Goal: Transaction & Acquisition: Purchase product/service

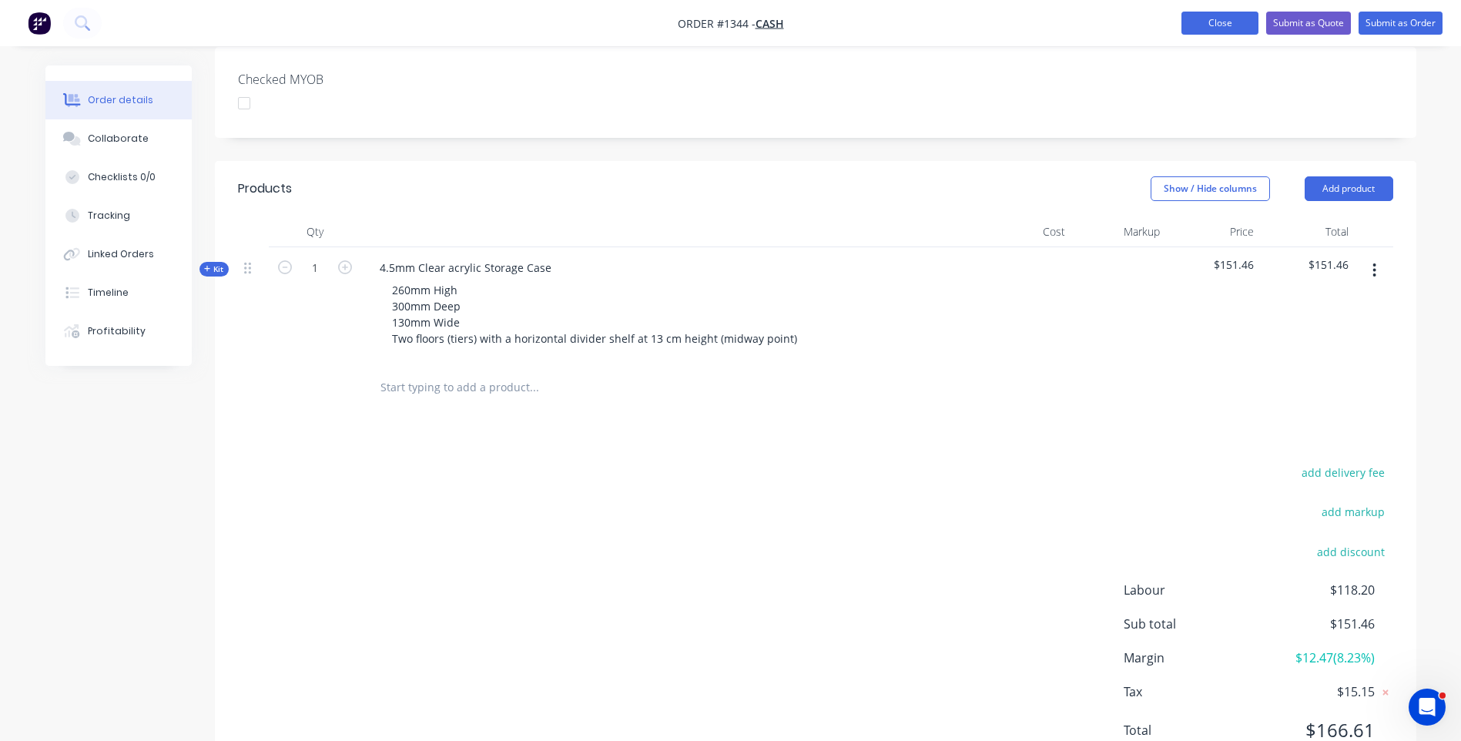
click at [1222, 30] on button "Close" at bounding box center [1219, 23] width 77 height 23
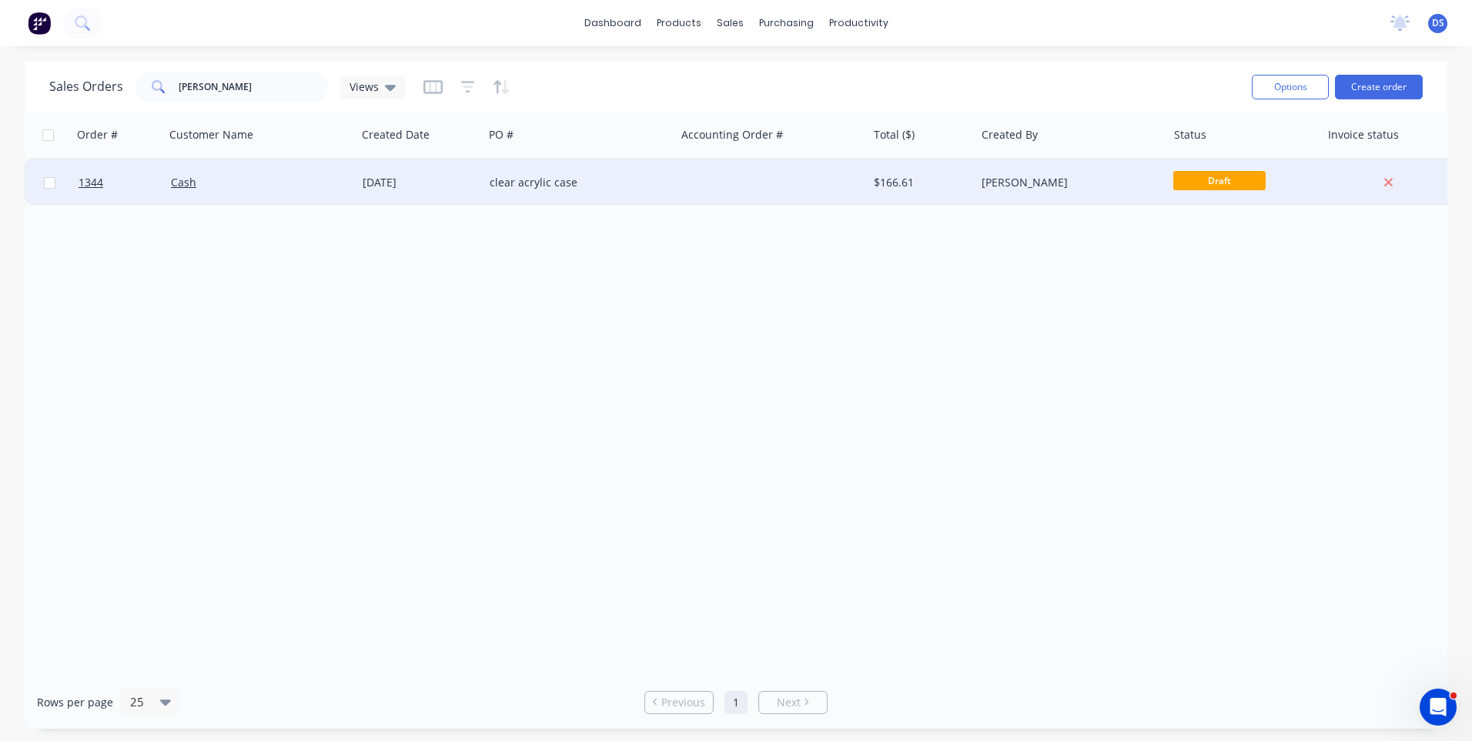
click at [507, 190] on div "clear acrylic case" at bounding box center [580, 182] width 192 height 46
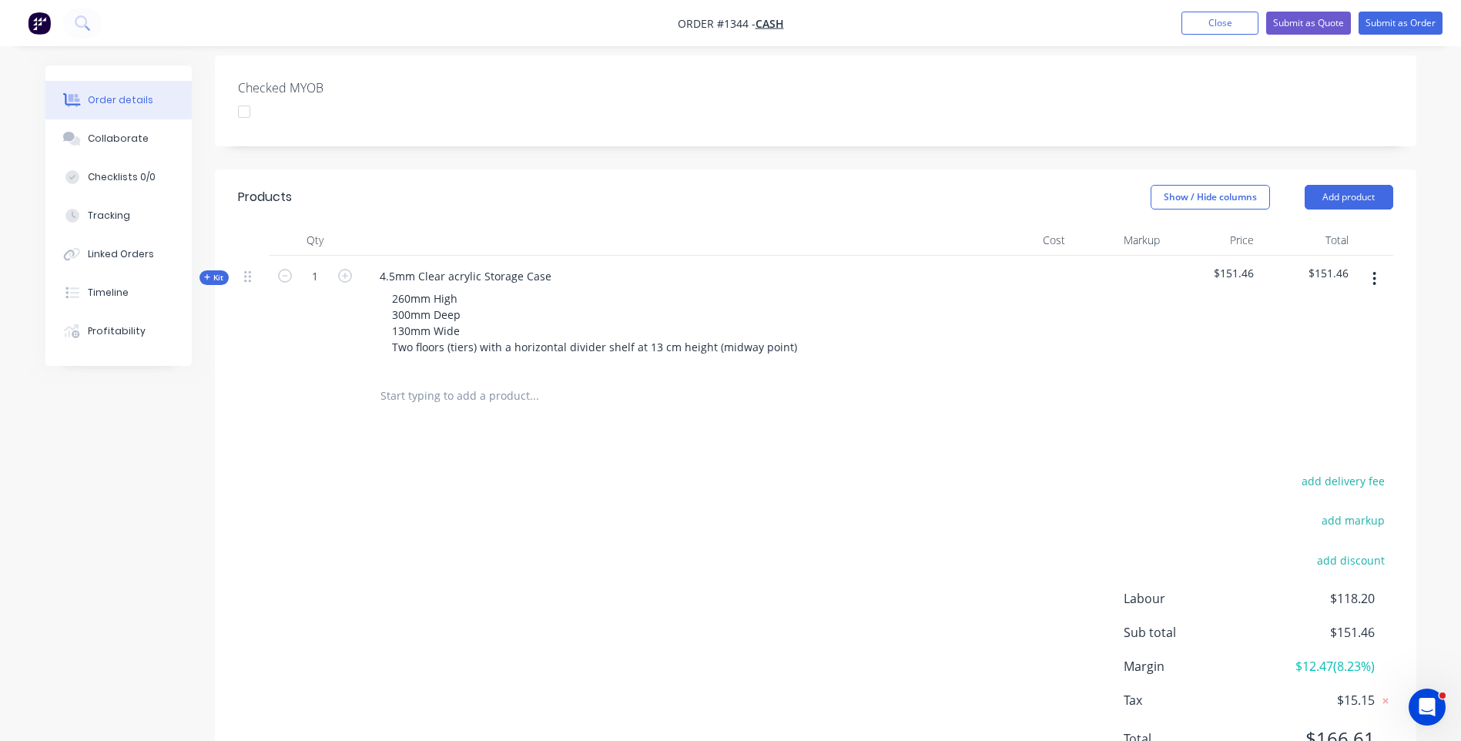
scroll to position [449, 0]
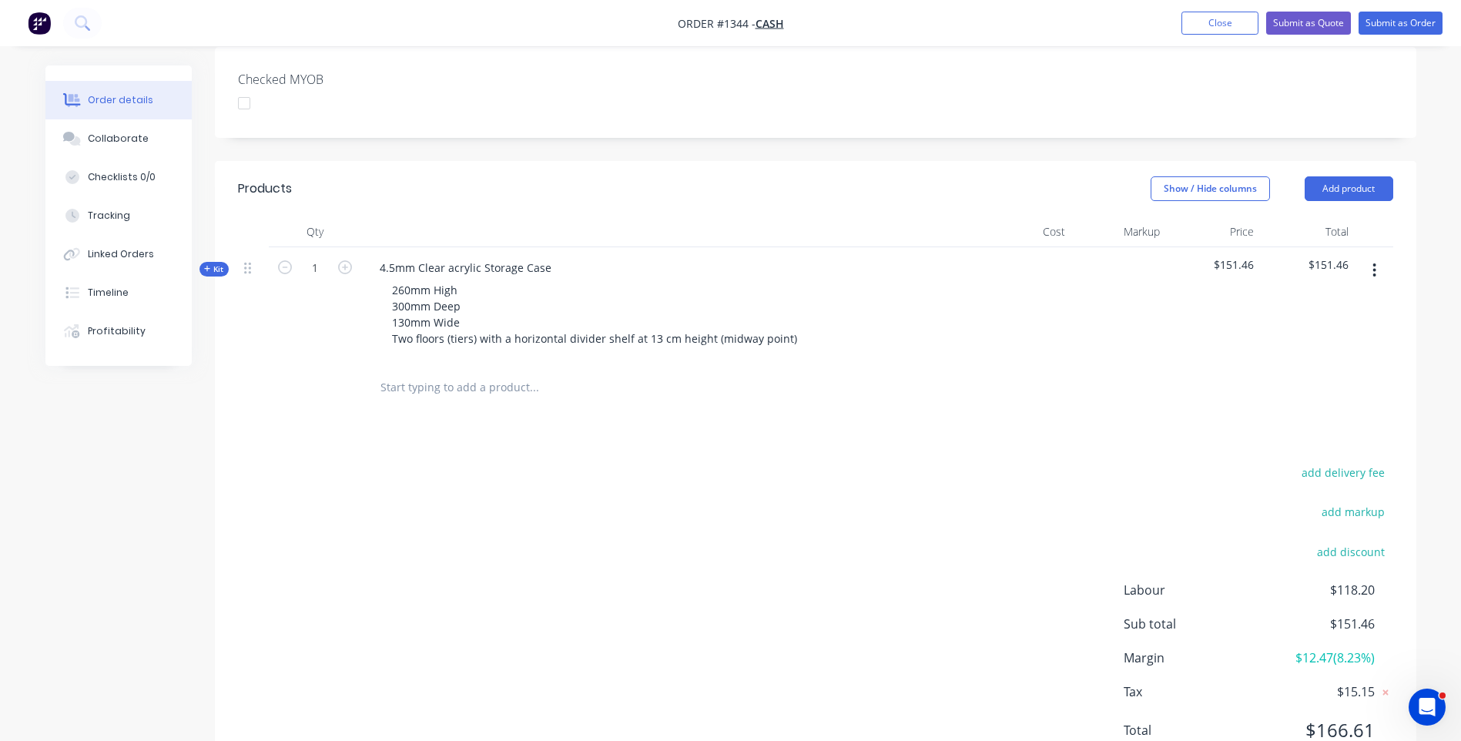
click at [204, 265] on icon at bounding box center [207, 269] width 7 height 8
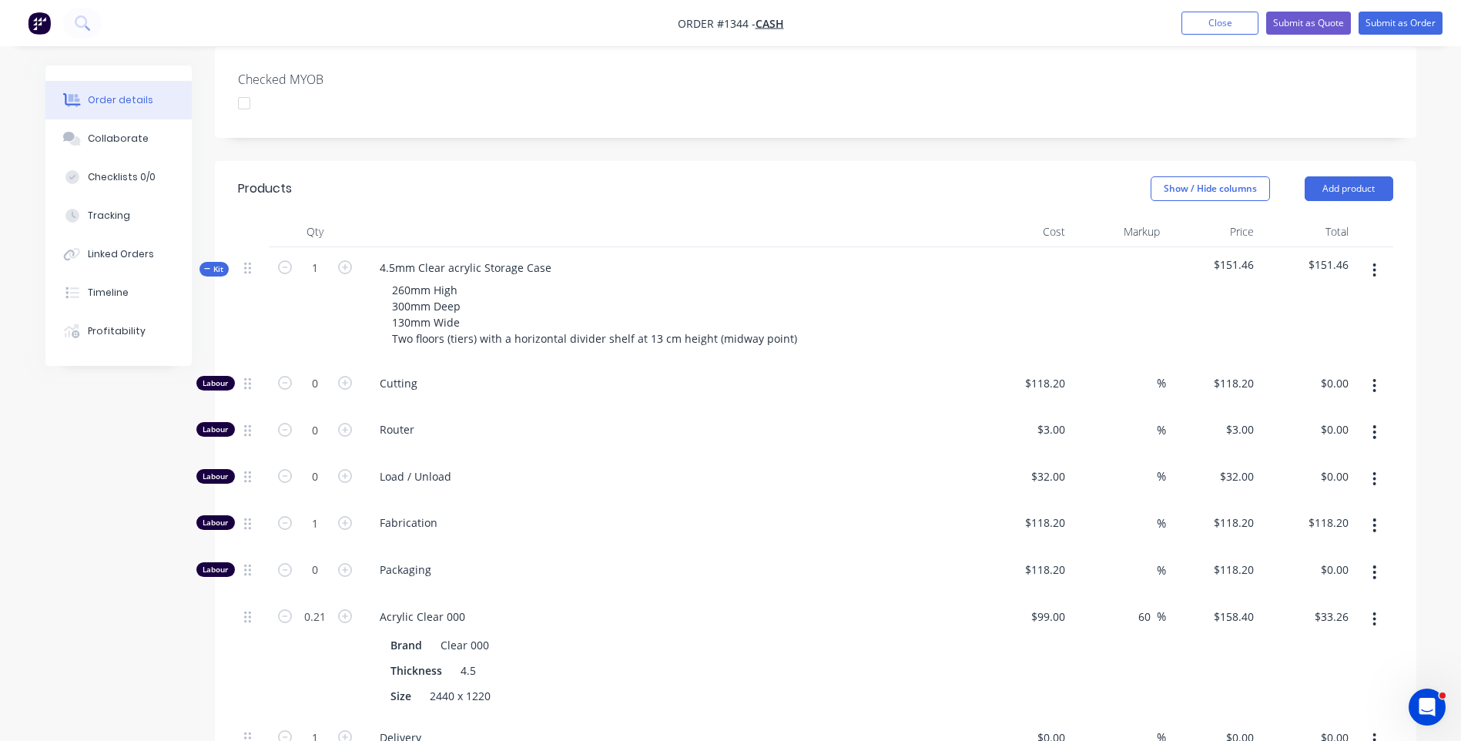
scroll to position [526, 0]
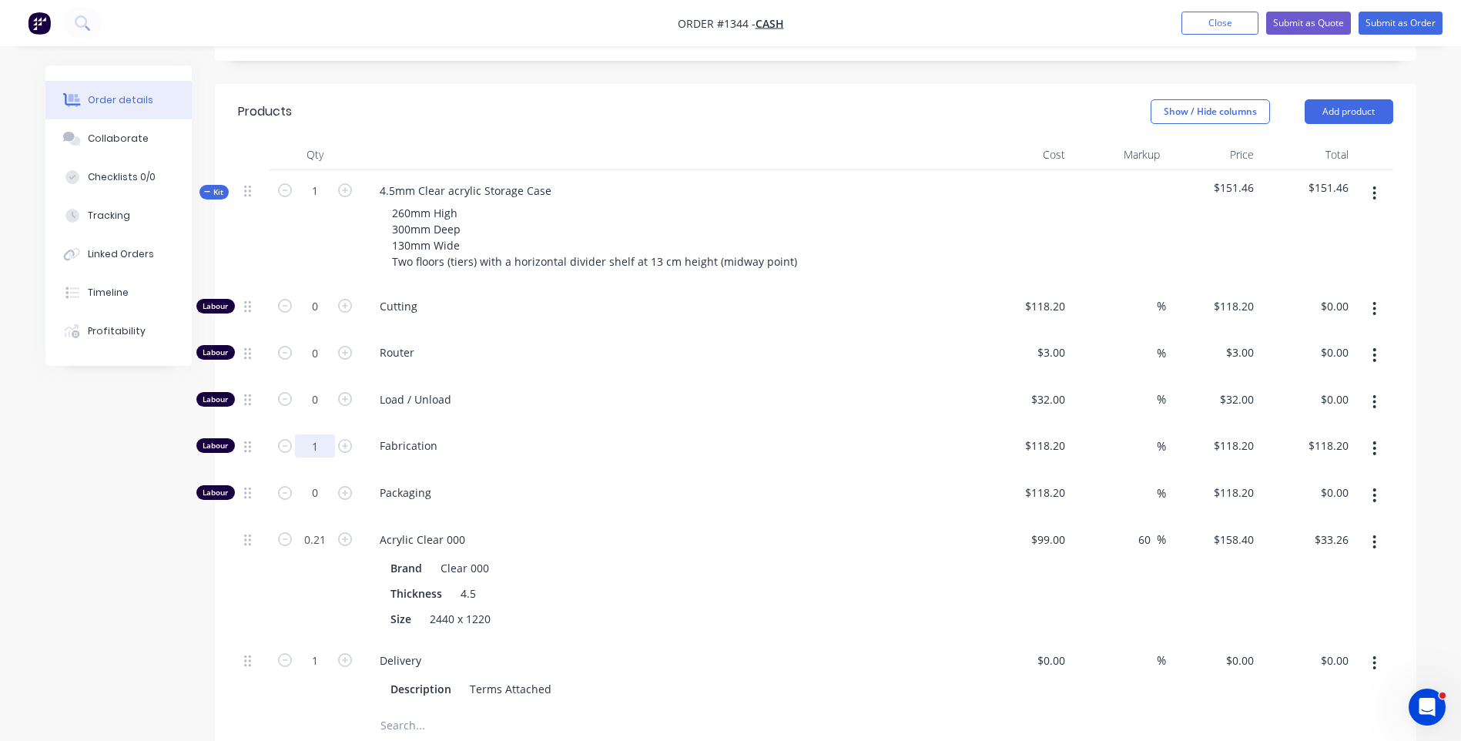
click at [323, 318] on input "1" at bounding box center [315, 306] width 40 height 23
type input "1.5"
type input "$177.30"
click at [659, 472] on div "Packaging" at bounding box center [669, 495] width 616 height 47
click at [1226, 26] on button "Close" at bounding box center [1219, 23] width 77 height 23
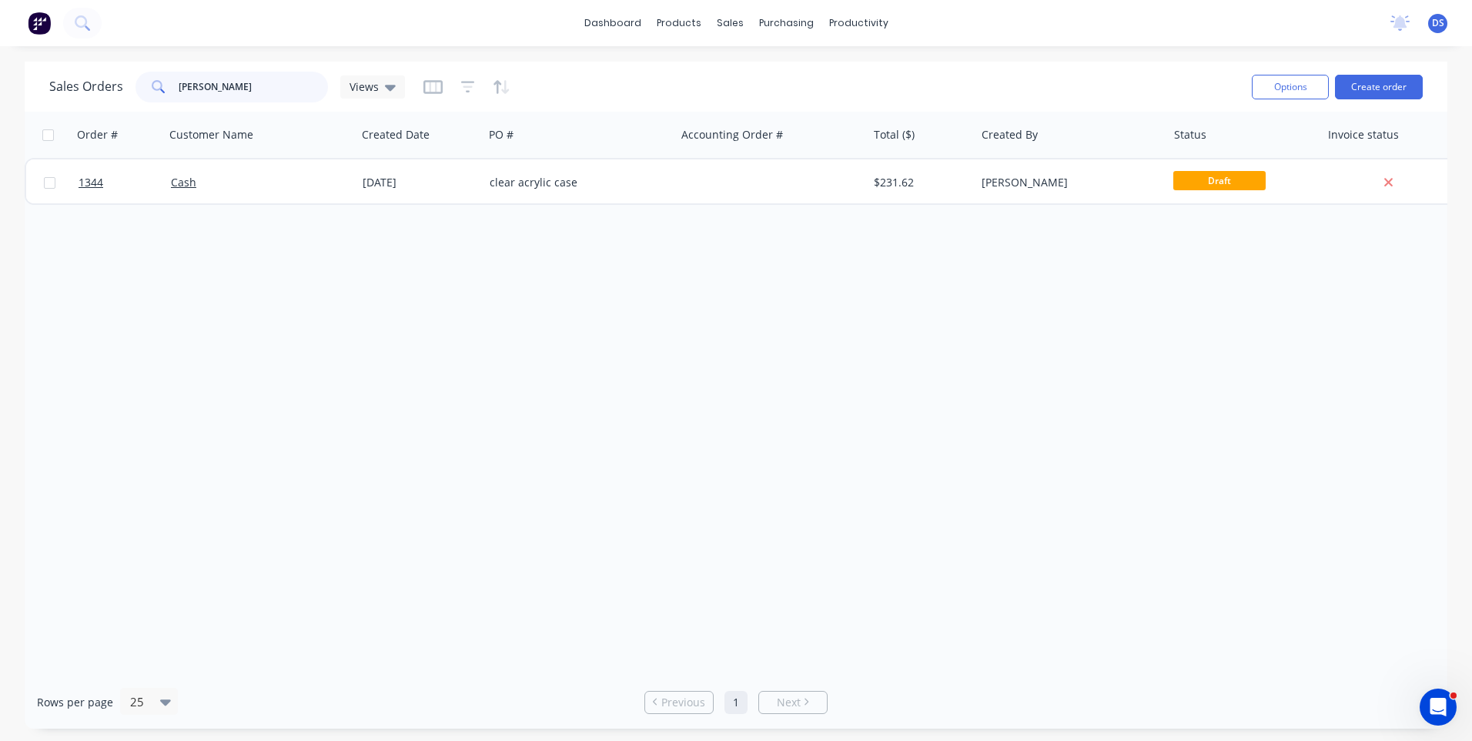
drag, startPoint x: 213, startPoint y: 89, endPoint x: 177, endPoint y: 67, distance: 42.1
click at [177, 67] on div "Sales Orders jeff Views Options Create order" at bounding box center [736, 87] width 1423 height 50
click at [170, 300] on div "Order # Customer Name Created Date PO # Accounting Order # Total ($) Created By…" at bounding box center [736, 394] width 1423 height 564
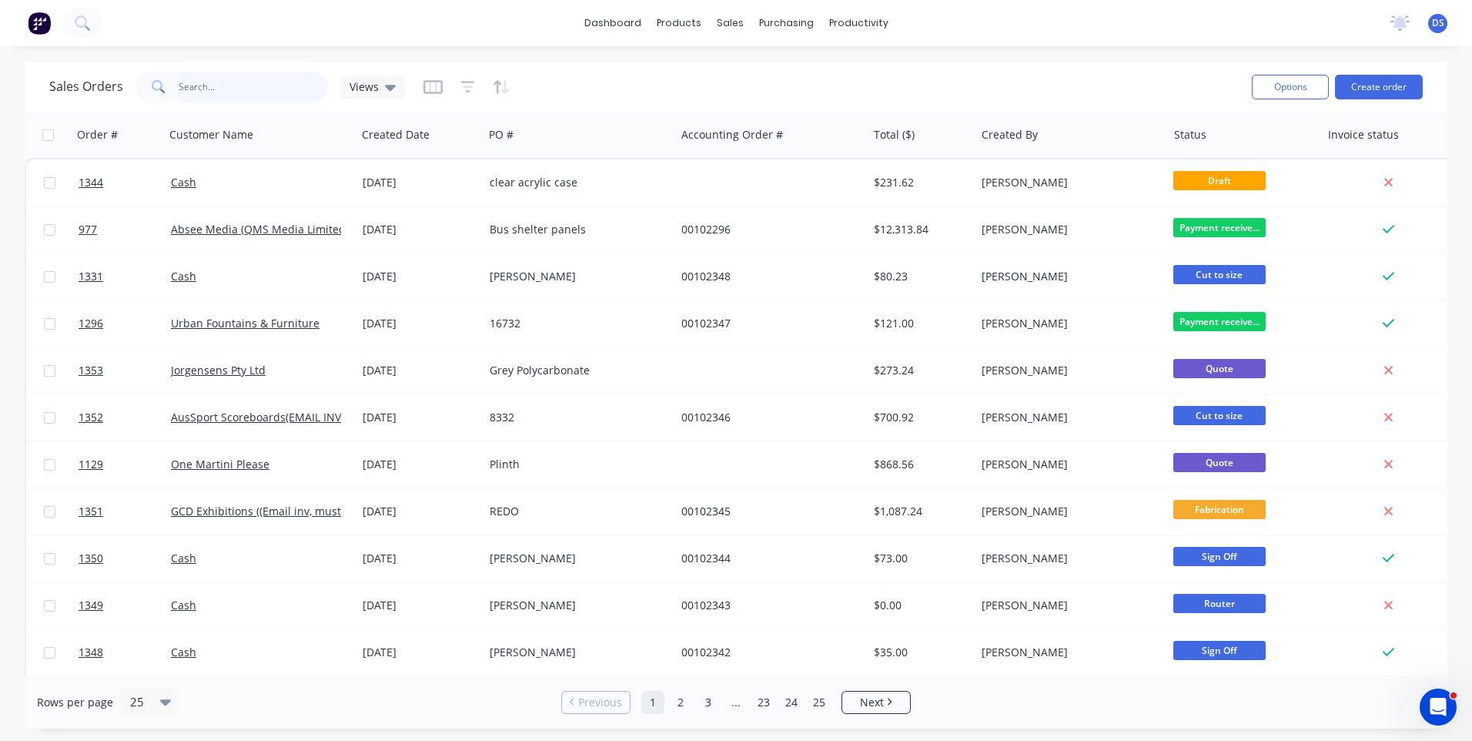
click at [192, 91] on input "text" at bounding box center [254, 87] width 150 height 31
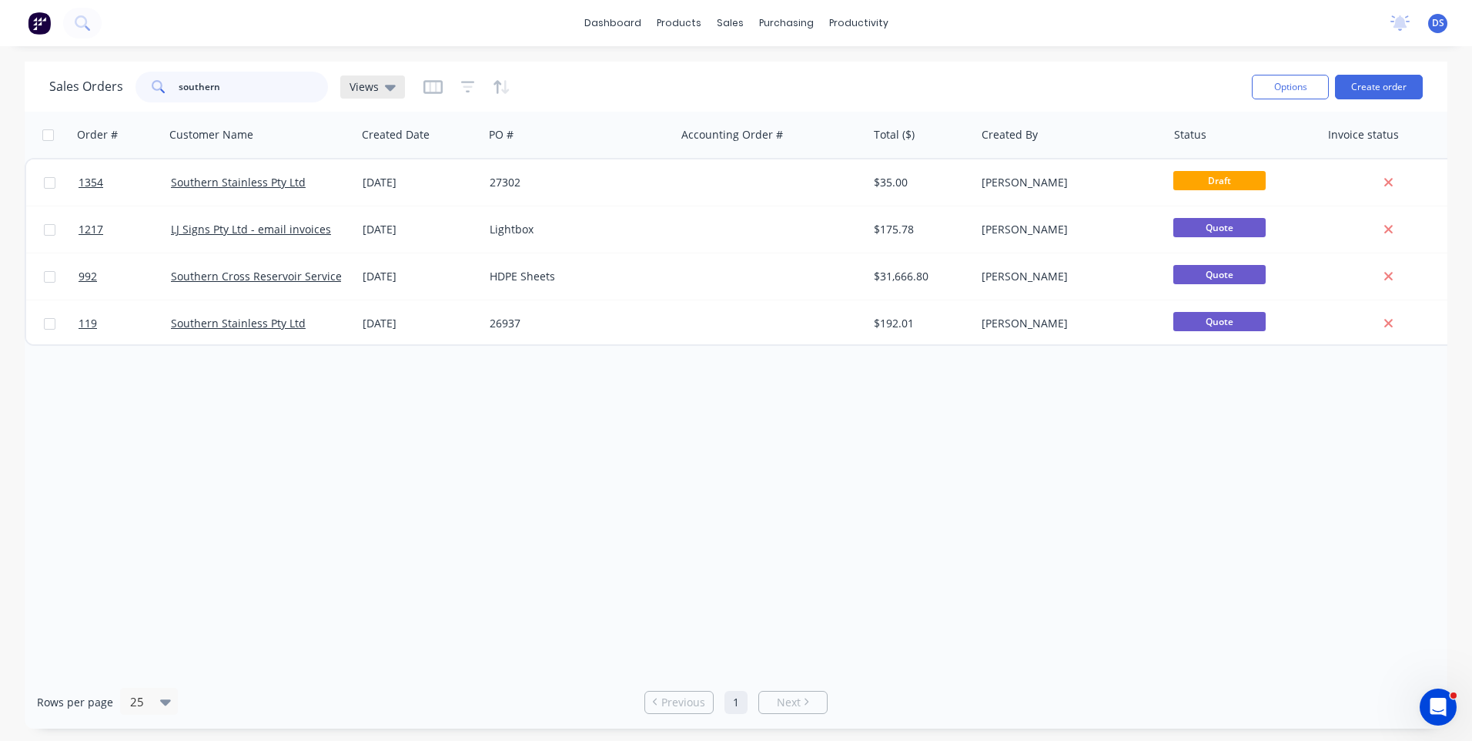
type input "southern"
click at [392, 89] on icon at bounding box center [390, 87] width 11 height 17
click at [390, 253] on button "Archived Orders" at bounding box center [433, 249] width 176 height 18
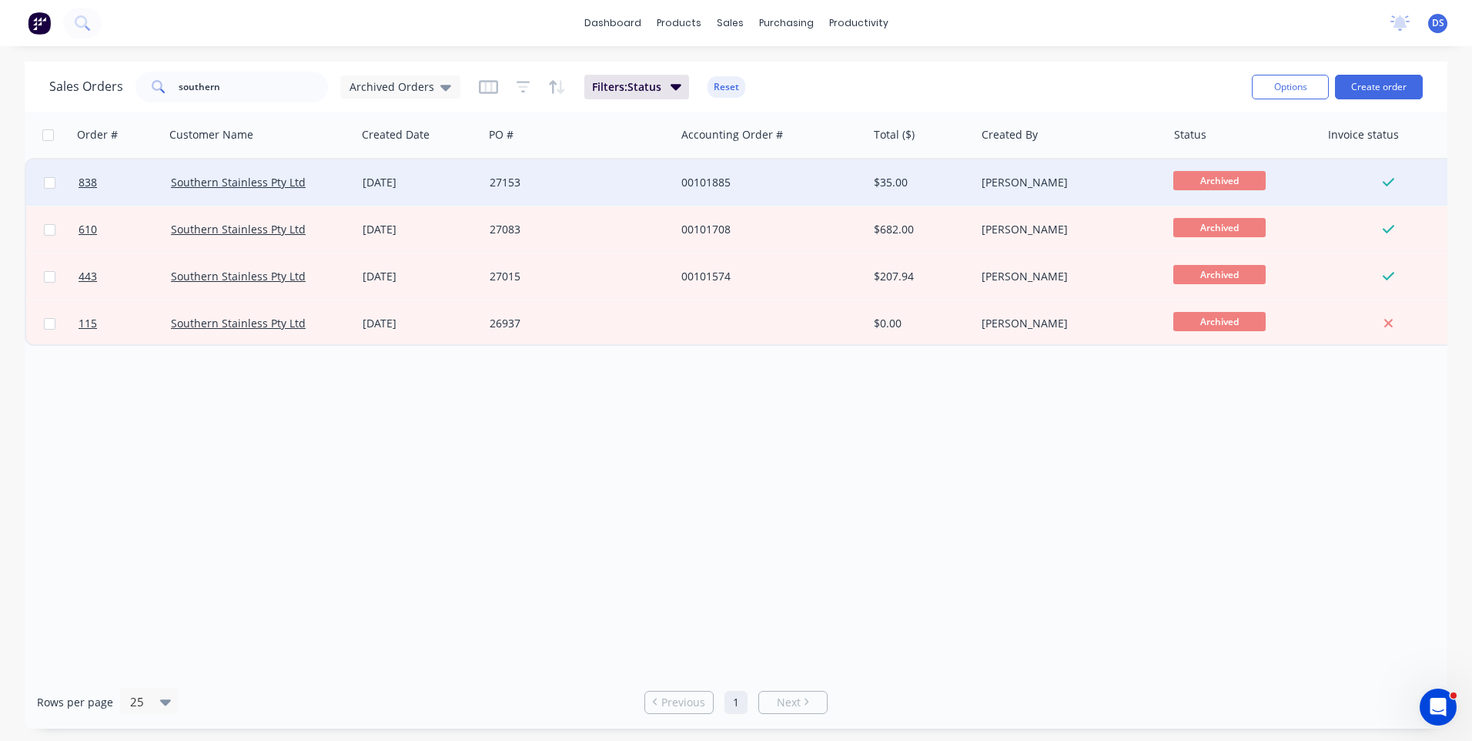
click at [399, 186] on div "21 Jul 2025" at bounding box center [420, 182] width 115 height 15
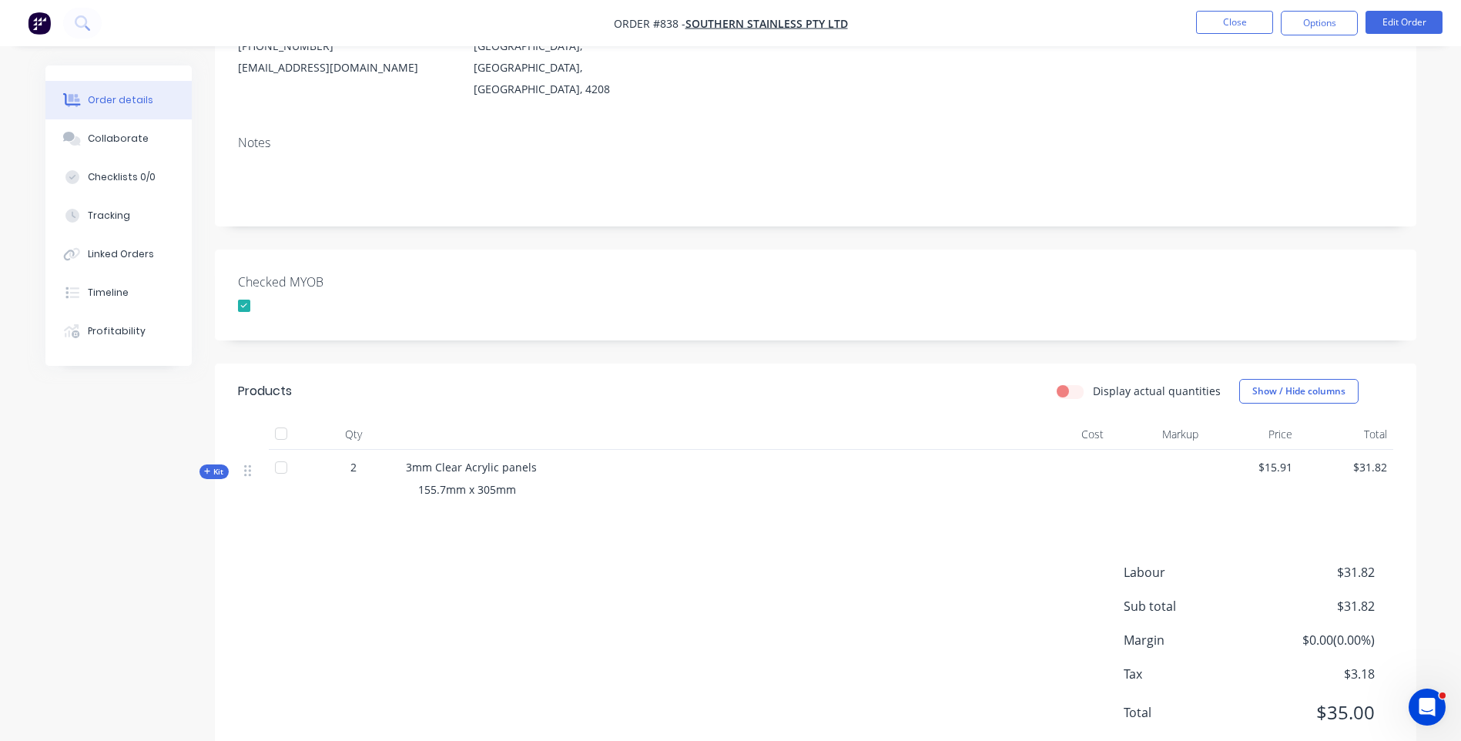
scroll to position [226, 0]
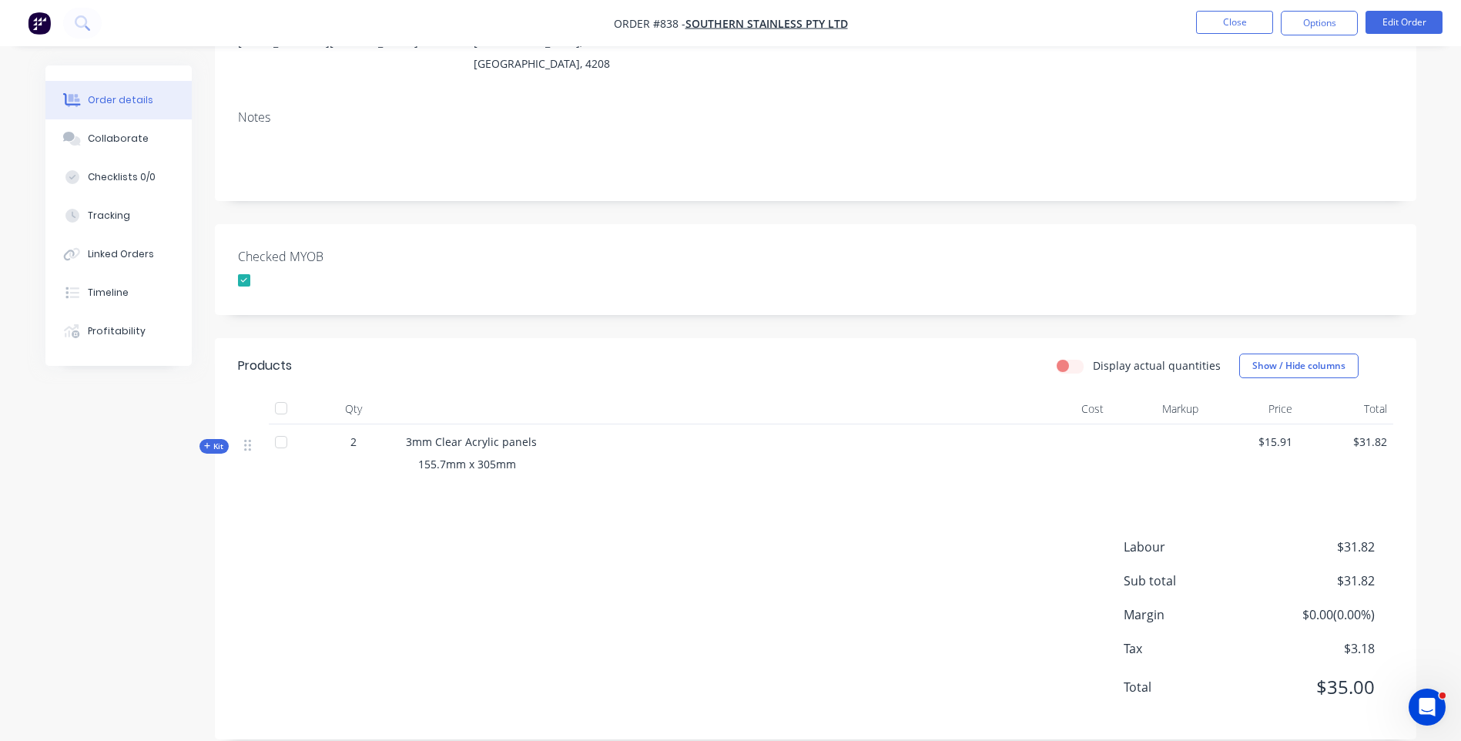
click at [204, 442] on icon at bounding box center [207, 446] width 7 height 8
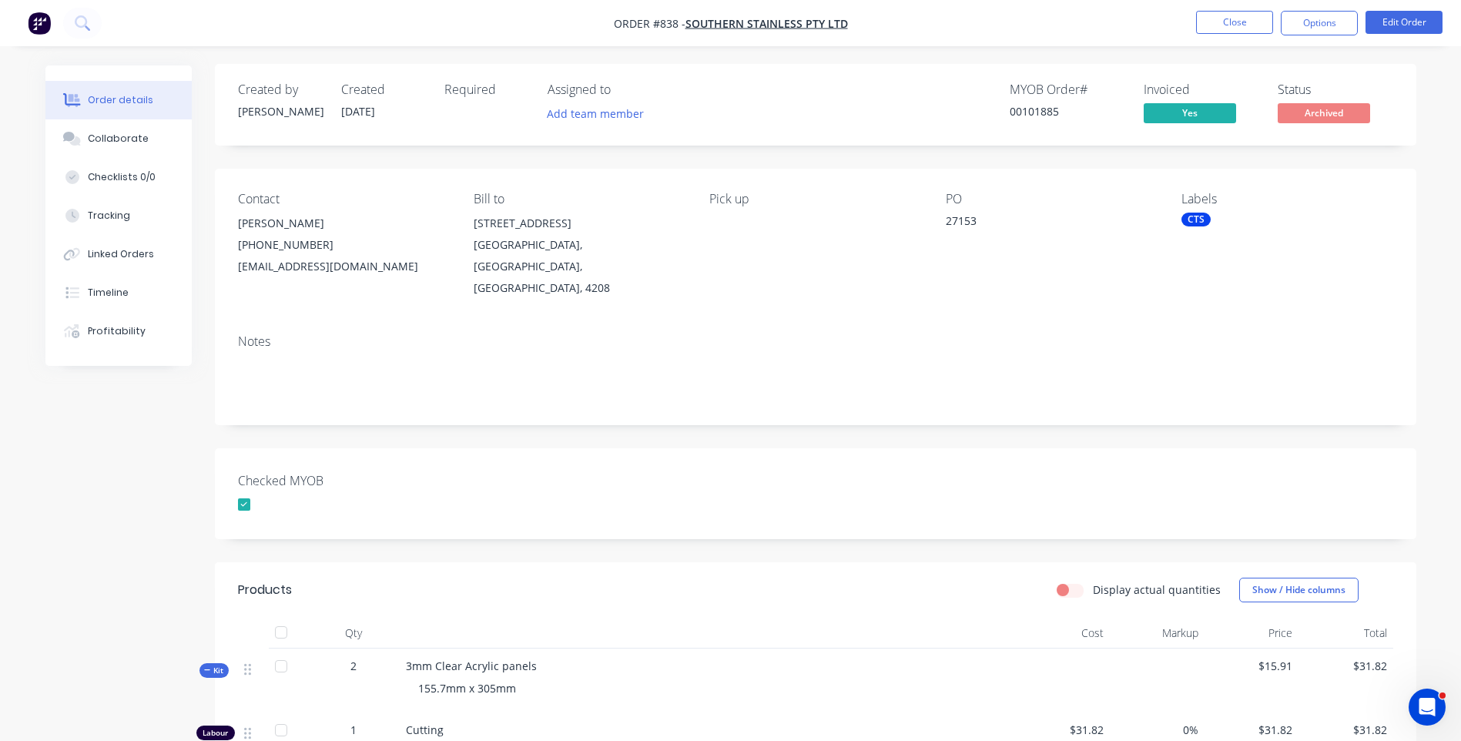
scroll to position [0, 0]
click at [1215, 28] on button "Close" at bounding box center [1234, 22] width 77 height 23
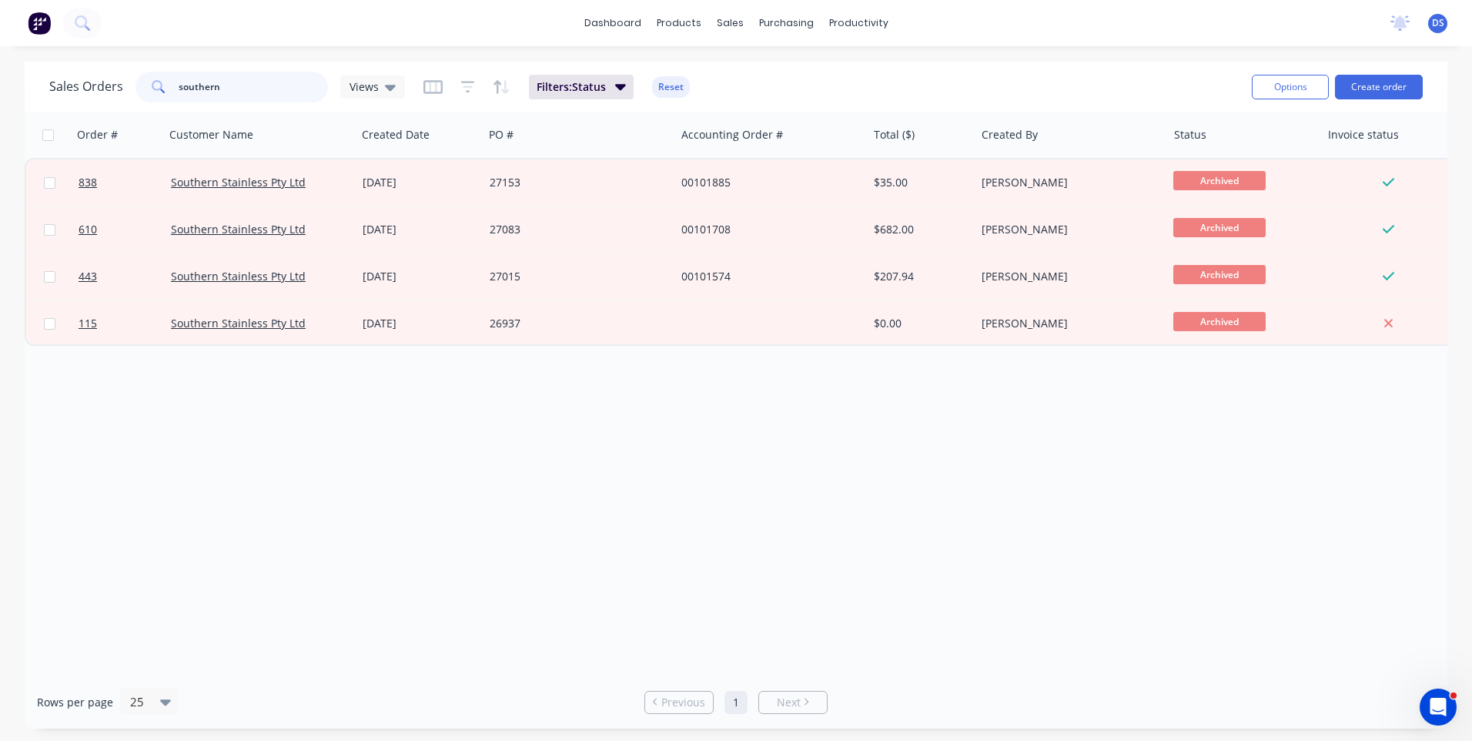
drag, startPoint x: 246, startPoint y: 93, endPoint x: 145, endPoint y: 79, distance: 101.8
click at [149, 83] on div "southern" at bounding box center [232, 87] width 192 height 31
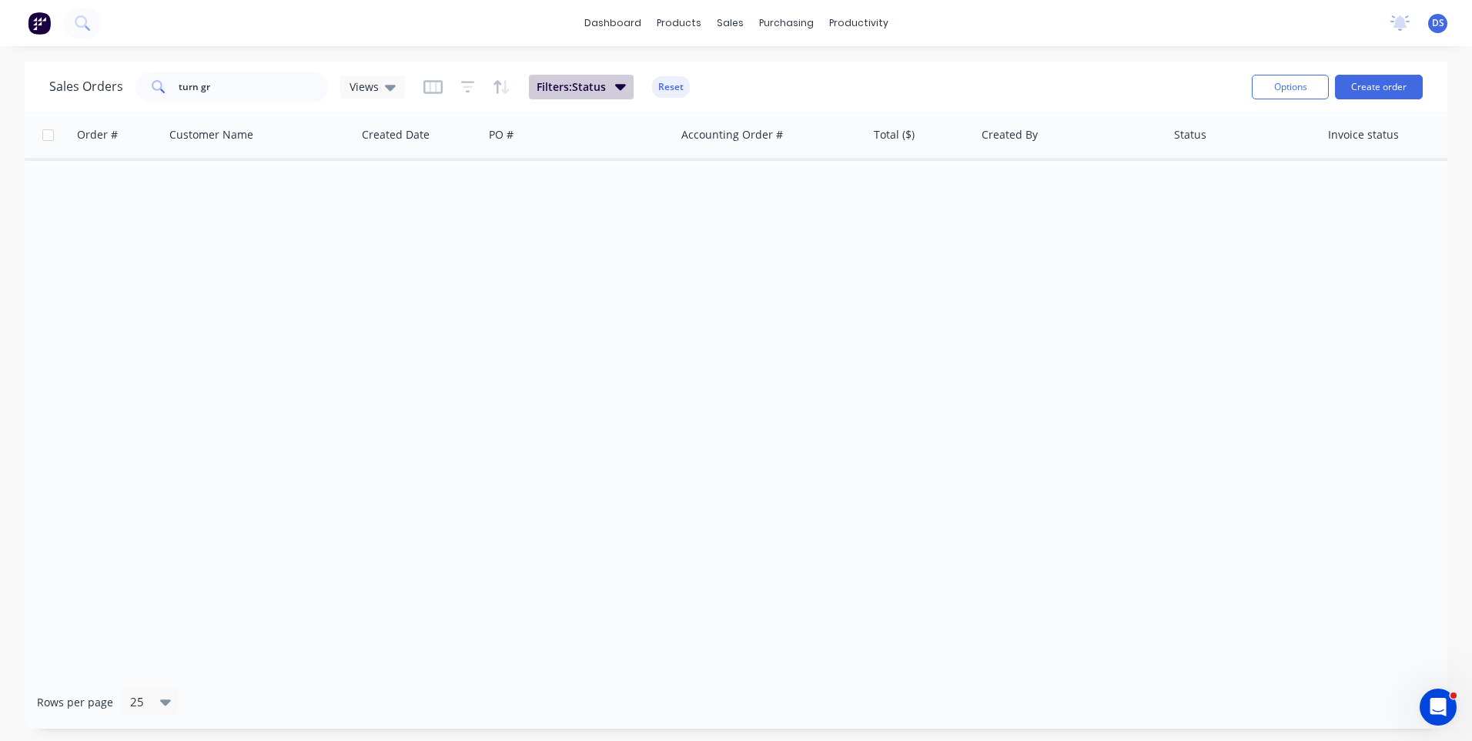
click at [623, 90] on icon "button" at bounding box center [620, 86] width 11 height 17
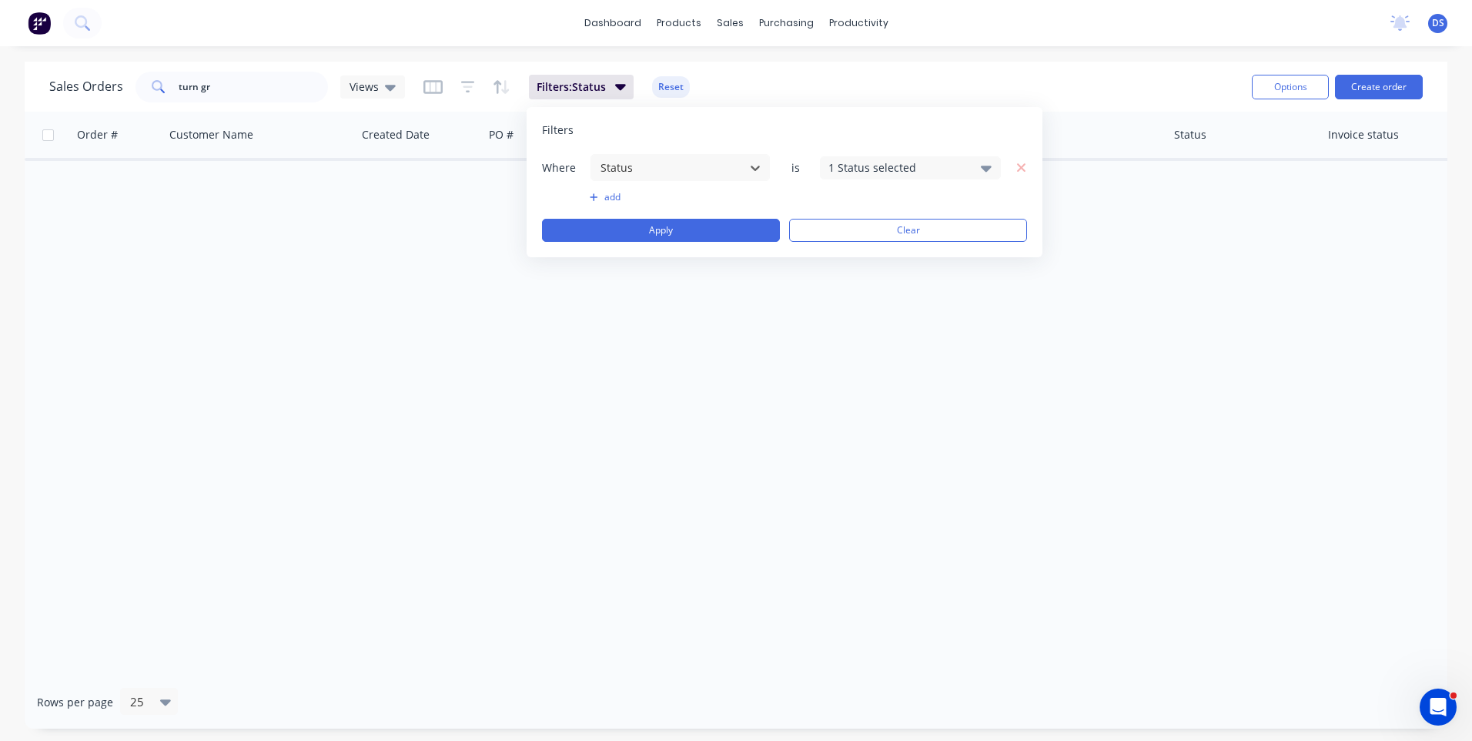
click at [407, 217] on div "Order # Customer Name Created Date PO # Accounting Order # Total ($) Created By…" at bounding box center [736, 394] width 1423 height 564
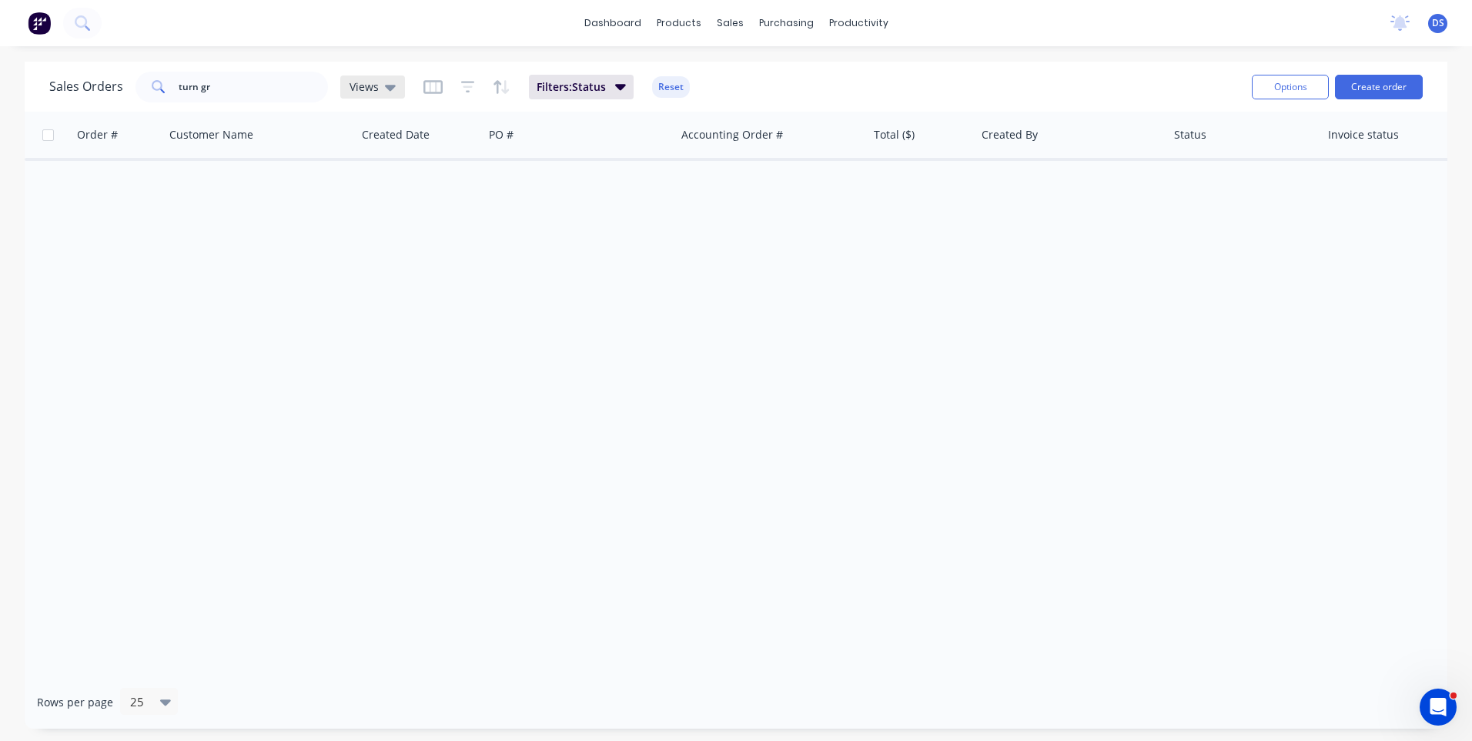
click at [393, 86] on icon at bounding box center [390, 88] width 11 height 6
click at [376, 220] on button "None (Default)" at bounding box center [433, 218] width 176 height 18
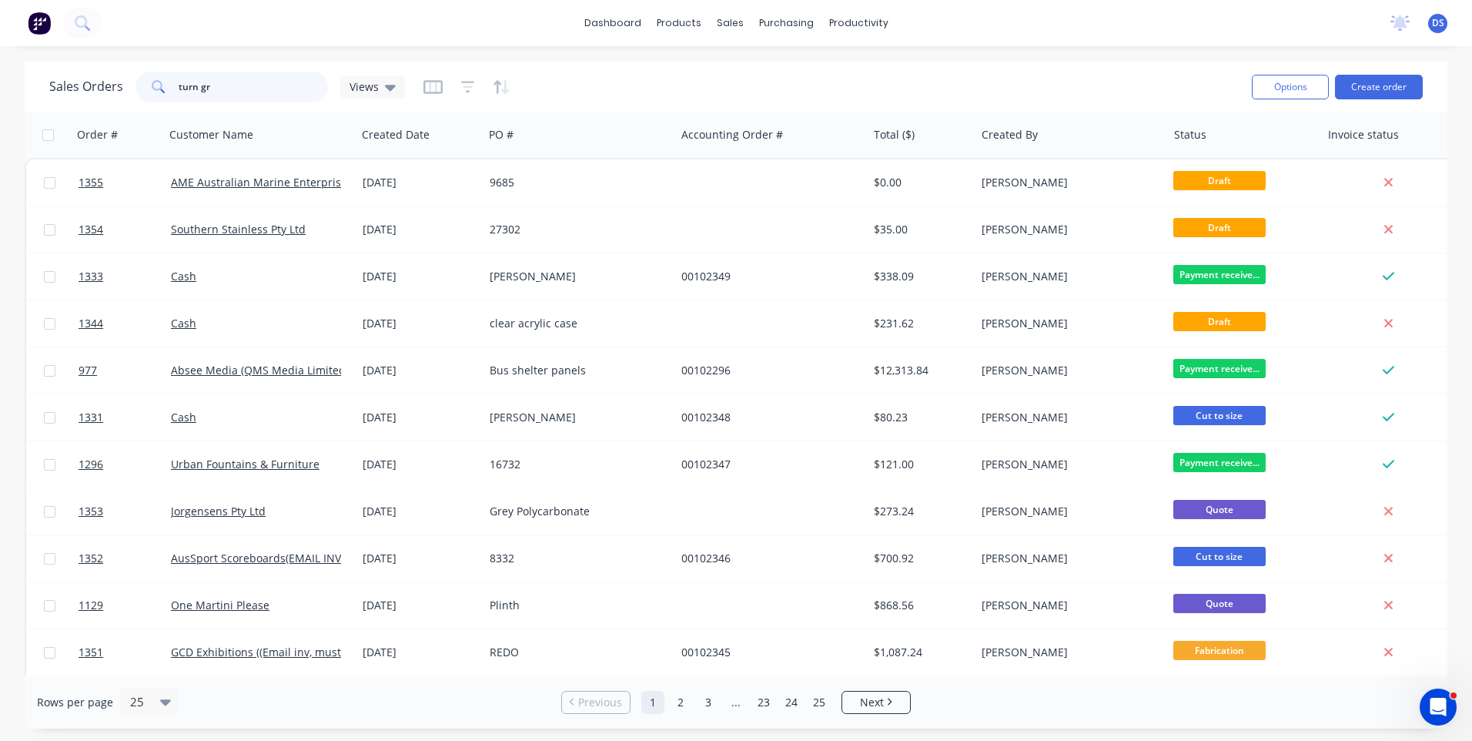
click at [234, 90] on input "turn gr" at bounding box center [254, 87] width 150 height 31
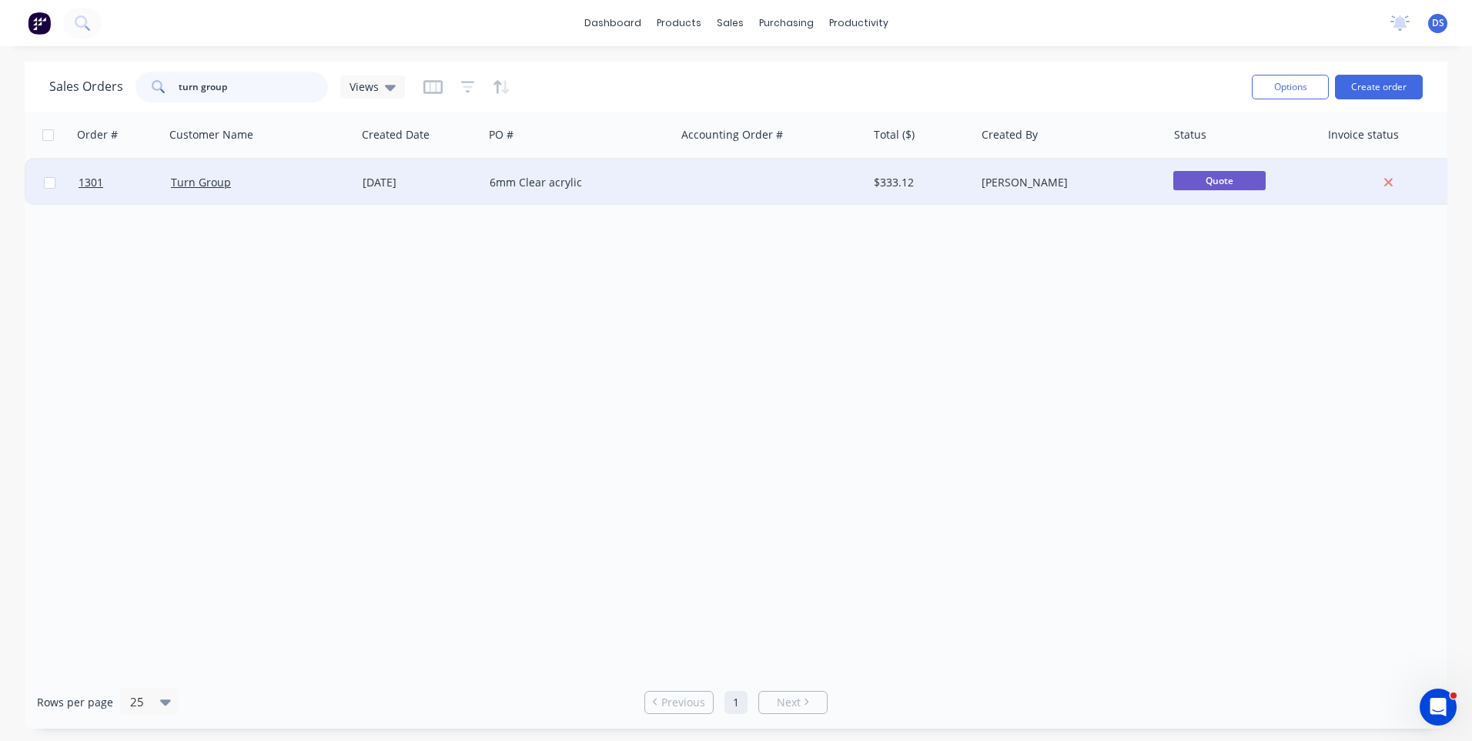
type input "turn group"
click at [526, 179] on div "6mm Clear acrylic" at bounding box center [575, 182] width 171 height 15
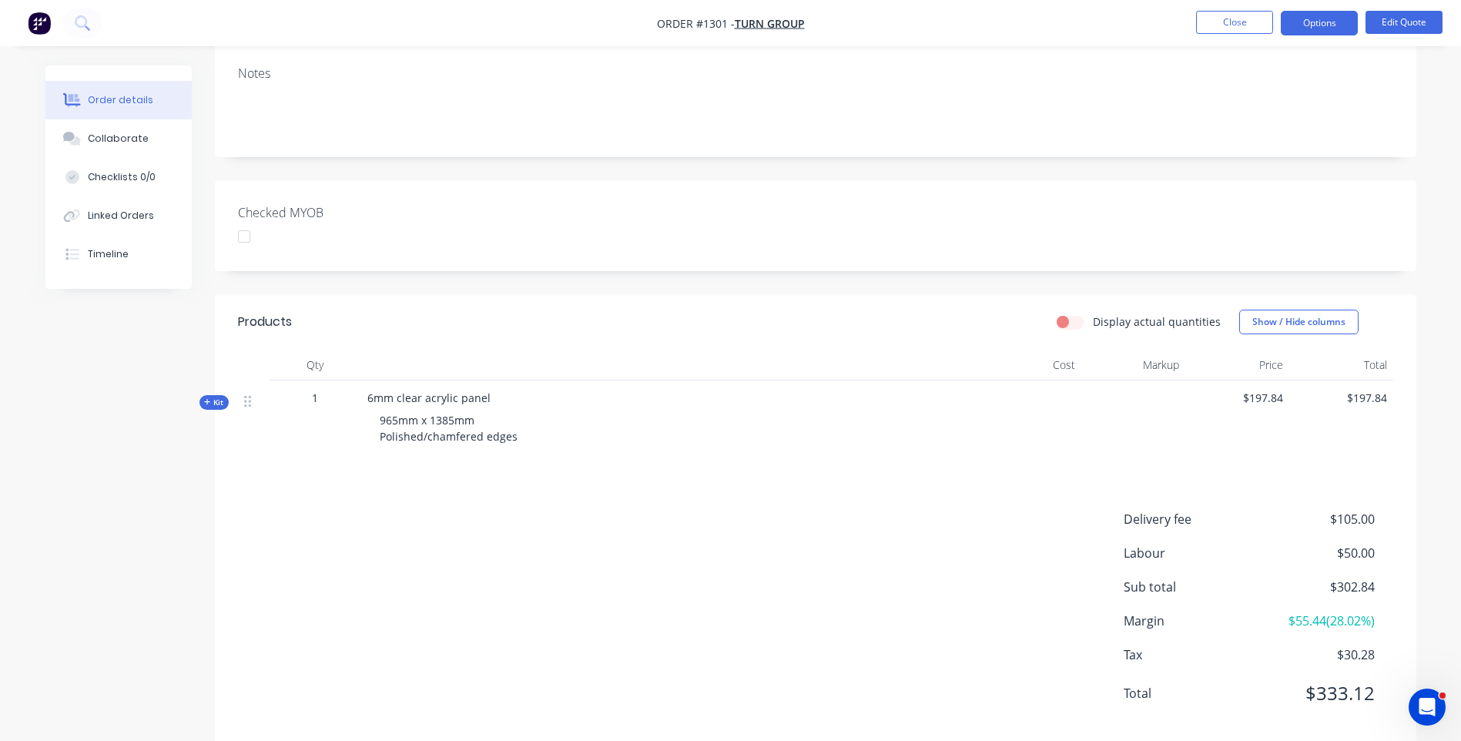
scroll to position [276, 0]
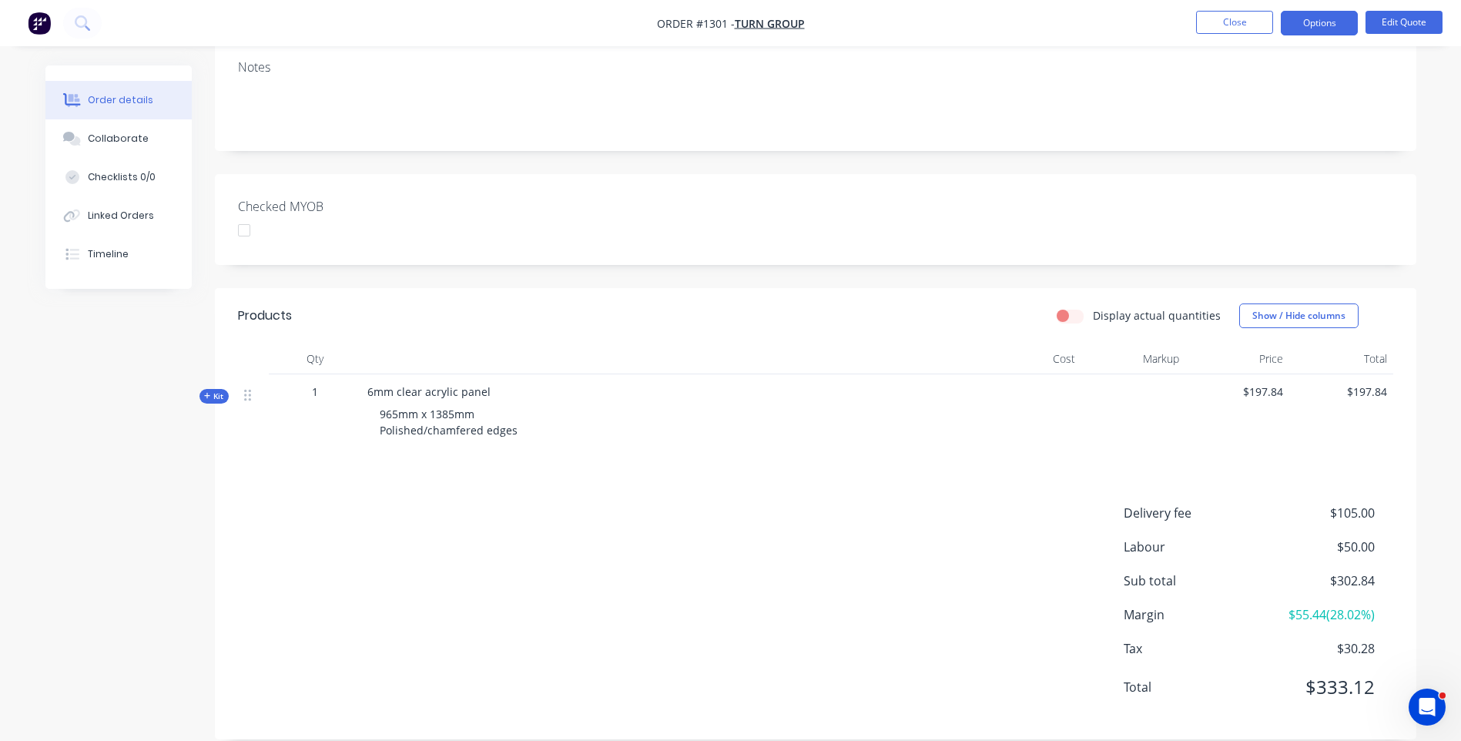
click at [206, 392] on icon at bounding box center [207, 396] width 7 height 8
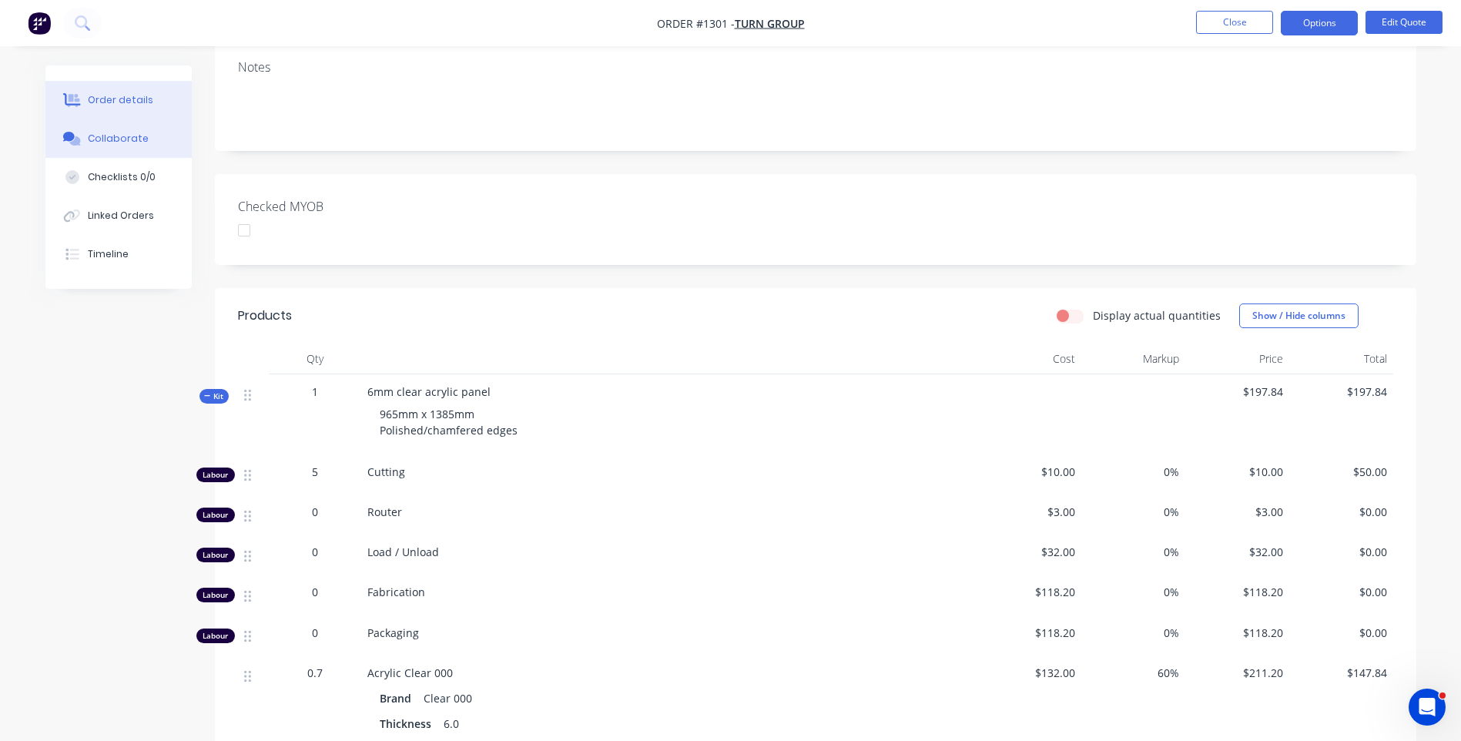
click at [93, 137] on div "Collaborate" at bounding box center [118, 139] width 61 height 14
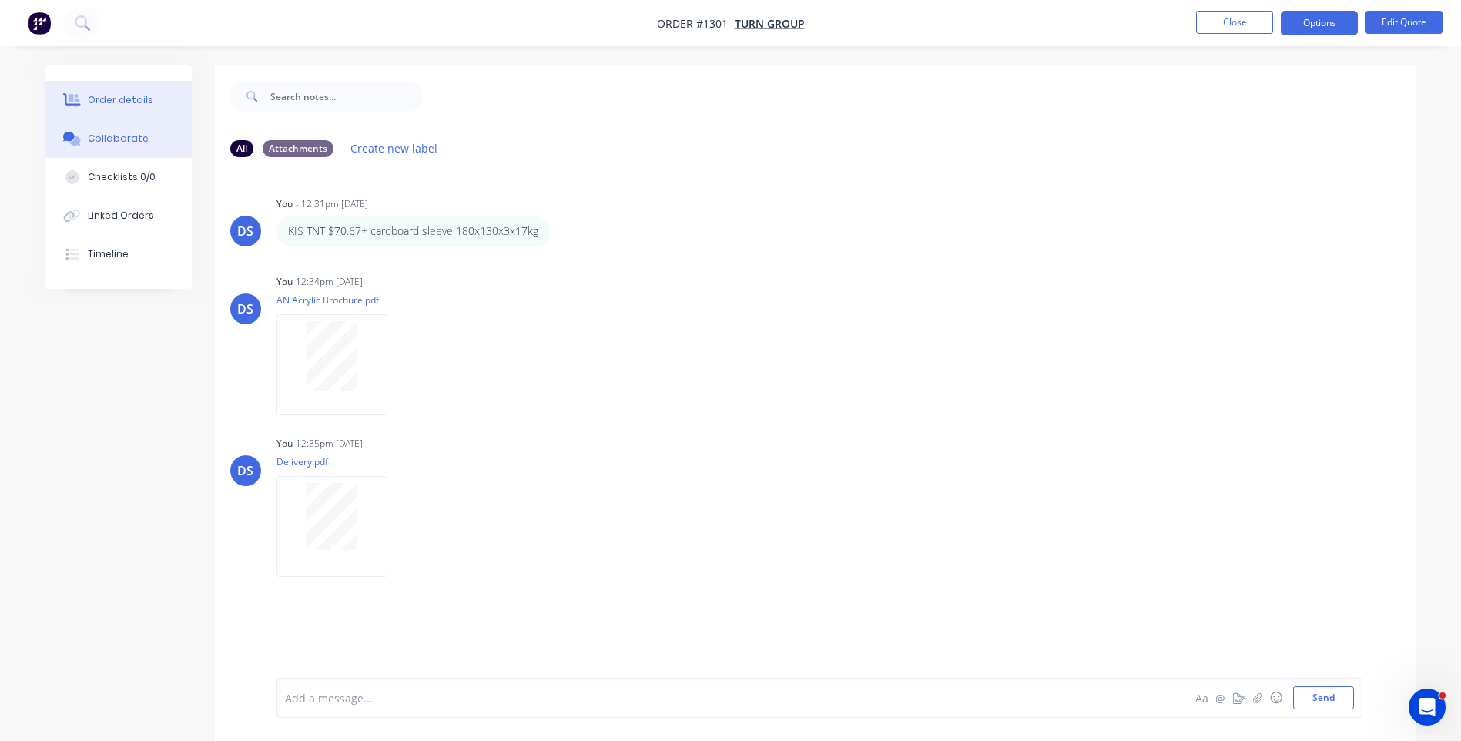
click at [112, 100] on div "Order details" at bounding box center [120, 100] width 65 height 14
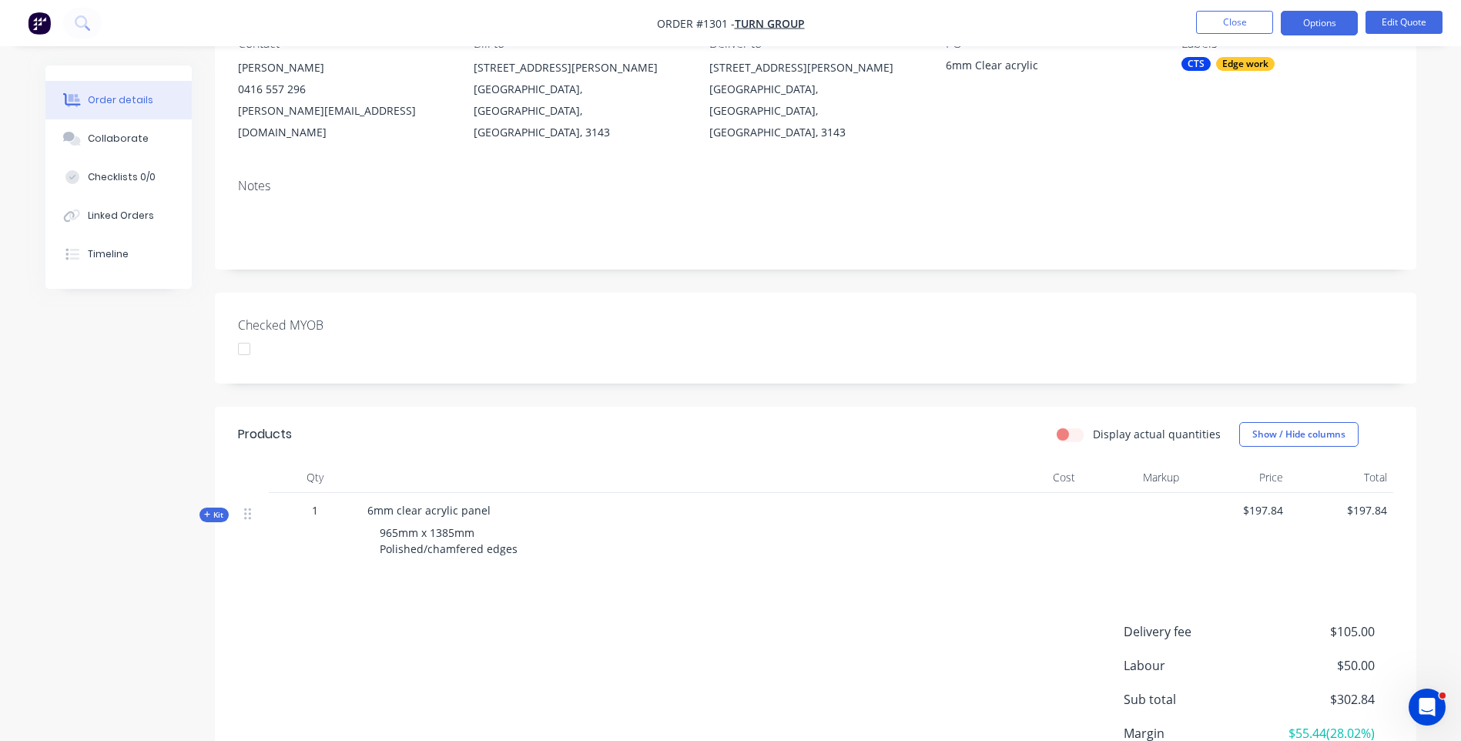
scroll to position [231, 0]
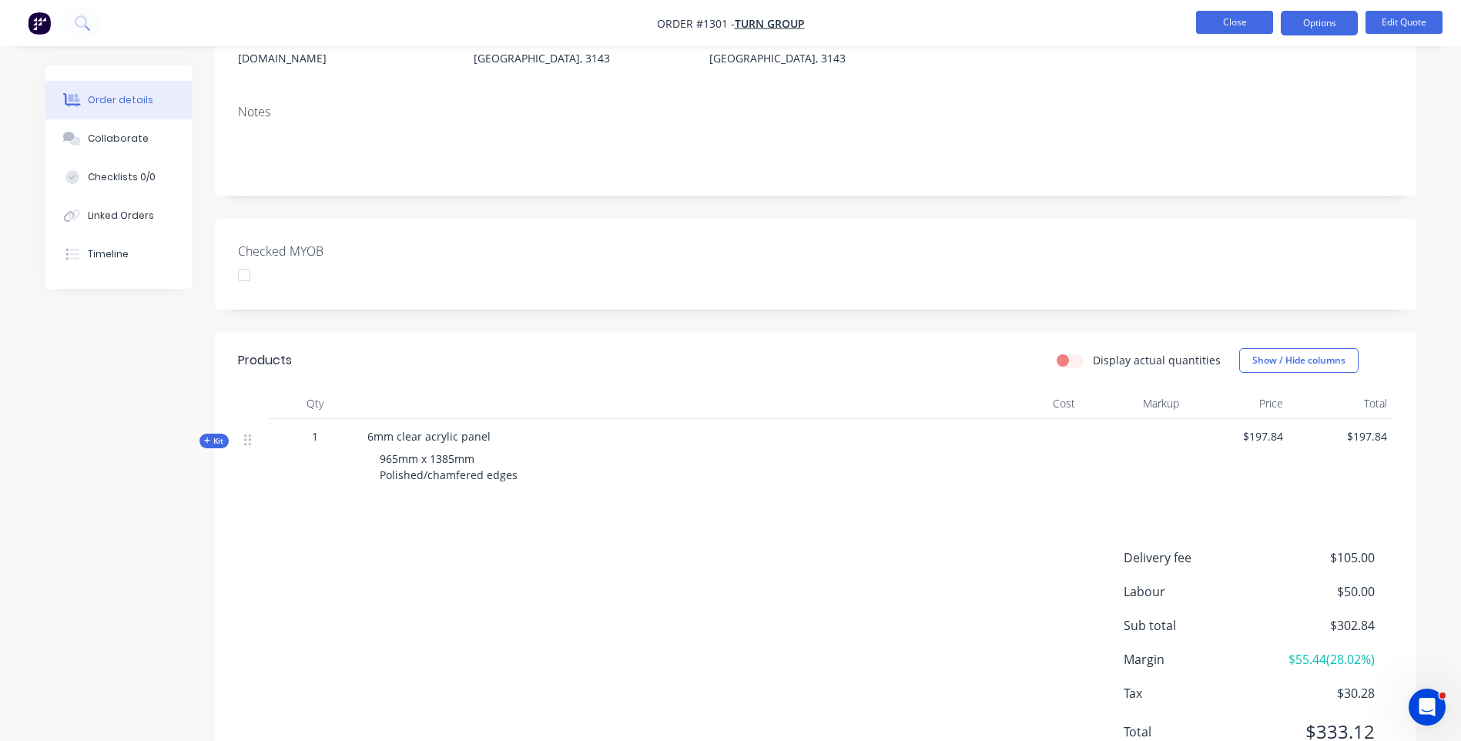
click at [1219, 24] on button "Close" at bounding box center [1234, 22] width 77 height 23
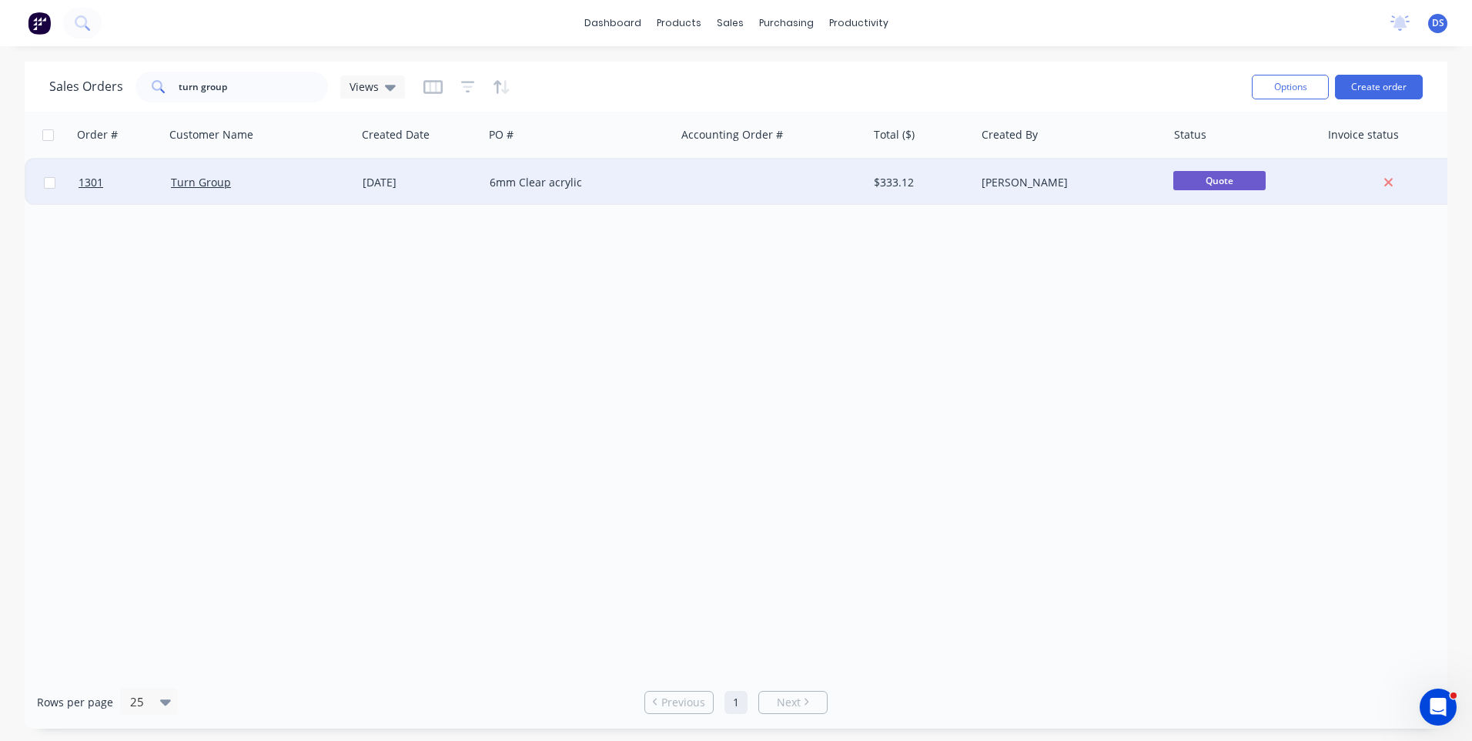
click at [557, 182] on div "6mm Clear acrylic" at bounding box center [575, 182] width 171 height 15
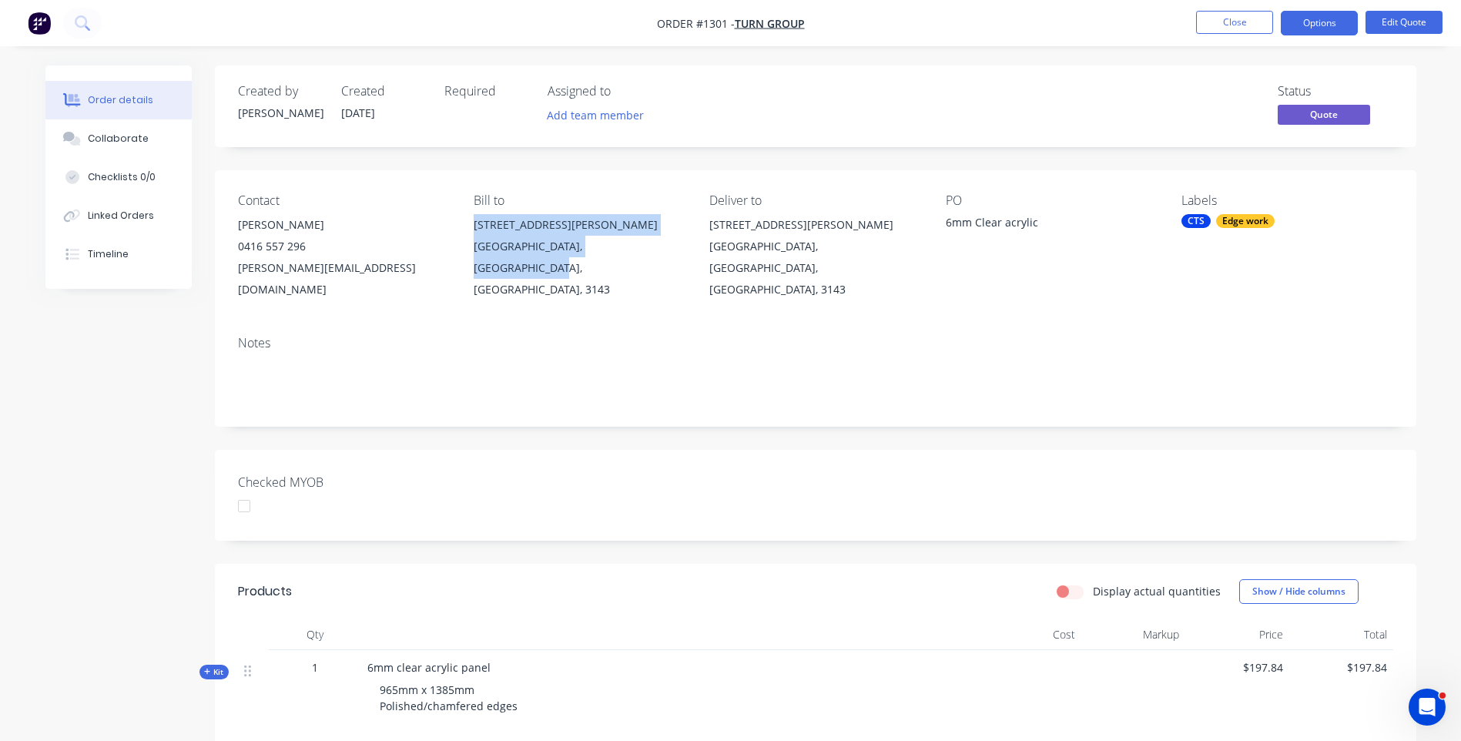
drag, startPoint x: 638, startPoint y: 246, endPoint x: 473, endPoint y: 227, distance: 166.7
click at [474, 227] on div "3-5 Somers Avenue Malvern, Victoria, Australia, 3143" at bounding box center [579, 257] width 211 height 86
drag, startPoint x: 473, startPoint y: 227, endPoint x: 487, endPoint y: 228, distance: 13.9
click at [119, 132] on div "Collaborate" at bounding box center [118, 139] width 61 height 14
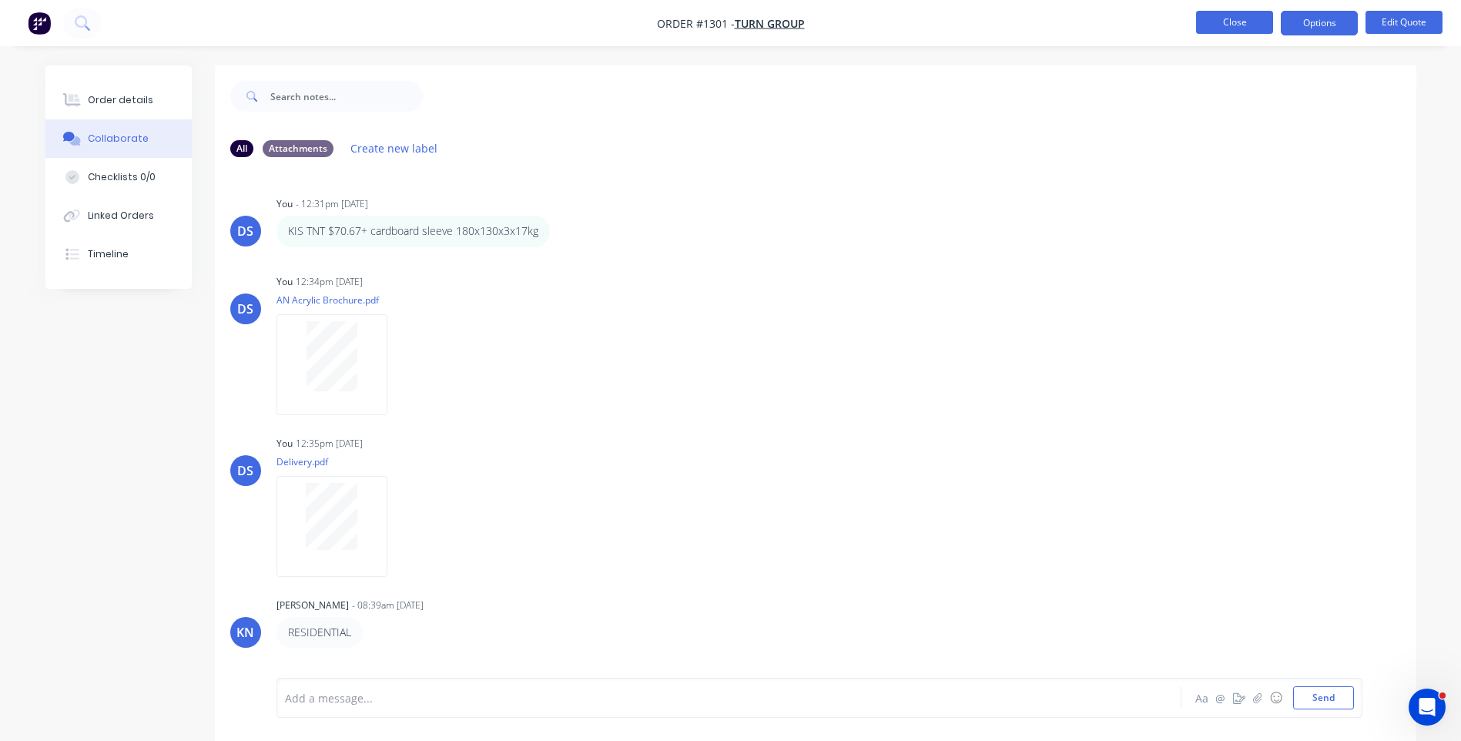
click at [1240, 30] on button "Close" at bounding box center [1234, 22] width 77 height 23
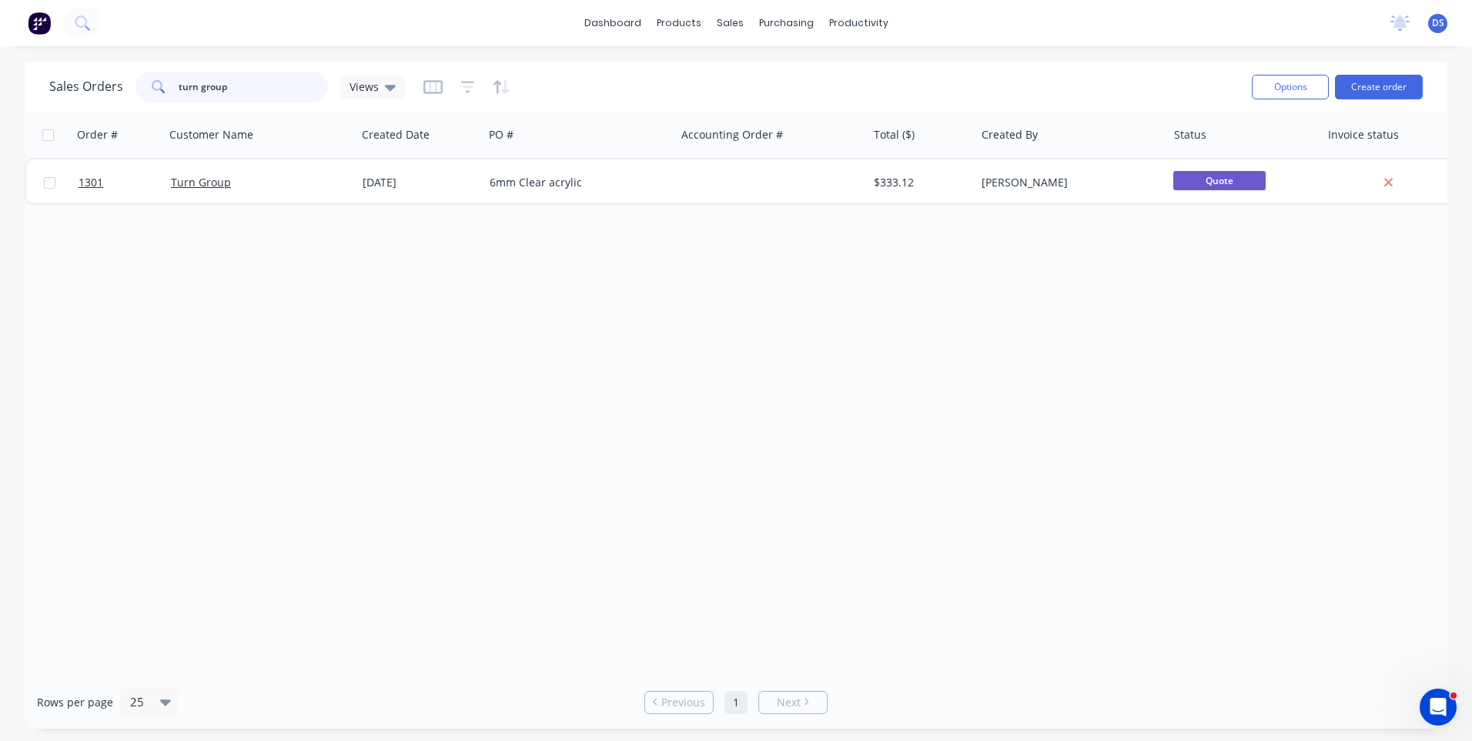
drag, startPoint x: 226, startPoint y: 85, endPoint x: 98, endPoint y: 95, distance: 128.3
click at [98, 95] on div "Sales Orders turn group Views" at bounding box center [227, 87] width 356 height 31
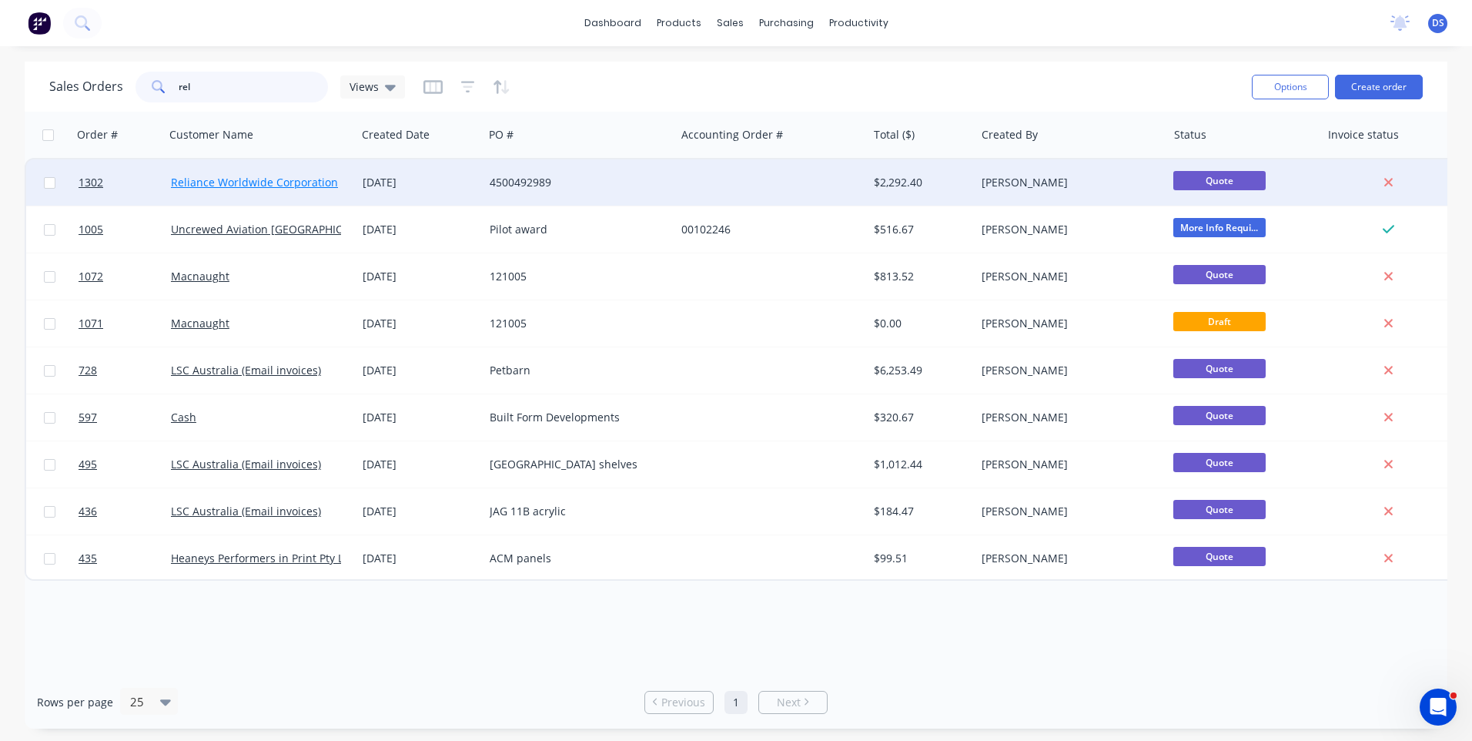
type input "rel"
click at [248, 179] on link "Reliance Worldwide Corporation" at bounding box center [254, 182] width 167 height 15
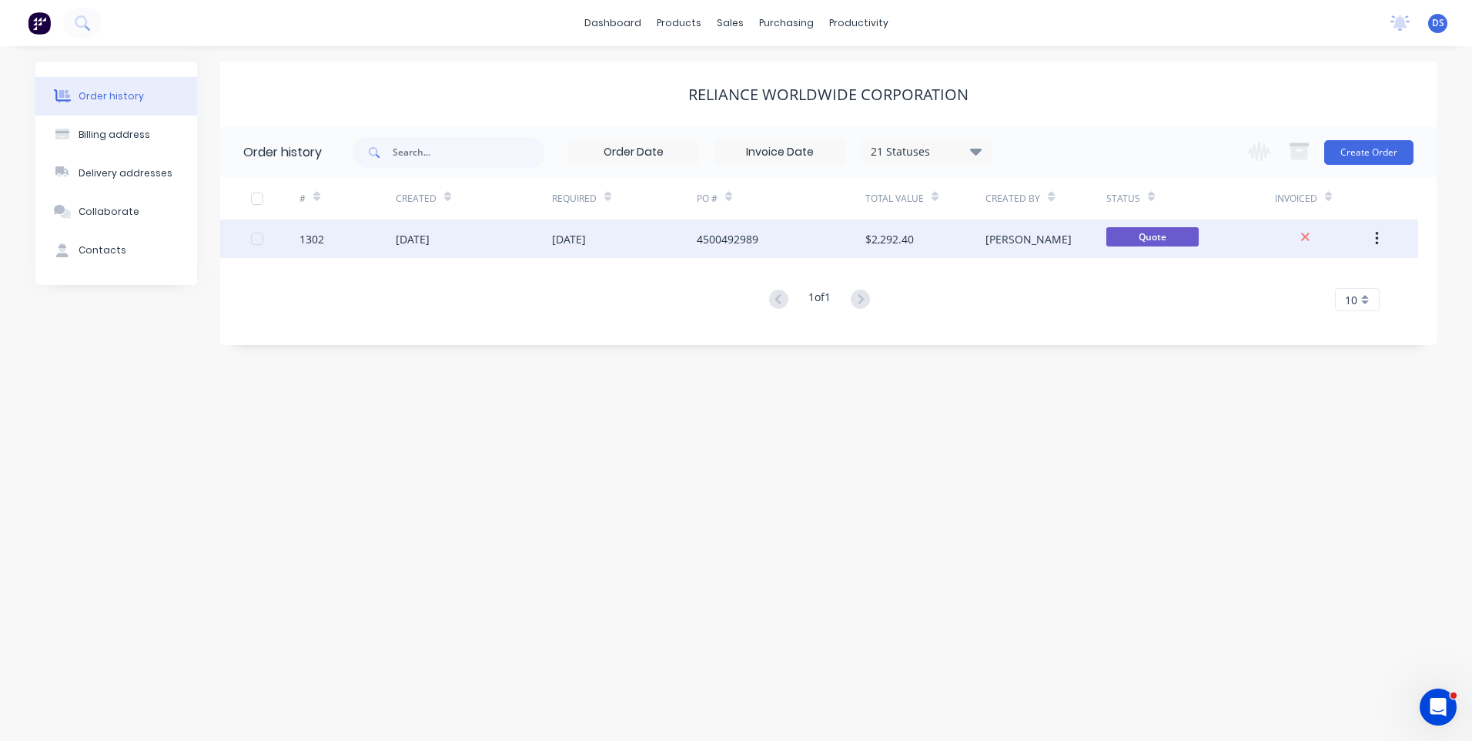
click at [571, 240] on div "[DATE]" at bounding box center [569, 239] width 34 height 16
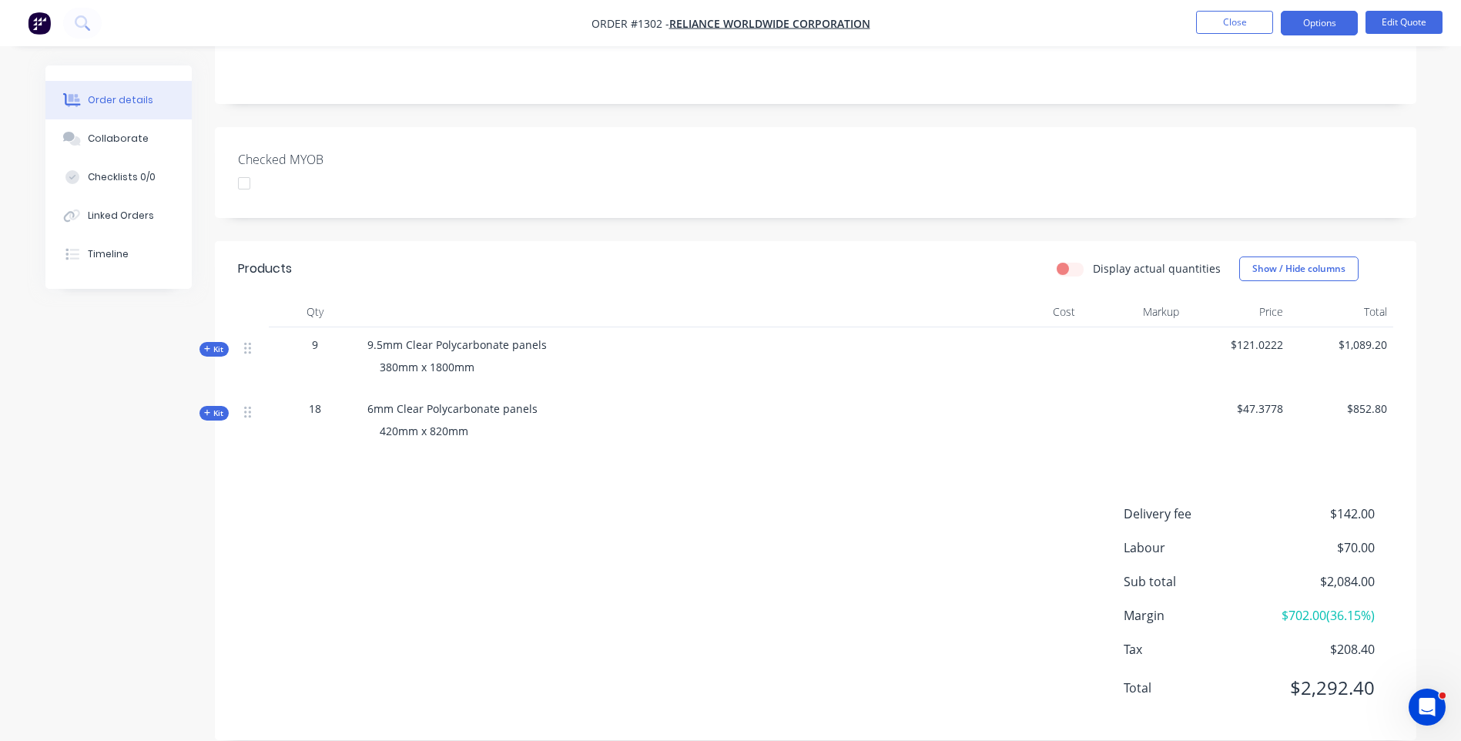
scroll to position [323, 0]
click at [111, 138] on div "Collaborate" at bounding box center [118, 139] width 61 height 14
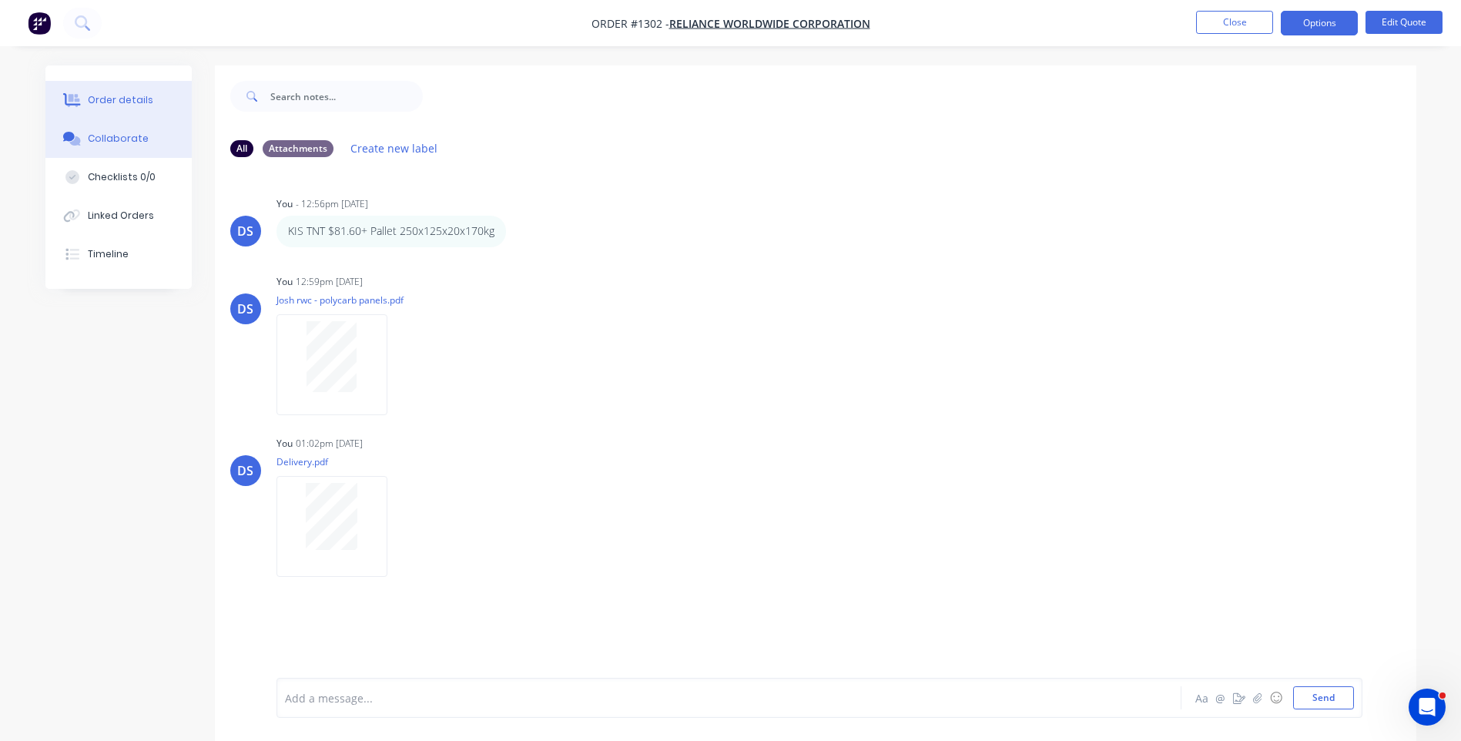
click at [120, 101] on div "Order details" at bounding box center [120, 100] width 65 height 14
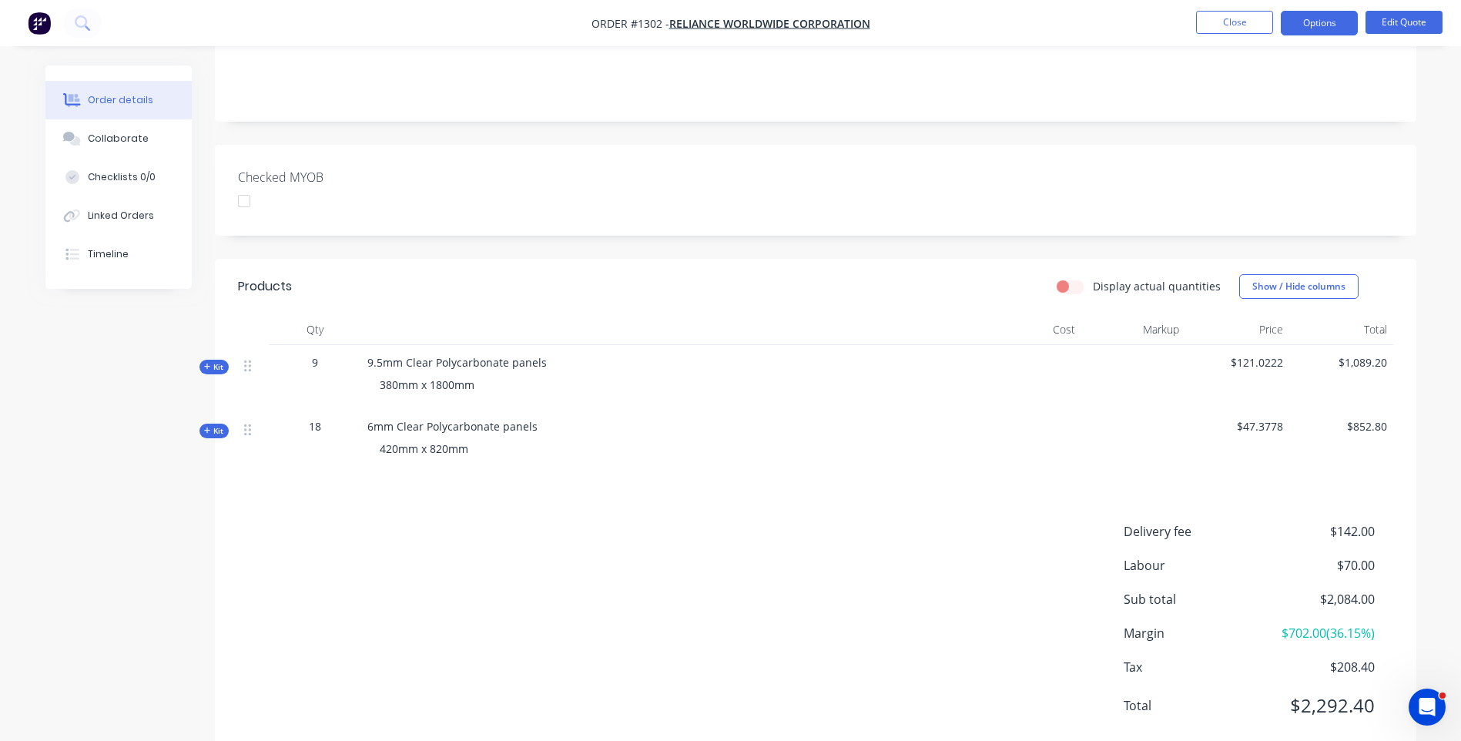
scroll to position [308, 0]
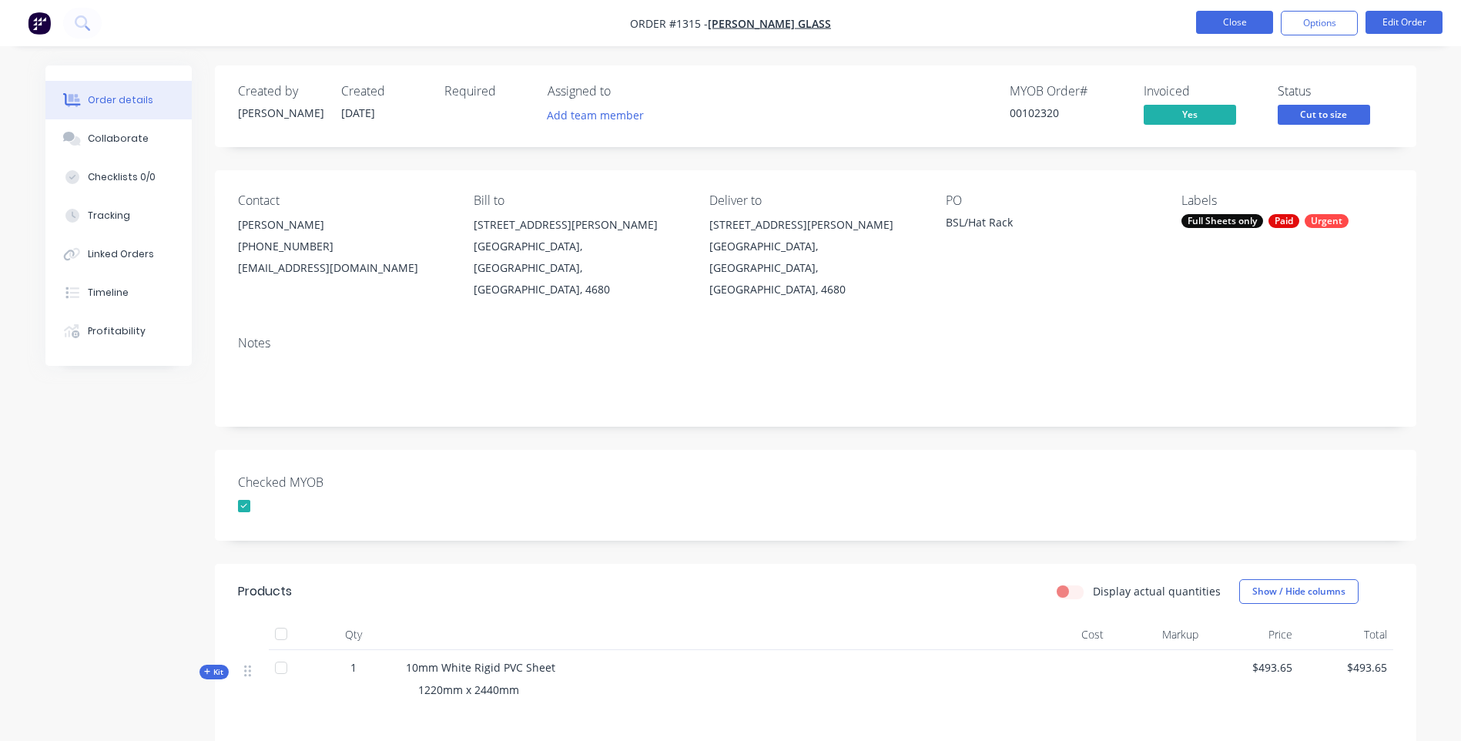
click at [1237, 29] on button "Close" at bounding box center [1234, 22] width 77 height 23
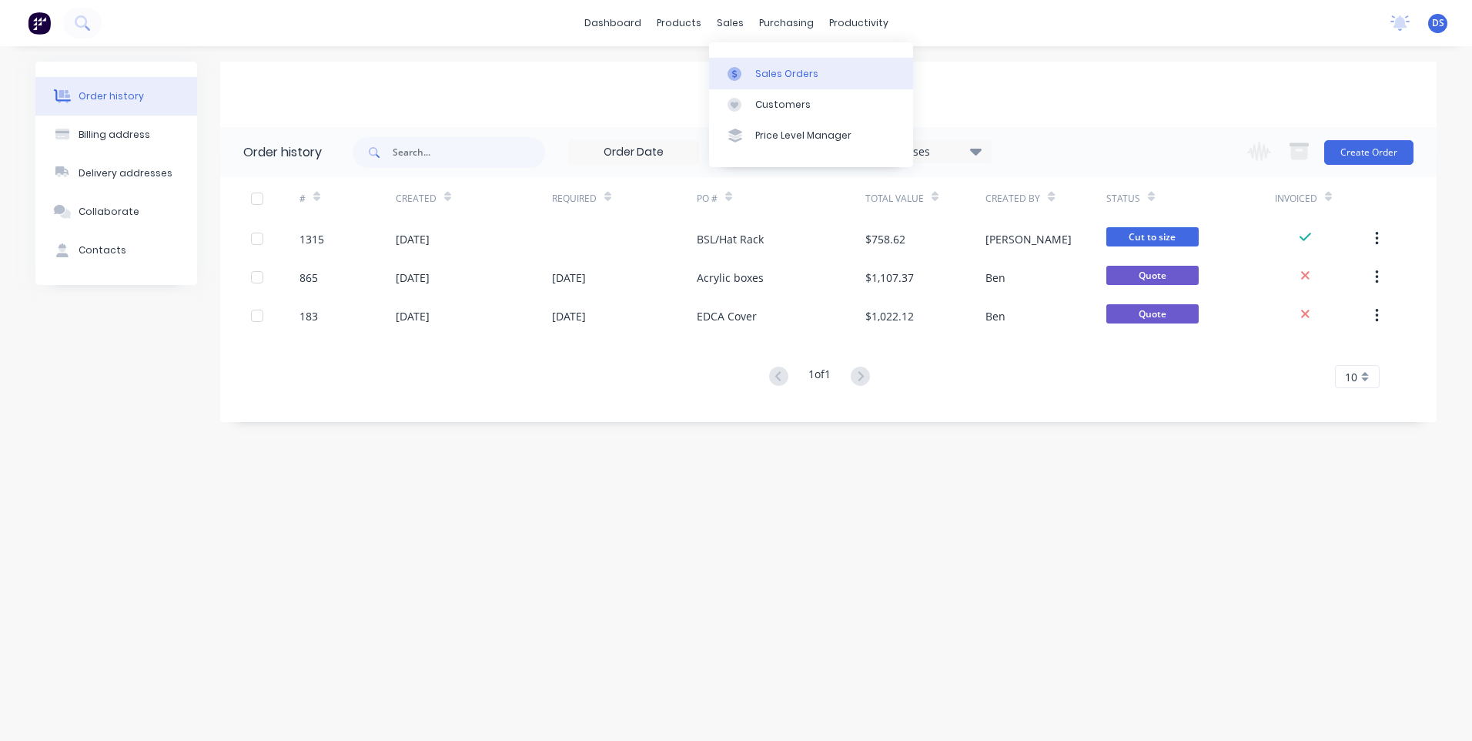
click at [778, 77] on div "Sales Orders" at bounding box center [786, 74] width 63 height 14
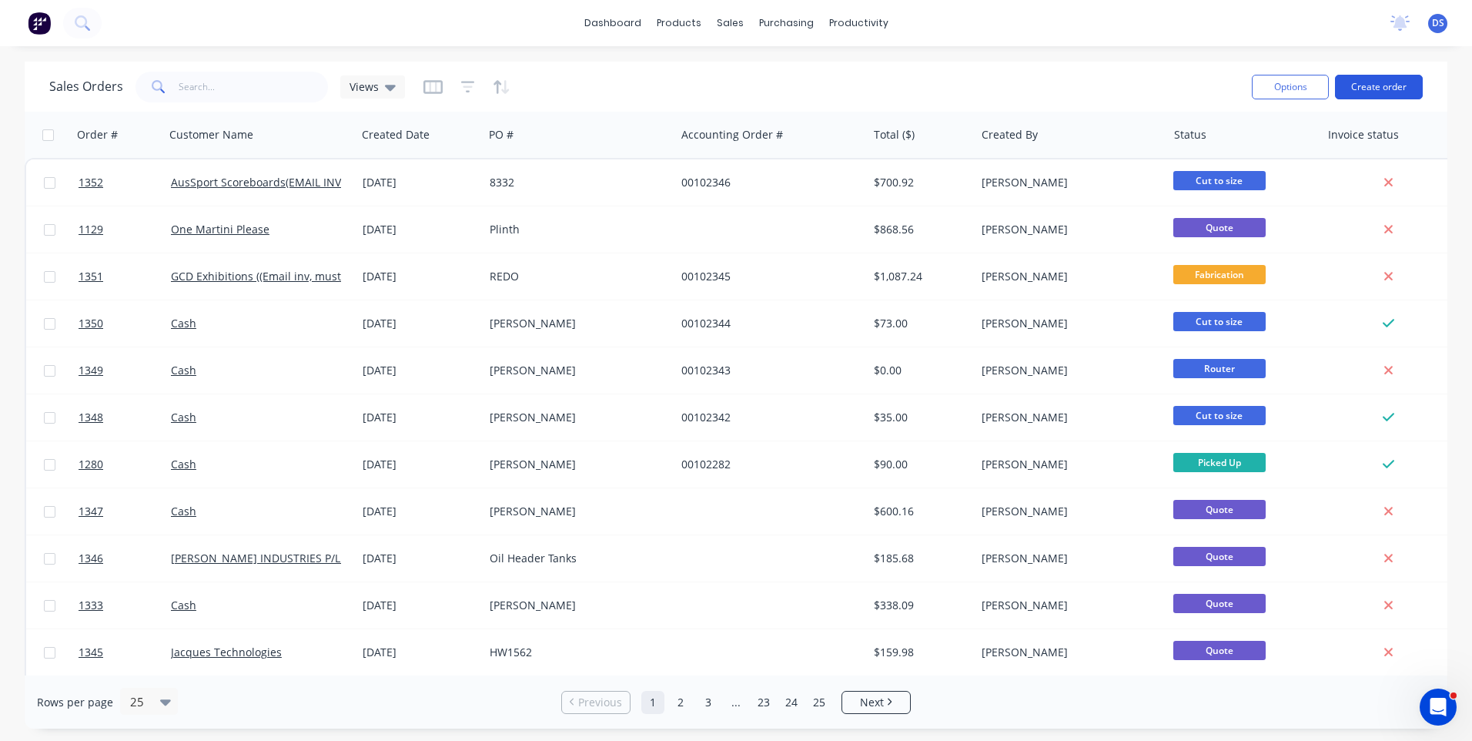
click at [1384, 90] on button "Create order" at bounding box center [1379, 87] width 88 height 25
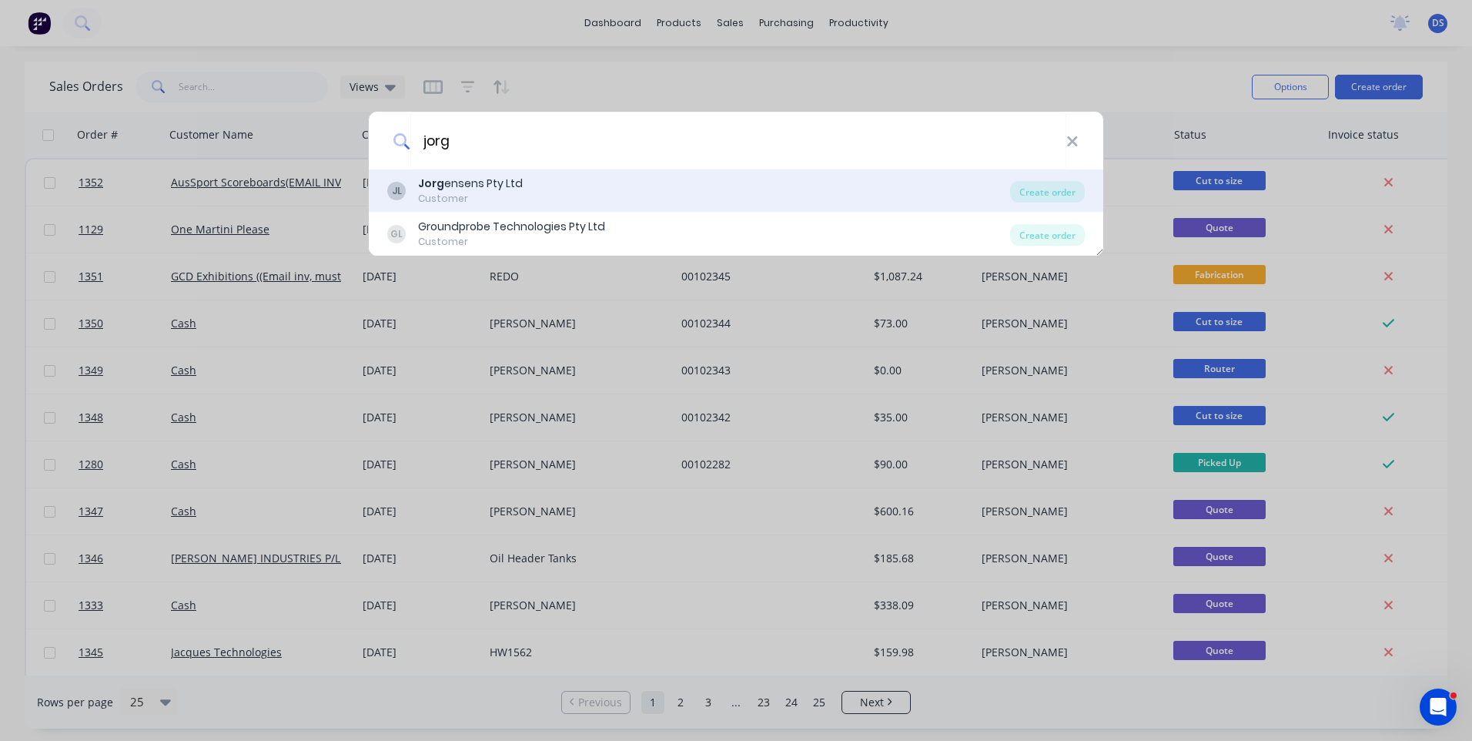
type input "jorg"
click at [470, 181] on div "Jorg ensens Pty Ltd" at bounding box center [470, 184] width 105 height 16
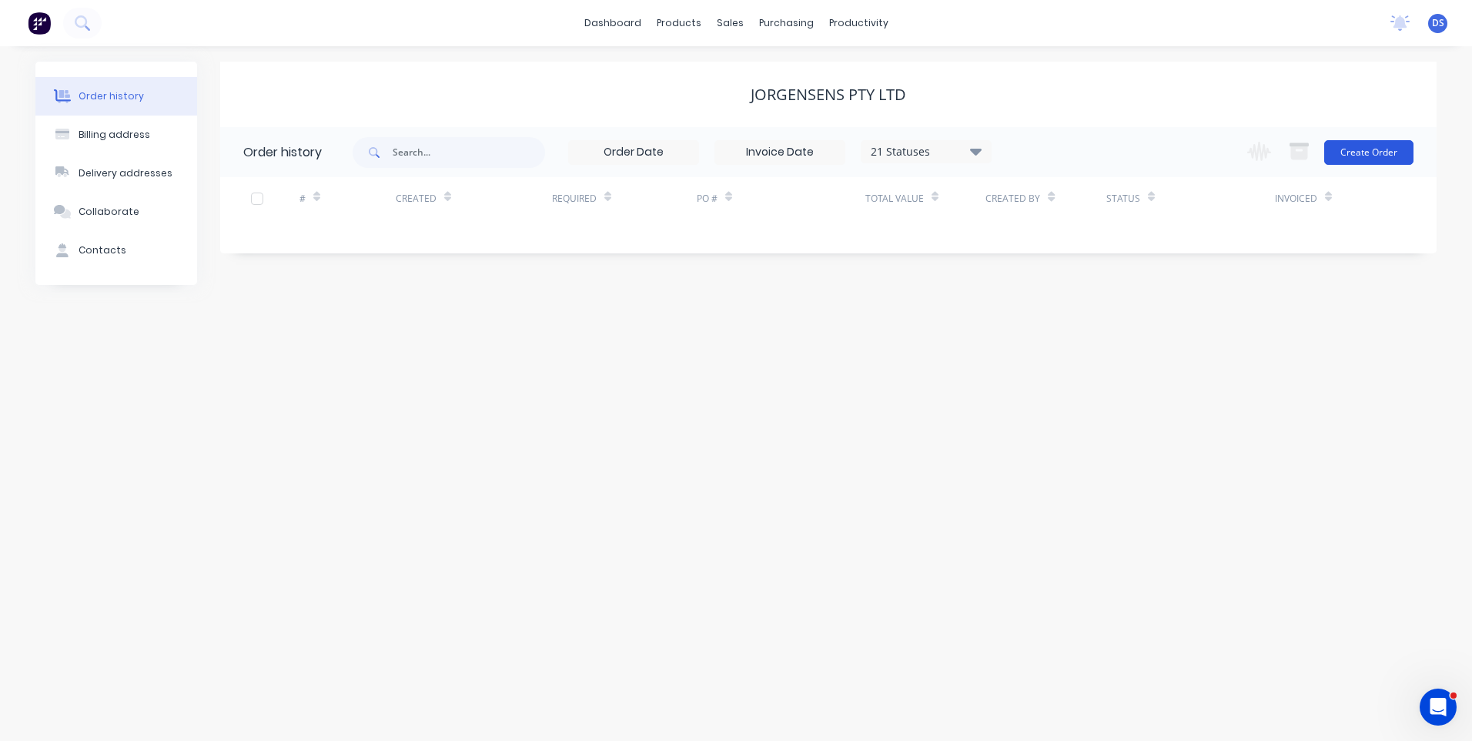
click at [1397, 159] on button "Create Order" at bounding box center [1368, 152] width 89 height 25
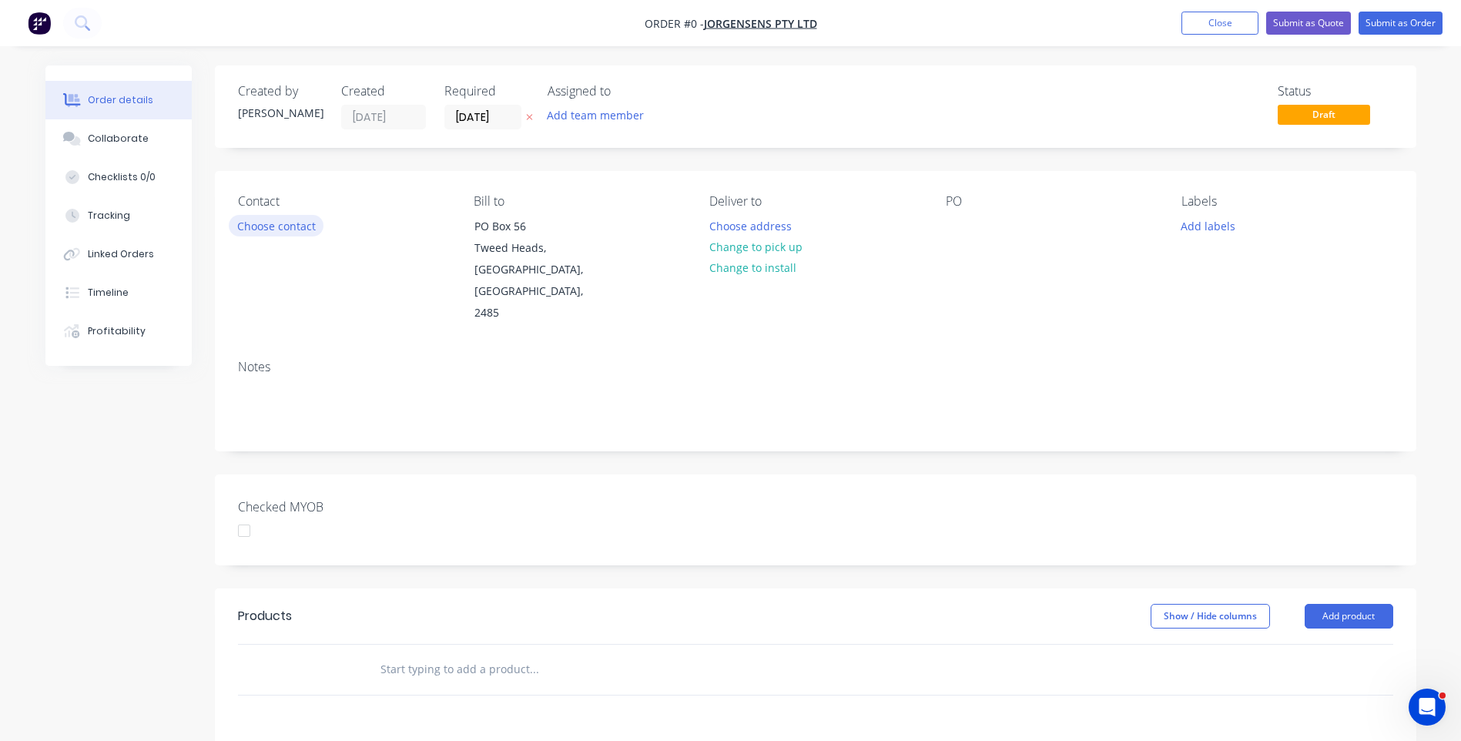
click at [292, 231] on button "Choose contact" at bounding box center [276, 225] width 95 height 21
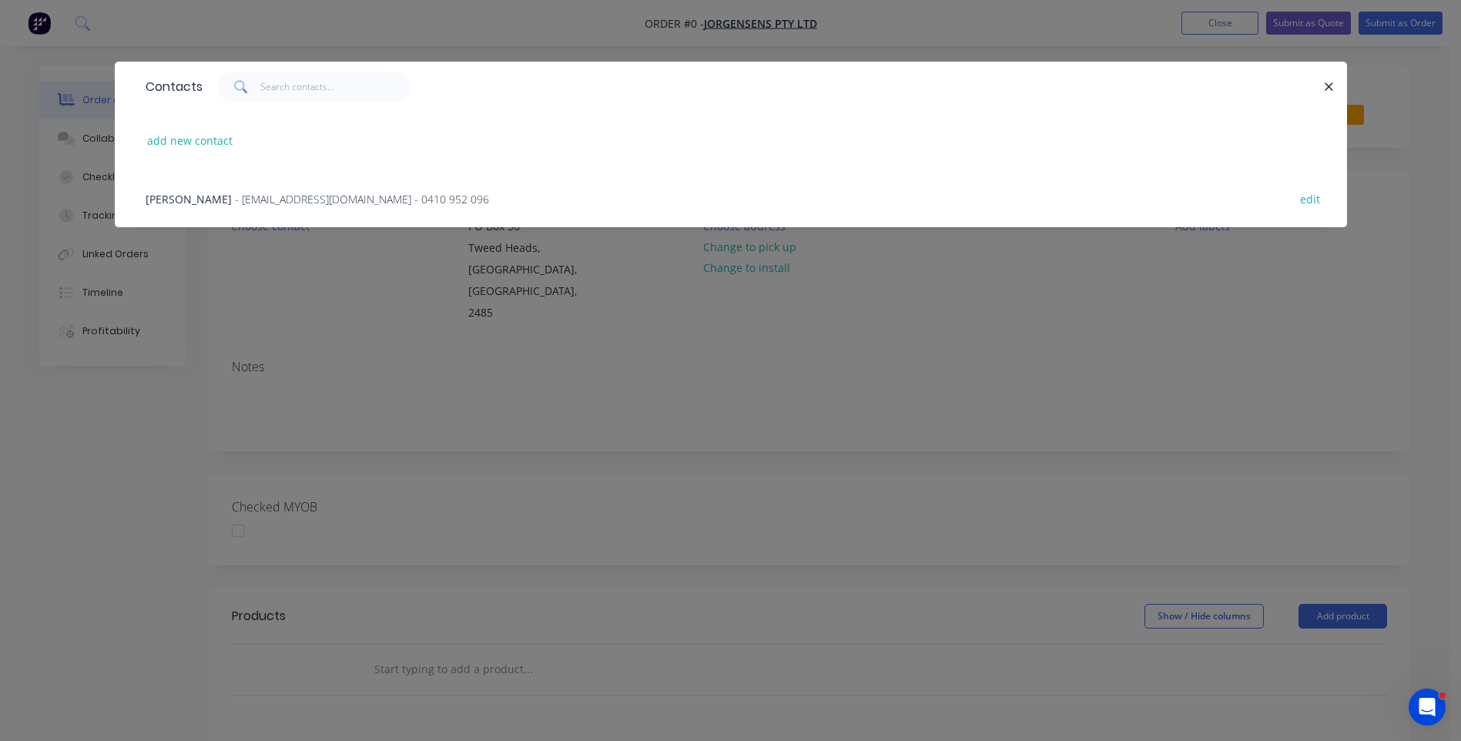
click at [261, 203] on span "- info@jorgensens.com.au - 0410 952 096" at bounding box center [362, 199] width 254 height 15
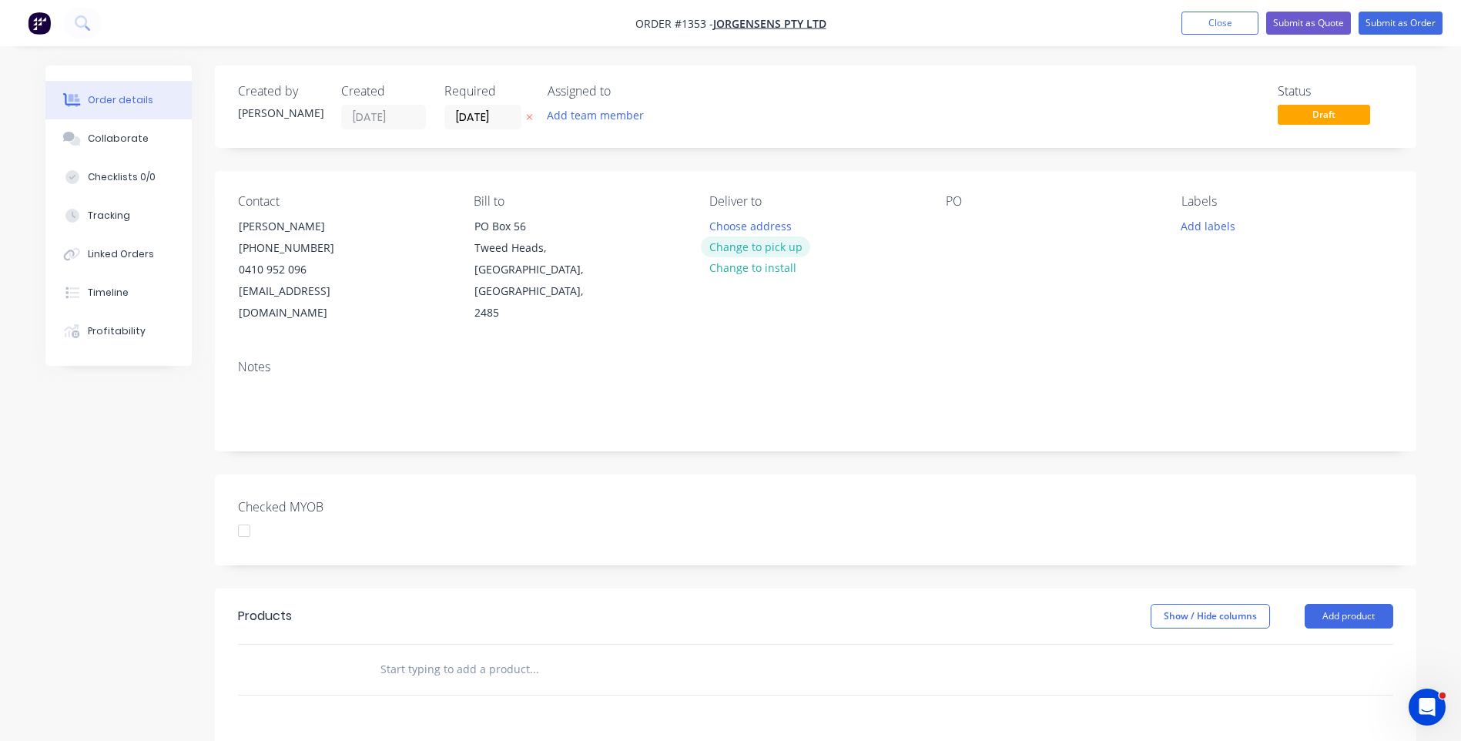
click at [770, 250] on button "Change to pick up" at bounding box center [755, 246] width 109 height 21
click at [947, 225] on div at bounding box center [958, 226] width 25 height 22
click at [1216, 233] on button "Add labels" at bounding box center [1208, 225] width 71 height 21
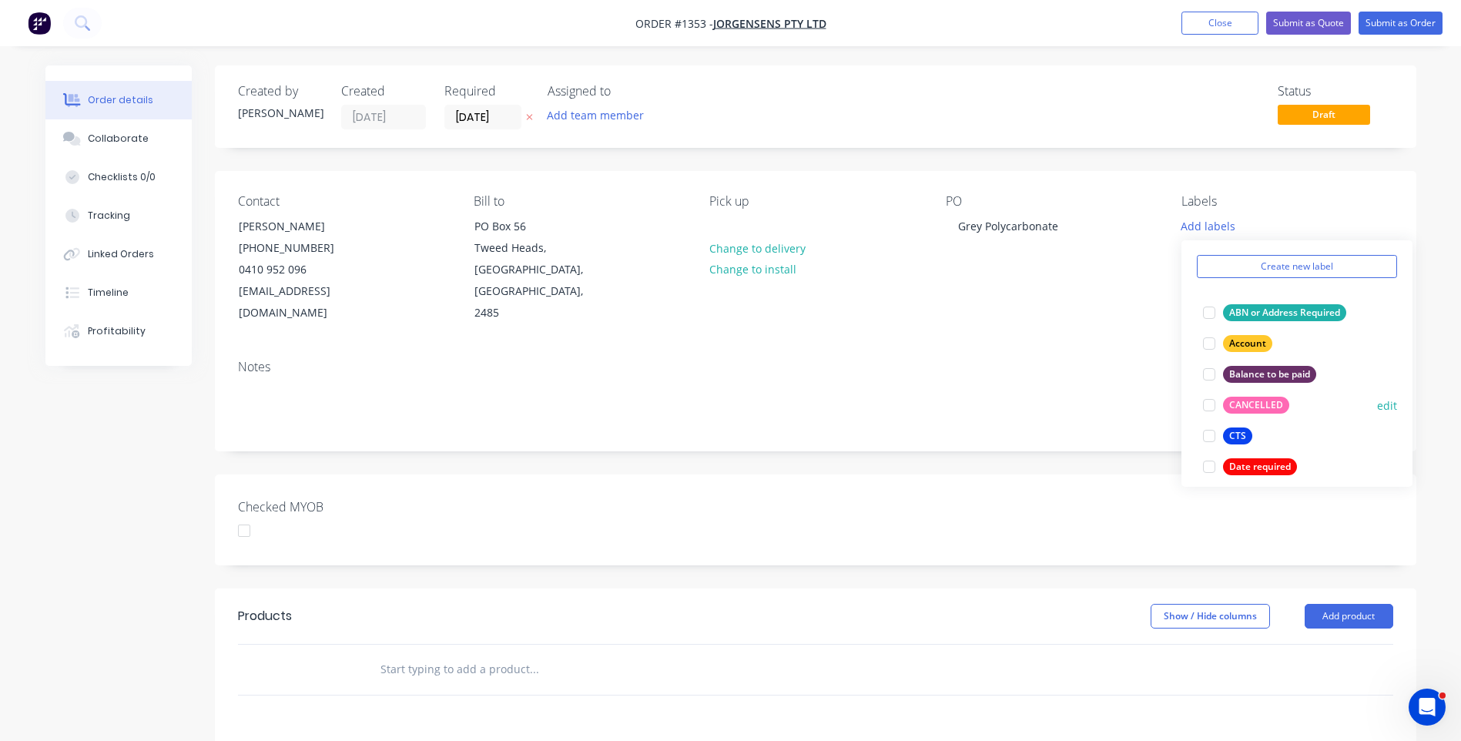
scroll to position [77, 0]
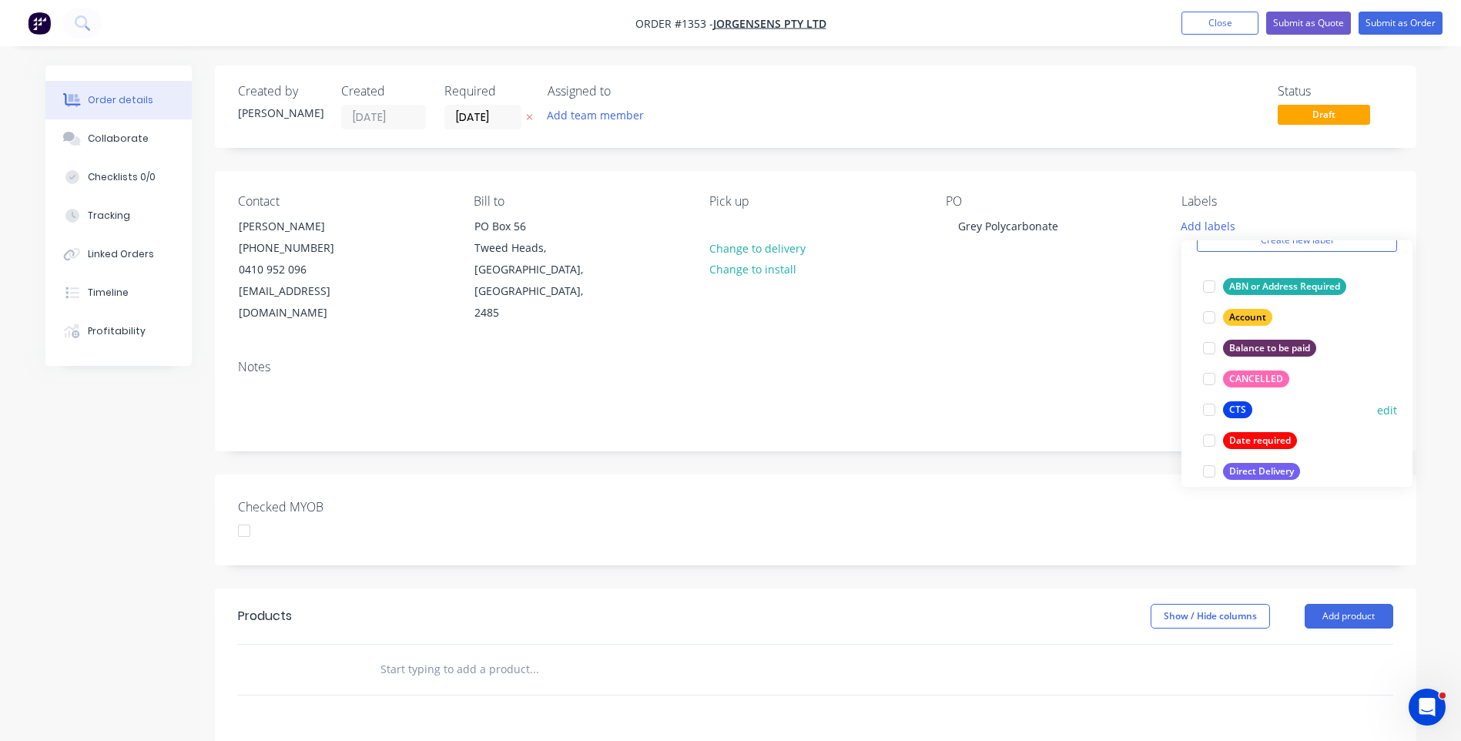
click at [1245, 416] on div "CTS" at bounding box center [1237, 409] width 29 height 17
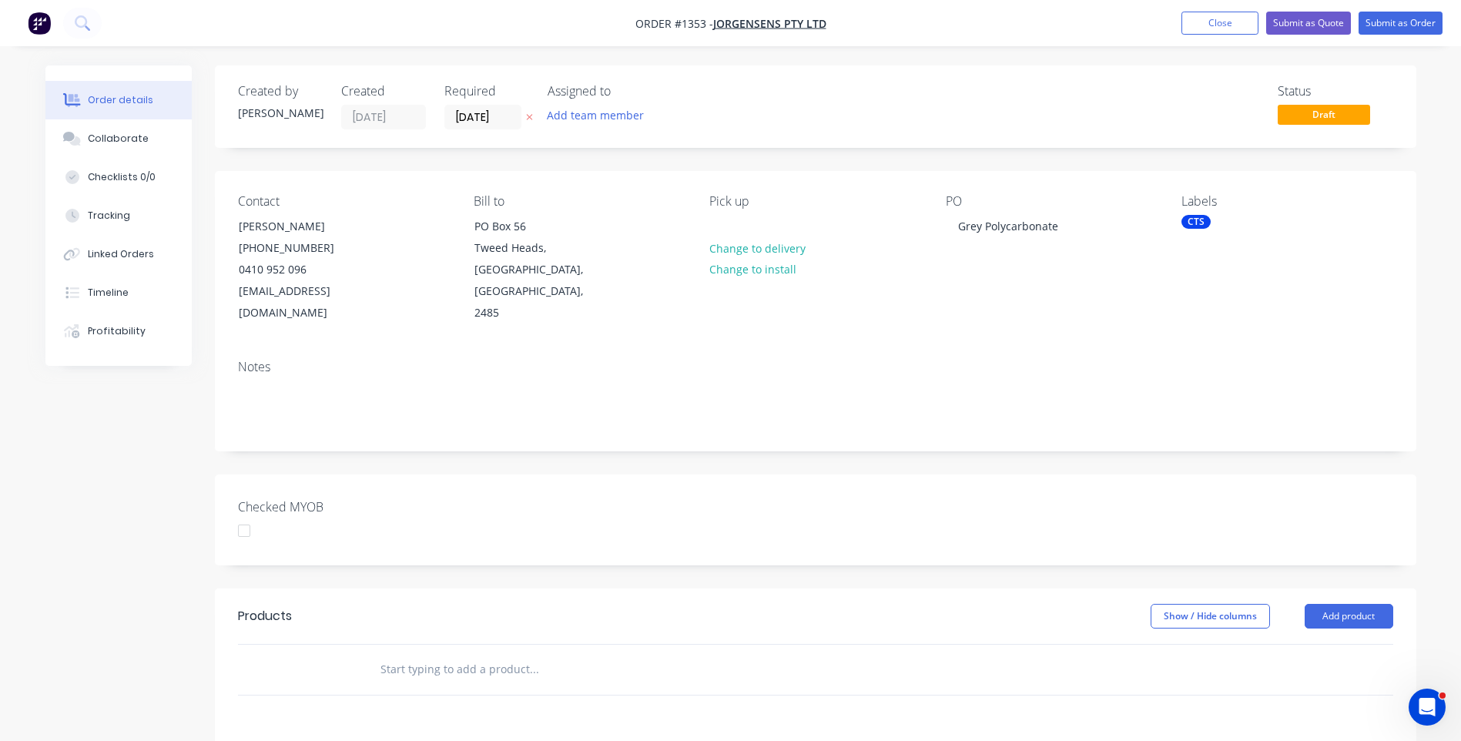
click at [1124, 320] on div "Contact Broek Barton (07) 5597 6620 0410 952 096 info@jorgensens.com.au Bill to…" at bounding box center [815, 259] width 1201 height 176
click at [1360, 604] on button "Add product" at bounding box center [1348, 616] width 89 height 25
click at [1327, 644] on div "Product catalogue" at bounding box center [1319, 655] width 119 height 22
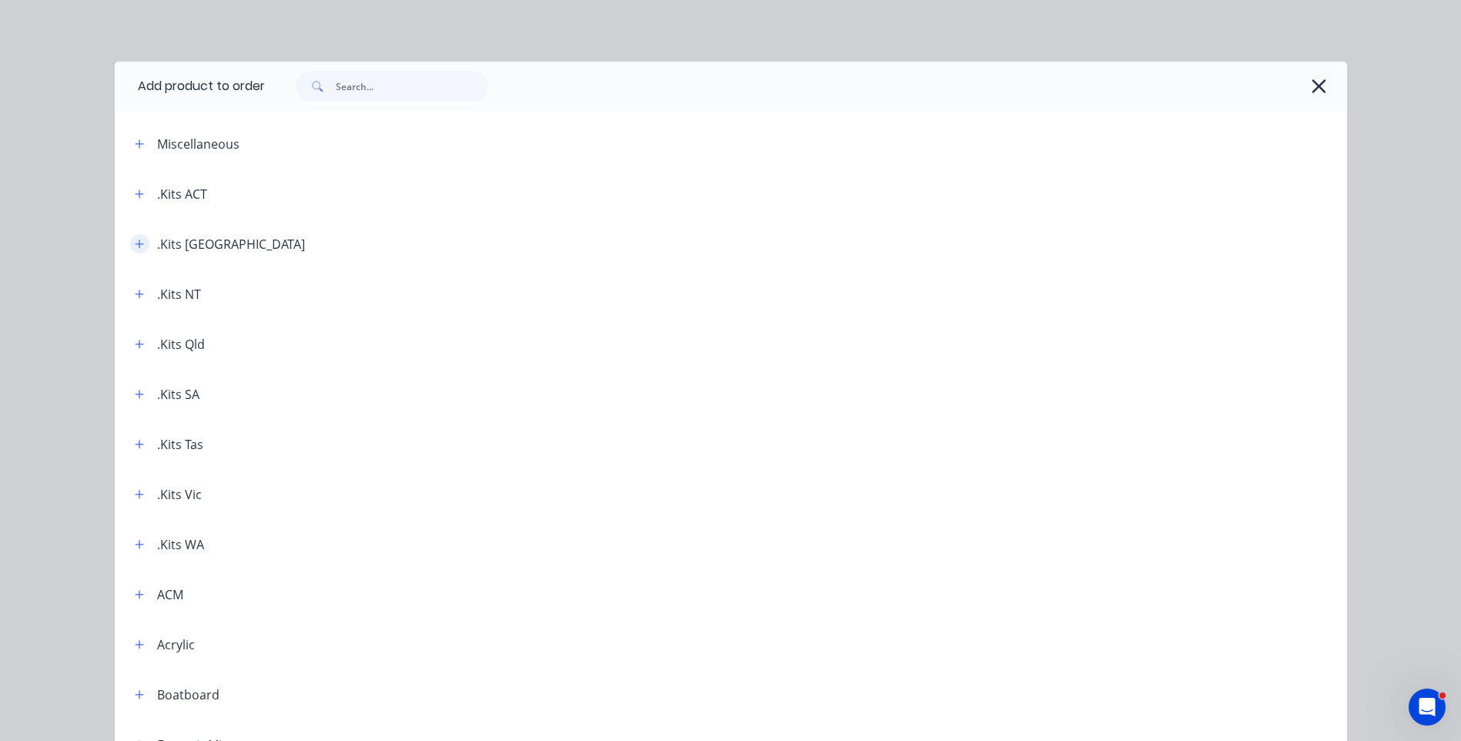
click at [135, 244] on icon "button" at bounding box center [139, 243] width 8 height 8
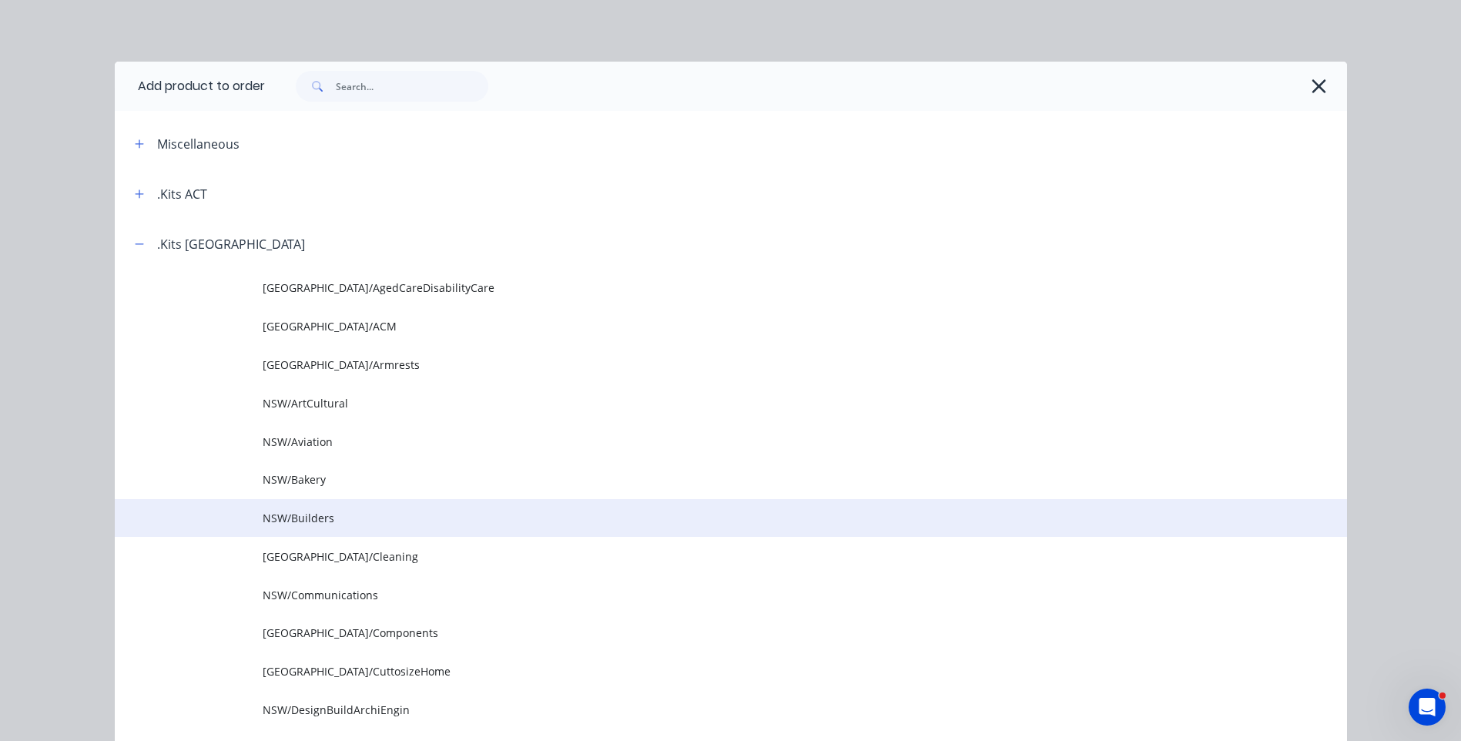
click at [315, 525] on span "NSW/Builders" at bounding box center [696, 518] width 867 height 16
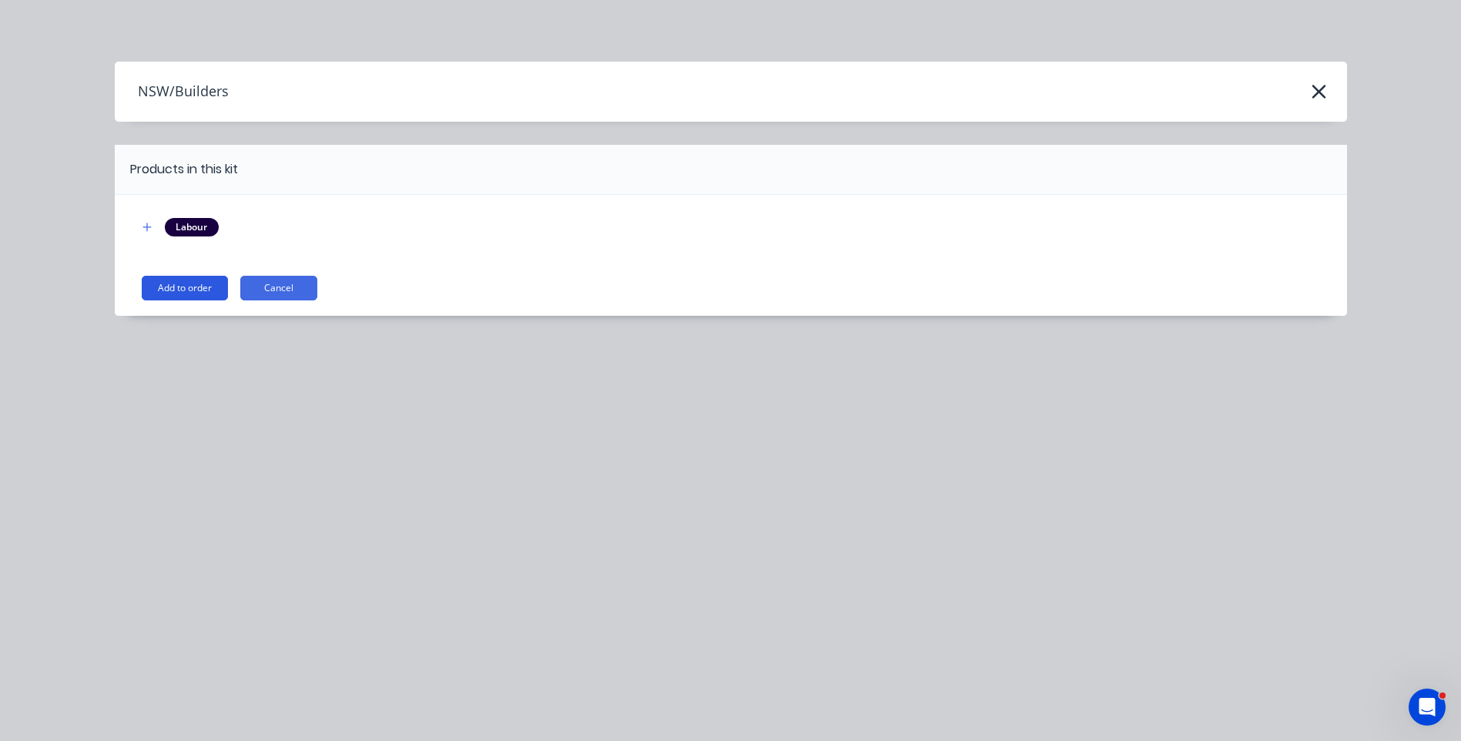
click at [184, 293] on button "Add to order" at bounding box center [185, 288] width 86 height 25
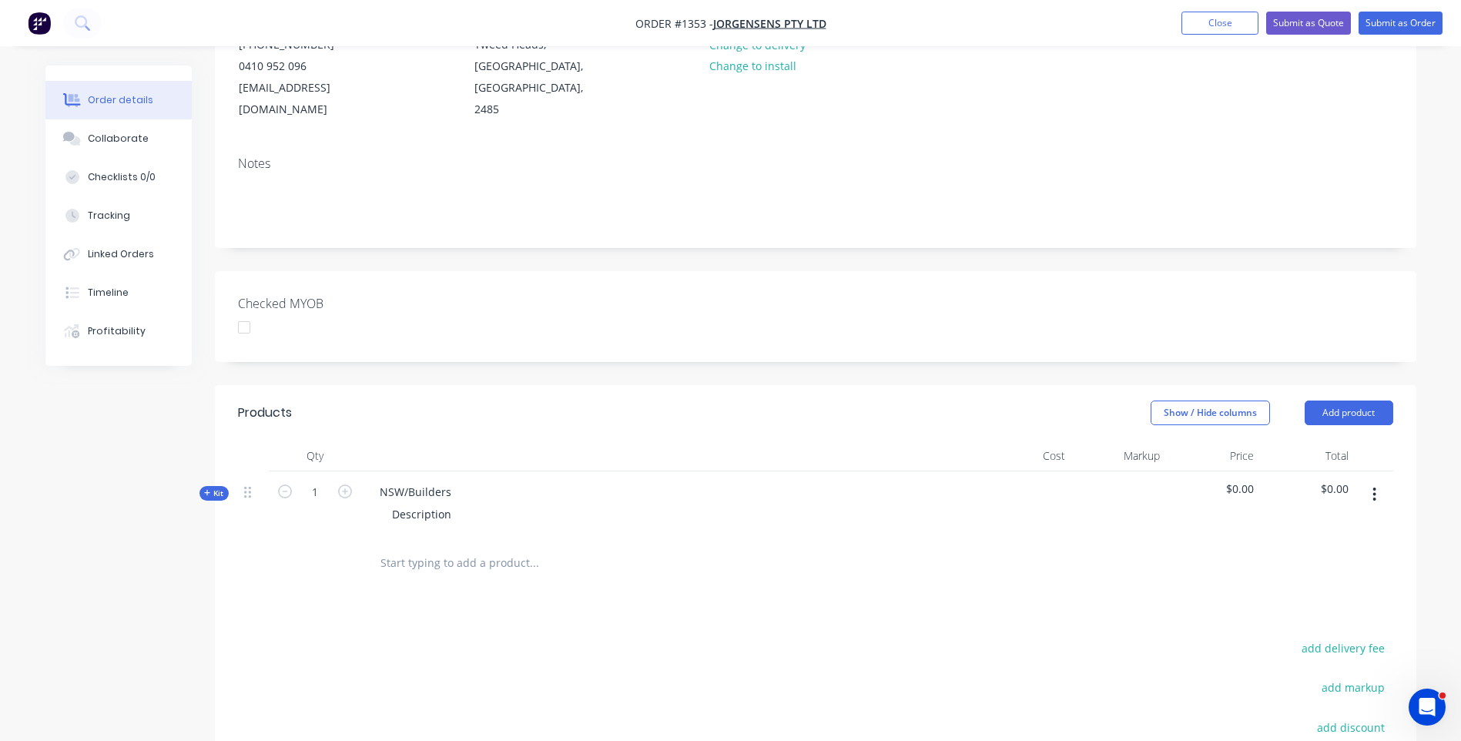
scroll to position [231, 0]
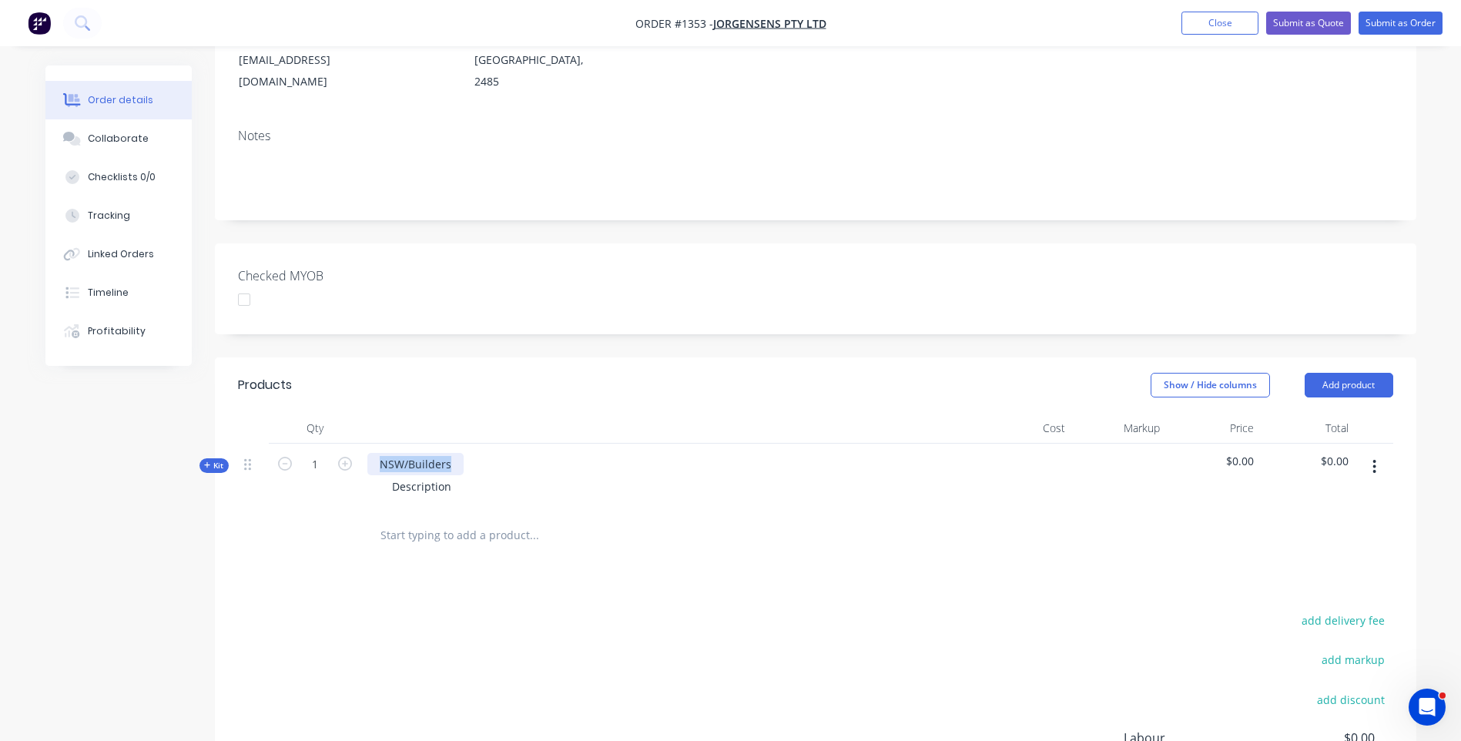
drag, startPoint x: 454, startPoint y: 440, endPoint x: 358, endPoint y: 443, distance: 96.3
click at [358, 444] on div "Kit 1 NSW/Builders Description $0.00 $0.00" at bounding box center [815, 477] width 1155 height 67
drag, startPoint x: 454, startPoint y: 469, endPoint x: 363, endPoint y: 467, distance: 90.1
click at [363, 467] on div "9.5mm Grey Tint Polycarbonate Panel Description" at bounding box center [669, 477] width 616 height 67
click at [770, 520] on div at bounding box center [598, 535] width 462 height 31
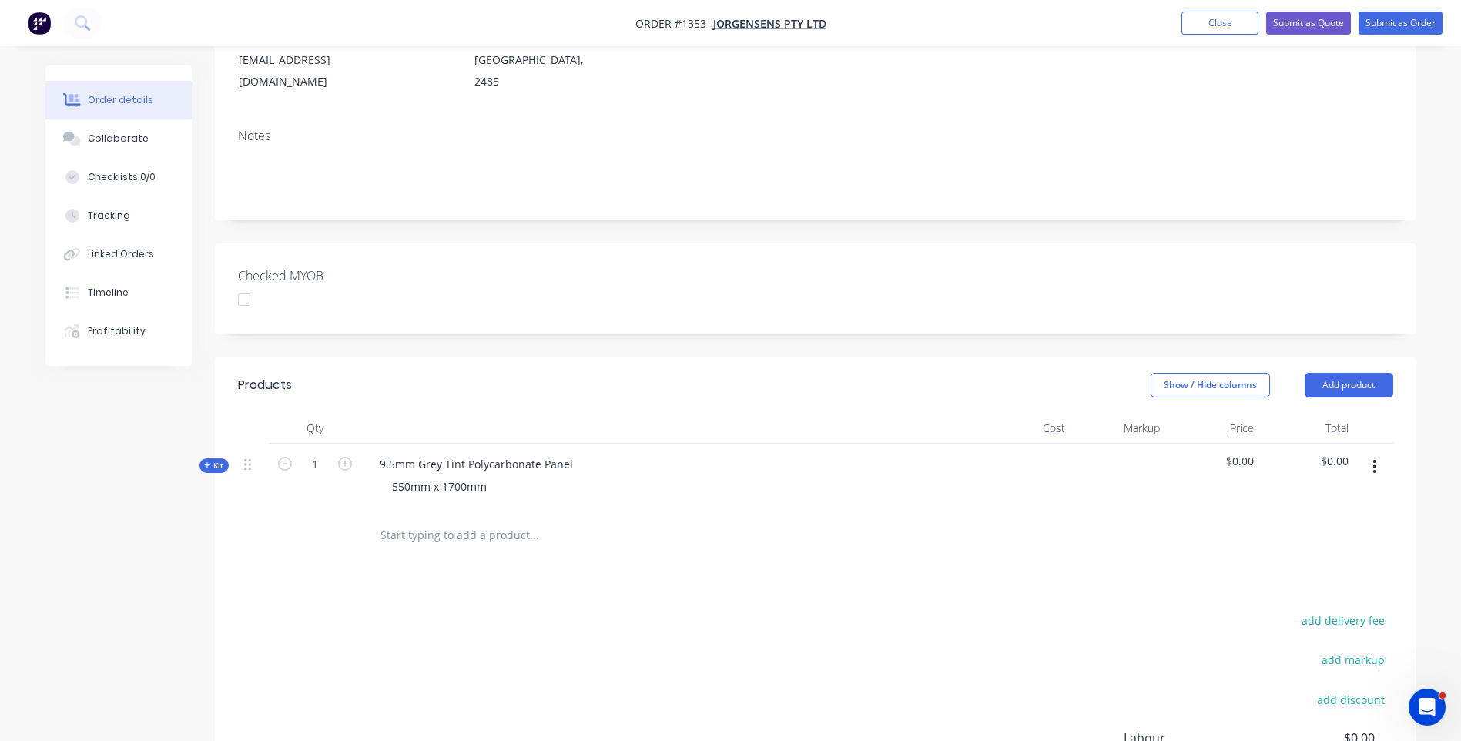
drag, startPoint x: 206, startPoint y: 442, endPoint x: 225, endPoint y: 450, distance: 20.3
click at [206, 461] on icon at bounding box center [207, 465] width 7 height 8
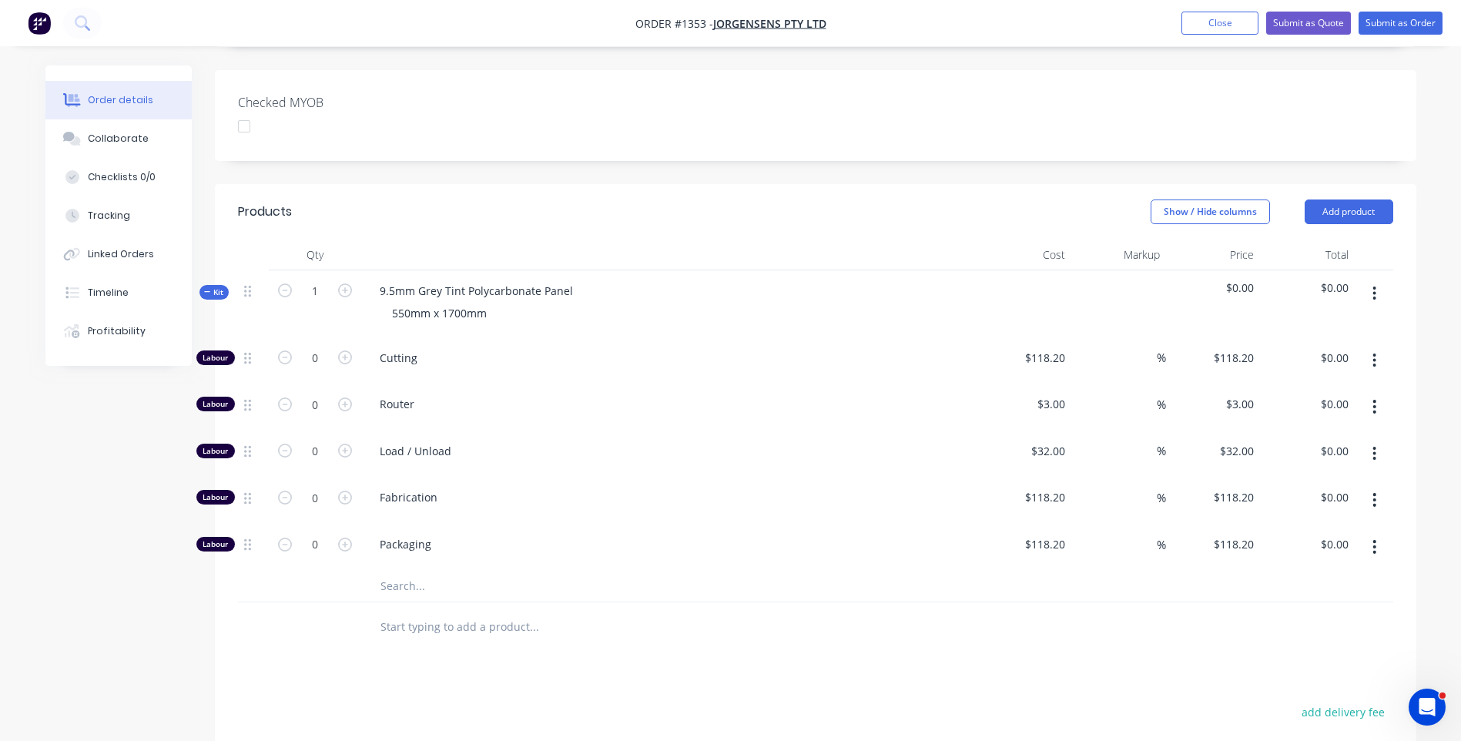
scroll to position [462, 0]
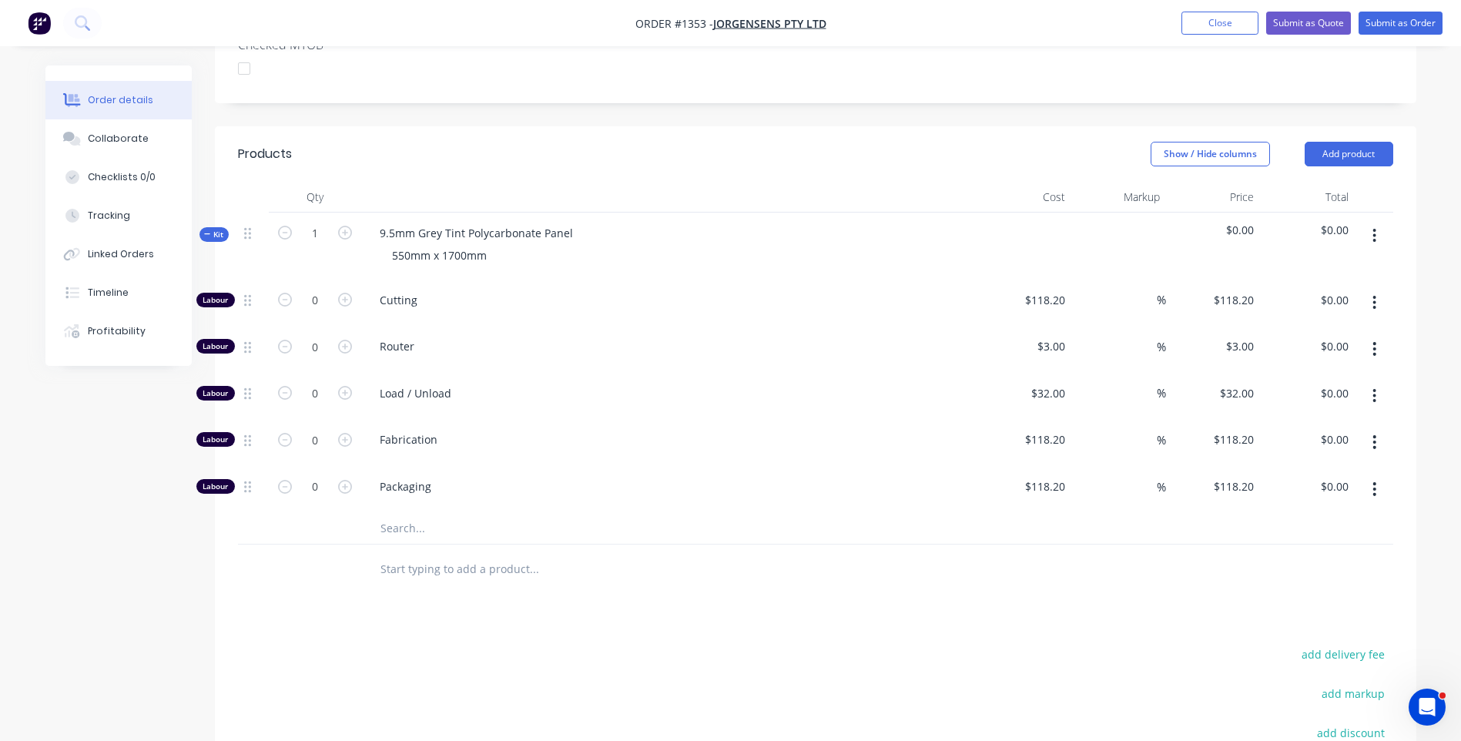
click at [412, 513] on input "text" at bounding box center [534, 528] width 308 height 31
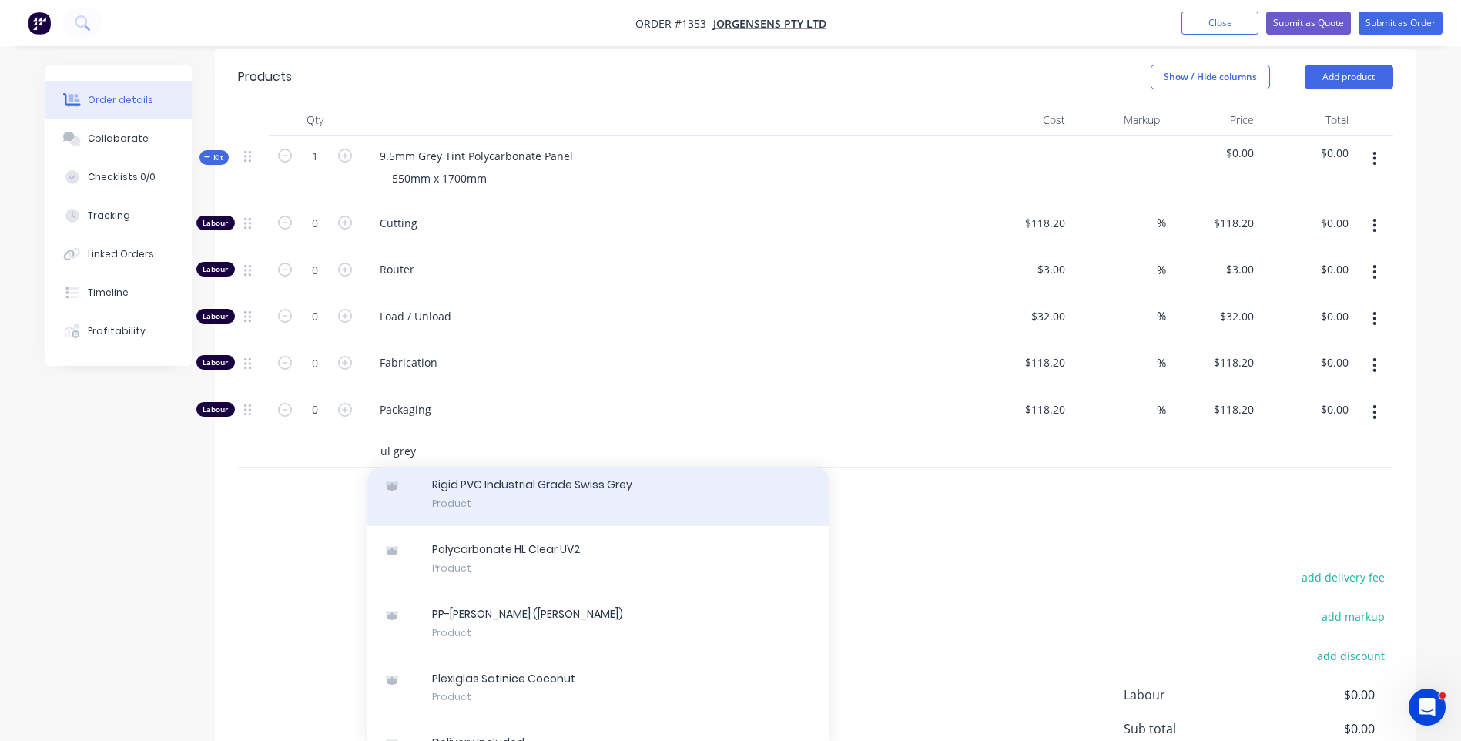
scroll to position [770, 0]
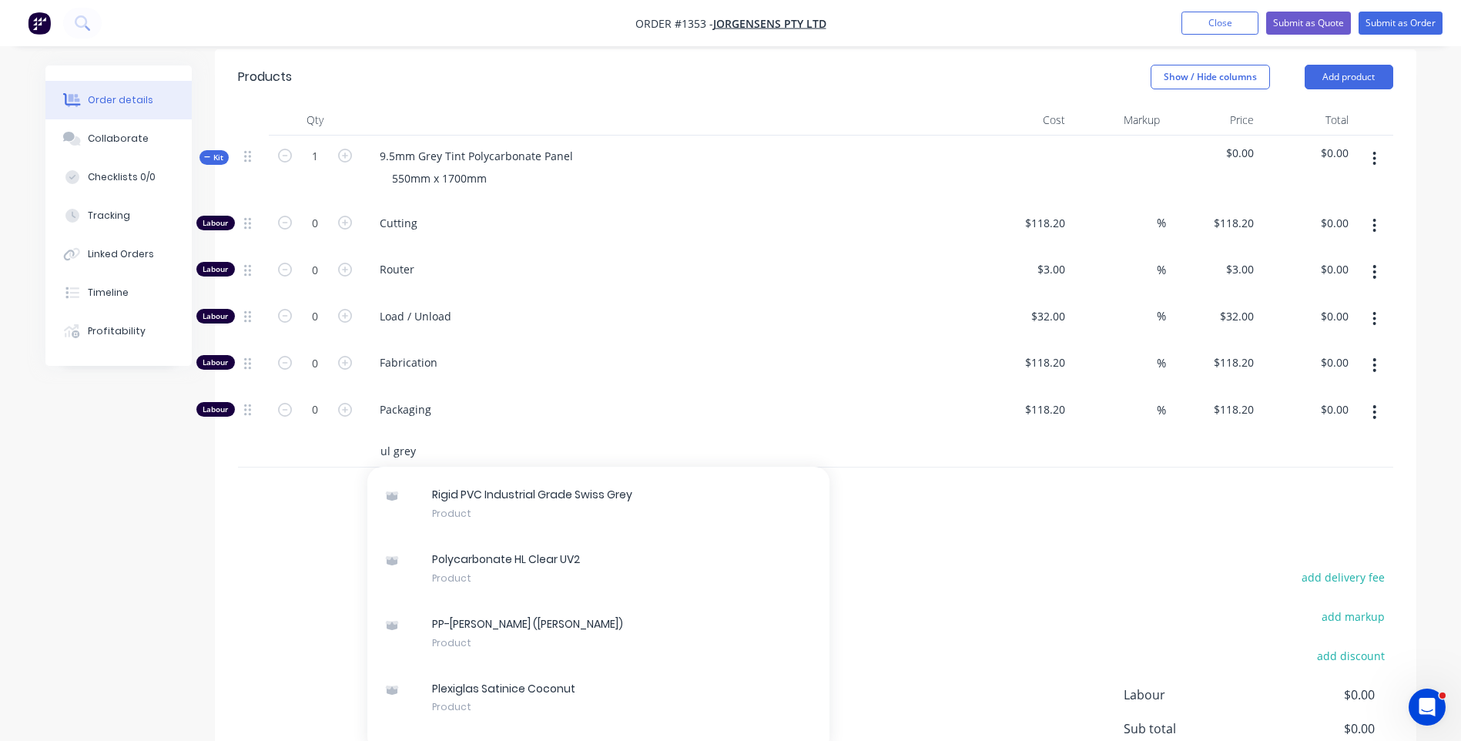
click at [386, 436] on input "ul grey" at bounding box center [534, 451] width 308 height 31
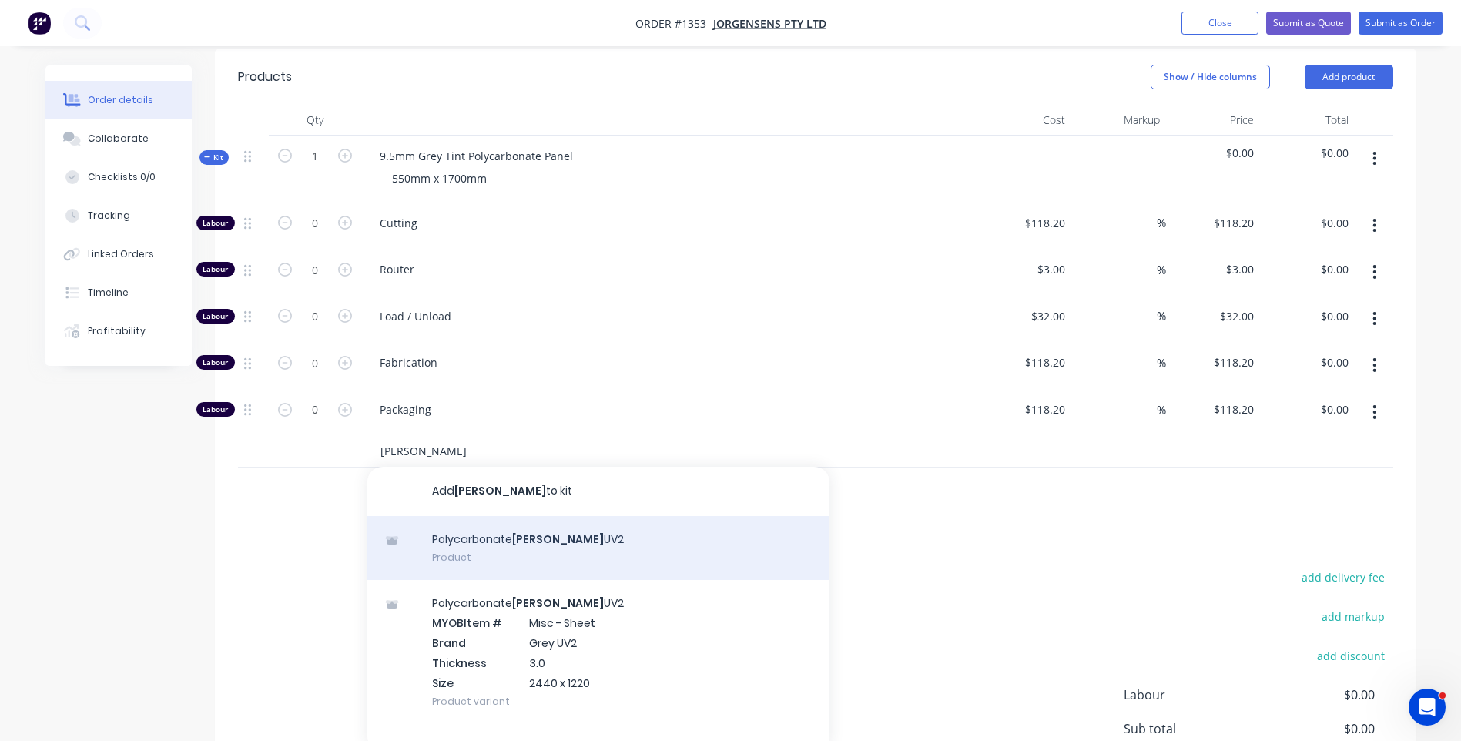
type input "hl grey"
click at [561, 522] on div "Polycarbonate HL Grey UV2 Product" at bounding box center [598, 548] width 462 height 65
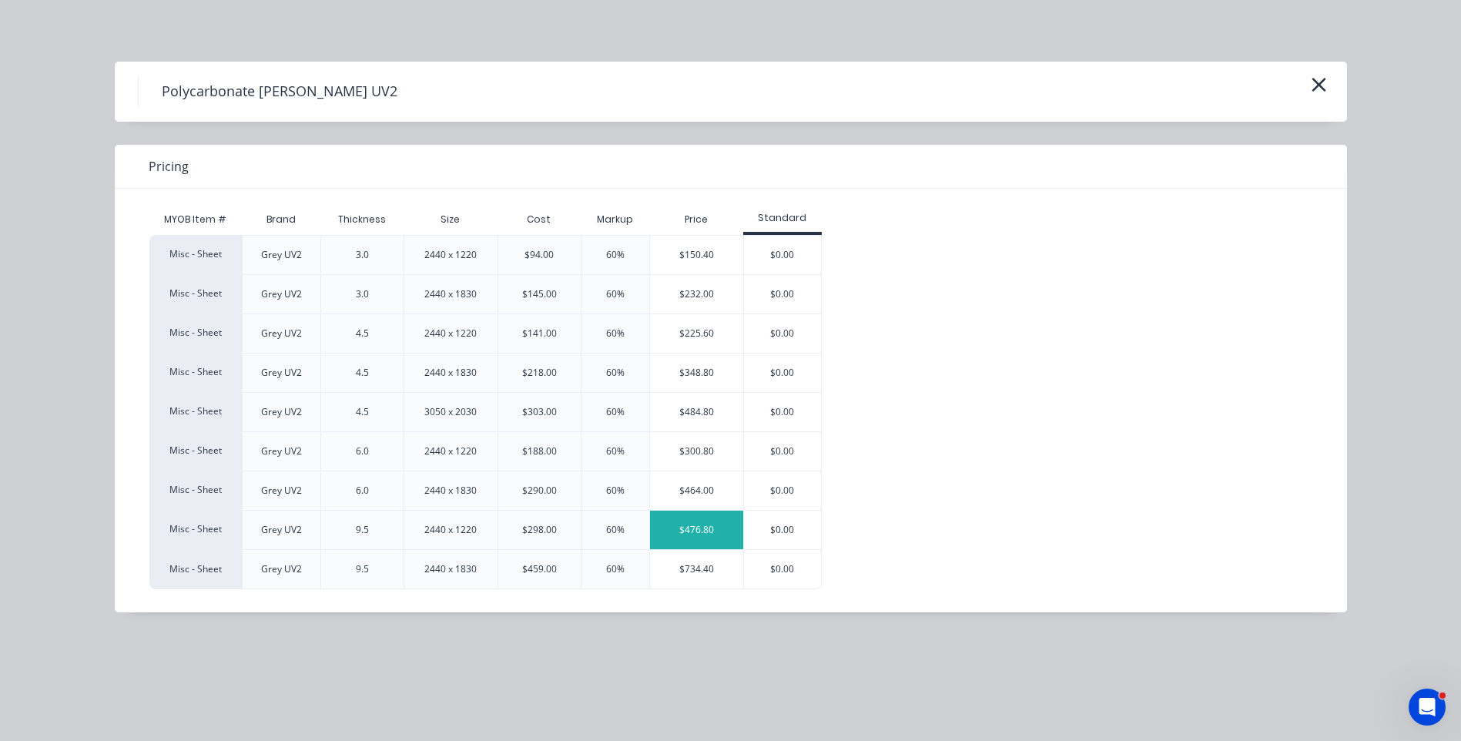
click at [688, 535] on div "$476.80" at bounding box center [696, 529] width 93 height 38
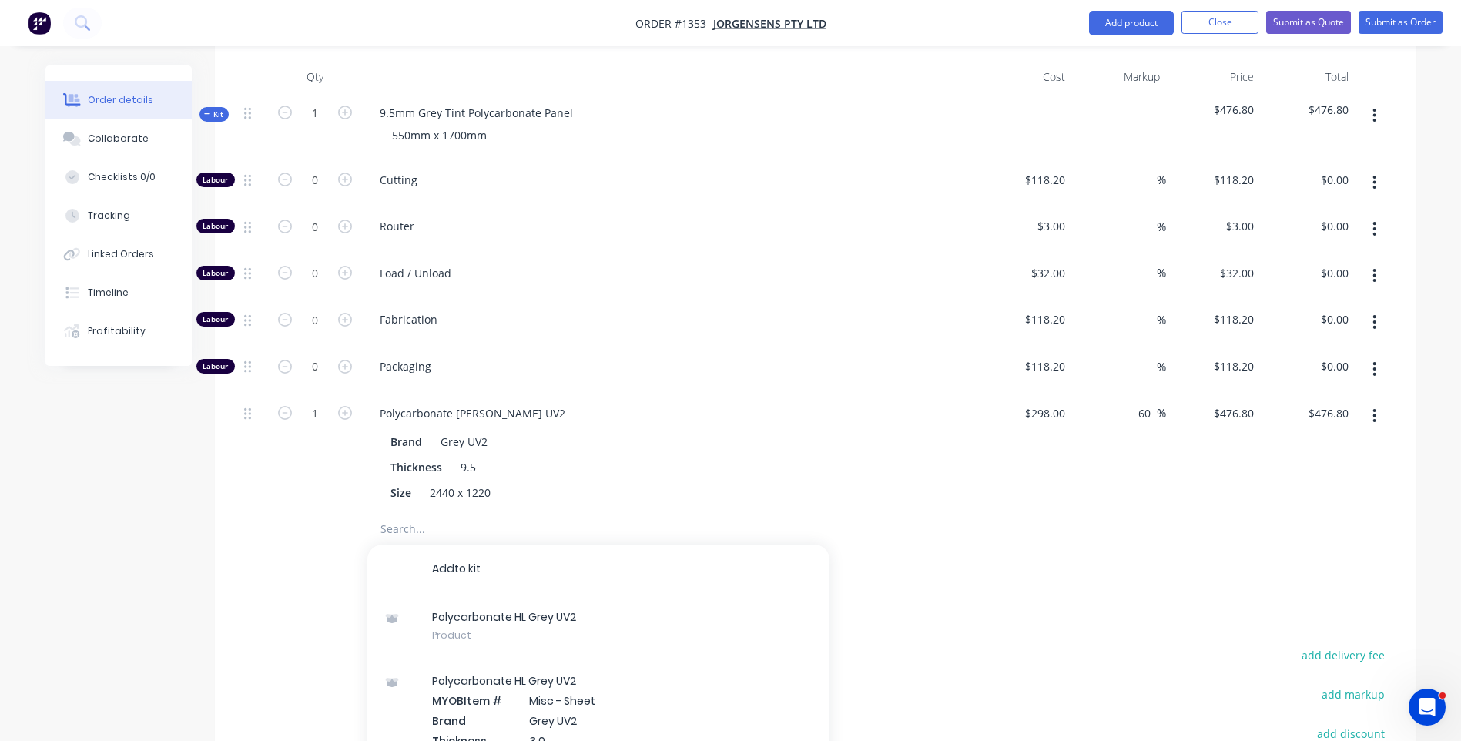
scroll to position [616, 0]
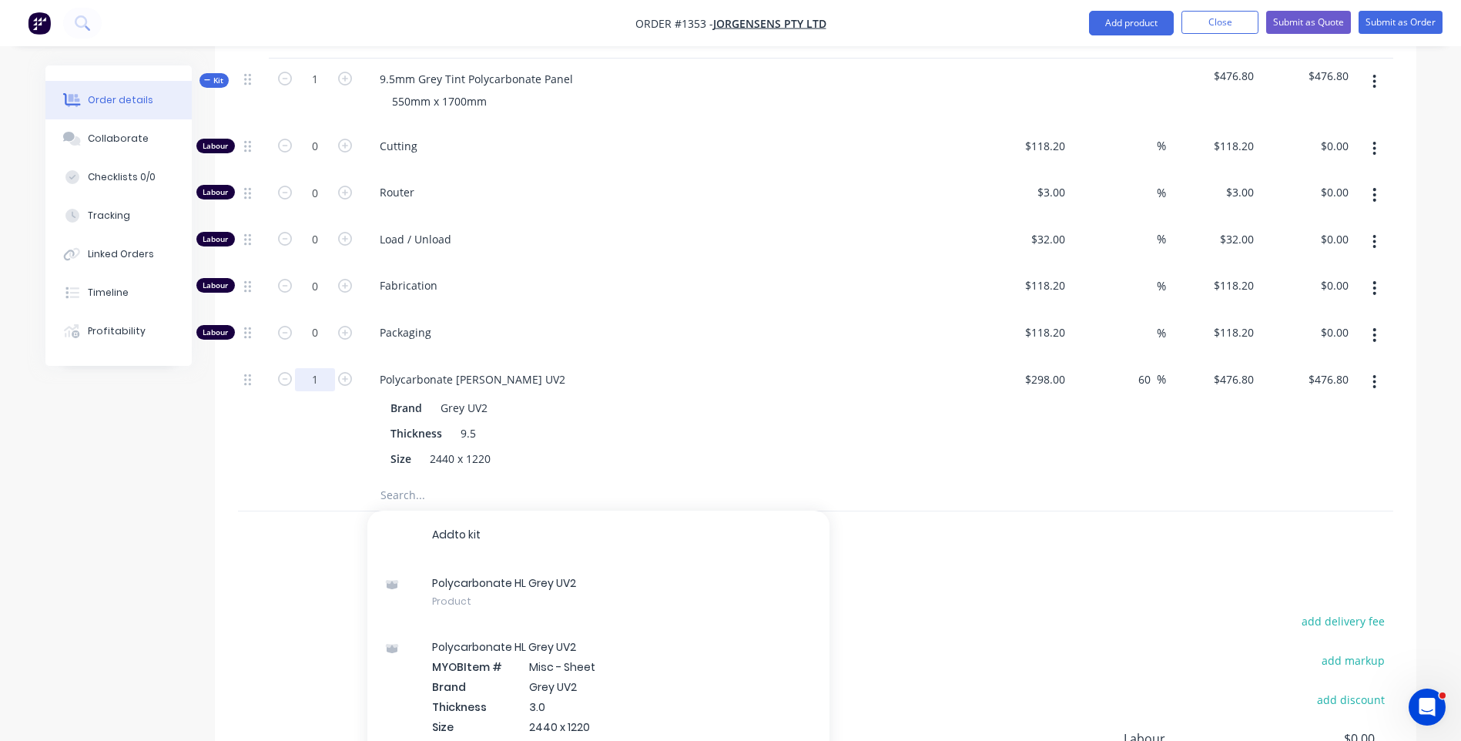
click at [328, 158] on input "1" at bounding box center [315, 146] width 40 height 23
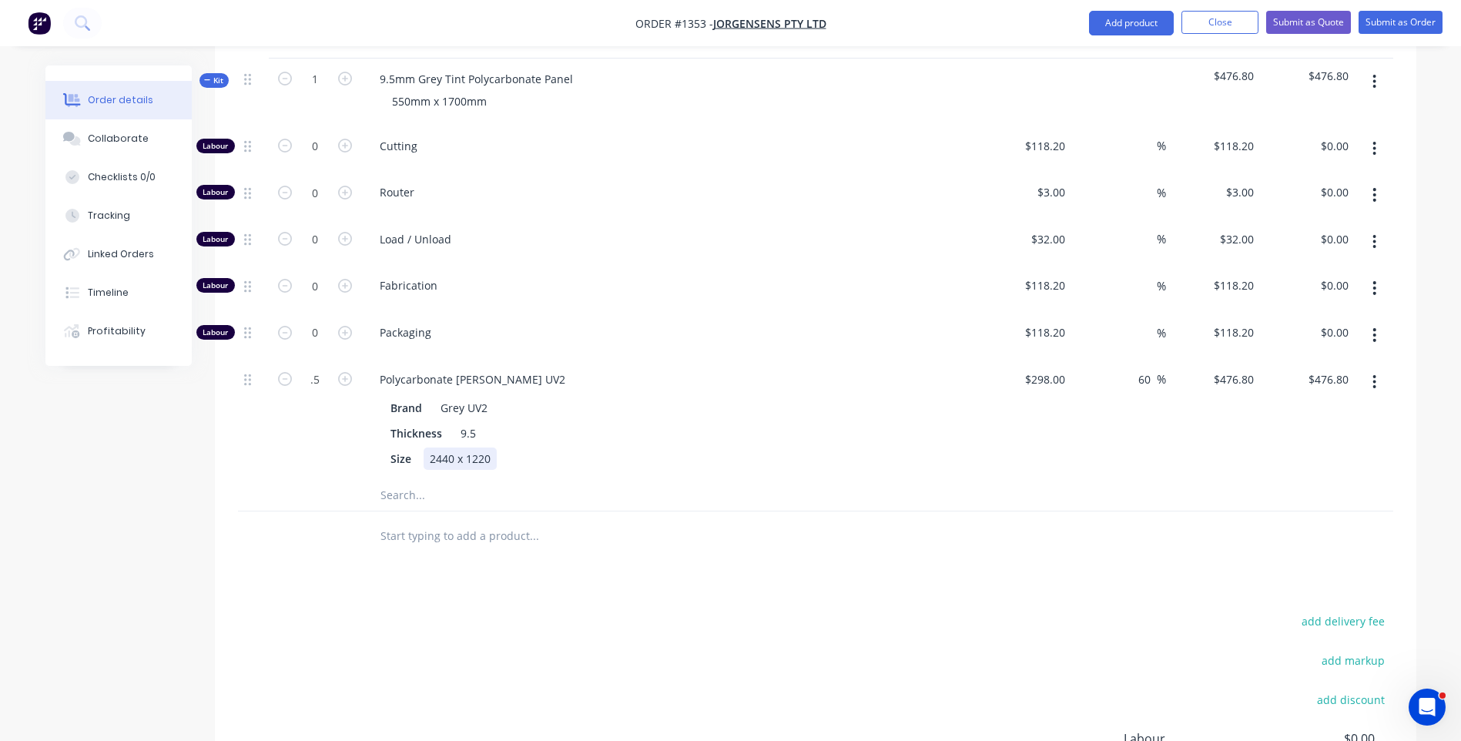
type input "0.5"
type input "$238.40"
click at [784, 423] on div "Brand Grey UV2 Thickness 9.5 Size 2440 x 1220" at bounding box center [669, 431] width 604 height 76
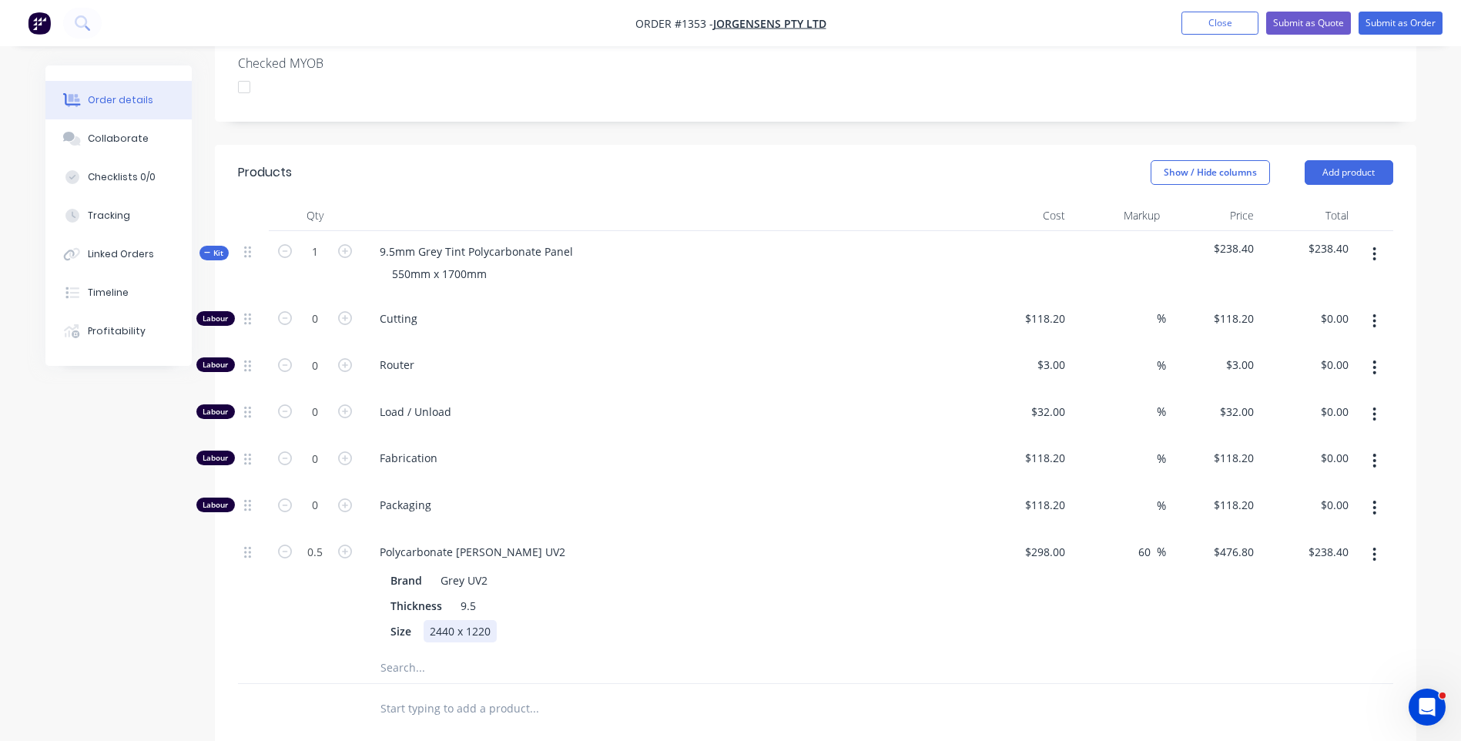
scroll to position [385, 0]
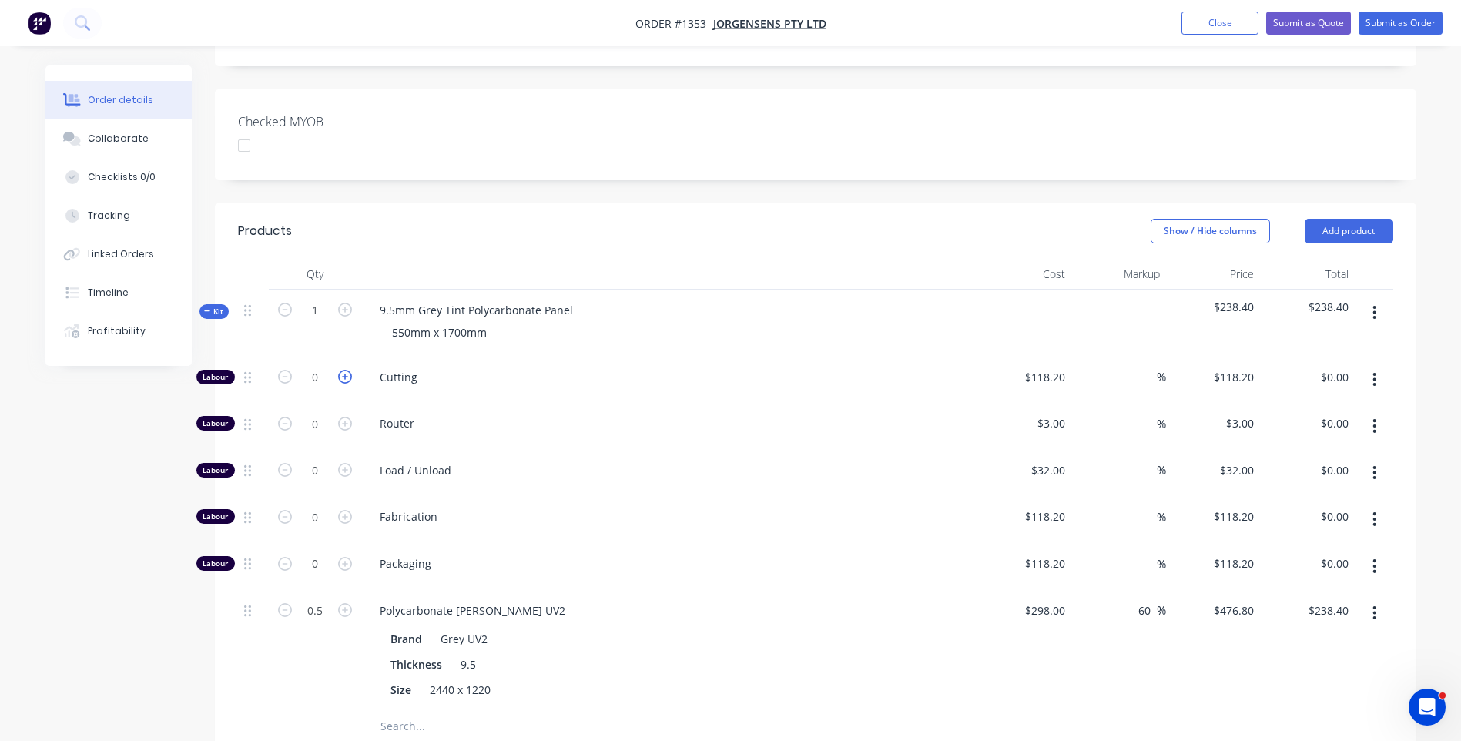
click at [345, 370] on icon "button" at bounding box center [345, 377] width 14 height 14
type input "1"
type input "$118.20"
click at [1043, 366] on input "118.2" at bounding box center [1047, 377] width 48 height 22
type input "$1.00"
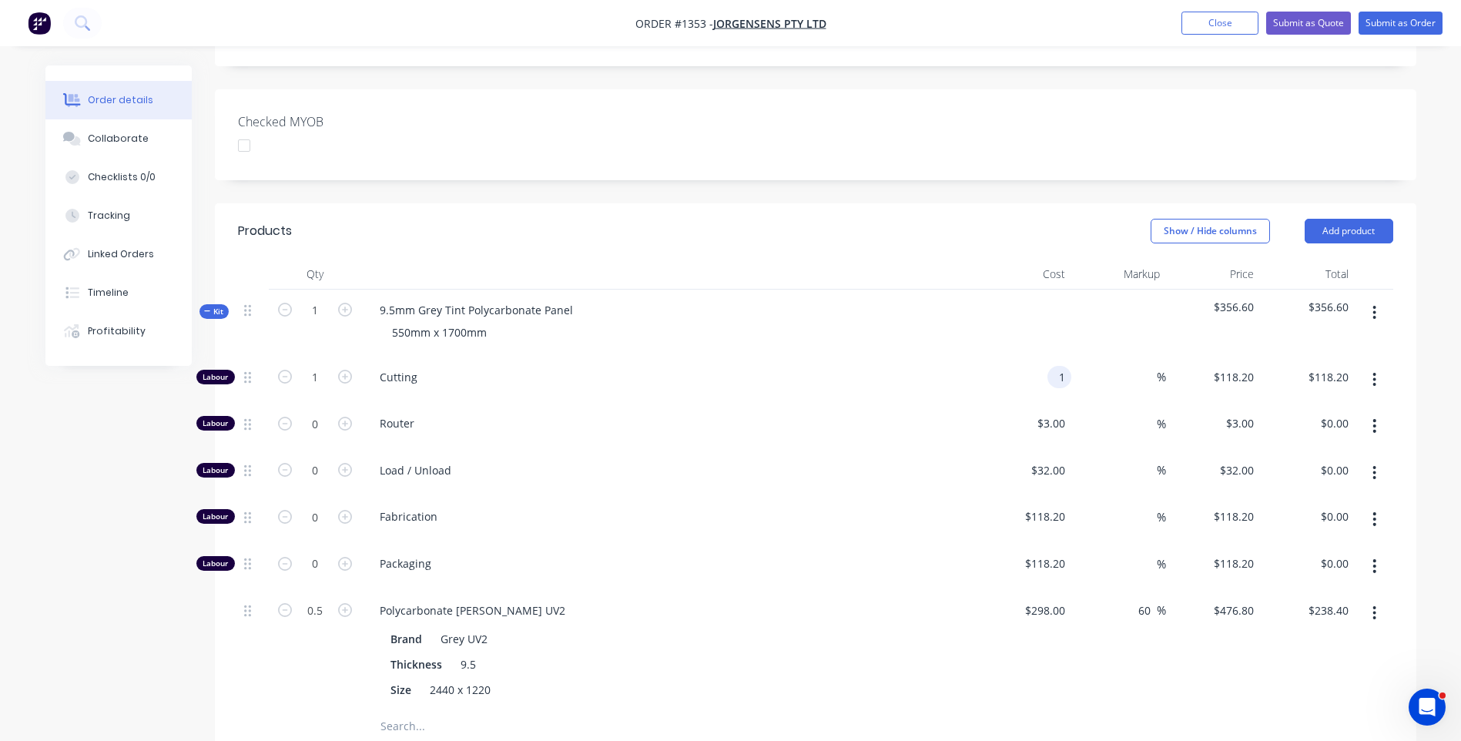
type input "$1.00"
click at [915, 450] on div "Load / Unload" at bounding box center [669, 473] width 616 height 47
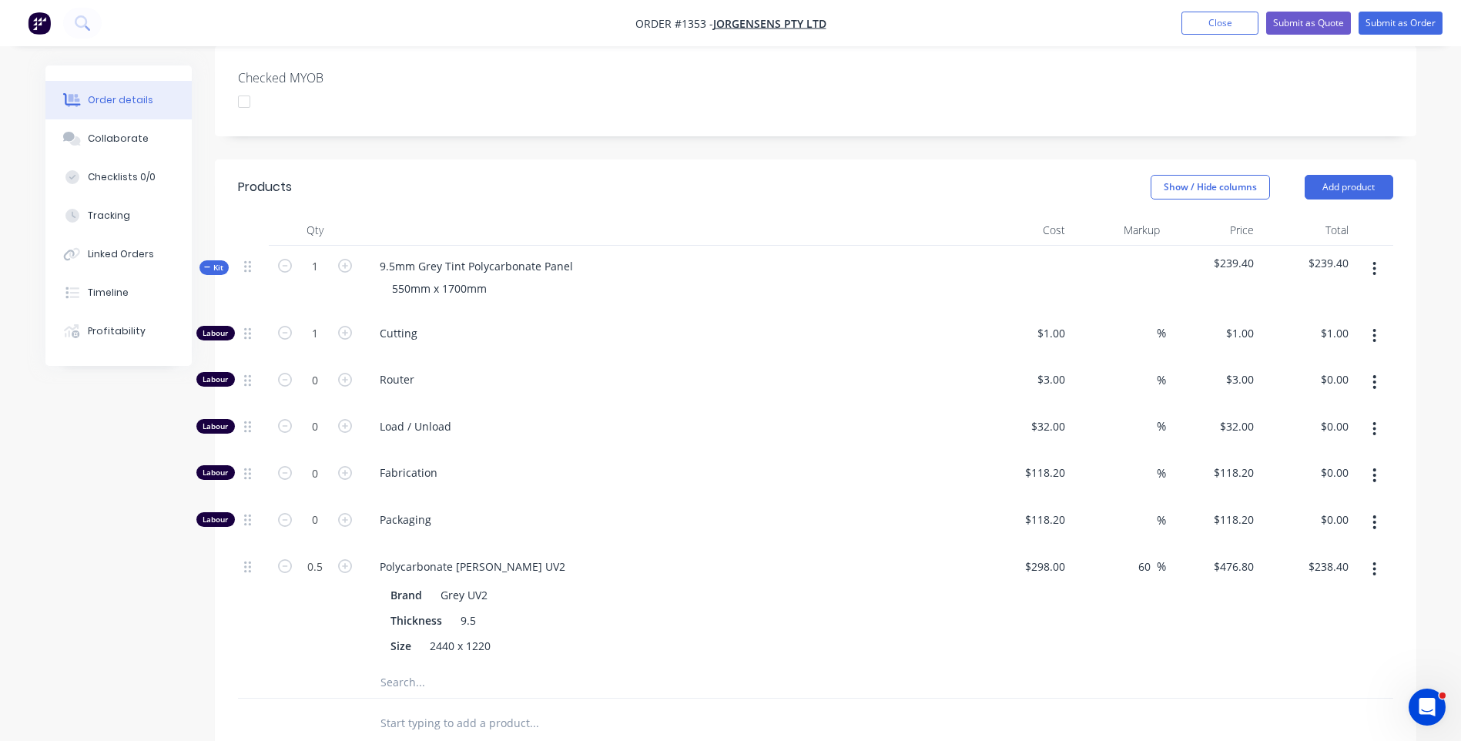
scroll to position [423, 0]
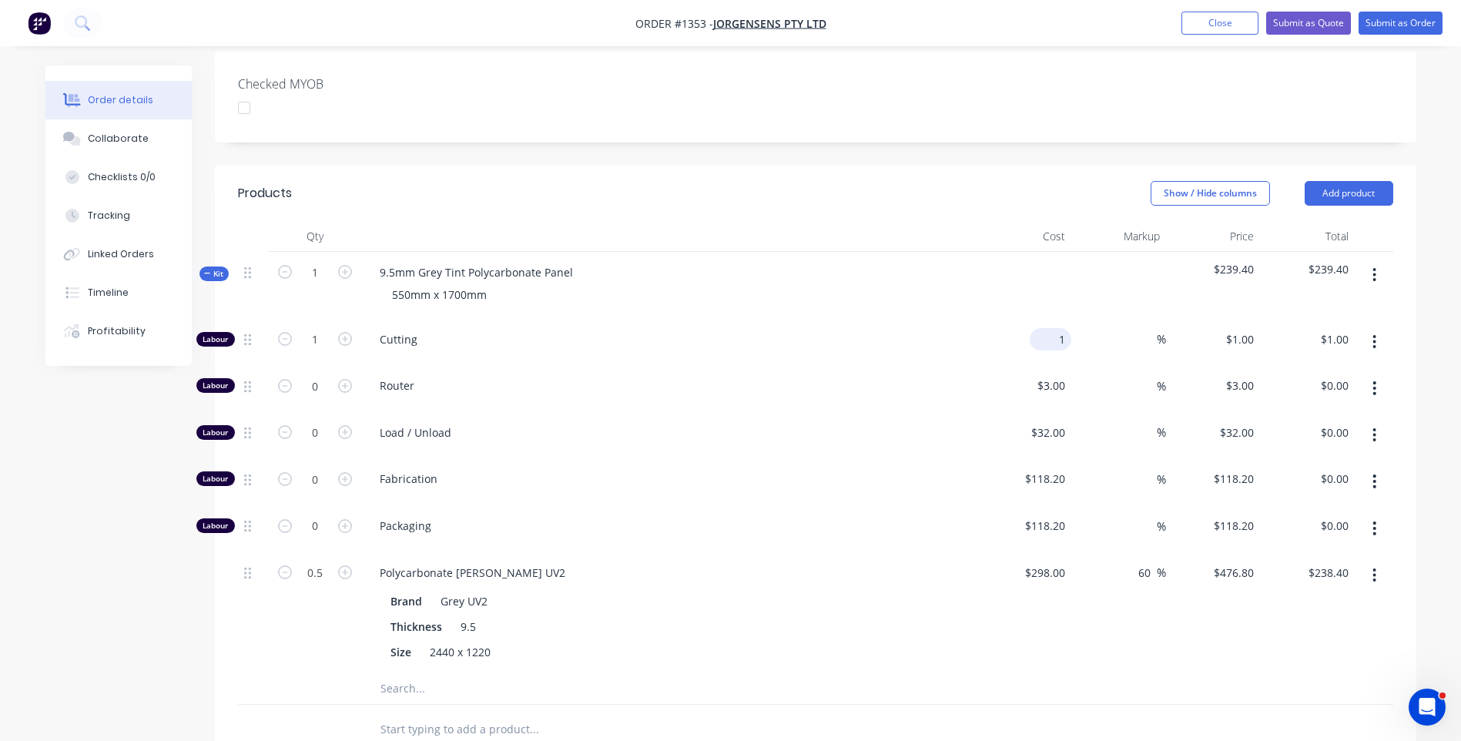
click at [1057, 328] on input "1" at bounding box center [1053, 339] width 35 height 22
type input "$10.00"
click at [966, 336] on div "Cutting" at bounding box center [669, 342] width 616 height 47
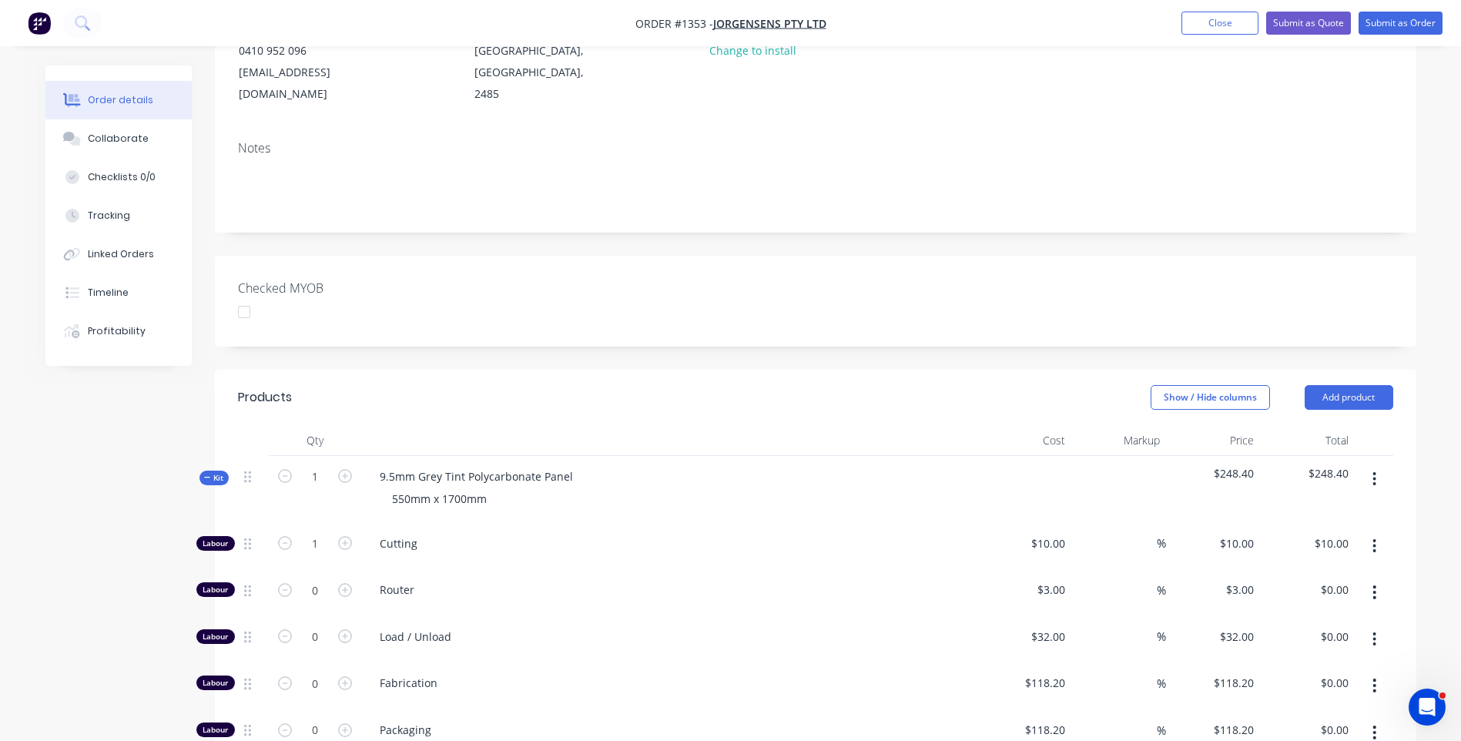
scroll to position [269, 0]
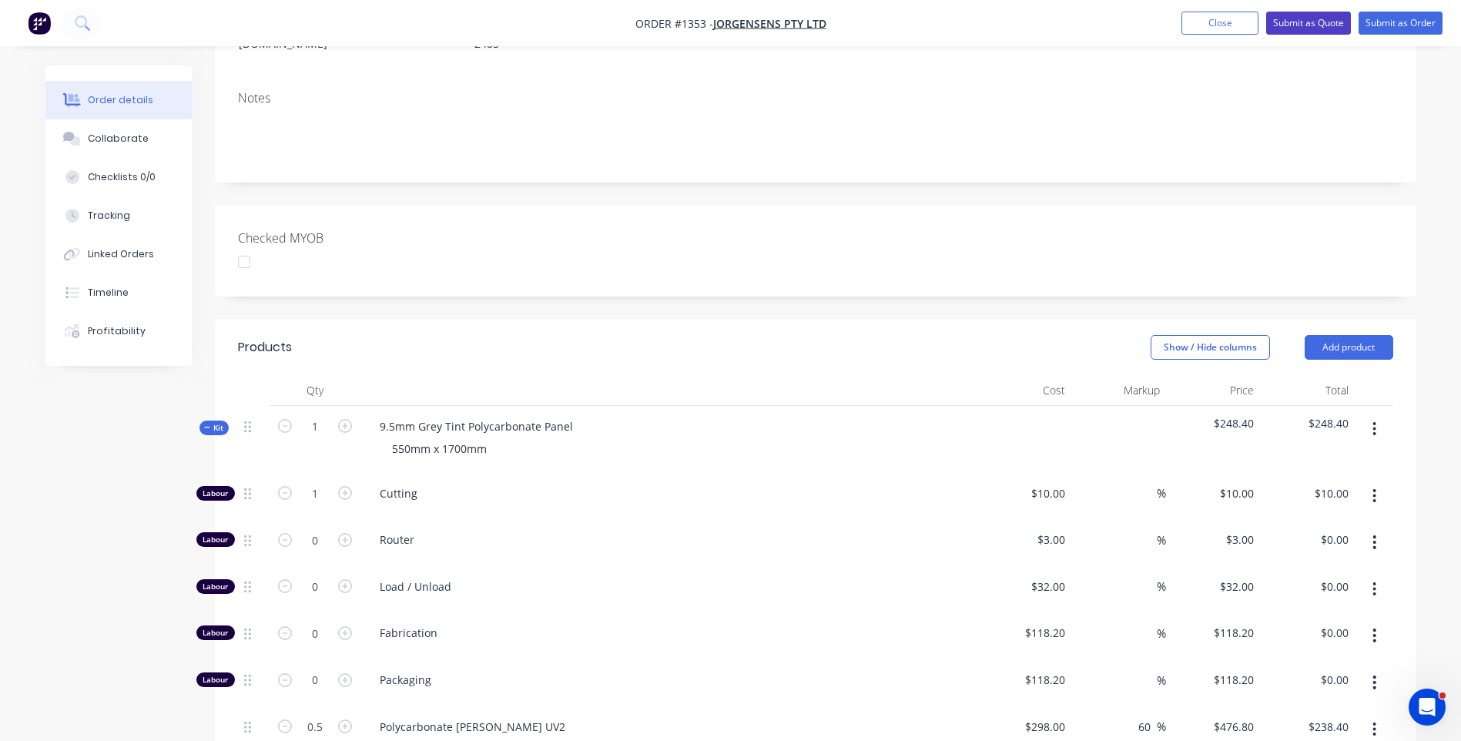
click at [1298, 21] on button "Submit as Quote" at bounding box center [1308, 23] width 85 height 23
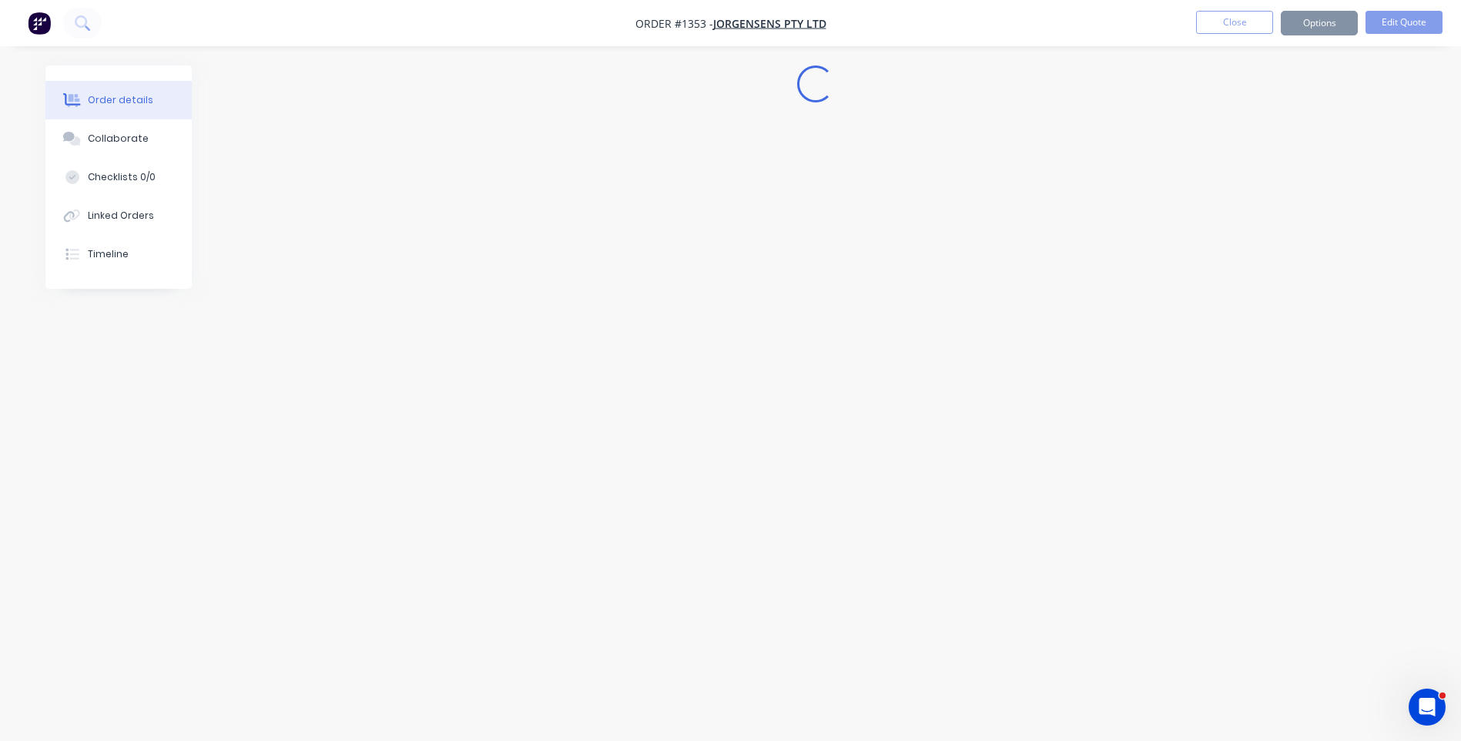
scroll to position [0, 0]
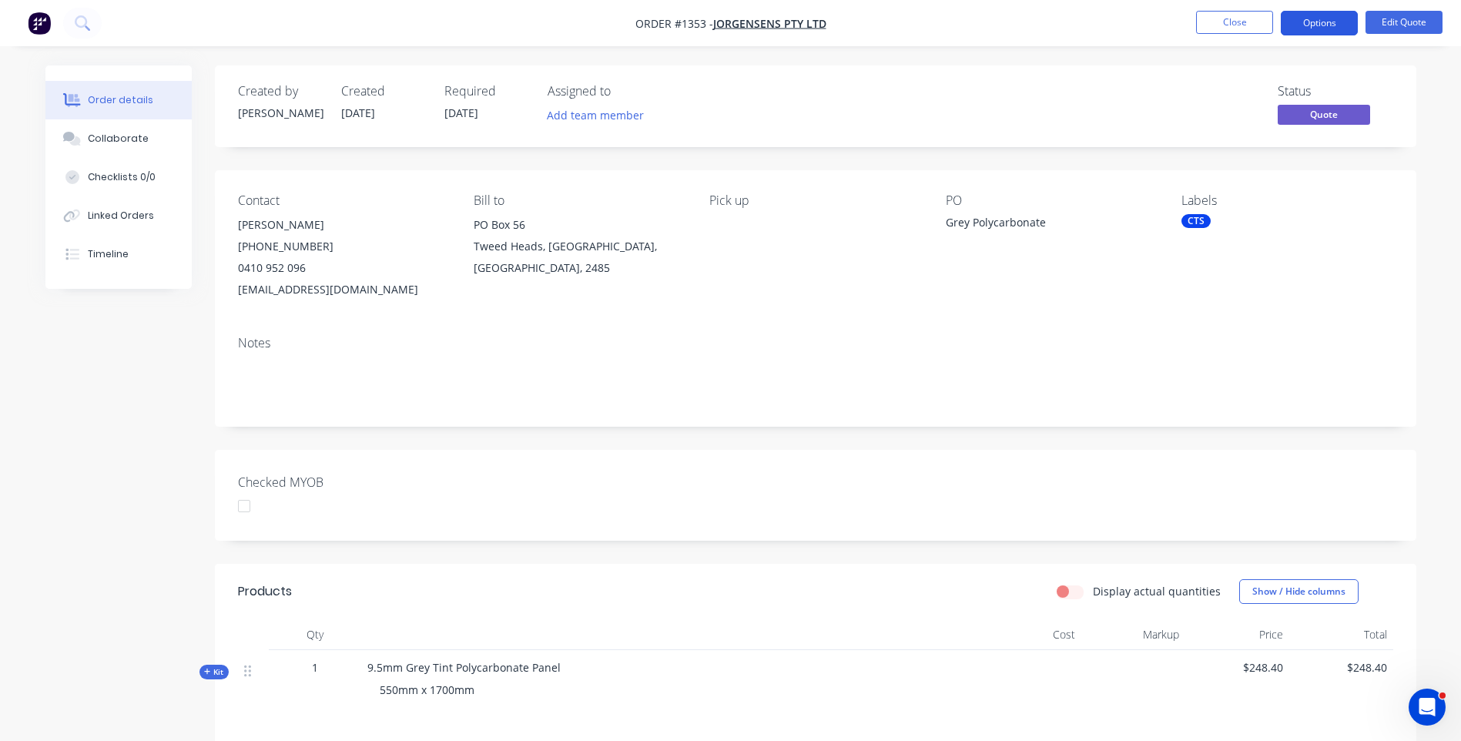
click at [1316, 33] on button "Options" at bounding box center [1318, 23] width 77 height 25
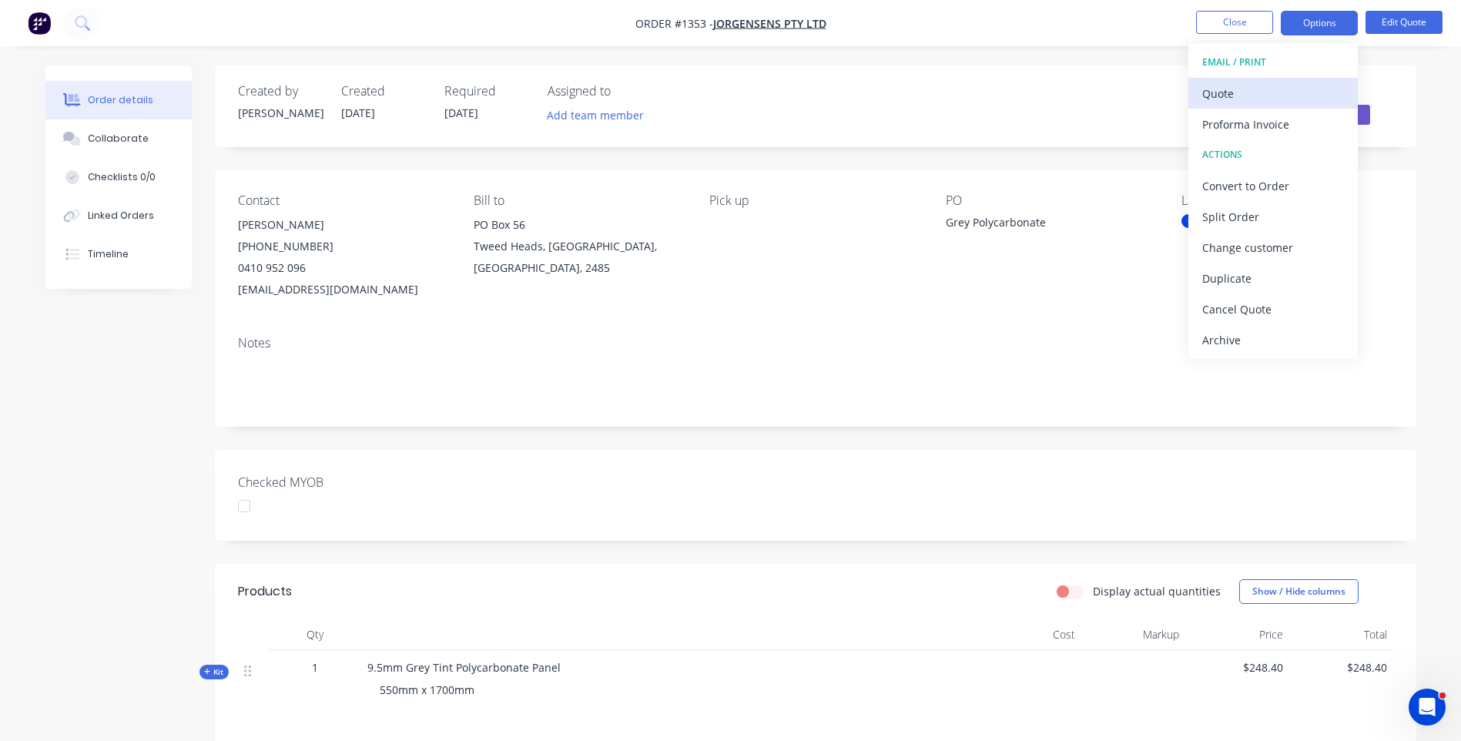
click at [1224, 105] on button "Quote" at bounding box center [1272, 93] width 169 height 31
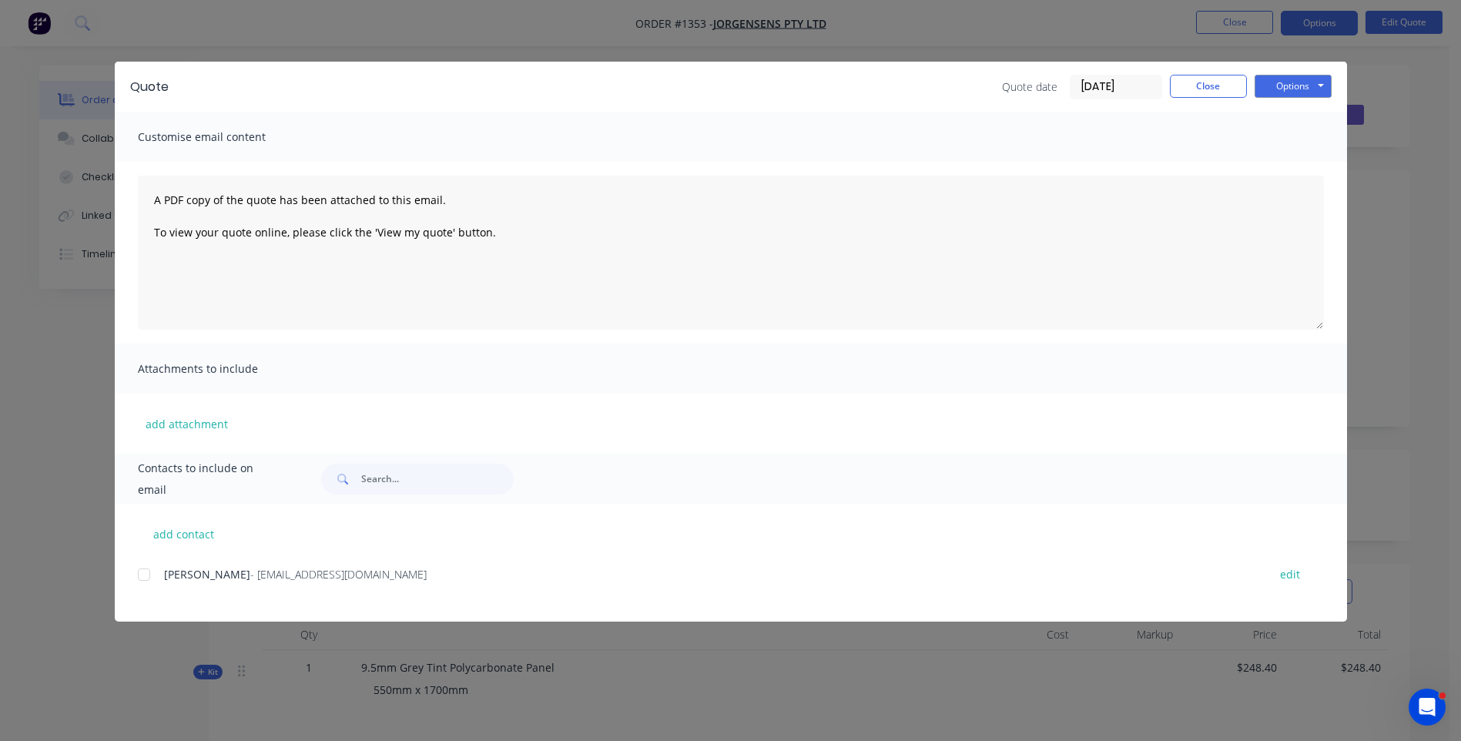
click at [1279, 98] on div "Options Preview Print Email" at bounding box center [1292, 87] width 77 height 25
click at [1284, 95] on button "Options" at bounding box center [1292, 86] width 77 height 23
click at [1294, 115] on button "Preview" at bounding box center [1303, 113] width 99 height 25
click at [141, 579] on div at bounding box center [144, 574] width 31 height 31
click at [447, 587] on div "Broek Barton - info@jorgensens.com.au edit" at bounding box center [742, 583] width 1209 height 39
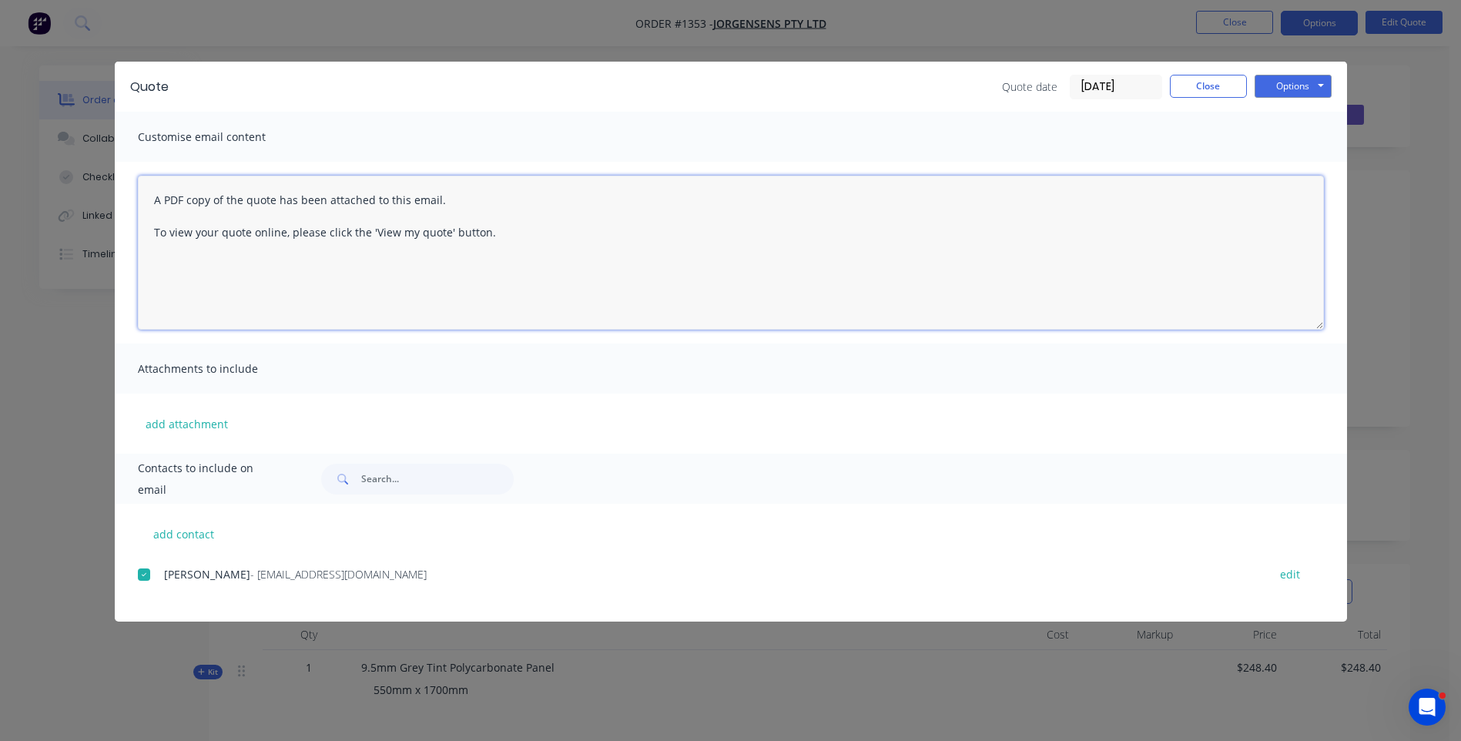
paste textarea "Hi, Please contact us if you have any questions. Regards, Darren sales@allstarp…"
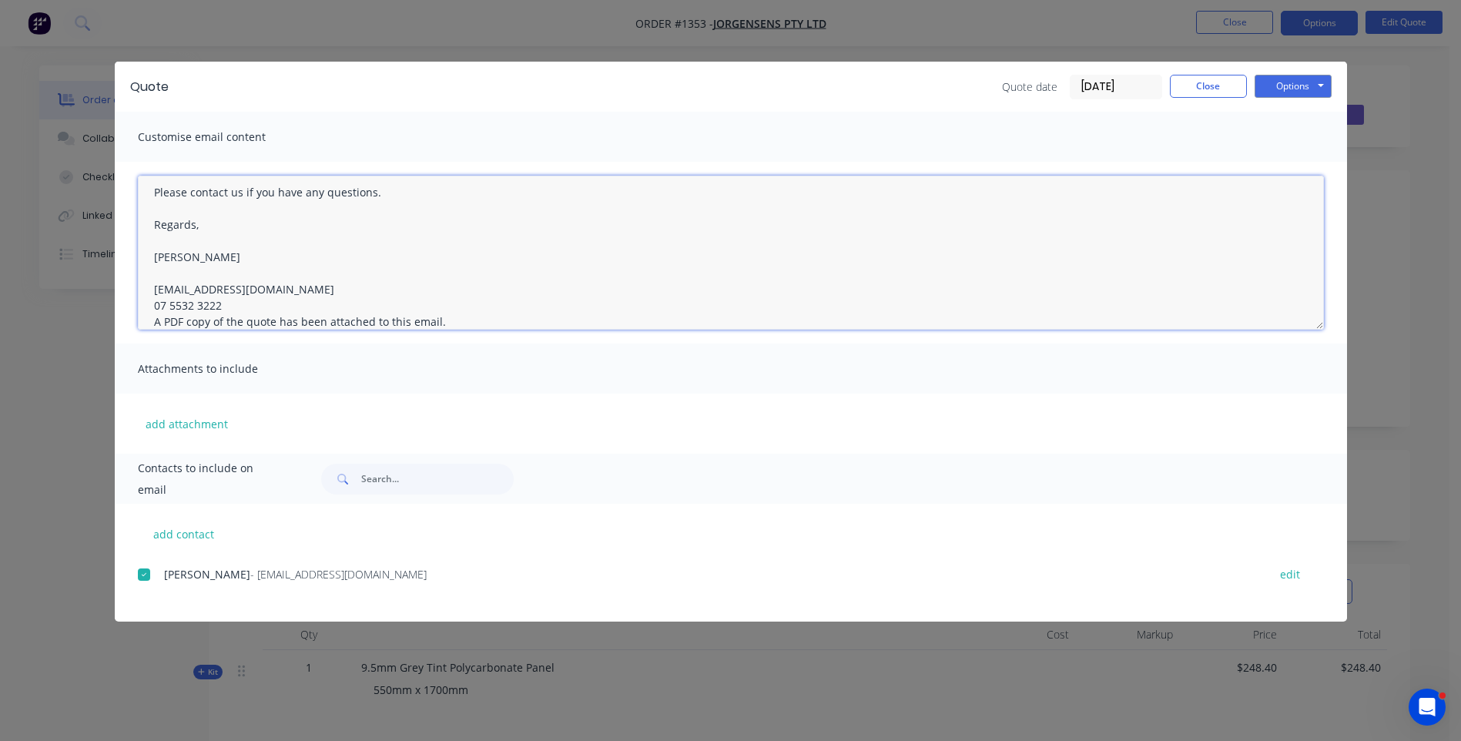
click at [228, 306] on textarea "Hi, Please contact us if you have any questions. Regards, Darren sales@allstarp…" at bounding box center [731, 253] width 1186 height 154
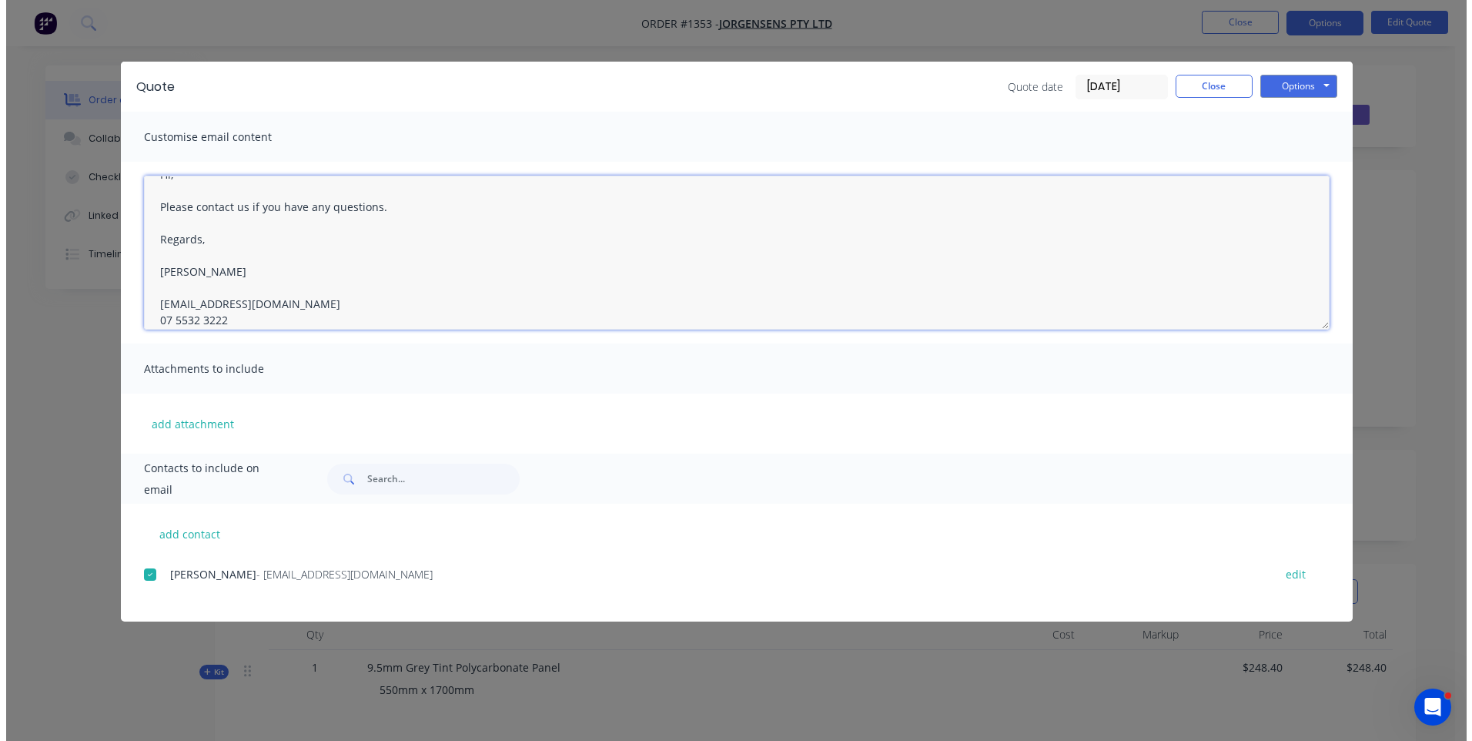
scroll to position [0, 0]
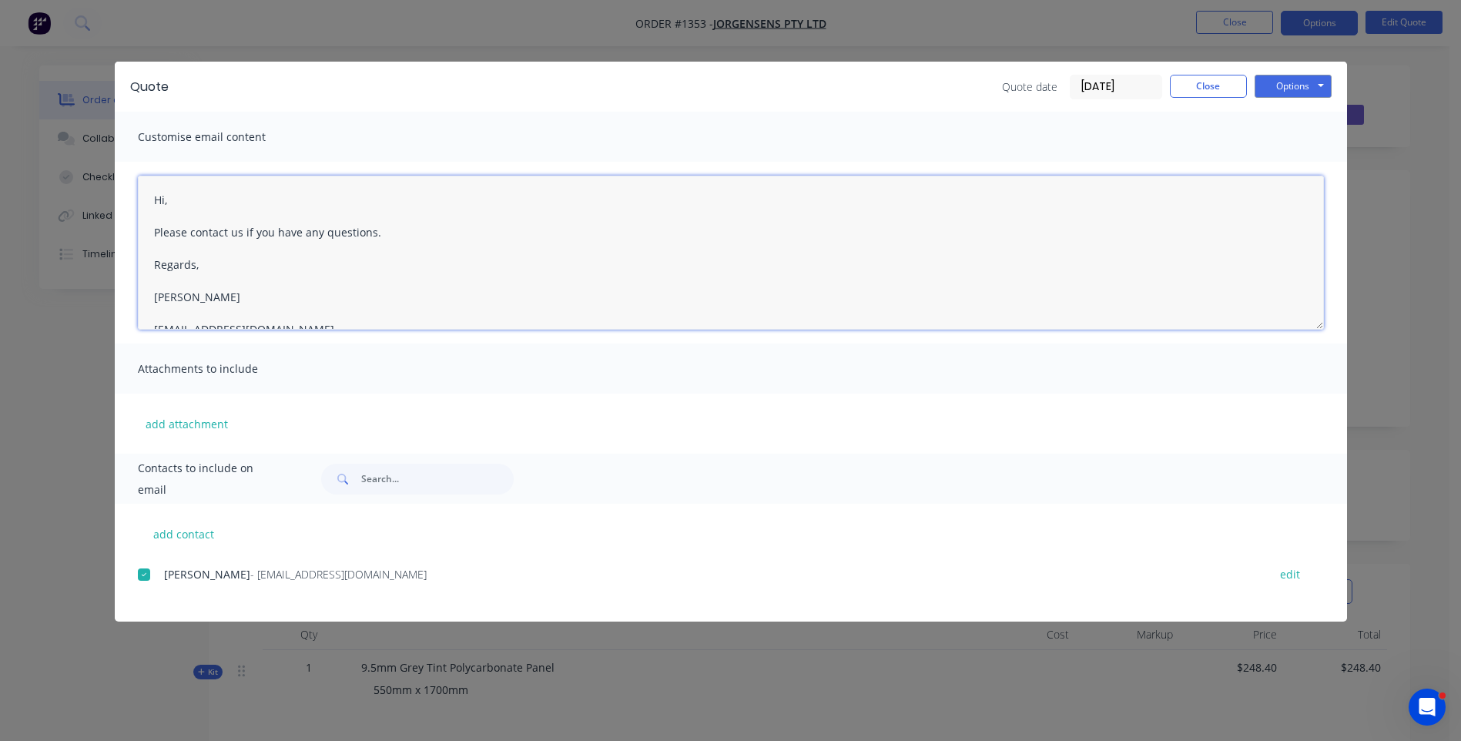
click at [180, 199] on textarea "Hi, Please contact us if you have any questions. Regards, Darren sales@allstarp…" at bounding box center [731, 253] width 1186 height 154
click at [312, 231] on textarea "Hi Broek, Please see quote attached Please contact us if you have any questions…" at bounding box center [731, 253] width 1186 height 154
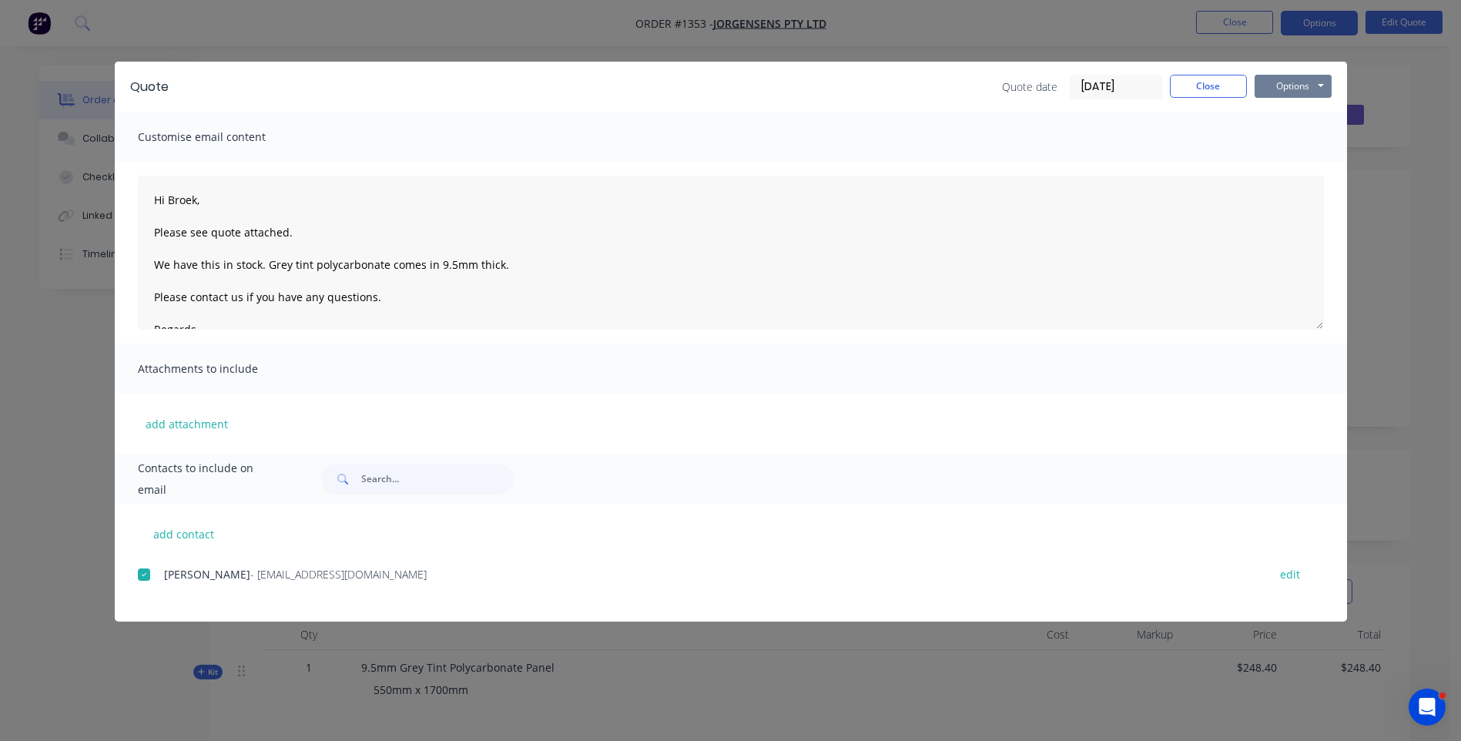
click at [1287, 93] on button "Options" at bounding box center [1292, 86] width 77 height 23
click at [1298, 168] on button "Email" at bounding box center [1303, 164] width 99 height 25
type textarea "A PDF copy of the quote has been attached to this email. To view your quote onl…"
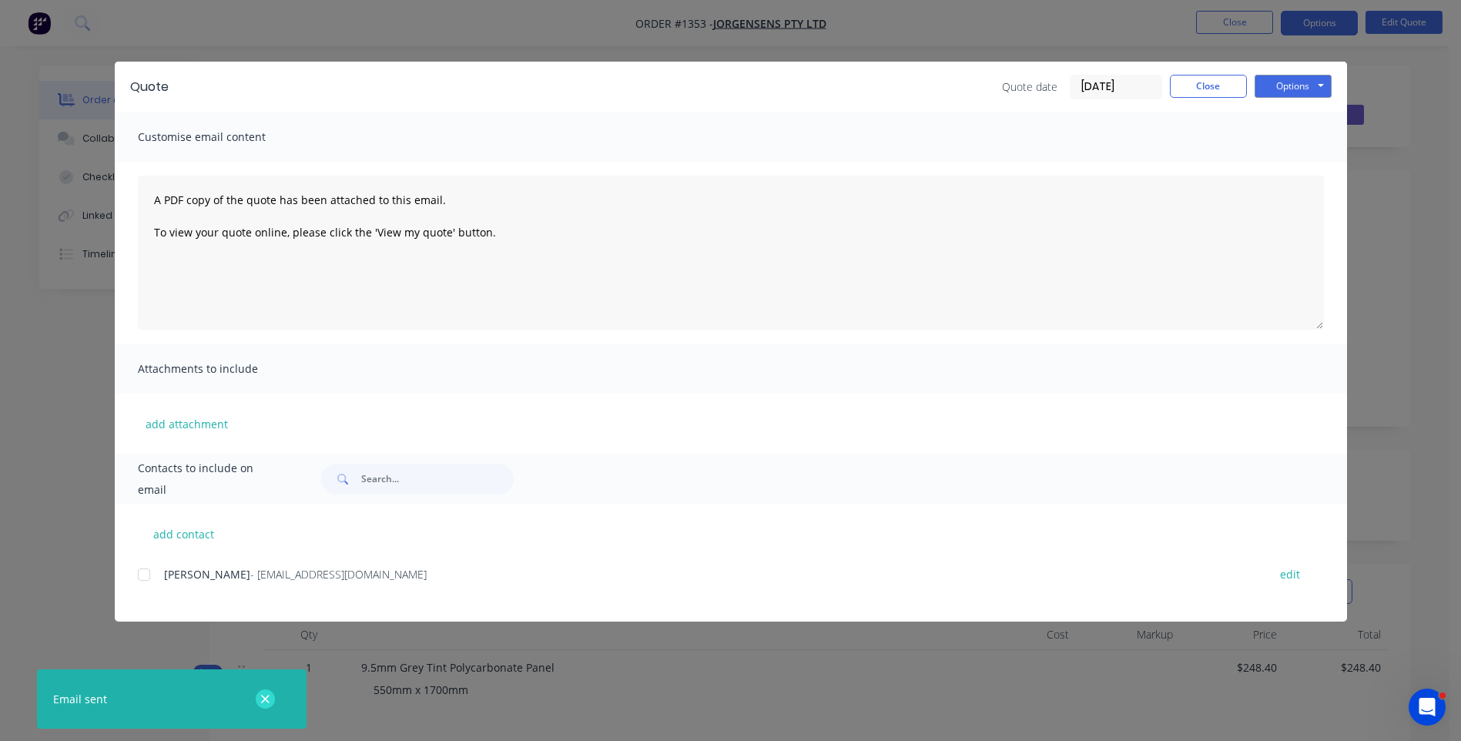
click at [261, 707] on button "button" at bounding box center [265, 698] width 19 height 19
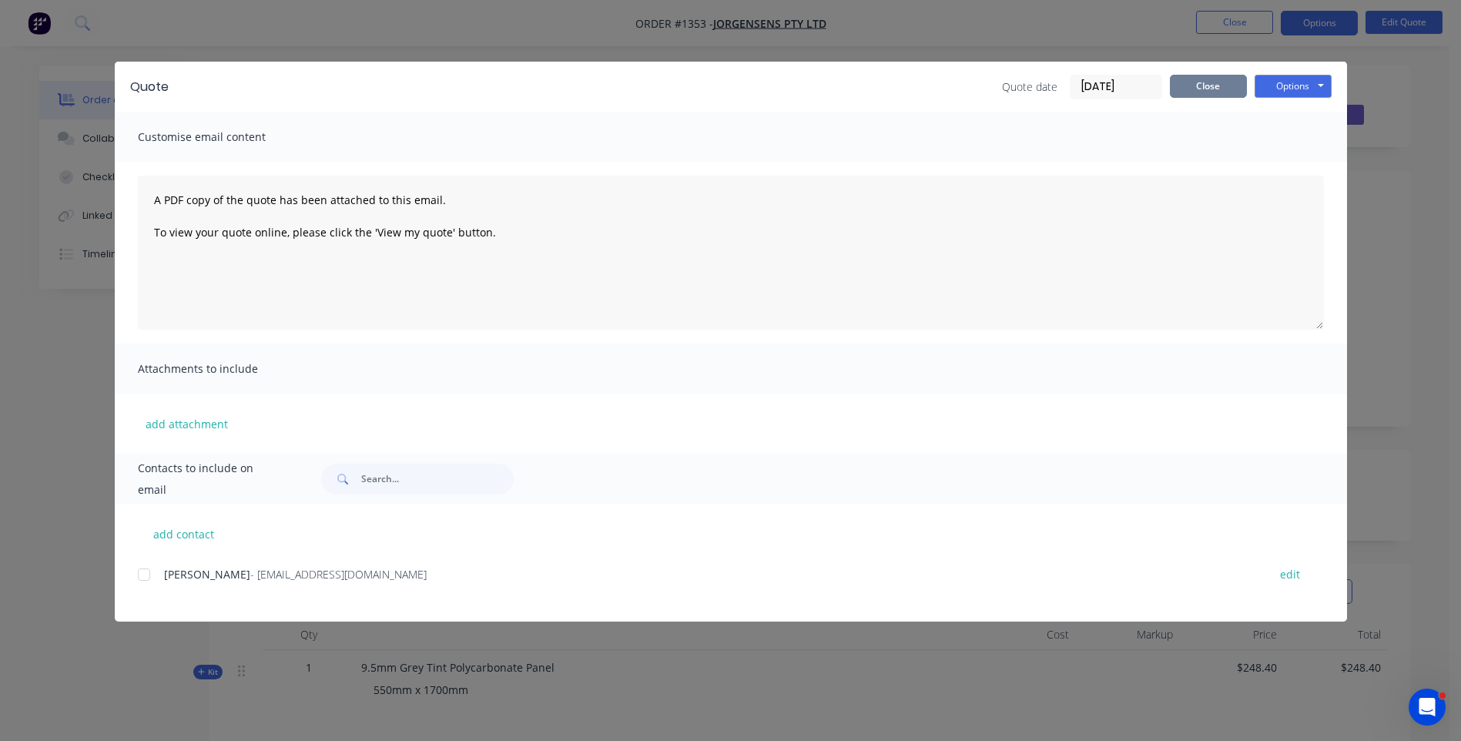
click at [1204, 91] on button "Close" at bounding box center [1208, 86] width 77 height 23
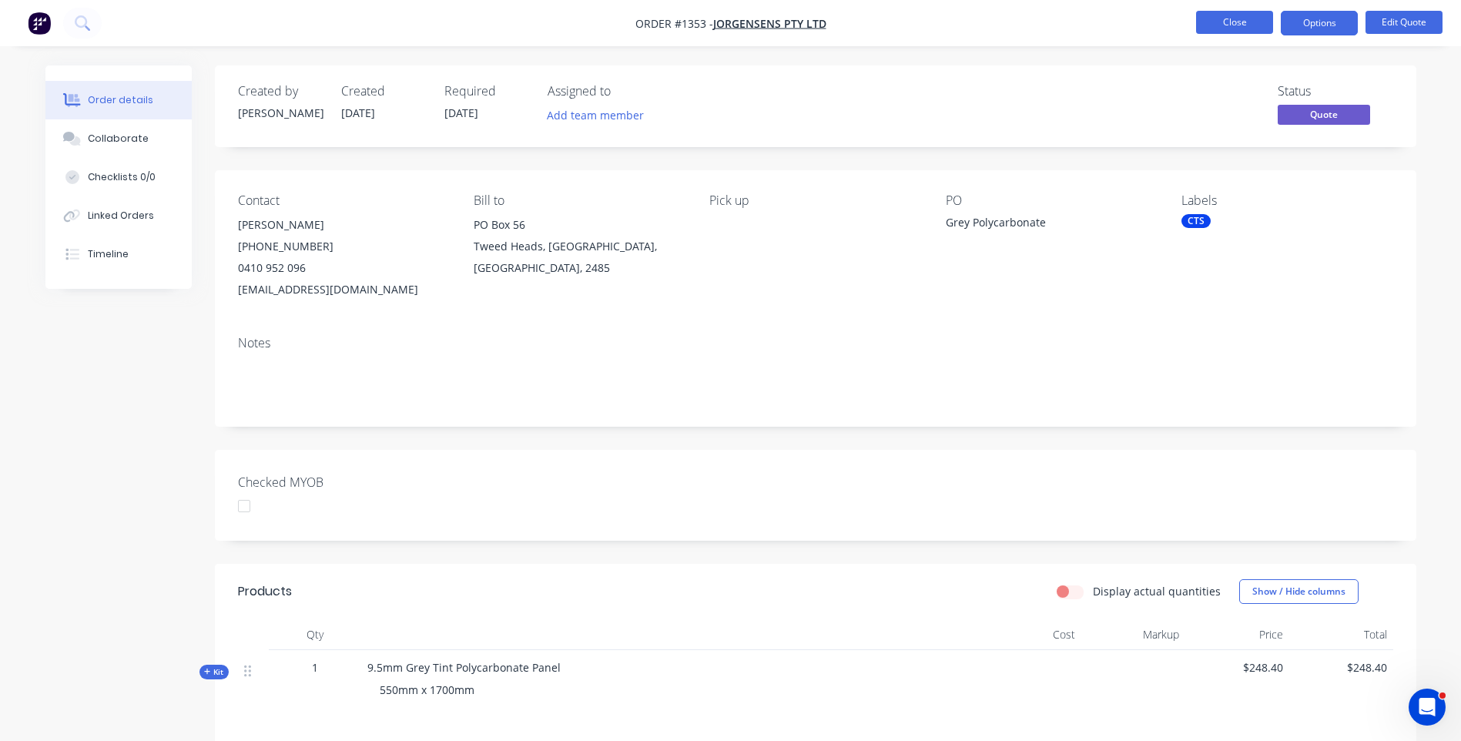
click at [1225, 25] on button "Close" at bounding box center [1234, 22] width 77 height 23
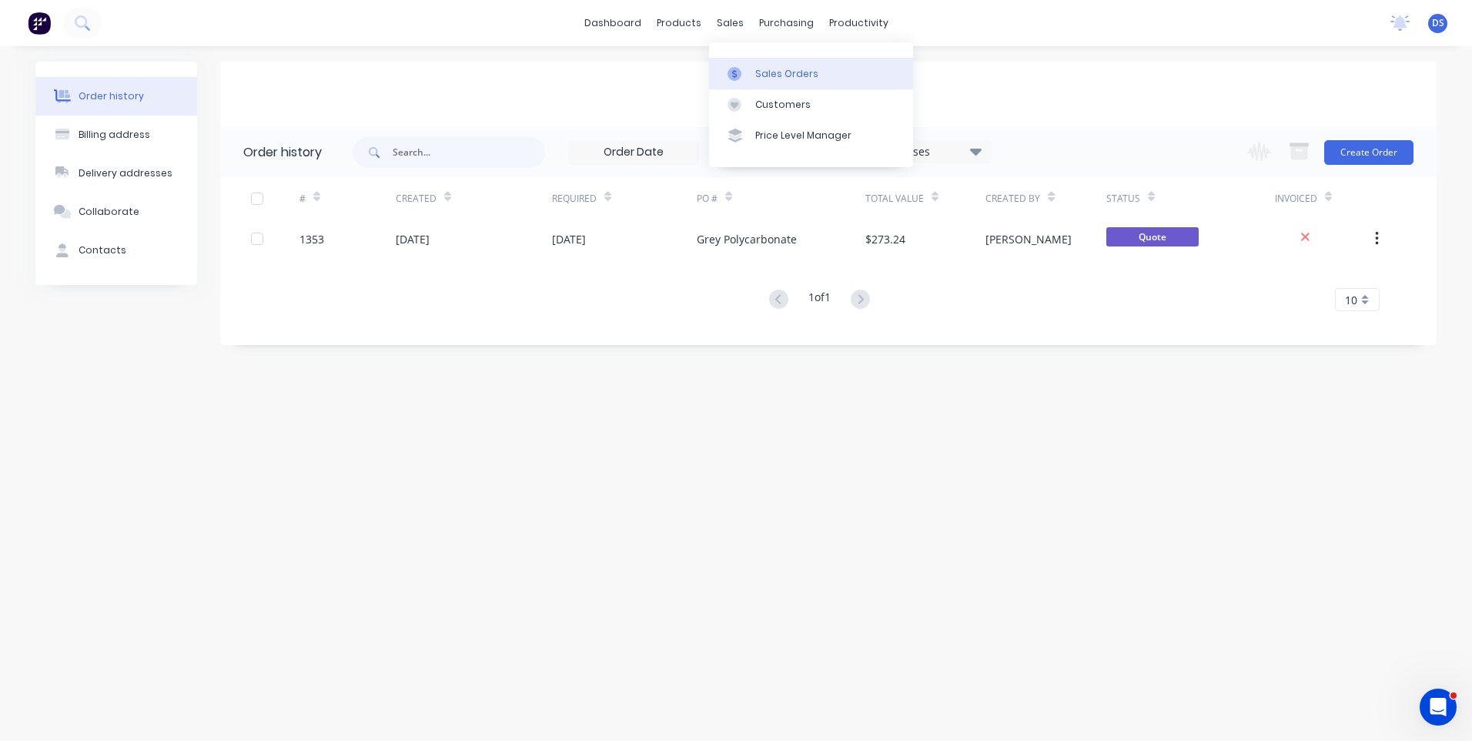
click at [765, 79] on div "Sales Orders" at bounding box center [786, 74] width 63 height 14
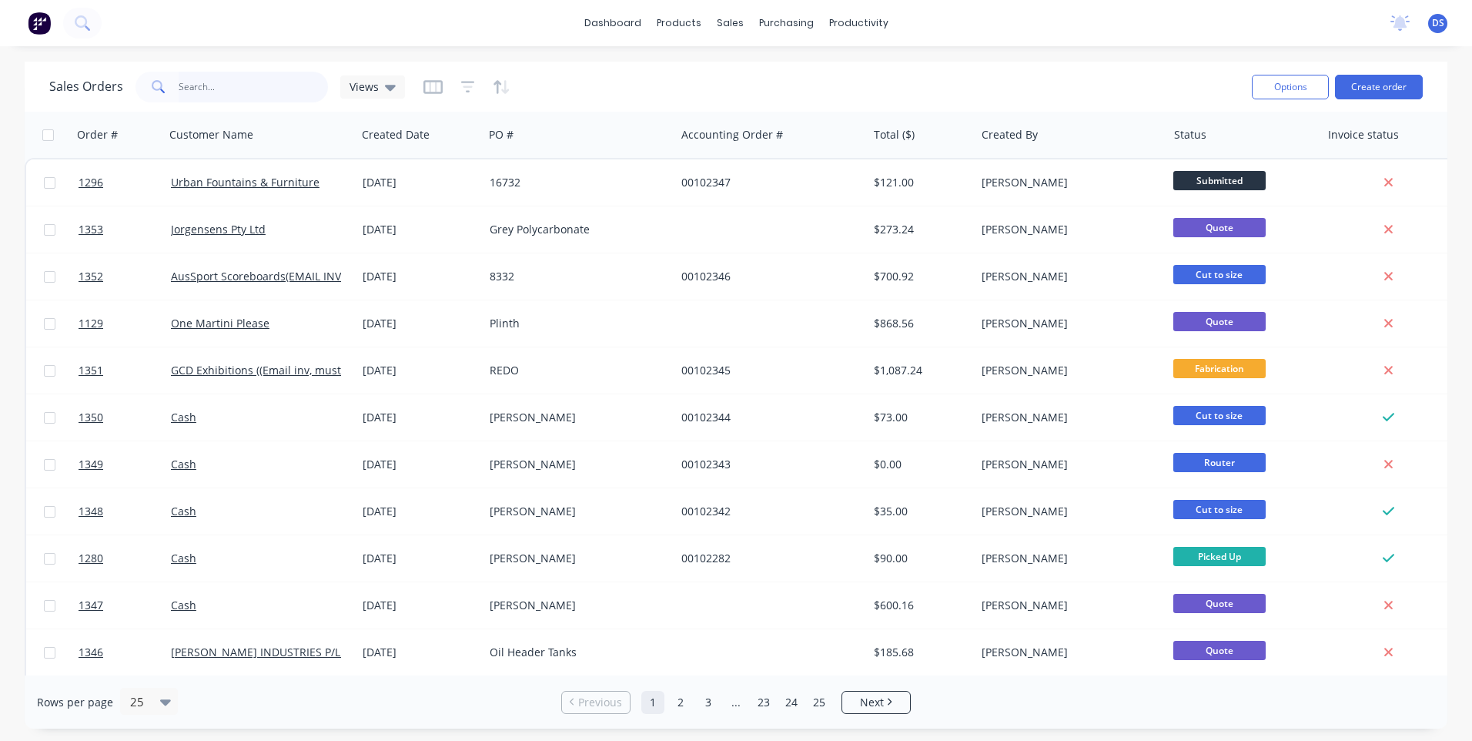
click at [251, 98] on input "text" at bounding box center [254, 87] width 150 height 31
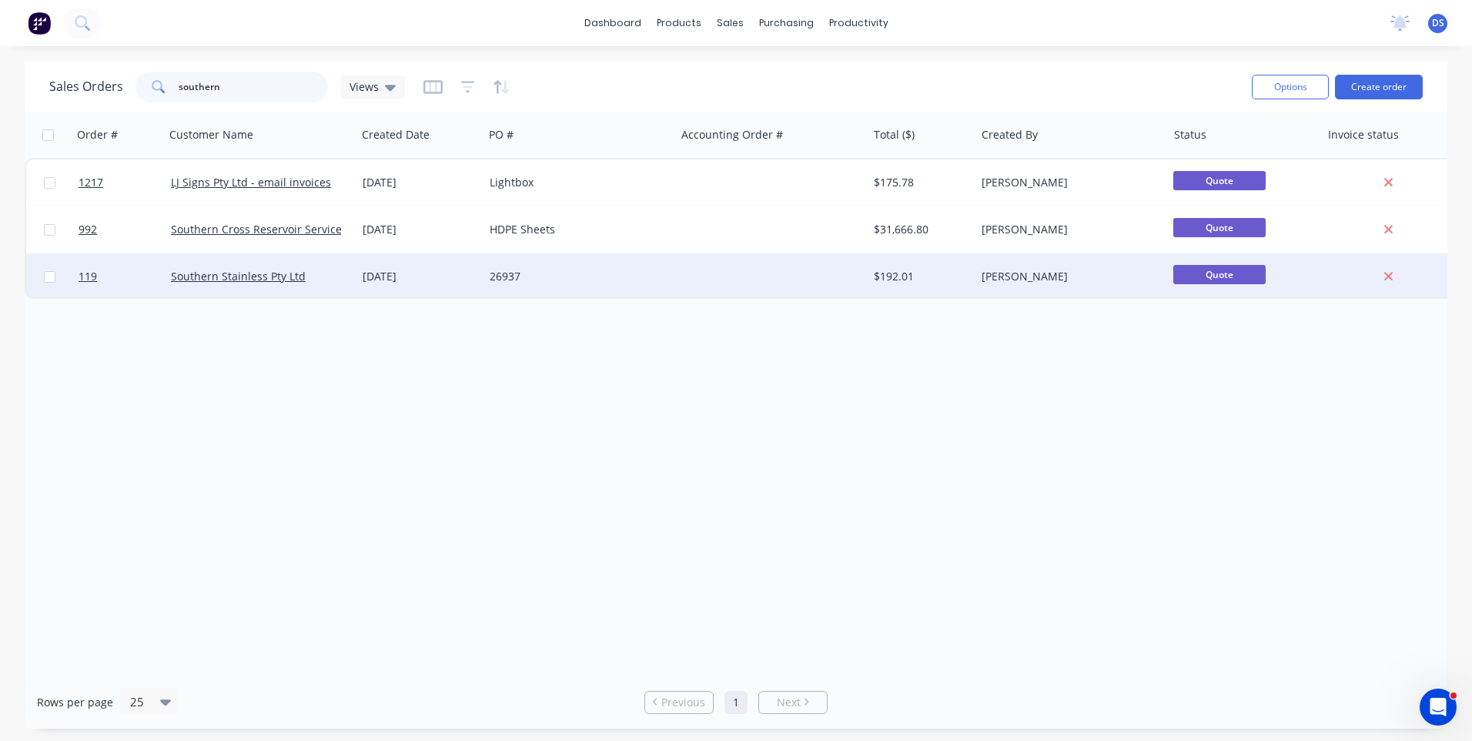
type input "southern"
click at [868, 271] on div "$192.01" at bounding box center [922, 276] width 108 height 46
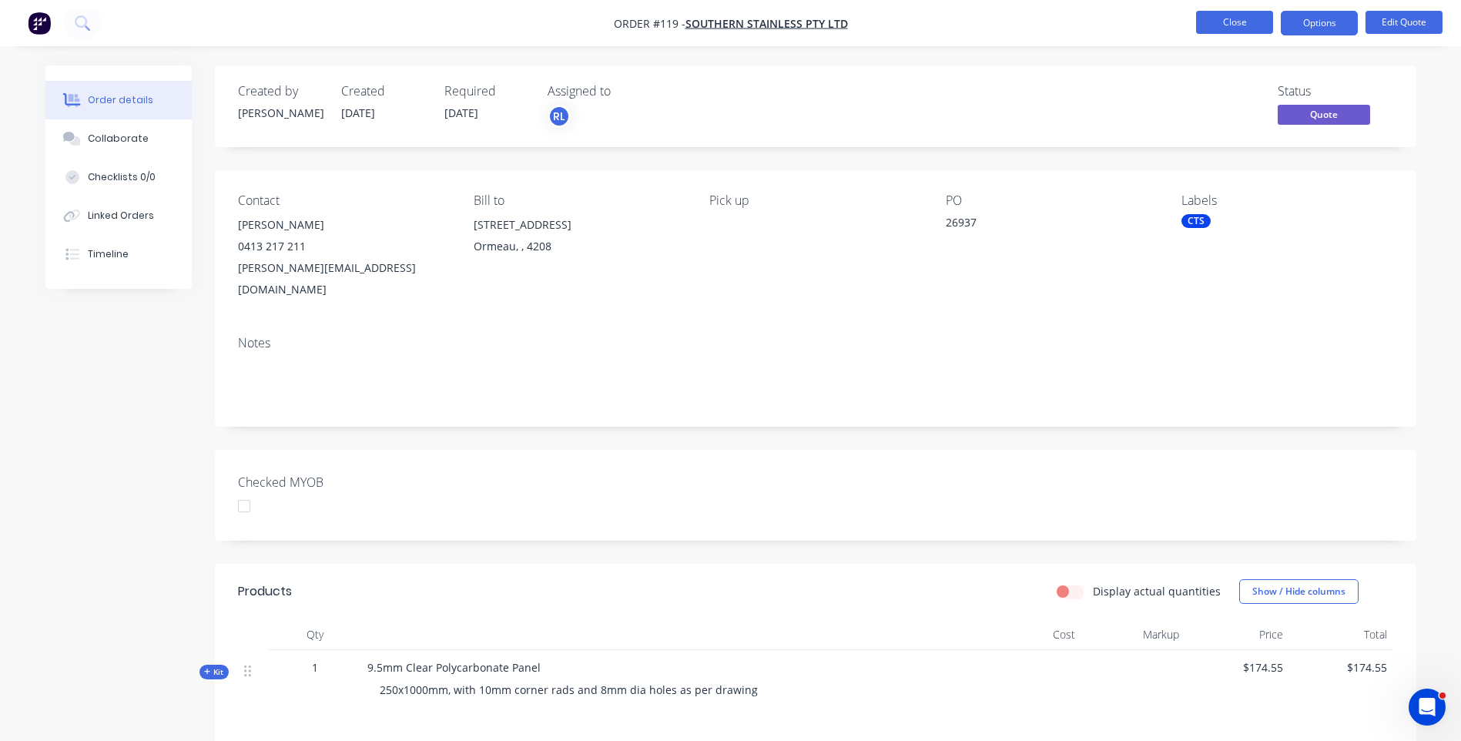
click at [1235, 25] on button "Close" at bounding box center [1234, 22] width 77 height 23
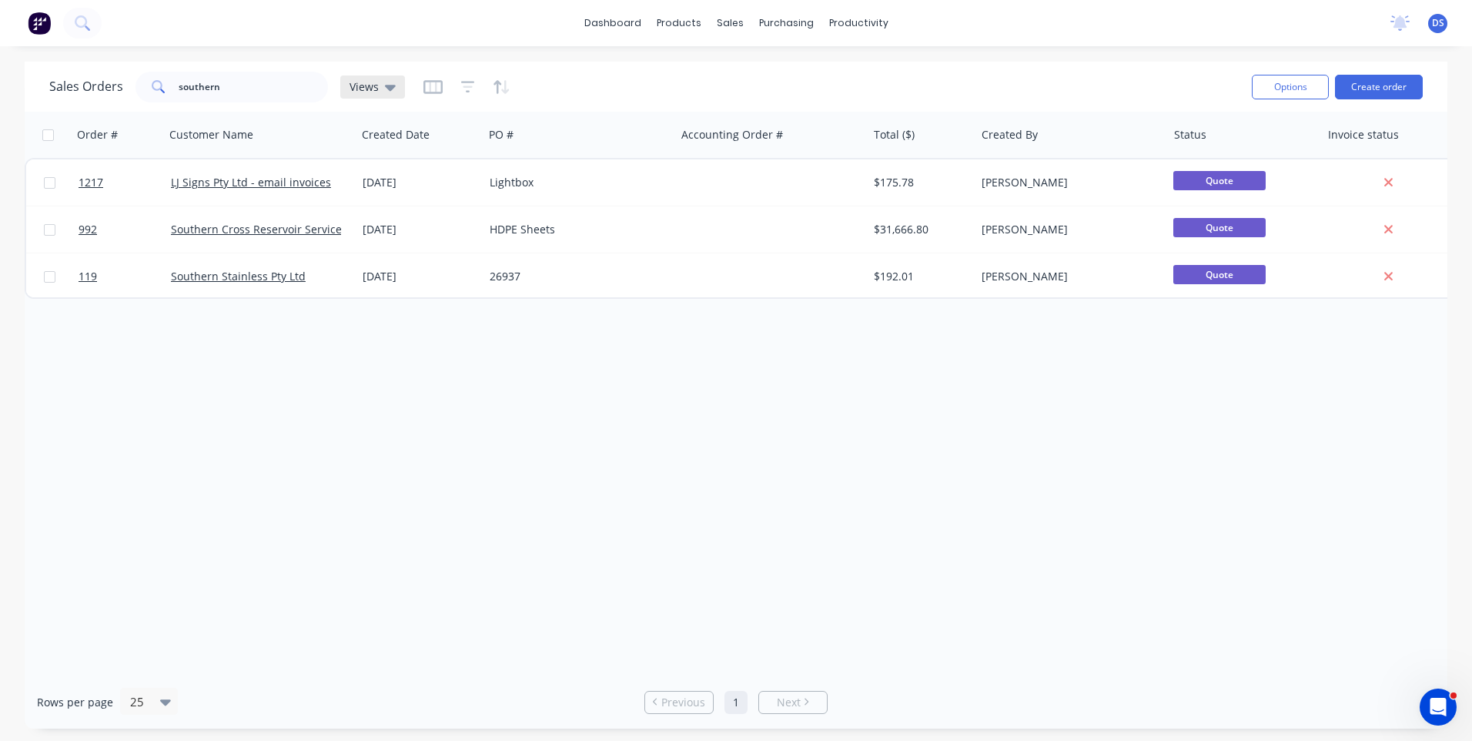
click at [394, 88] on div "Views" at bounding box center [372, 86] width 65 height 23
click at [383, 249] on button "Archived Orders" at bounding box center [433, 249] width 176 height 18
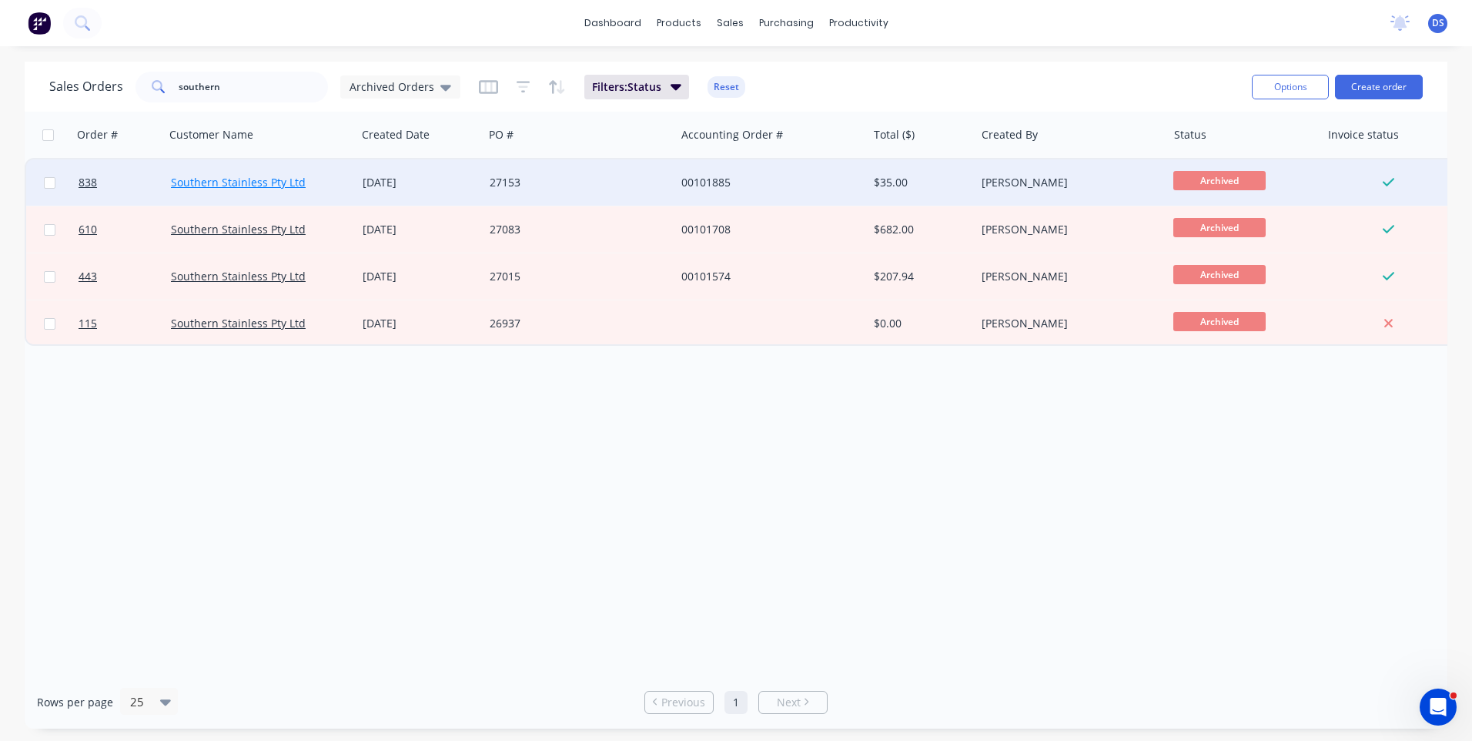
click at [269, 184] on link "Southern Stainless Pty Ltd" at bounding box center [238, 182] width 135 height 15
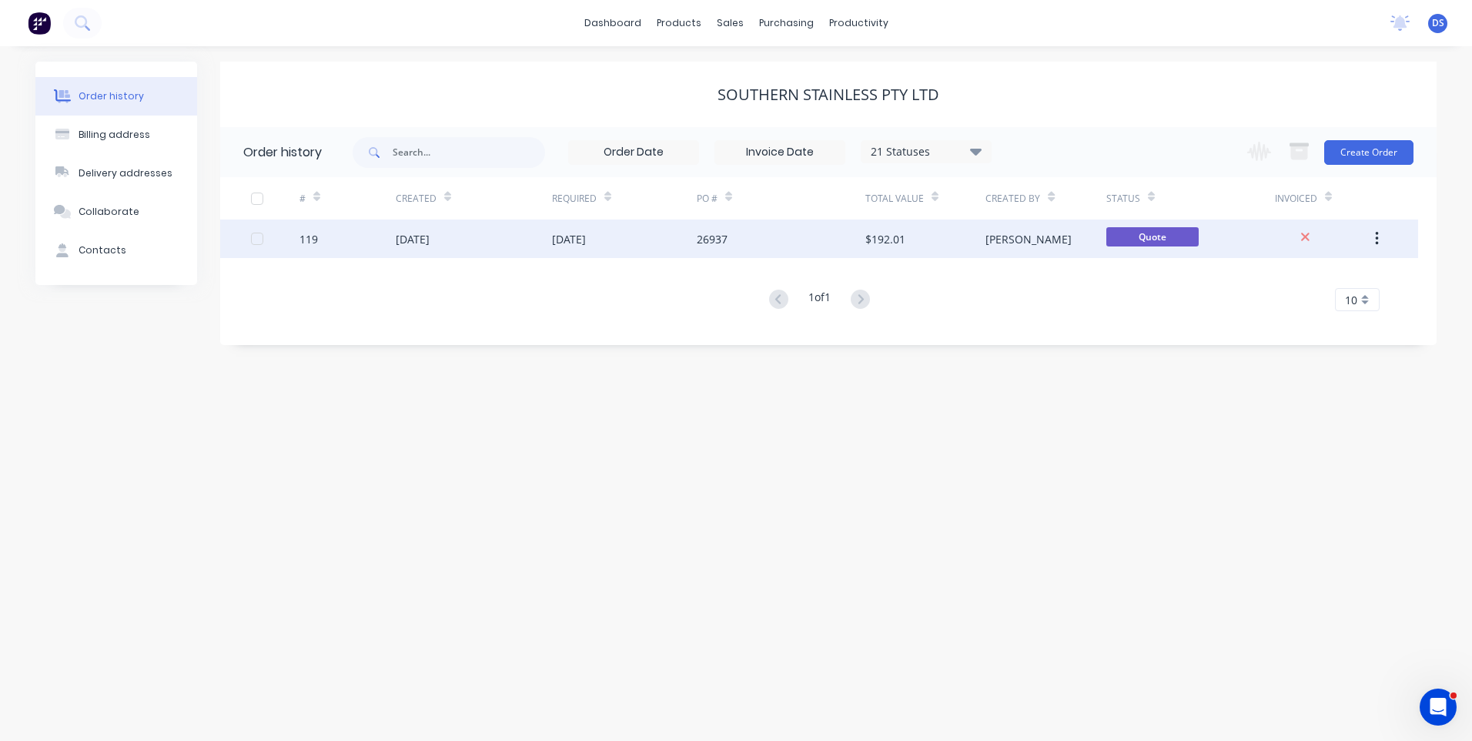
click at [586, 241] on div "[DATE]" at bounding box center [569, 239] width 34 height 16
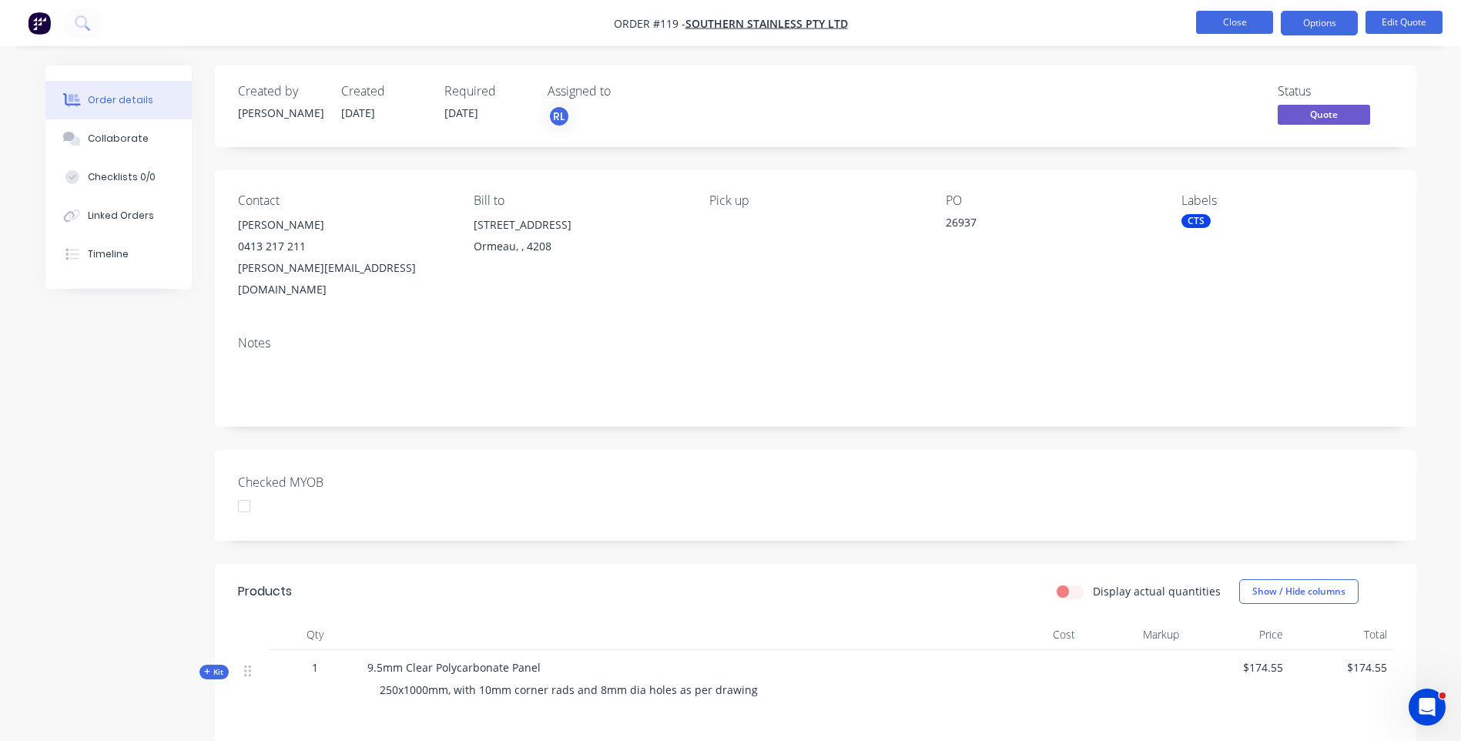
click at [1240, 24] on button "Close" at bounding box center [1234, 22] width 77 height 23
click at [1226, 32] on button "Close" at bounding box center [1234, 22] width 77 height 23
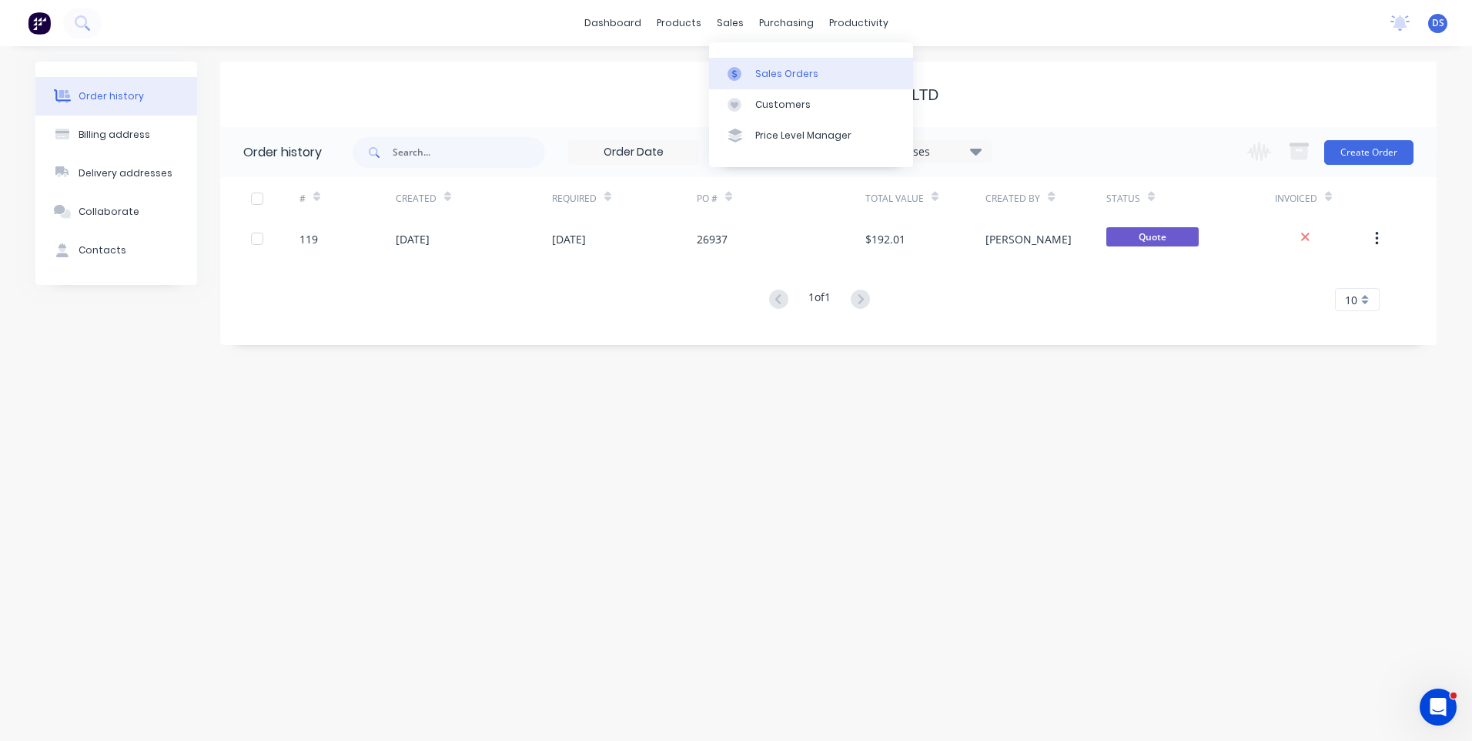
click at [765, 79] on div "Sales Orders" at bounding box center [786, 74] width 63 height 14
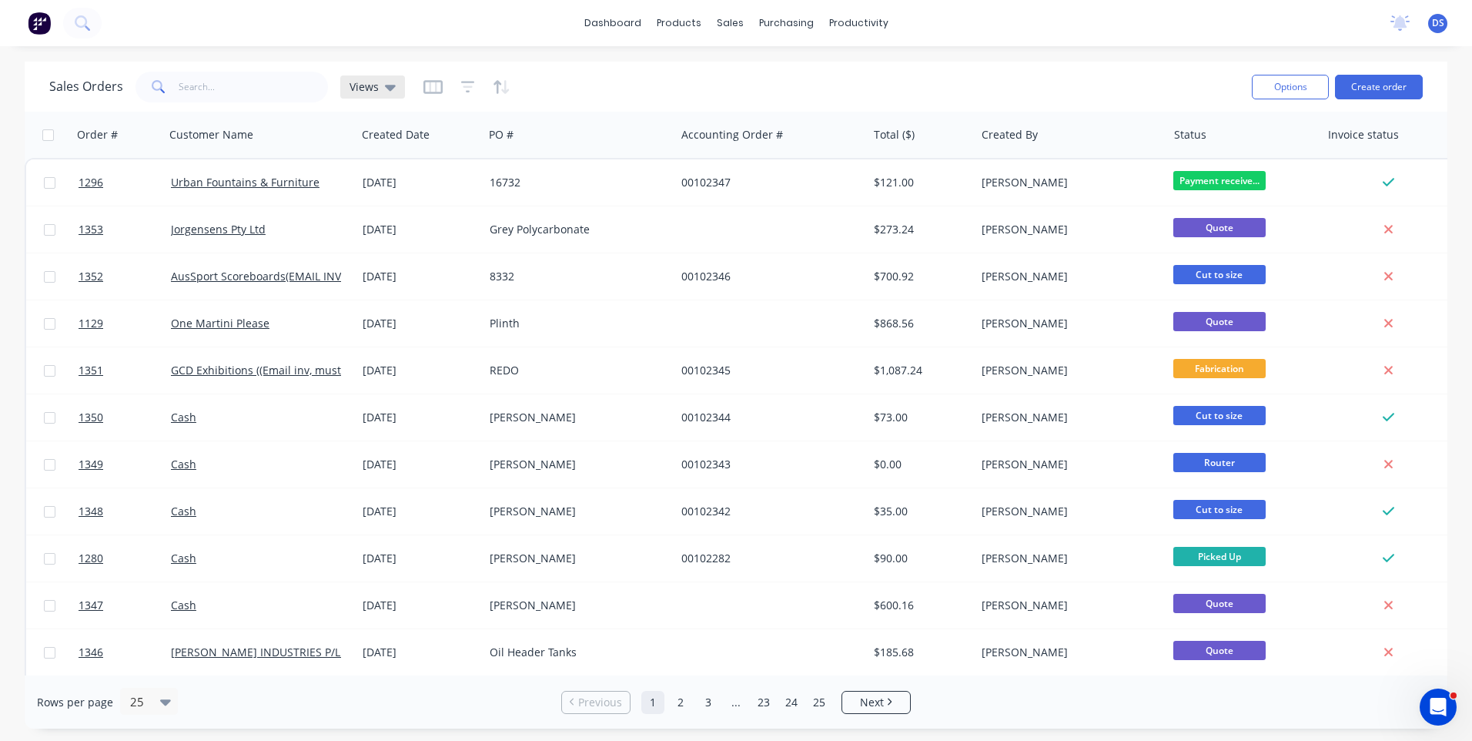
click at [389, 92] on icon at bounding box center [390, 87] width 11 height 17
click at [384, 253] on button "Archived Orders" at bounding box center [433, 249] width 176 height 18
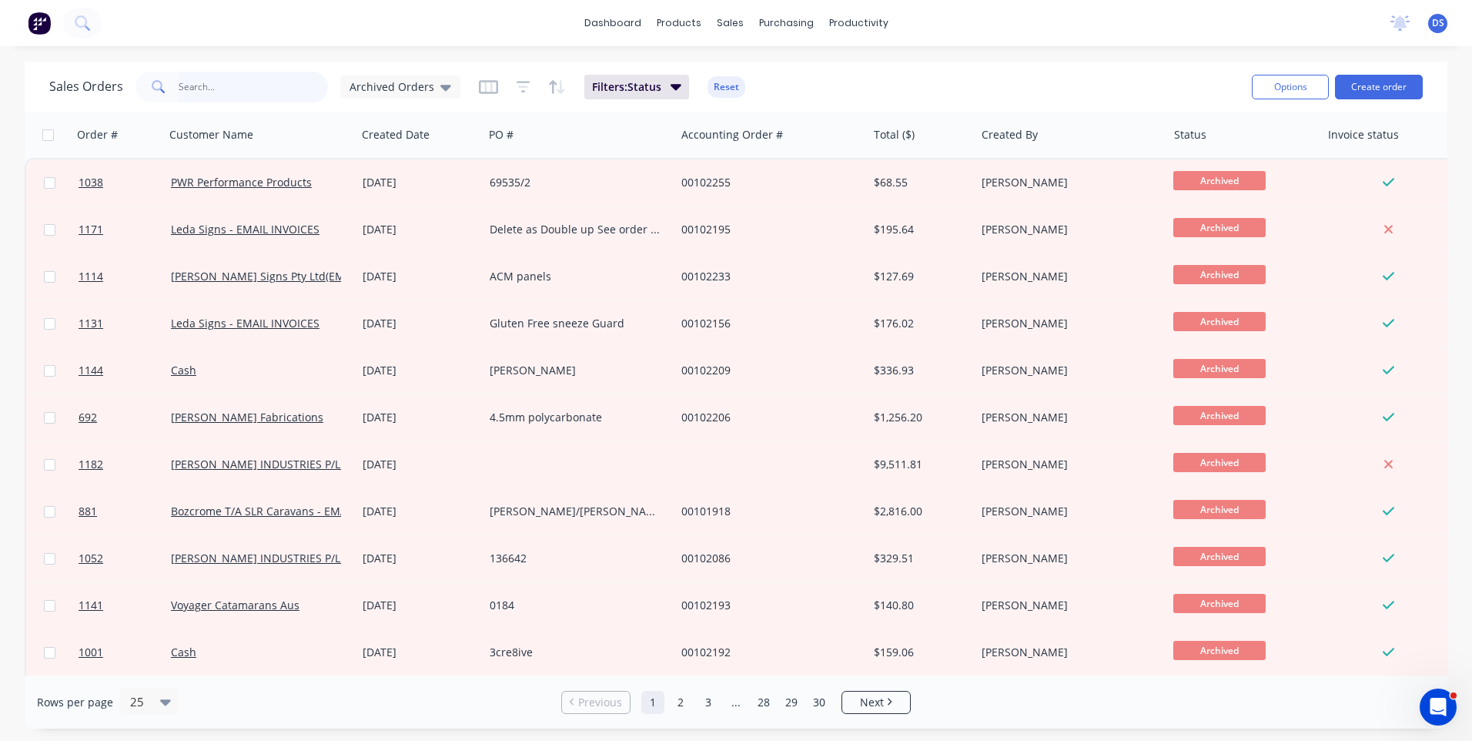
click at [223, 87] on input "text" at bounding box center [254, 87] width 150 height 31
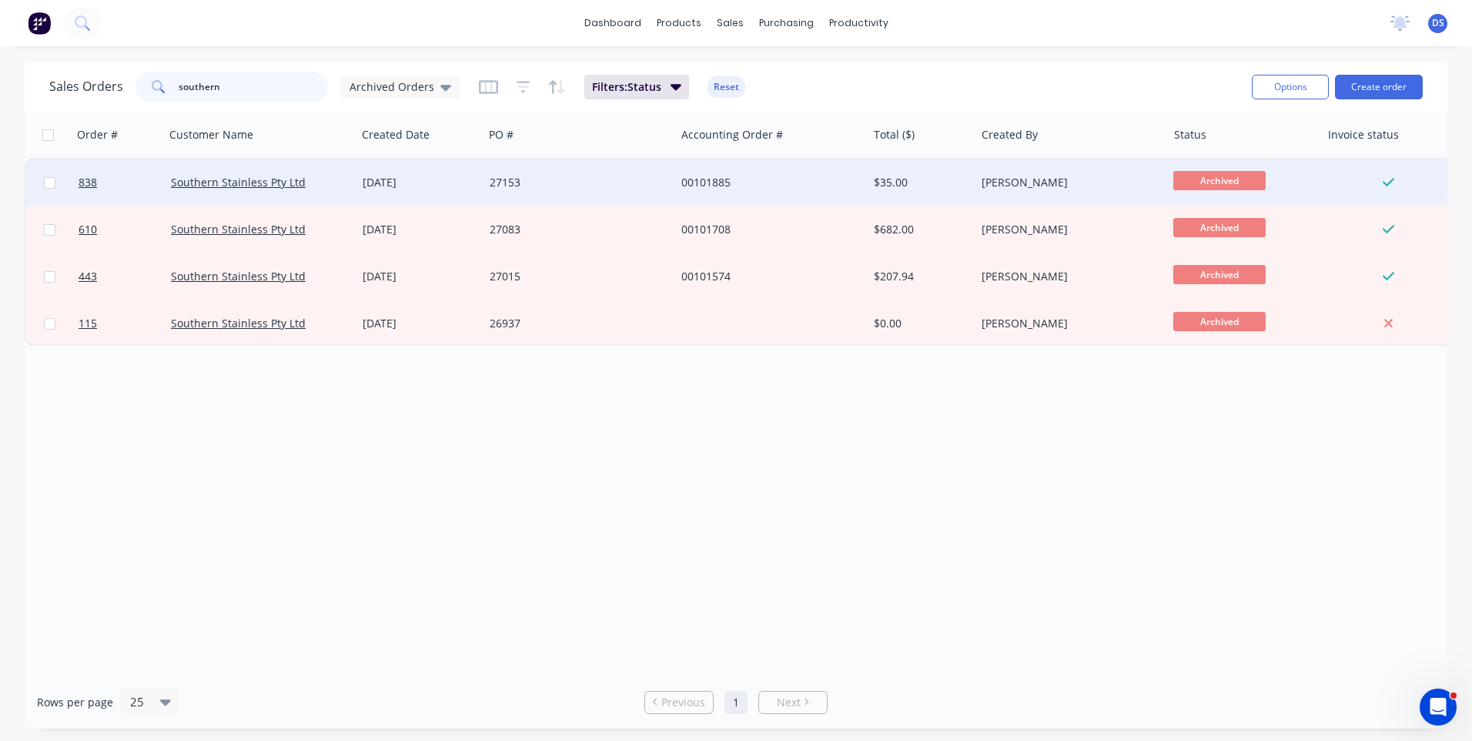
type input "southern"
click at [380, 189] on div "[DATE]" at bounding box center [420, 182] width 115 height 15
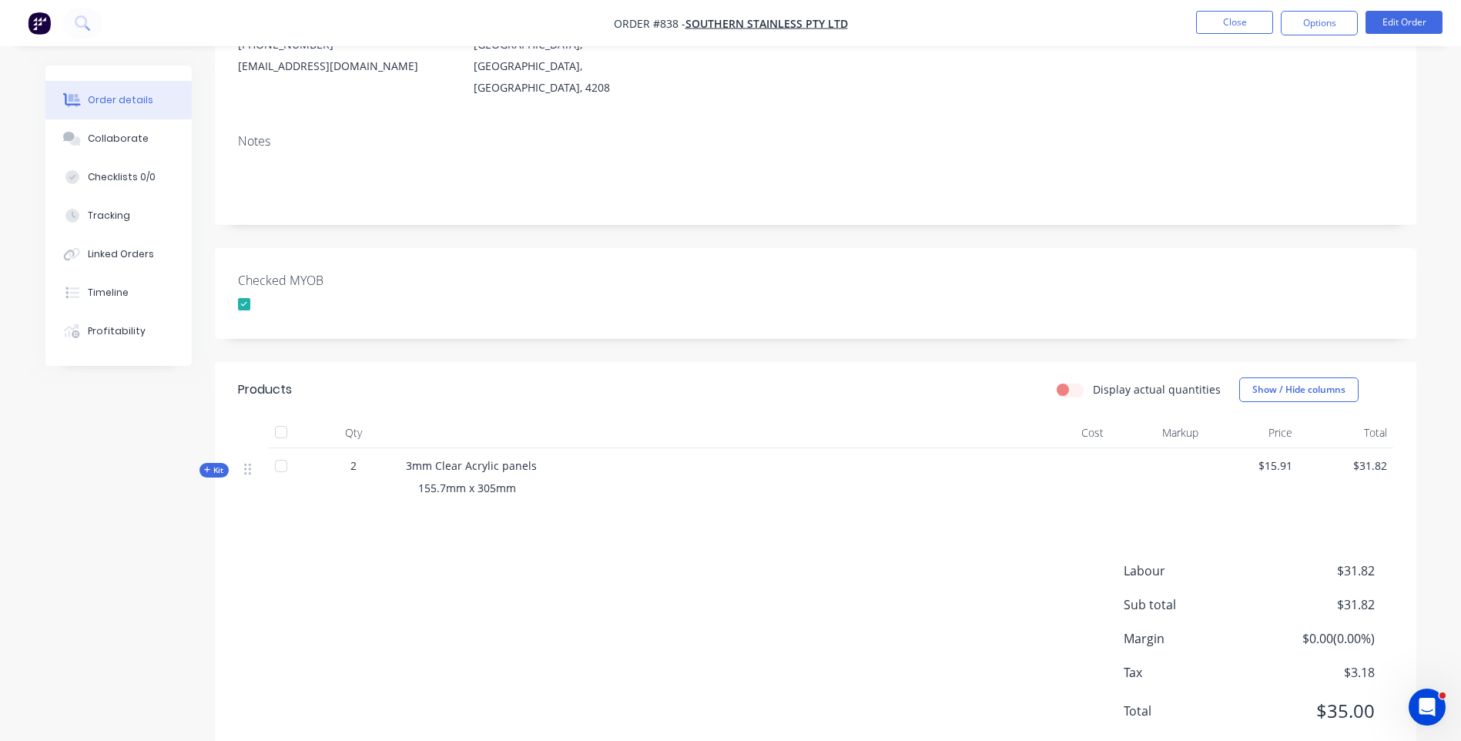
scroll to position [226, 0]
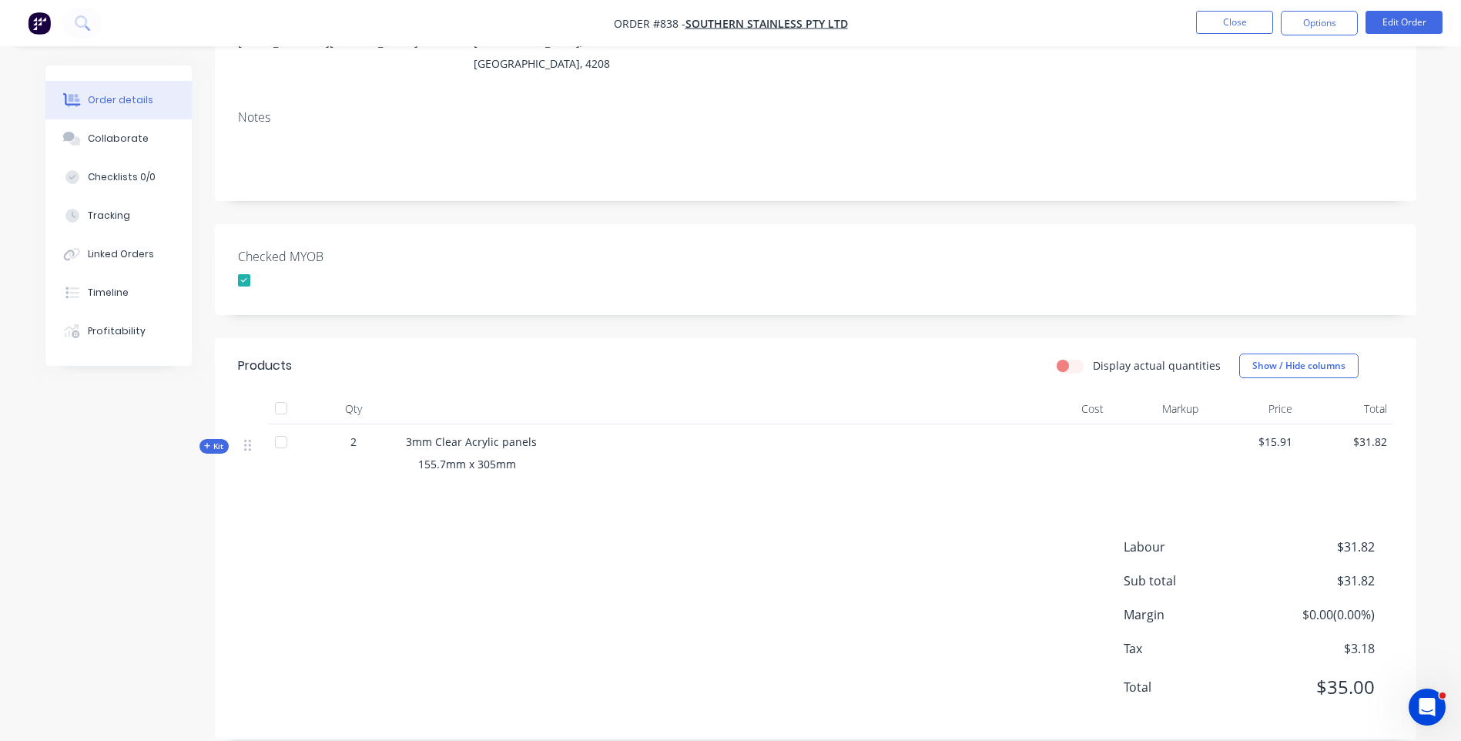
click at [204, 442] on icon at bounding box center [207, 446] width 7 height 8
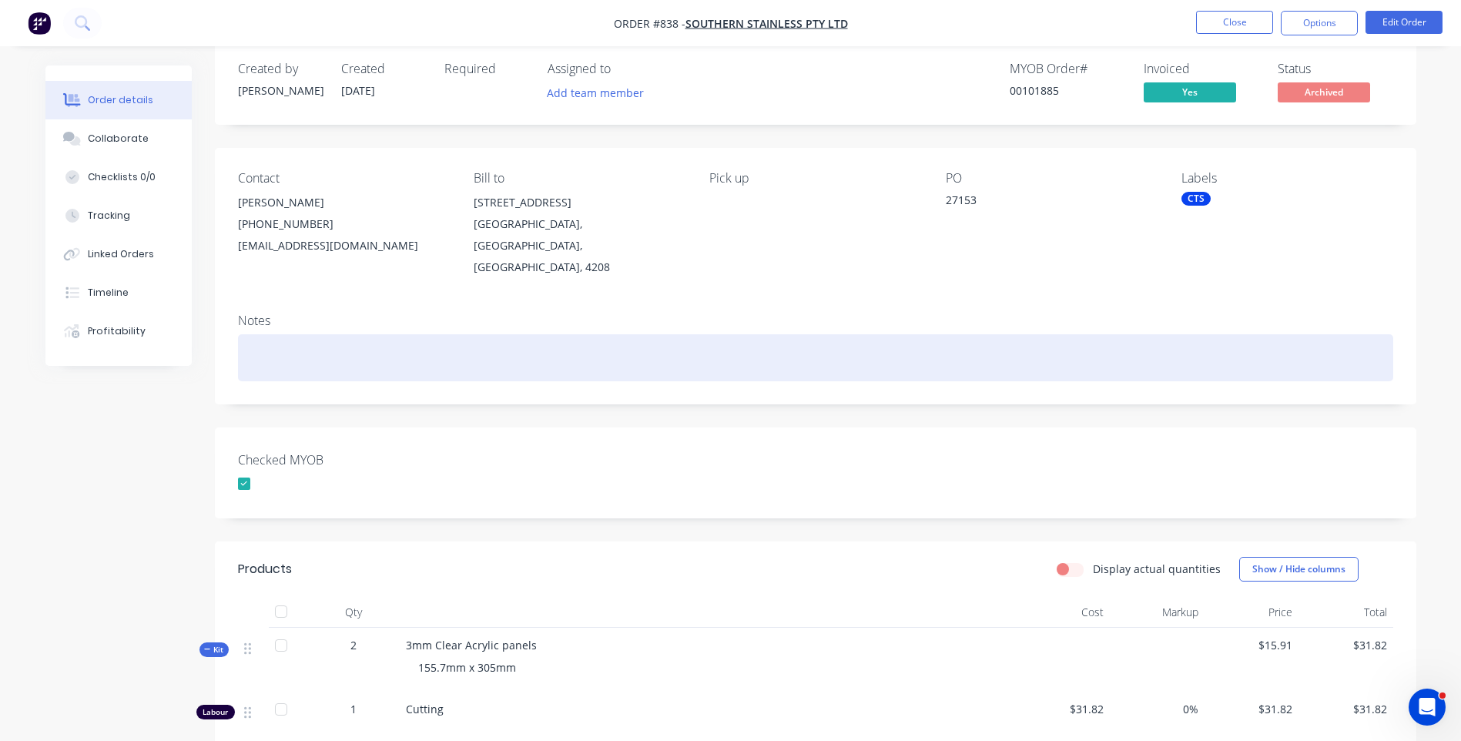
scroll to position [0, 0]
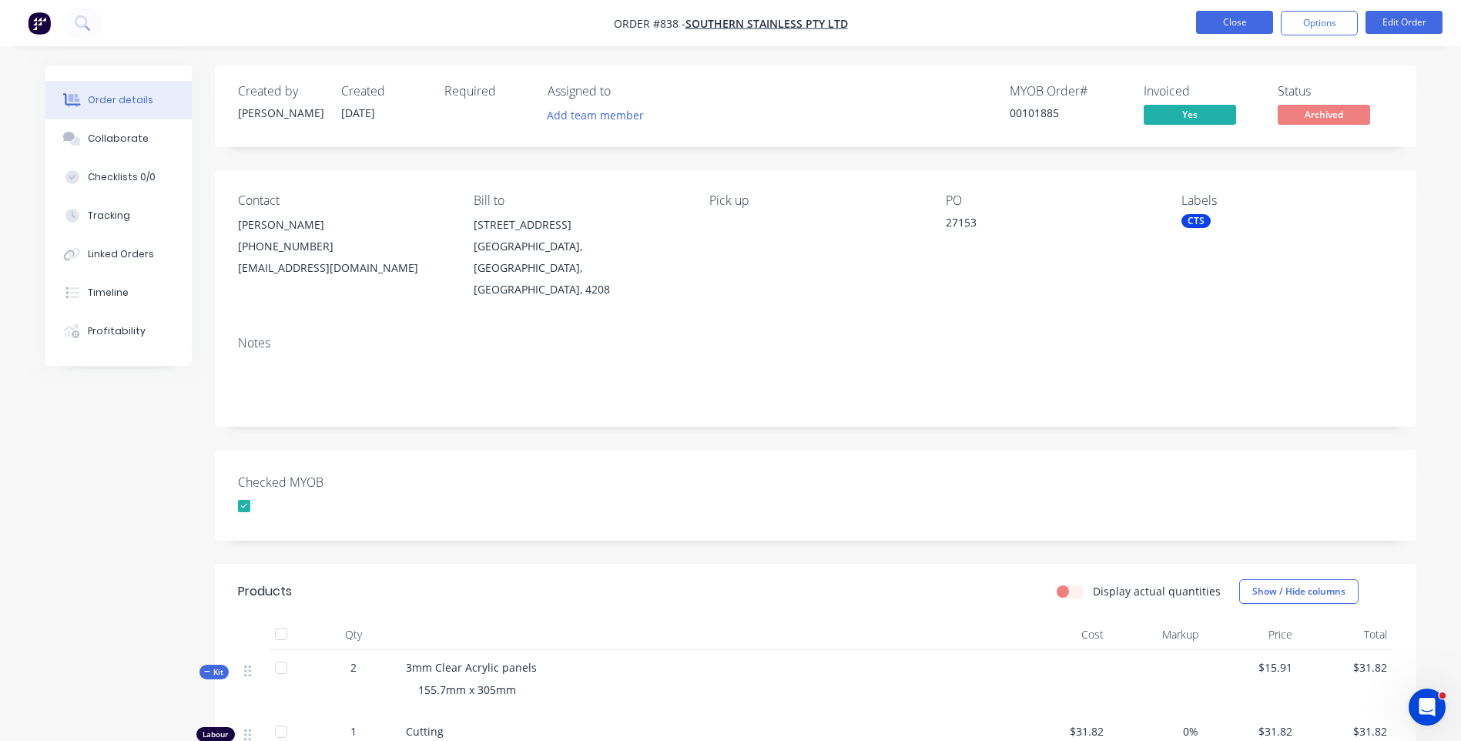
click at [1220, 25] on button "Close" at bounding box center [1234, 22] width 77 height 23
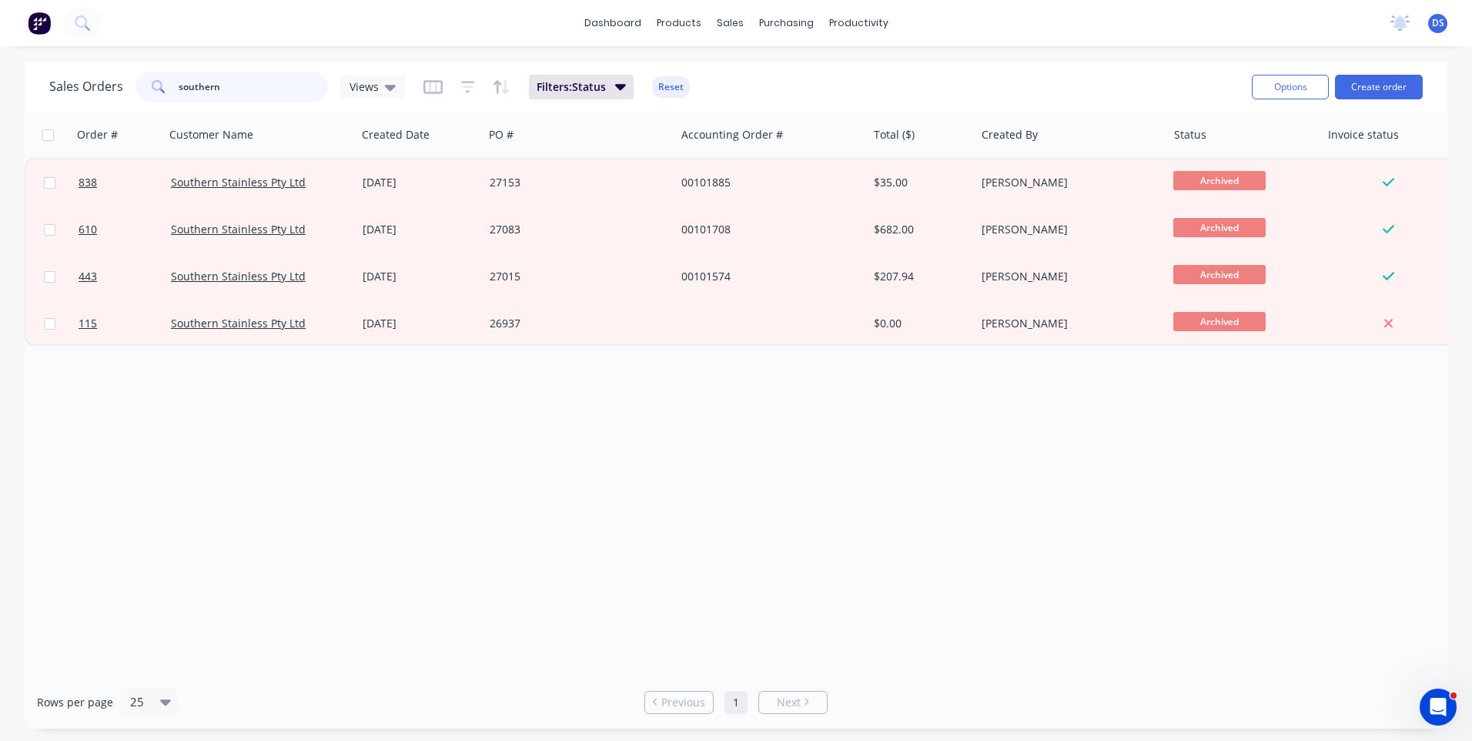
drag, startPoint x: 288, startPoint y: 84, endPoint x: 140, endPoint y: 66, distance: 148.9
click at [140, 66] on div "Sales Orders southern Views Filters: Status Reset Options Create order" at bounding box center [736, 87] width 1423 height 50
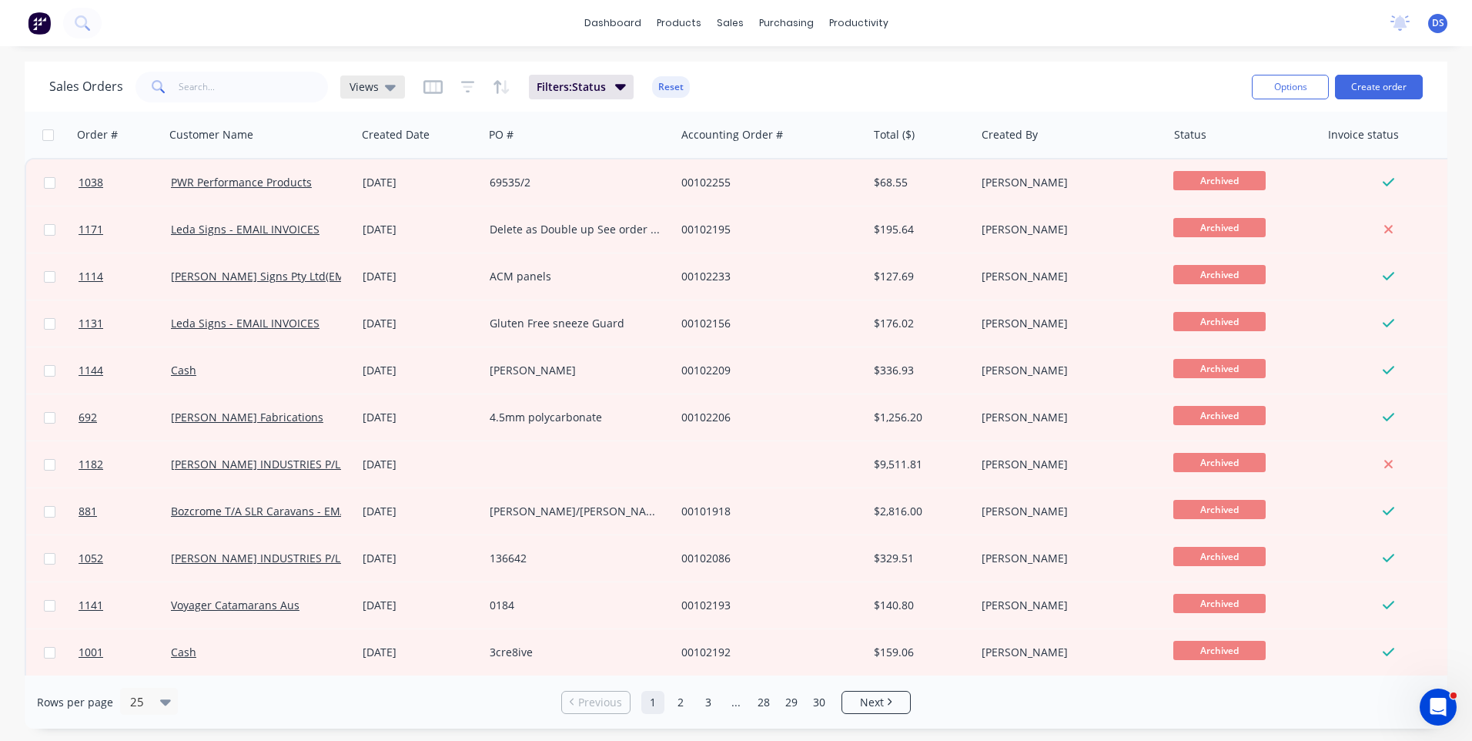
click at [390, 91] on icon at bounding box center [390, 87] width 11 height 17
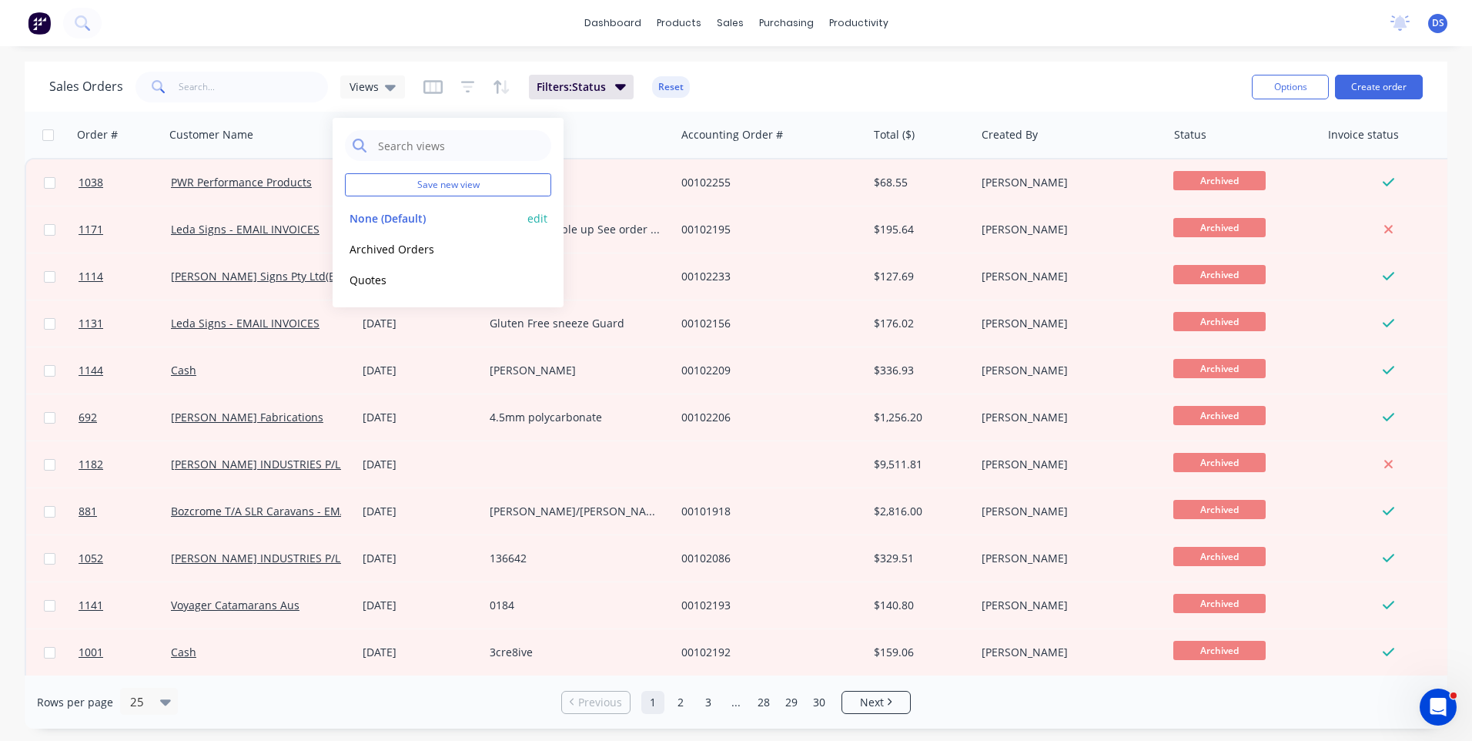
click at [386, 220] on button "None (Default)" at bounding box center [433, 218] width 176 height 18
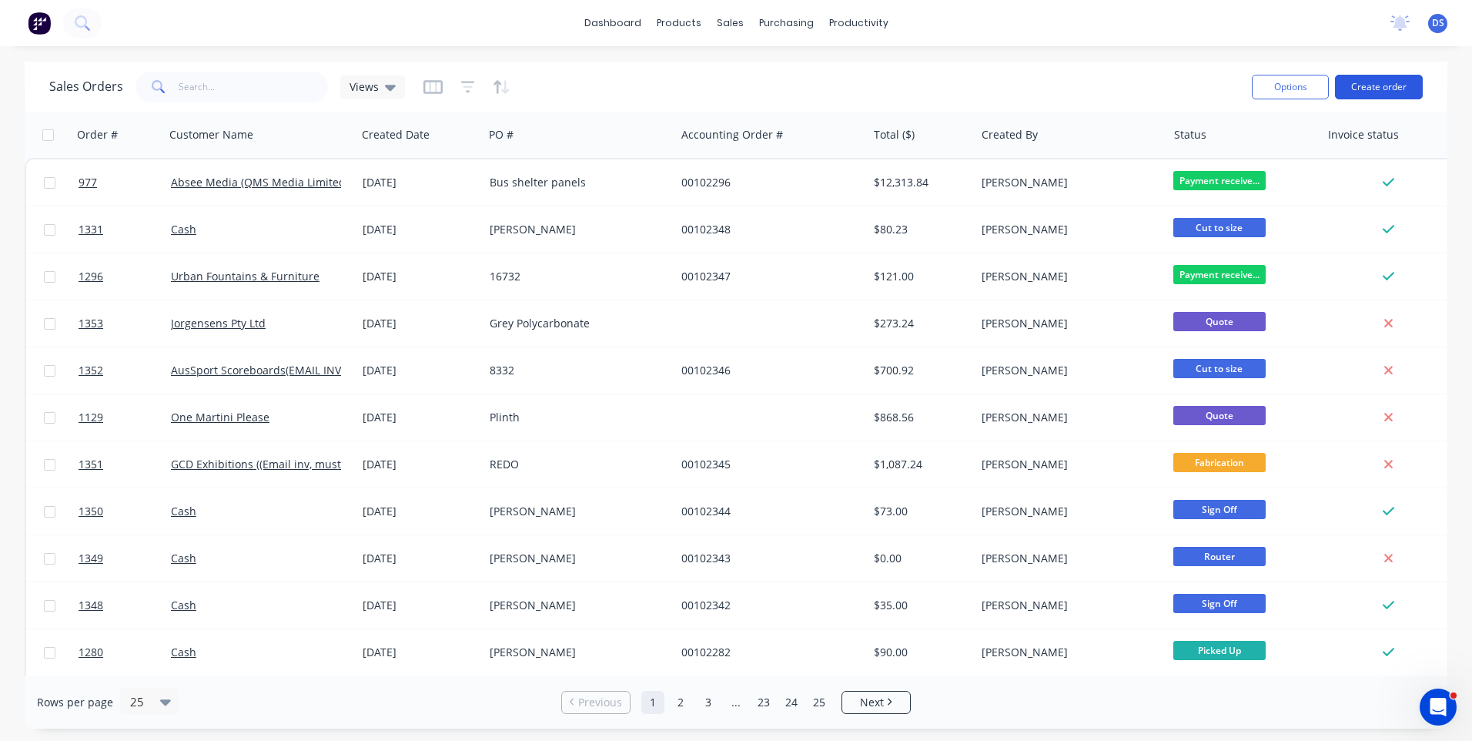
click at [1367, 85] on button "Create order" at bounding box center [1379, 87] width 88 height 25
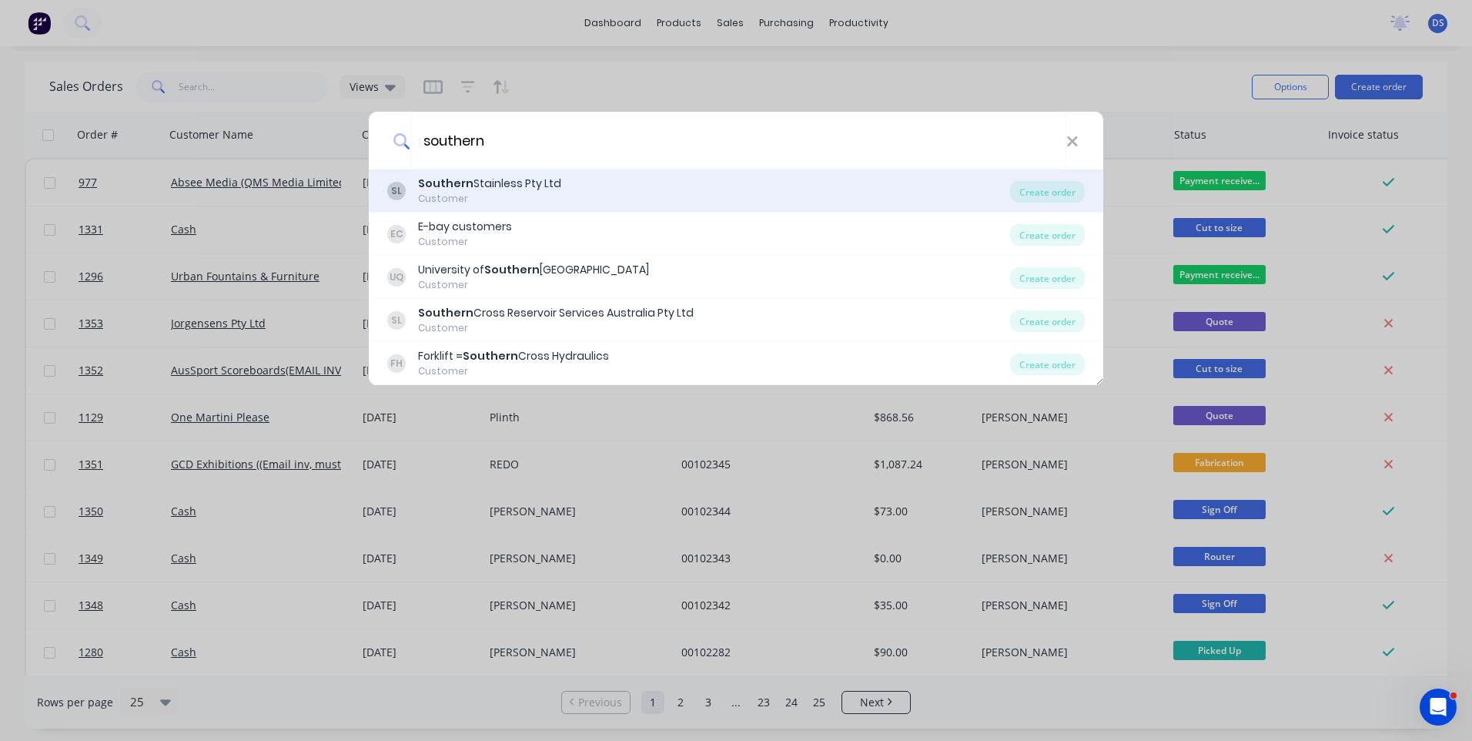
type input "southern"
click at [479, 200] on div "Customer" at bounding box center [489, 199] width 143 height 14
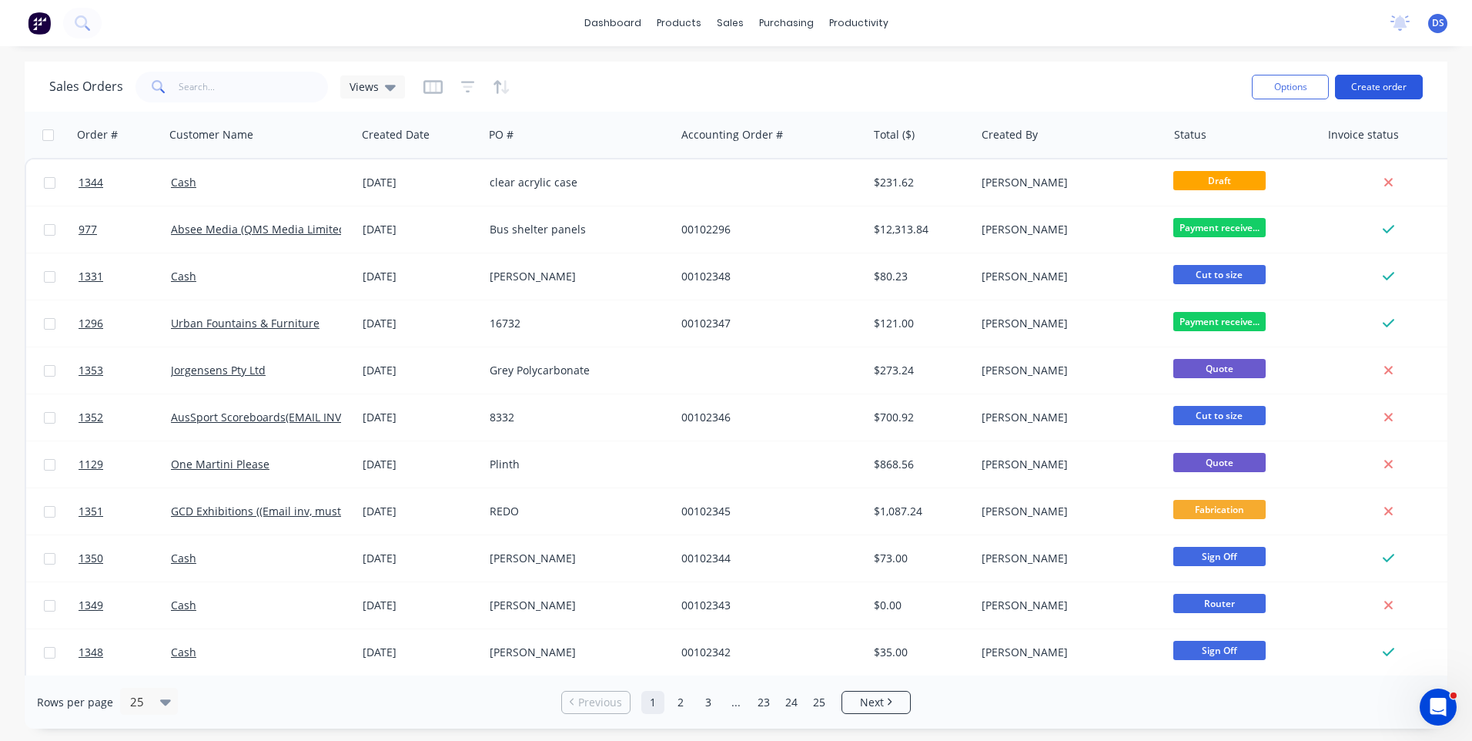
click at [1389, 83] on button "Create order" at bounding box center [1379, 87] width 88 height 25
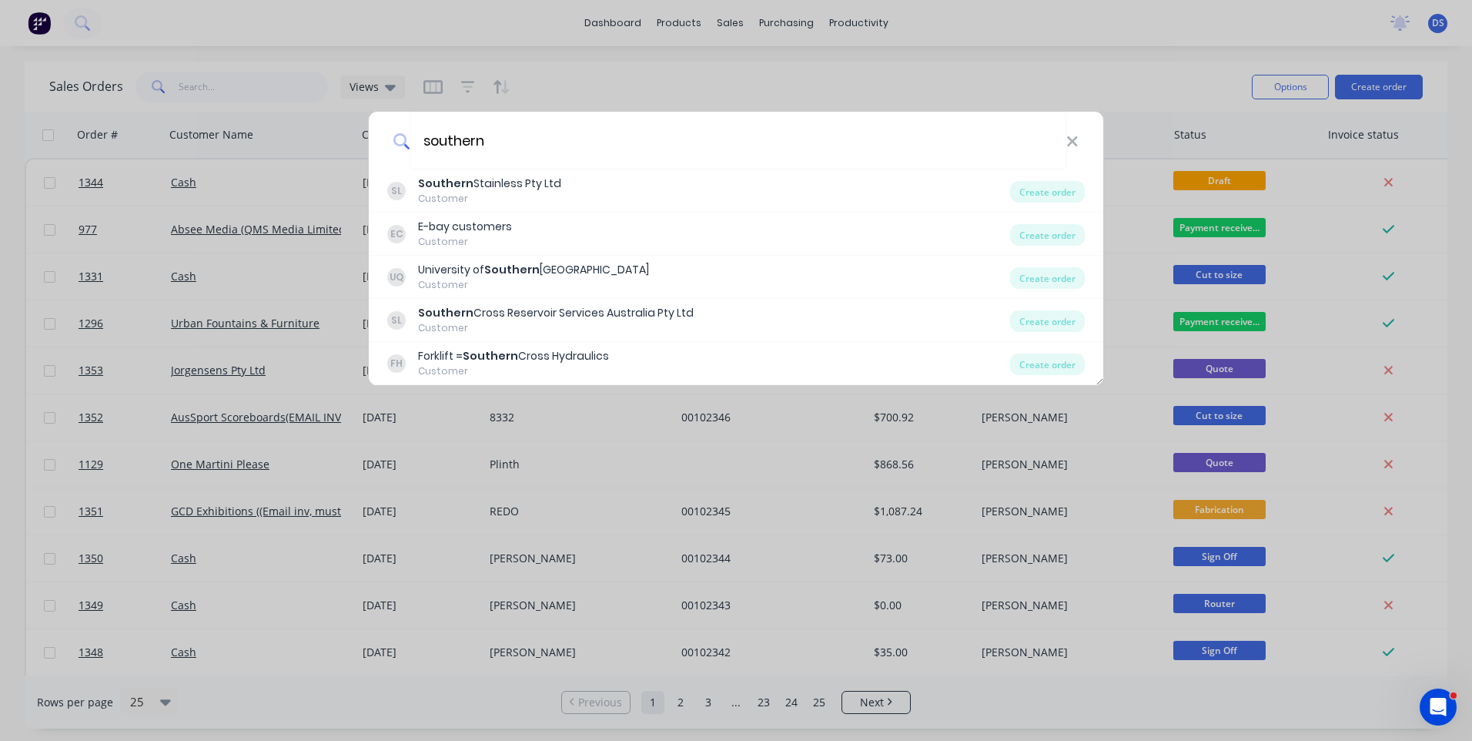
type input "southern"
click at [447, 186] on b "Southern" at bounding box center [445, 183] width 55 height 15
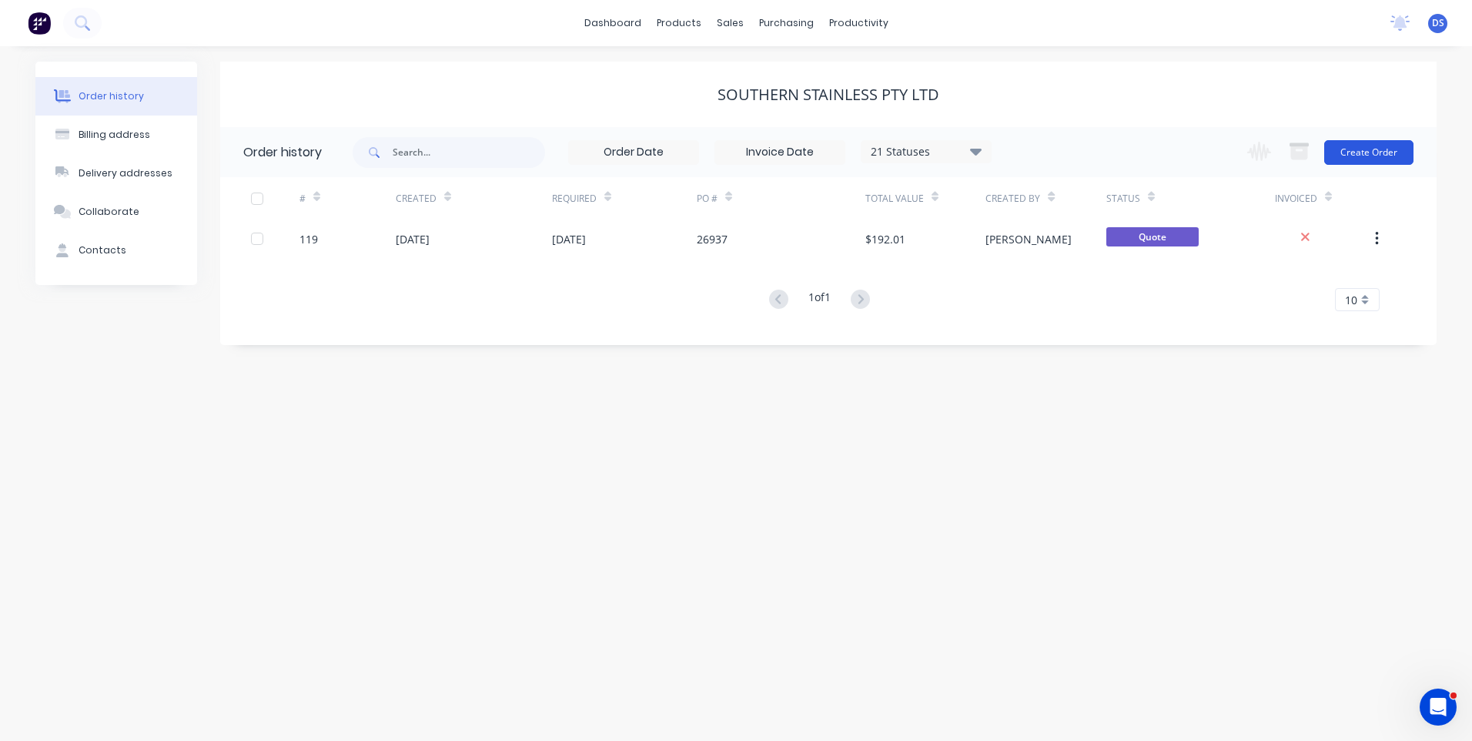
click at [1353, 162] on button "Create Order" at bounding box center [1368, 152] width 89 height 25
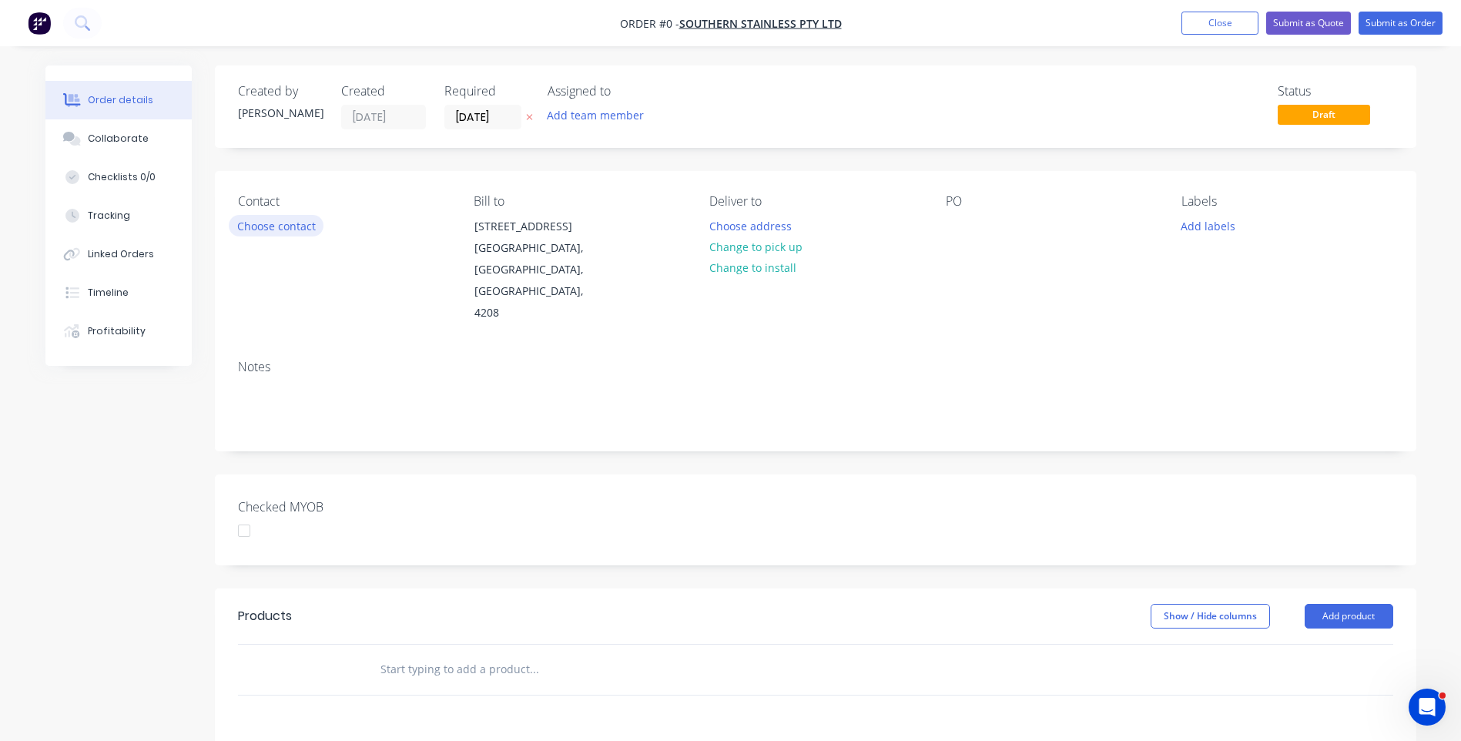
click at [263, 233] on button "Choose contact" at bounding box center [276, 225] width 95 height 21
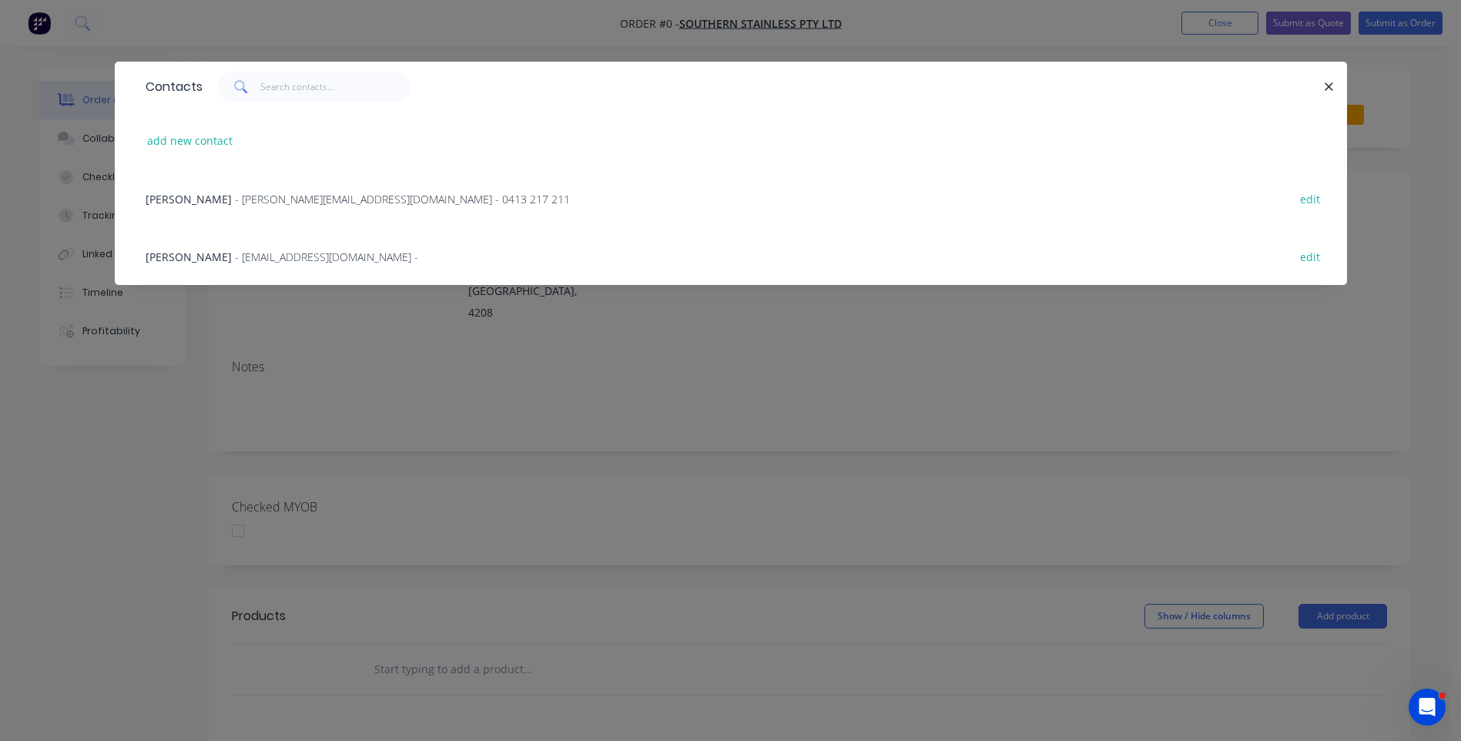
click at [257, 259] on span "- store@southernstainless.com.au -" at bounding box center [326, 256] width 183 height 15
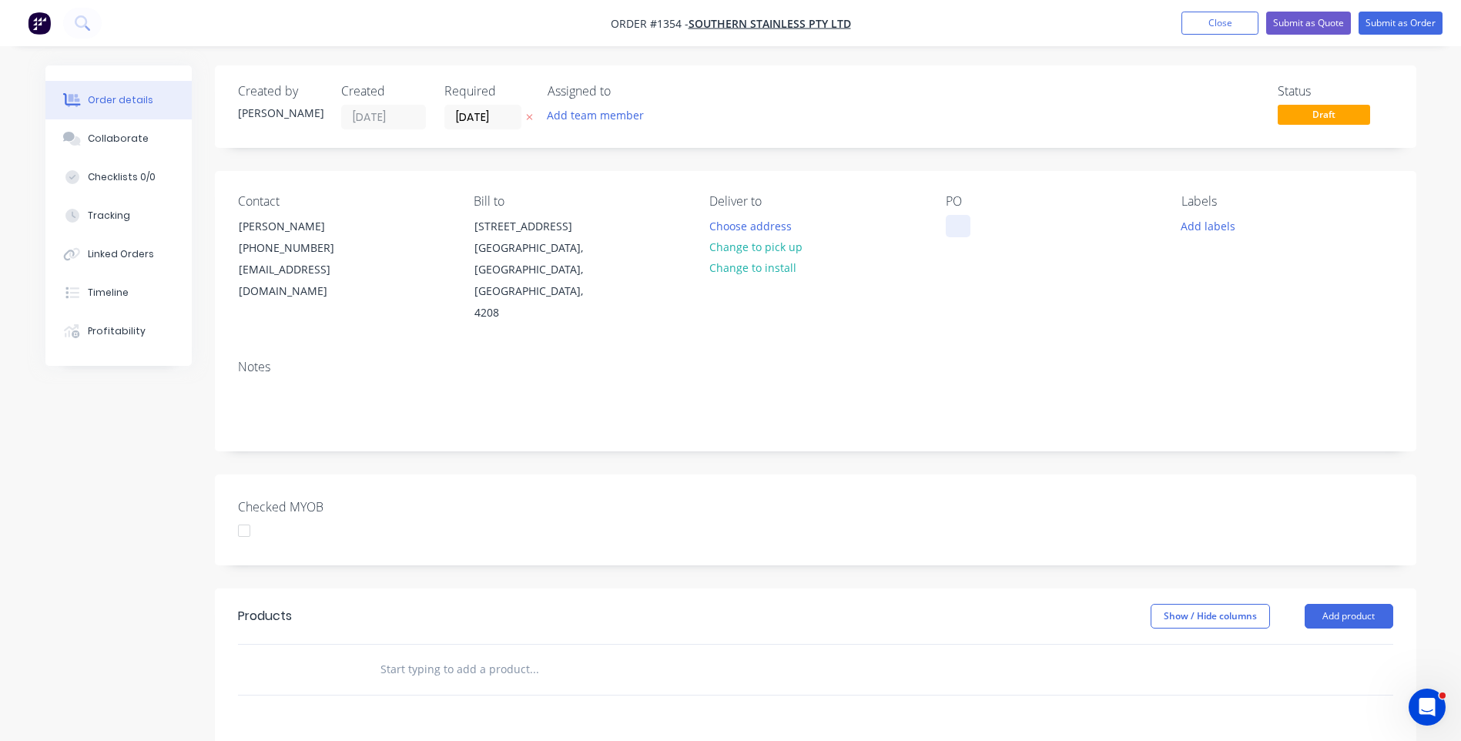
click at [958, 226] on div at bounding box center [958, 226] width 25 height 22
click at [1209, 229] on button "Add labels" at bounding box center [1208, 225] width 71 height 21
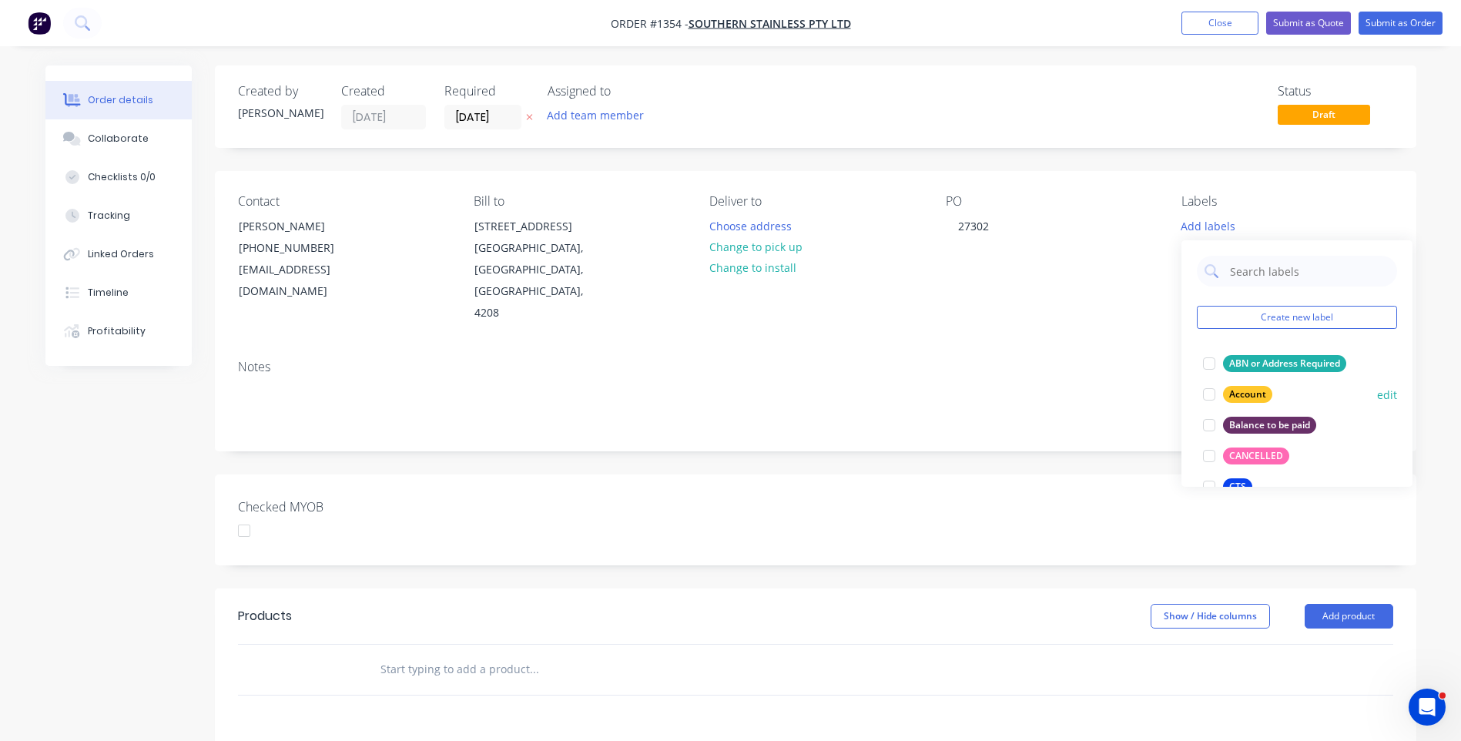
click at [1240, 395] on div "Account" at bounding box center [1247, 394] width 49 height 17
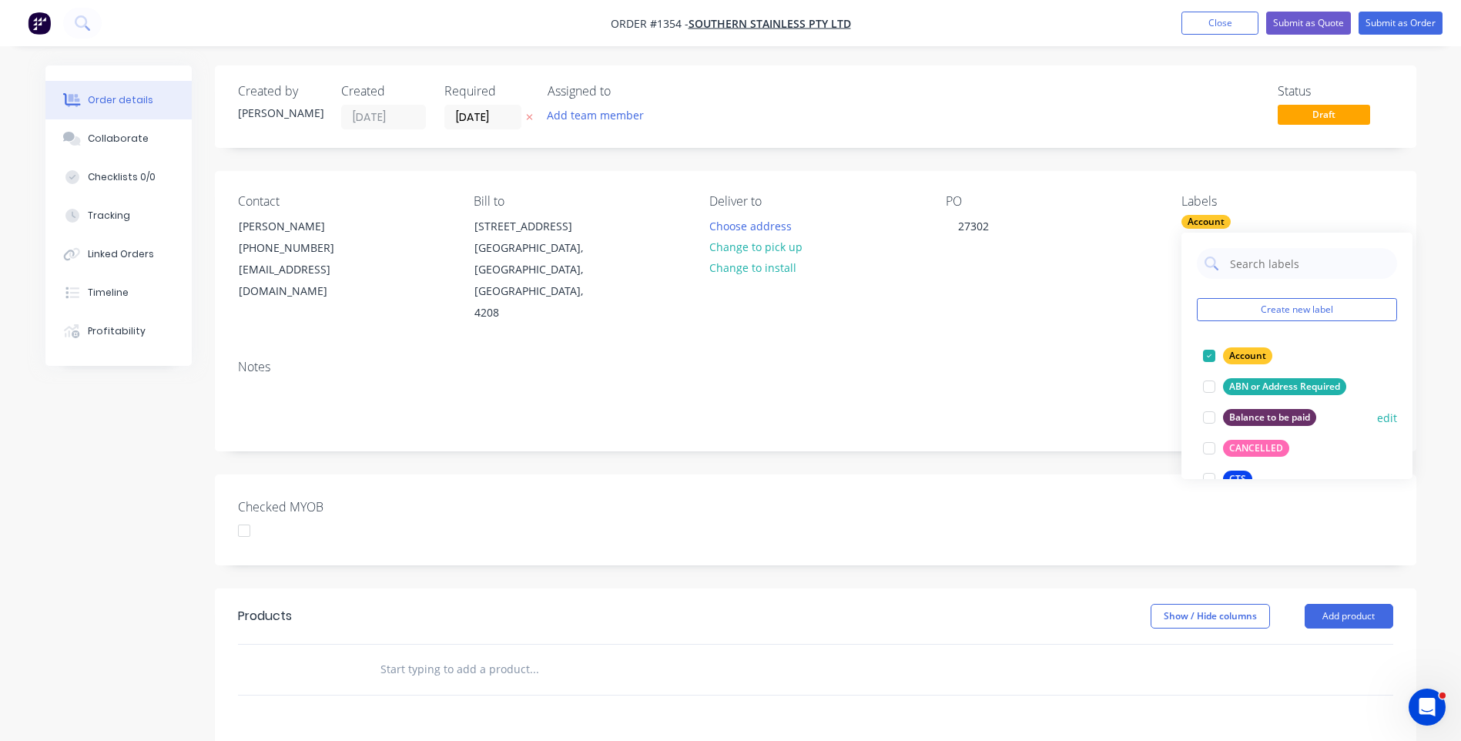
scroll to position [77, 0]
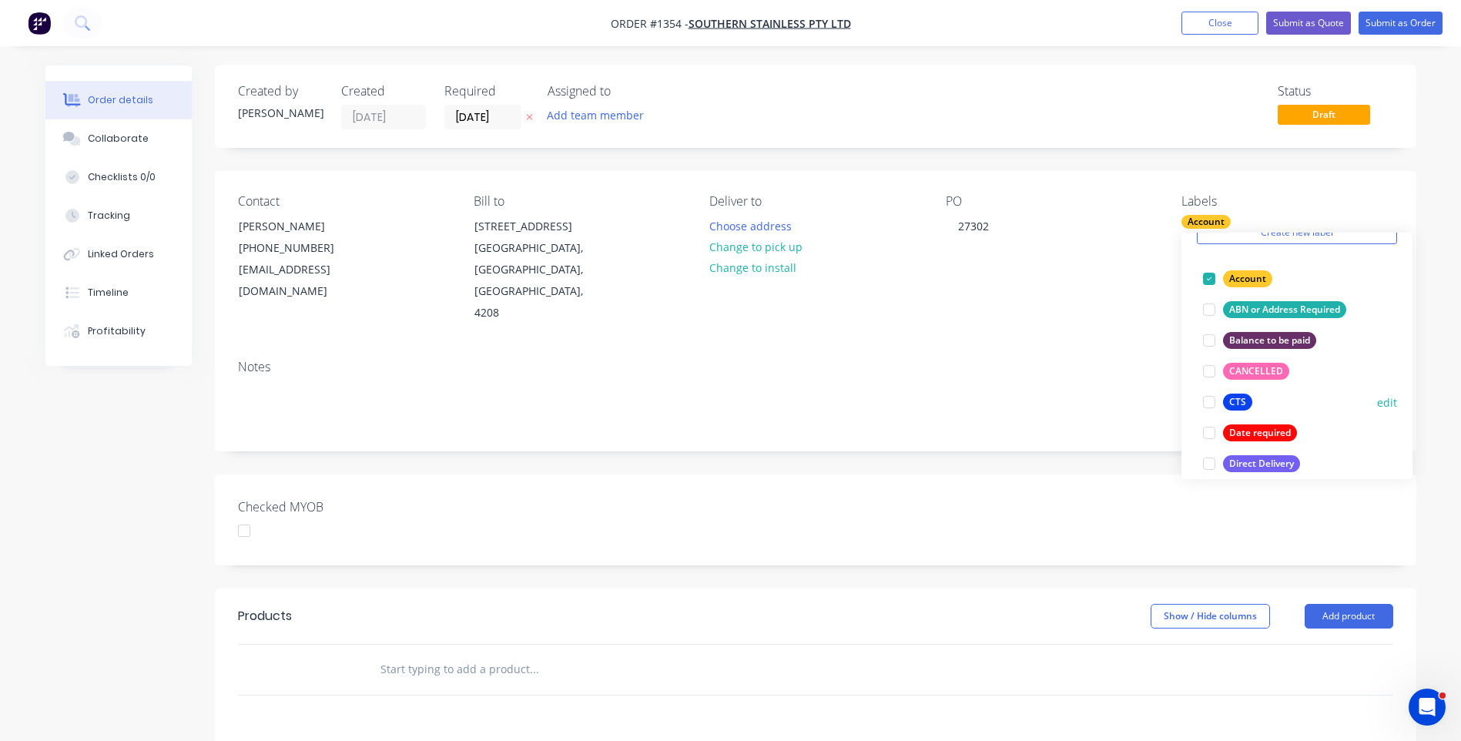
click at [1232, 403] on div "CTS" at bounding box center [1237, 401] width 29 height 17
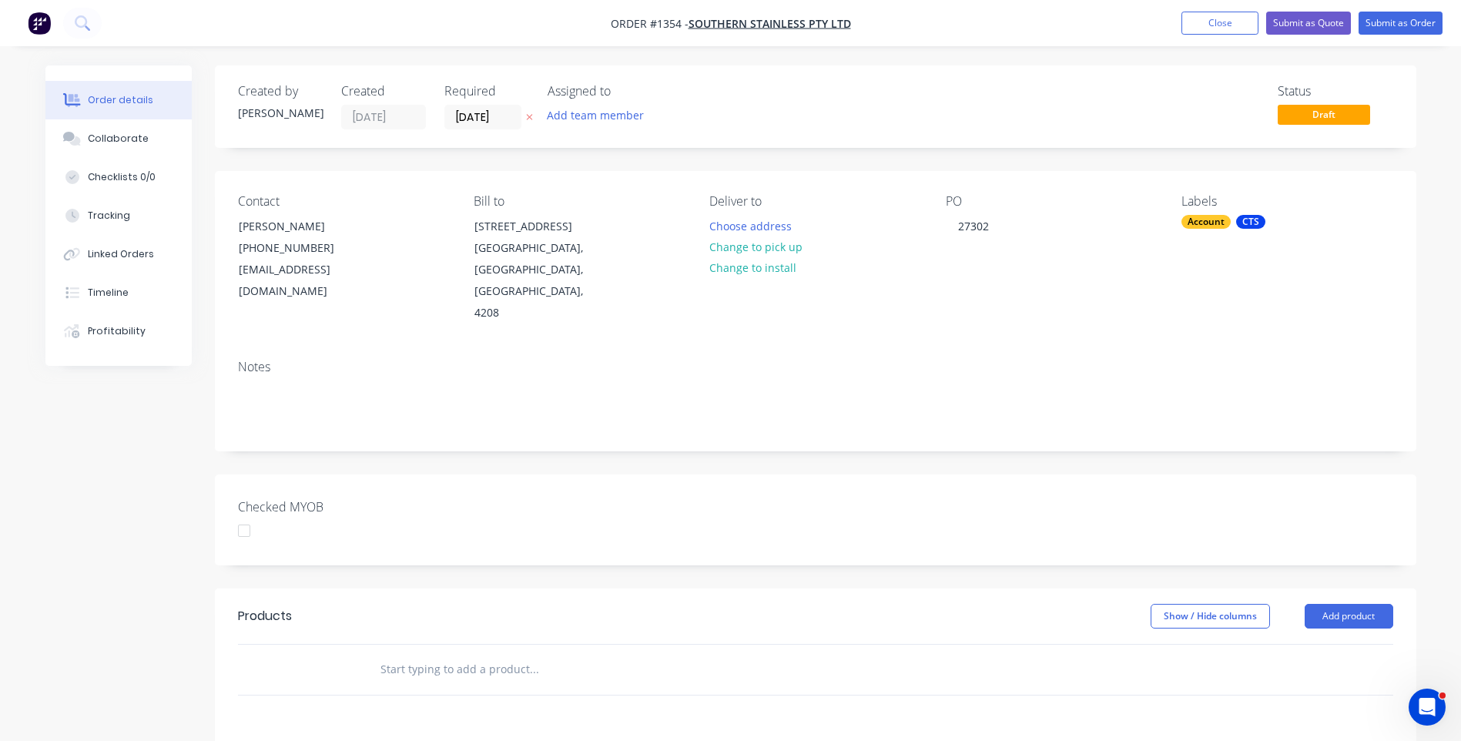
click at [1106, 360] on div "Notes" at bounding box center [815, 367] width 1155 height 15
click at [757, 253] on button "Change to pick up" at bounding box center [755, 246] width 109 height 21
click at [532, 118] on icon at bounding box center [529, 116] width 7 height 9
click at [1354, 604] on button "Add product" at bounding box center [1348, 616] width 89 height 25
click at [1310, 644] on div "Product catalogue" at bounding box center [1319, 655] width 119 height 22
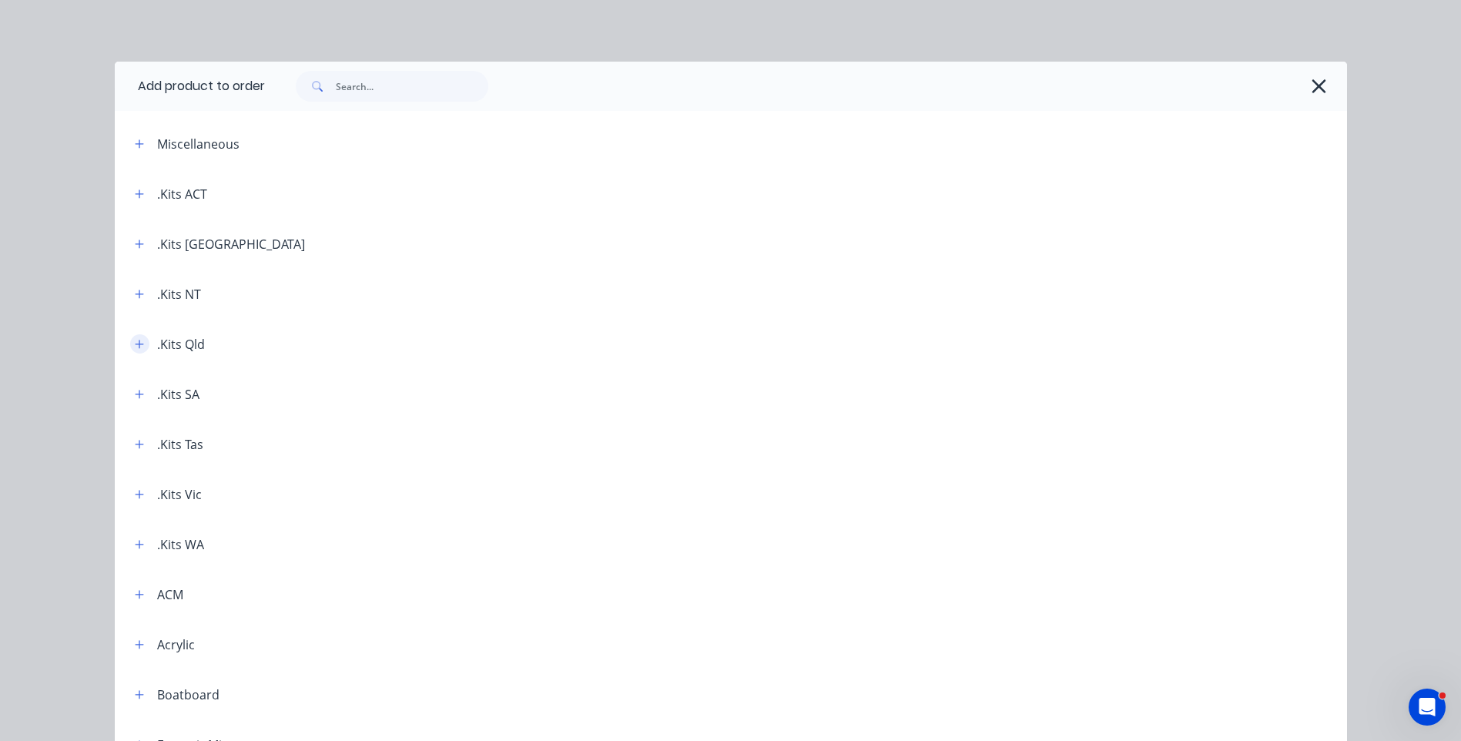
click at [139, 347] on button "button" at bounding box center [139, 343] width 19 height 19
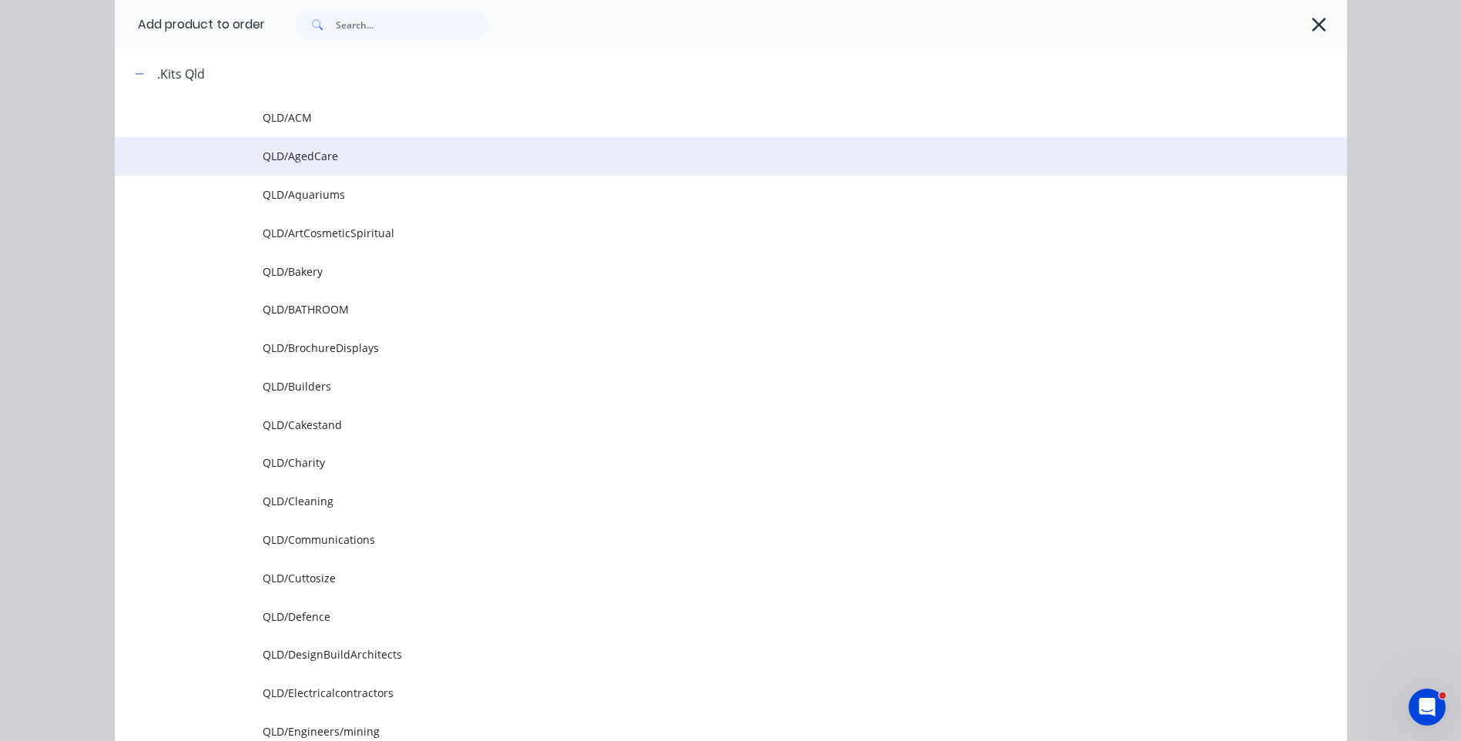
scroll to position [308, 0]
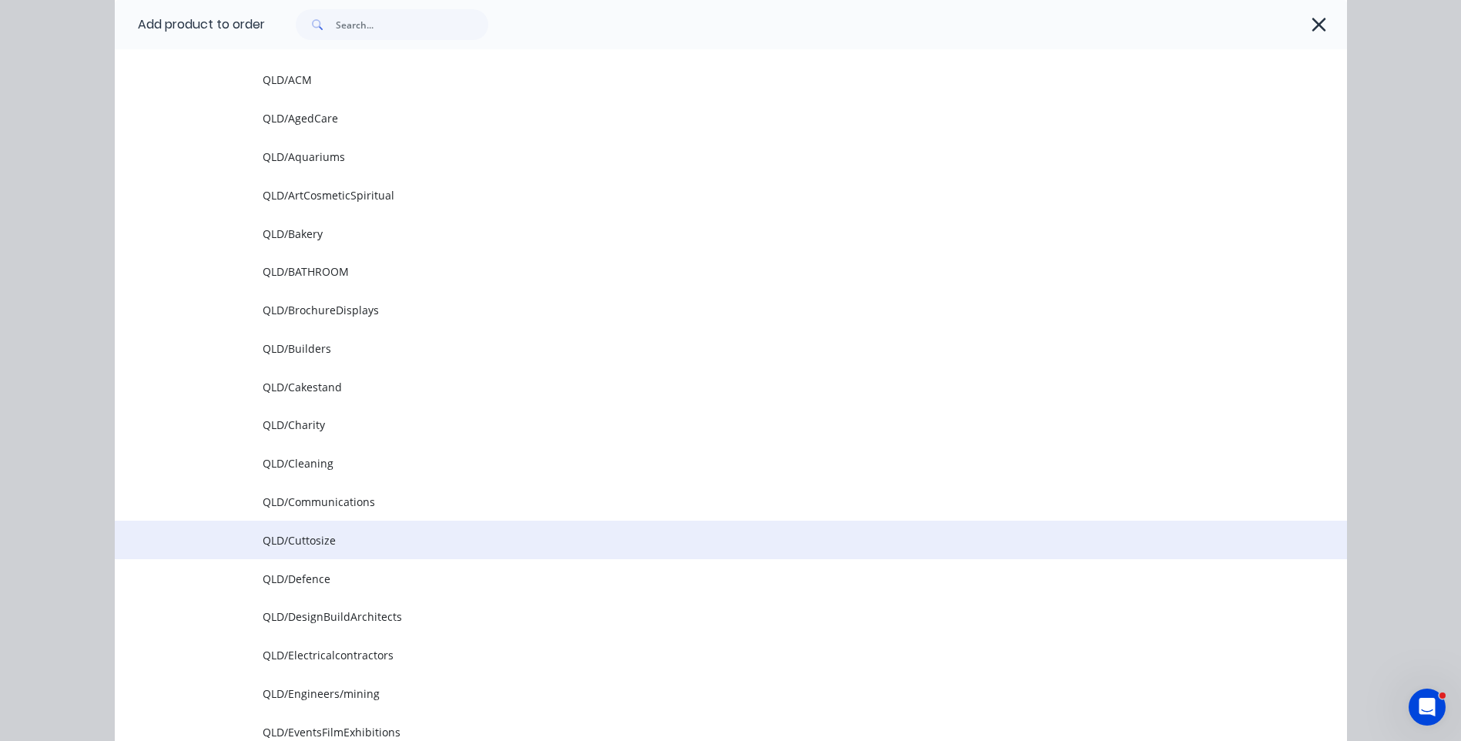
click at [289, 541] on span "QLD/Cuttosize" at bounding box center [696, 540] width 867 height 16
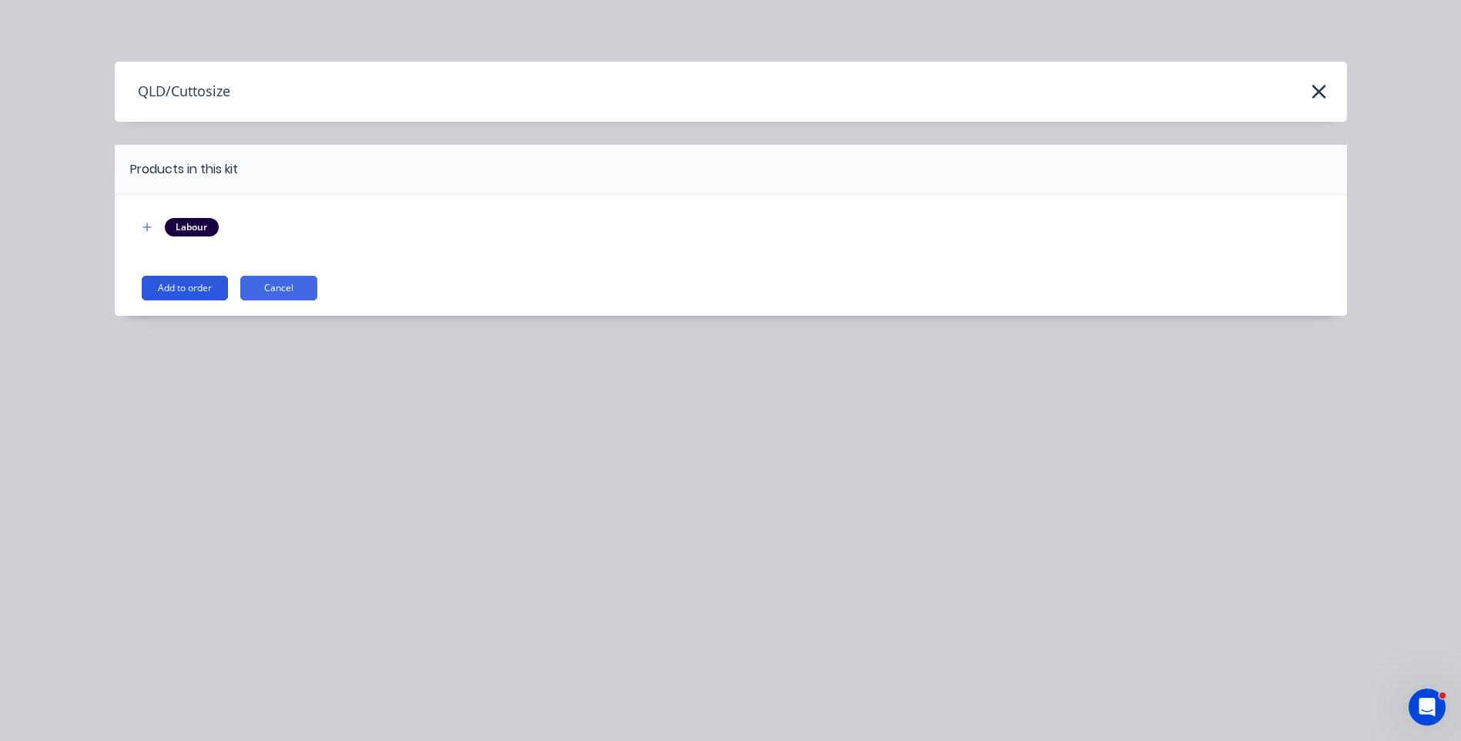
click at [175, 283] on button "Add to order" at bounding box center [185, 288] width 86 height 25
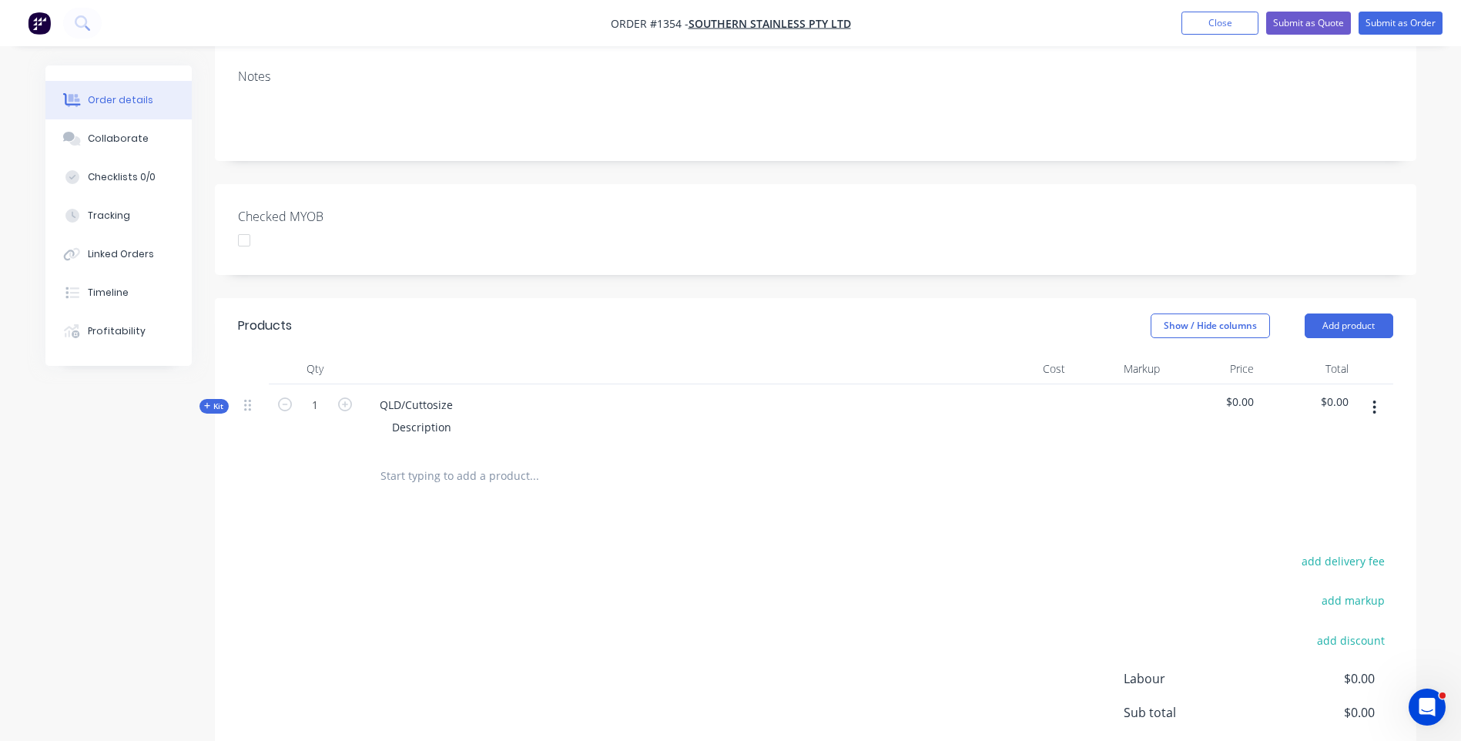
scroll to position [308, 0]
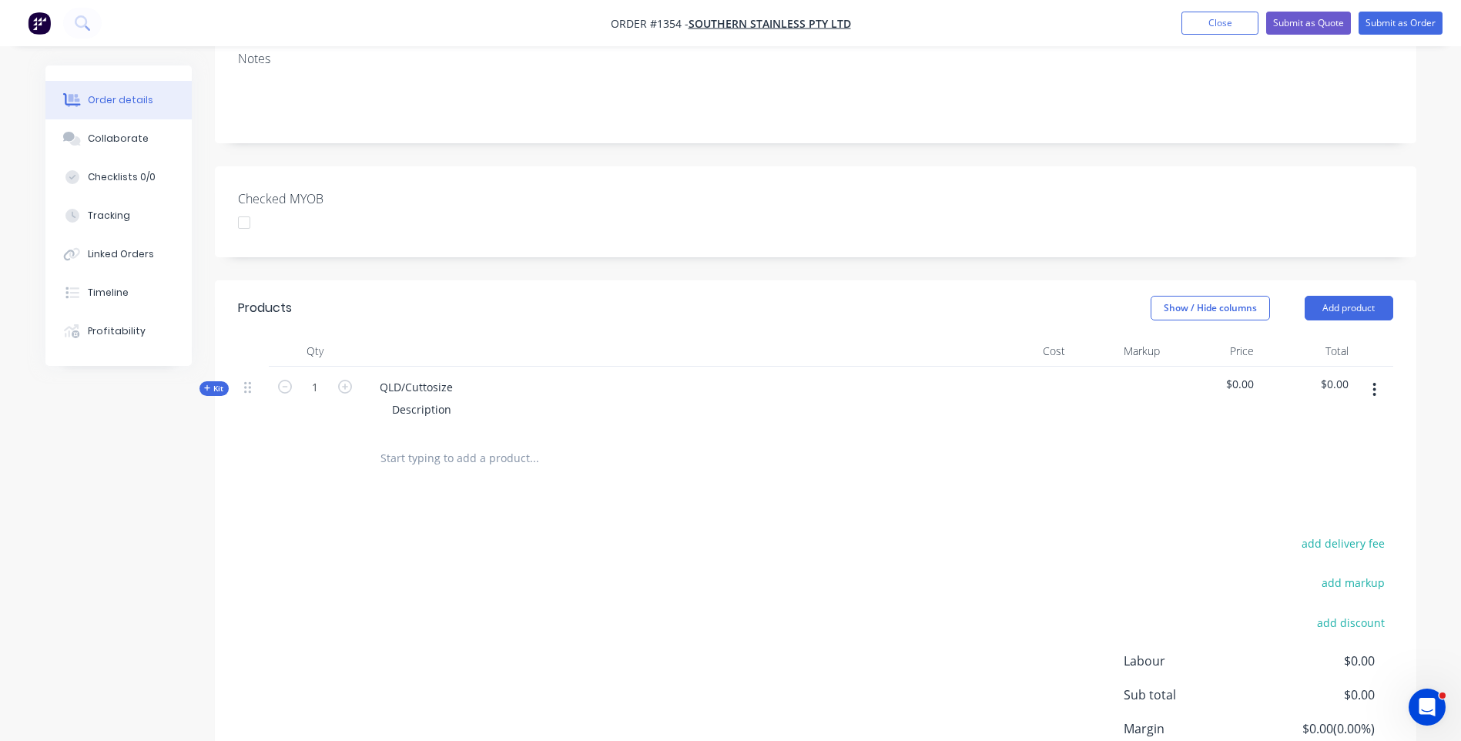
click at [207, 385] on icon at bounding box center [207, 388] width 6 height 6
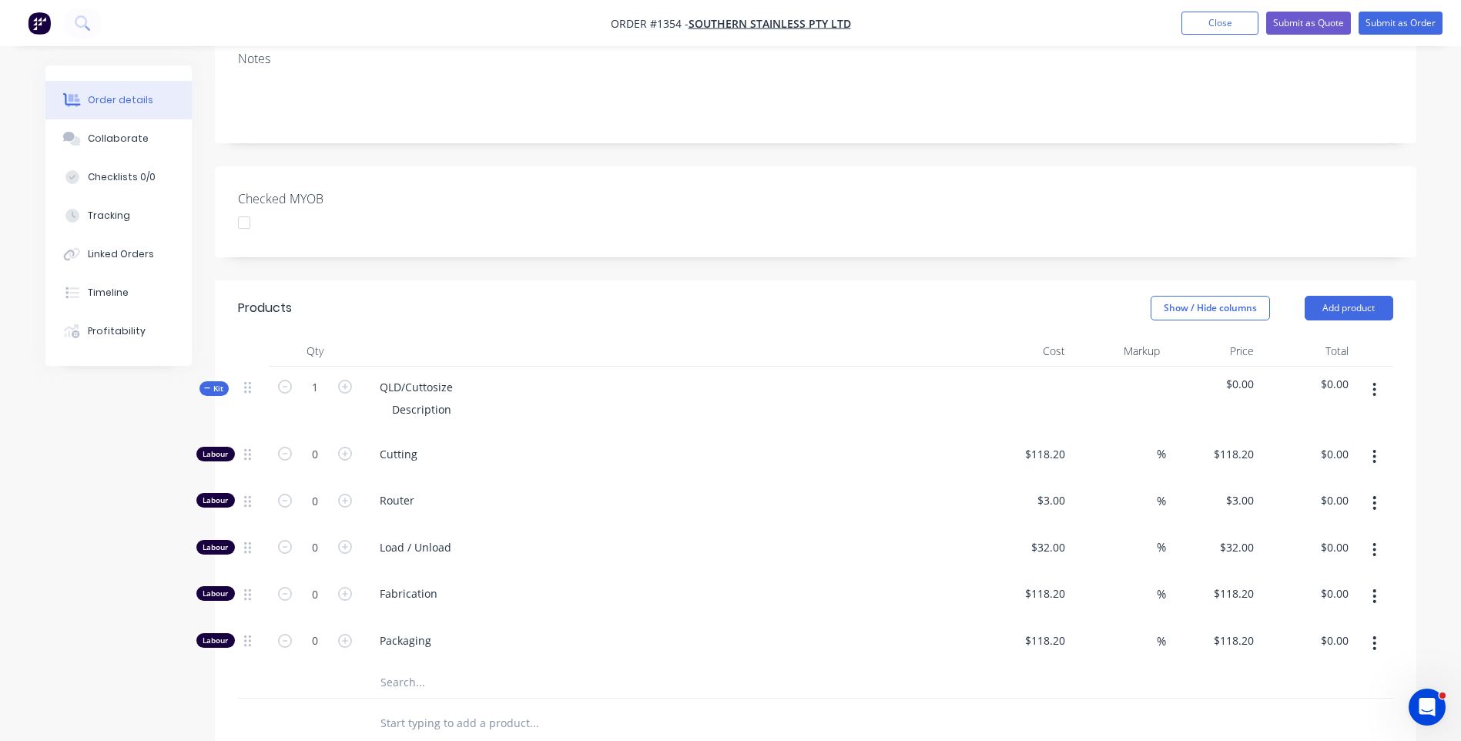
click at [391, 667] on input "text" at bounding box center [534, 682] width 308 height 31
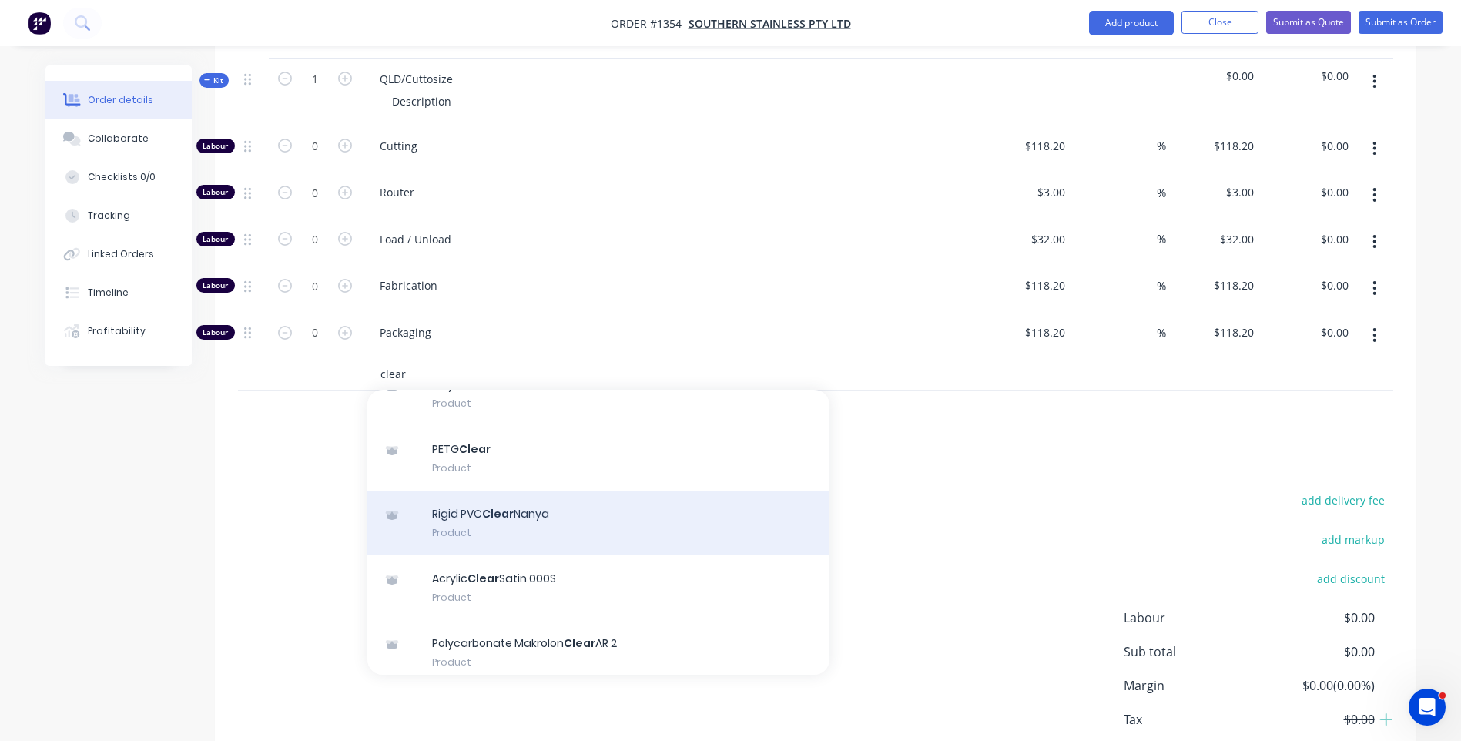
scroll to position [154, 0]
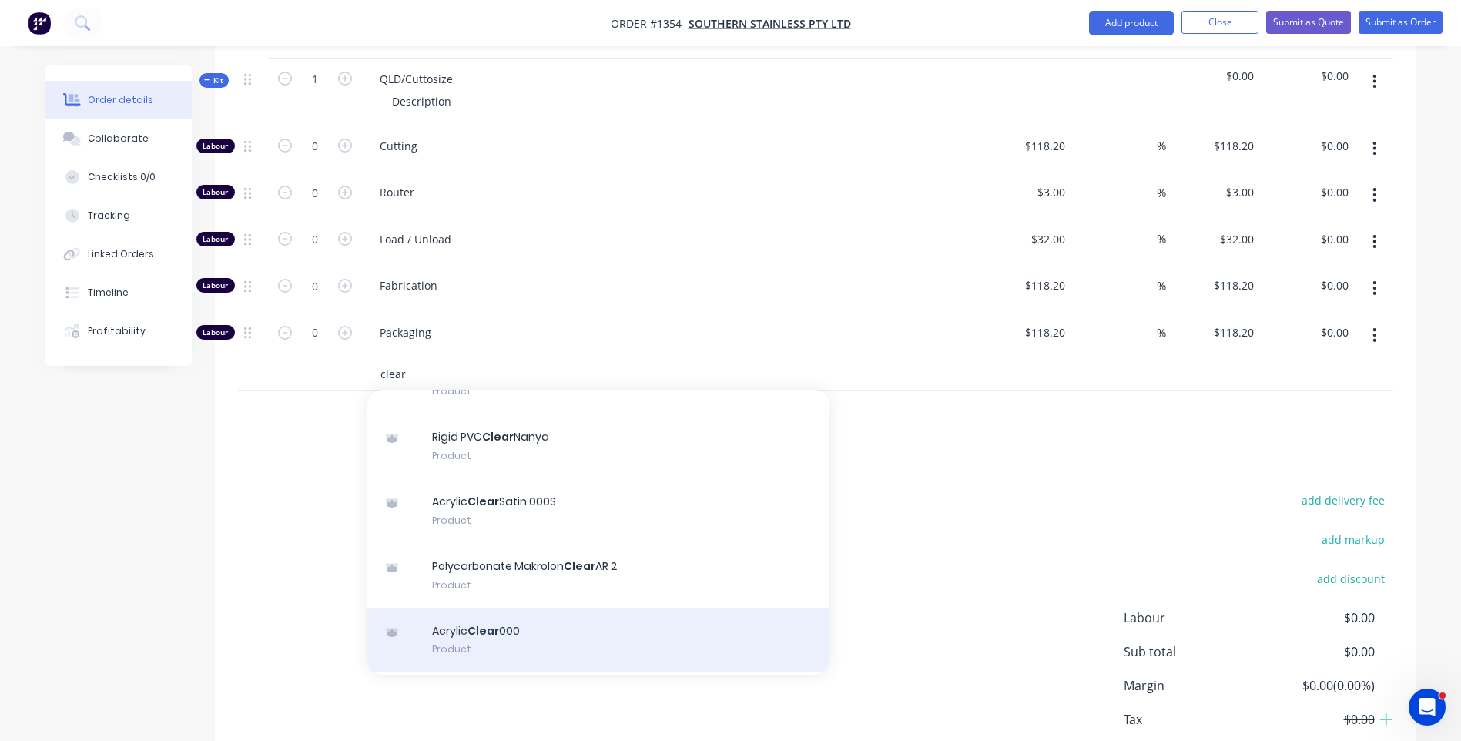
type input "clear"
click at [522, 608] on div "Acrylic Clear 000 Product" at bounding box center [598, 640] width 462 height 65
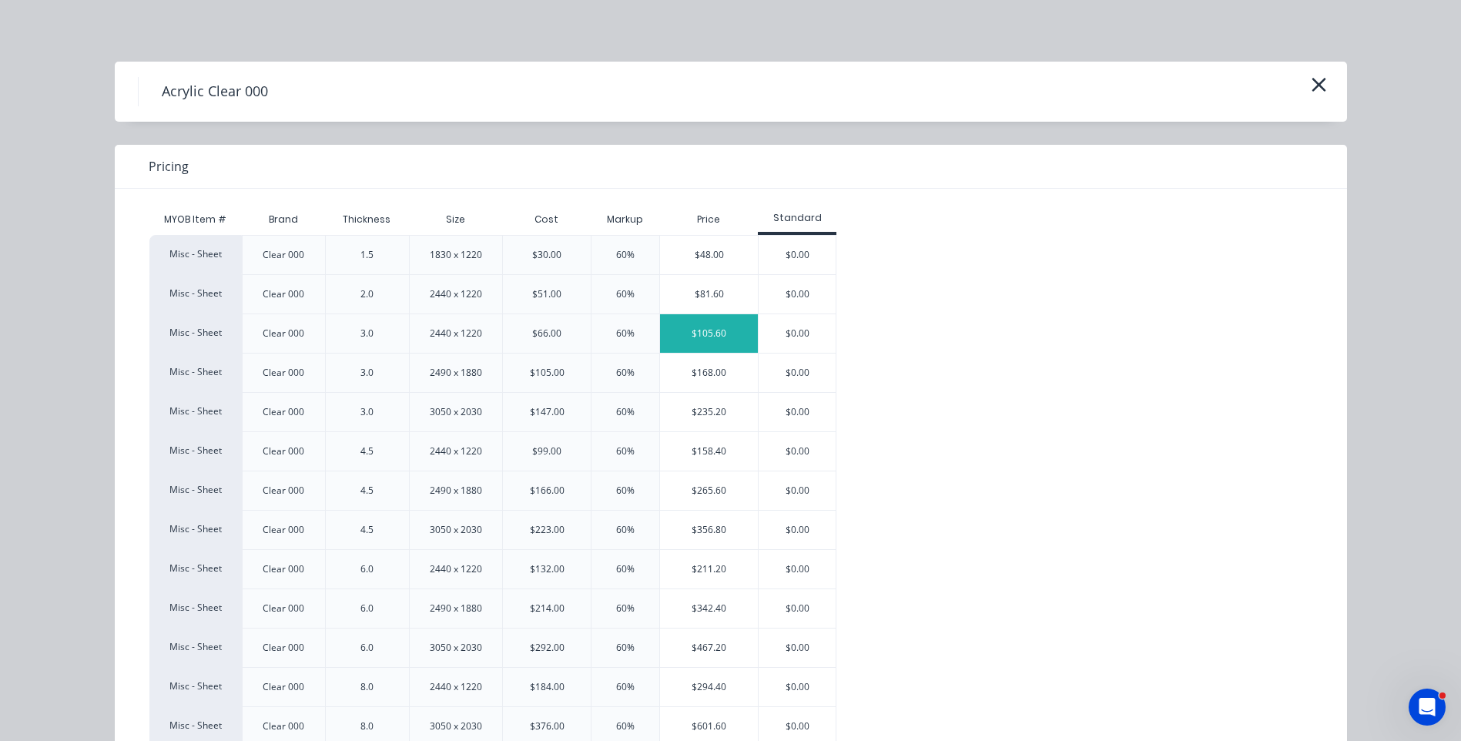
click at [718, 342] on div "$105.60" at bounding box center [709, 333] width 98 height 38
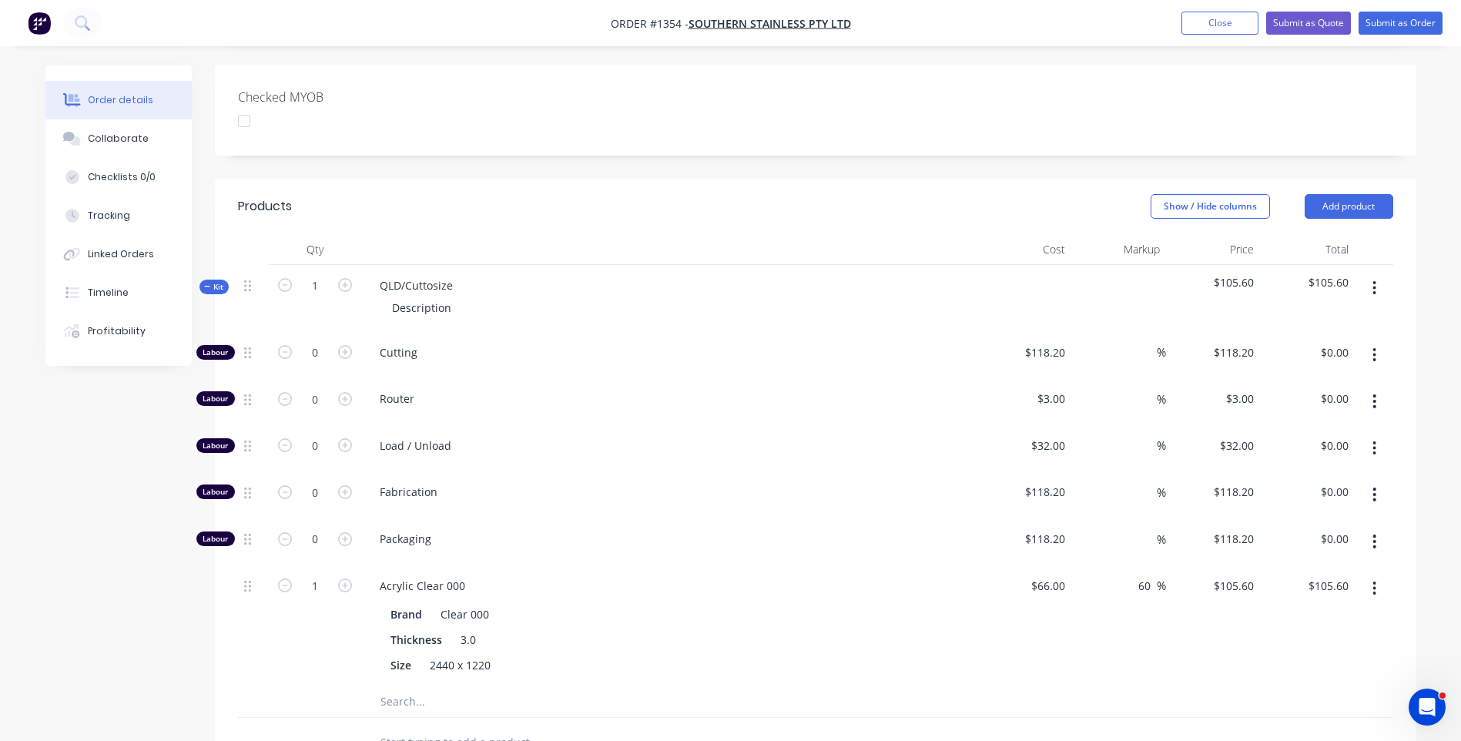
scroll to position [385, 0]
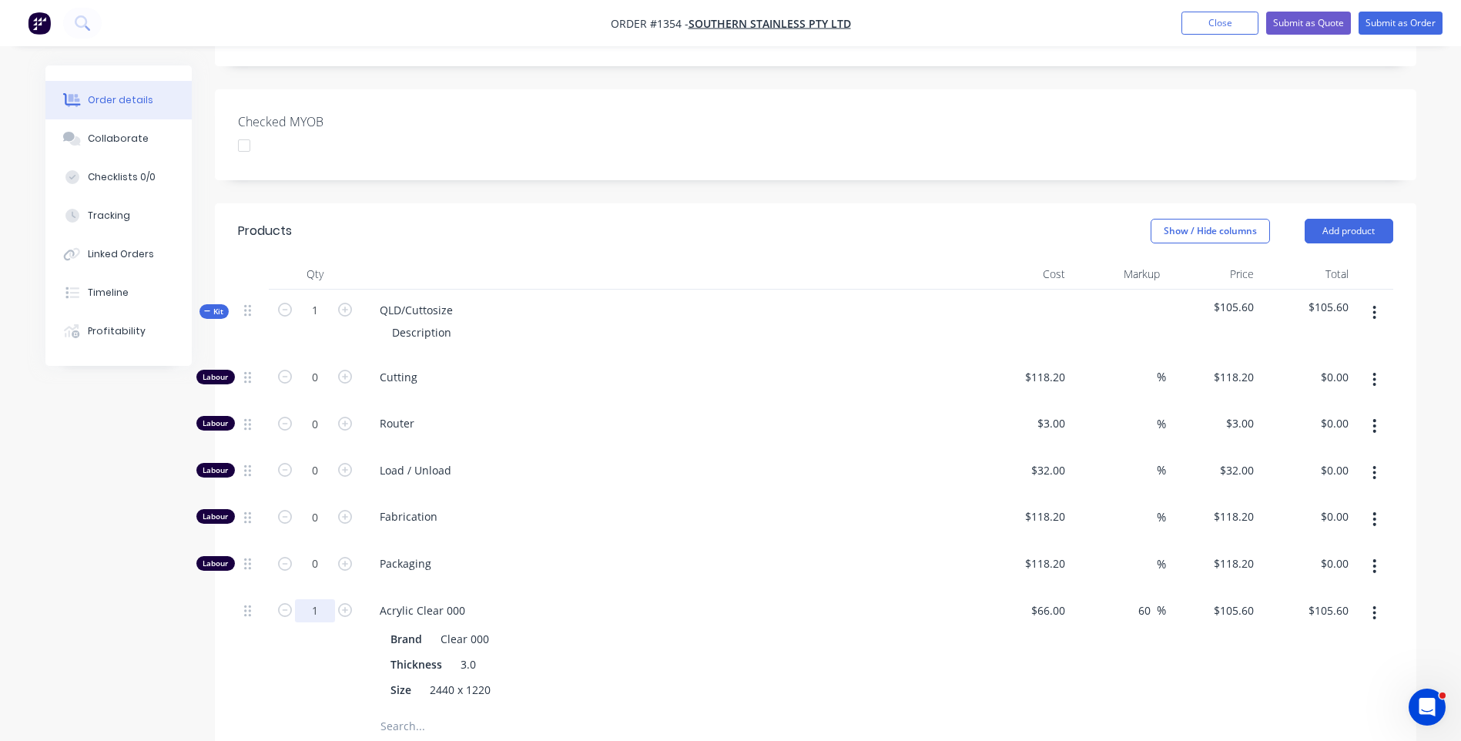
click at [322, 389] on input "1" at bounding box center [315, 377] width 40 height 23
click at [286, 603] on icon "button" at bounding box center [285, 610] width 14 height 14
type input "0"
type input "$0.00"
click at [344, 370] on icon "button" at bounding box center [345, 377] width 14 height 14
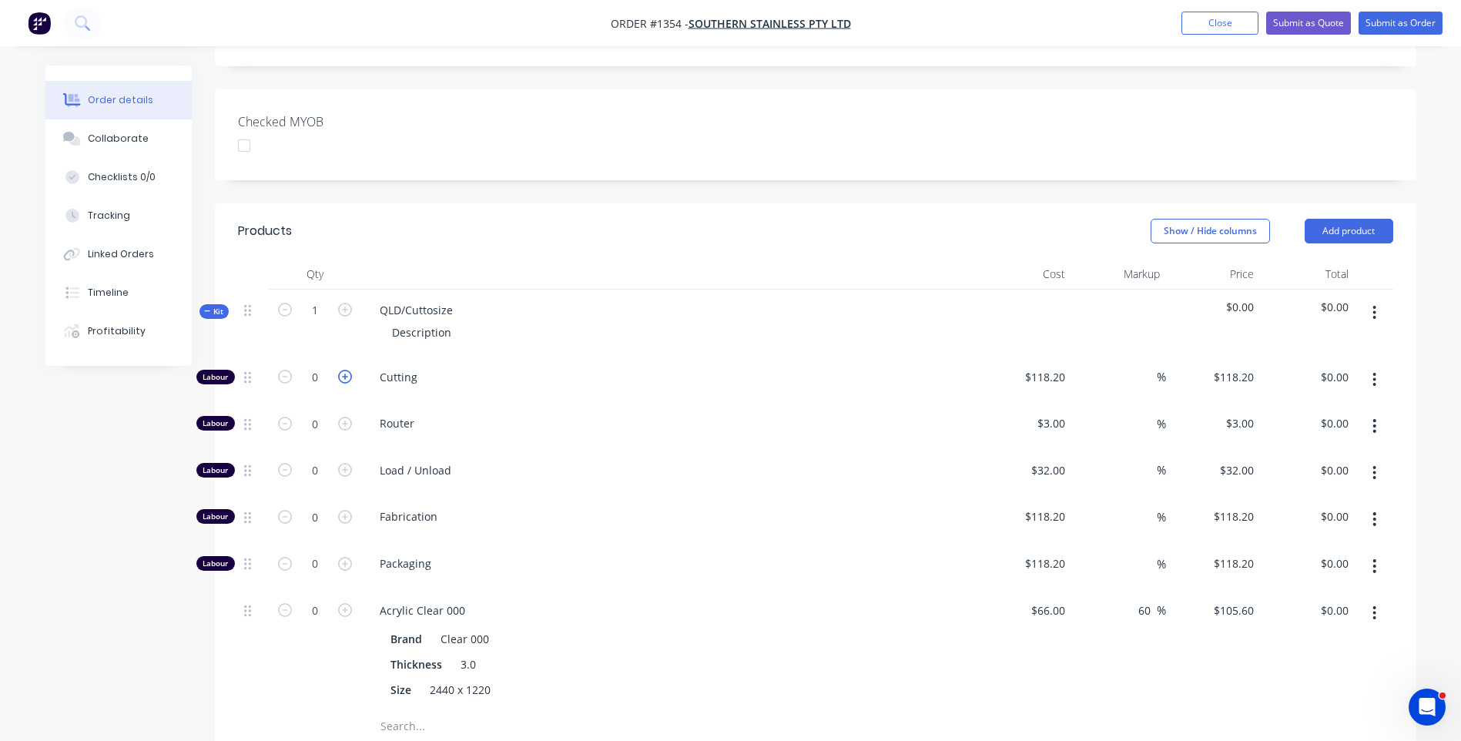
type input "1"
type input "$118.20"
click at [1048, 366] on input "118.2" at bounding box center [1053, 377] width 35 height 22
type input "$32.18"
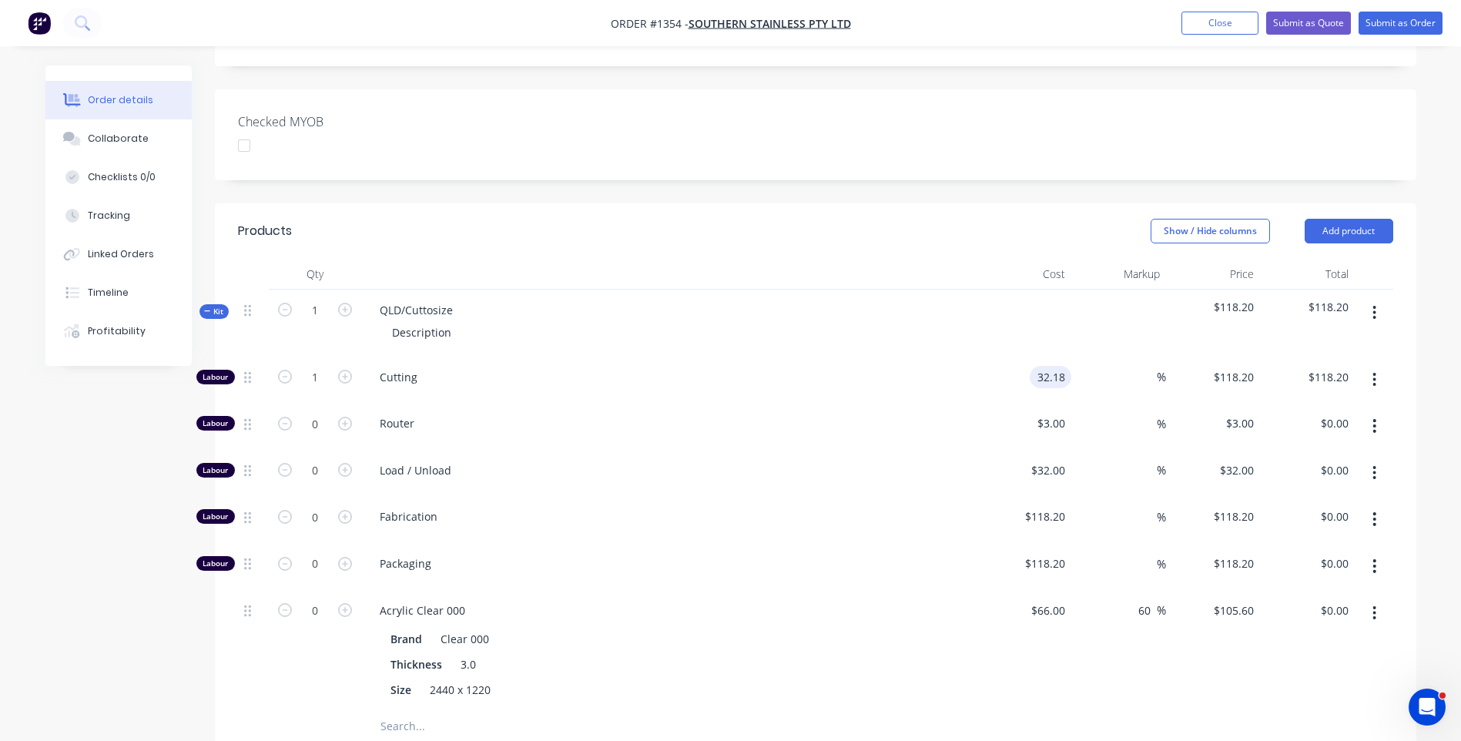
type input "$32.18"
click at [909, 462] on span "Load / Unload" at bounding box center [675, 470] width 591 height 16
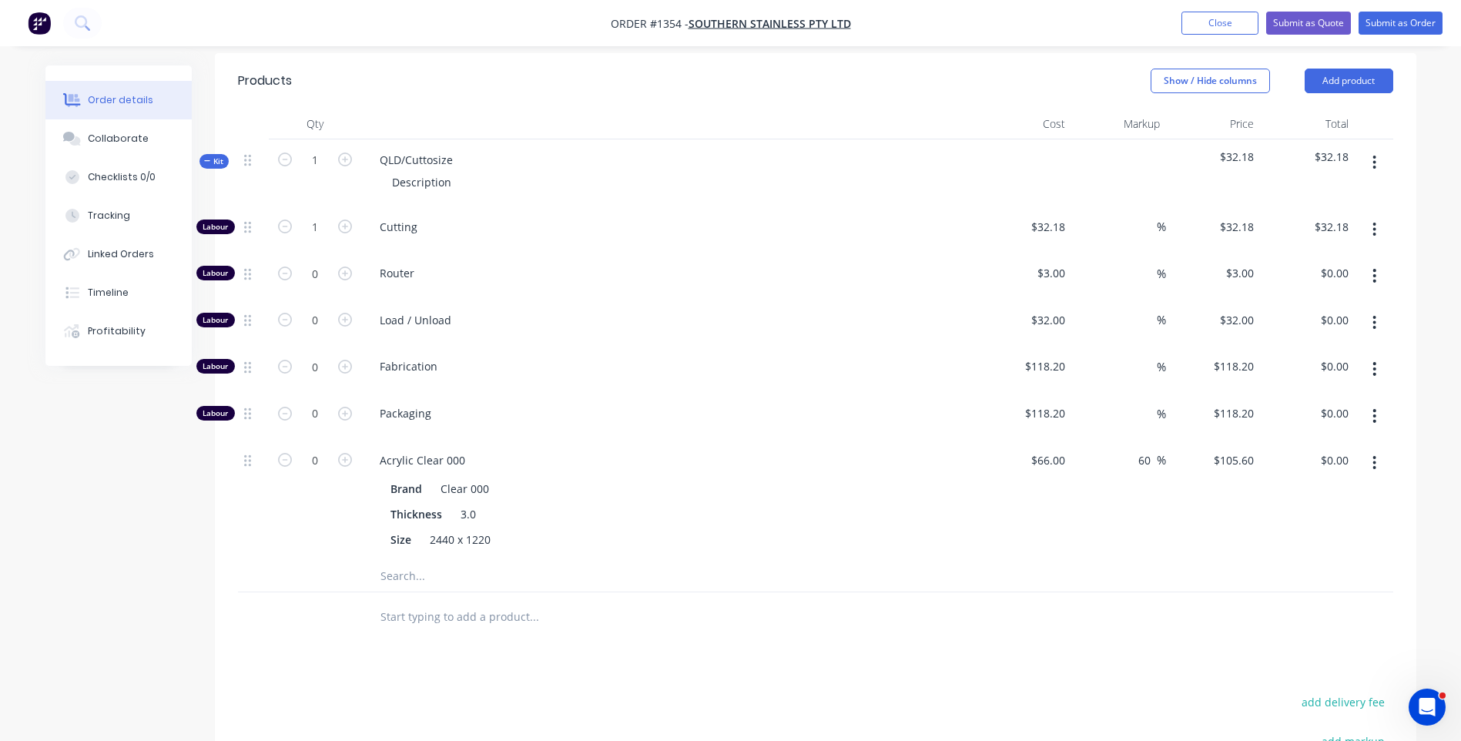
scroll to position [478, 0]
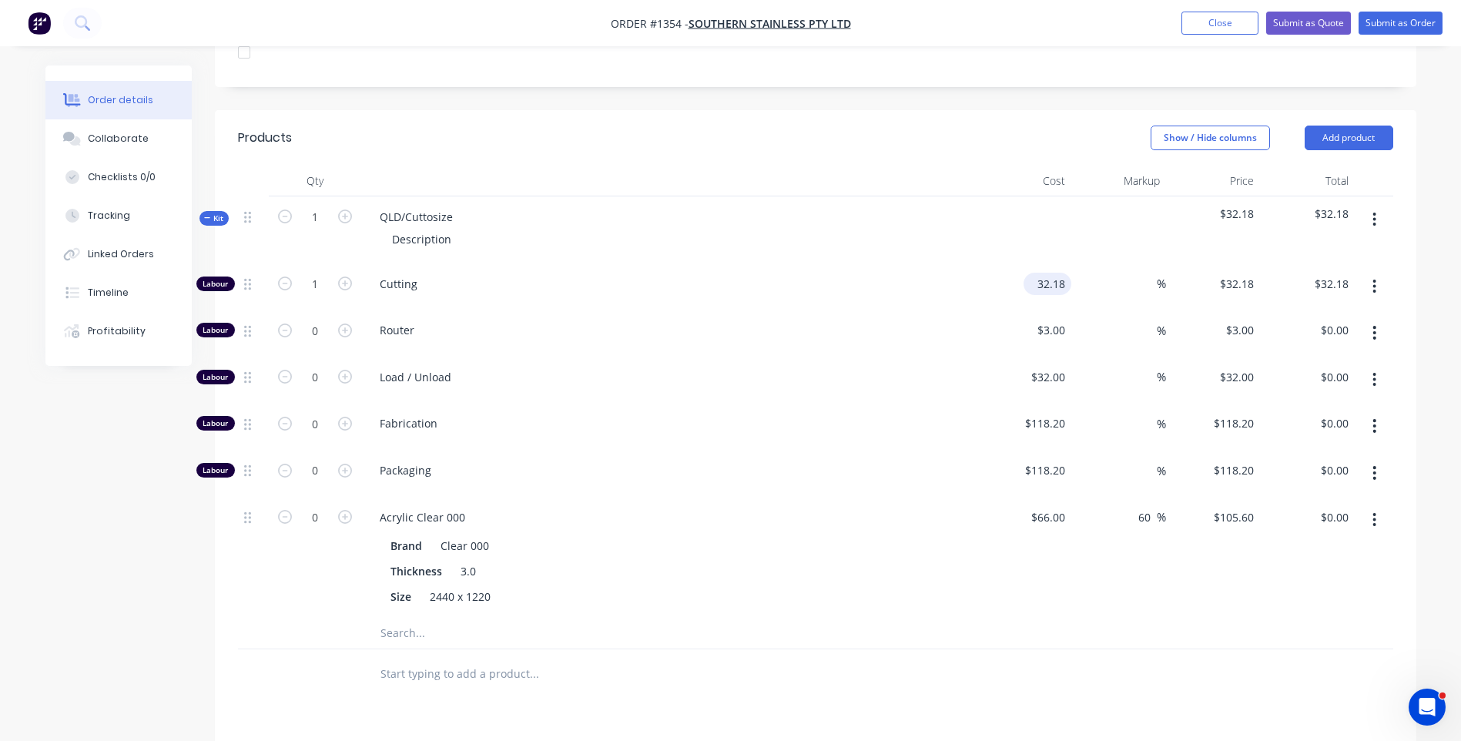
click at [1056, 273] on input "32.18" at bounding box center [1050, 284] width 42 height 22
type input "$31.82"
click at [879, 369] on span "Load / Unload" at bounding box center [675, 377] width 591 height 16
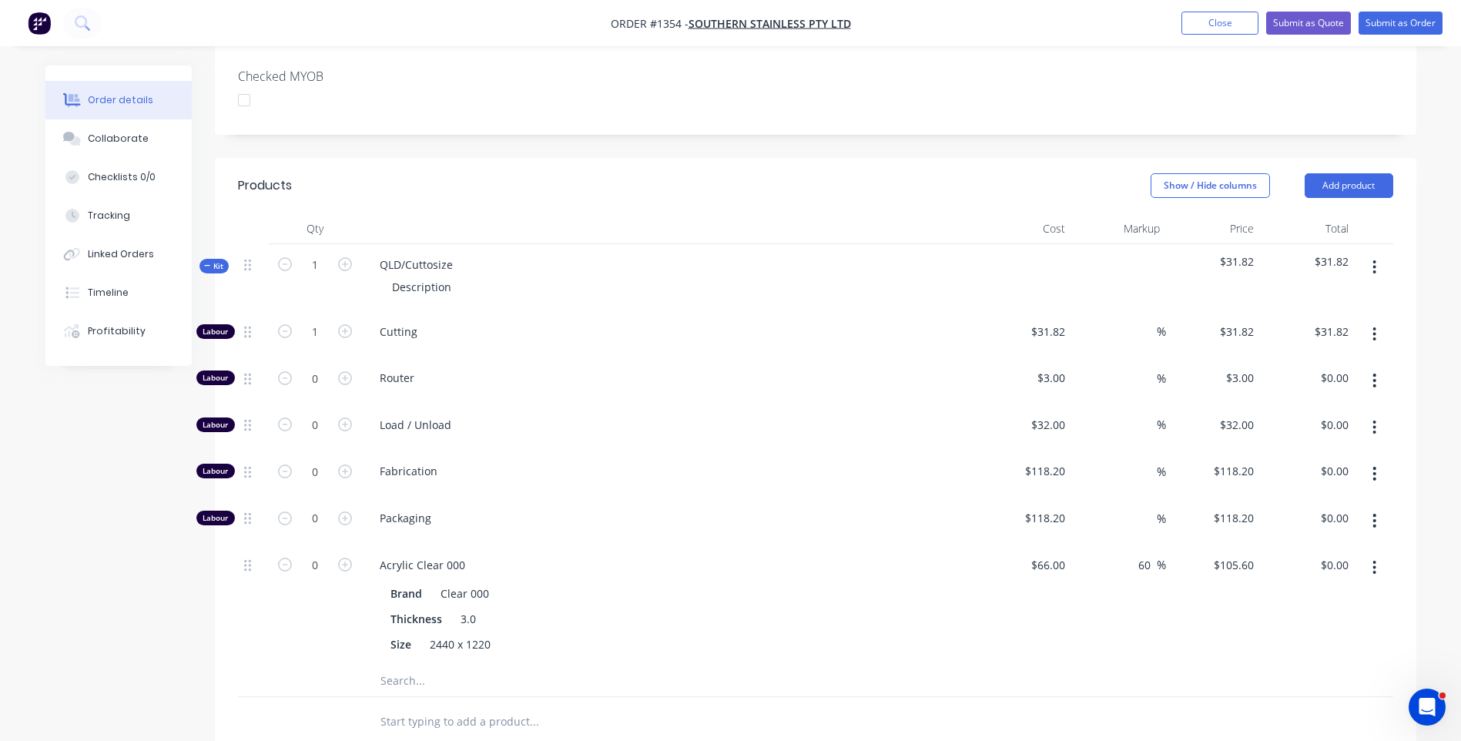
scroll to position [401, 0]
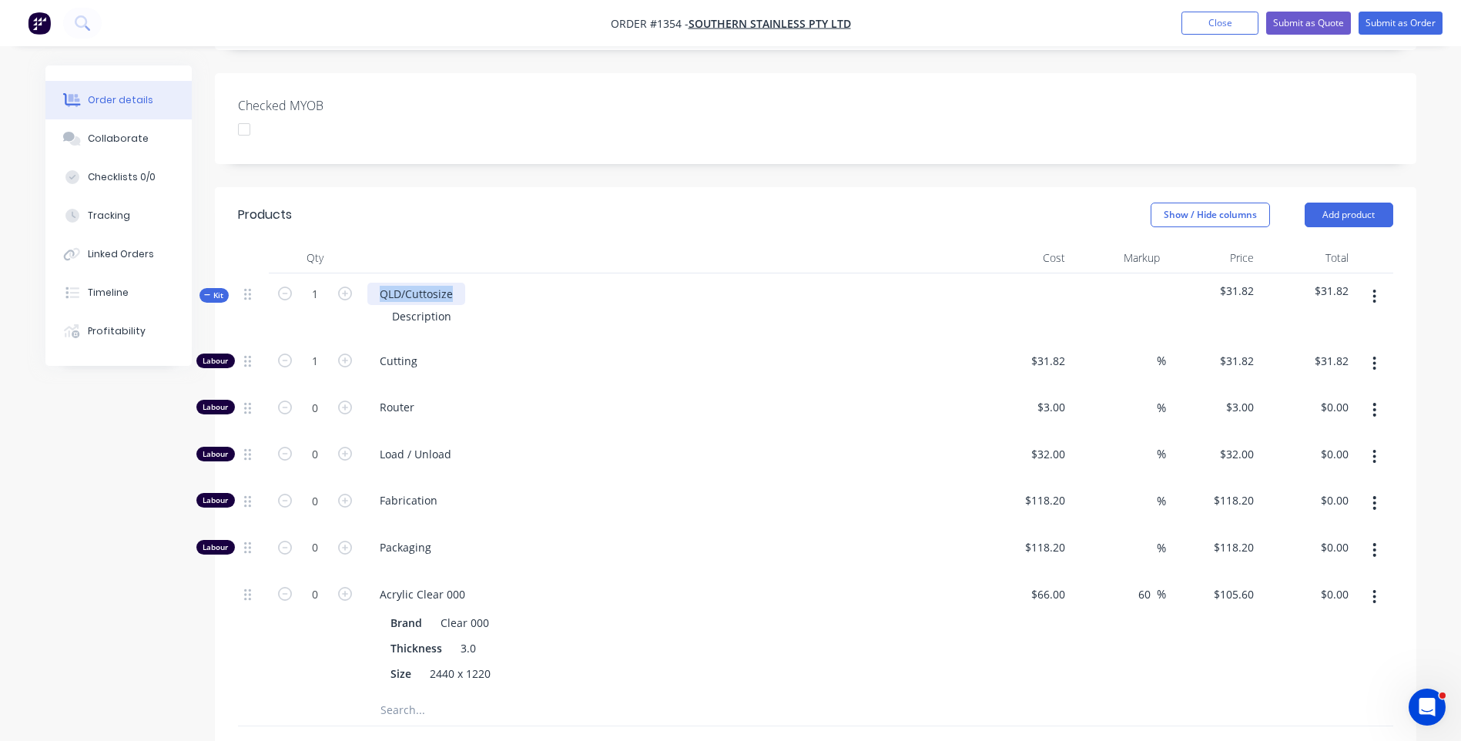
drag, startPoint x: 459, startPoint y: 256, endPoint x: 370, endPoint y: 249, distance: 89.6
click at [370, 283] on div "QLD/Cuttosize" at bounding box center [416, 294] width 98 height 22
drag, startPoint x: 455, startPoint y: 276, endPoint x: 380, endPoint y: 276, distance: 74.7
click at [380, 305] on div "Description" at bounding box center [422, 316] width 84 height 22
click at [661, 387] on div "Router" at bounding box center [669, 410] width 616 height 47
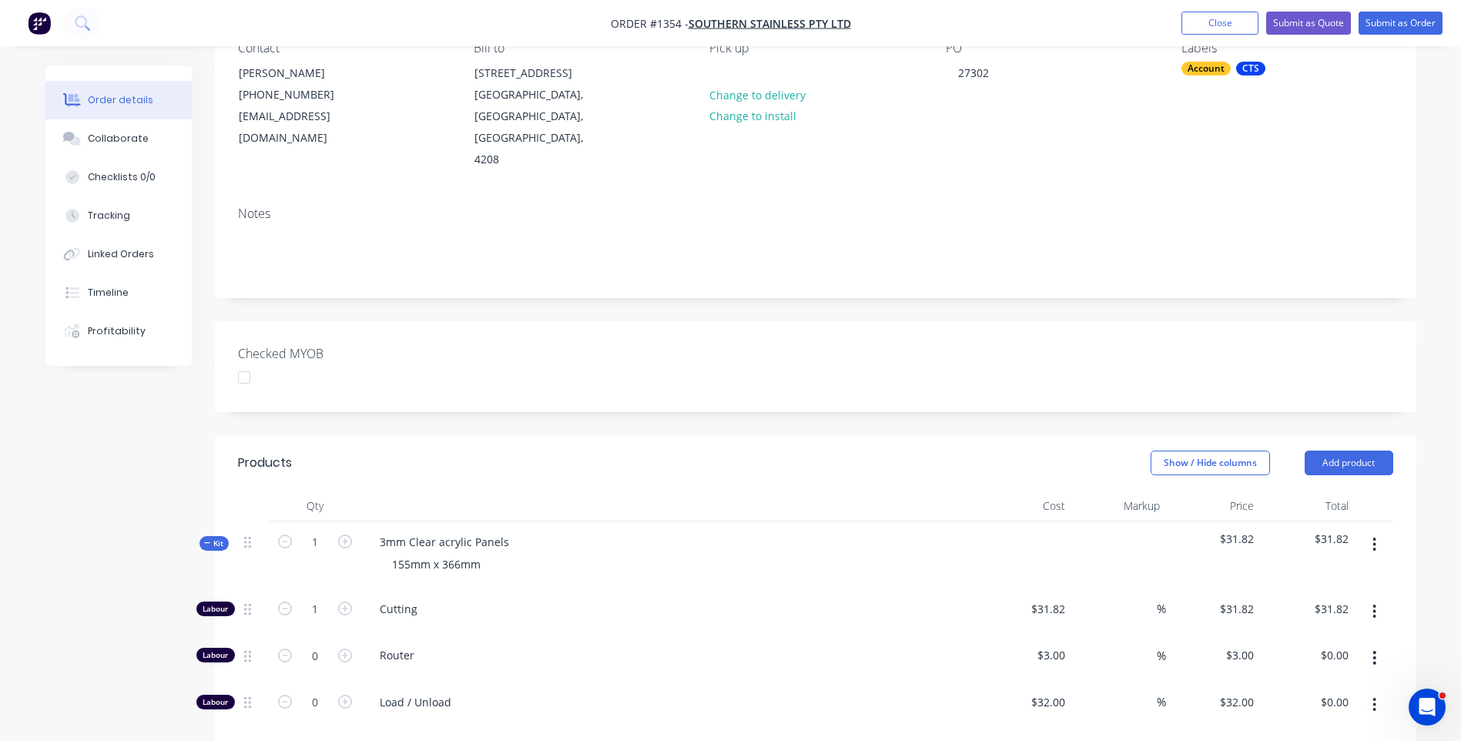
scroll to position [154, 0]
click at [129, 144] on div "Collaborate" at bounding box center [118, 139] width 61 height 14
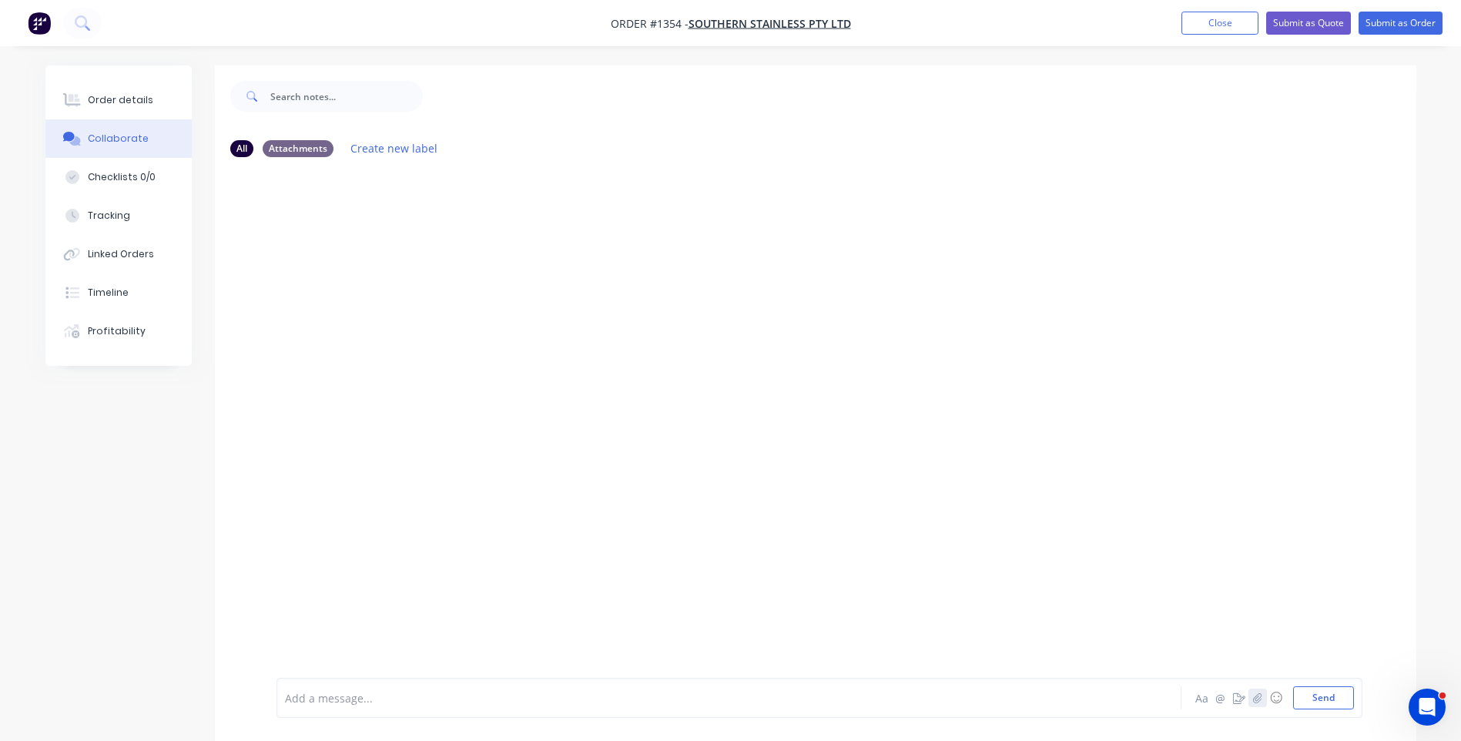
click at [1253, 705] on button "button" at bounding box center [1257, 697] width 18 height 18
click at [1257, 702] on icon "button" at bounding box center [1257, 697] width 8 height 10
click at [1325, 702] on button "Send" at bounding box center [1323, 697] width 61 height 23
click at [1322, 700] on button "Send" at bounding box center [1323, 697] width 61 height 23
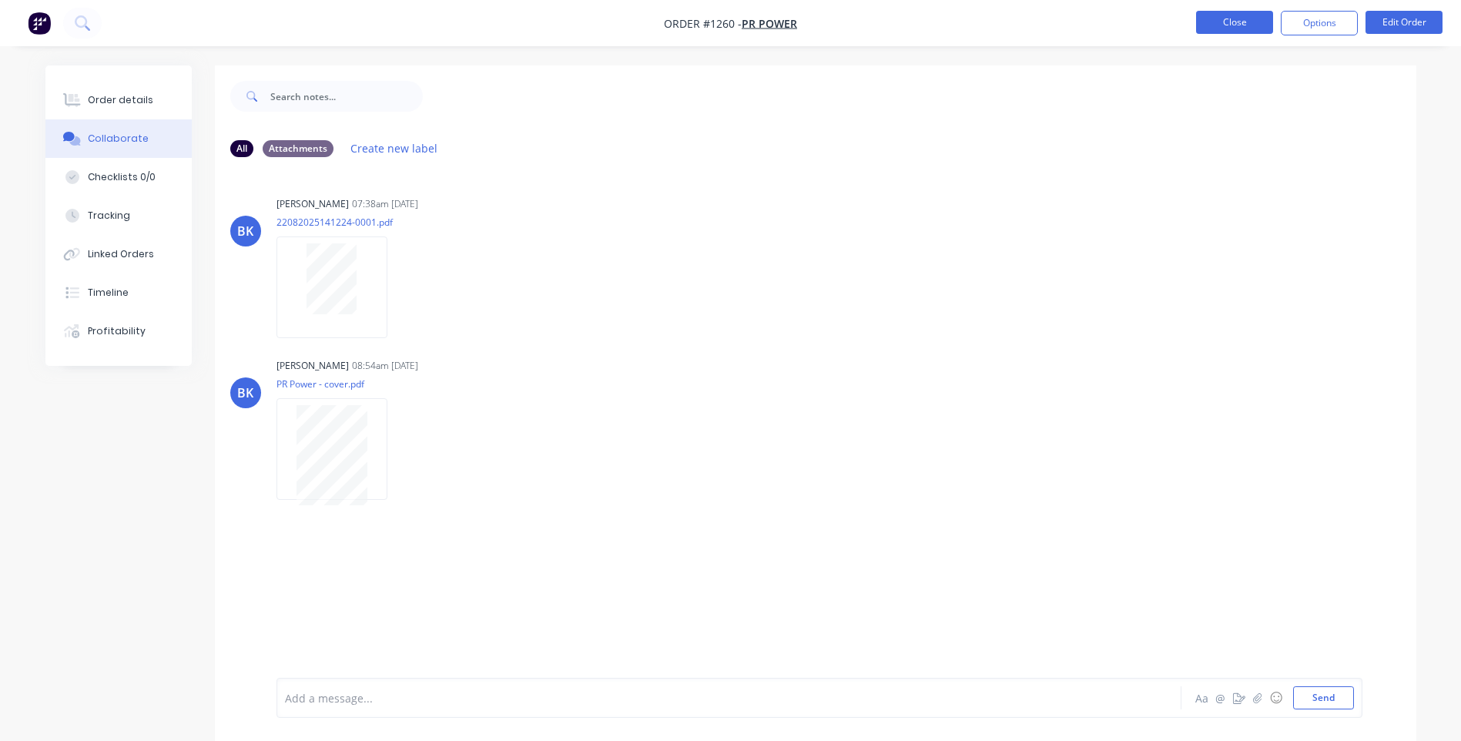
click at [1255, 28] on button "Close" at bounding box center [1234, 22] width 77 height 23
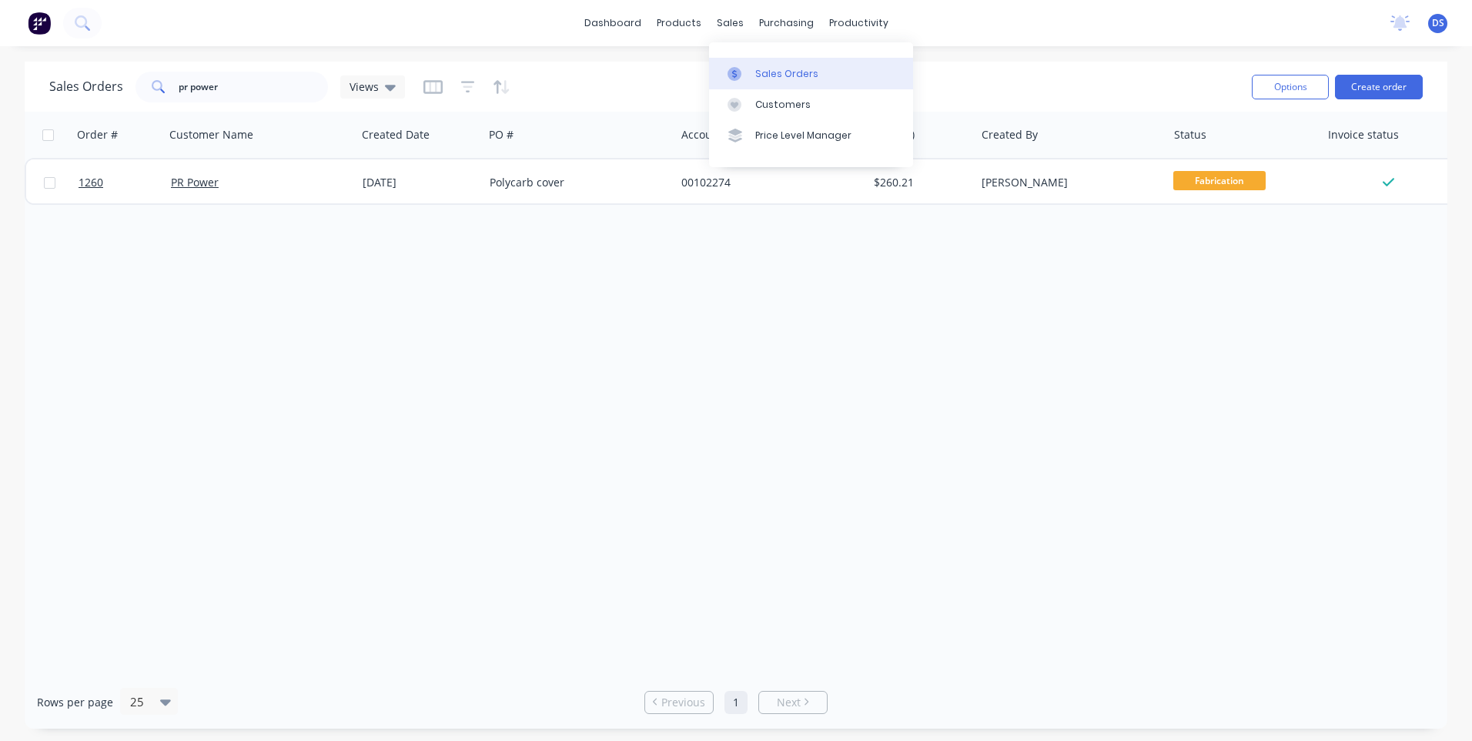
click at [775, 75] on div "Sales Orders" at bounding box center [786, 74] width 63 height 14
drag, startPoint x: 258, startPoint y: 93, endPoint x: 67, endPoint y: 92, distance: 191.0
click at [67, 92] on div "Sales Orders pr power Views" at bounding box center [227, 87] width 356 height 31
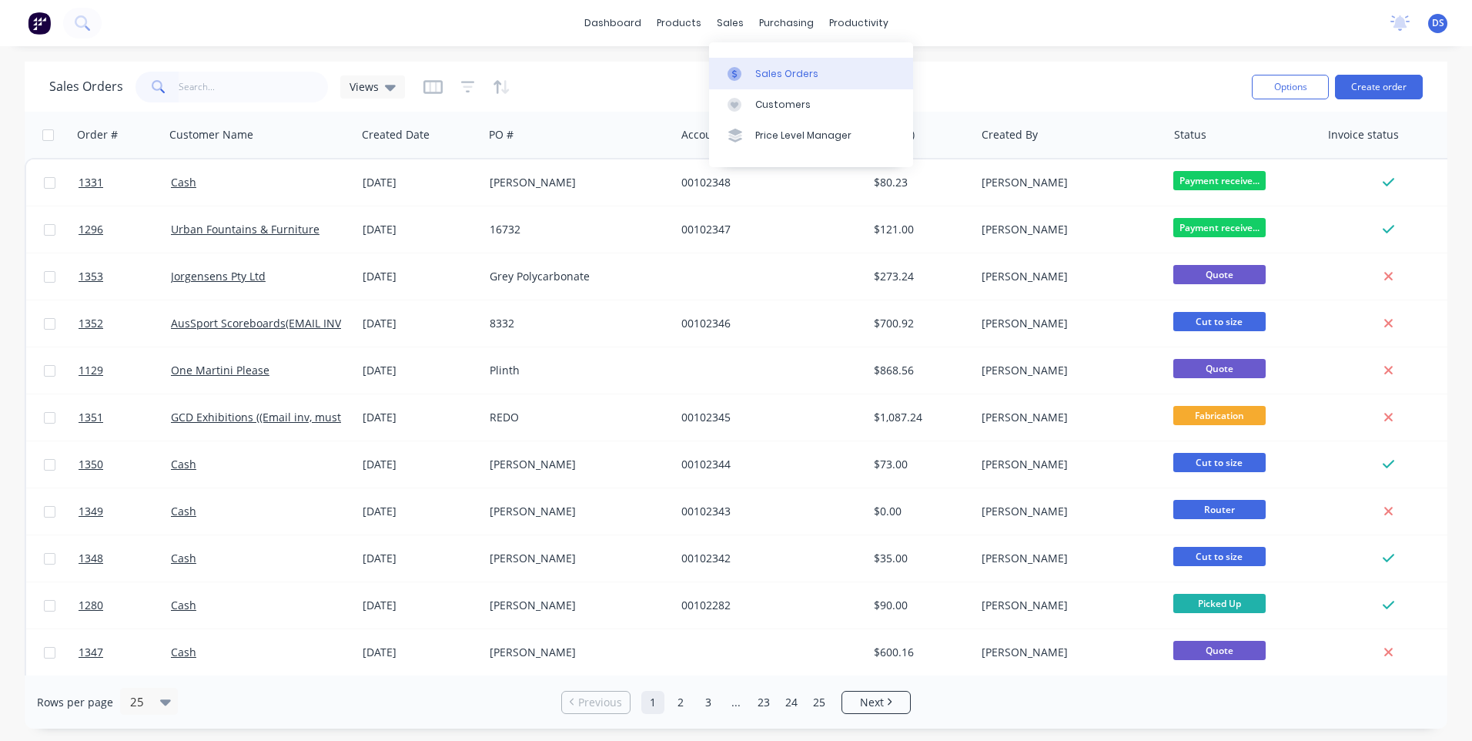
click at [782, 75] on div "Sales Orders" at bounding box center [786, 74] width 63 height 14
click at [216, 93] on input "text" at bounding box center [254, 87] width 150 height 31
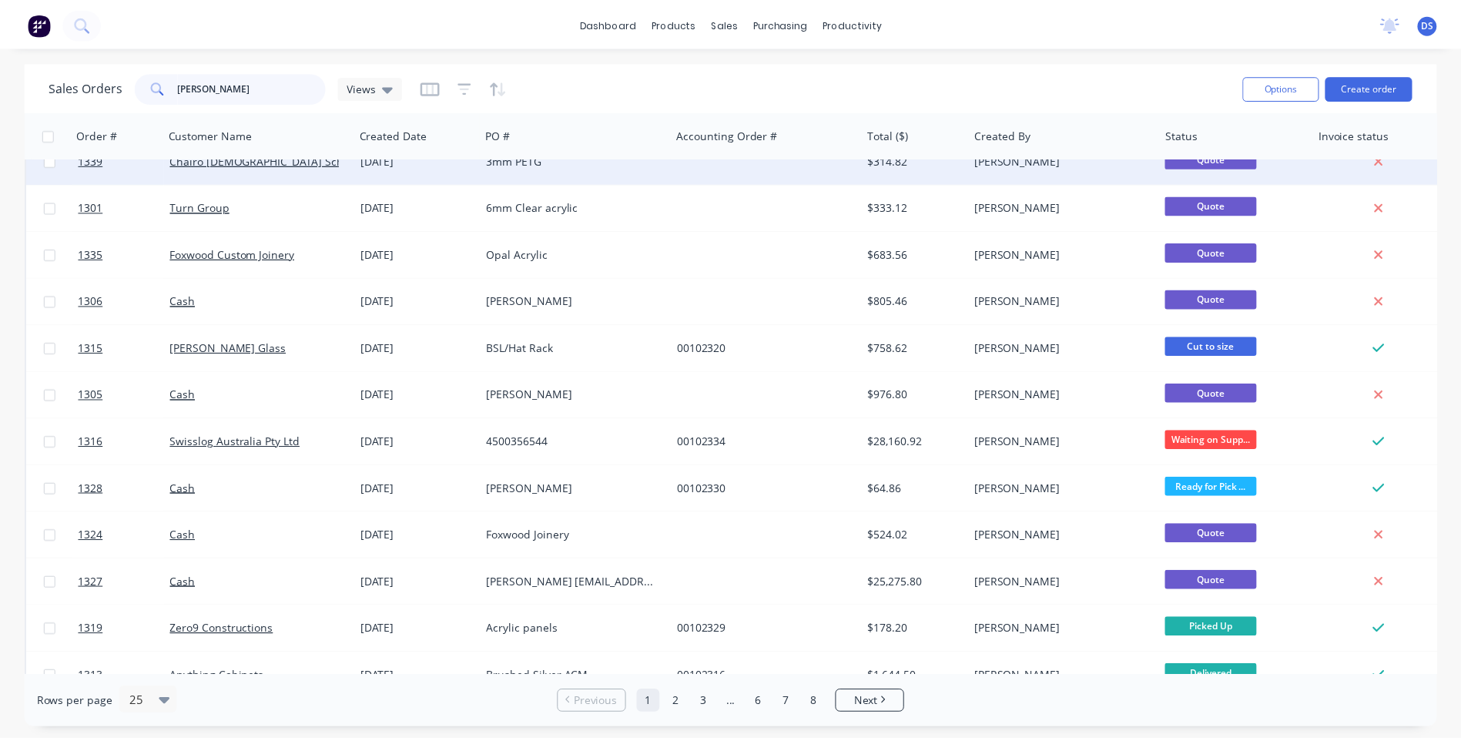
scroll to position [385, 0]
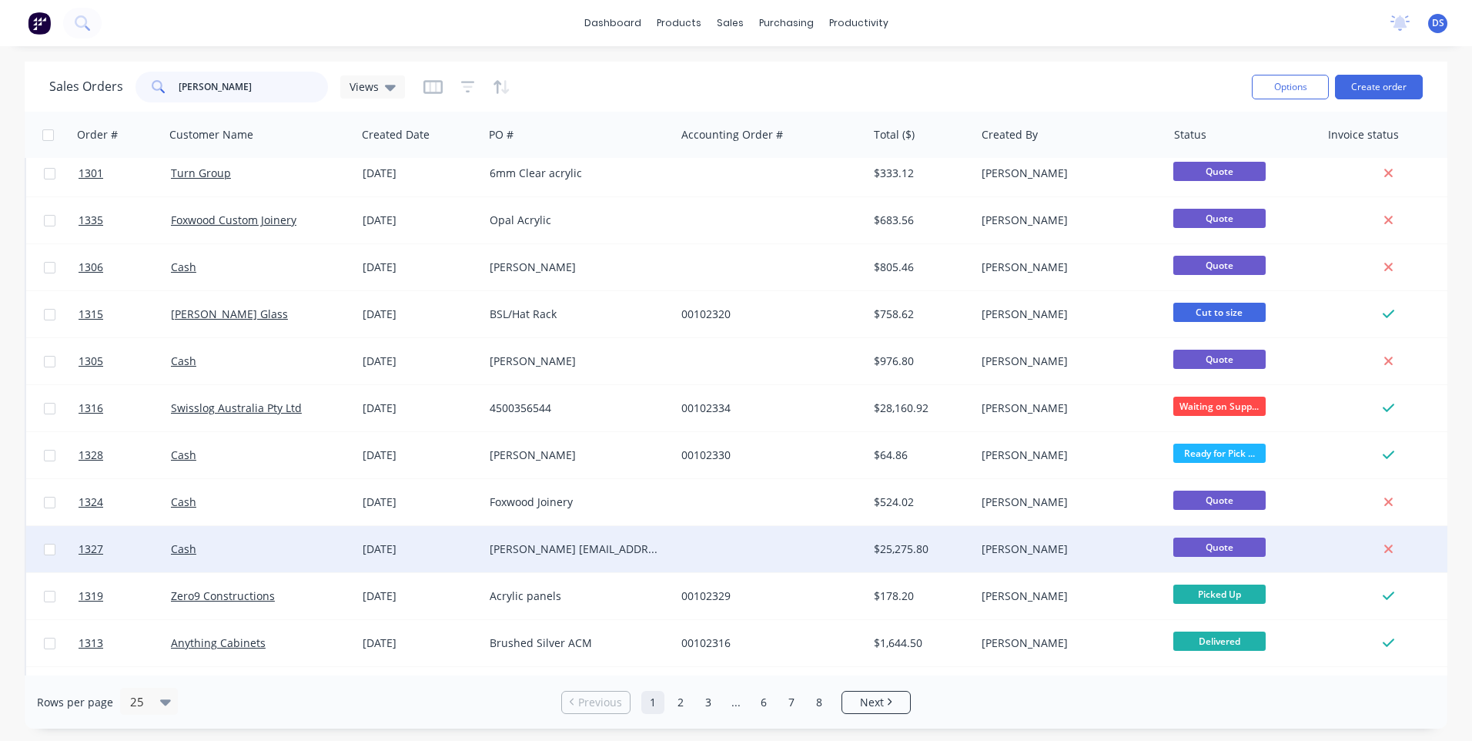
type input "[PERSON_NAME]"
click at [607, 554] on div "[PERSON_NAME] [EMAIL_ADDRESS][PERSON_NAME][DOMAIN_NAME] [PHONE_NUMBER]" at bounding box center [575, 548] width 171 height 15
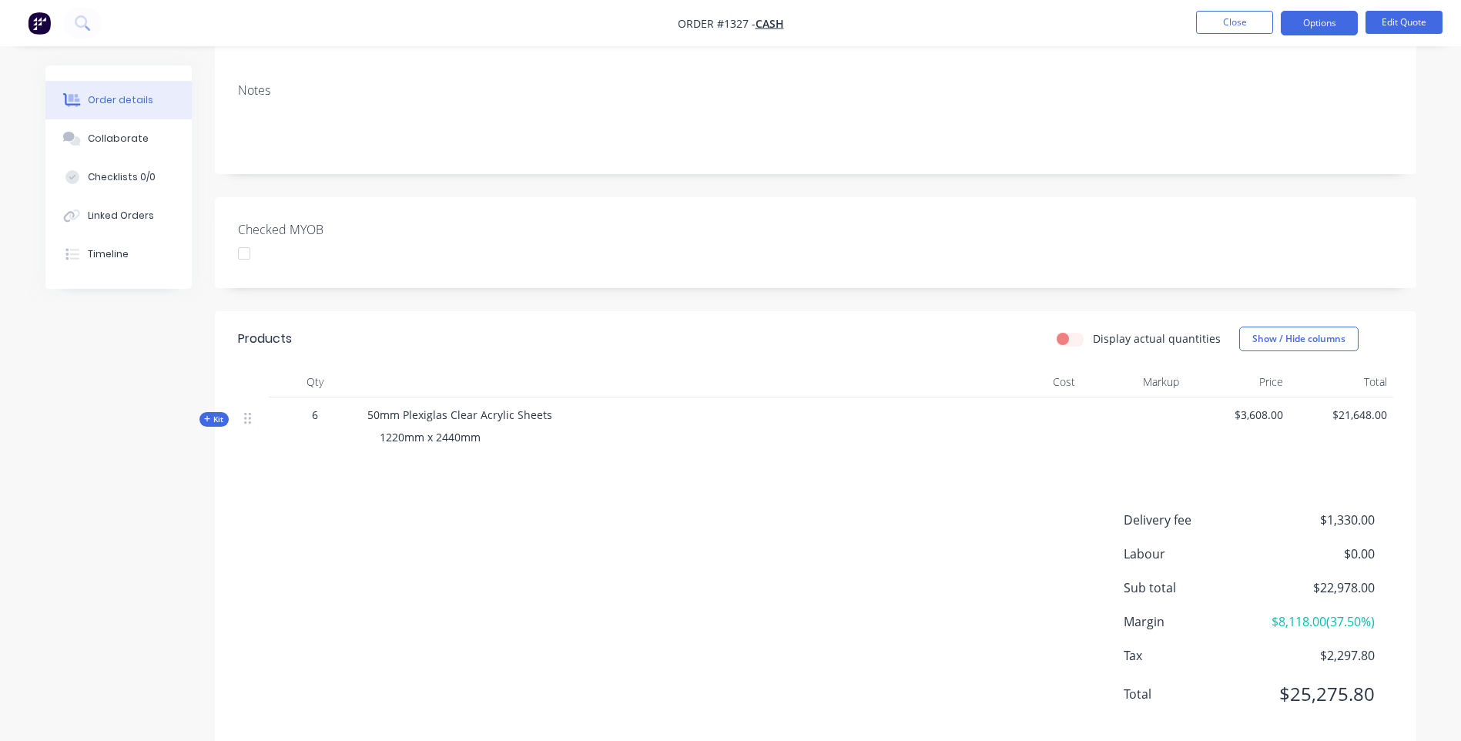
scroll to position [259, 0]
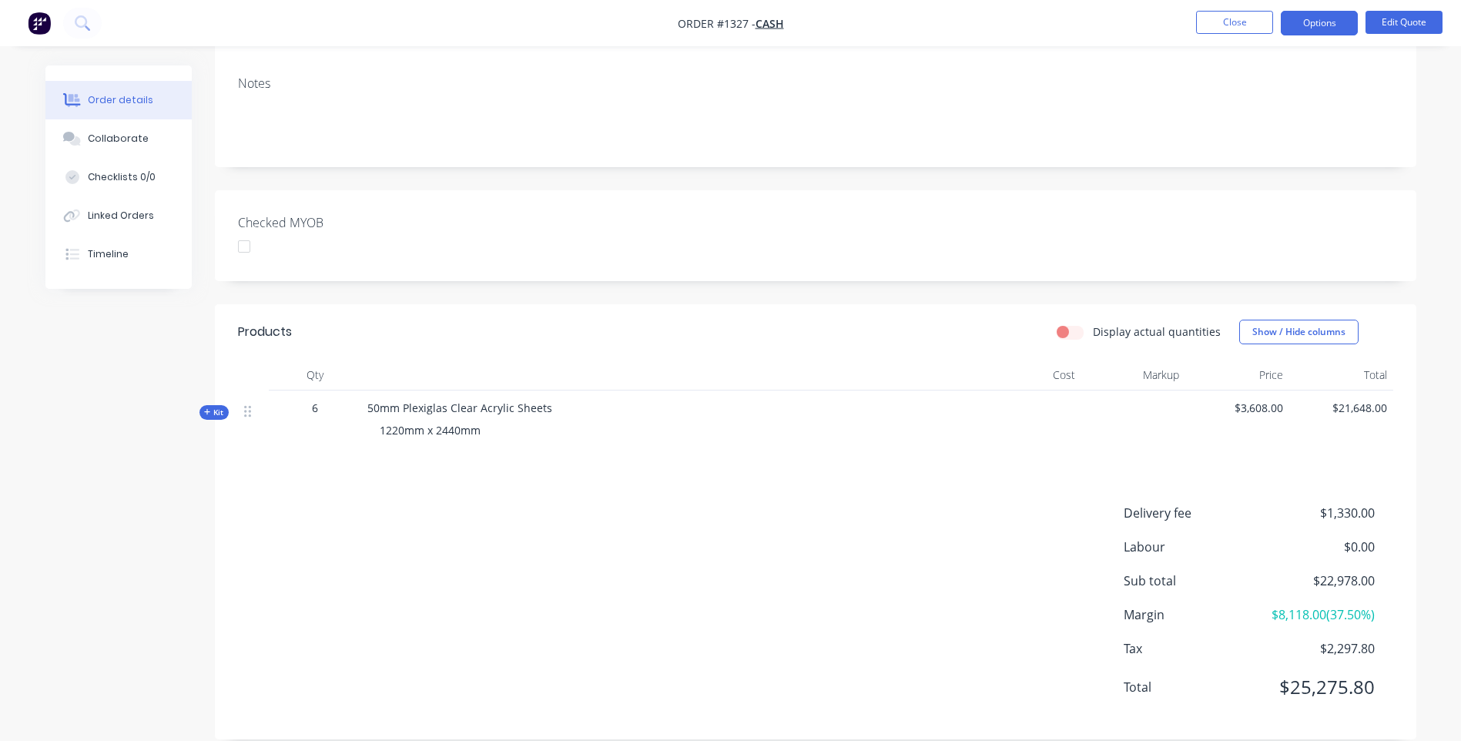
click at [202, 405] on div "Kit" at bounding box center [213, 412] width 29 height 15
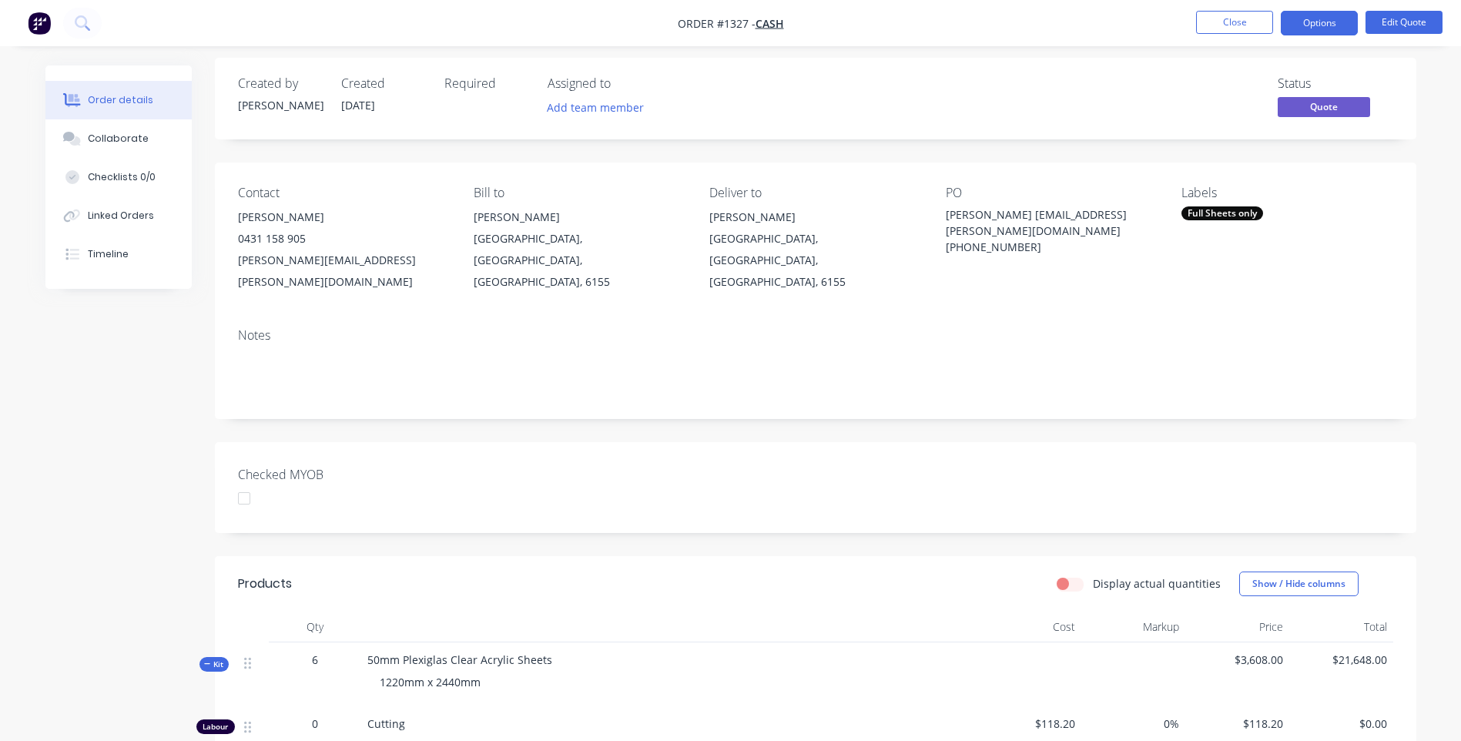
scroll to position [0, 0]
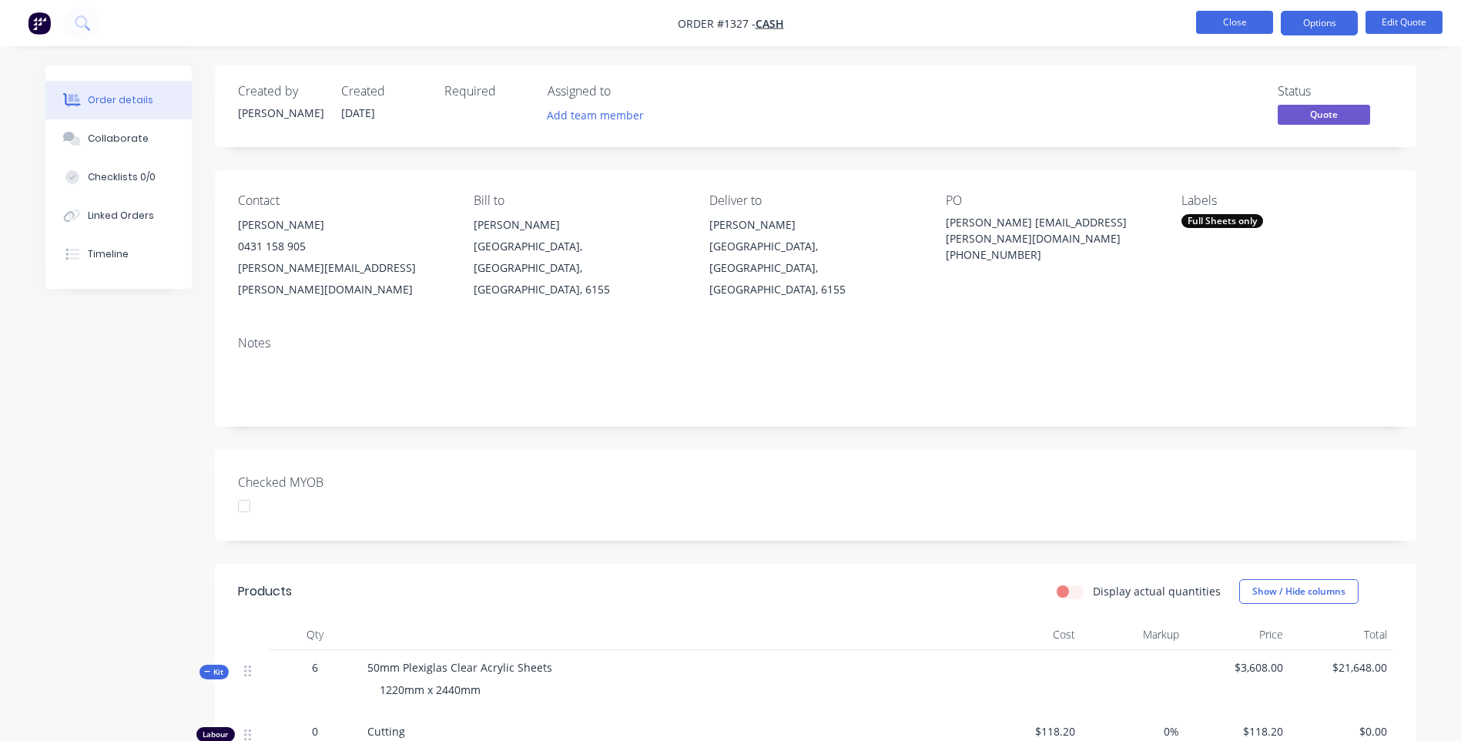
click at [1225, 25] on button "Close" at bounding box center [1234, 22] width 77 height 23
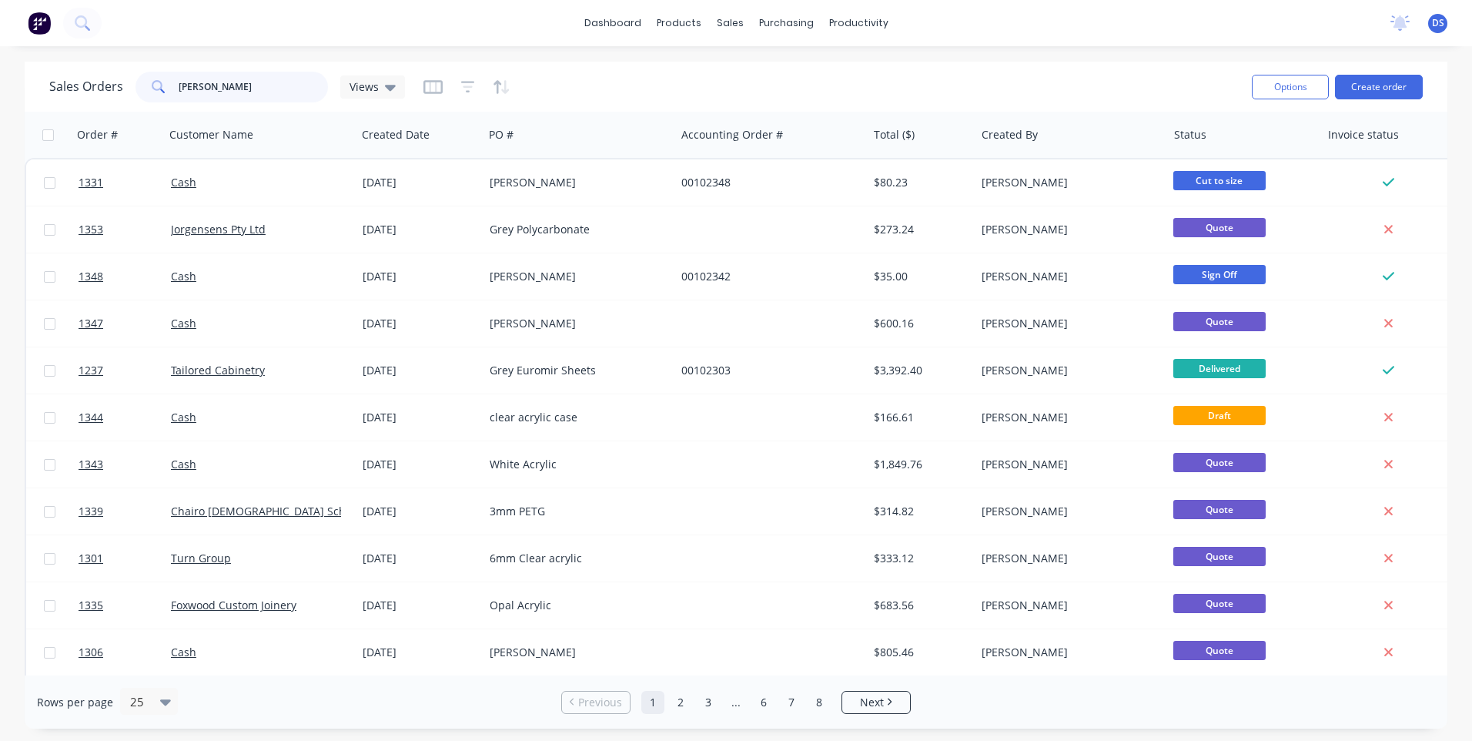
drag, startPoint x: 236, startPoint y: 82, endPoint x: 117, endPoint y: 90, distance: 119.6
click at [118, 91] on div "Sales Orders [PERSON_NAME] Views" at bounding box center [227, 87] width 356 height 31
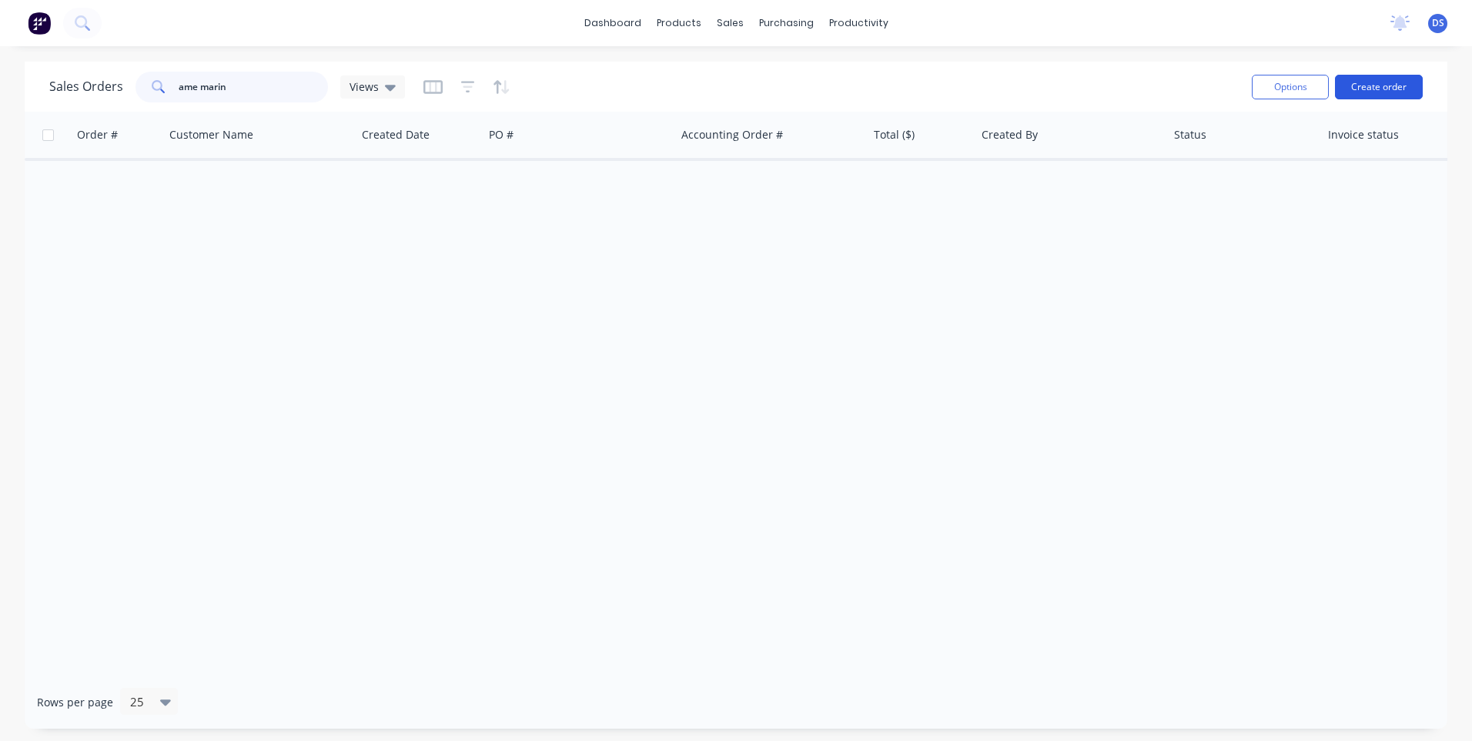
type input "ame marin"
click at [1377, 88] on button "Create order" at bounding box center [1379, 87] width 88 height 25
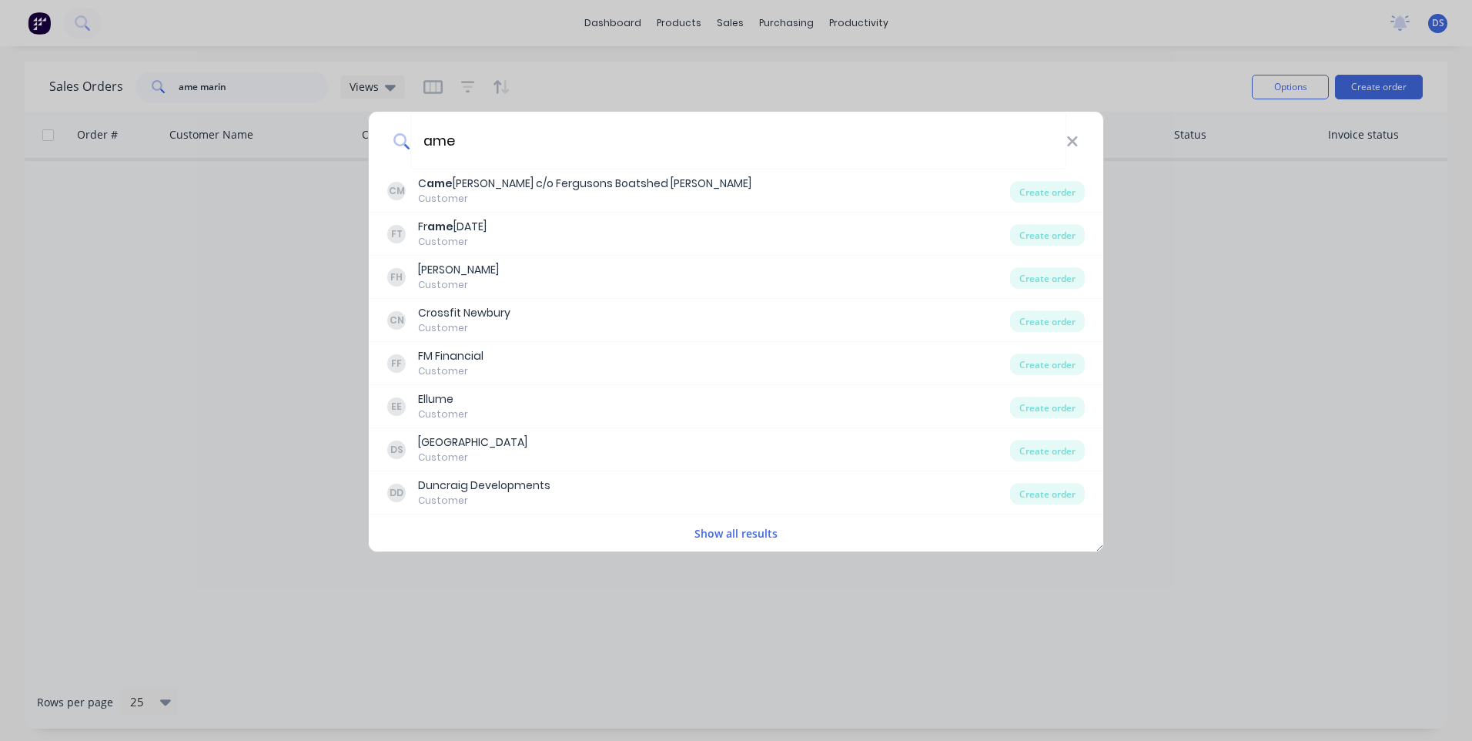
type input "ame"
click at [328, 353] on div "ame CM C ame [PERSON_NAME] c/o Fergusons Boatshed Marina Customer Create order …" at bounding box center [736, 370] width 1472 height 741
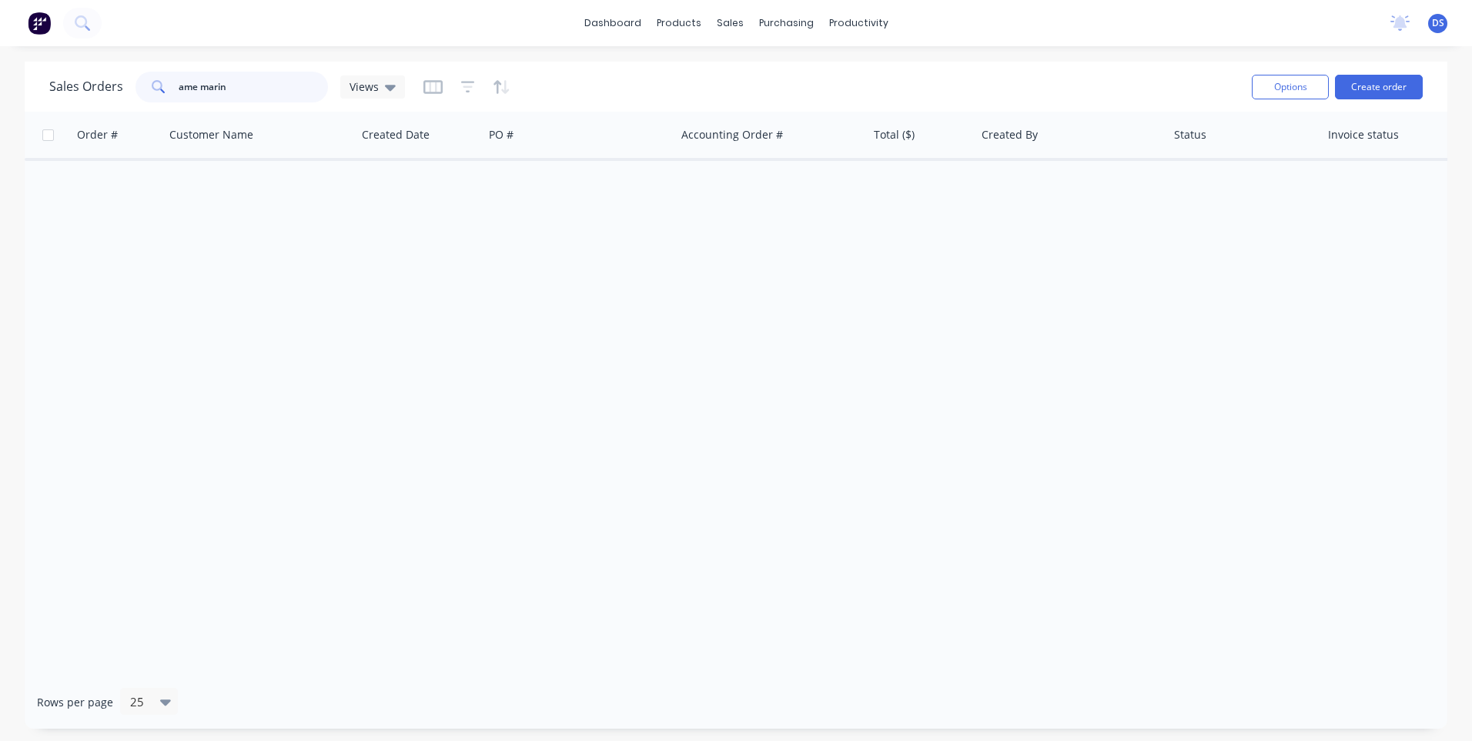
drag, startPoint x: 221, startPoint y: 88, endPoint x: 152, endPoint y: 84, distance: 69.4
click at [152, 85] on div "ame marin" at bounding box center [232, 87] width 192 height 31
type input "[DEMOGRAPHIC_DATA] marine"
click at [1389, 92] on button "Create order" at bounding box center [1379, 87] width 88 height 25
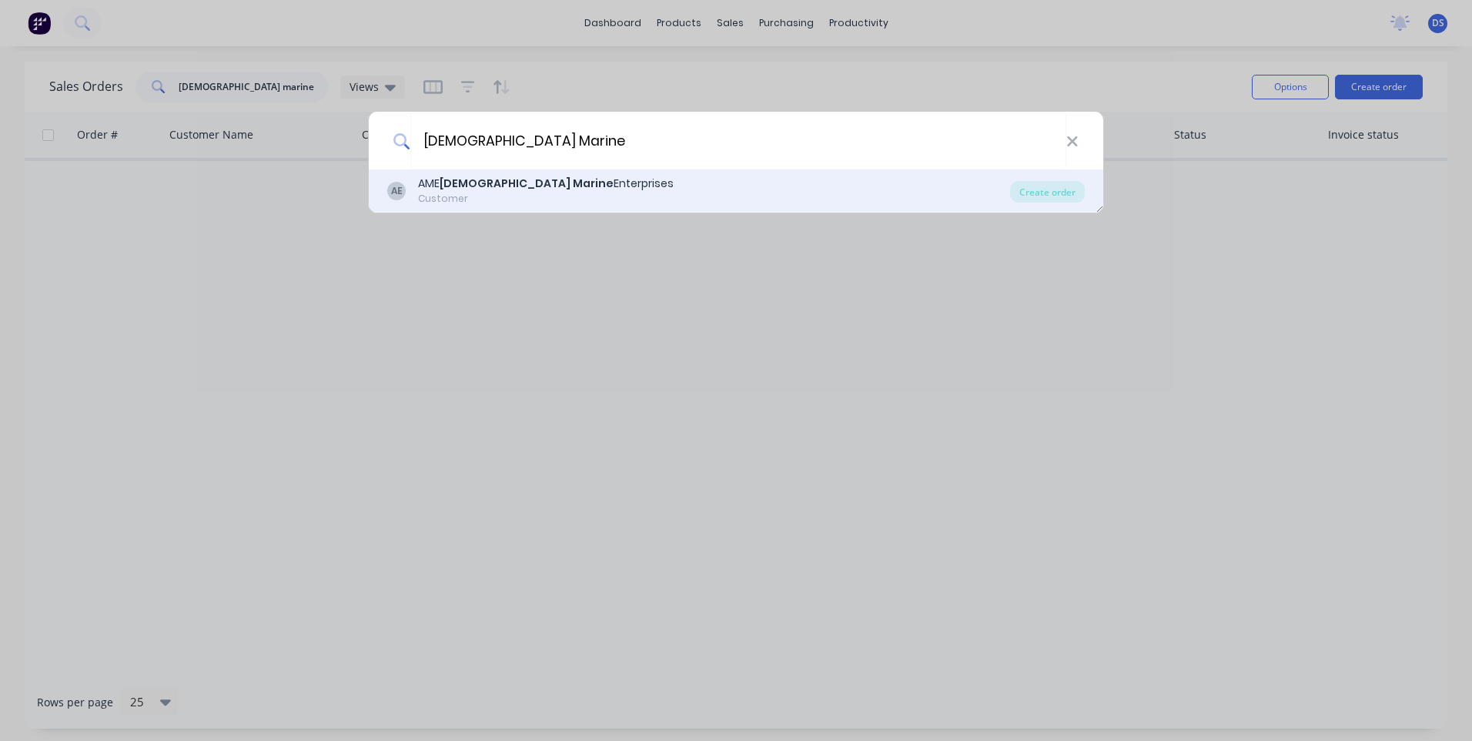
type input "[DEMOGRAPHIC_DATA] Marine"
click at [535, 191] on b "[DEMOGRAPHIC_DATA] Marine" at bounding box center [527, 183] width 174 height 15
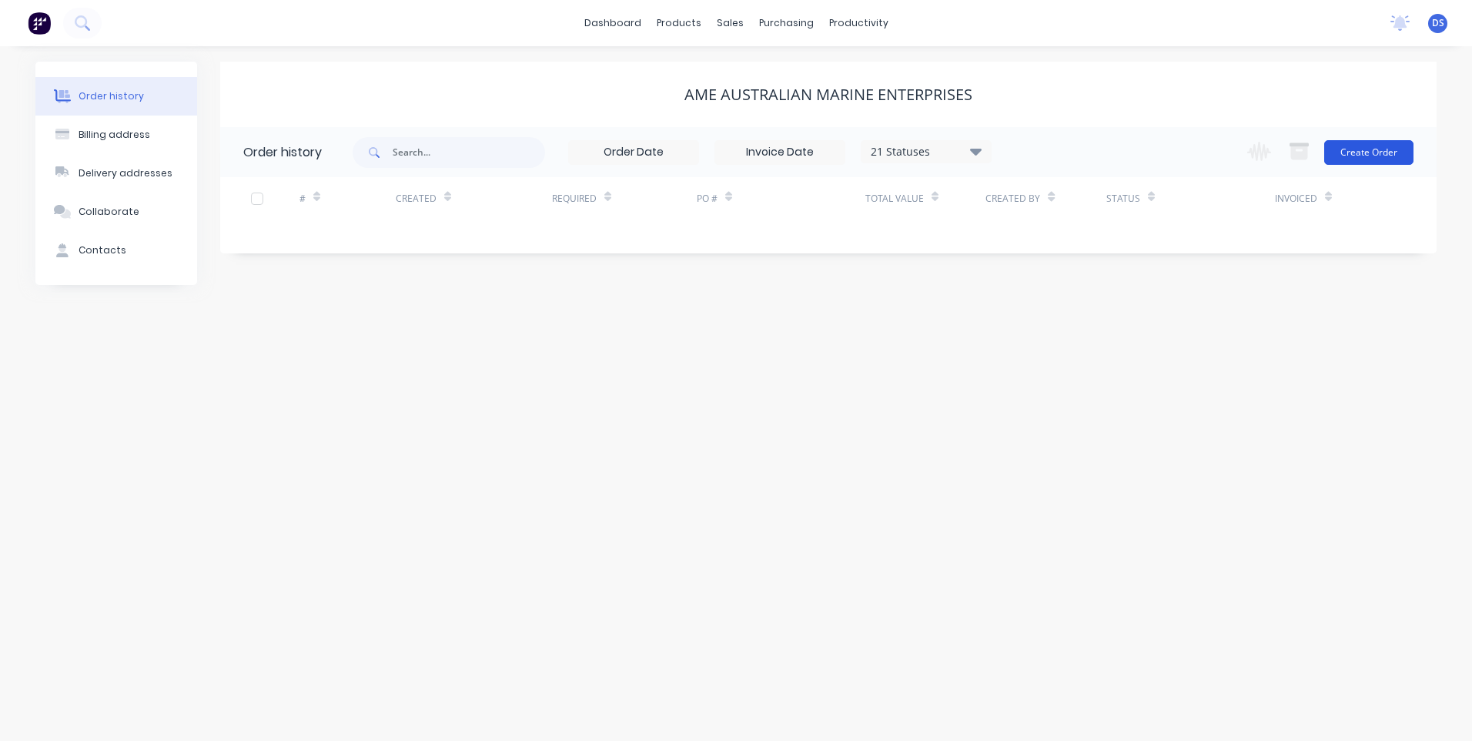
click at [1385, 157] on button "Create Order" at bounding box center [1368, 152] width 89 height 25
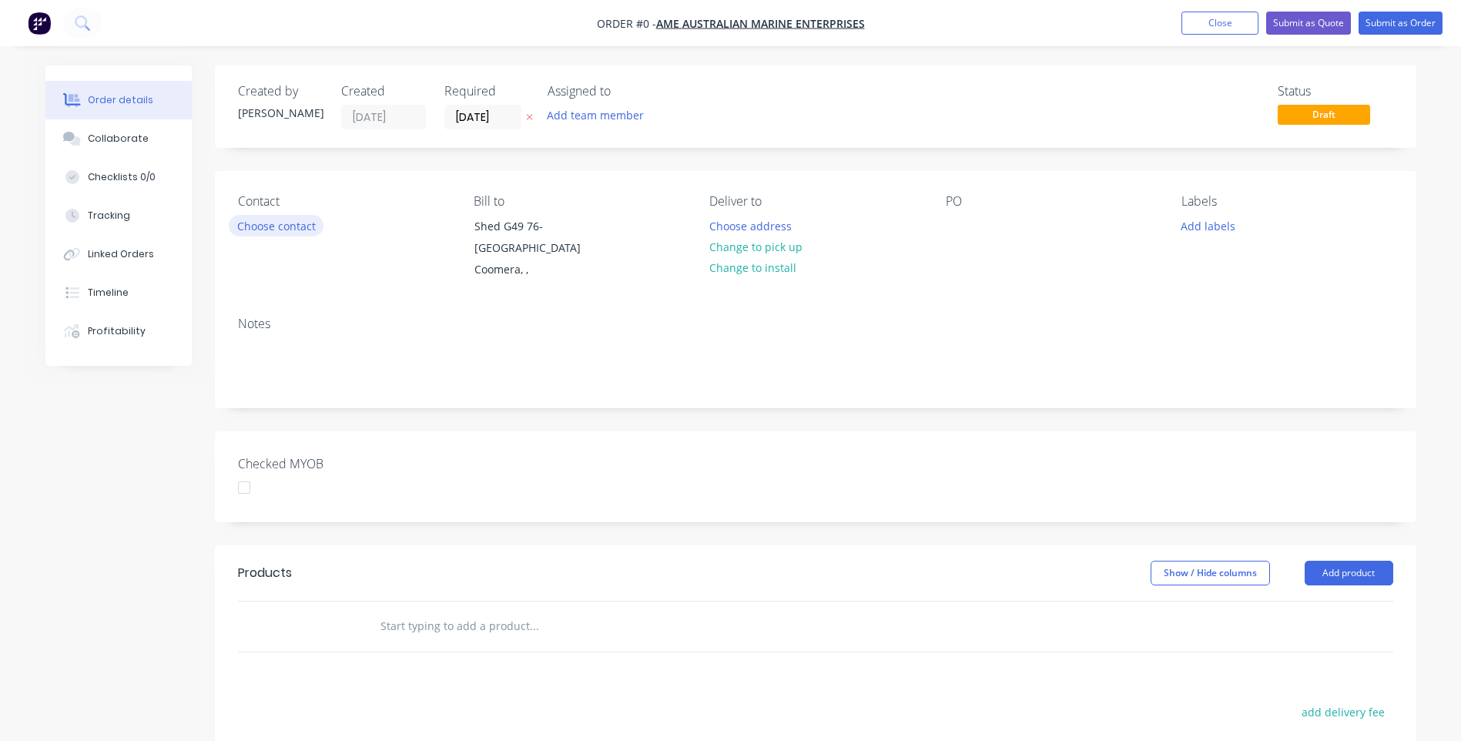
click at [282, 225] on button "Choose contact" at bounding box center [276, 225] width 95 height 21
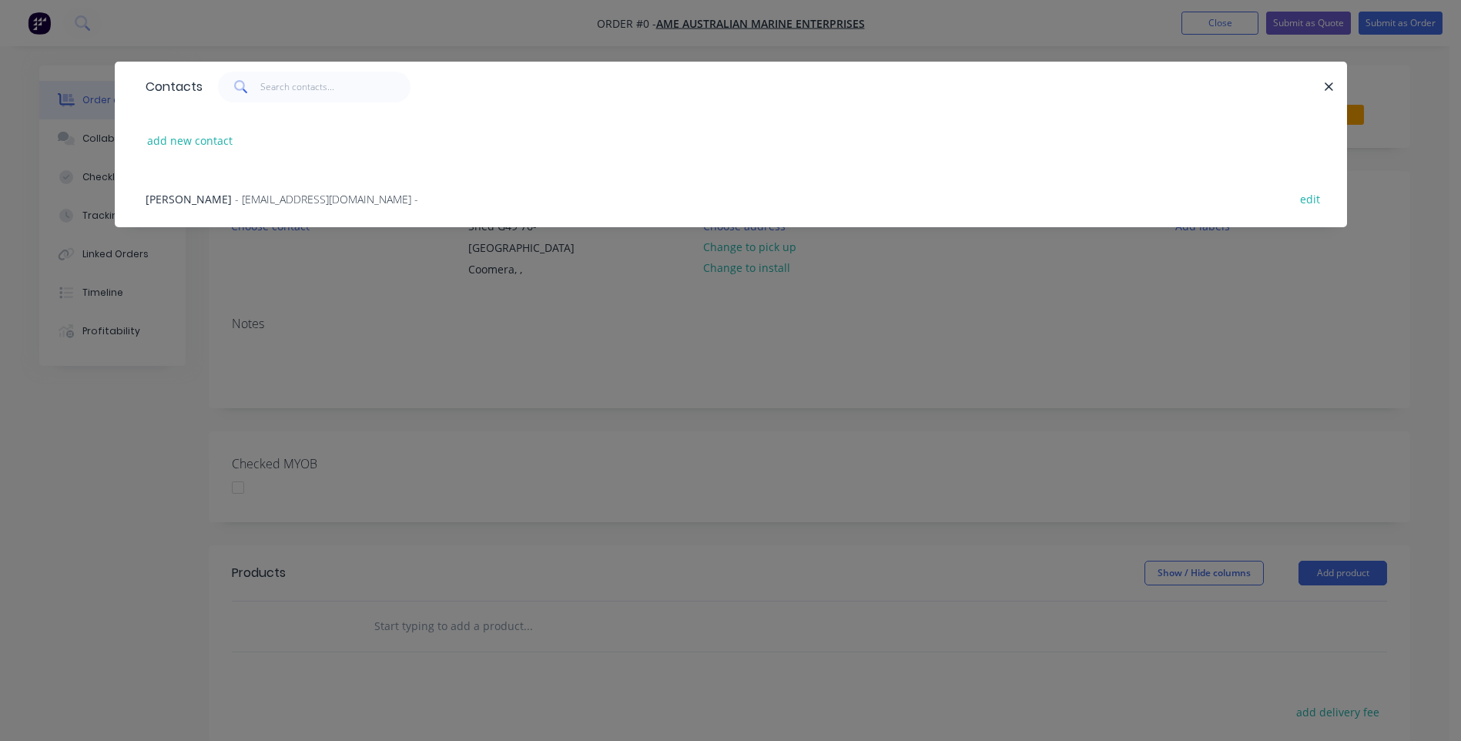
click at [235, 196] on span "- [EMAIL_ADDRESS][DOMAIN_NAME] -" at bounding box center [326, 199] width 183 height 15
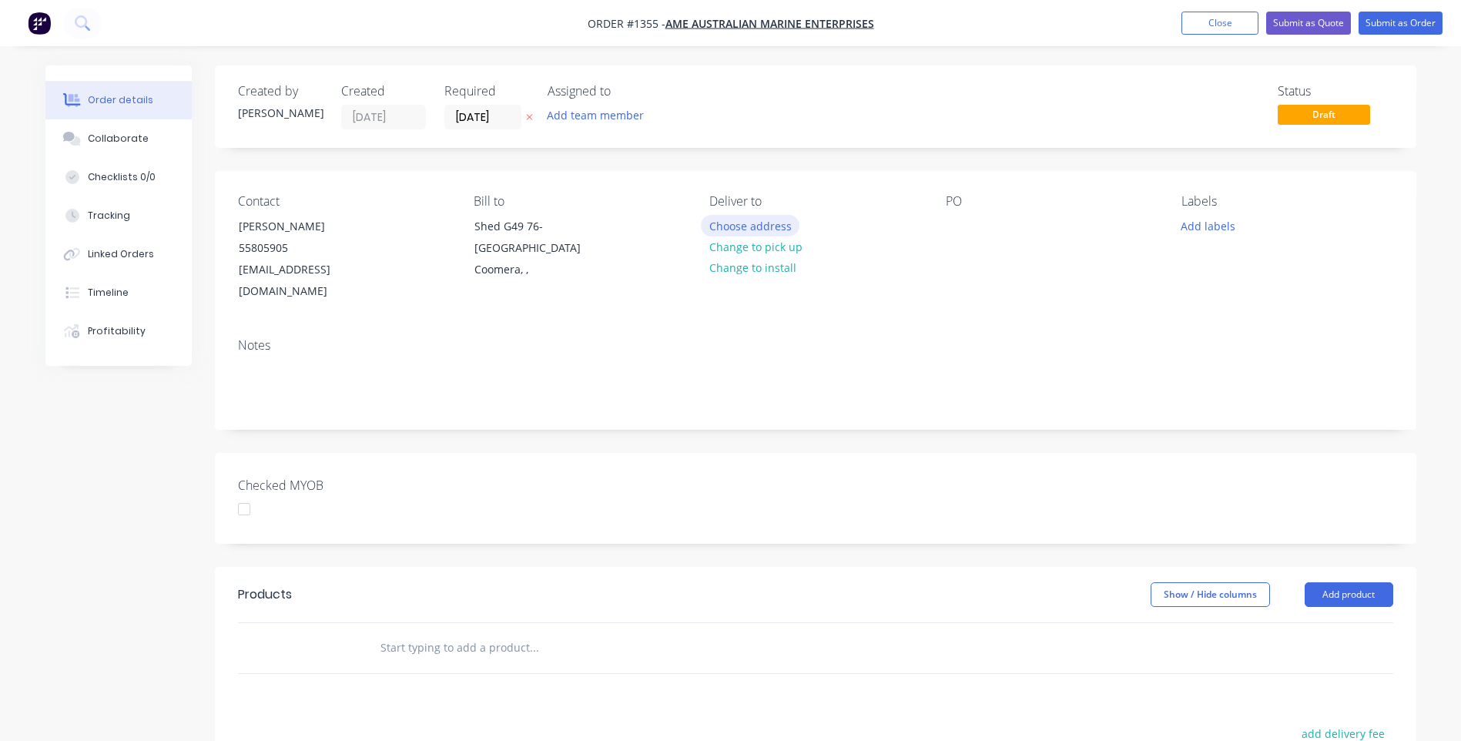
click at [745, 229] on button "Choose address" at bounding box center [750, 225] width 99 height 21
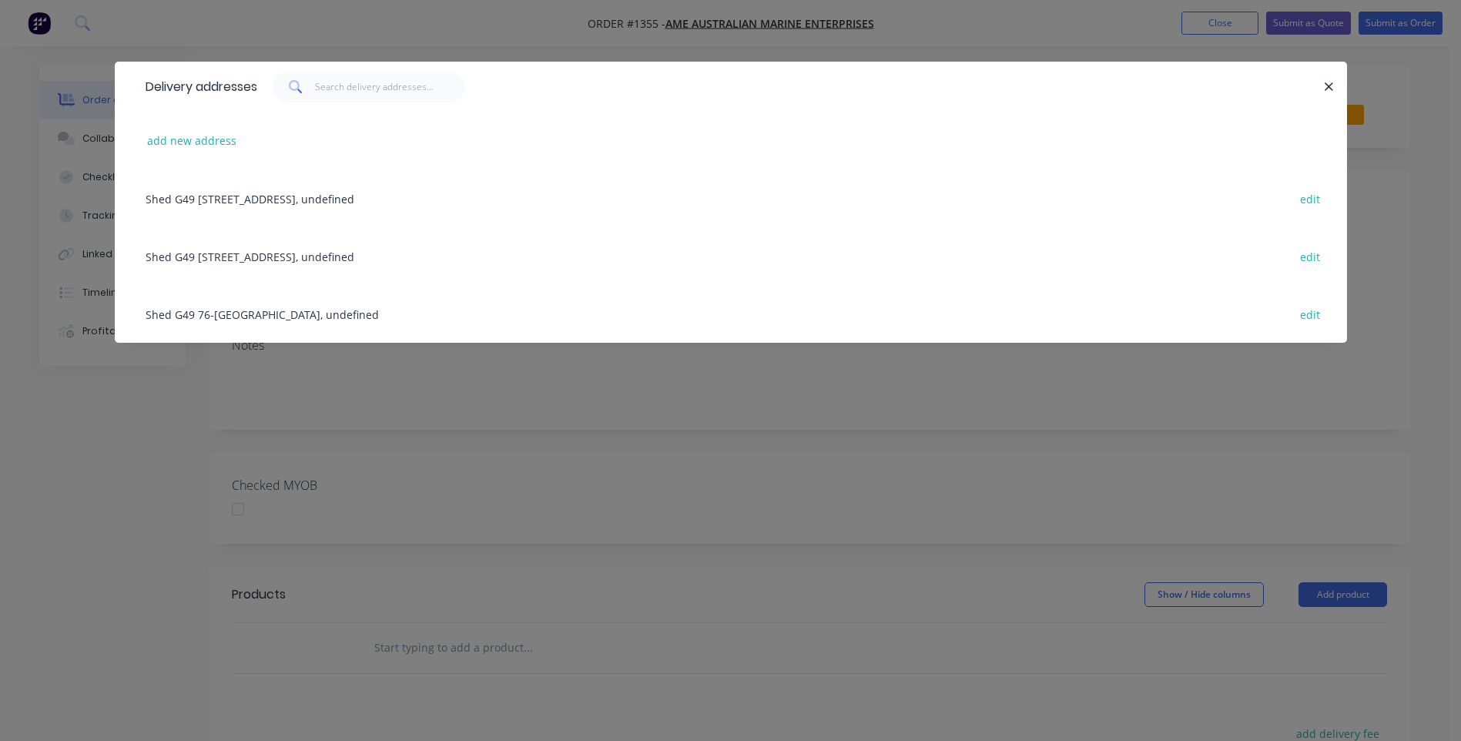
click at [355, 196] on div "Shed G49 76-84 Waterway [GEOGRAPHIC_DATA], [GEOGRAPHIC_DATA], undefined edit" at bounding box center [731, 198] width 1186 height 58
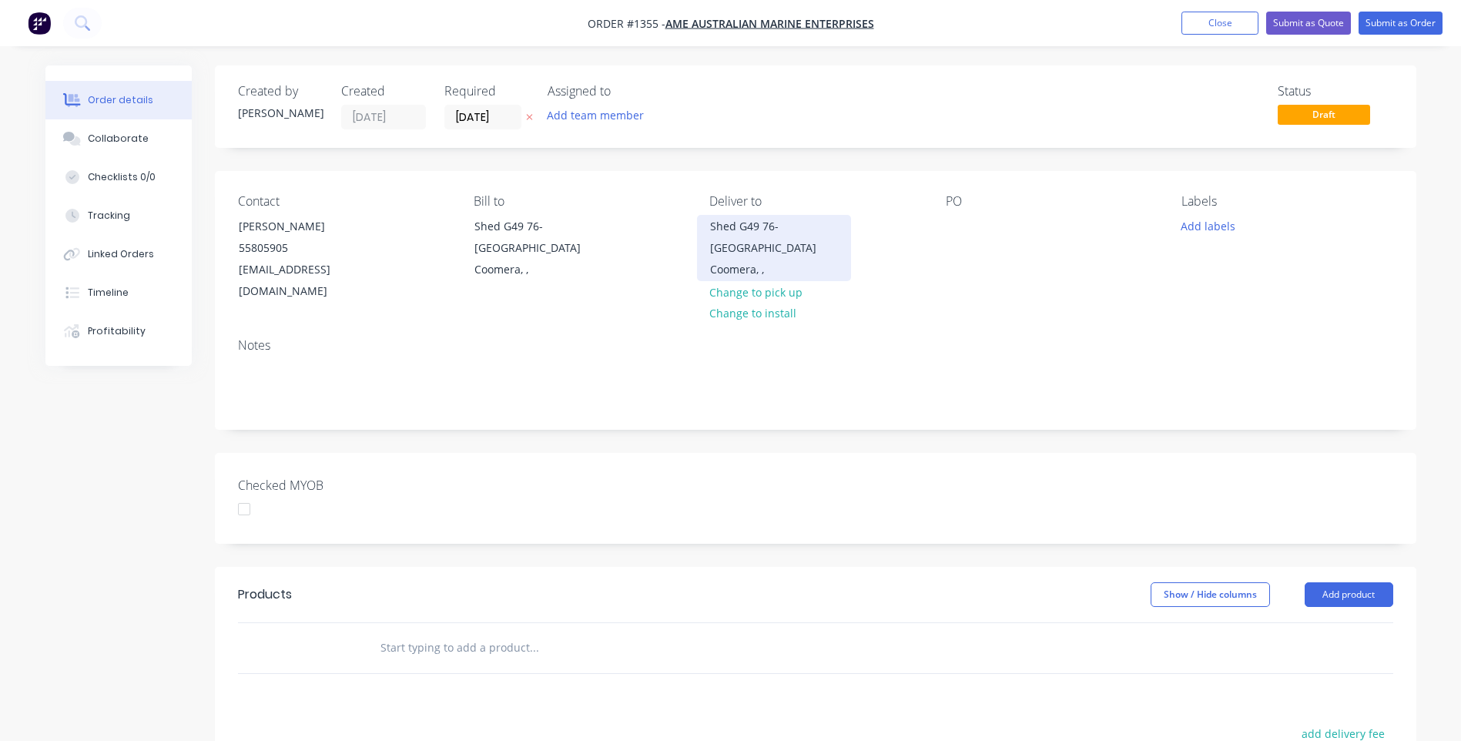
click at [736, 259] on div "Shed G49 76-[GEOGRAPHIC_DATA]" at bounding box center [774, 237] width 128 height 43
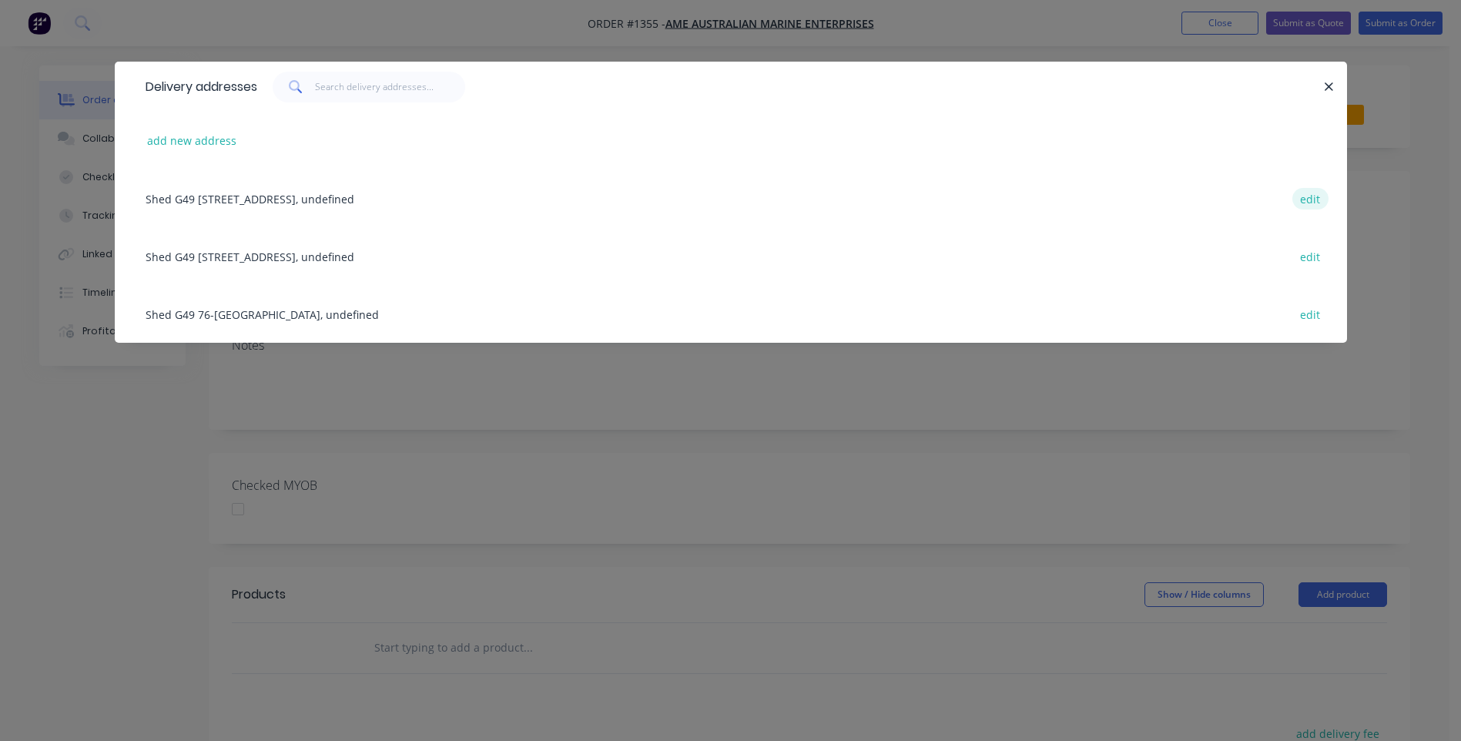
click at [1316, 203] on button "edit" at bounding box center [1310, 198] width 36 height 21
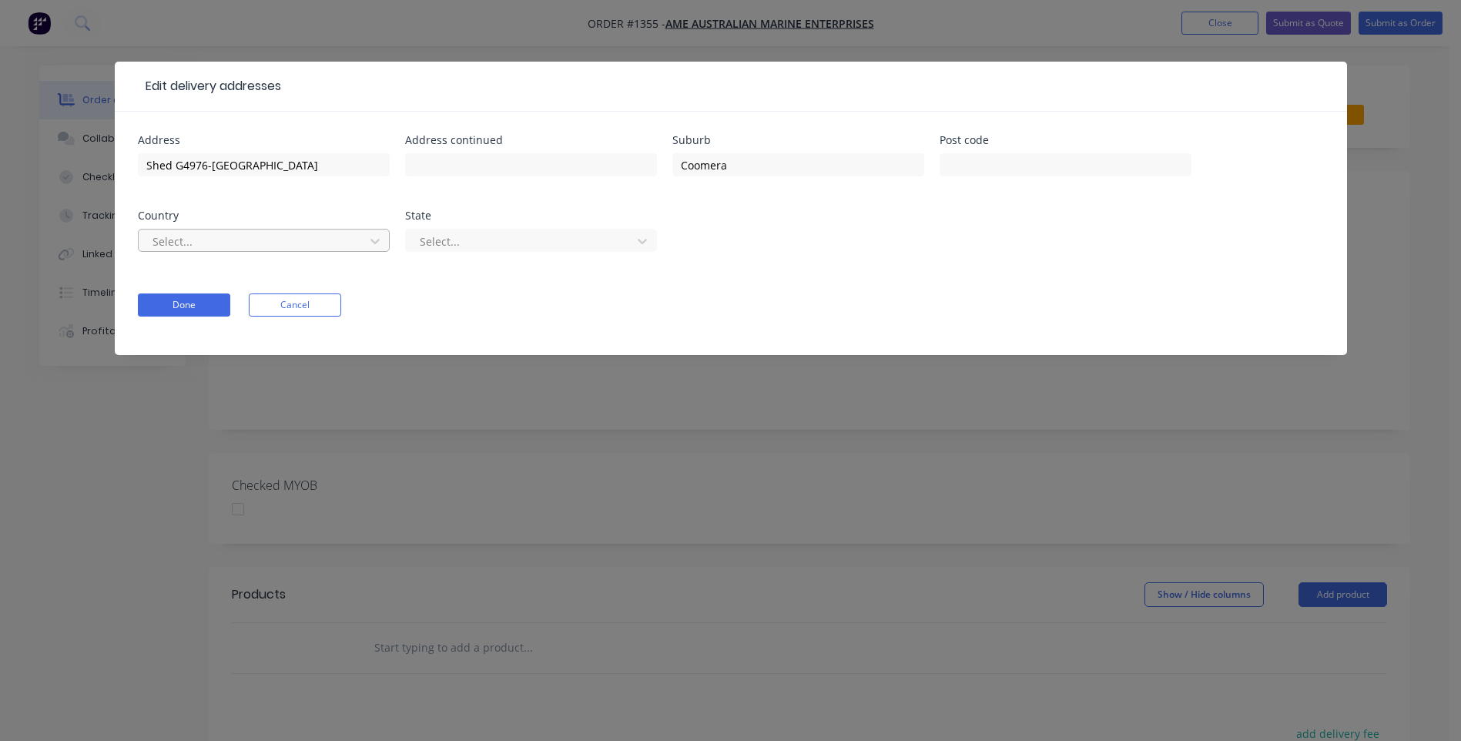
click at [258, 249] on div at bounding box center [254, 241] width 206 height 19
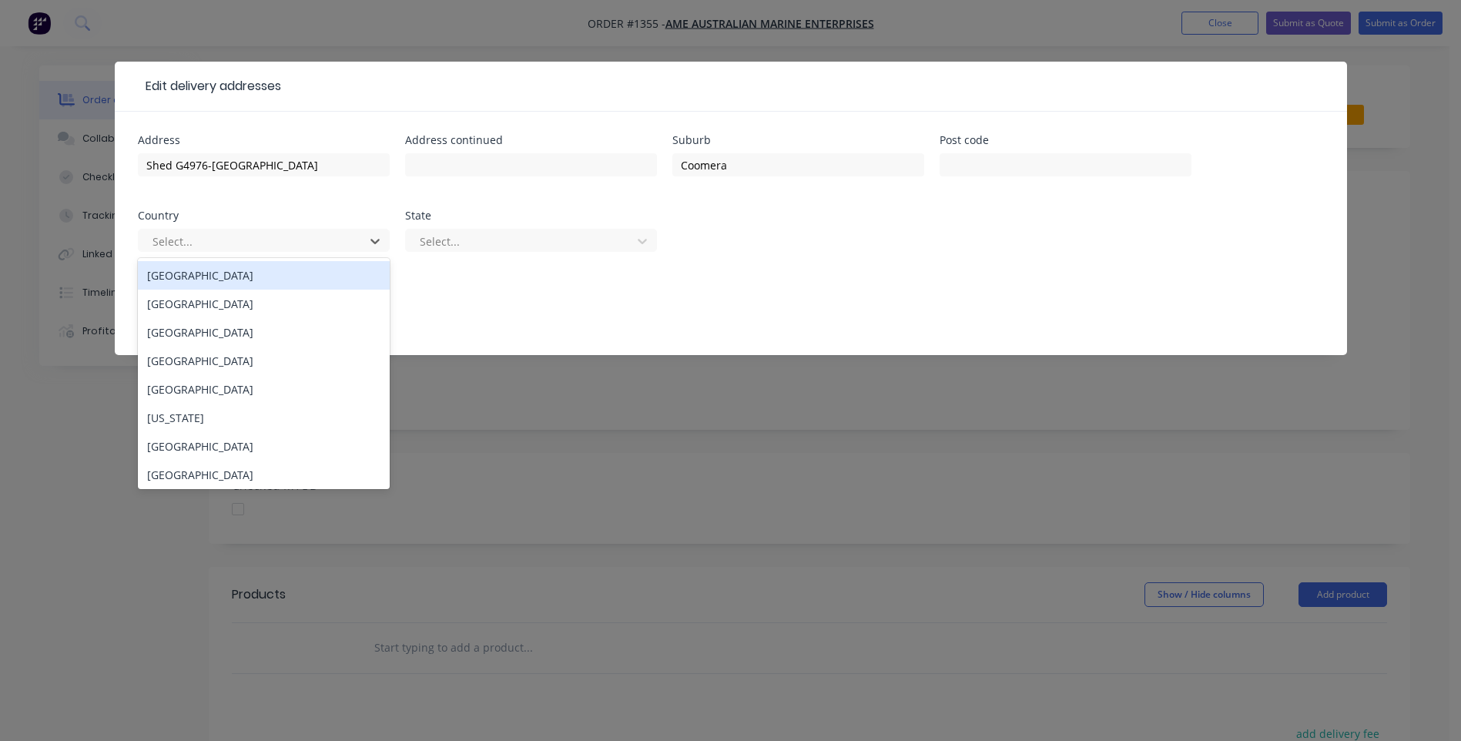
click at [221, 279] on div "[GEOGRAPHIC_DATA]" at bounding box center [264, 275] width 252 height 28
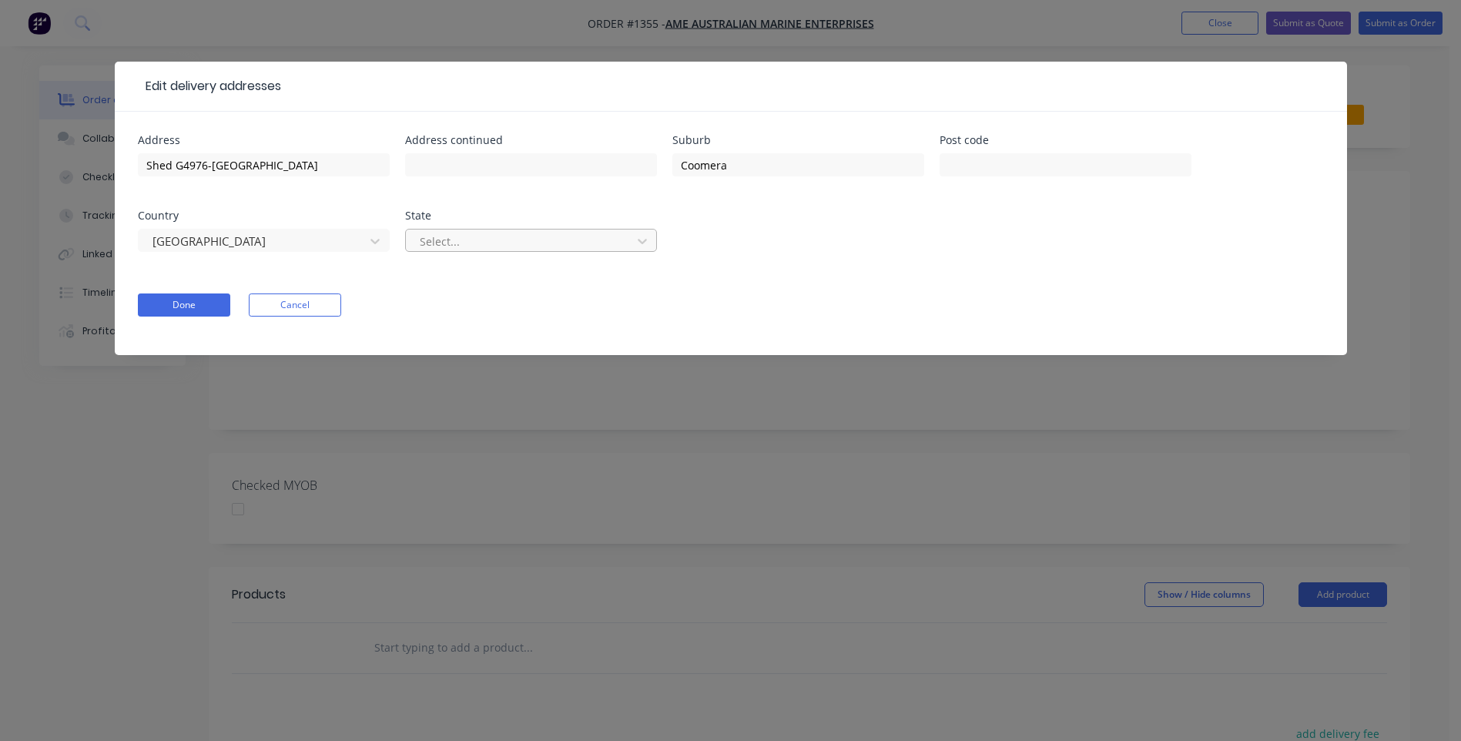
click at [507, 247] on div at bounding box center [521, 241] width 206 height 19
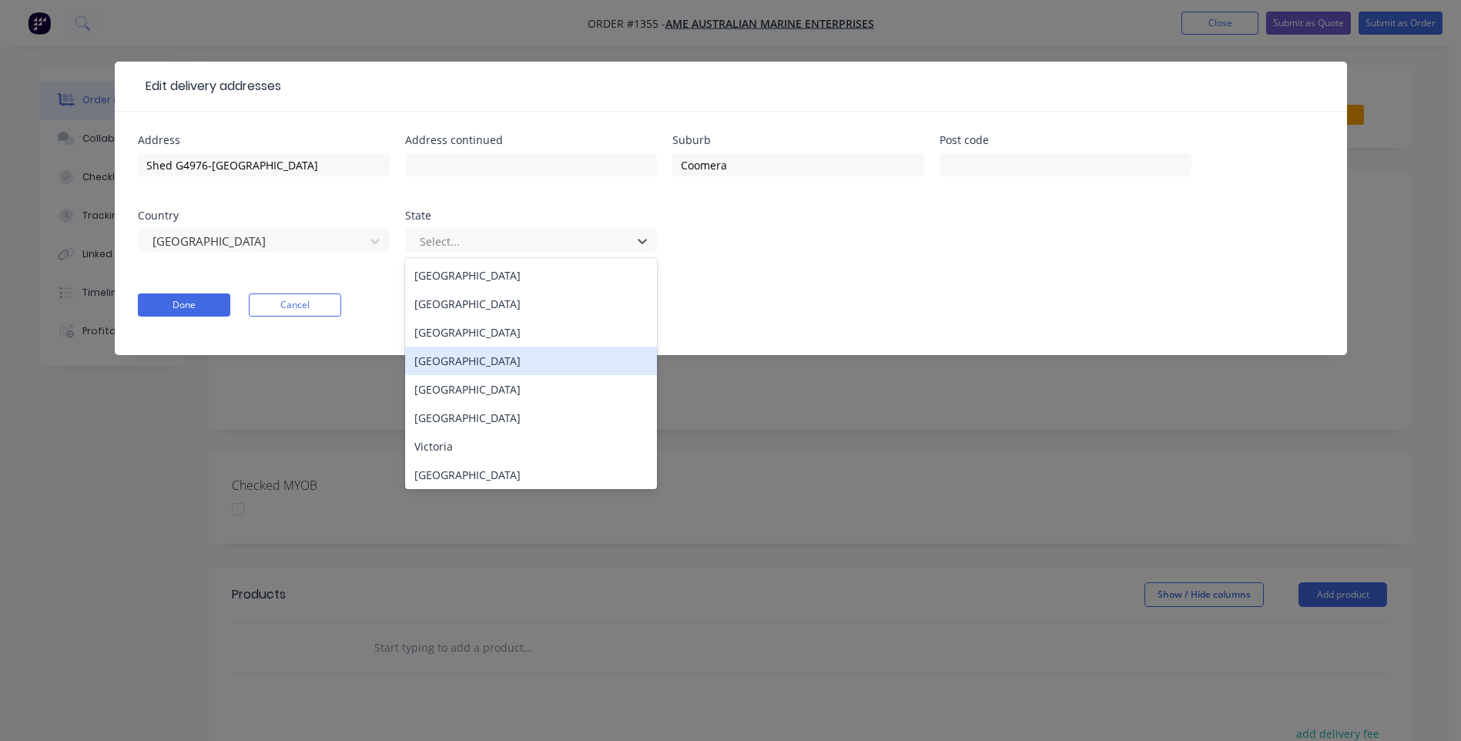
click at [457, 363] on div "[GEOGRAPHIC_DATA]" at bounding box center [531, 360] width 252 height 28
type input "Shed G4976-[GEOGRAPHIC_DATA]"
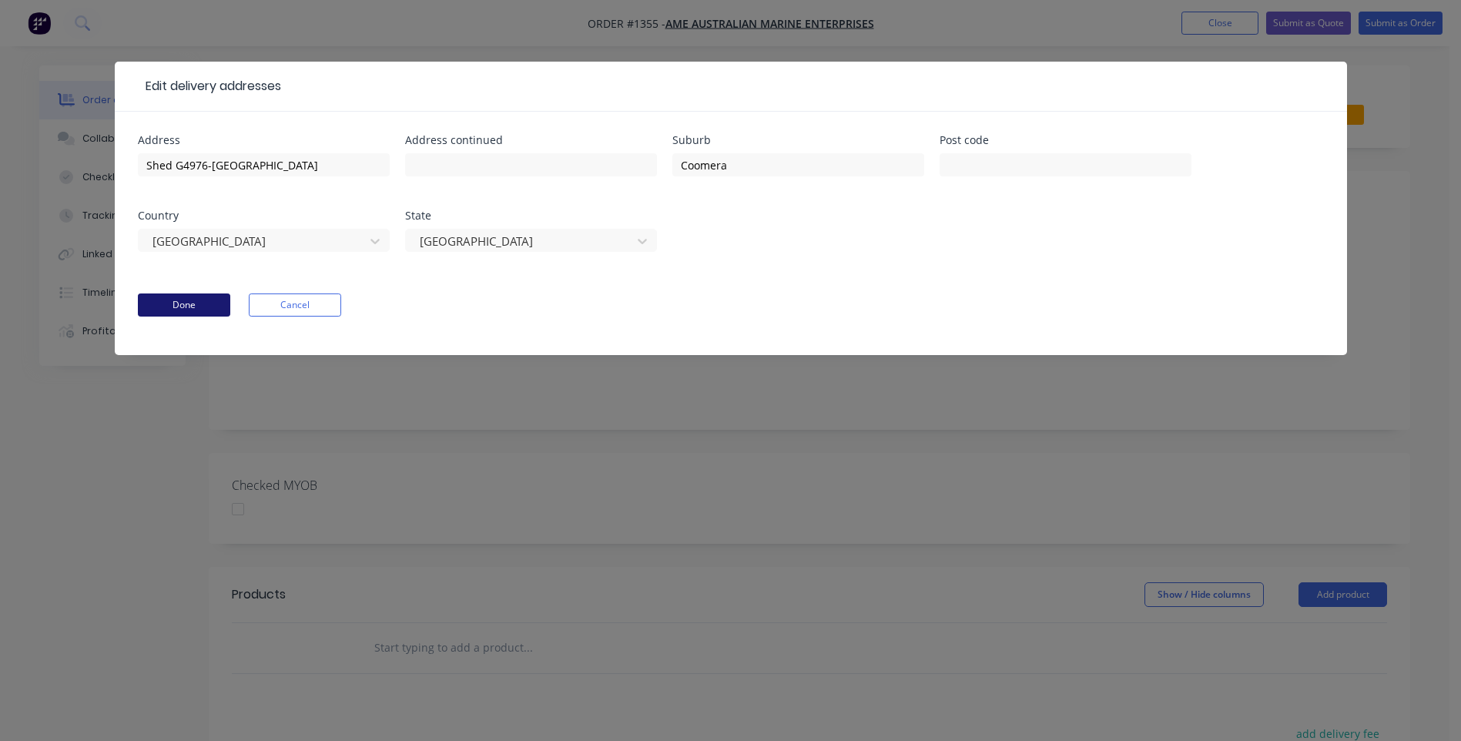
click at [185, 306] on button "Done" at bounding box center [184, 304] width 92 height 23
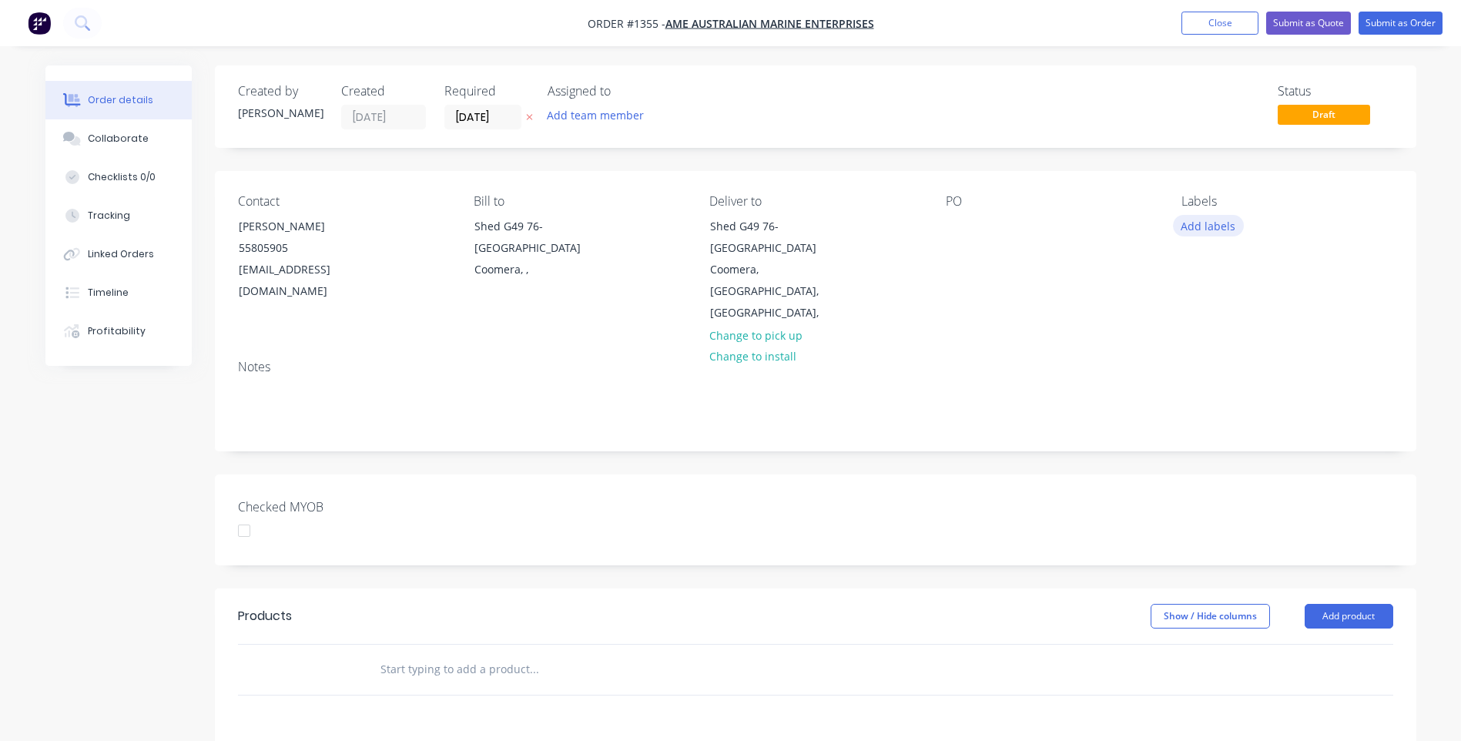
click at [1208, 229] on button "Add labels" at bounding box center [1208, 225] width 71 height 21
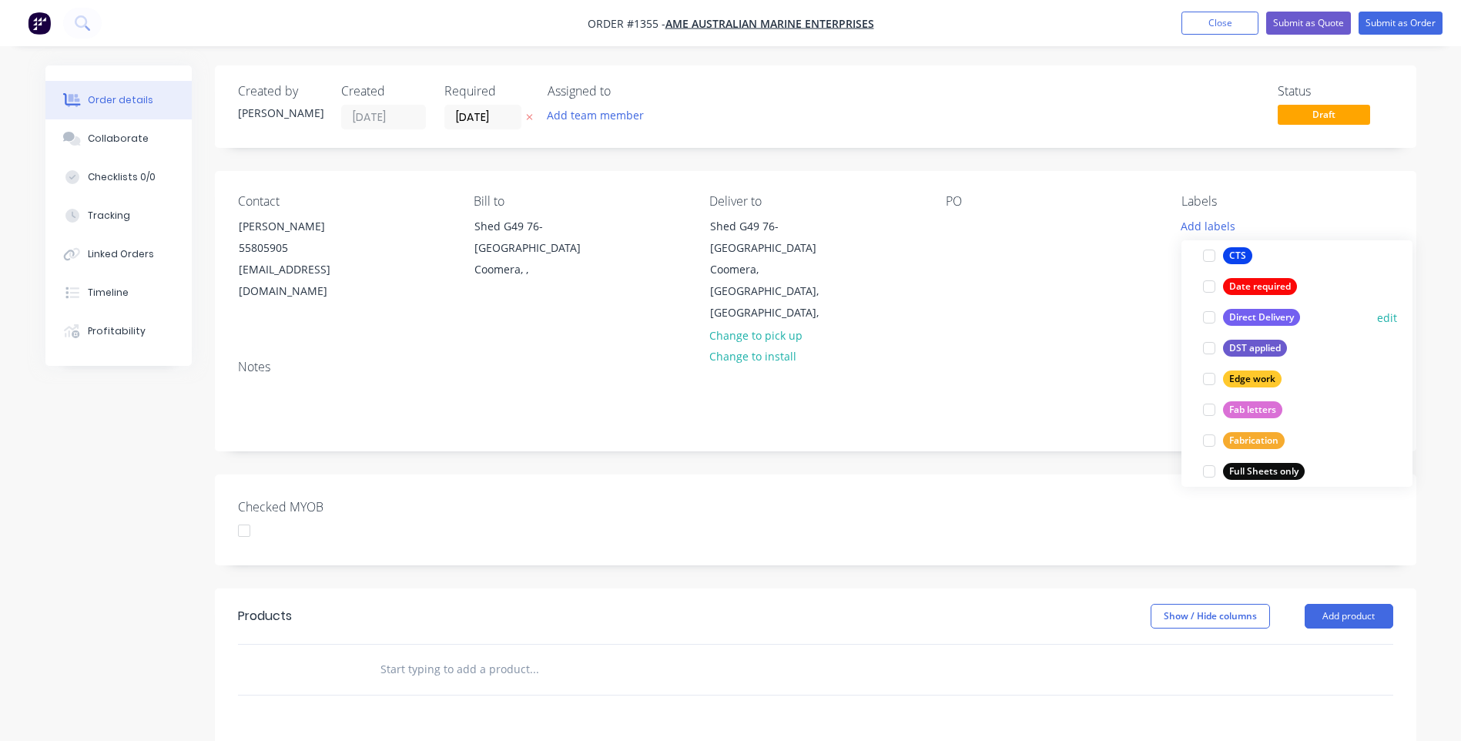
drag, startPoint x: 1239, startPoint y: 313, endPoint x: 1240, endPoint y: 323, distance: 9.3
click at [1240, 323] on div "Direct Delivery" at bounding box center [1261, 317] width 77 height 17
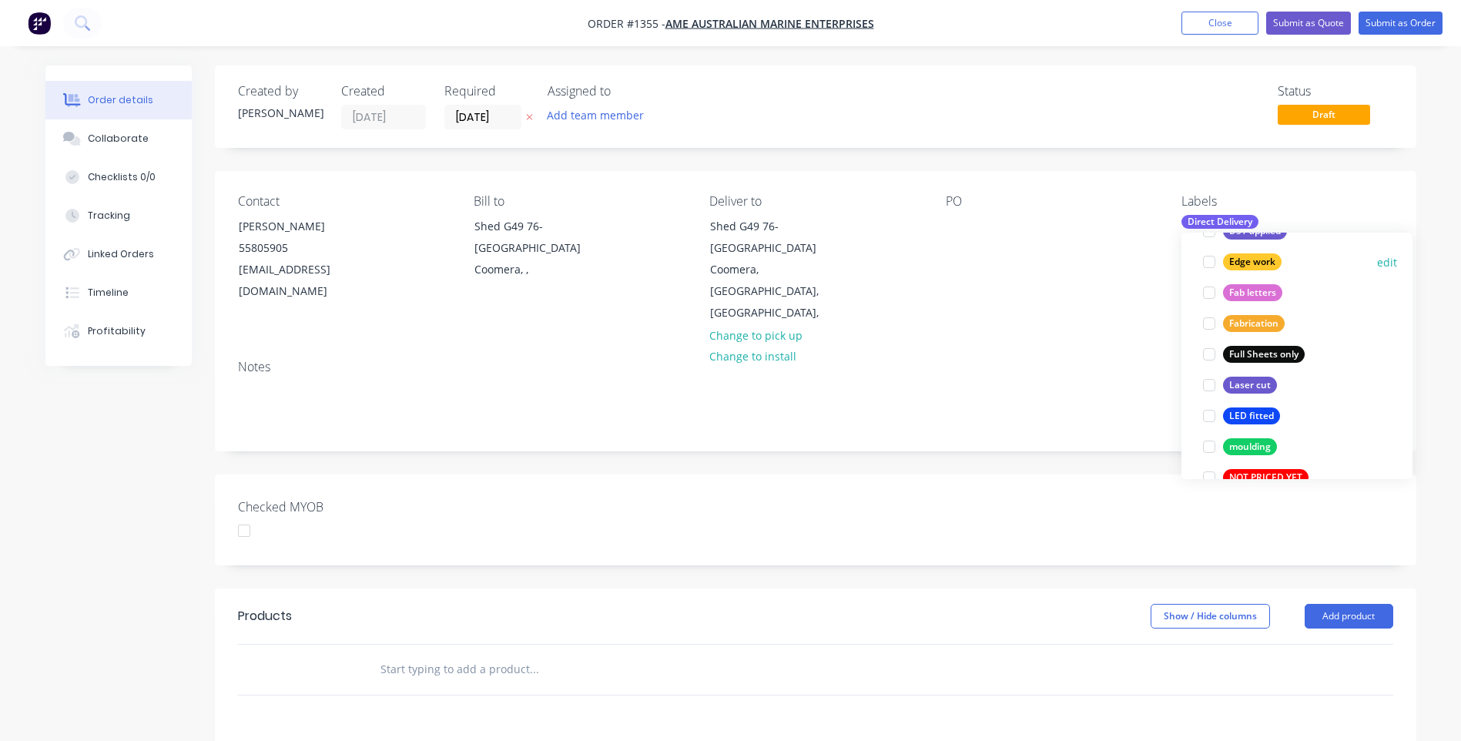
scroll to position [354, 0]
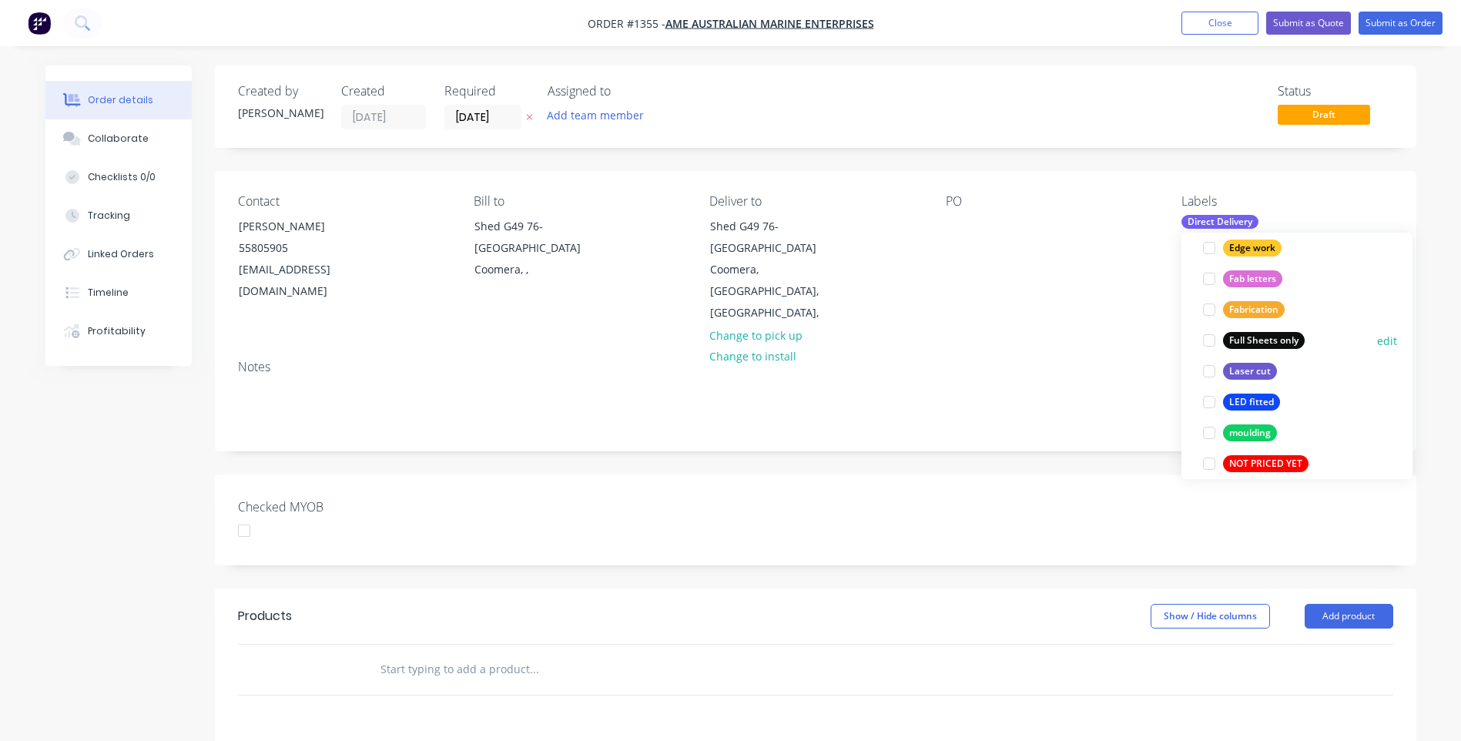
click at [1263, 343] on div "Full Sheets only" at bounding box center [1264, 340] width 82 height 17
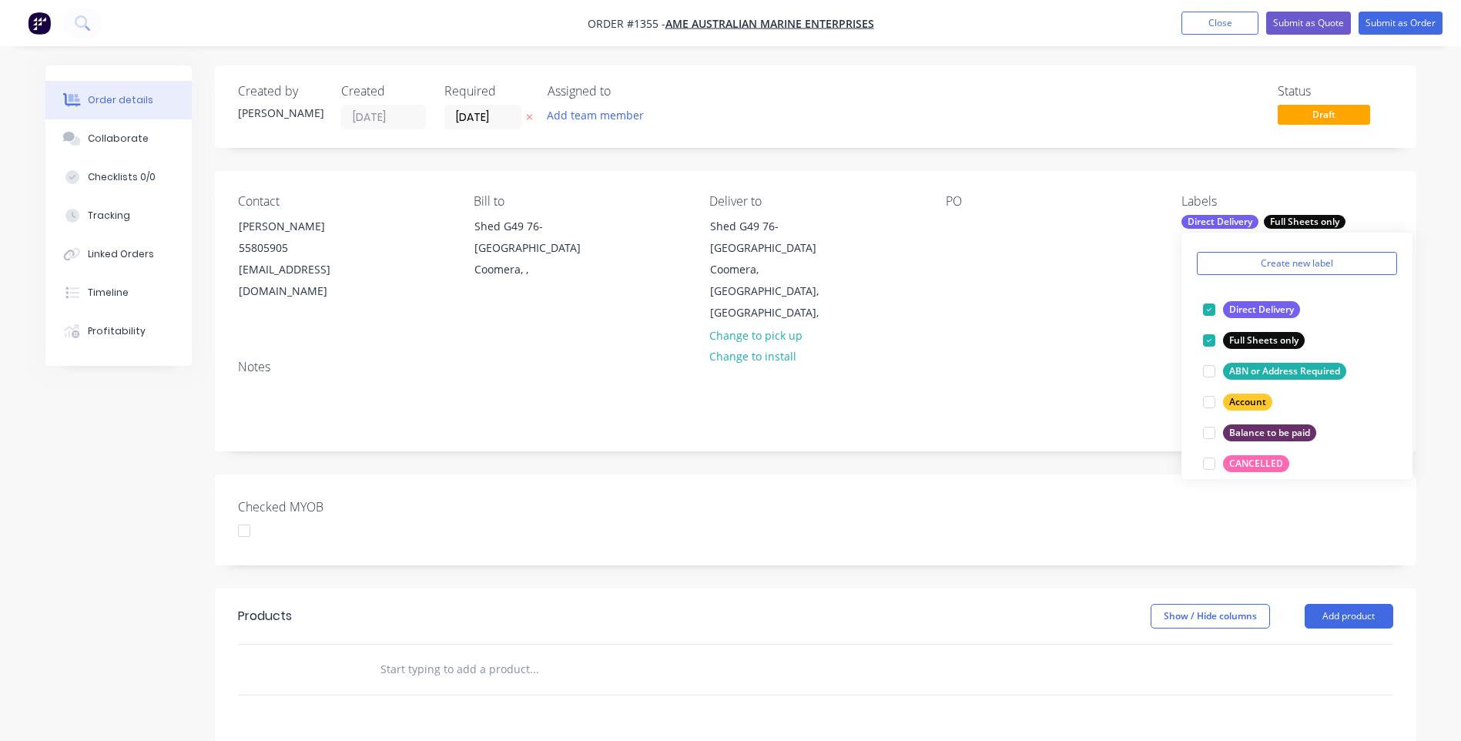
click at [1093, 302] on div "PO" at bounding box center [1051, 259] width 211 height 130
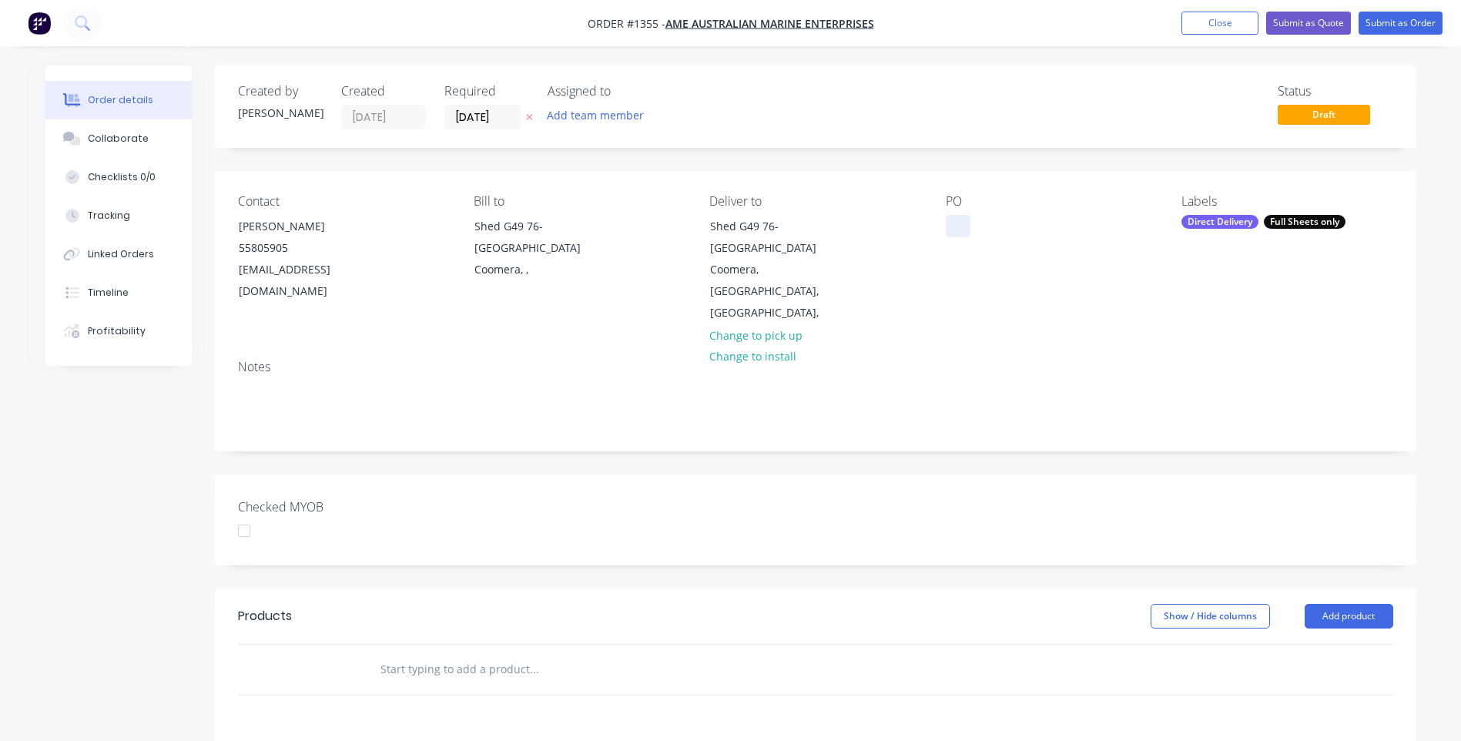
click at [955, 219] on div at bounding box center [958, 226] width 25 height 22
click at [532, 116] on icon at bounding box center [529, 116] width 7 height 9
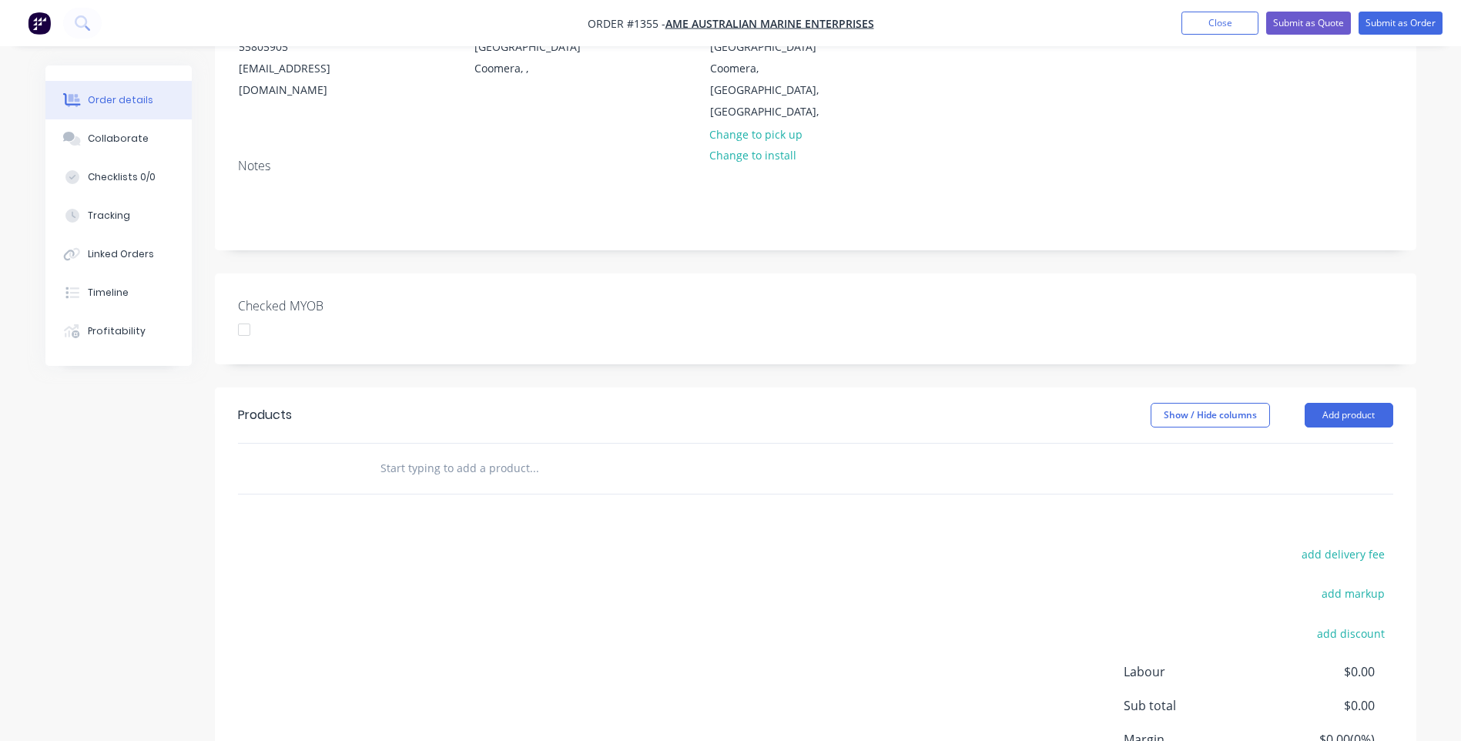
scroll to position [77, 0]
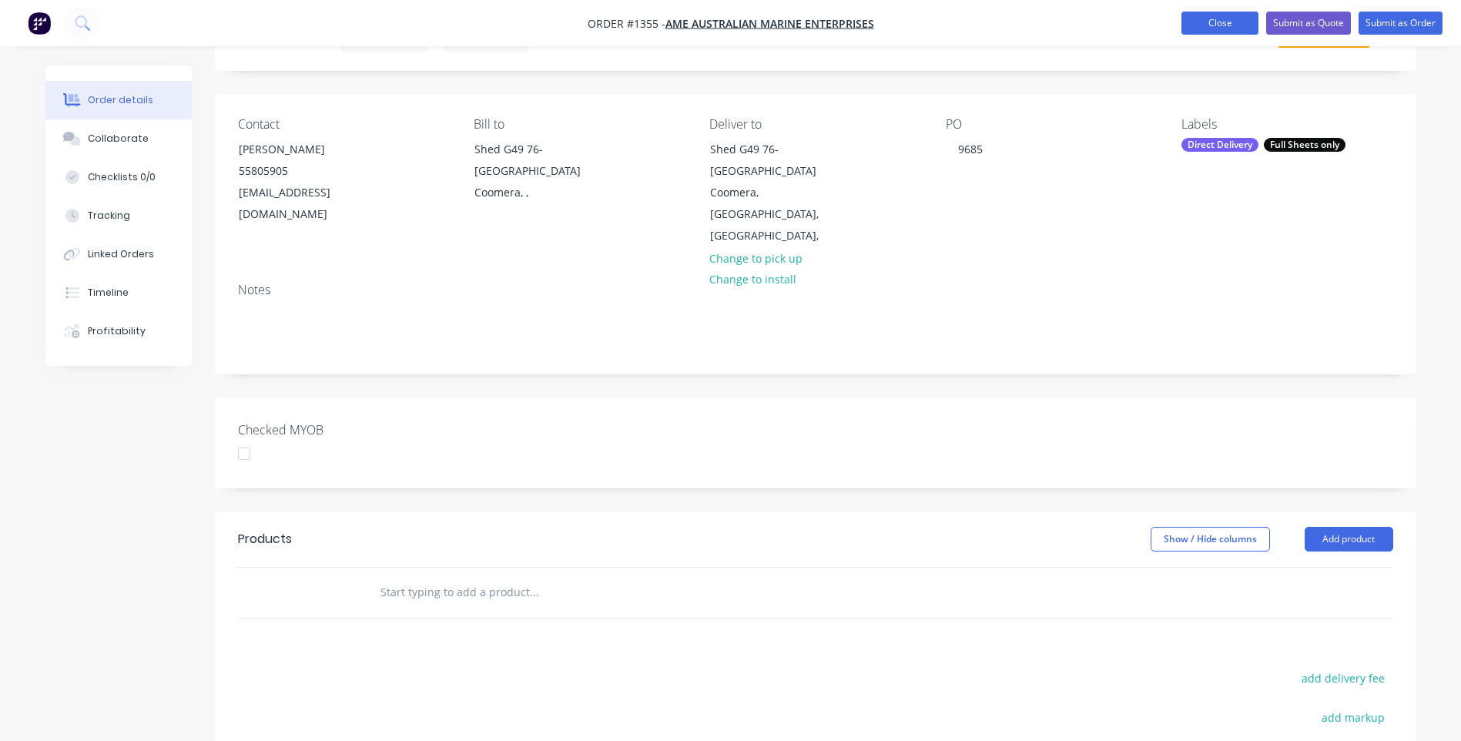
click at [1223, 24] on button "Close" at bounding box center [1219, 23] width 77 height 23
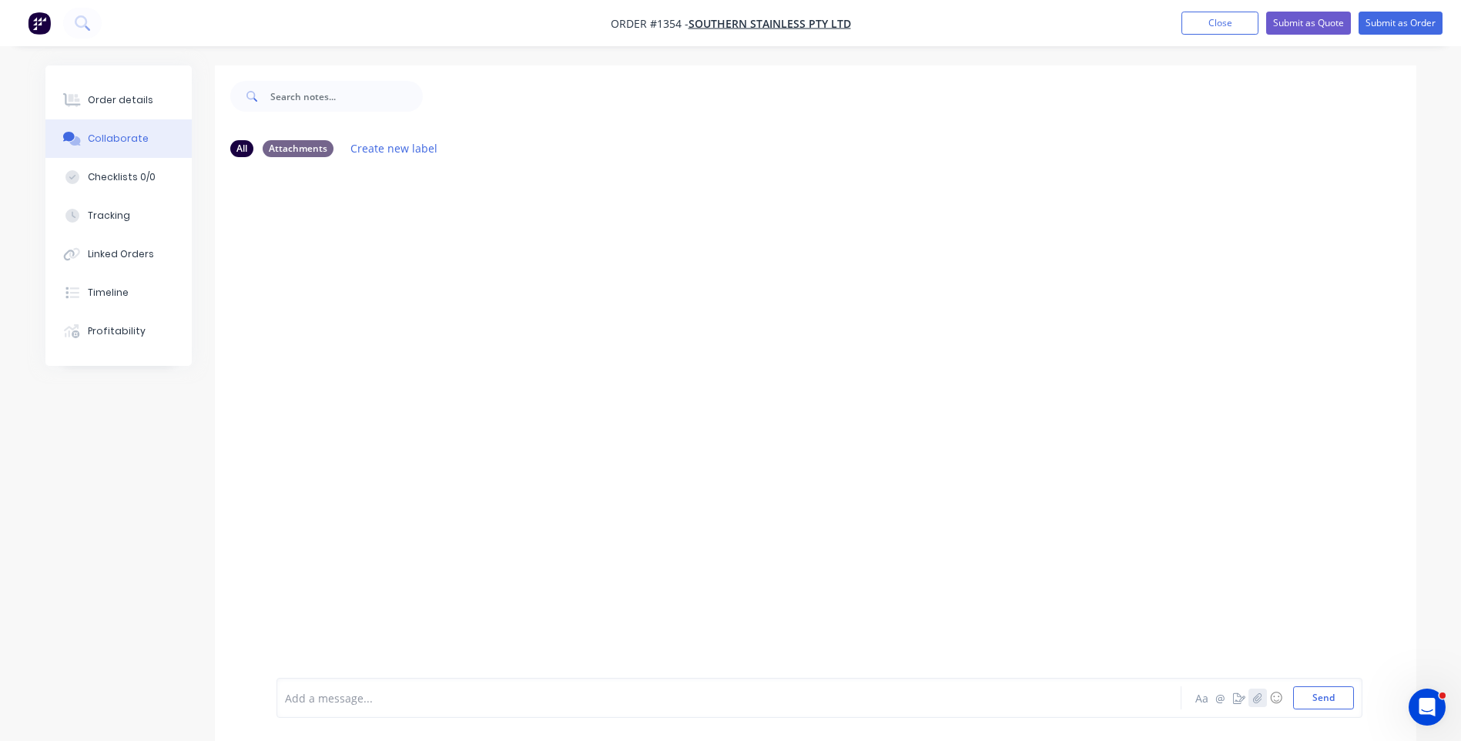
click at [1254, 698] on icon "button" at bounding box center [1257, 697] width 8 height 10
click at [1327, 702] on button "Send" at bounding box center [1323, 697] width 61 height 23
click at [1258, 695] on icon "button" at bounding box center [1257, 697] width 8 height 10
click at [1321, 700] on button "Send" at bounding box center [1323, 697] width 61 height 23
click at [119, 109] on button "Order details" at bounding box center [118, 100] width 146 height 38
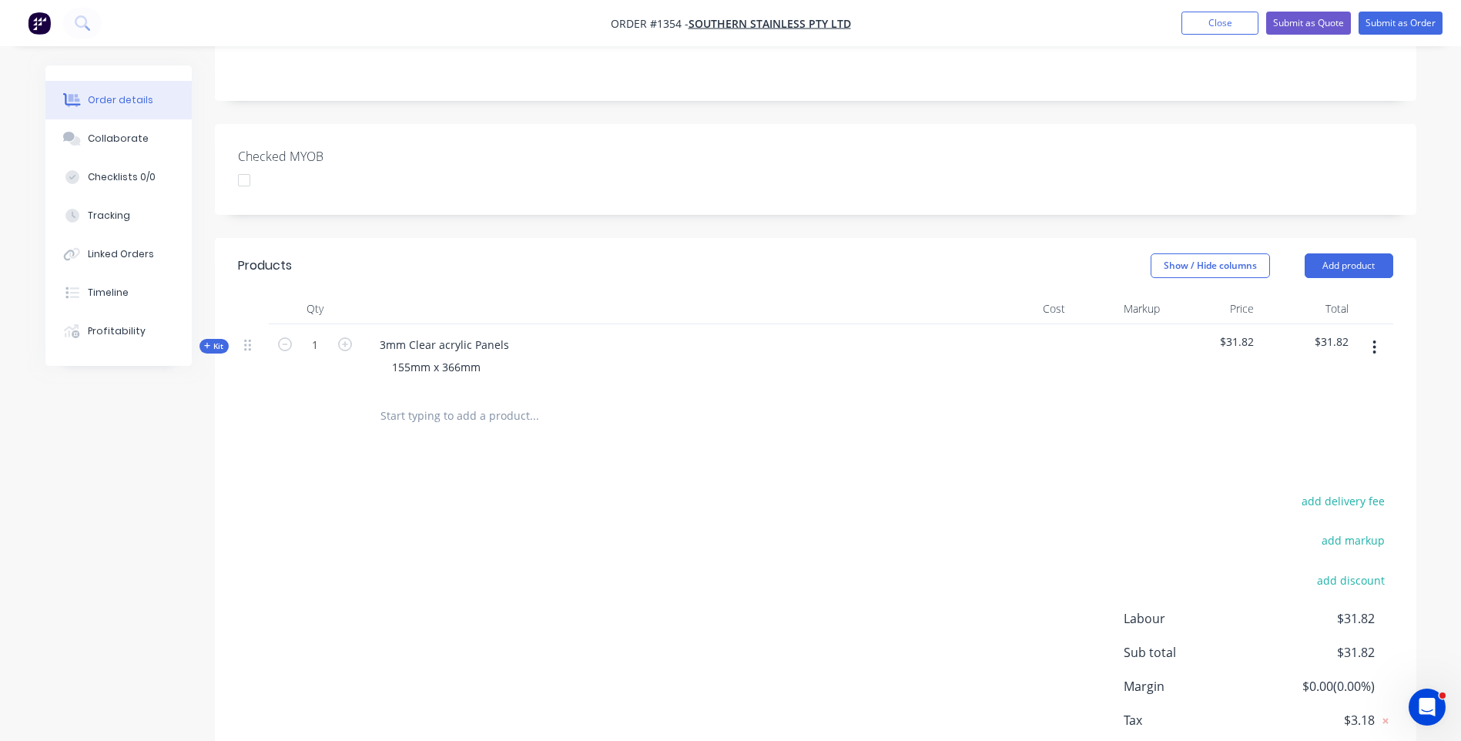
scroll to position [246, 0]
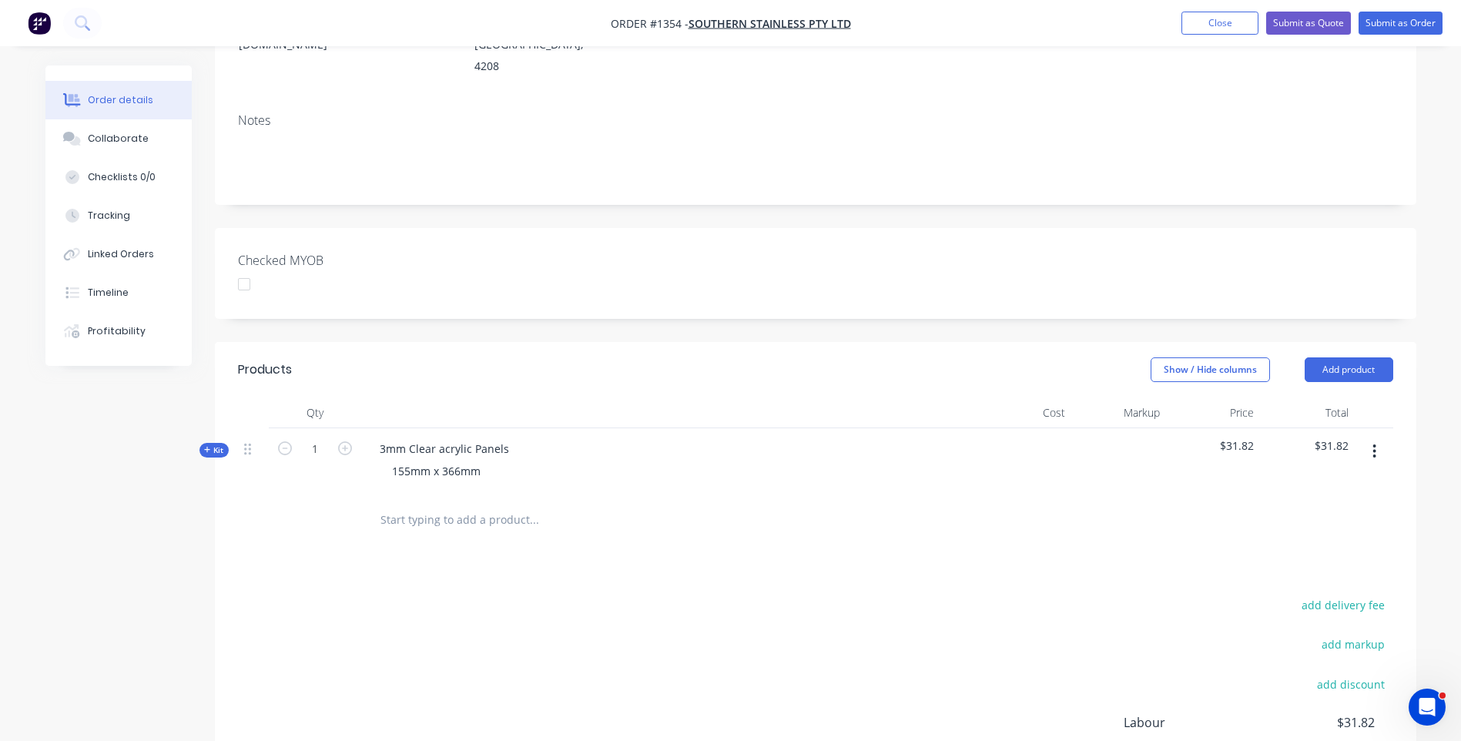
click at [205, 446] on icon at bounding box center [207, 450] width 7 height 8
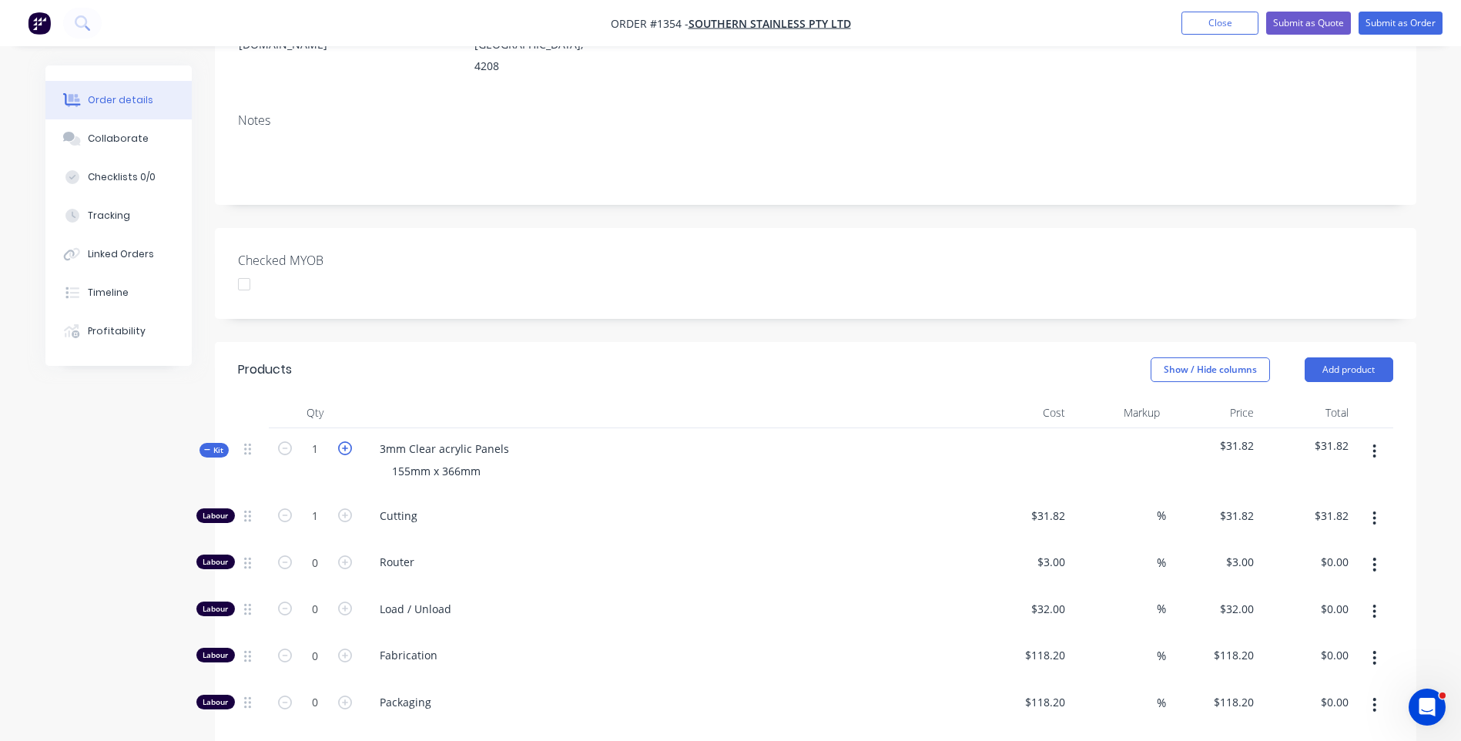
click at [345, 441] on icon "button" at bounding box center [345, 448] width 14 height 14
type input "2"
type input "$63.64"
click at [283, 508] on icon "button" at bounding box center [285, 515] width 14 height 14
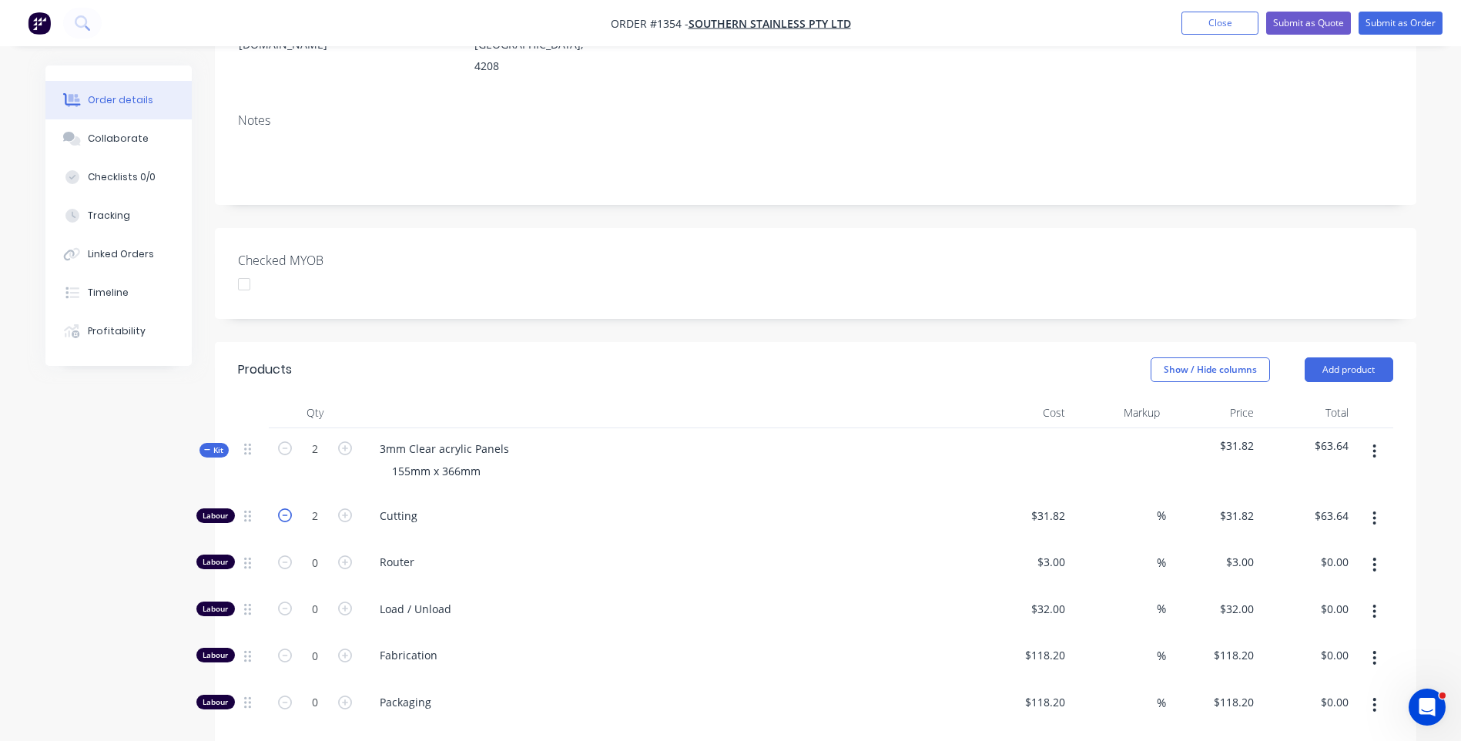
type input "1"
type input "$31.82"
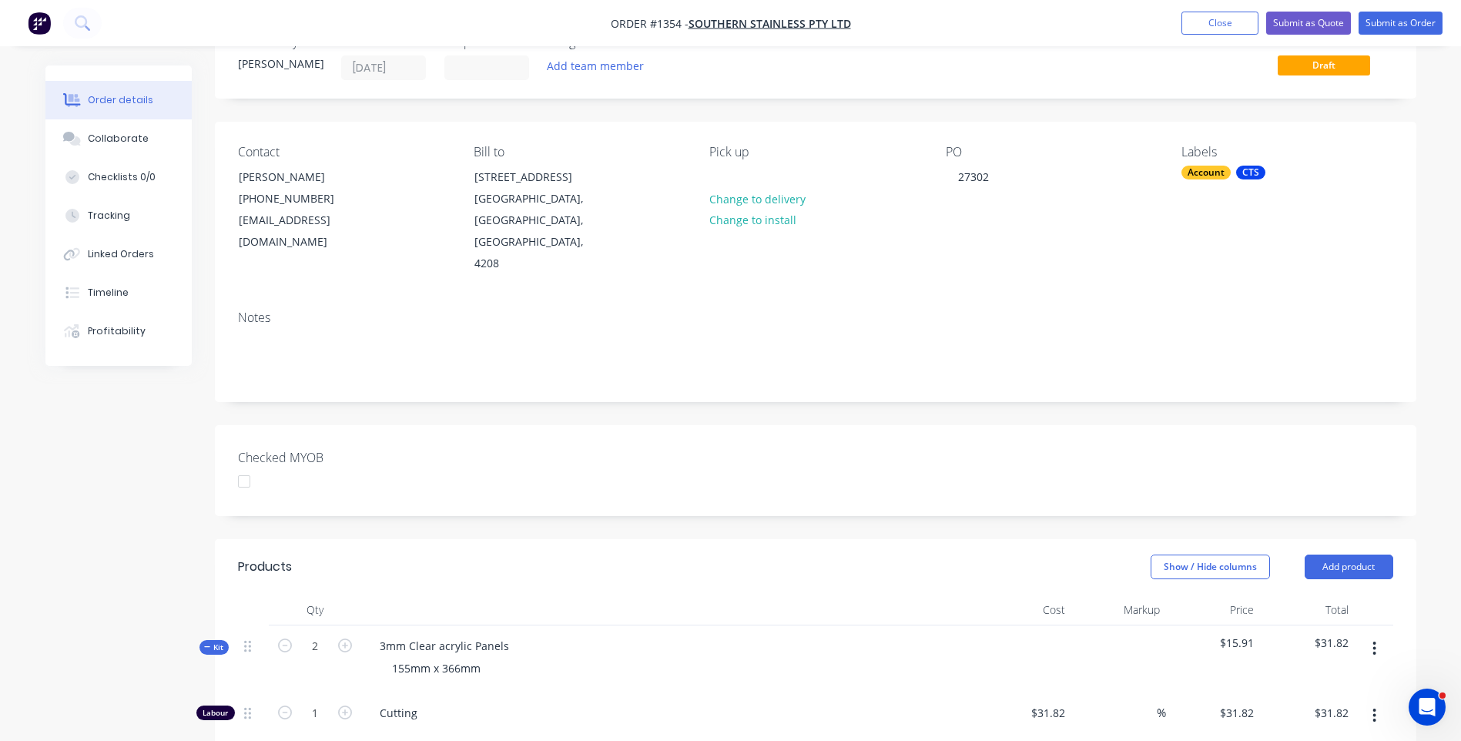
scroll to position [16, 0]
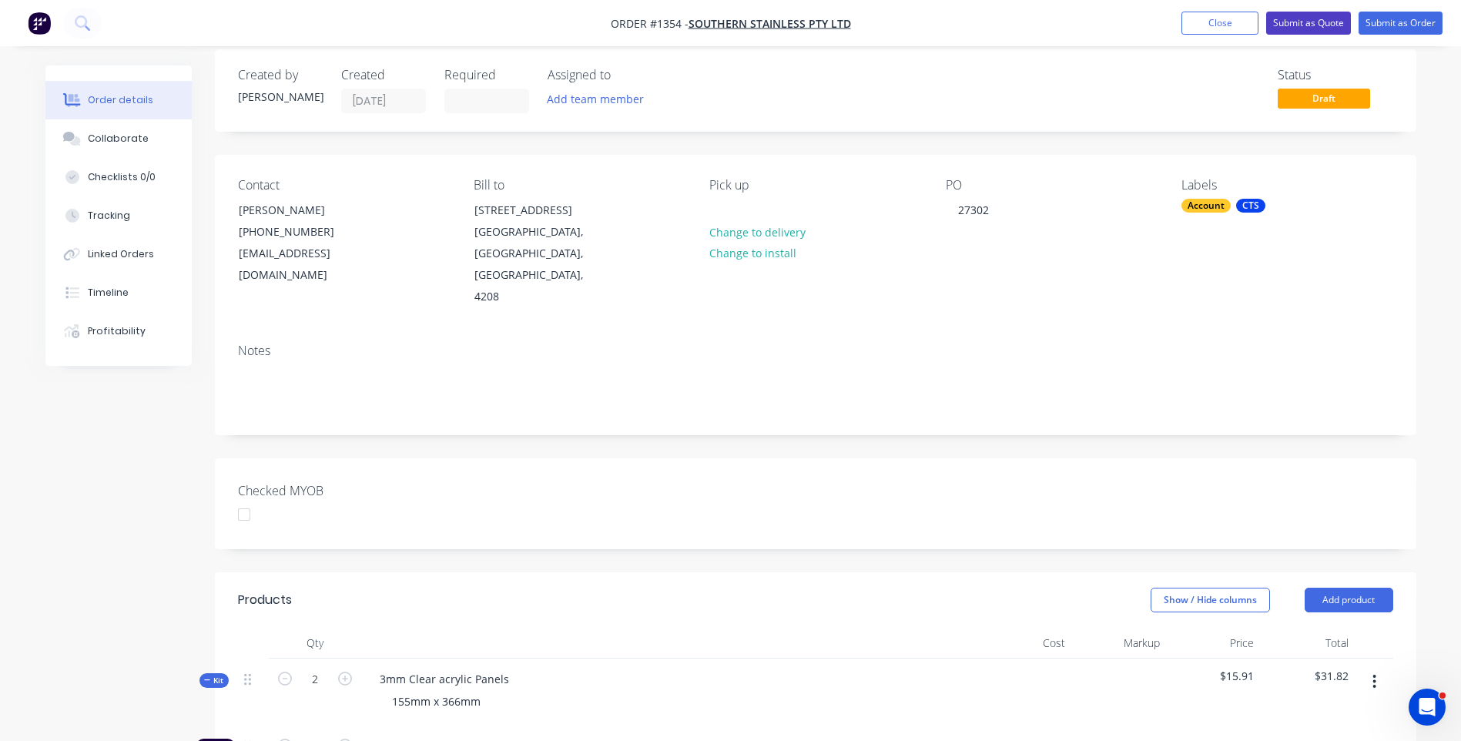
click at [1304, 25] on button "Submit as Quote" at bounding box center [1308, 23] width 85 height 23
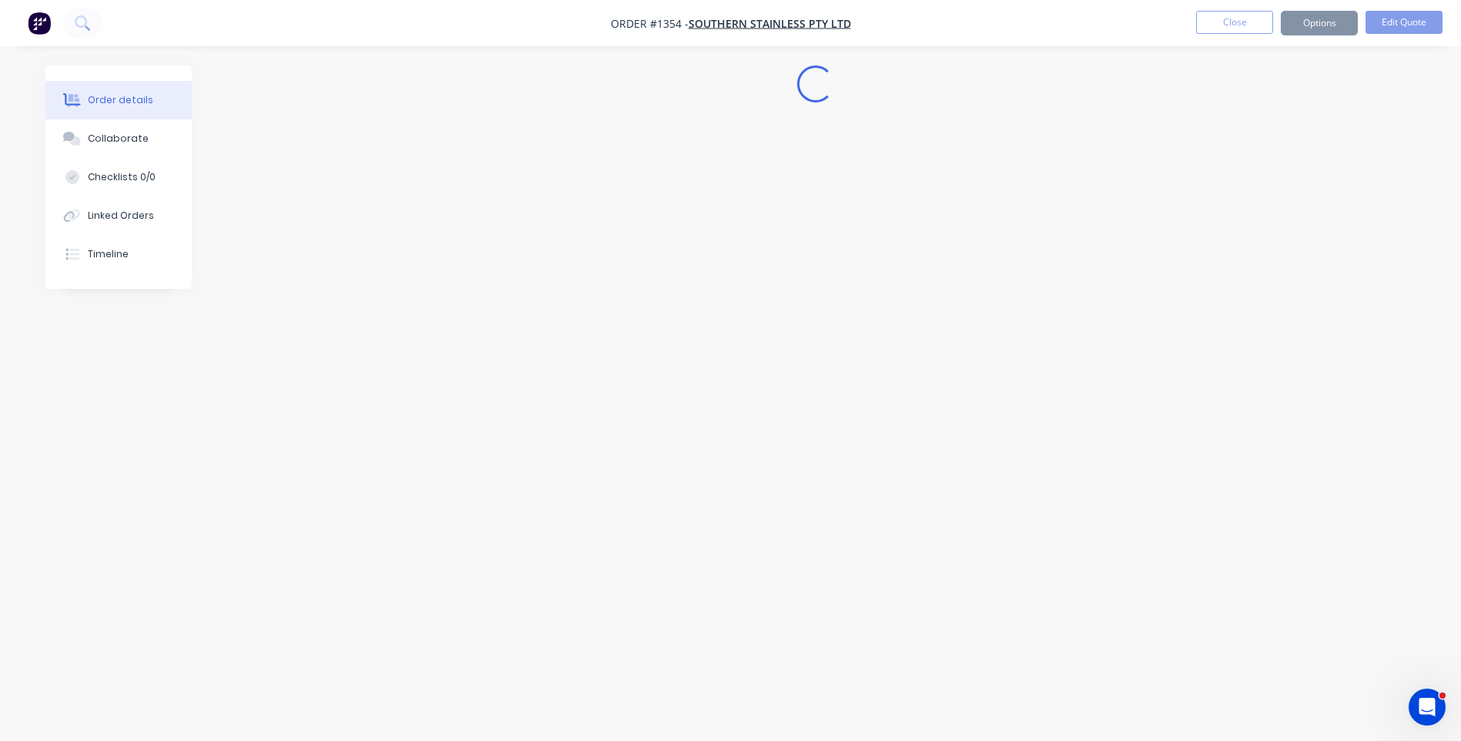
scroll to position [0, 0]
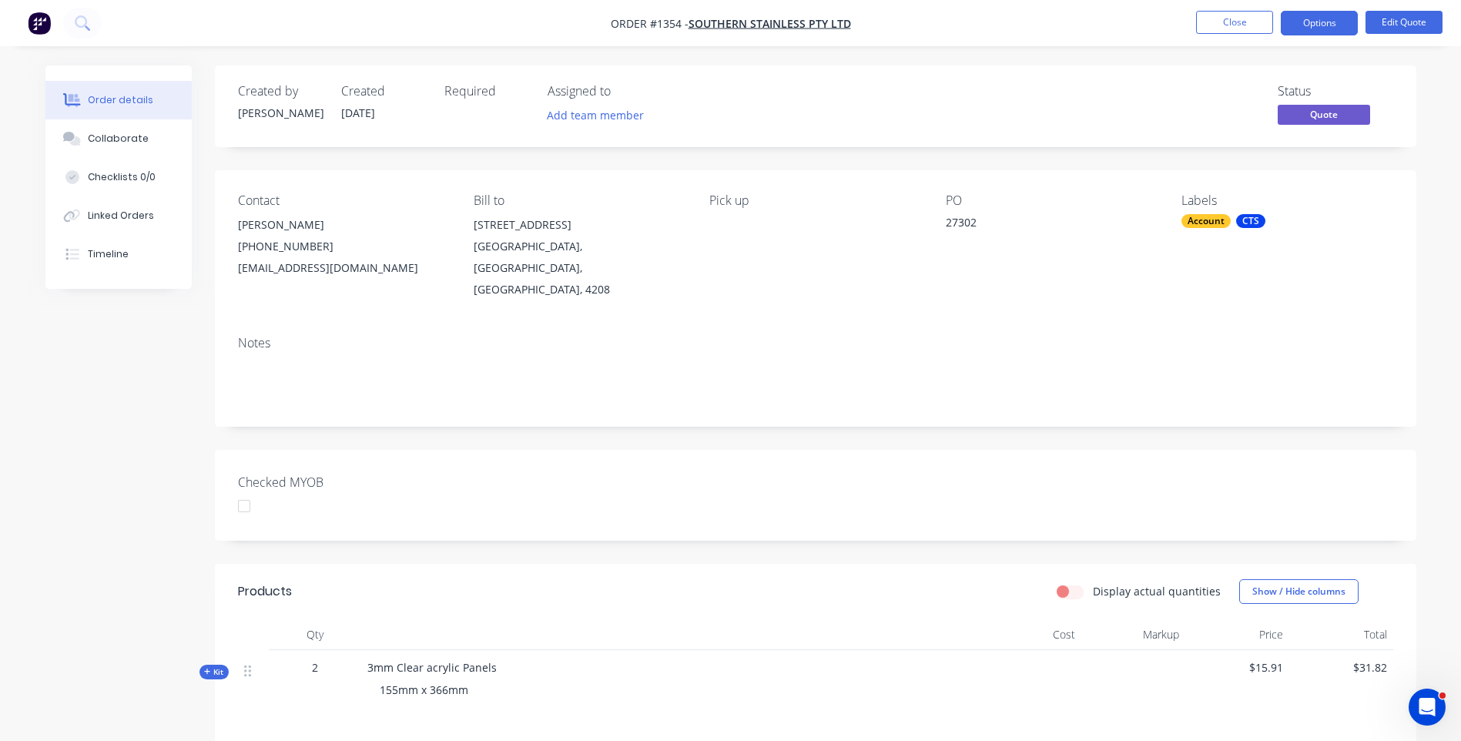
click at [1304, 25] on button "Options" at bounding box center [1318, 23] width 77 height 25
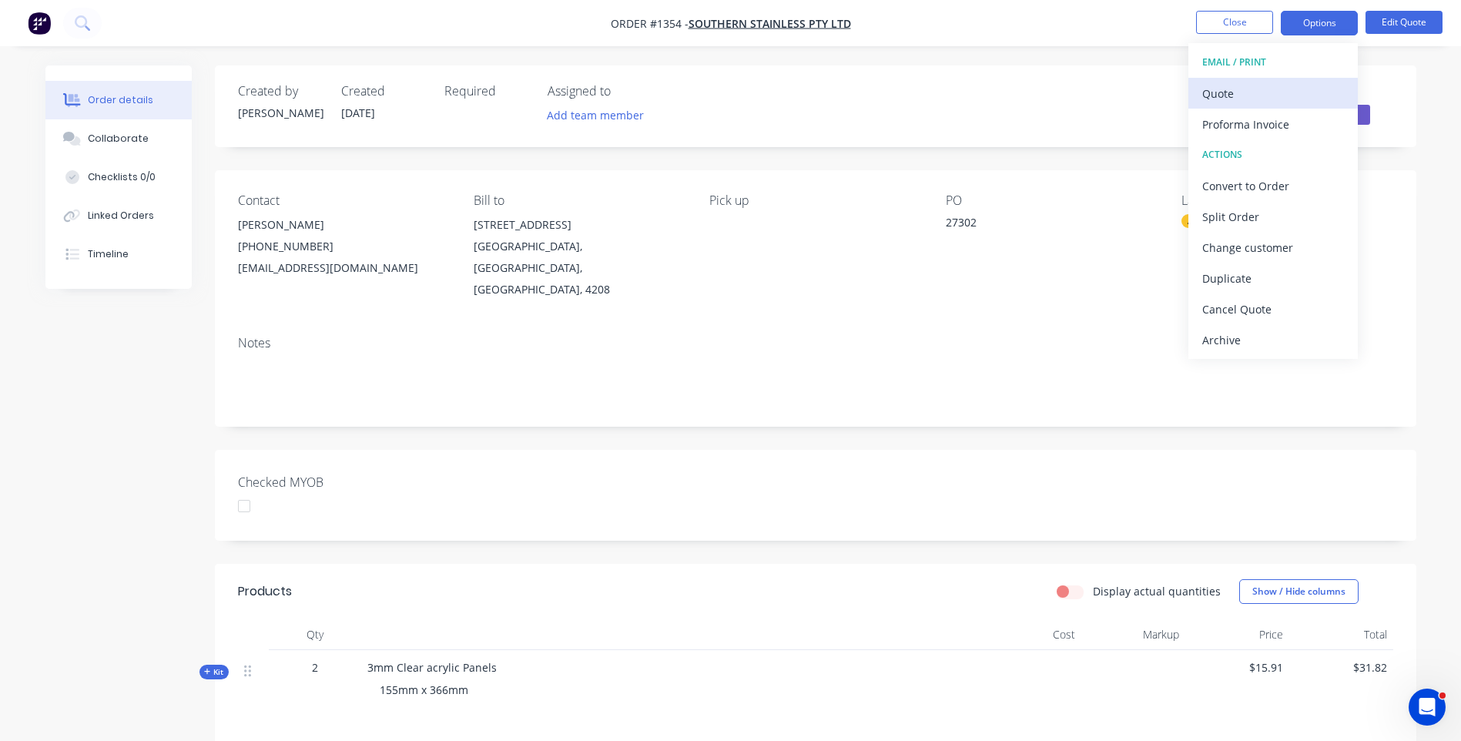
click at [1232, 91] on div "Quote" at bounding box center [1273, 93] width 142 height 22
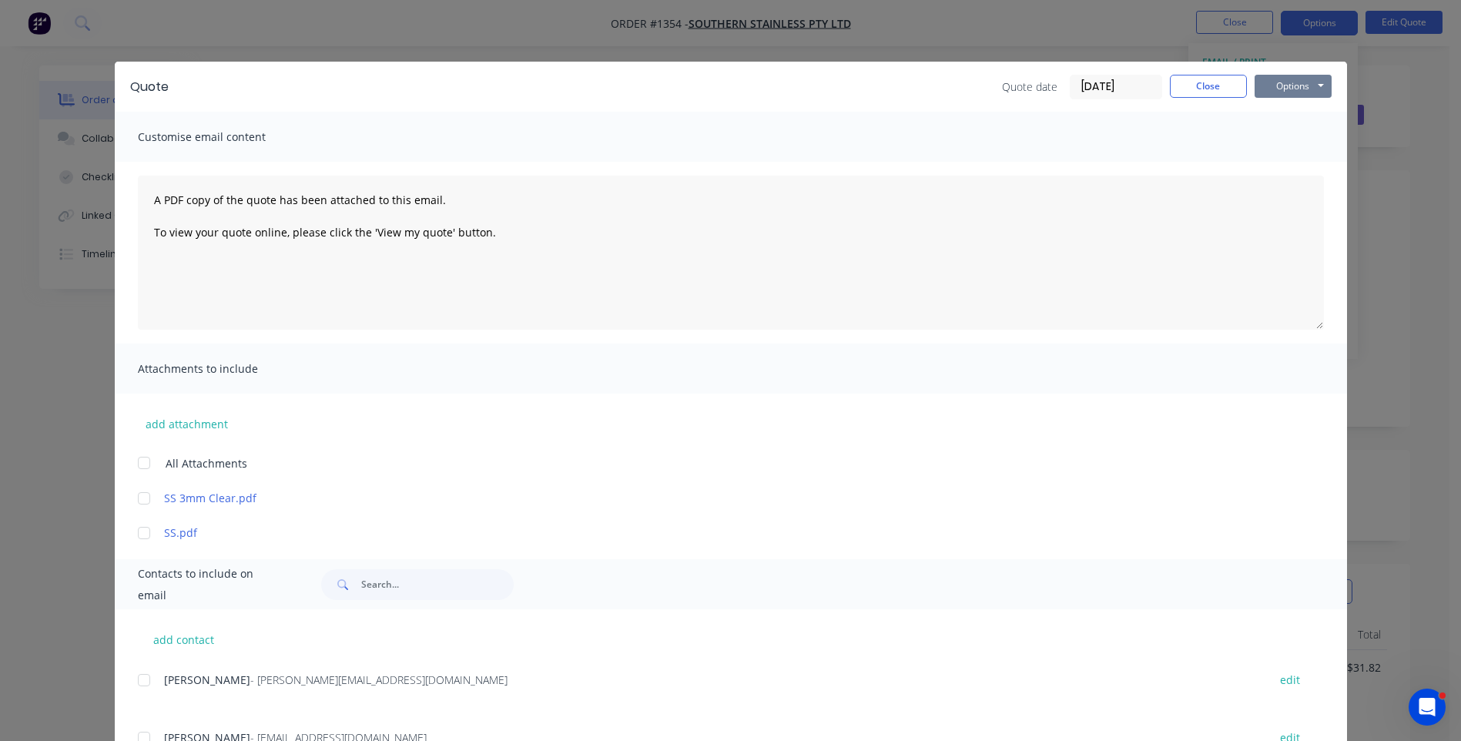
click at [1294, 91] on button "Options" at bounding box center [1292, 86] width 77 height 23
click at [1305, 122] on button "Preview" at bounding box center [1303, 113] width 99 height 25
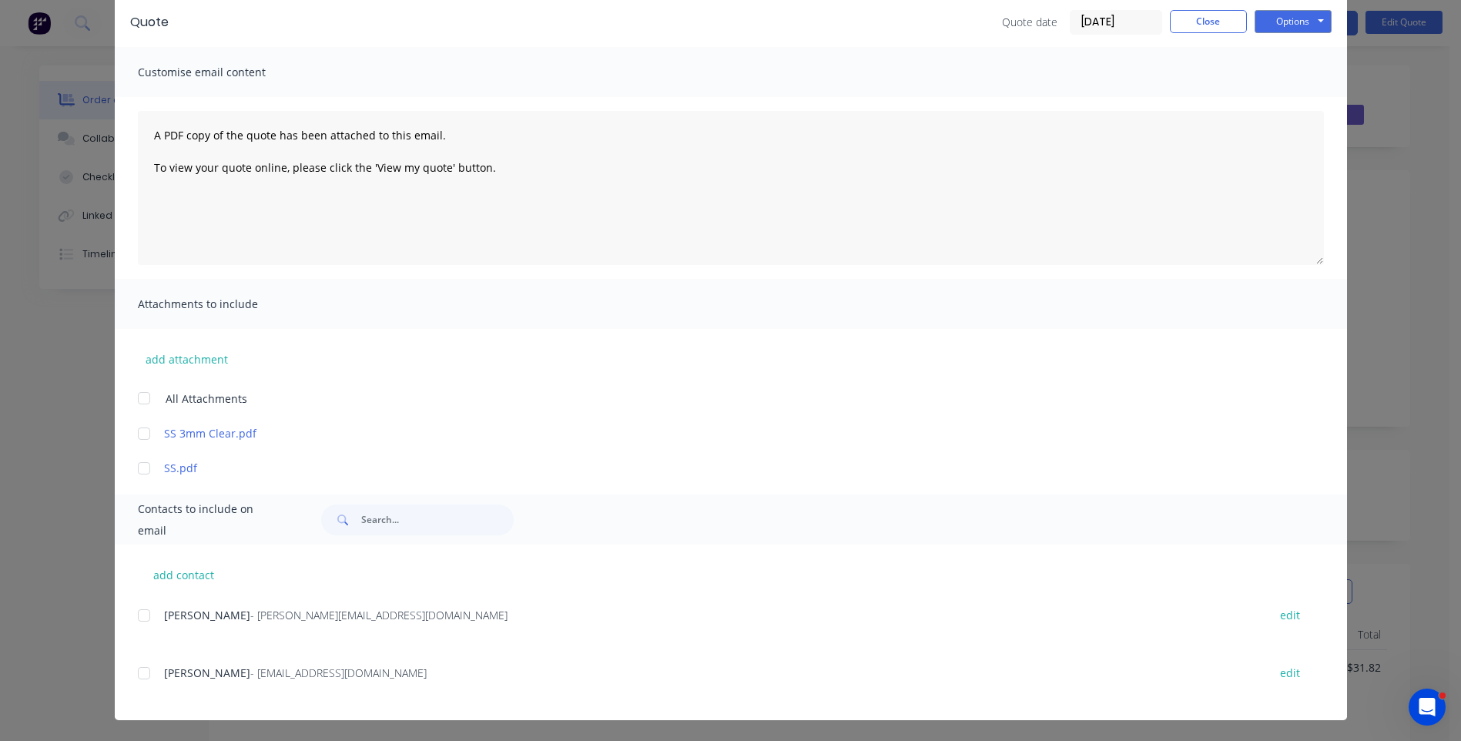
scroll to position [65, 0]
click at [1207, 15] on button "Close" at bounding box center [1208, 20] width 77 height 23
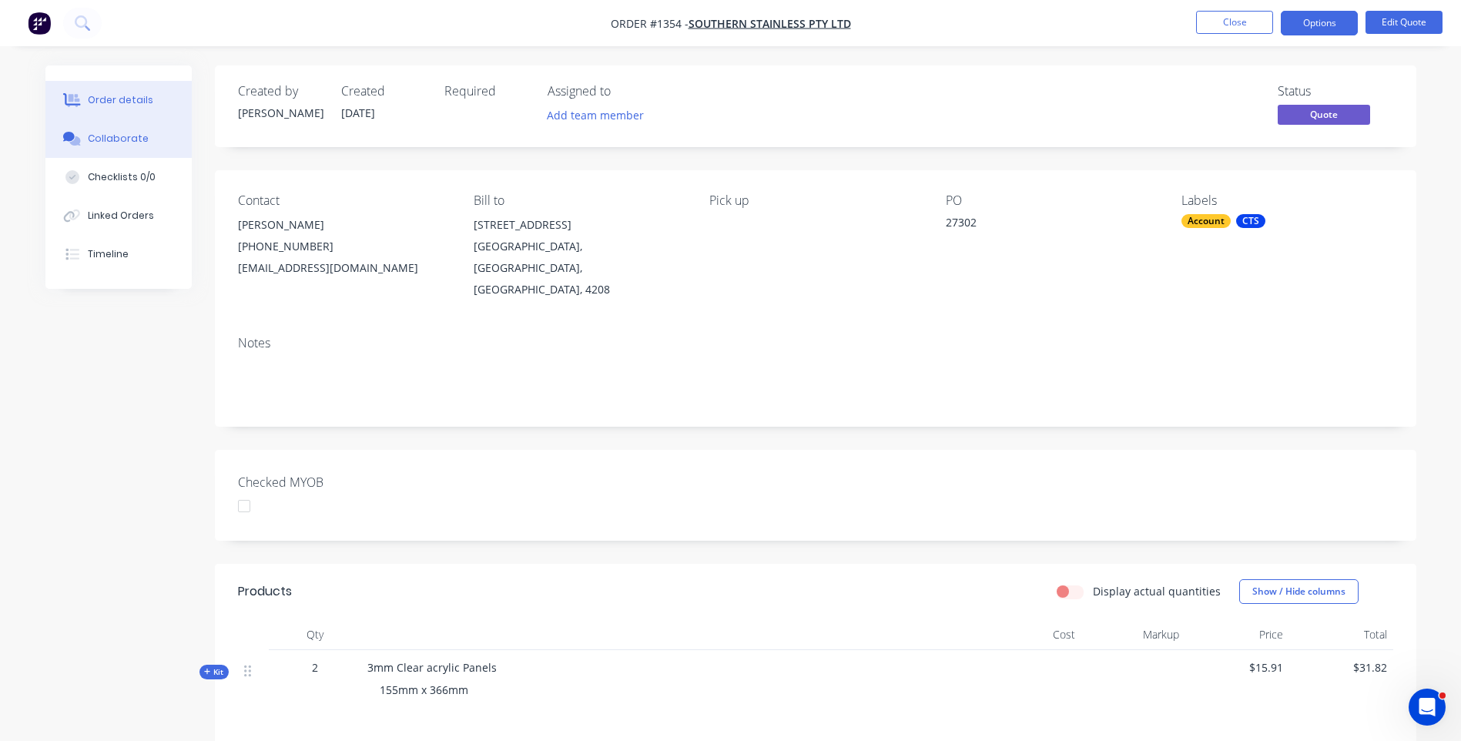
click at [104, 144] on div "Collaborate" at bounding box center [118, 139] width 61 height 14
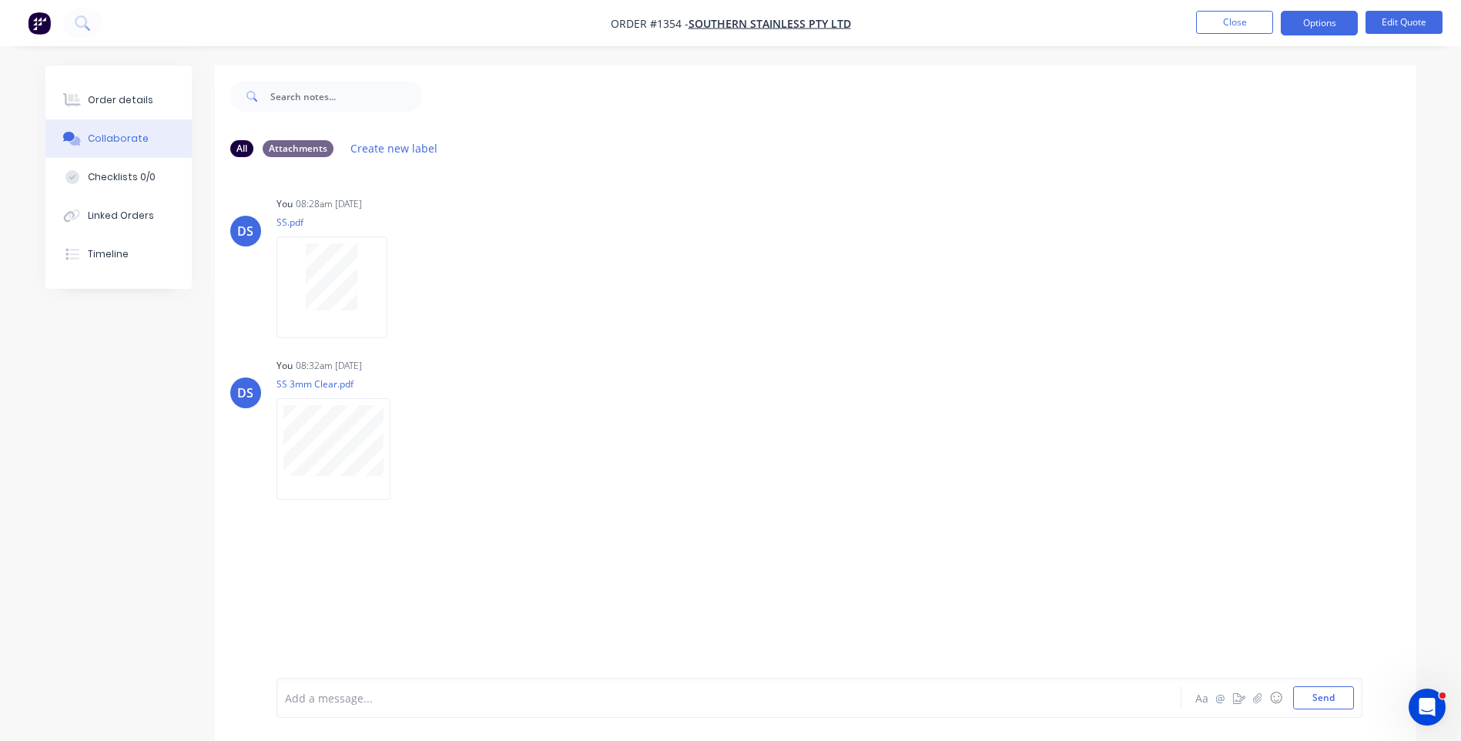
click at [391, 691] on div at bounding box center [686, 698] width 801 height 16
click at [408, 694] on span "Can yo make this an order please" at bounding box center [494, 698] width 172 height 15
click at [1334, 707] on button "Send" at bounding box center [1323, 697] width 61 height 23
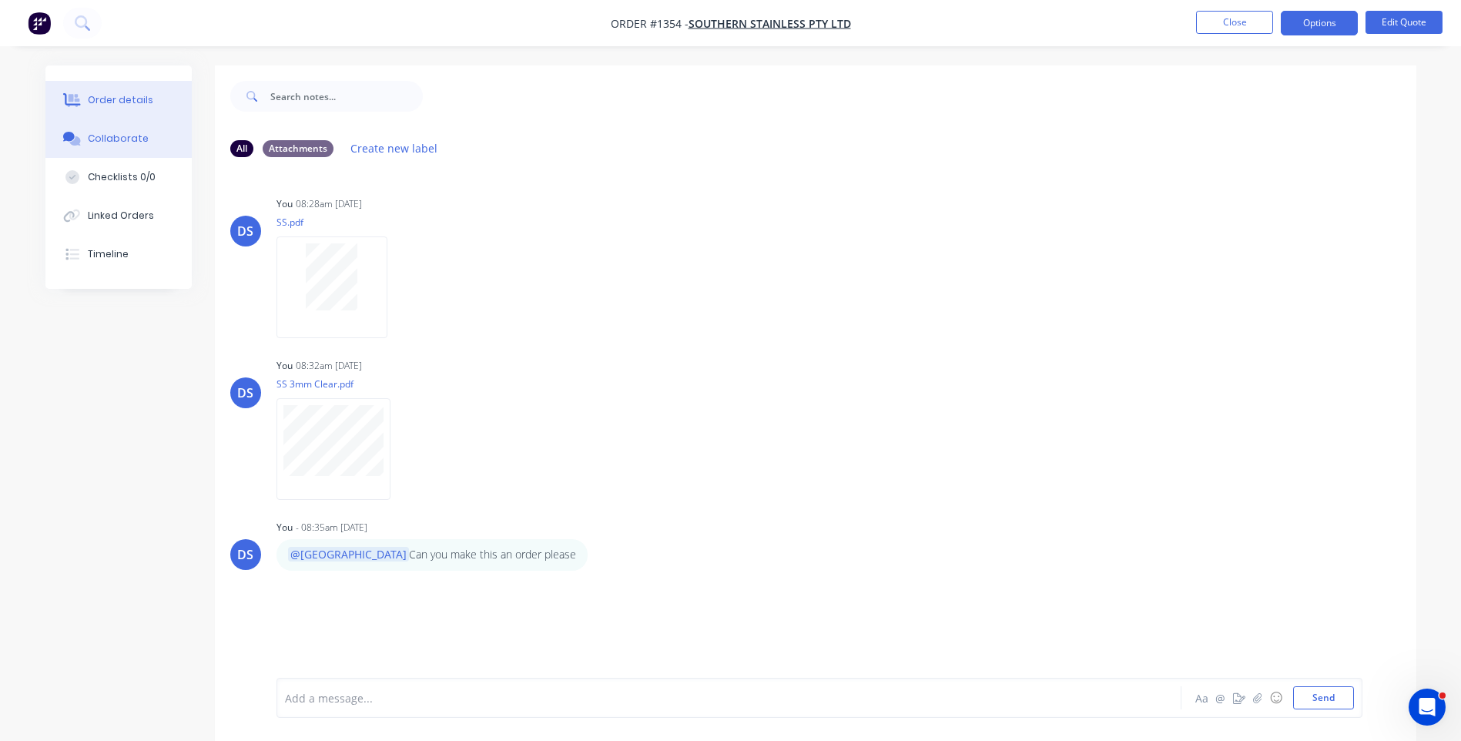
click at [102, 101] on div "Order details" at bounding box center [120, 100] width 65 height 14
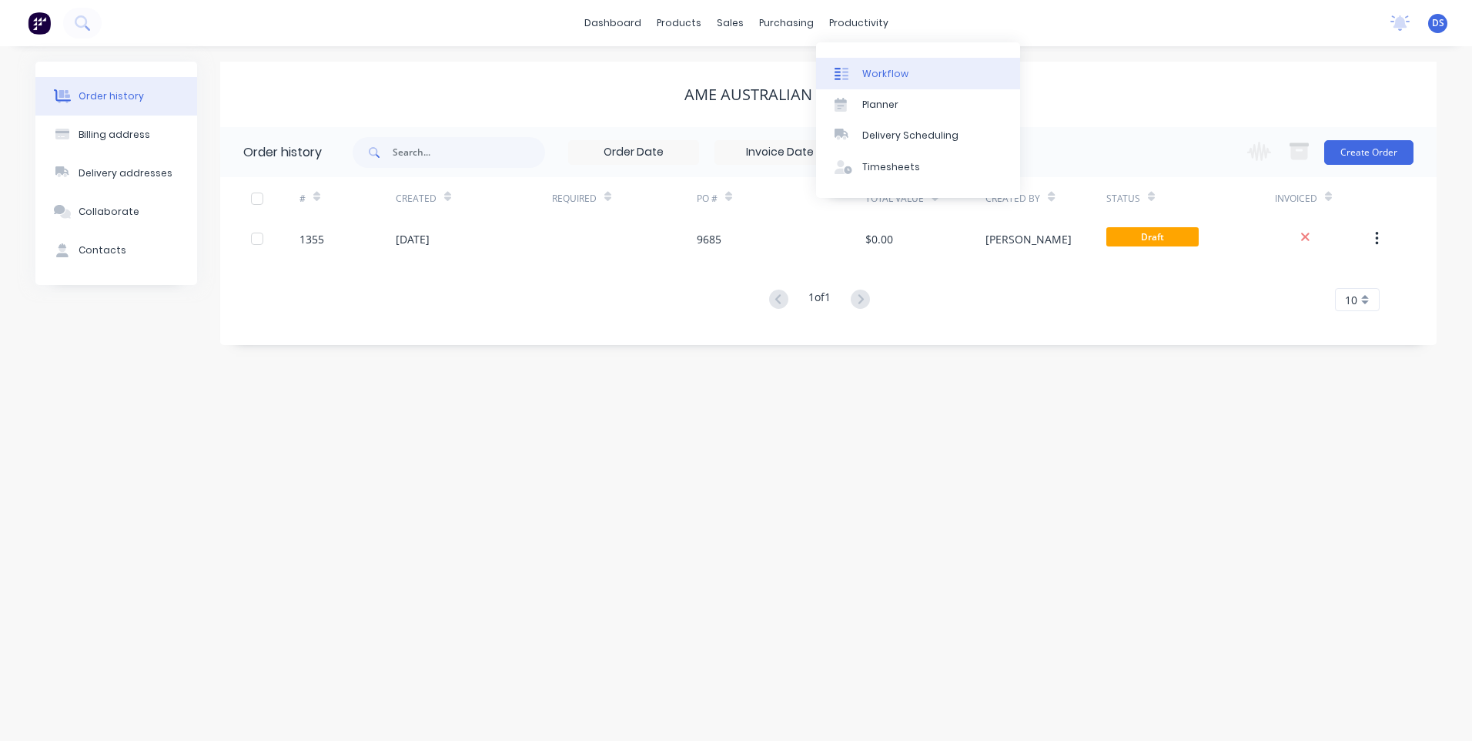
click at [882, 74] on div "Workflow" at bounding box center [885, 74] width 46 height 14
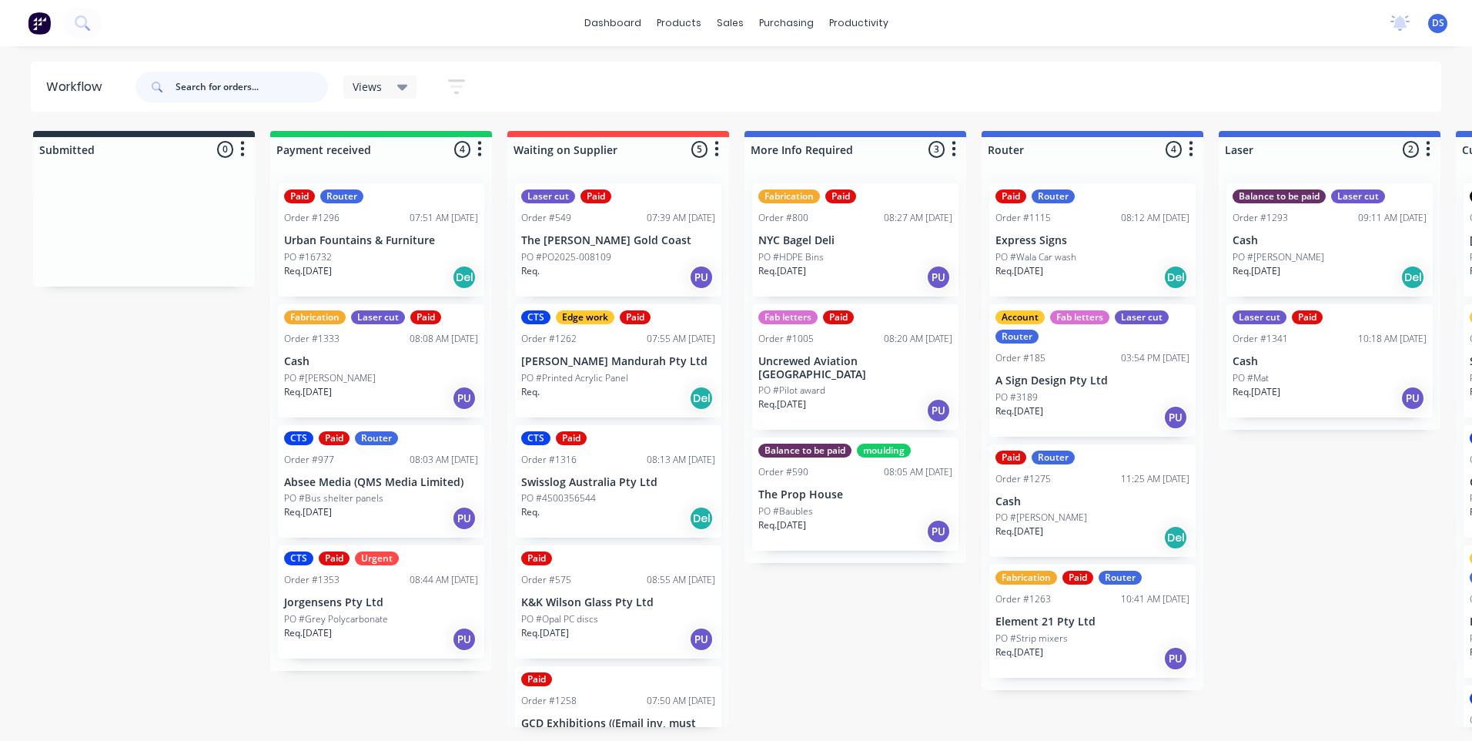
drag, startPoint x: 236, startPoint y: 89, endPoint x: 142, endPoint y: 85, distance: 94.8
click at [142, 85] on div at bounding box center [232, 87] width 192 height 31
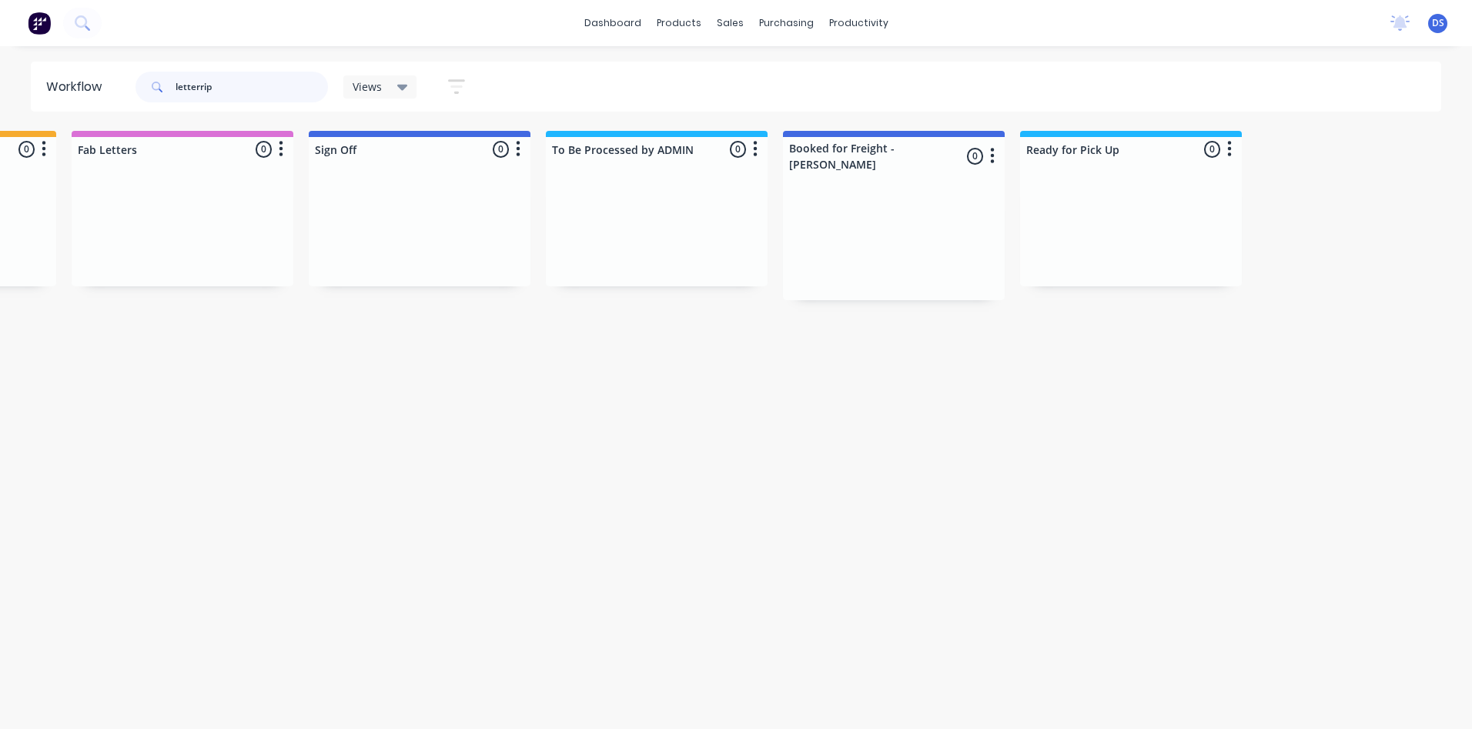
scroll to position [0, 2153]
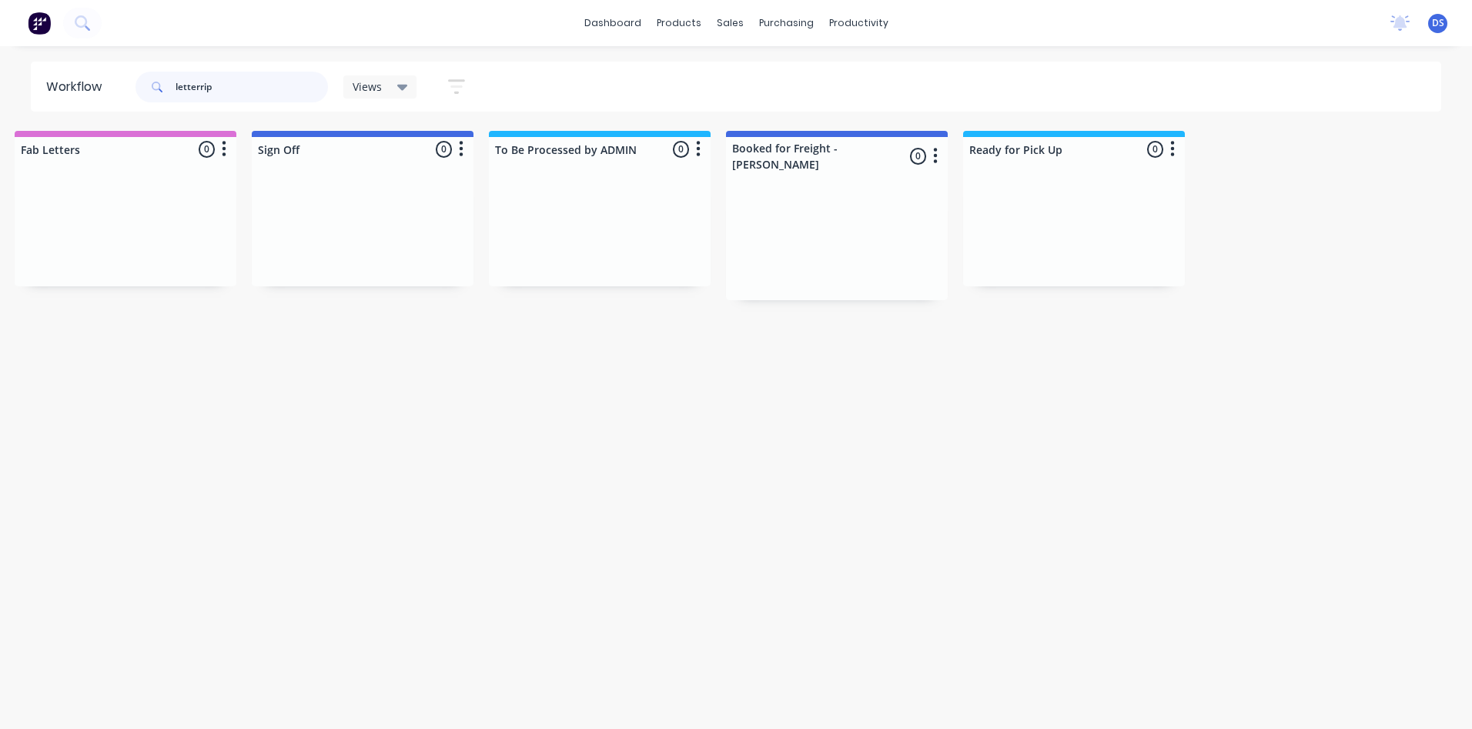
type input "letterrip"
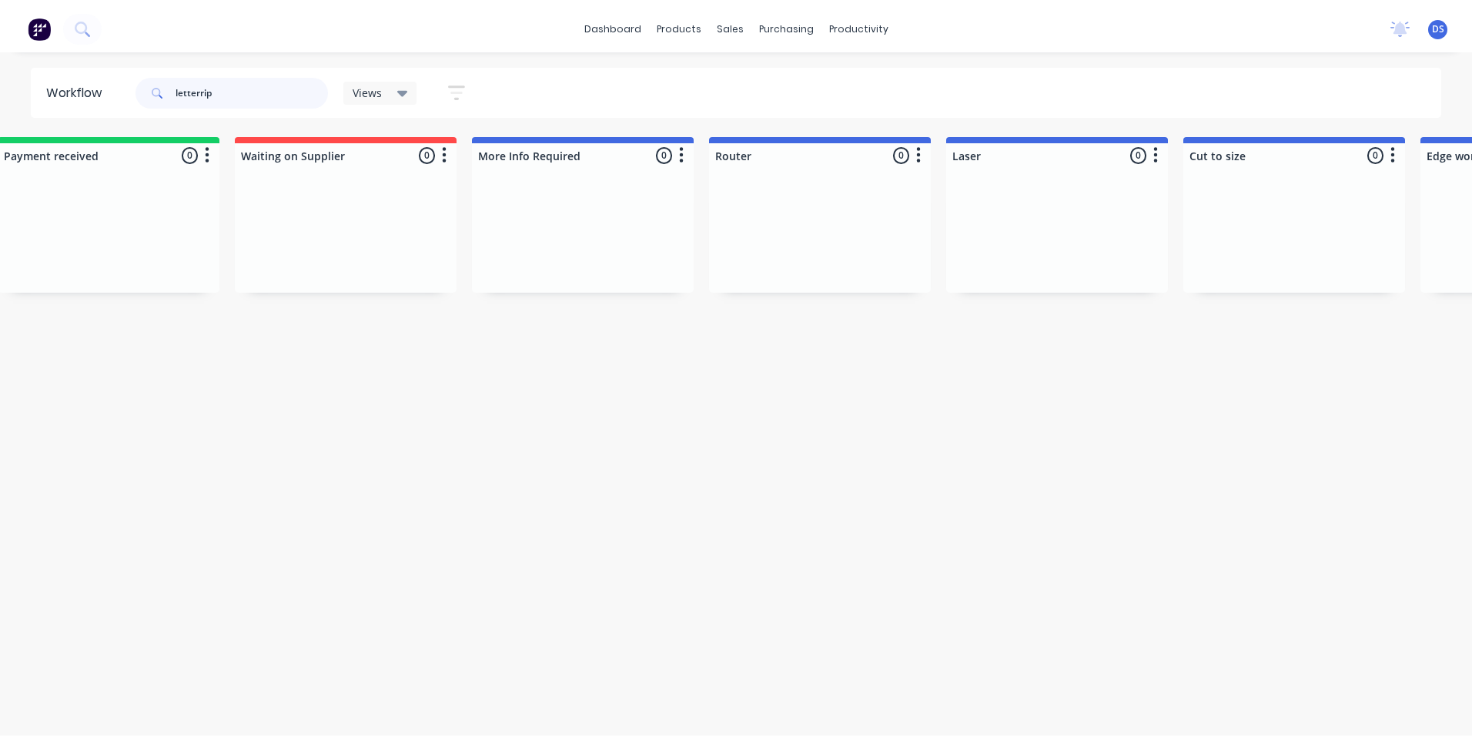
scroll to position [0, 0]
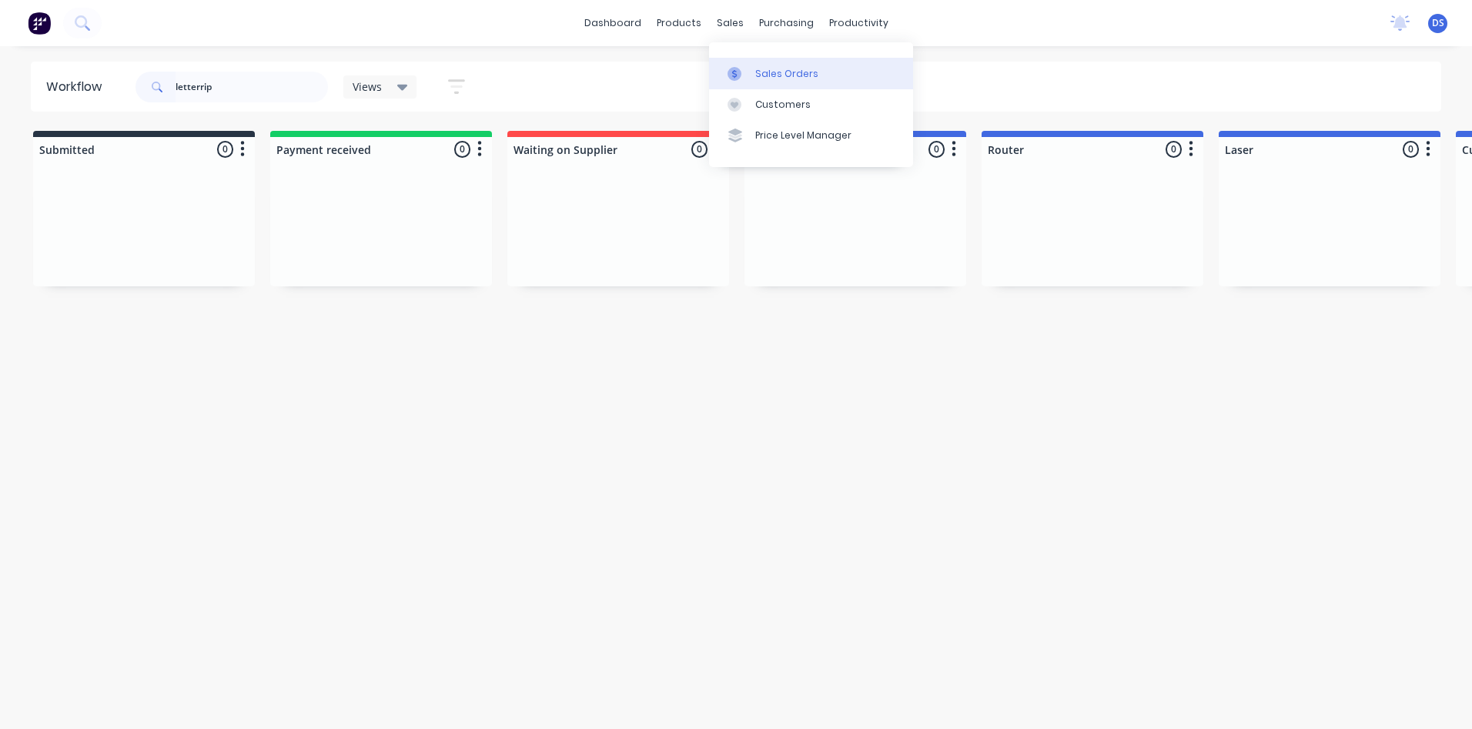
click at [774, 77] on div "Sales Orders" at bounding box center [786, 74] width 63 height 14
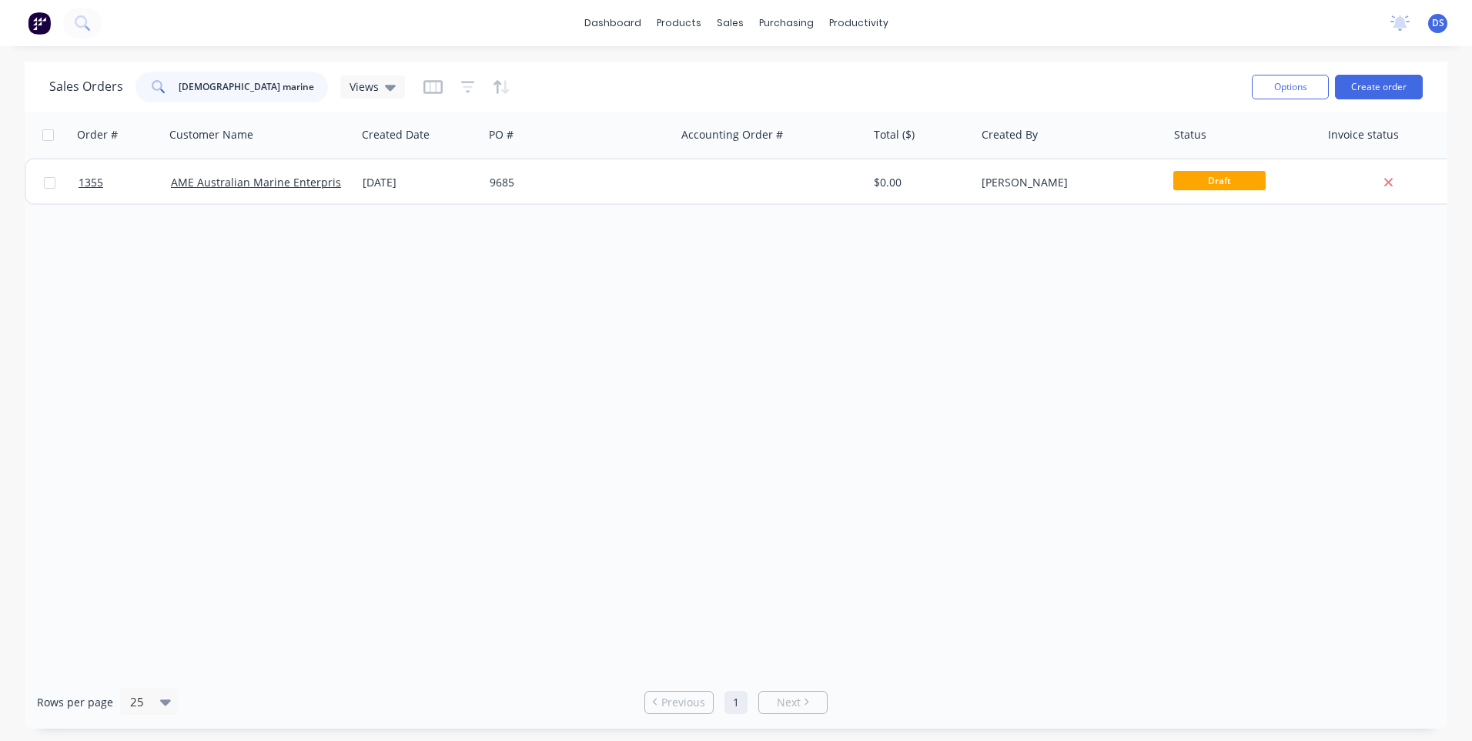
drag, startPoint x: 282, startPoint y: 89, endPoint x: 132, endPoint y: 81, distance: 149.6
click at [125, 96] on div "Sales Orders australian marine Views" at bounding box center [227, 87] width 356 height 31
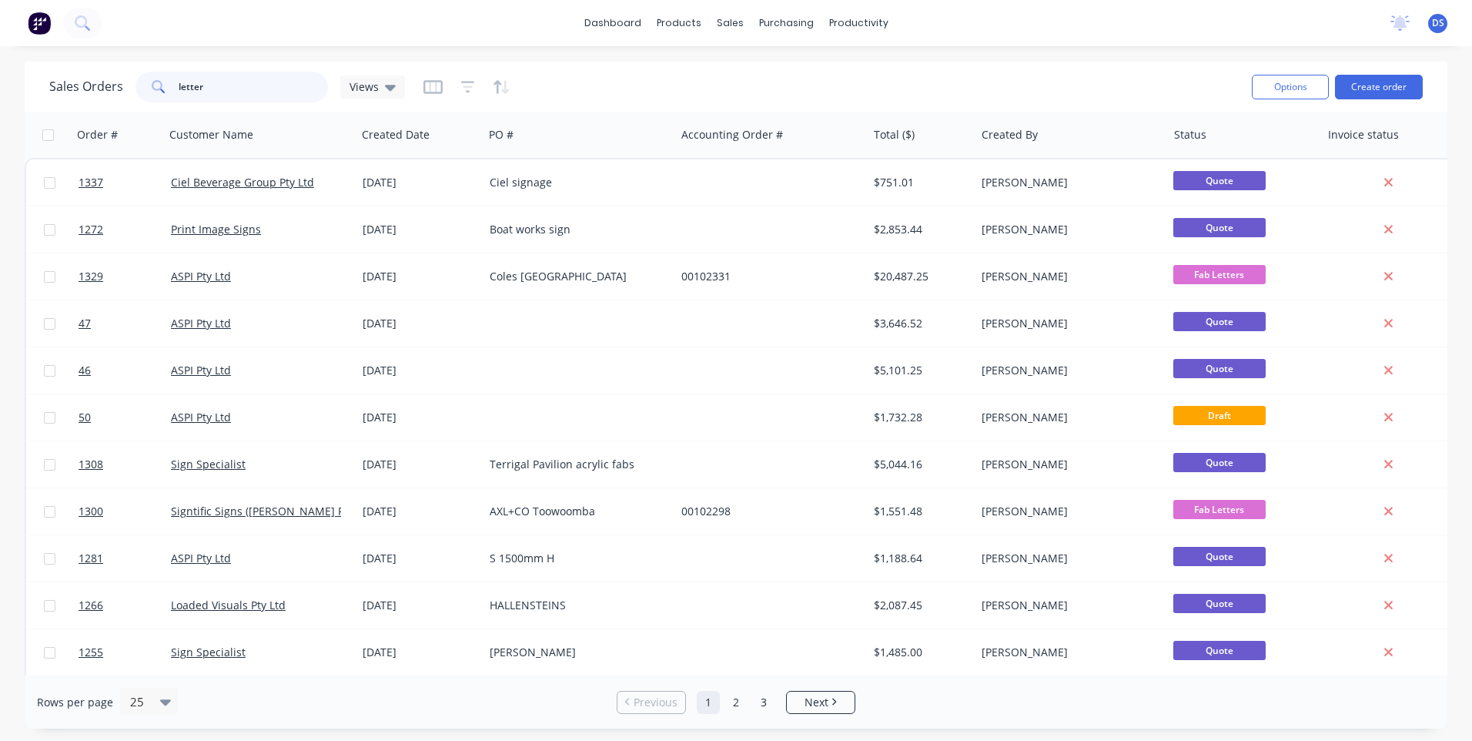
drag, startPoint x: 231, startPoint y: 89, endPoint x: 149, endPoint y: 93, distance: 82.5
click at [149, 93] on div "letter" at bounding box center [232, 87] width 192 height 31
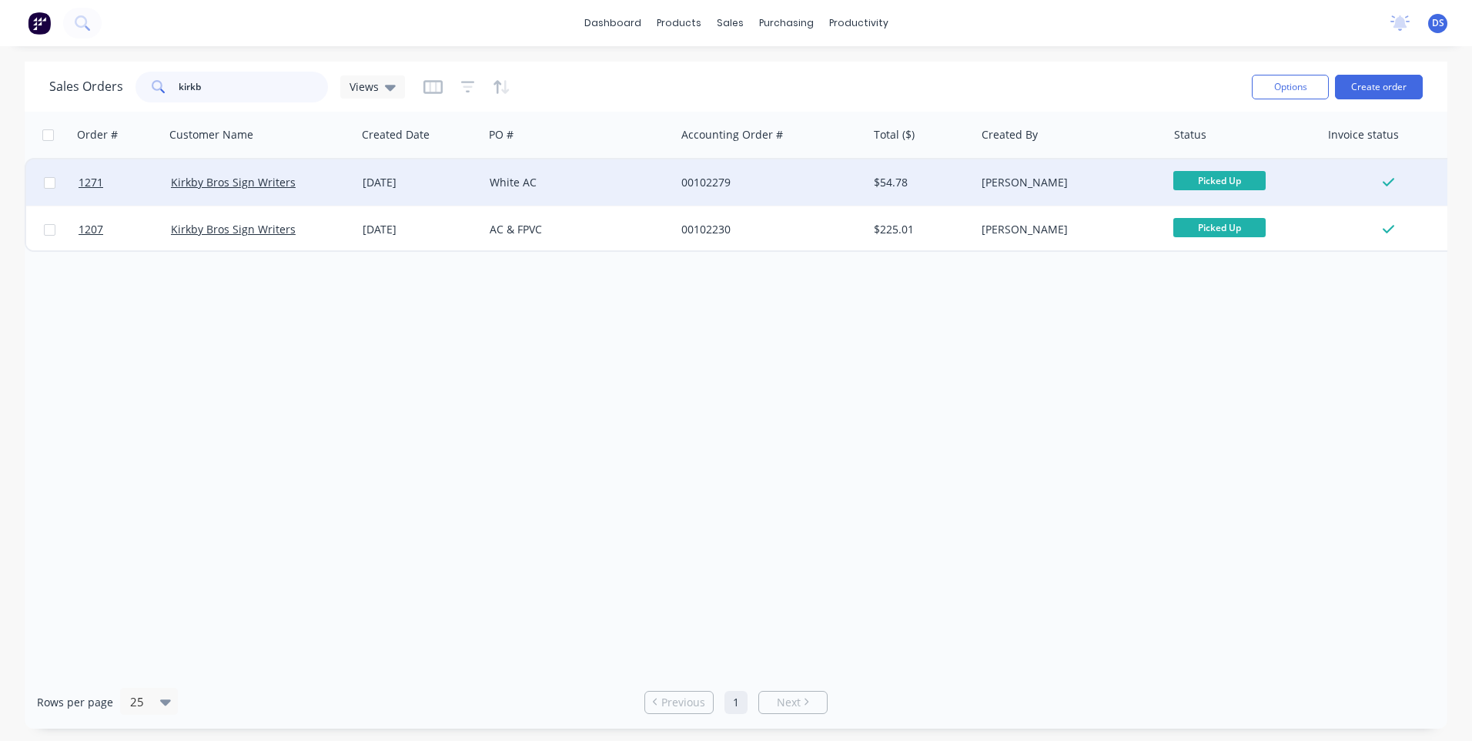
type input "kirkb"
click at [510, 192] on div "White AC" at bounding box center [580, 182] width 192 height 46
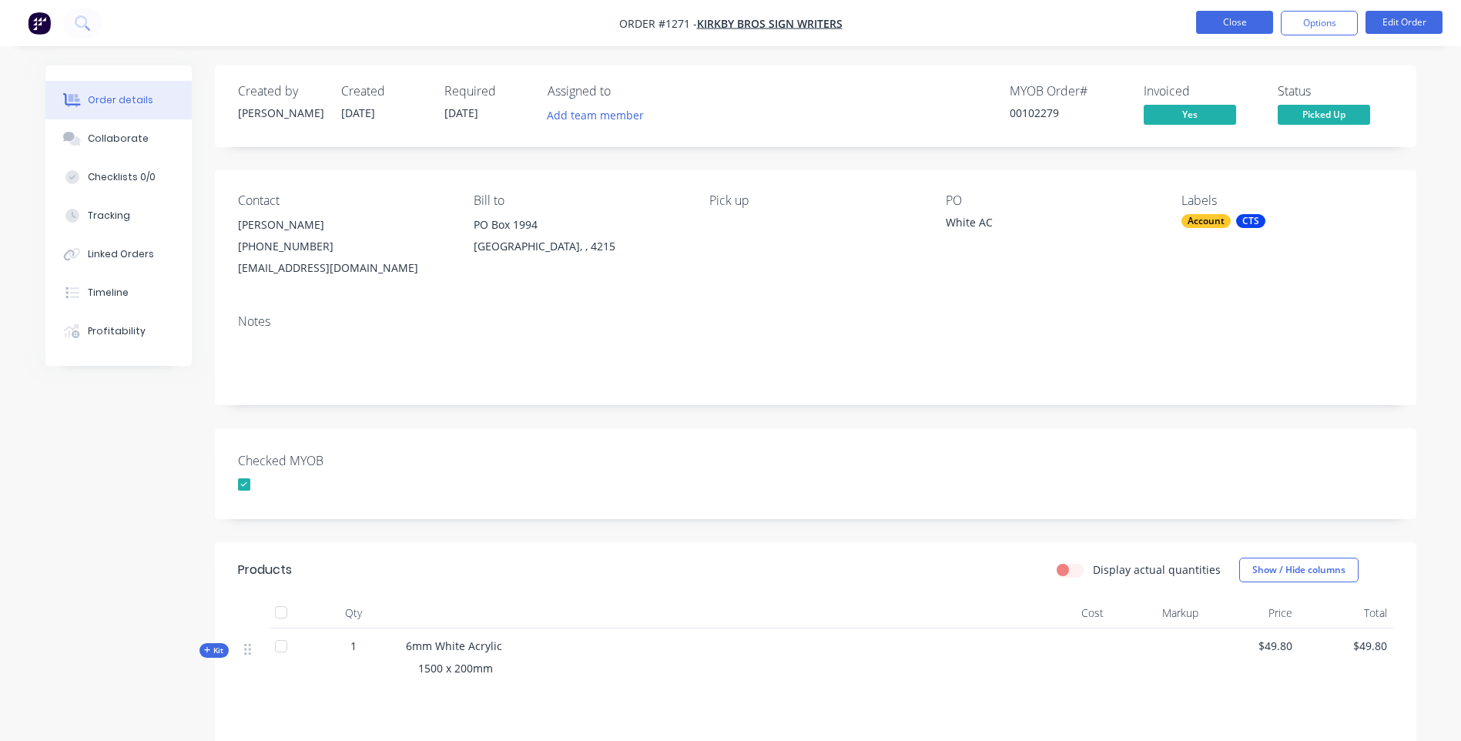
click at [1244, 29] on button "Close" at bounding box center [1234, 22] width 77 height 23
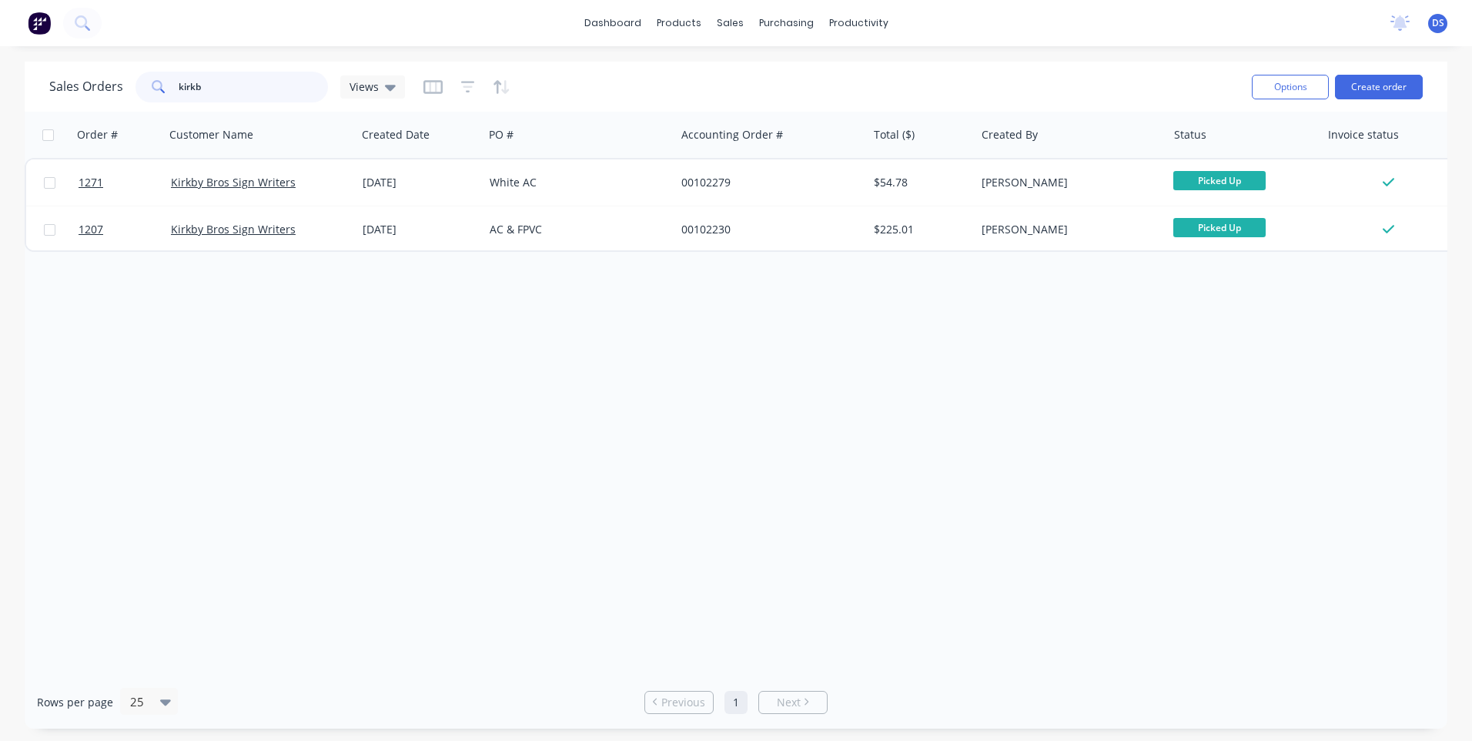
drag, startPoint x: 239, startPoint y: 82, endPoint x: 116, endPoint y: 90, distance: 122.7
click at [116, 90] on div "Sales Orders kirkb Views" at bounding box center [227, 87] width 356 height 31
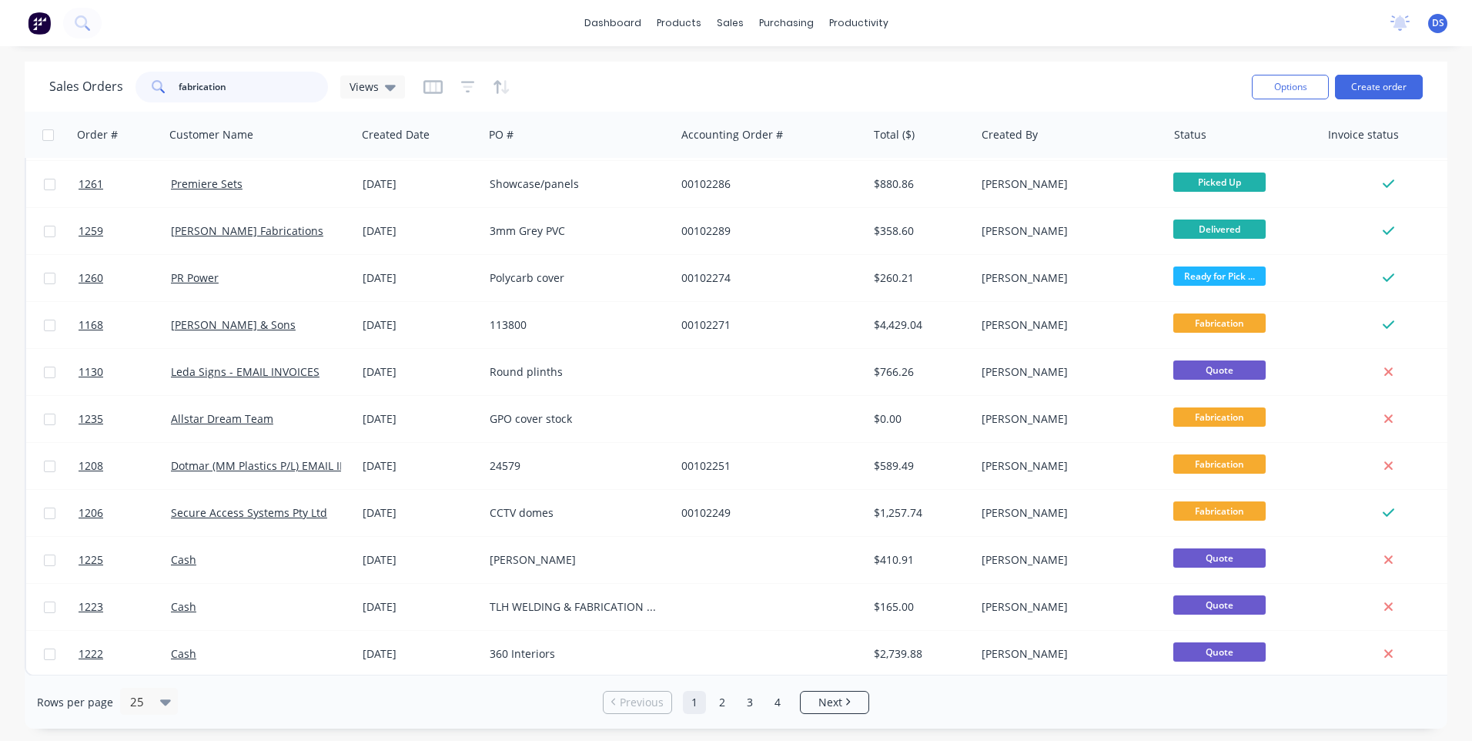
scroll to position [664, 0]
drag, startPoint x: 251, startPoint y: 85, endPoint x: 136, endPoint y: 55, distance: 119.1
click at [129, 74] on div "Sales Orders fabrication Views" at bounding box center [227, 87] width 356 height 31
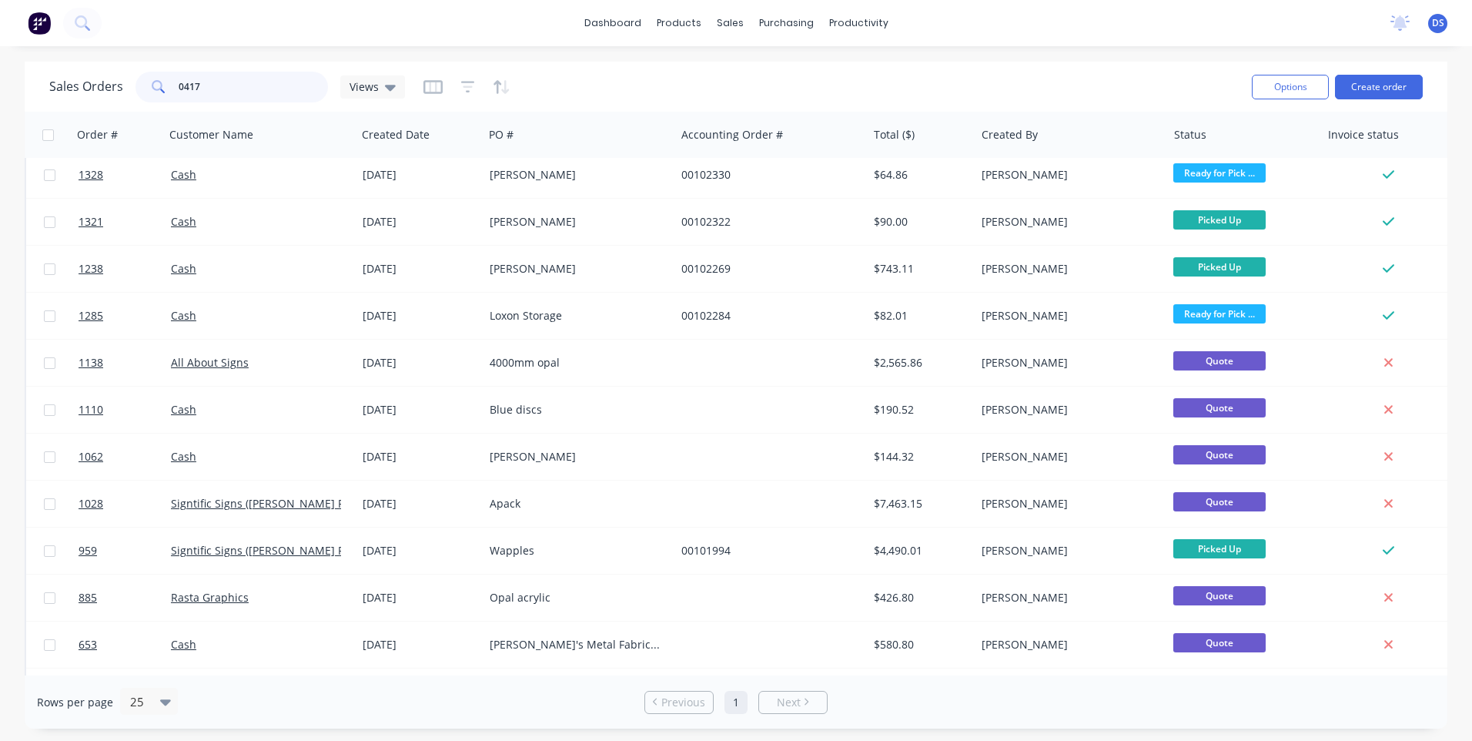
scroll to position [0, 0]
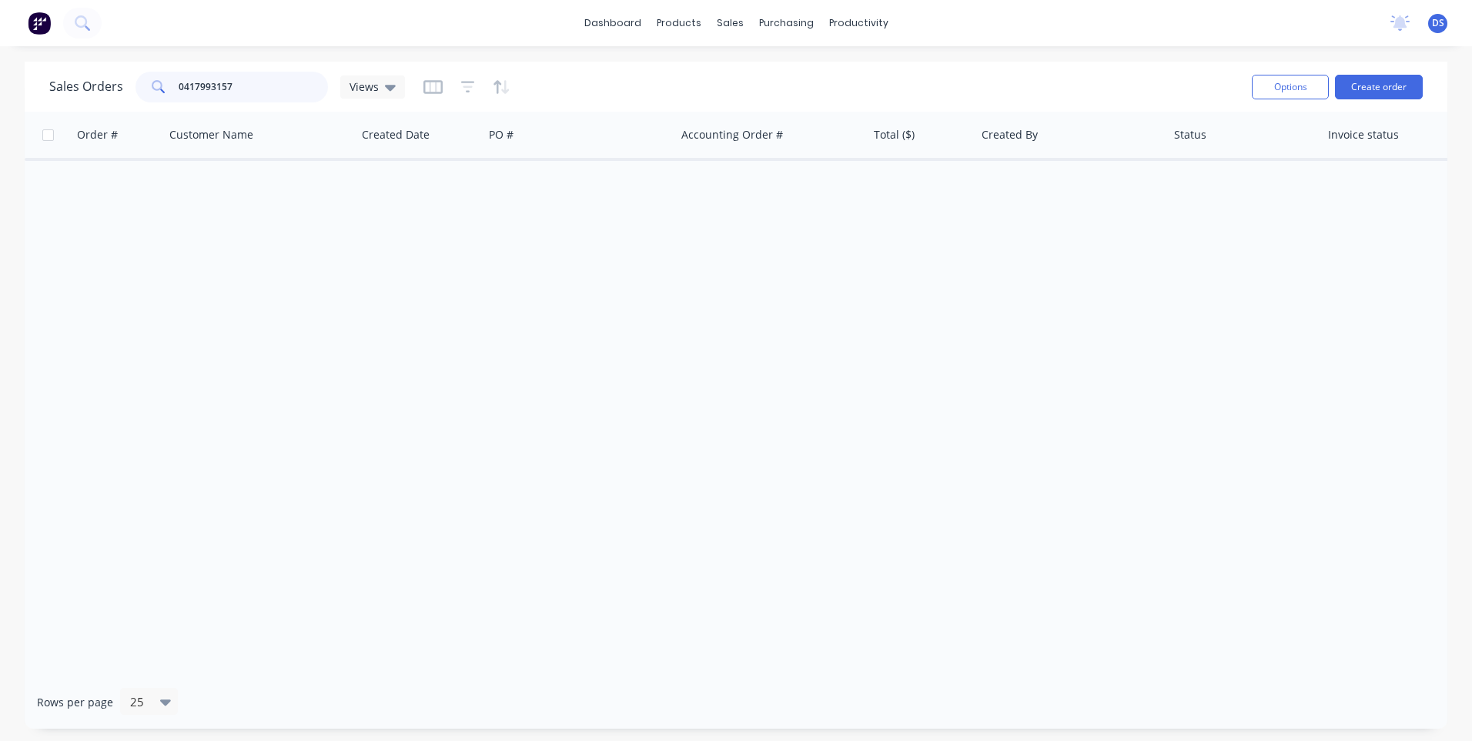
type input "0417993157"
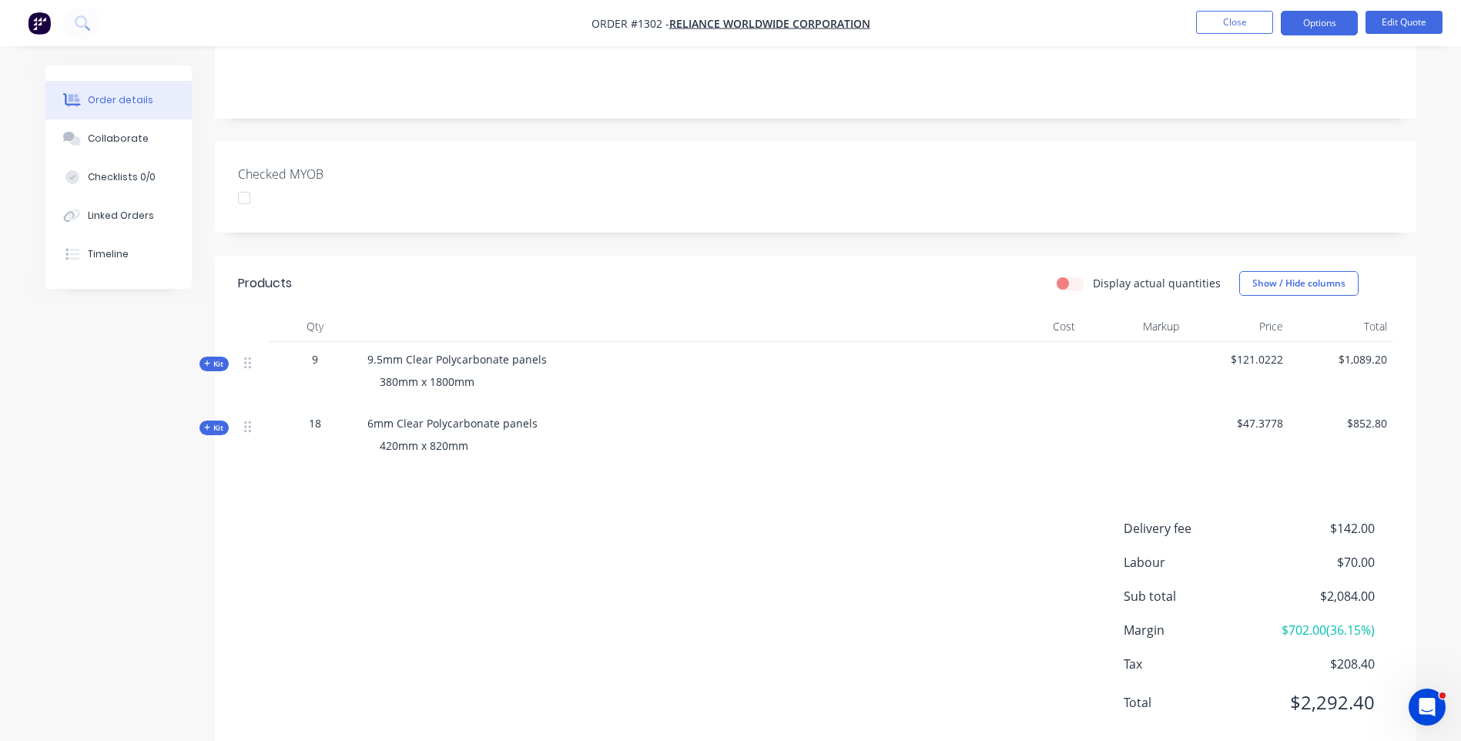
scroll to position [308, 0]
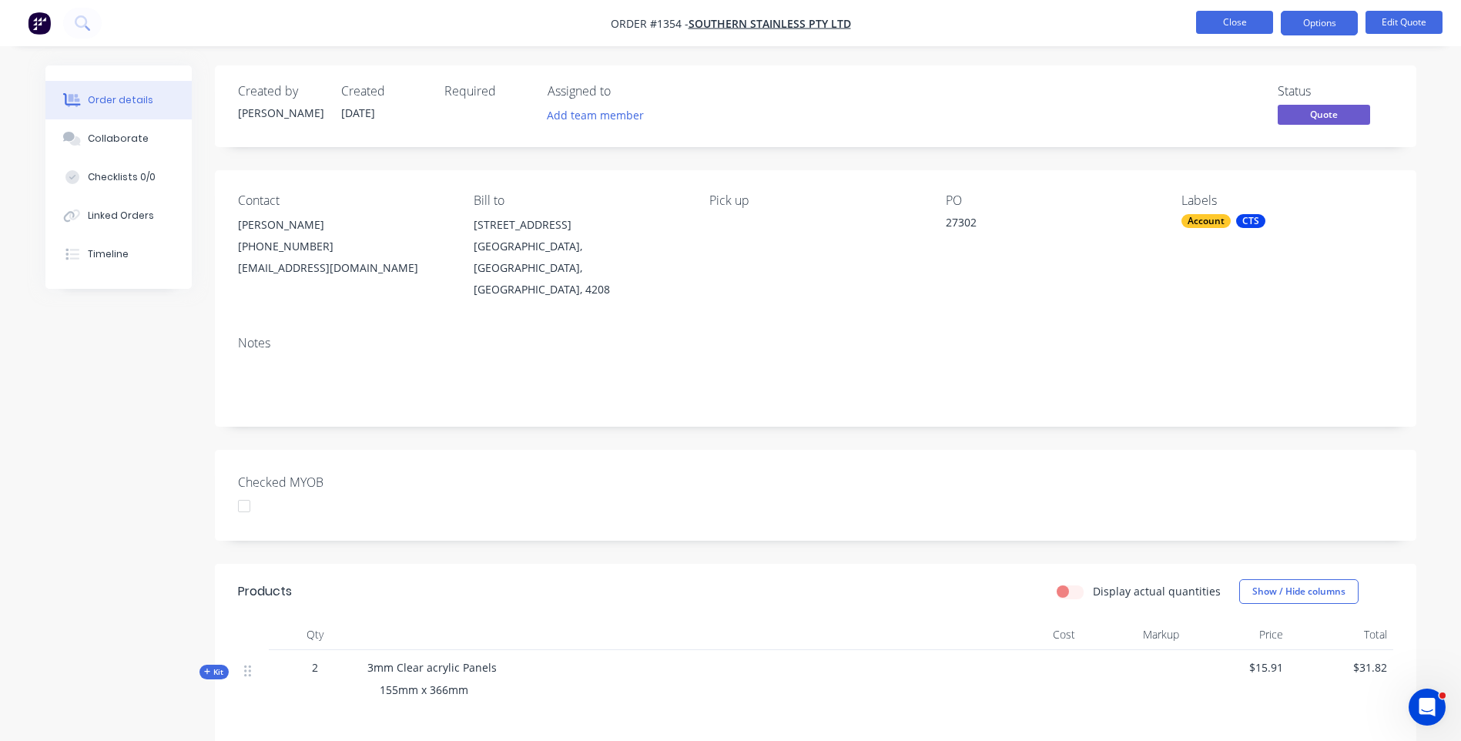
click at [1224, 25] on button "Close" at bounding box center [1234, 22] width 77 height 23
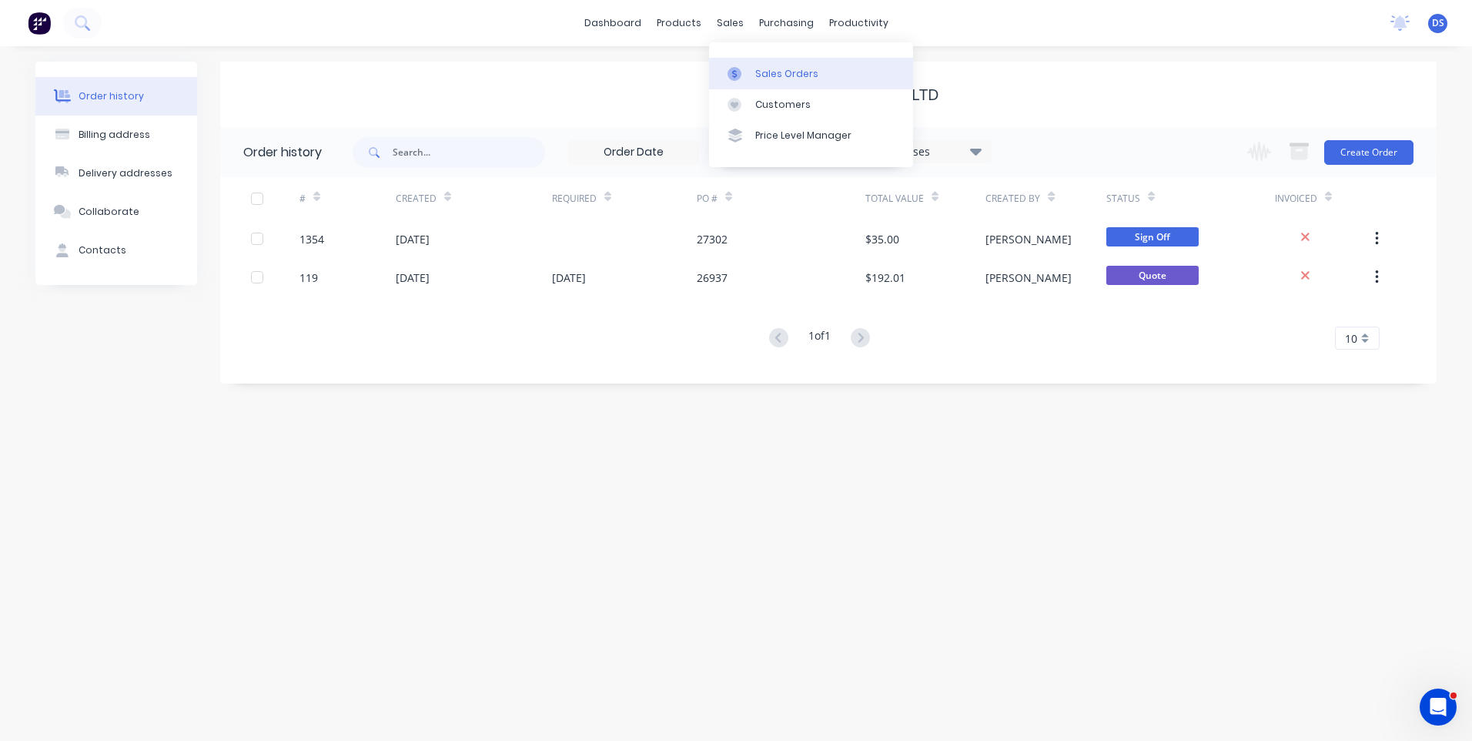
click at [778, 75] on div "Sales Orders" at bounding box center [786, 74] width 63 height 14
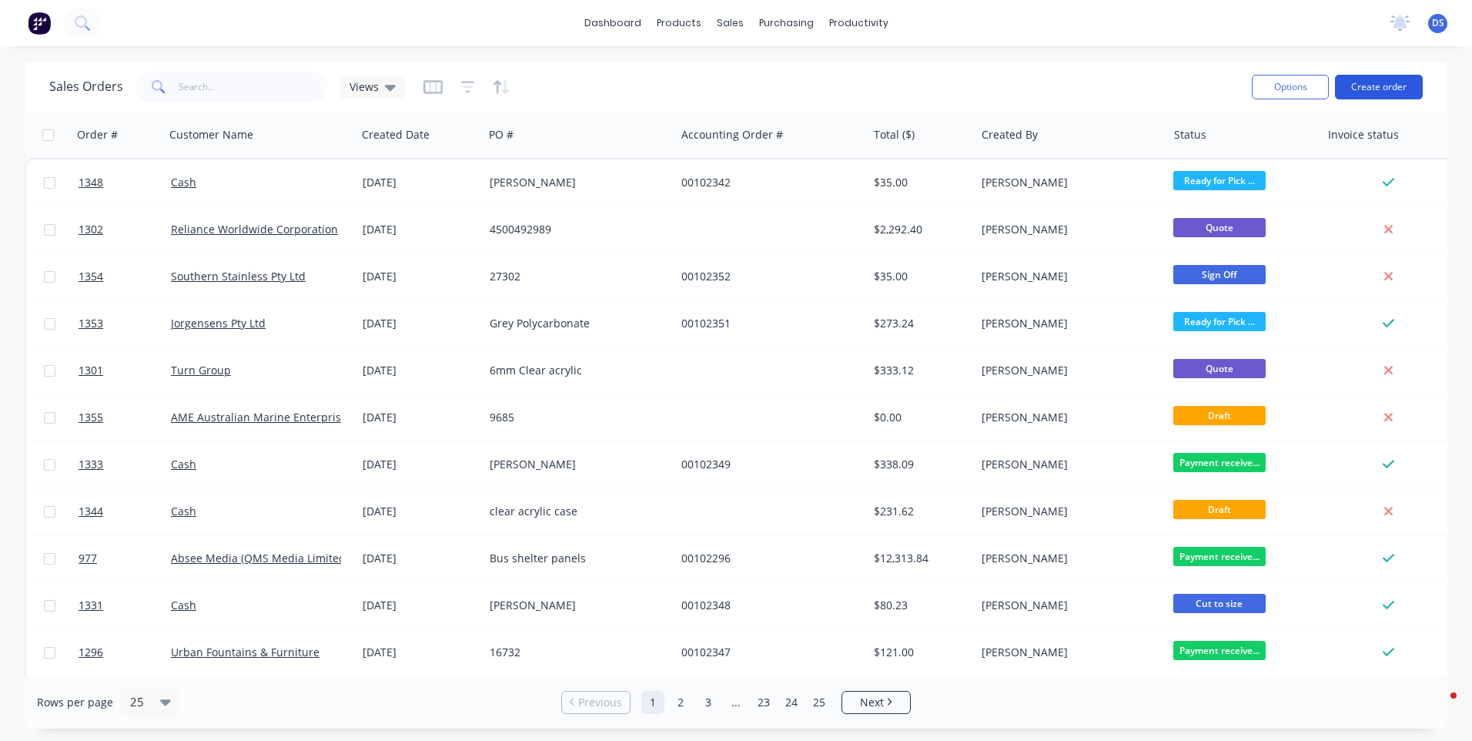
click at [1374, 93] on button "Create order" at bounding box center [1379, 87] width 88 height 25
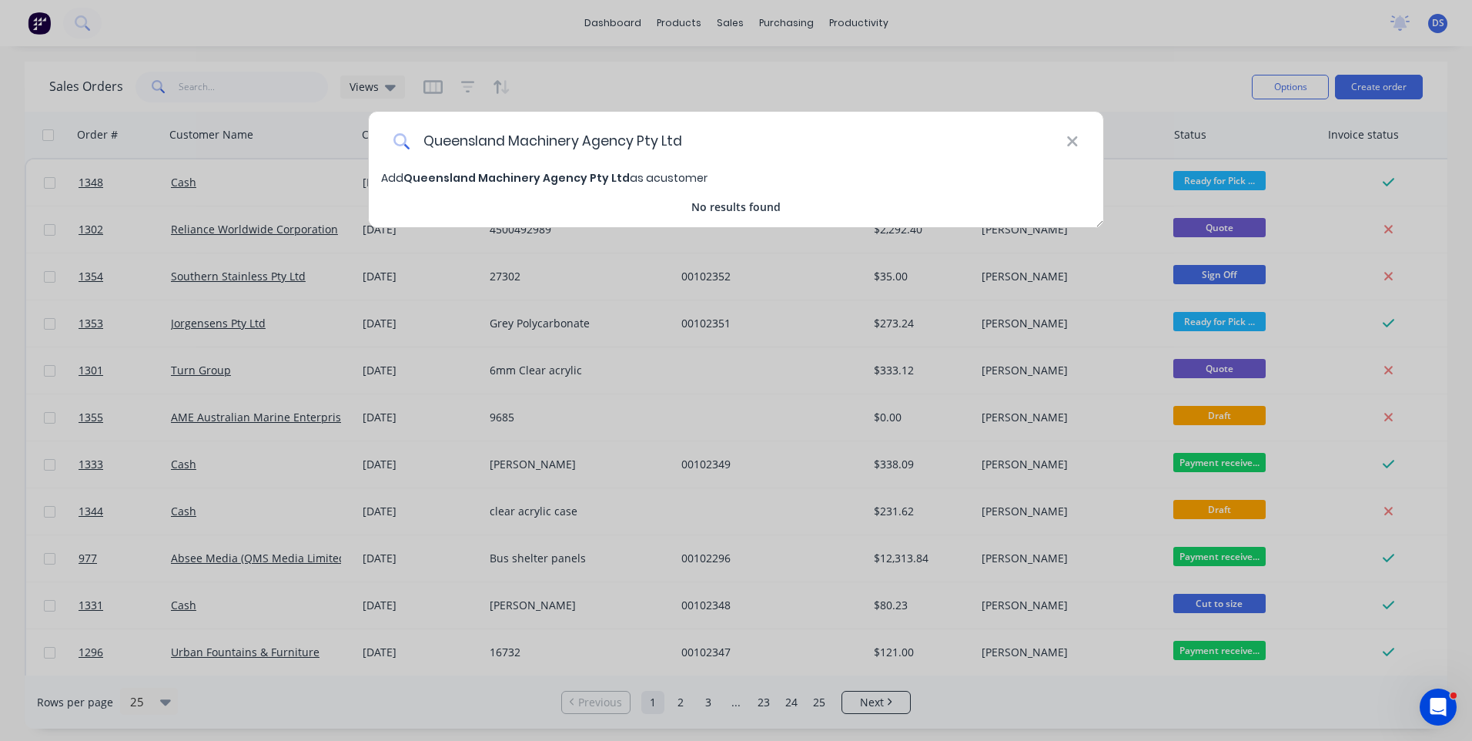
type input "Queensland Machinery Agency Pty Ltd"
click at [541, 182] on span "Queensland Machinery Agency Pty Ltd" at bounding box center [516, 177] width 226 height 15
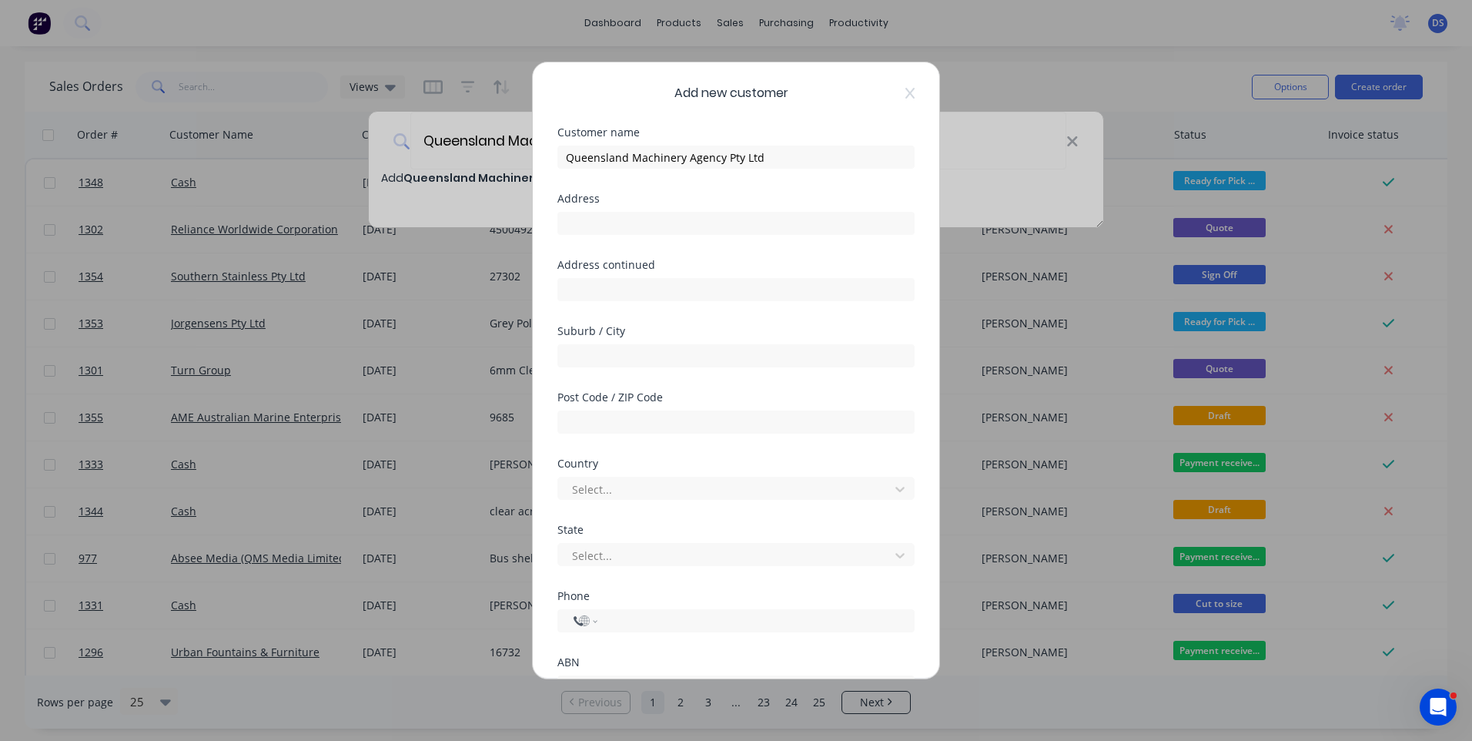
select select "AU"
click at [637, 229] on input "text" at bounding box center [735, 223] width 357 height 23
click at [549, 681] on div "Add new customer Customer name Queensland Machinery Agency Pty Ltd Address Addr…" at bounding box center [736, 370] width 1472 height 741
paste input "Steele Rudd Corner Nobby Qld 4360 AUSTRALIA"
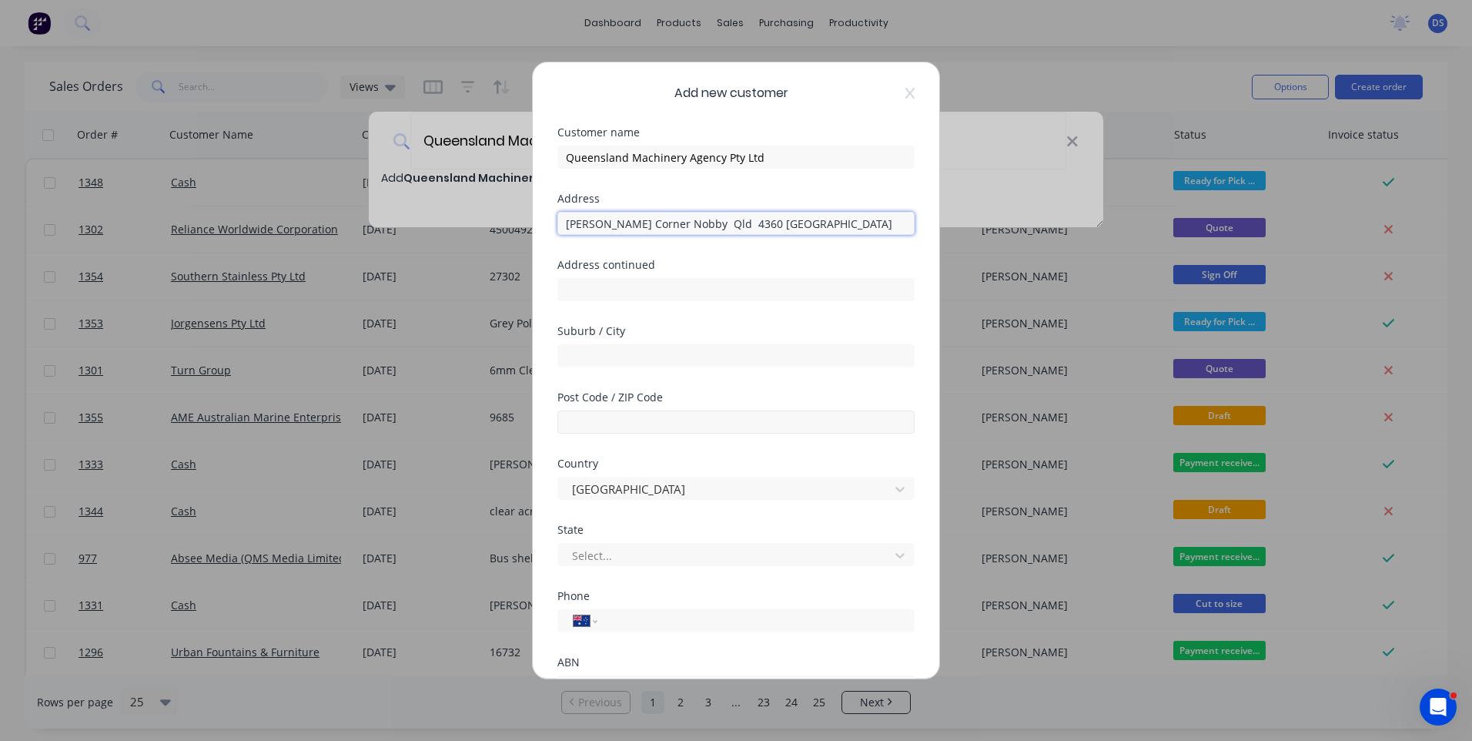
type input "Steele Rudd Corner Nobby Qld 4360 AUSTRALIA"
click at [621, 420] on input "text" at bounding box center [735, 421] width 357 height 23
type input "4360"
click at [606, 353] on input "text" at bounding box center [735, 355] width 357 height 23
type input "Nobby"
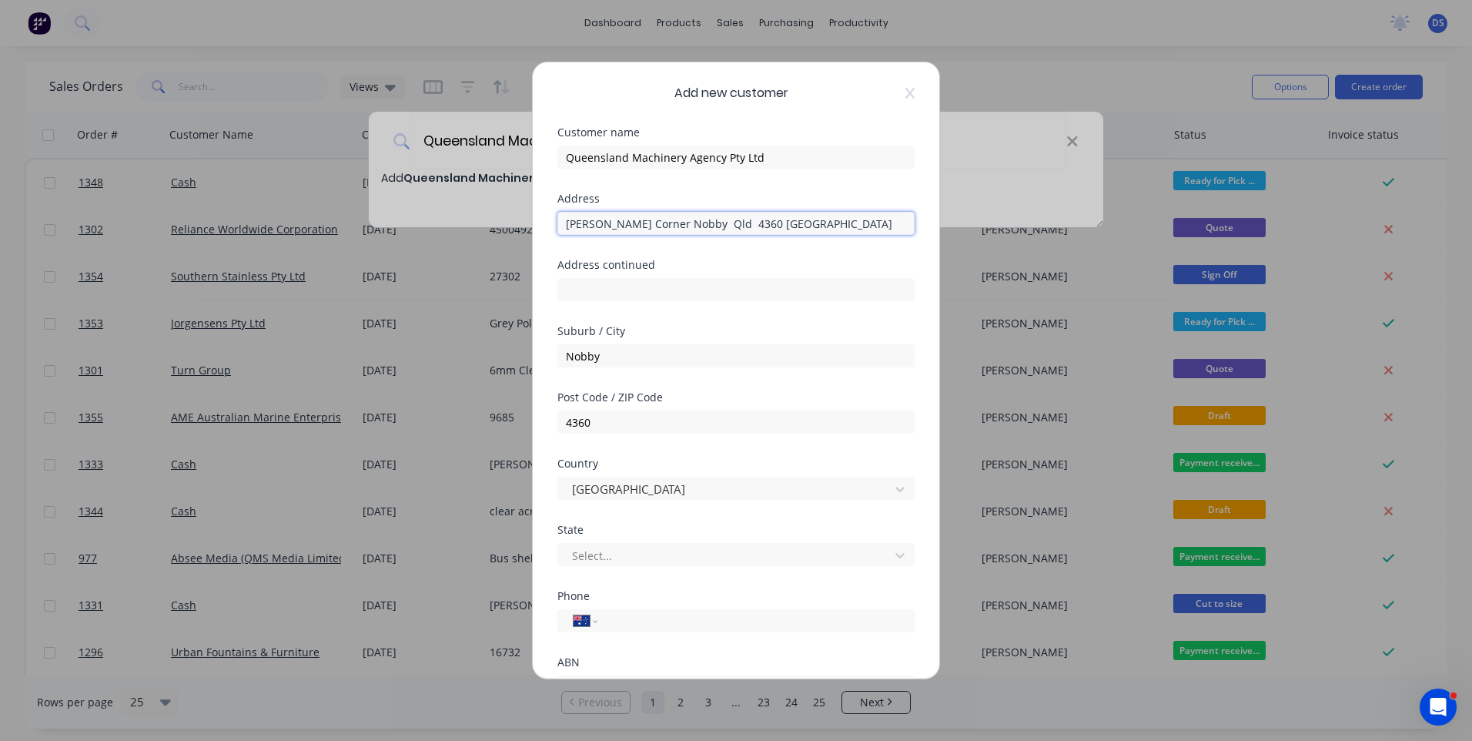
drag, startPoint x: 818, startPoint y: 220, endPoint x: 664, endPoint y: 224, distance: 154.0
click at [664, 224] on input "Steele Rudd Corner Nobby Qld 4360 AUSTRALIA" at bounding box center [735, 223] width 357 height 23
type input "Steele Rudd Corner"
click at [652, 554] on div at bounding box center [726, 555] width 311 height 19
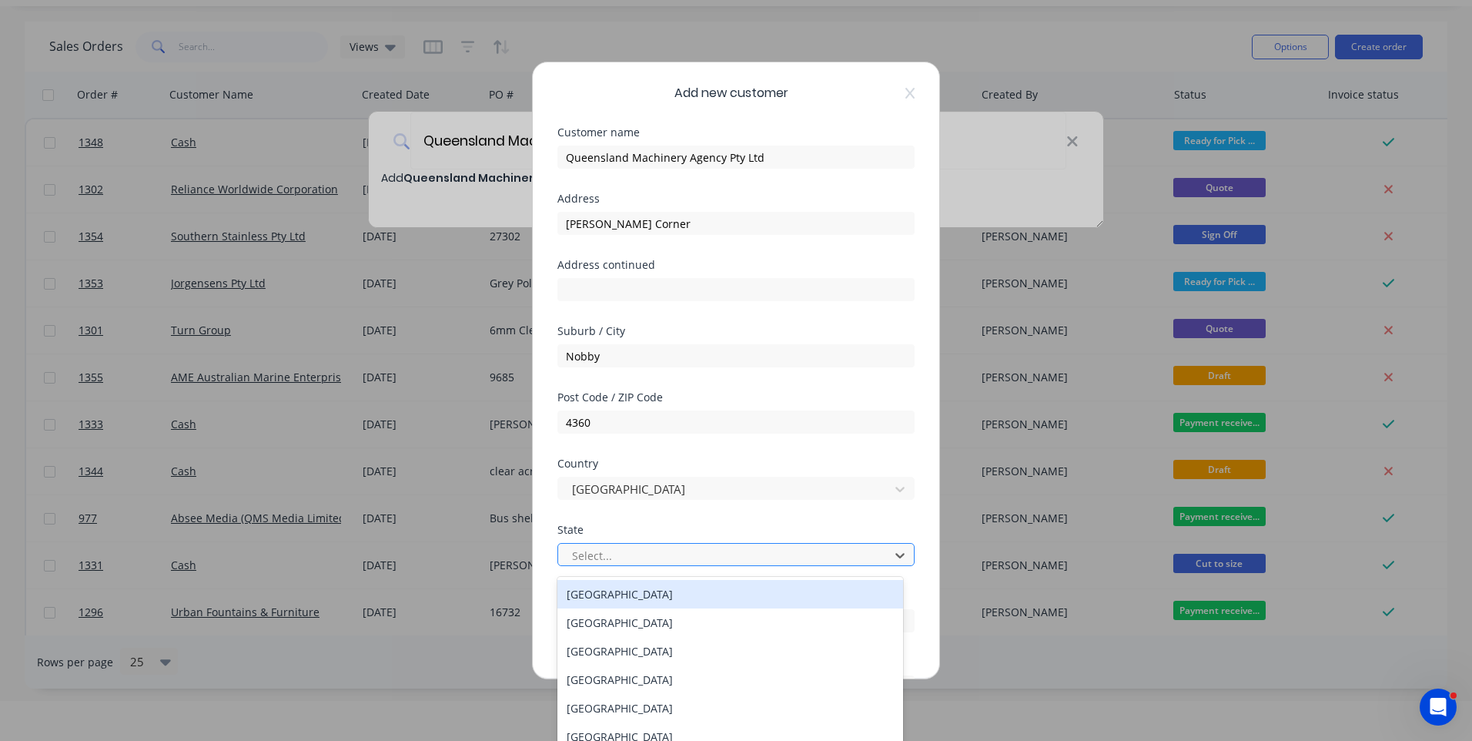
scroll to position [45, 0]
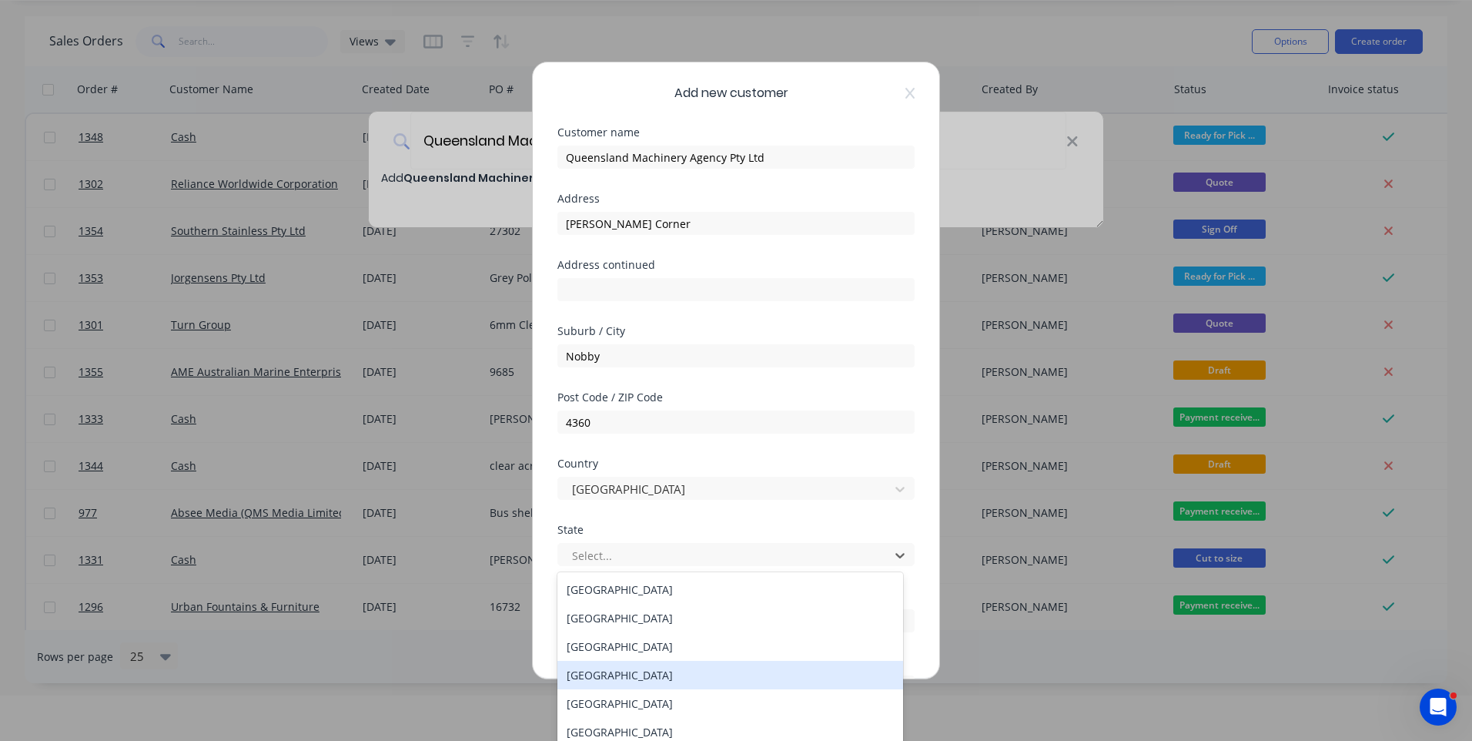
click at [621, 675] on div "Queensland" at bounding box center [730, 675] width 346 height 28
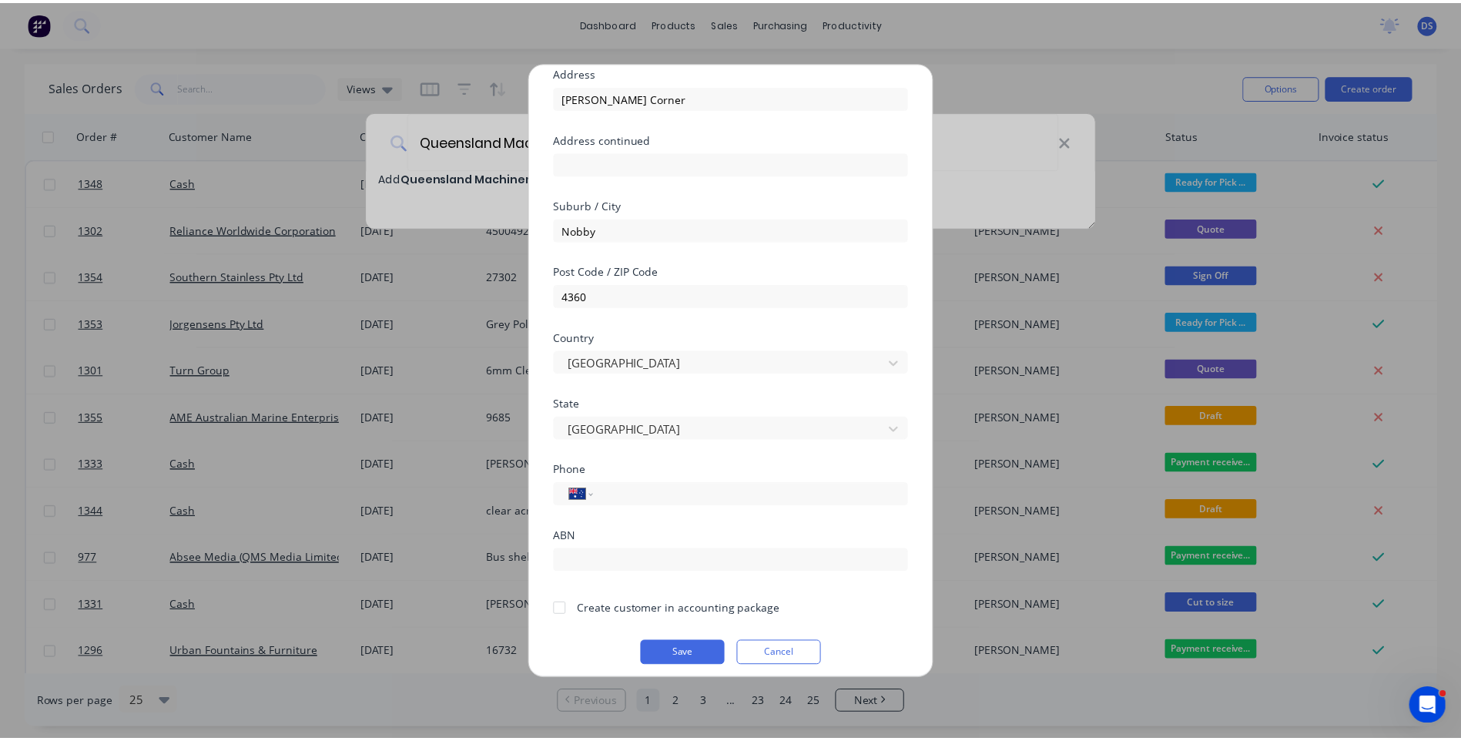
scroll to position [136, 0]
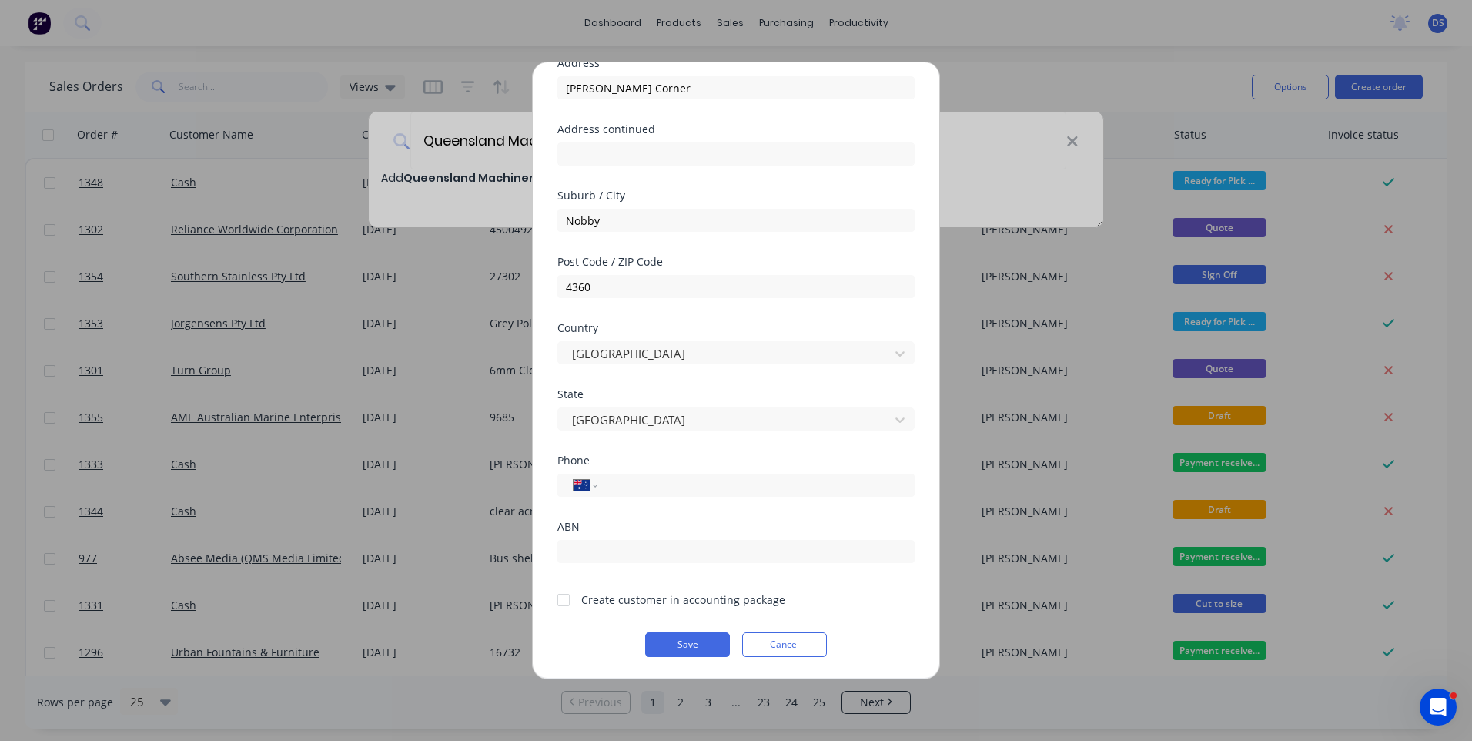
click at [507, 706] on div "Add new customer Customer name Queensland Machinery Agency Pty Ltd Address Stee…" at bounding box center [736, 370] width 1472 height 741
paste input "(07) 4696 3350"
type input "(07) 4696 3350"
click at [564, 598] on div at bounding box center [563, 599] width 31 height 31
click at [686, 646] on button "Save" at bounding box center [687, 644] width 85 height 25
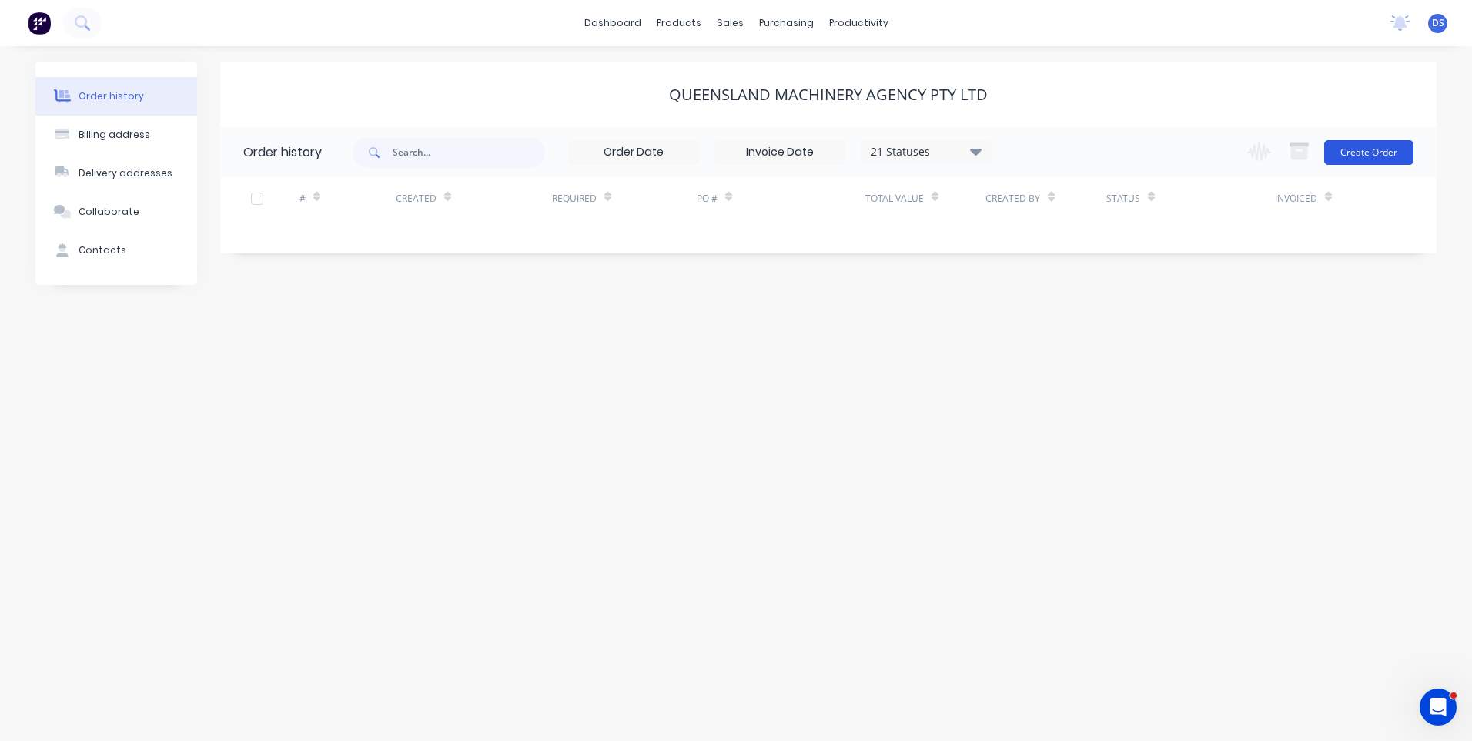
click at [1360, 155] on button "Create Order" at bounding box center [1368, 152] width 89 height 25
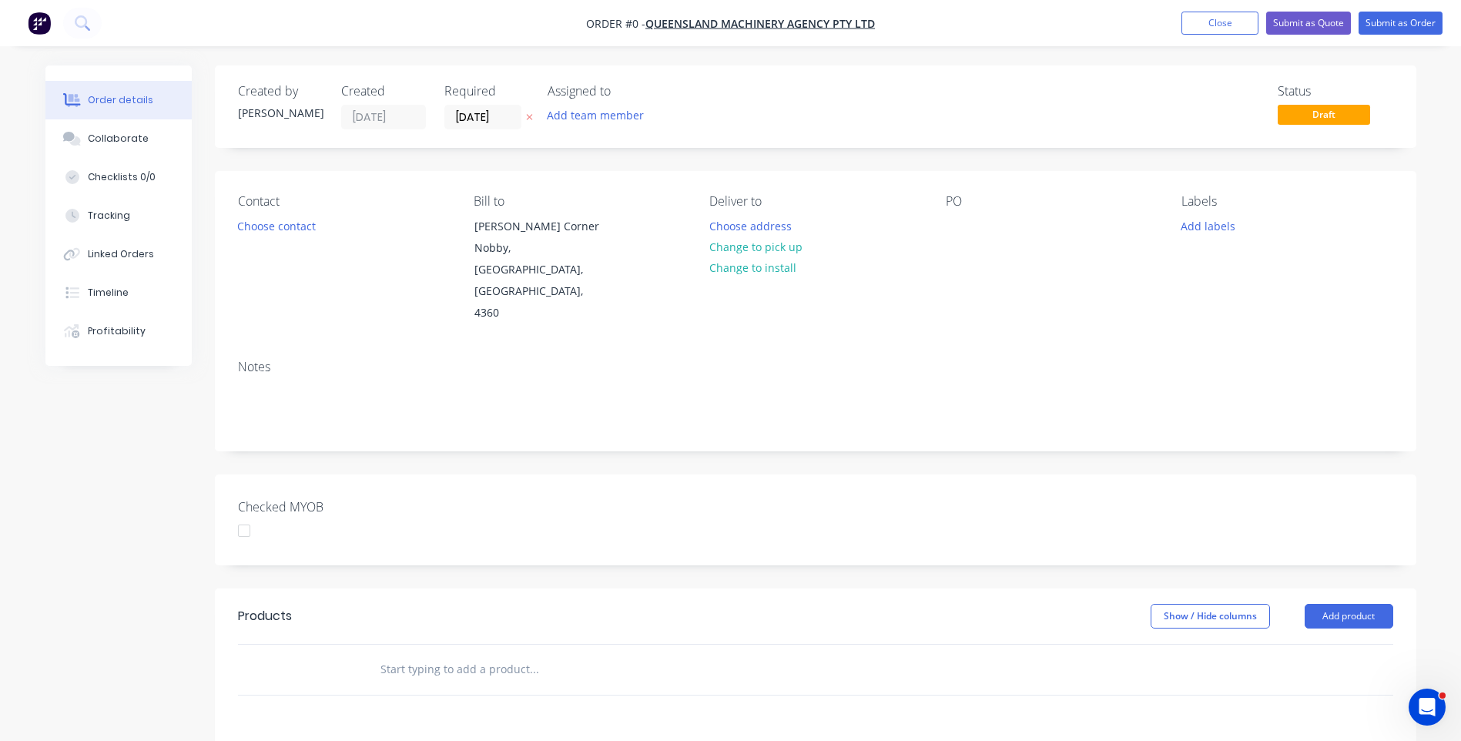
click at [533, 116] on button at bounding box center [529, 118] width 16 height 18
click at [271, 228] on button "Choose contact" at bounding box center [276, 225] width 95 height 21
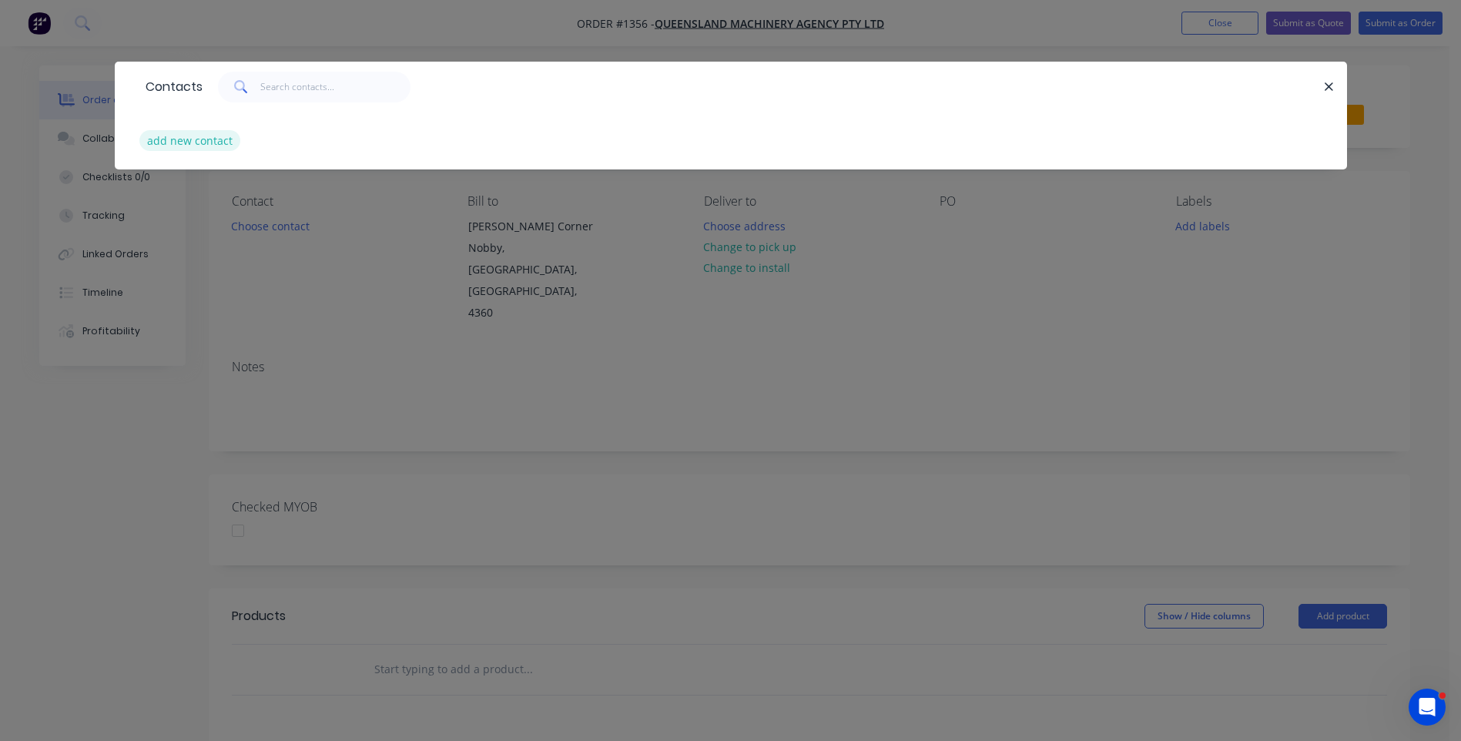
click at [182, 142] on button "add new contact" at bounding box center [190, 140] width 102 height 21
select select "AU"
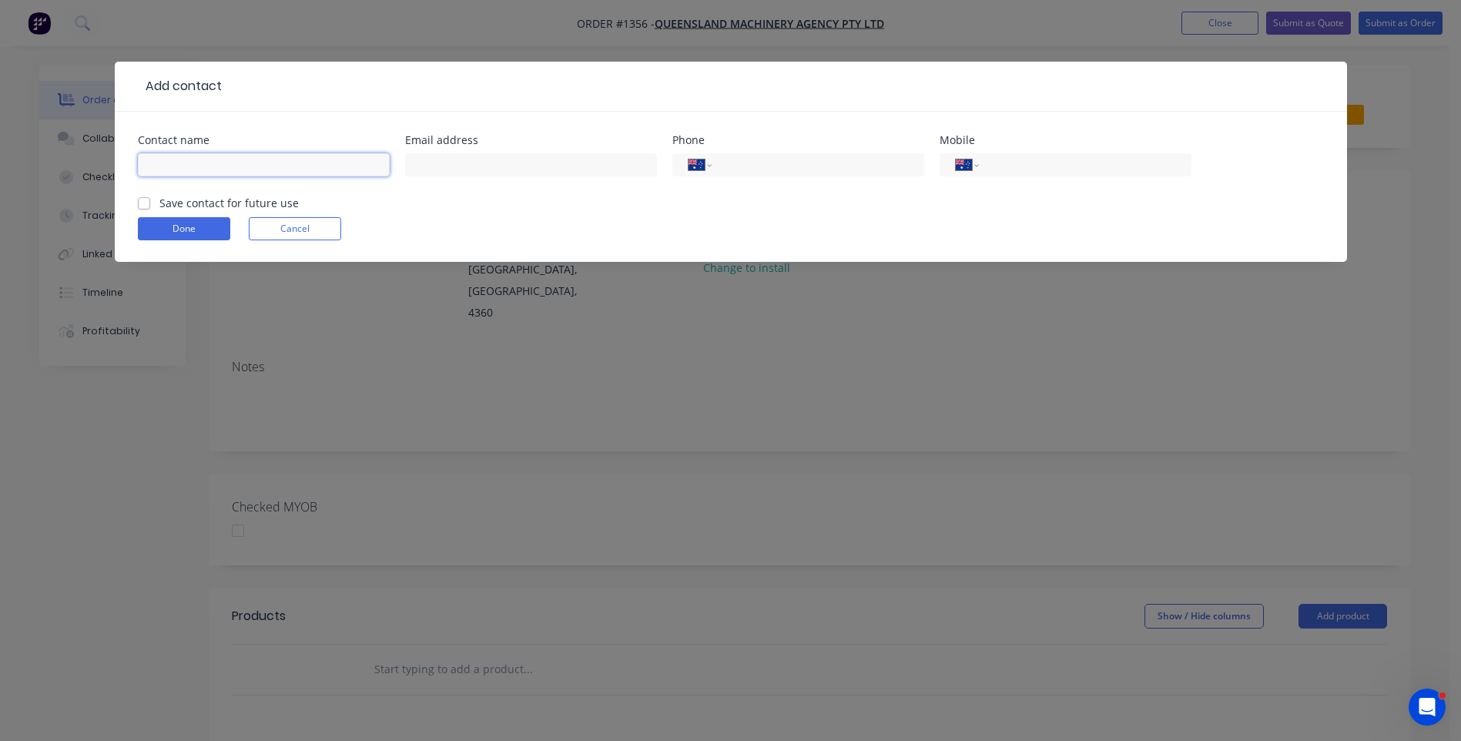
paste input "Mark Coughran"
type input "Mark Coughran"
click at [256, 79] on div at bounding box center [773, 86] width 1102 height 18
paste input "(07) 4696 3350"
type input "(07) 4696 3350"
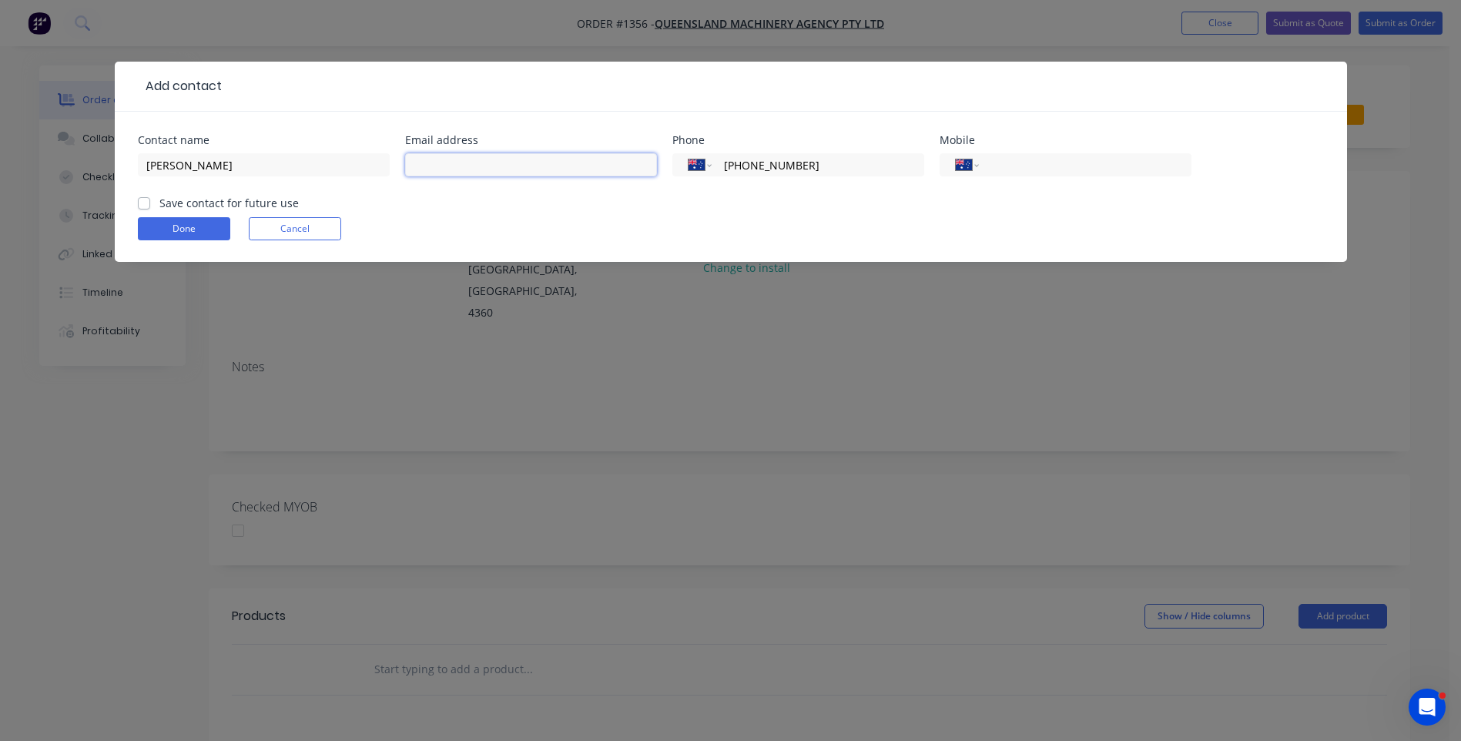
click at [484, 165] on input "text" at bounding box center [531, 164] width 252 height 23
type input "mark@qma.net.au"
click at [159, 203] on label "Save contact for future use" at bounding box center [228, 203] width 139 height 16
click at [145, 203] on input "Save contact for future use" at bounding box center [144, 202] width 12 height 15
checkbox input "true"
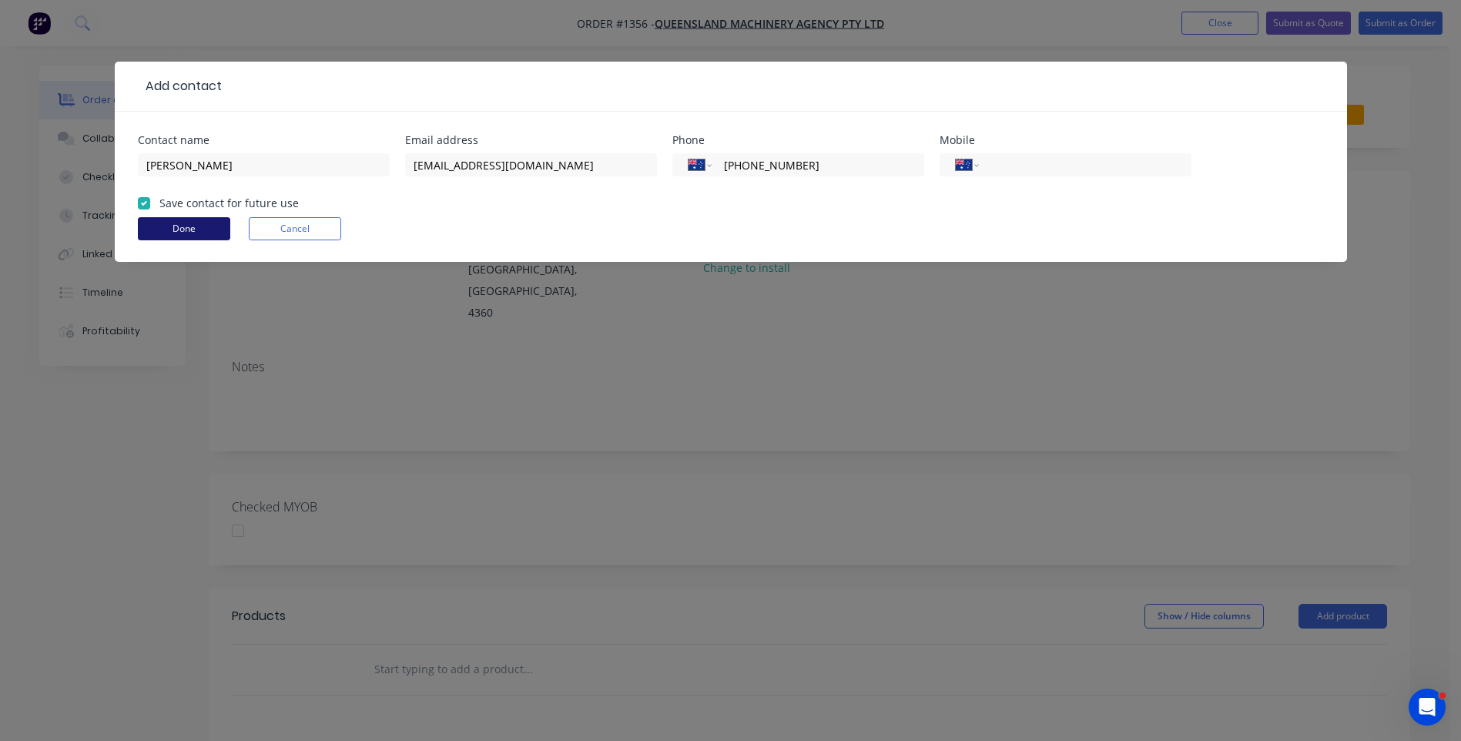
click at [167, 231] on button "Done" at bounding box center [184, 228] width 92 height 23
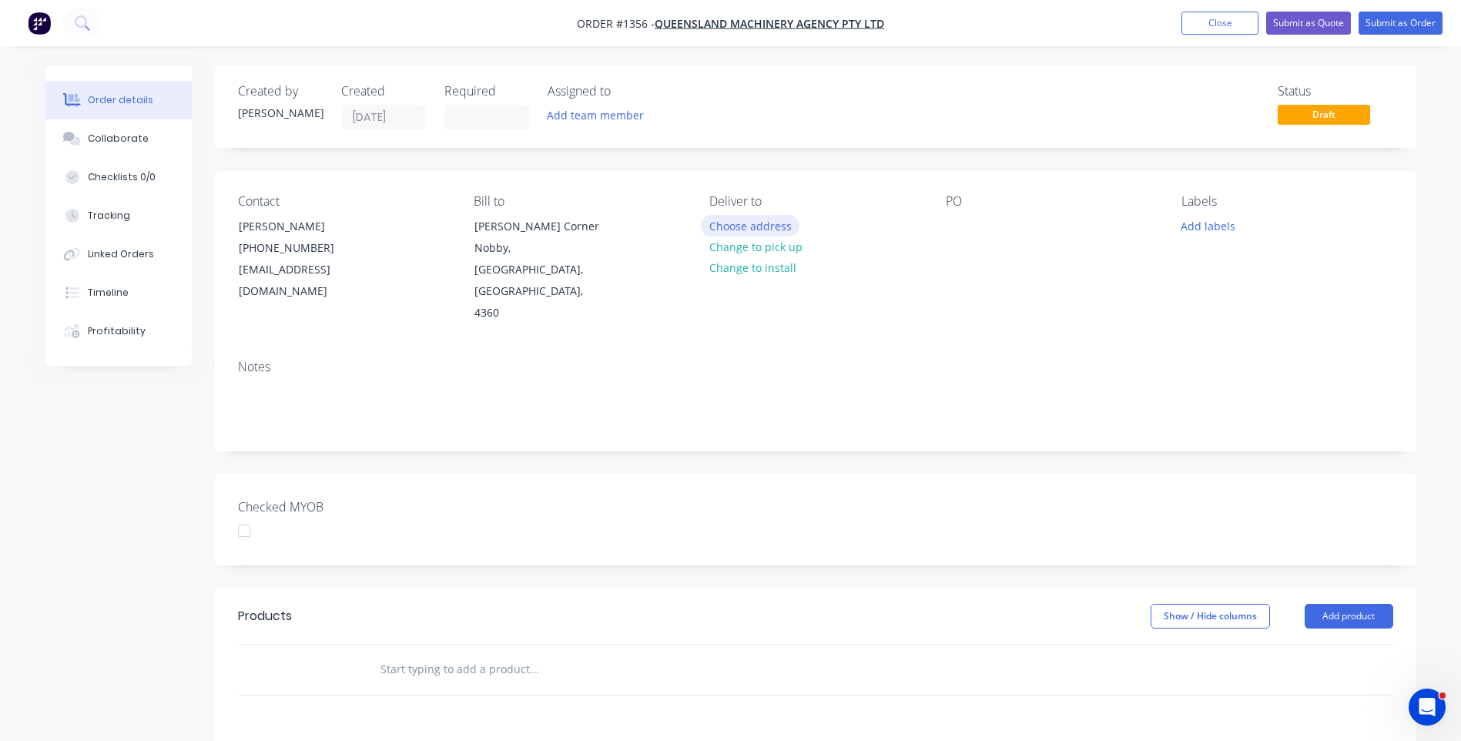
click at [762, 229] on button "Choose address" at bounding box center [750, 225] width 99 height 21
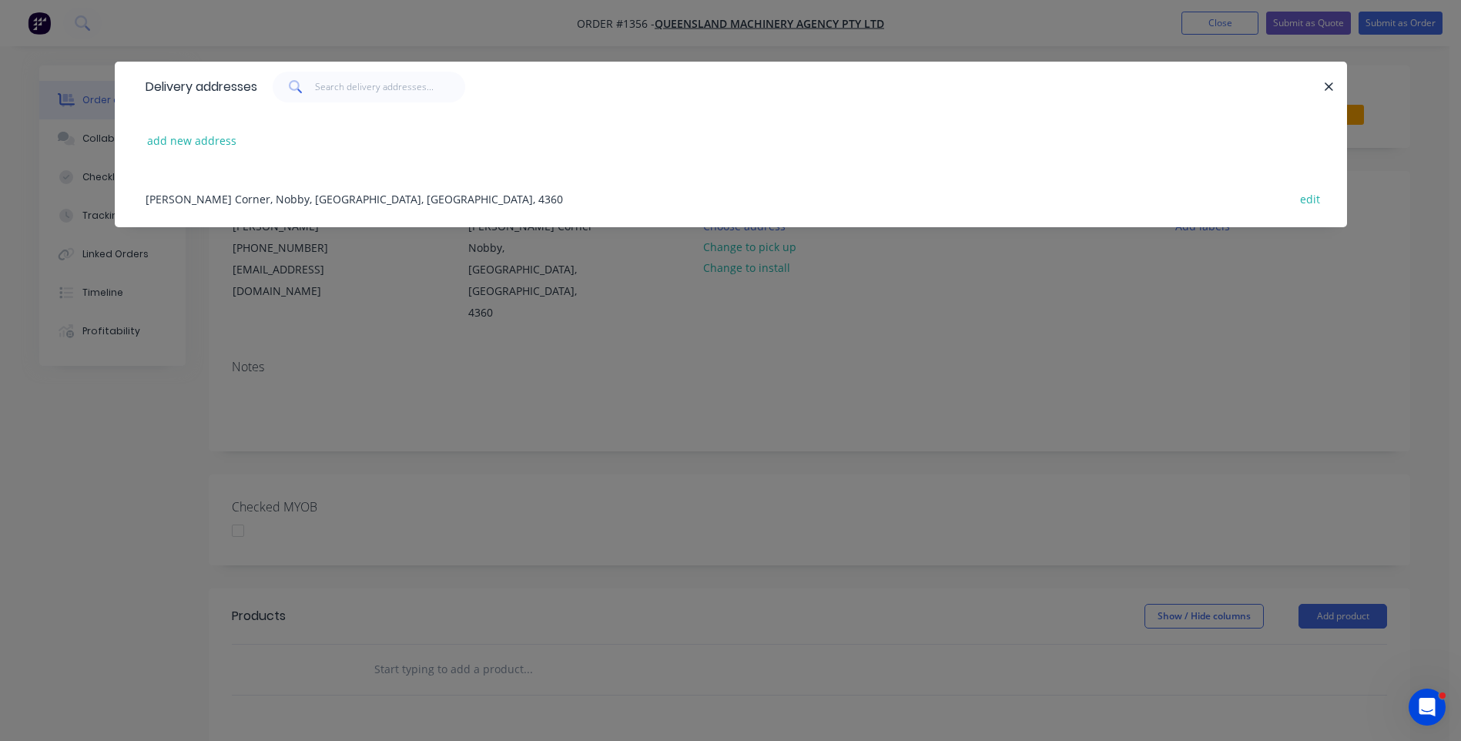
click at [236, 202] on div "Steele Rudd Corner, Nobby, Queensland, Australia, 4360 edit" at bounding box center [731, 198] width 1186 height 58
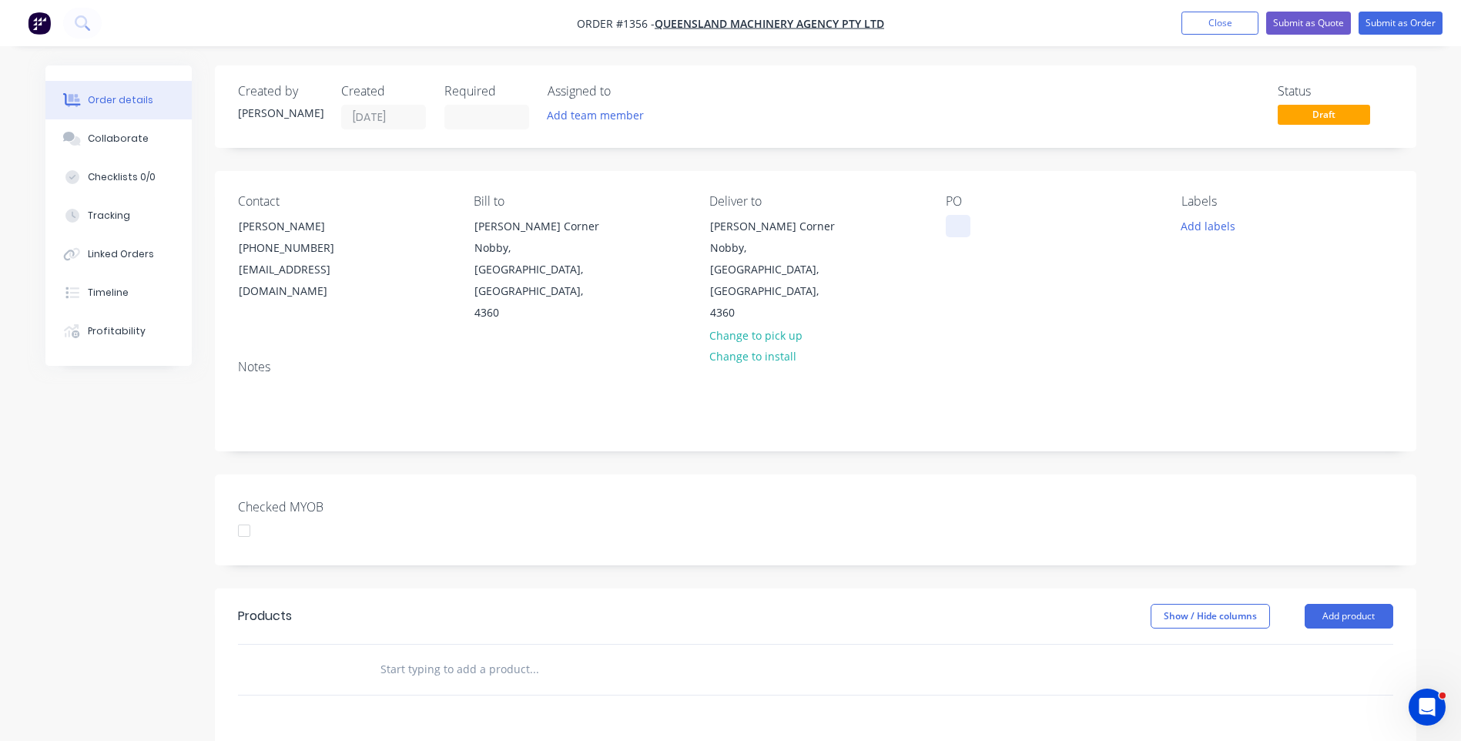
click at [953, 219] on div at bounding box center [958, 226] width 25 height 22
click at [1232, 226] on button "Add labels" at bounding box center [1208, 225] width 71 height 21
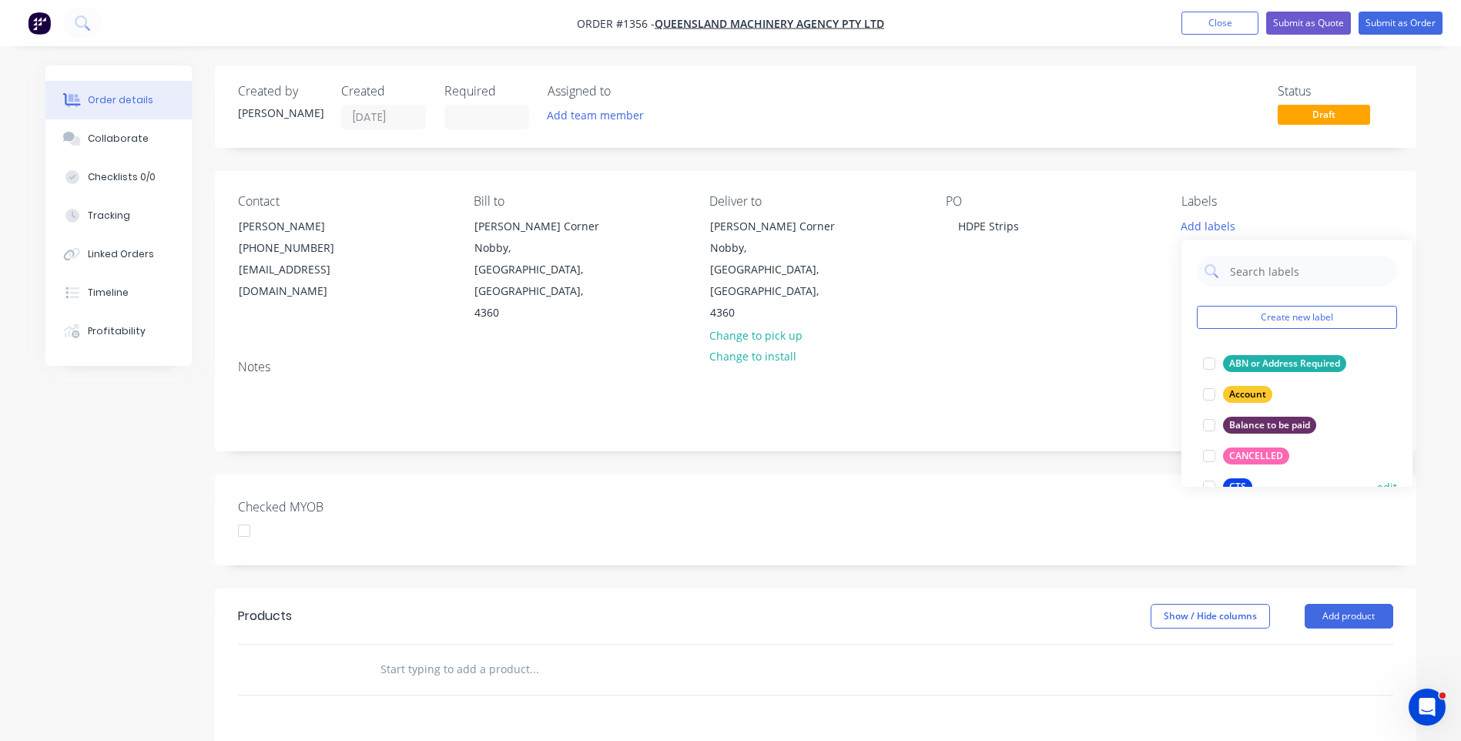
click at [1237, 485] on div "CTS" at bounding box center [1237, 486] width 29 height 17
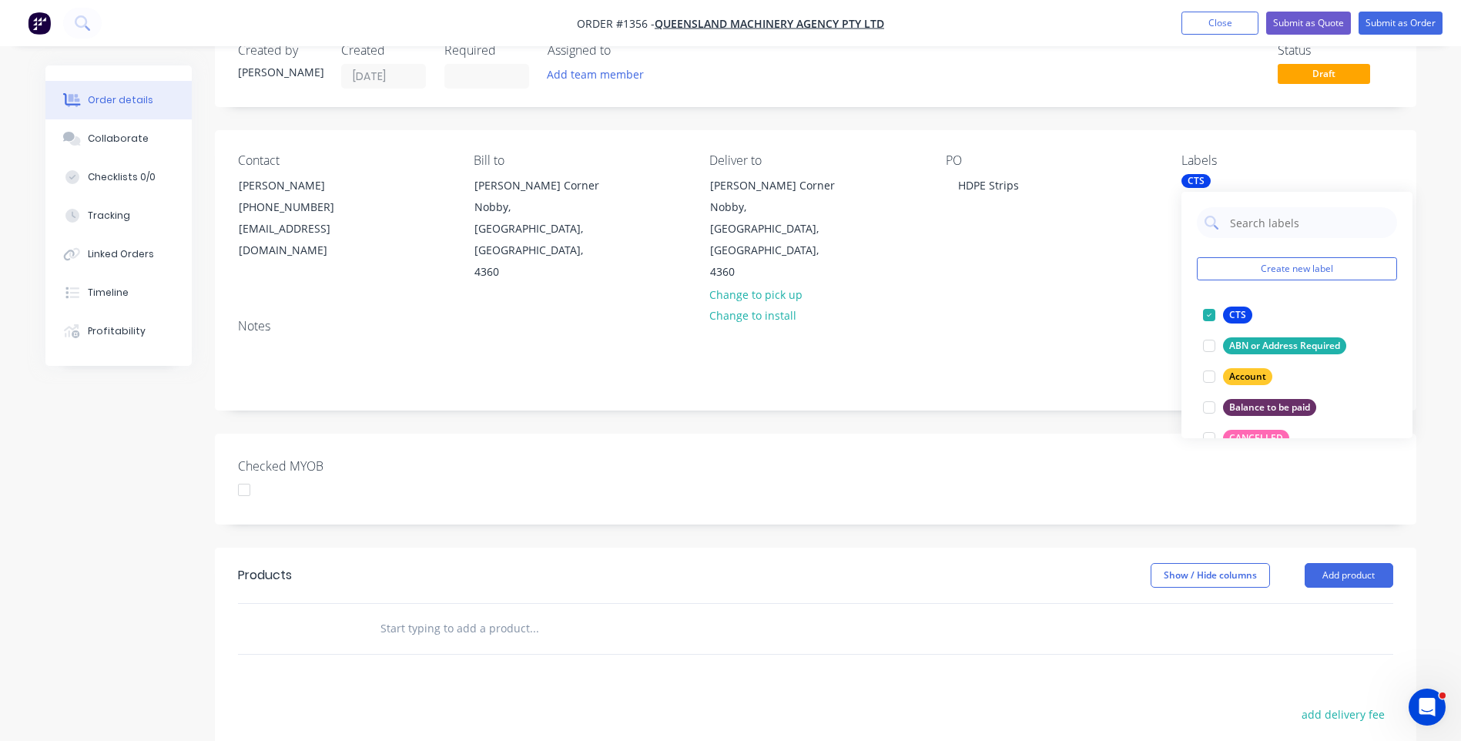
scroll to position [77, 0]
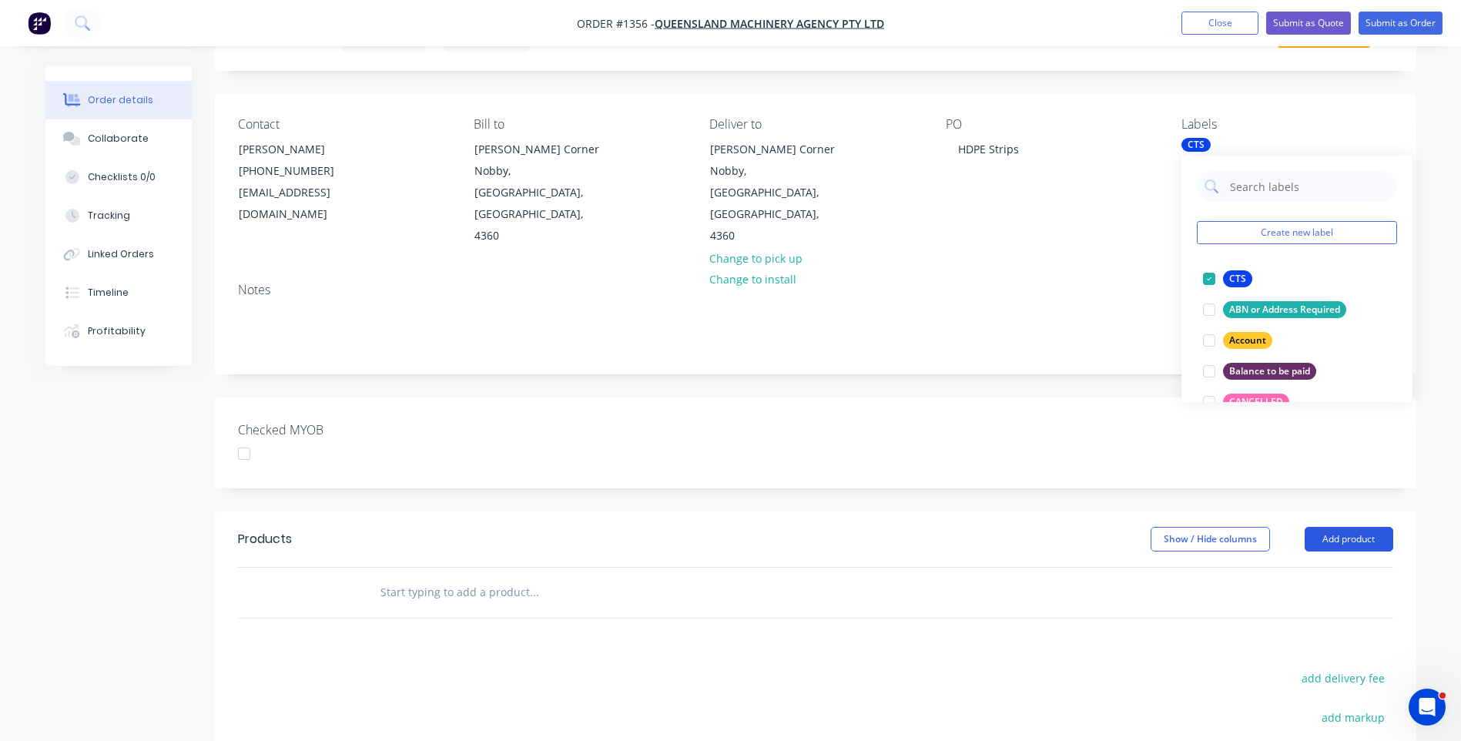
click at [1357, 527] on button "Add product" at bounding box center [1348, 539] width 89 height 25
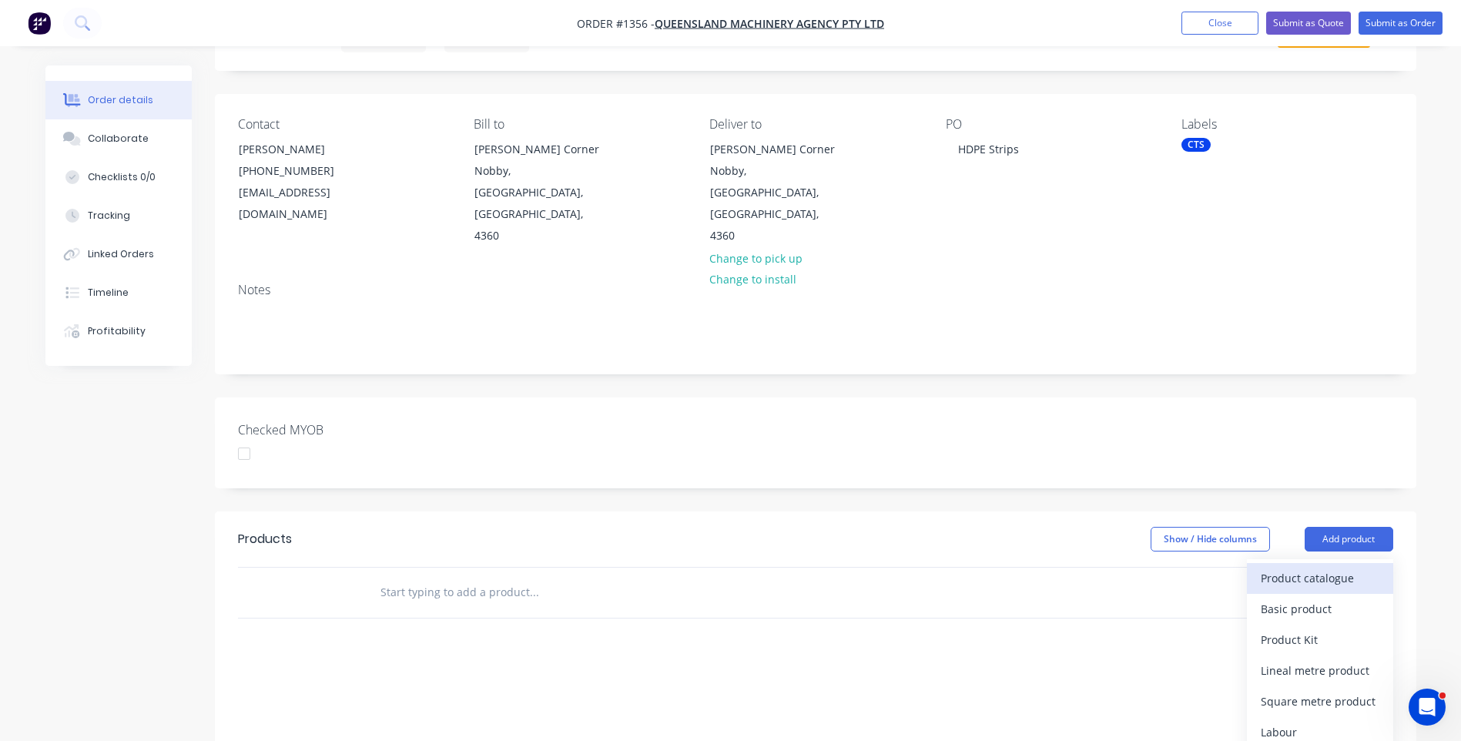
click at [1331, 567] on div "Product catalogue" at bounding box center [1319, 578] width 119 height 22
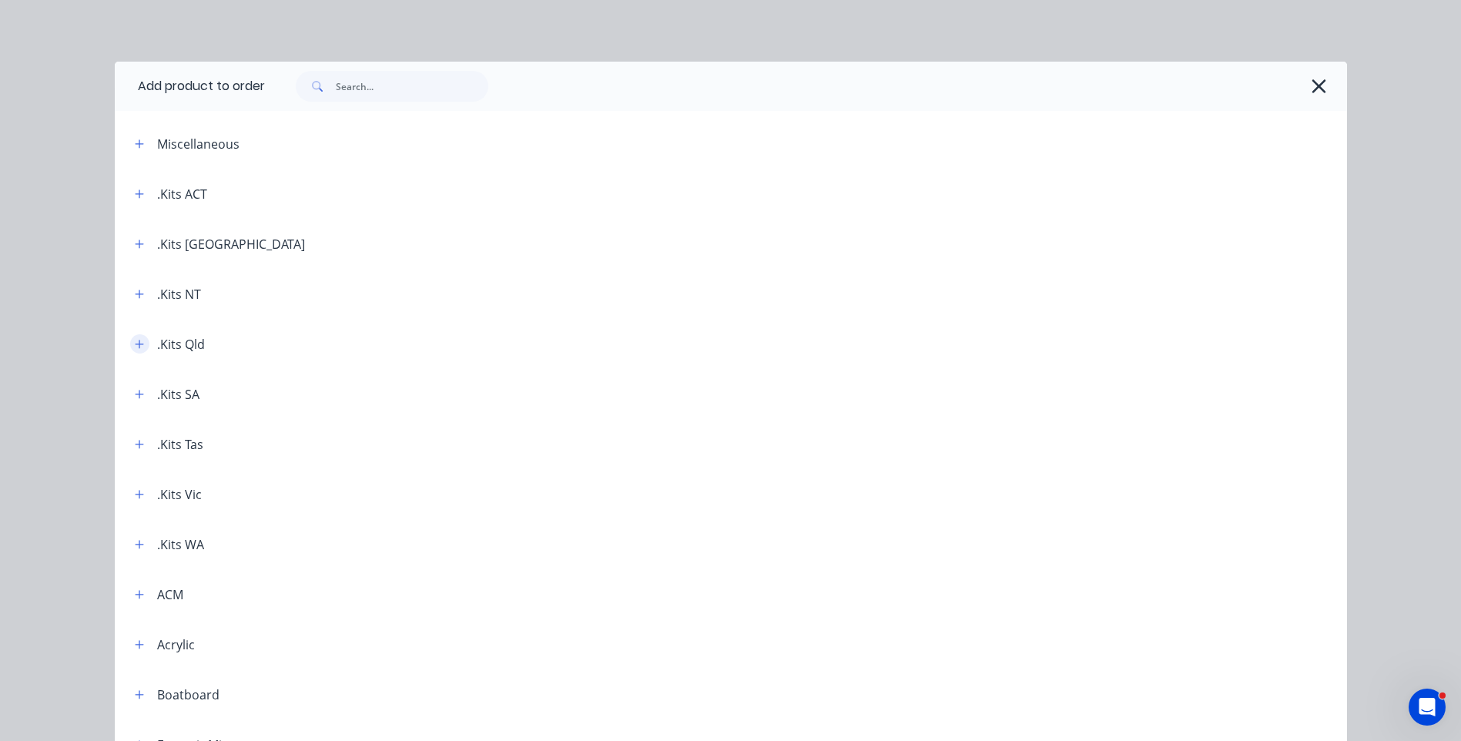
click at [135, 348] on icon "button" at bounding box center [139, 344] width 9 height 11
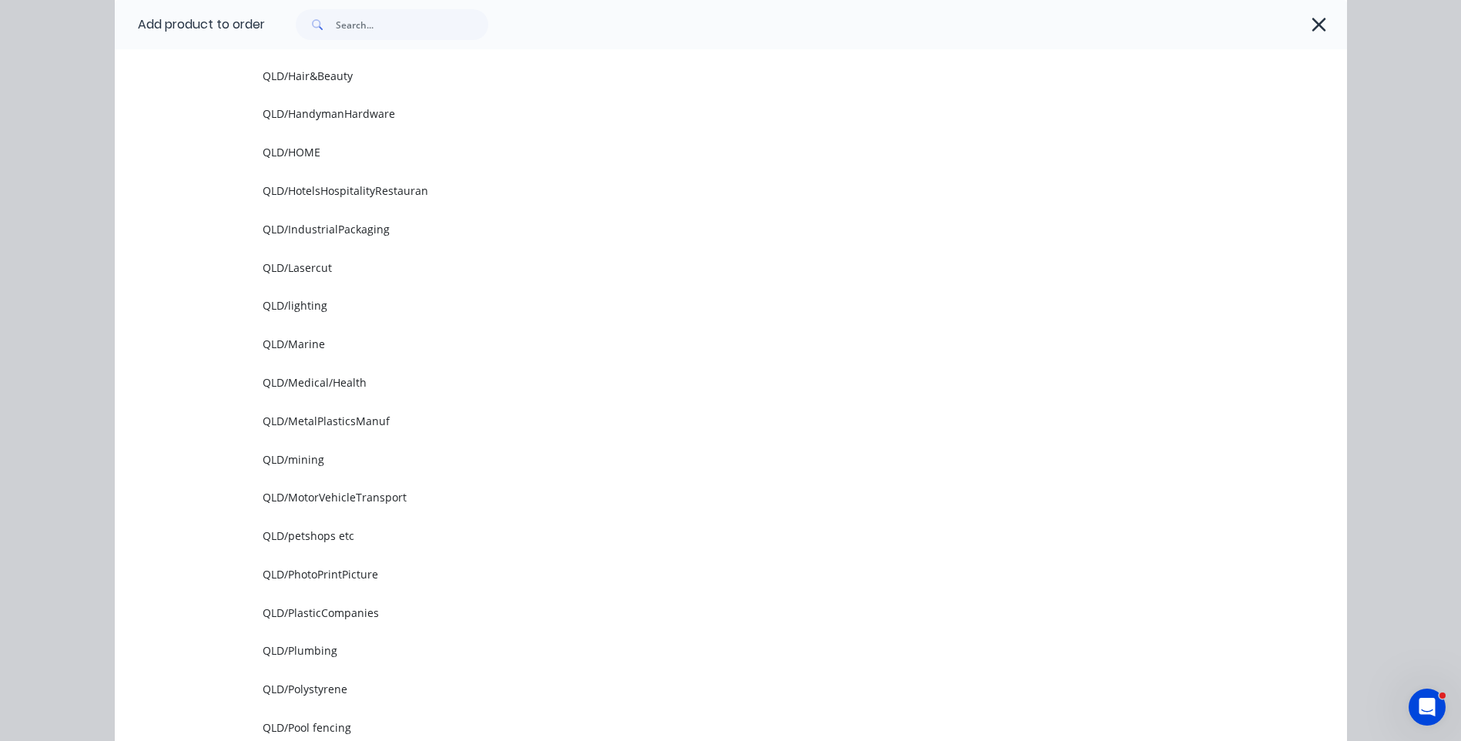
scroll to position [1386, 0]
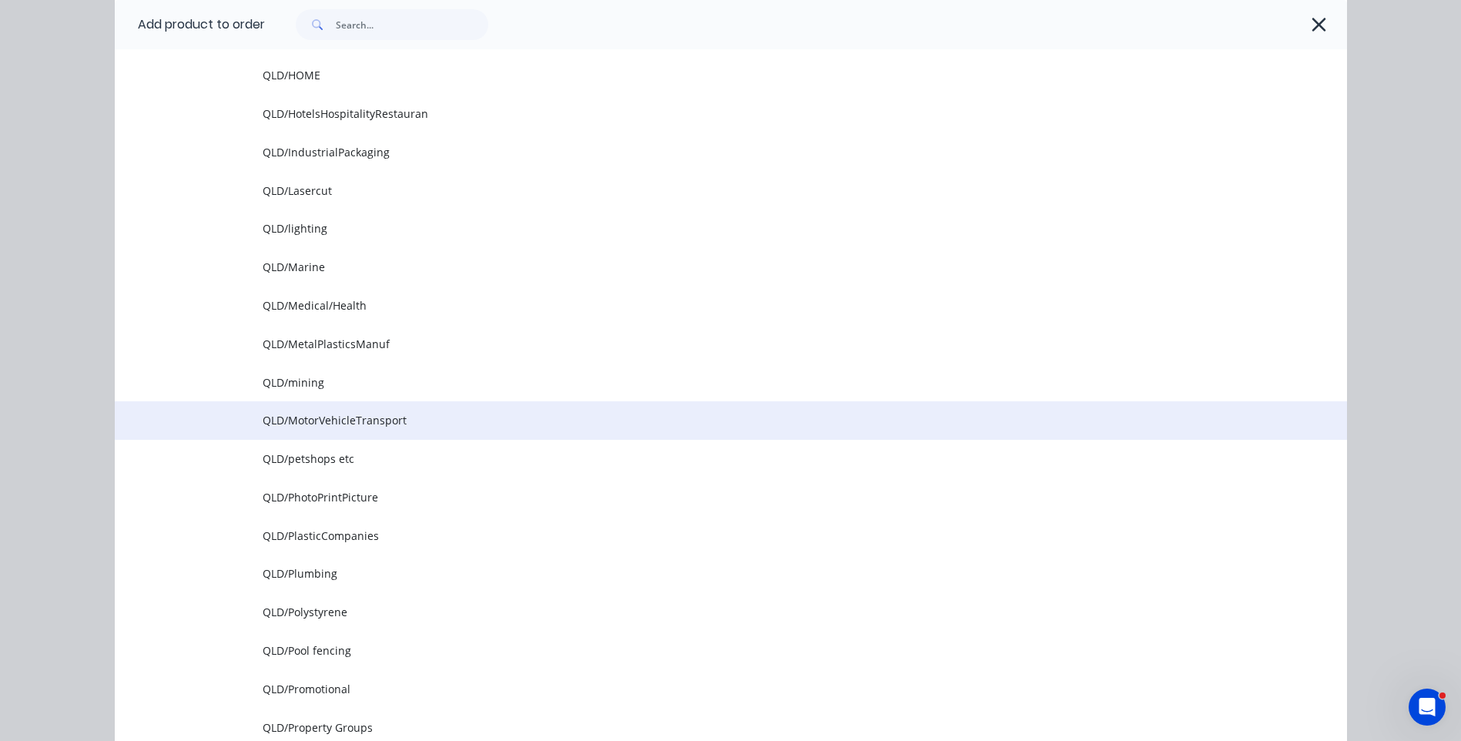
click at [286, 423] on span "QLD/MotorVehicleTransport" at bounding box center [696, 420] width 867 height 16
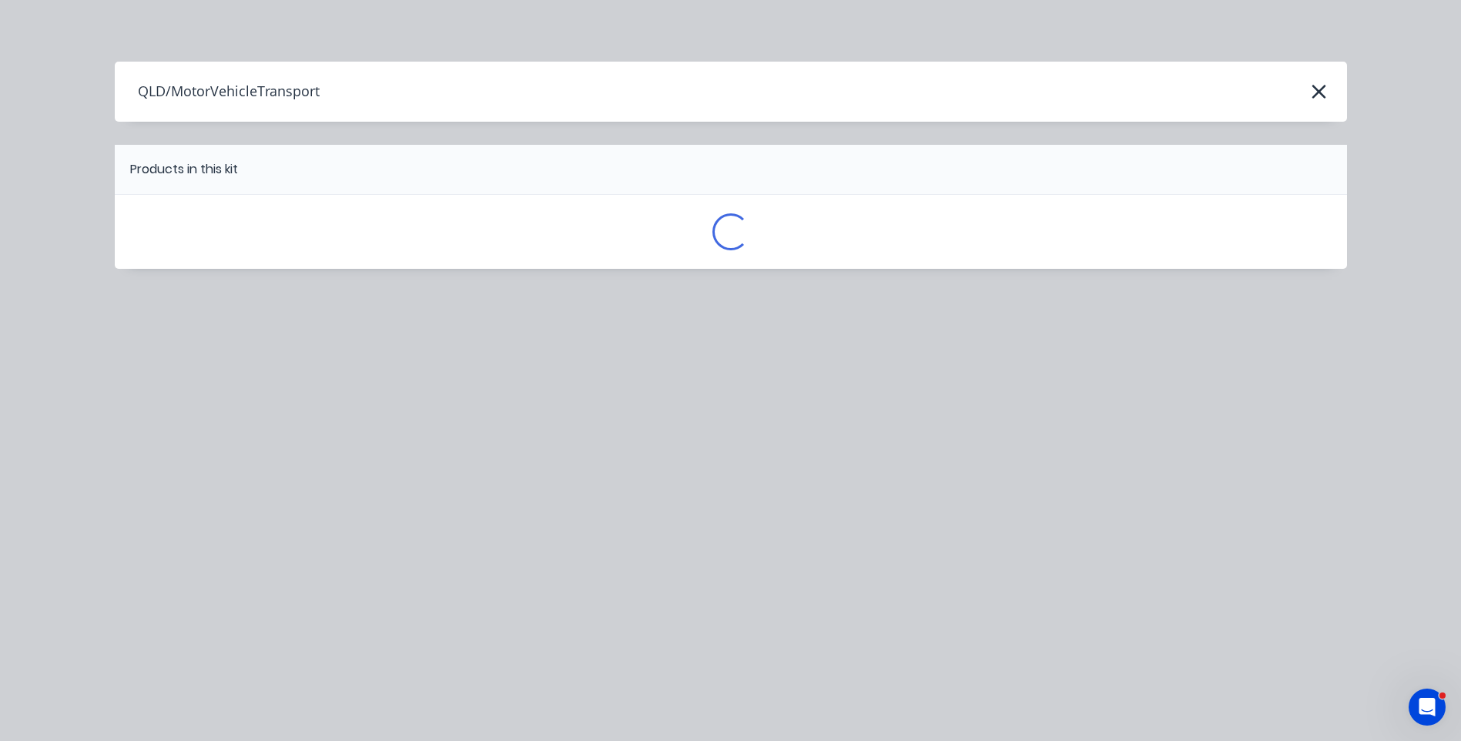
scroll to position [0, 0]
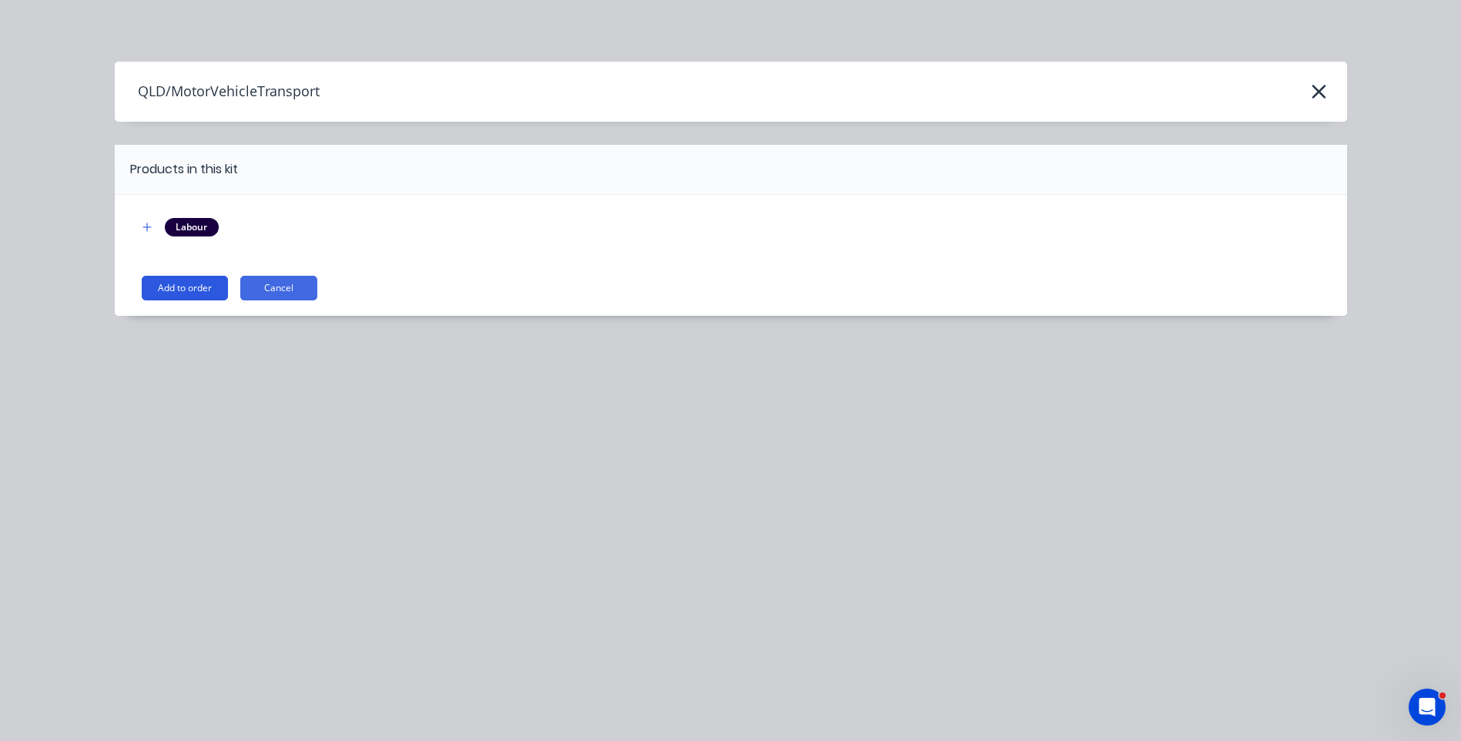
click at [175, 285] on button "Add to order" at bounding box center [185, 288] width 86 height 25
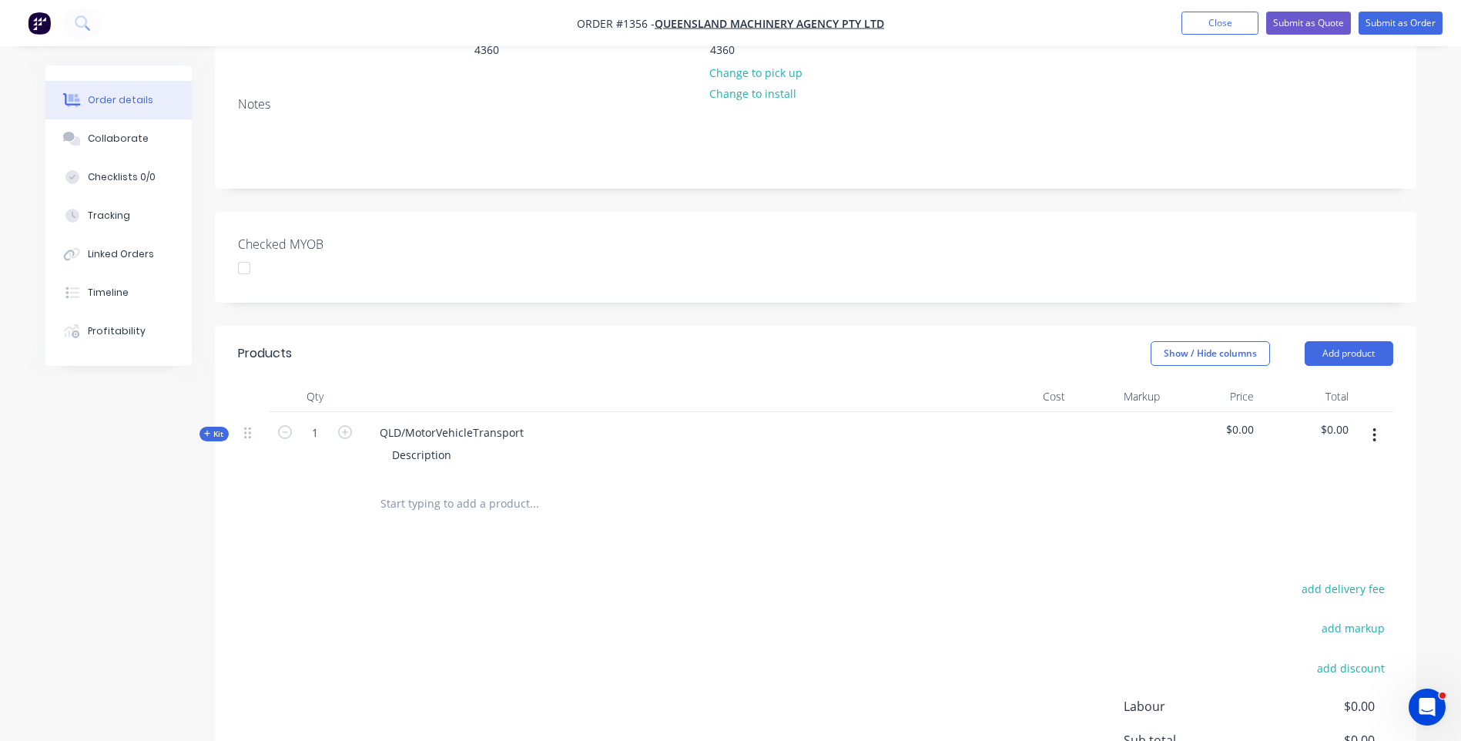
scroll to position [308, 0]
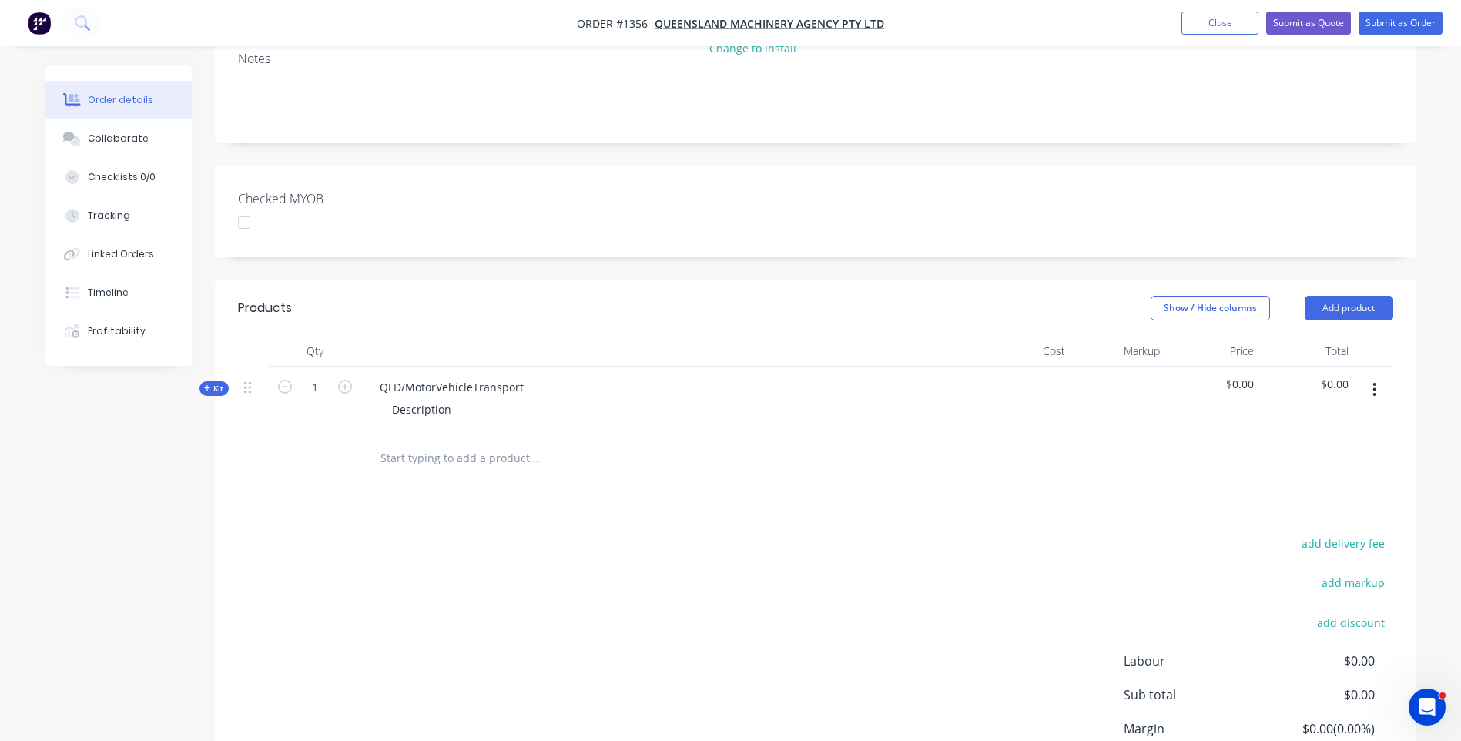
click at [206, 384] on icon at bounding box center [207, 388] width 7 height 8
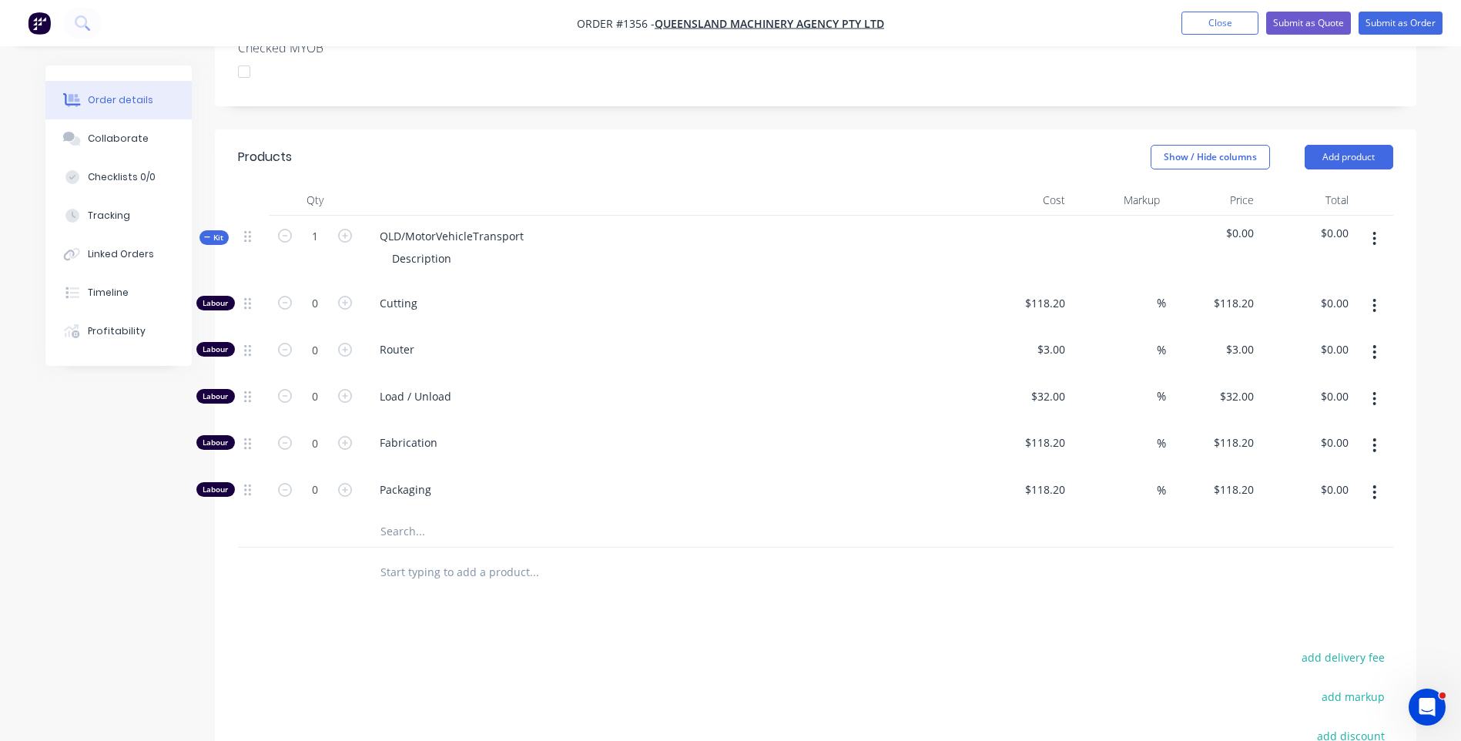
scroll to position [462, 0]
click at [407, 513] on input "text" at bounding box center [534, 528] width 308 height 31
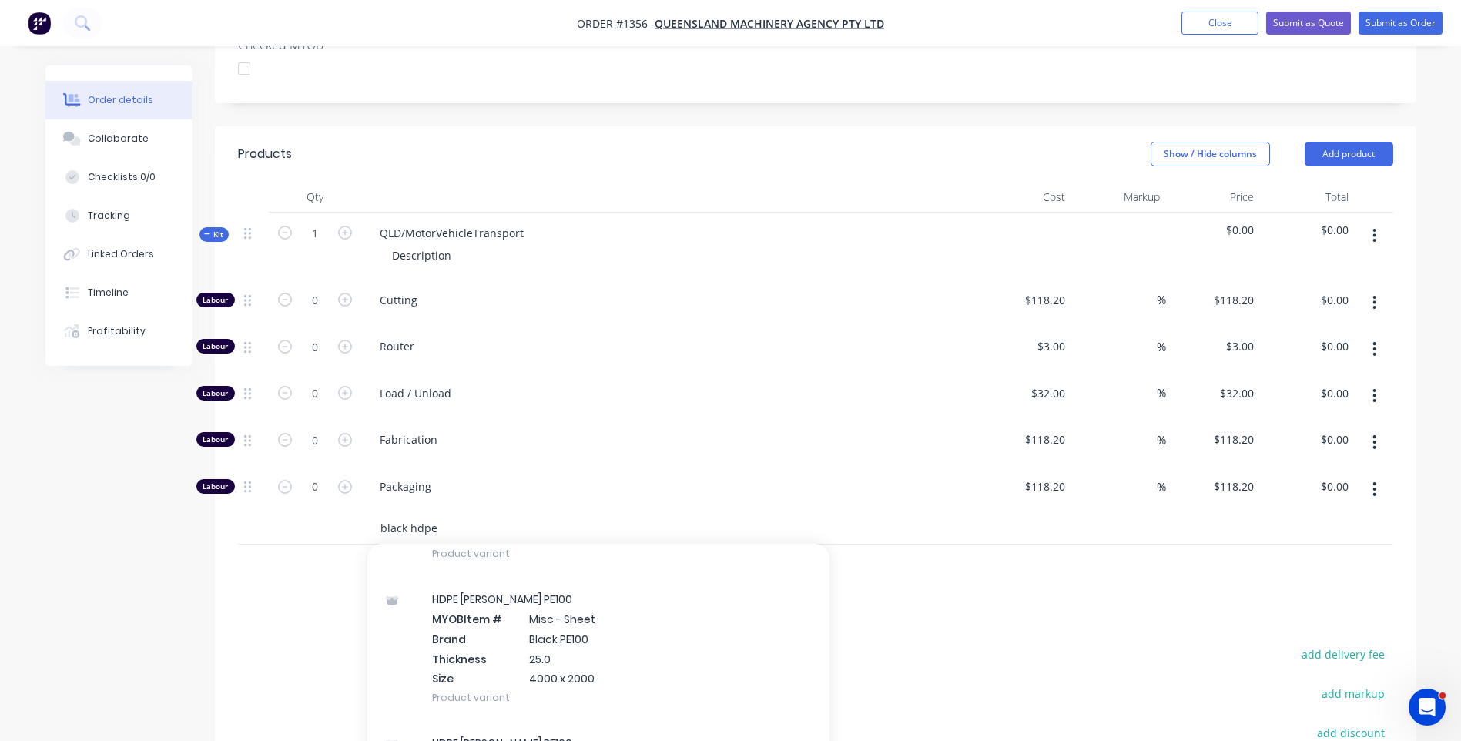
scroll to position [2541, 0]
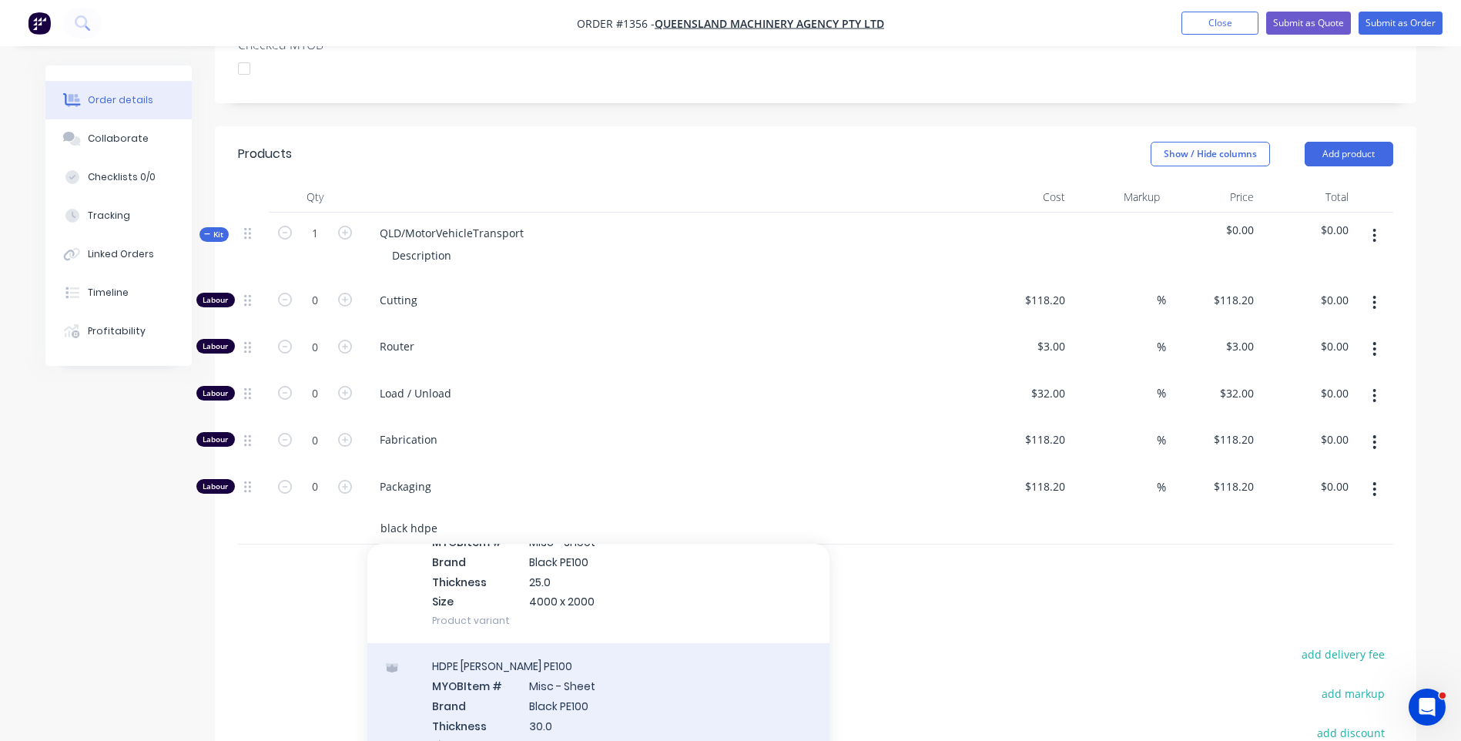
type input "black hdpe"
click at [497, 654] on div "HDPE Simona Black PE100 MYOB Item # Misc - Sheet Brand Black PE100 Thickness 30…" at bounding box center [598, 715] width 462 height 144
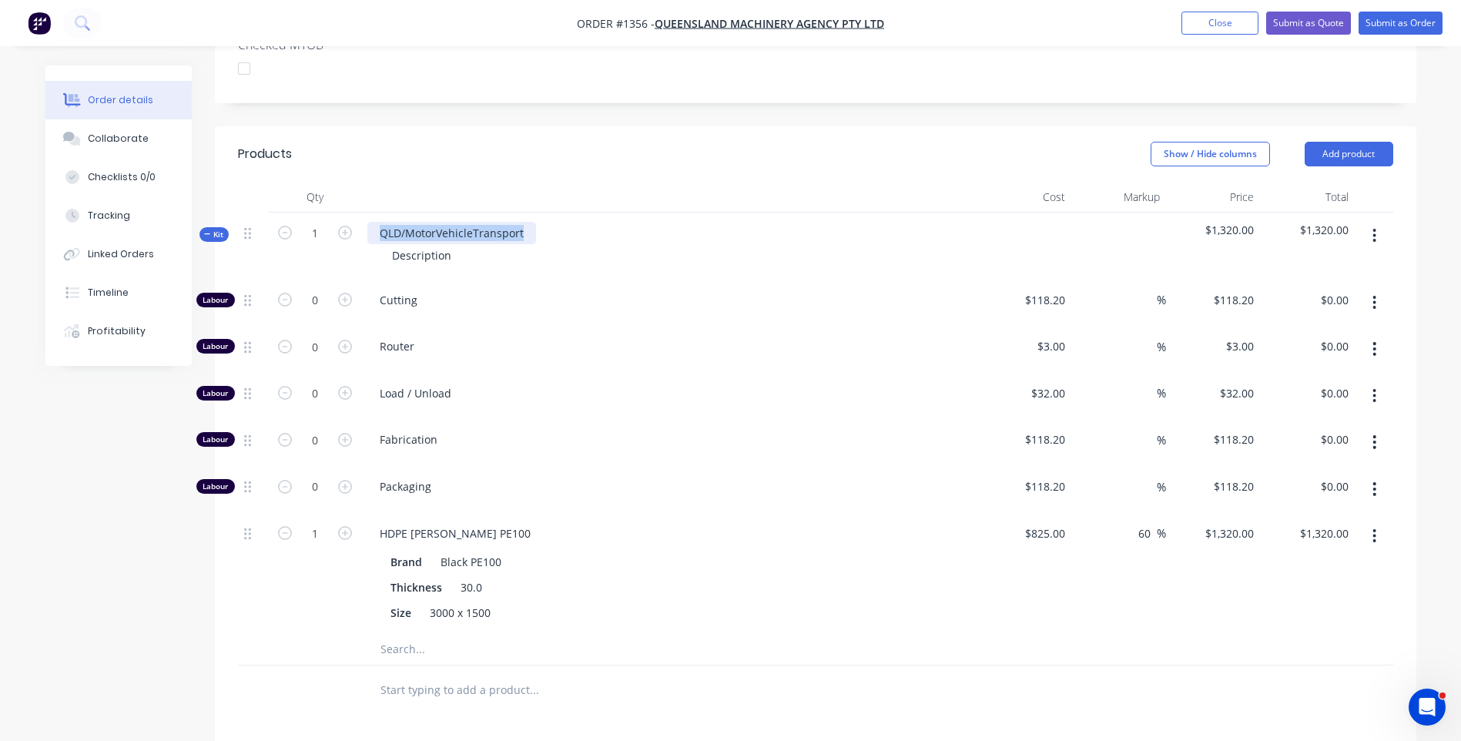
drag, startPoint x: 527, startPoint y: 192, endPoint x: 381, endPoint y: 192, distance: 146.3
click at [381, 222] on div "QLD/MotorVehicleTransport" at bounding box center [451, 233] width 169 height 22
click at [345, 226] on icon "button" at bounding box center [345, 233] width 14 height 14
type input "2"
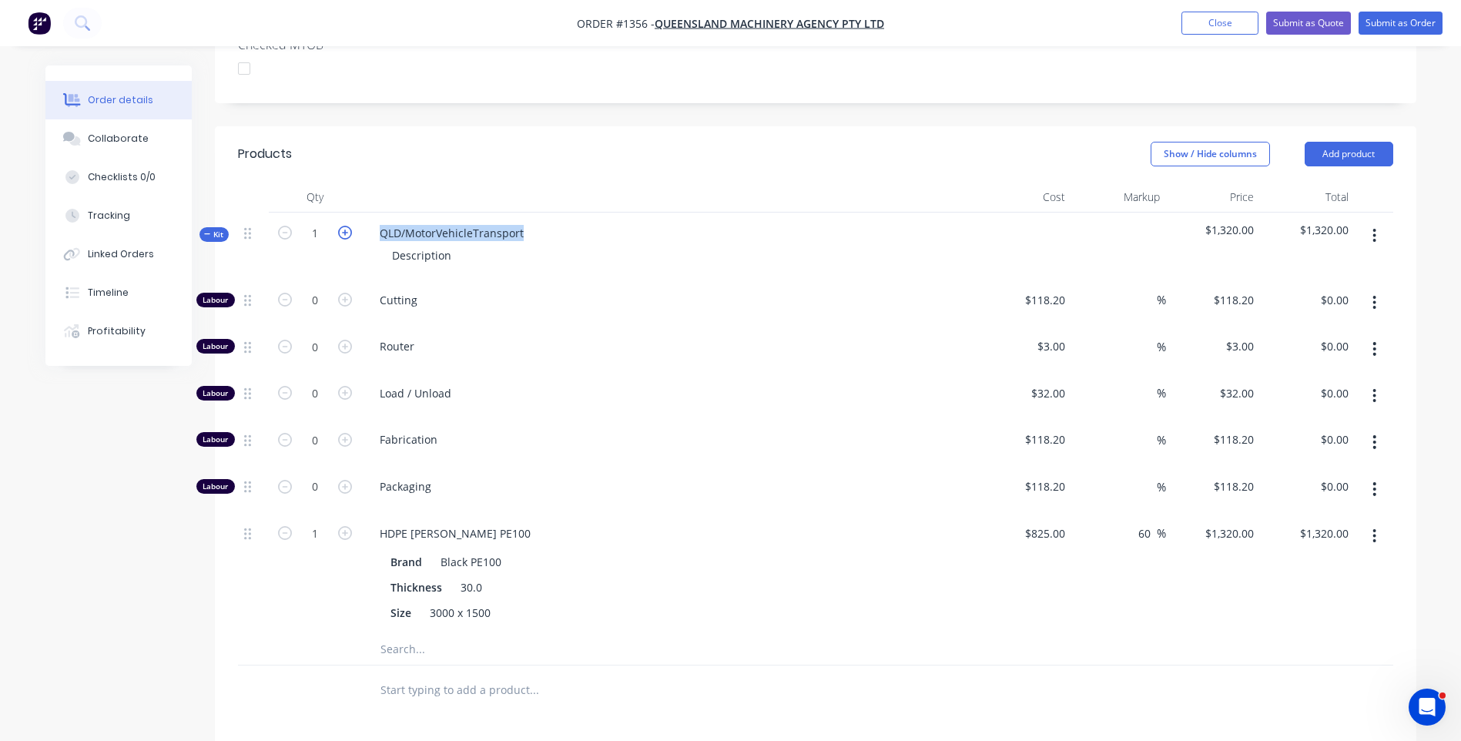
type input "$2,640.00"
click at [345, 226] on icon "button" at bounding box center [345, 233] width 14 height 14
type input "3"
type input "$3,960.00"
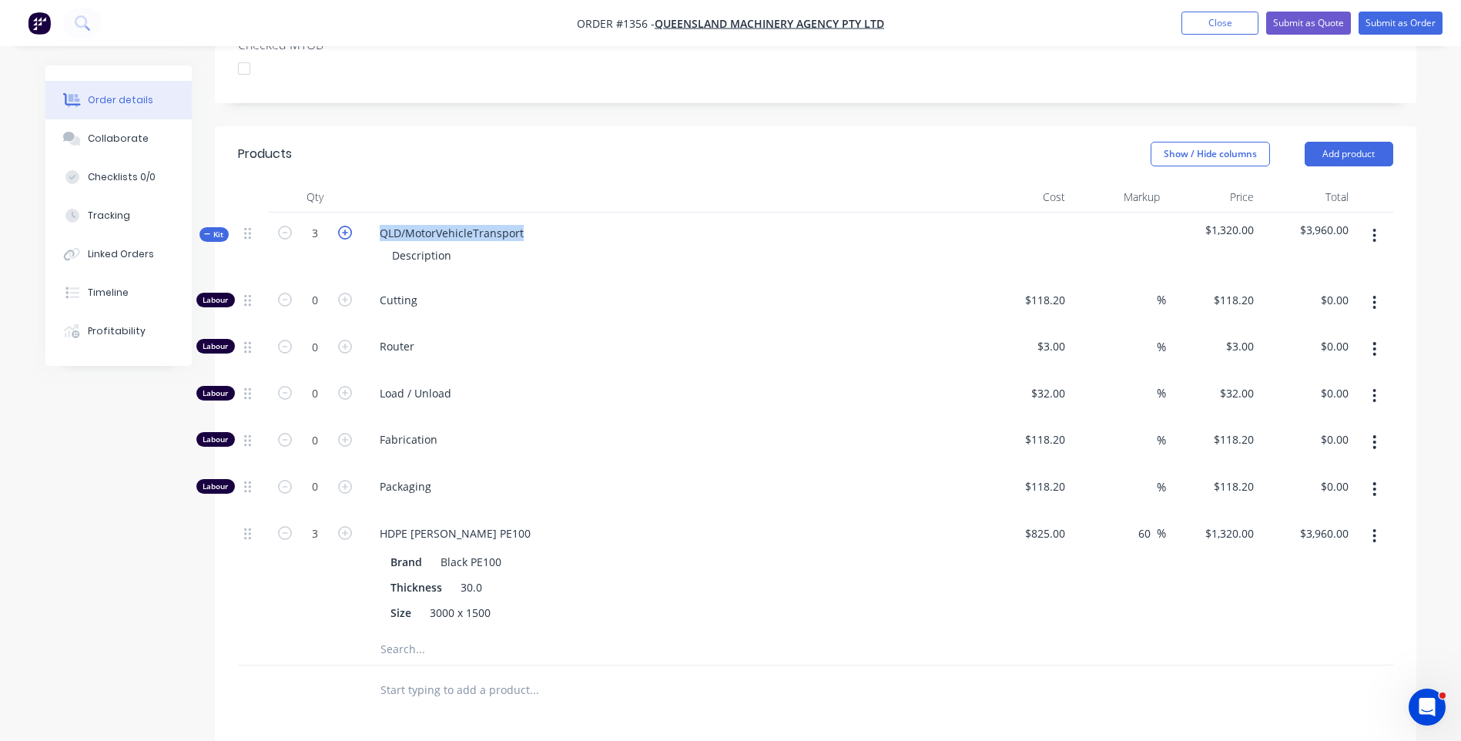
click at [345, 226] on icon "button" at bounding box center [345, 233] width 14 height 14
type input "4"
type input "$5,280.00"
click at [345, 226] on icon "button" at bounding box center [345, 233] width 14 height 14
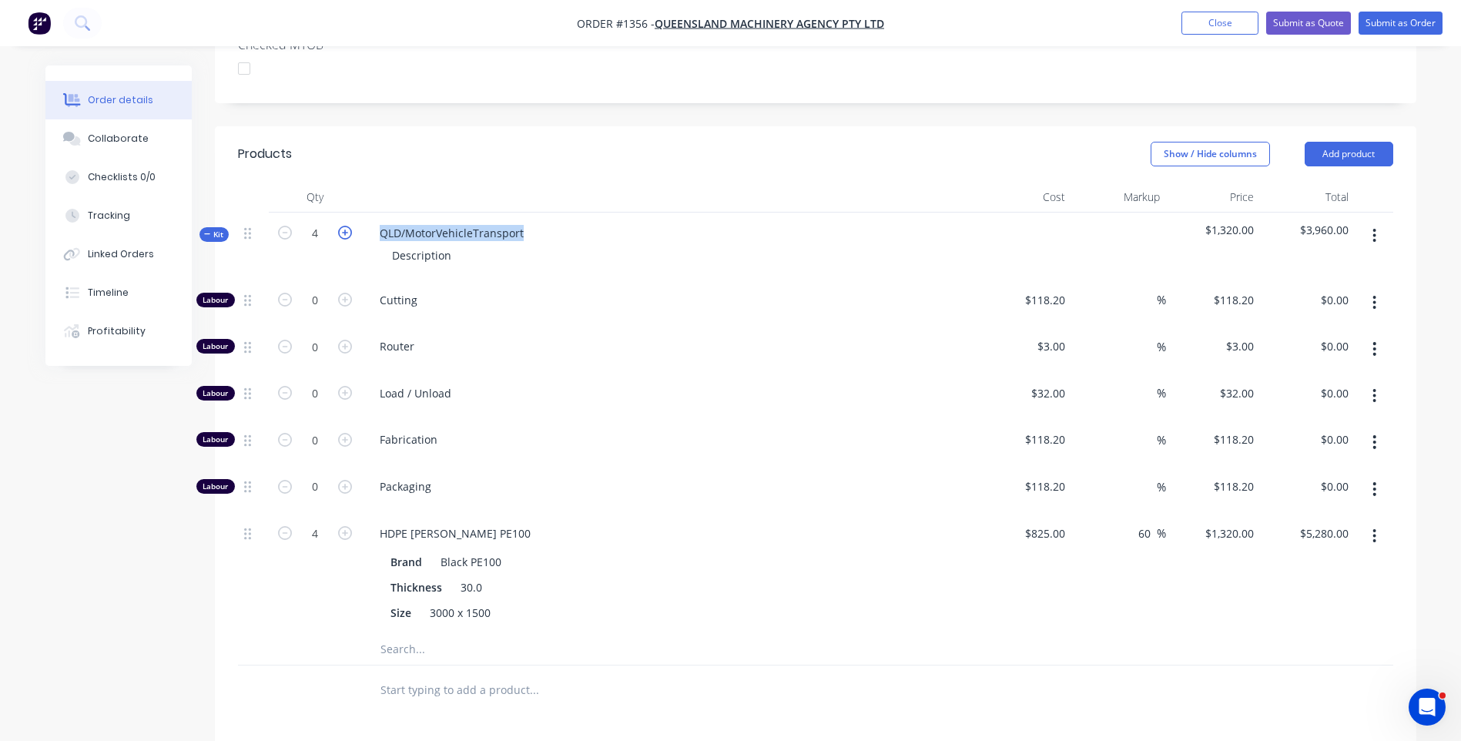
type input "5"
type input "$6,600.00"
click at [287, 226] on icon "button" at bounding box center [285, 233] width 14 height 14
type input "4"
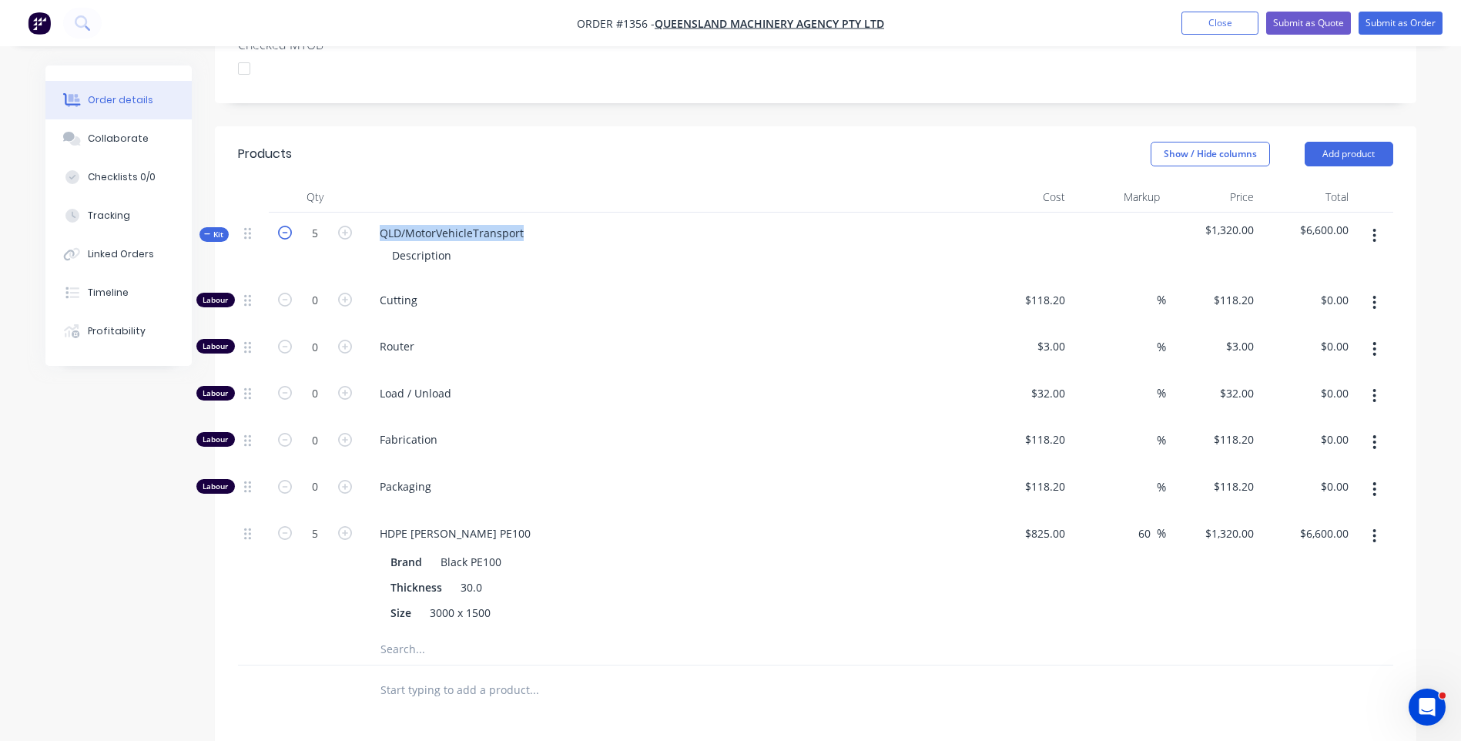
type input "4"
type input "$5,280.00"
click at [275, 223] on button "button" at bounding box center [285, 231] width 20 height 16
type input "3"
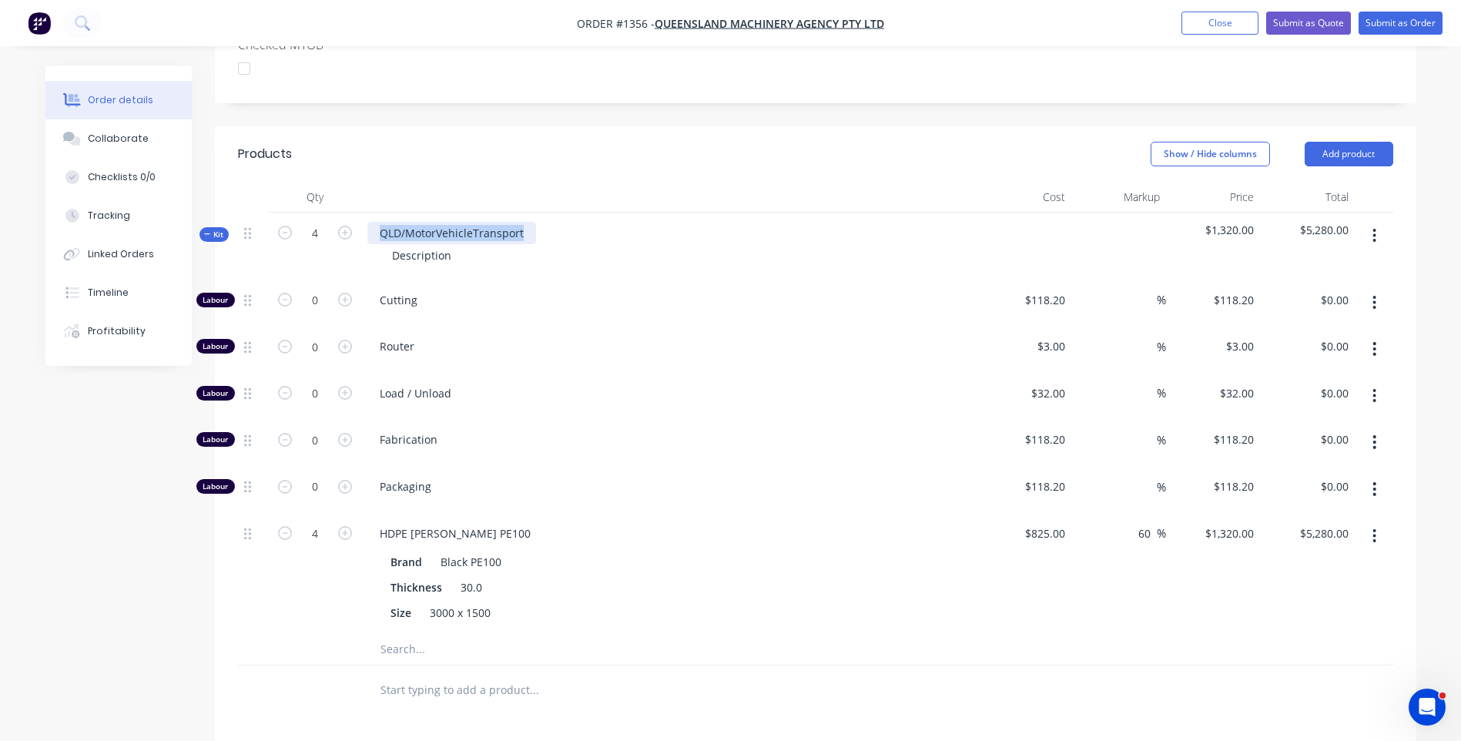
type input "$3,960.00"
click at [779, 431] on span "Fabrication" at bounding box center [675, 439] width 591 height 16
drag, startPoint x: 521, startPoint y: 190, endPoint x: 353, endPoint y: 182, distance: 167.3
click at [353, 213] on div "Kit 3 QLD/MotorVehicleTransport Description $1,320.00 $3,960.00" at bounding box center [815, 246] width 1155 height 67
drag, startPoint x: 453, startPoint y: 218, endPoint x: 373, endPoint y: 218, distance: 79.3
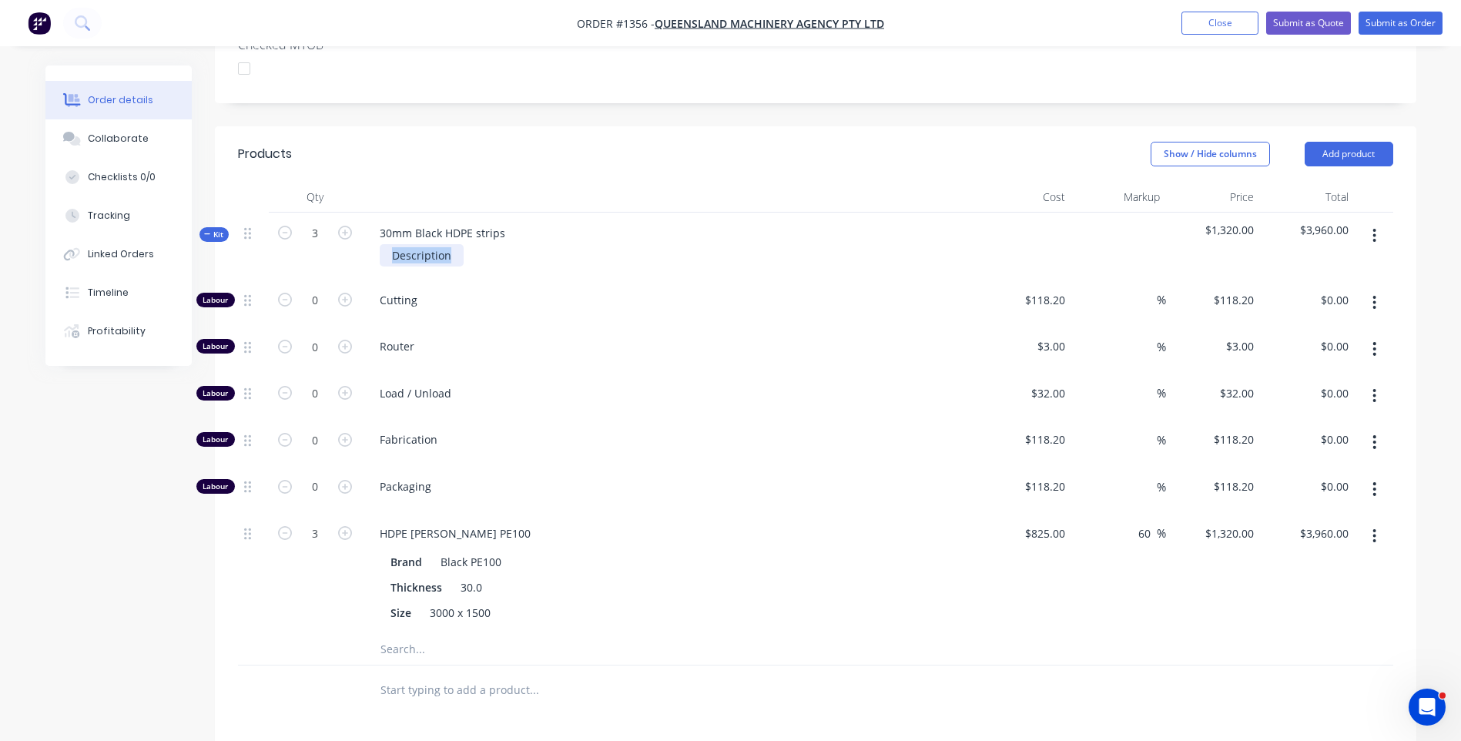
click at [373, 244] on div "Description" at bounding box center [669, 255] width 604 height 22
click at [349, 226] on icon "button" at bounding box center [345, 233] width 14 height 14
type input "4"
type input "$5,280.00"
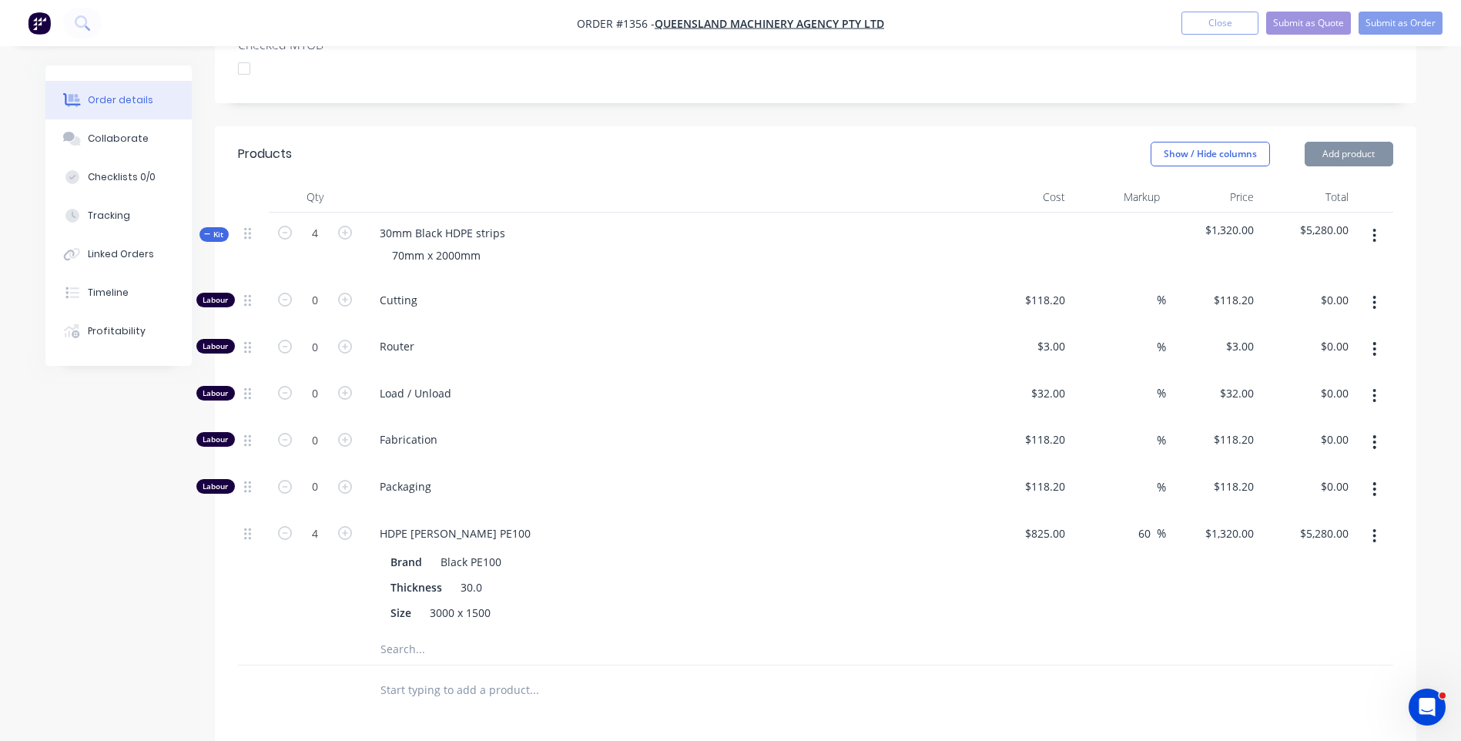
click at [596, 326] on div "Router" at bounding box center [669, 349] width 616 height 47
click at [347, 293] on icon "button" at bounding box center [345, 300] width 14 height 14
type input "1"
type input "$118.20"
click at [347, 293] on icon "button" at bounding box center [345, 300] width 14 height 14
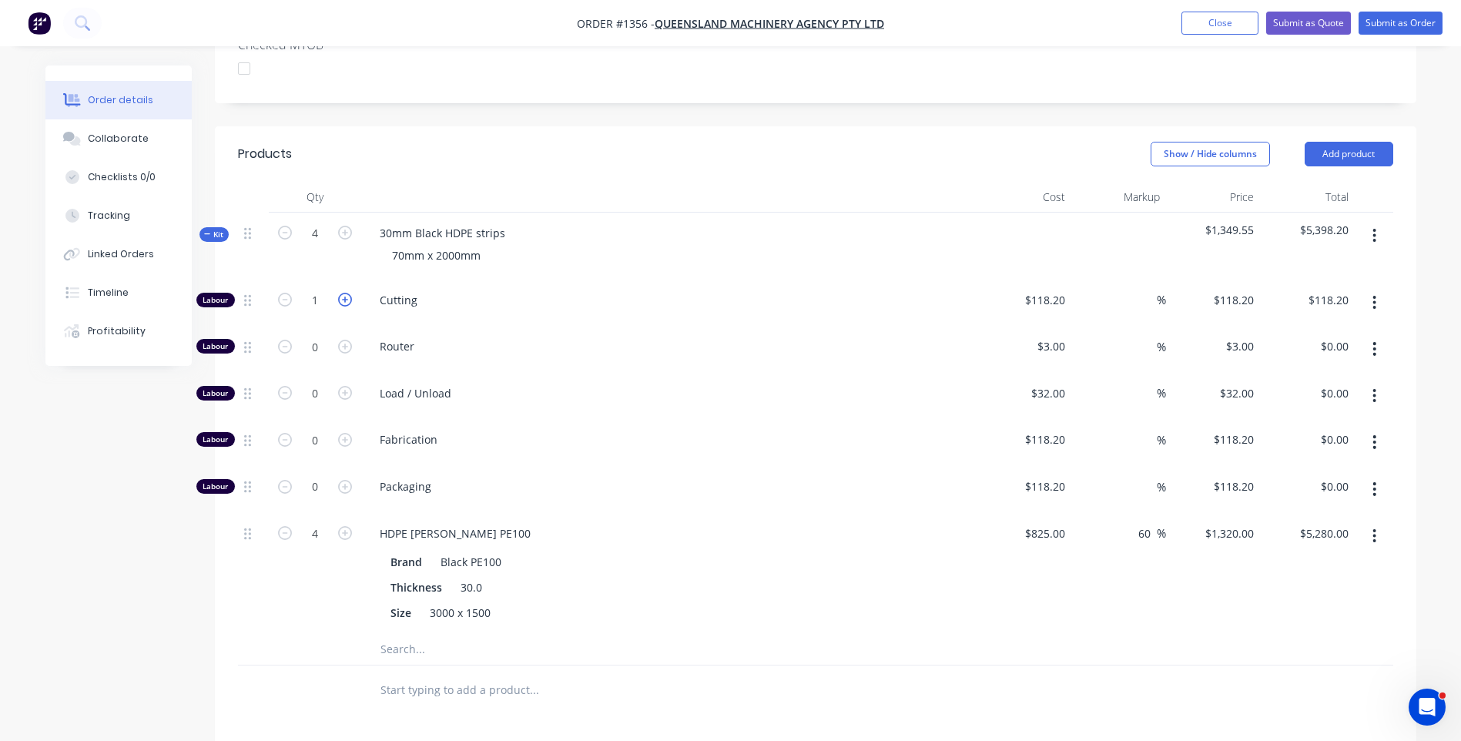
type input "2"
type input "$236.40"
click at [1057, 289] on input "118.2" at bounding box center [1053, 300] width 35 height 22
type input "$20.00"
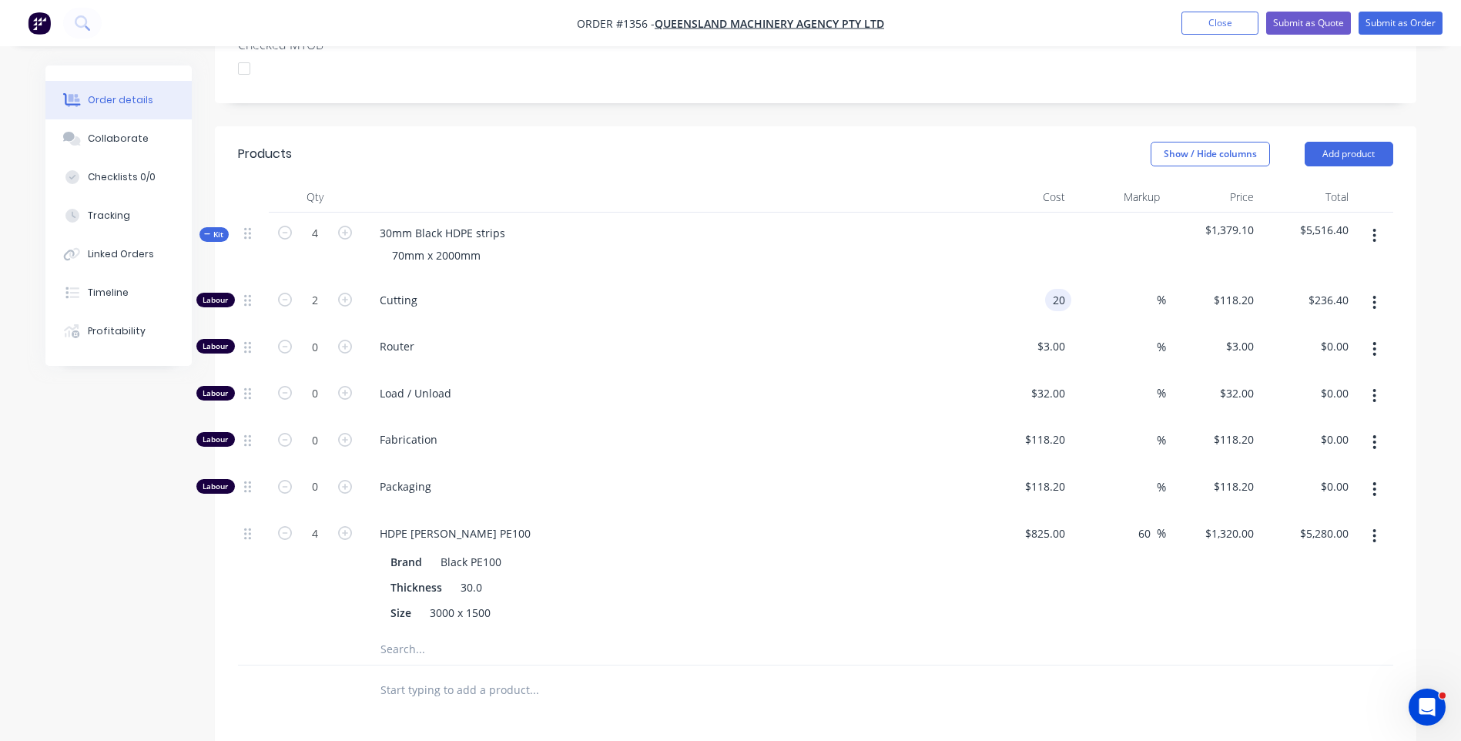
type input "$40.00"
click at [945, 280] on div "Cutting" at bounding box center [669, 303] width 616 height 47
click at [325, 312] on input "4" at bounding box center [315, 300] width 40 height 23
type input "0.25"
type input "$330.00"
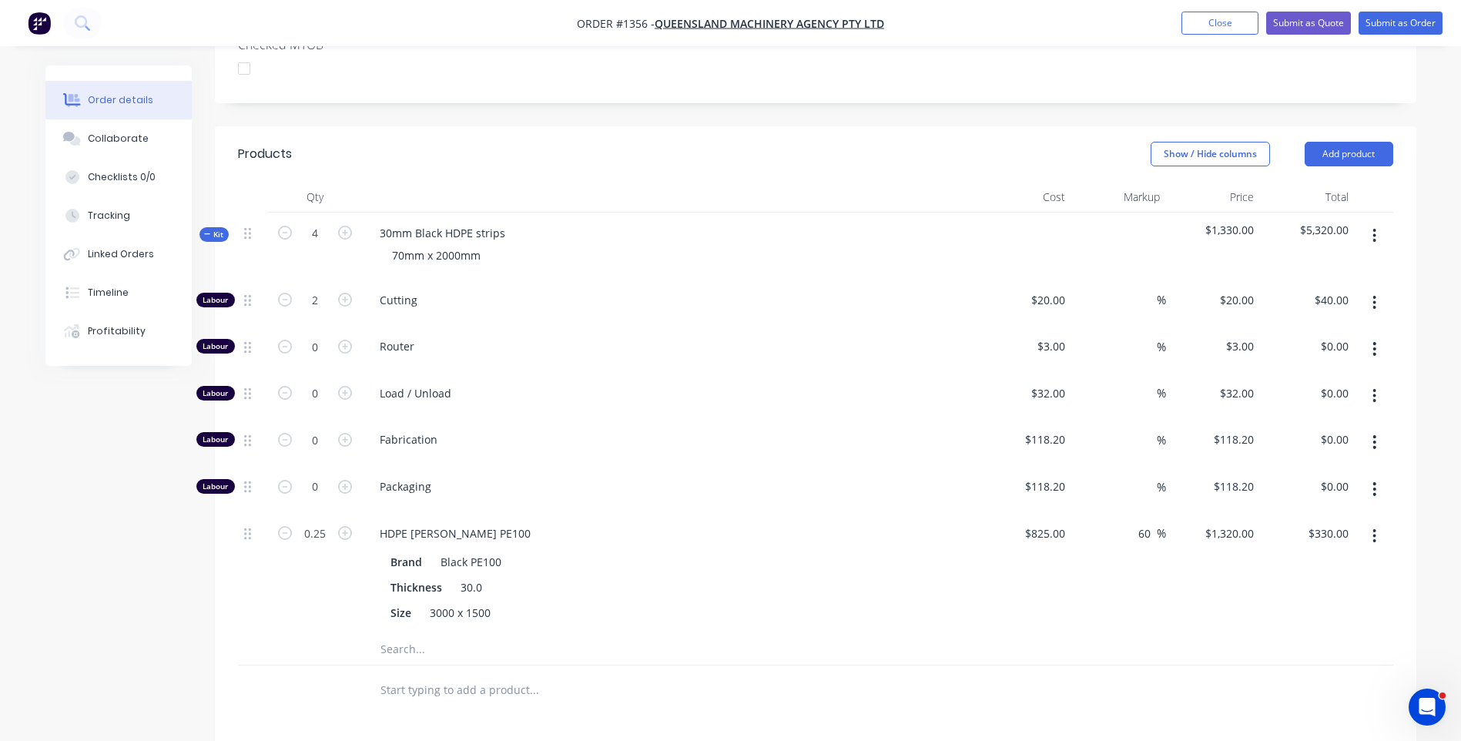
click at [321, 533] on div "0.25" at bounding box center [315, 573] width 92 height 121
click at [685, 513] on div "HDPE Simona Black PE100 Brand Black PE100 Thickness 30.0 Size 3000 x 1500" at bounding box center [669, 573] width 616 height 121
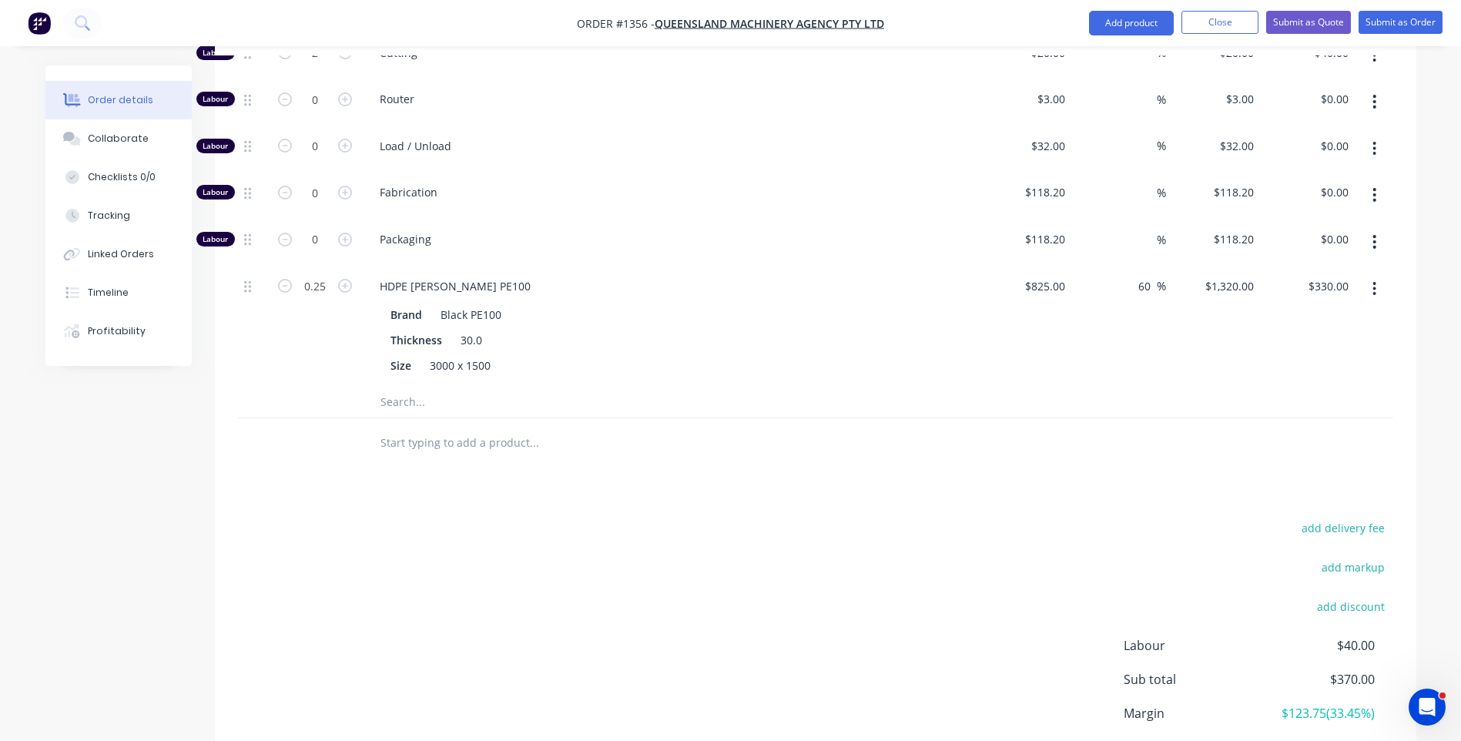
scroll to position [632, 0]
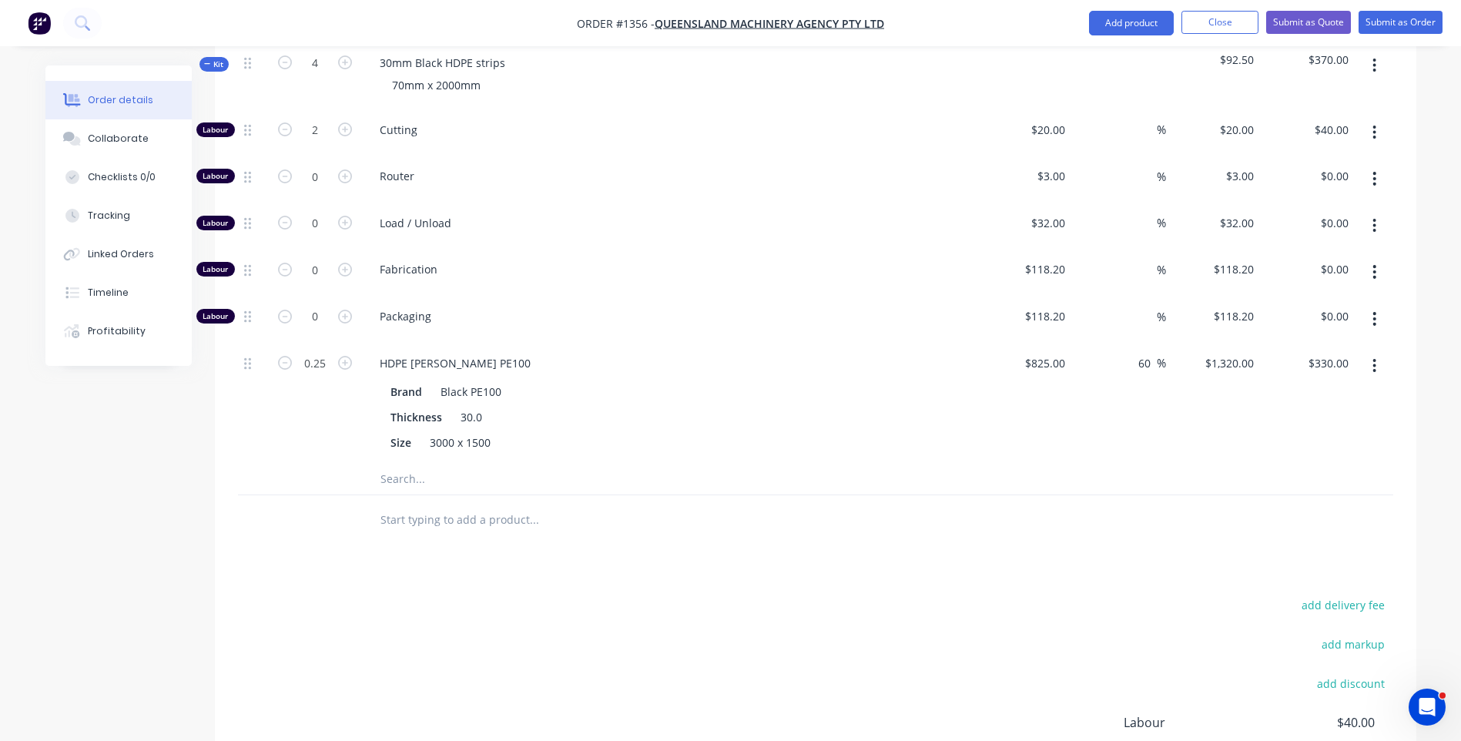
click at [407, 464] on input "text" at bounding box center [534, 479] width 308 height 31
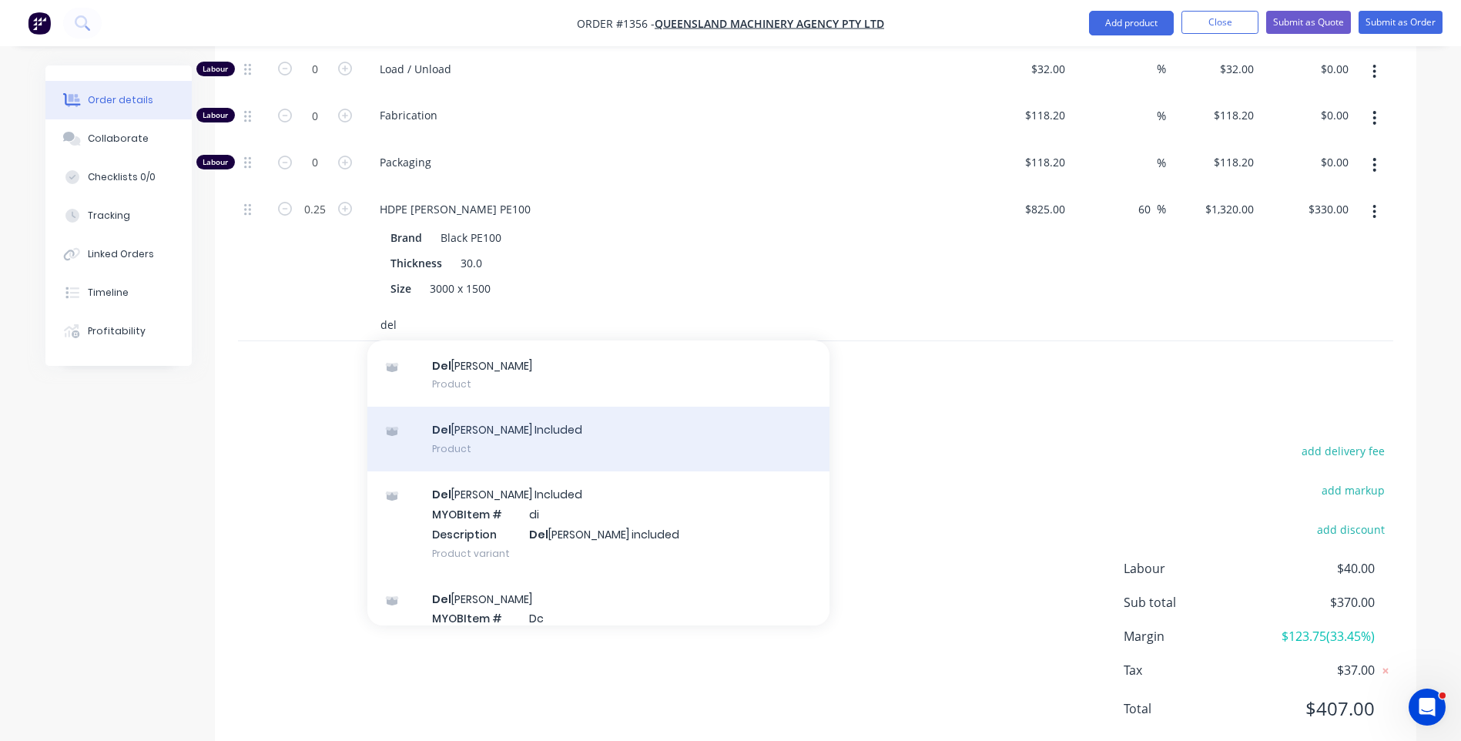
scroll to position [102, 0]
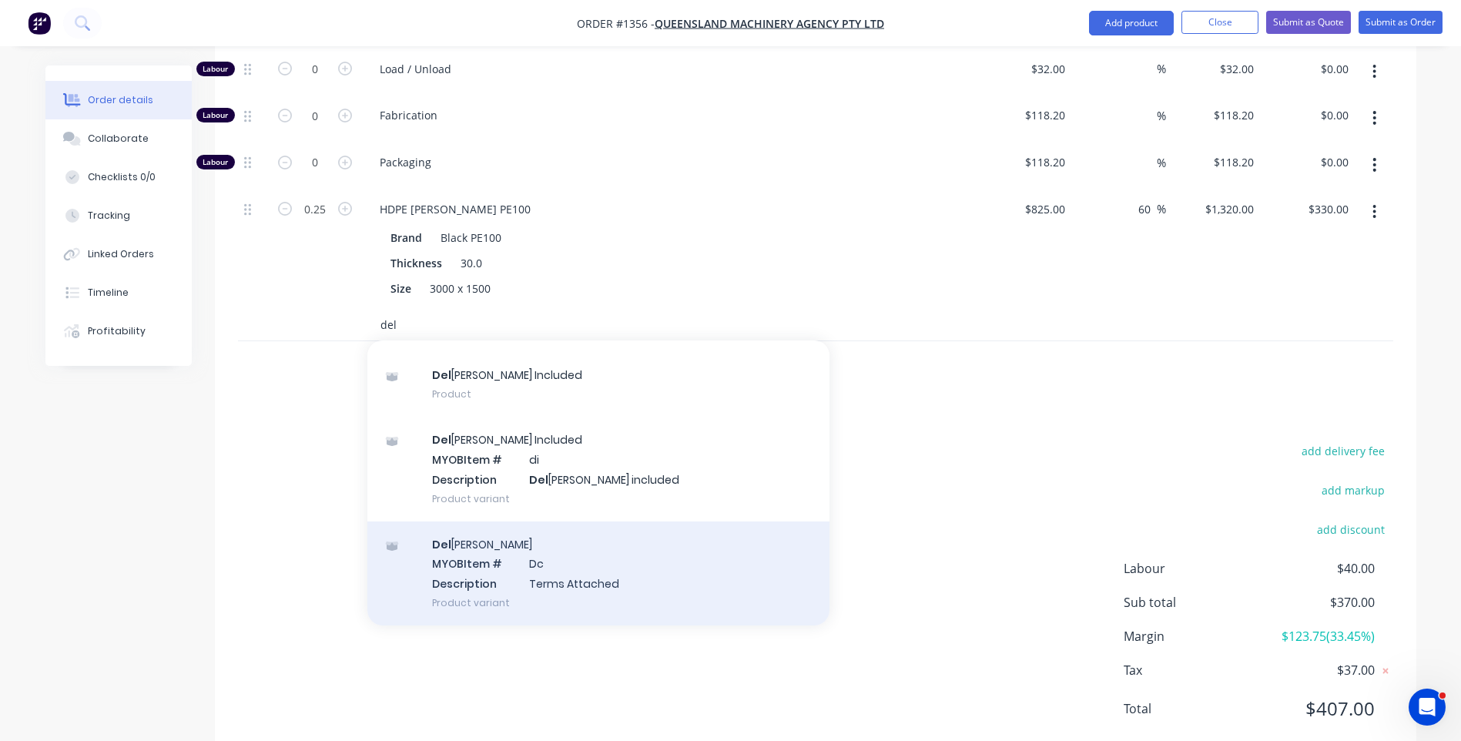
type input "del"
click at [511, 541] on div "Del ivery MYOB Item # Dc Description Terms Attached Product variant" at bounding box center [598, 573] width 462 height 104
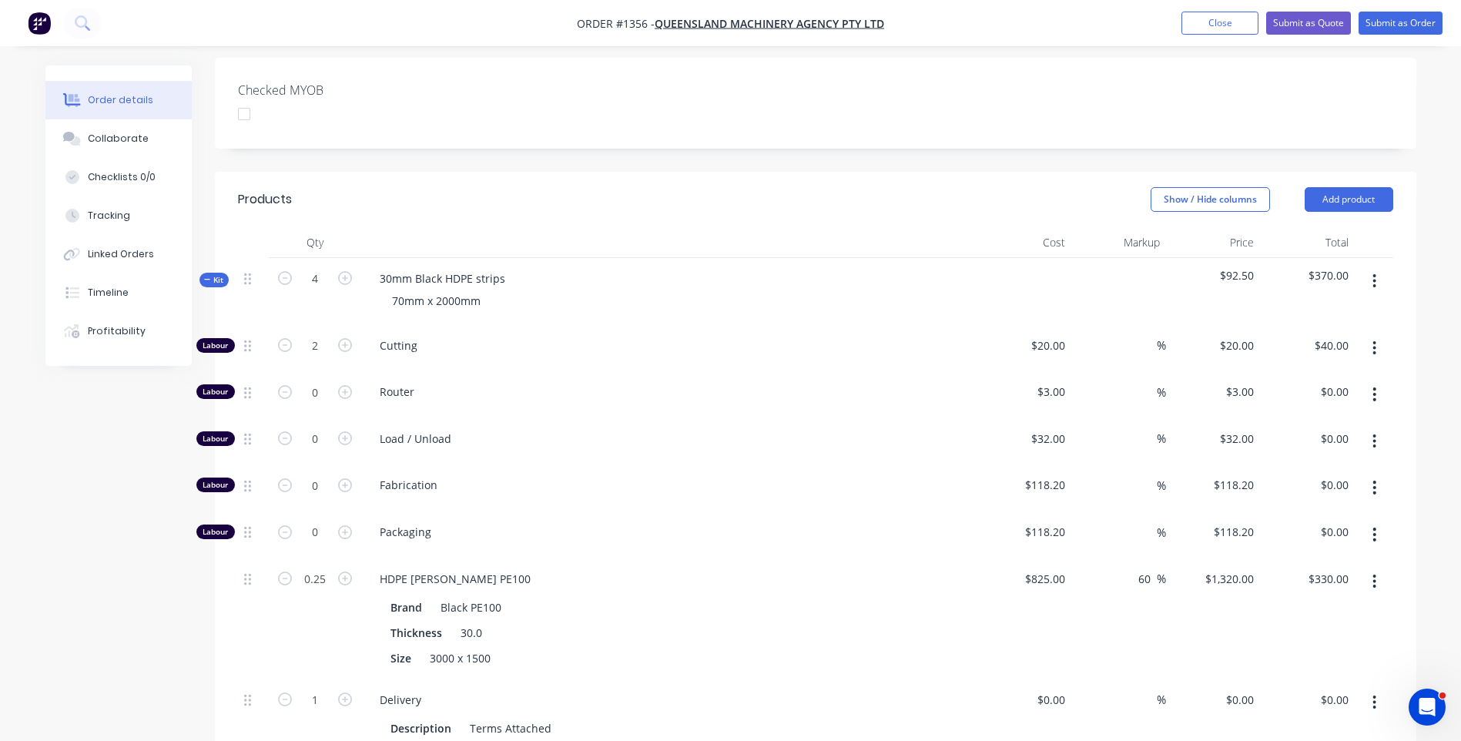
scroll to position [401, 0]
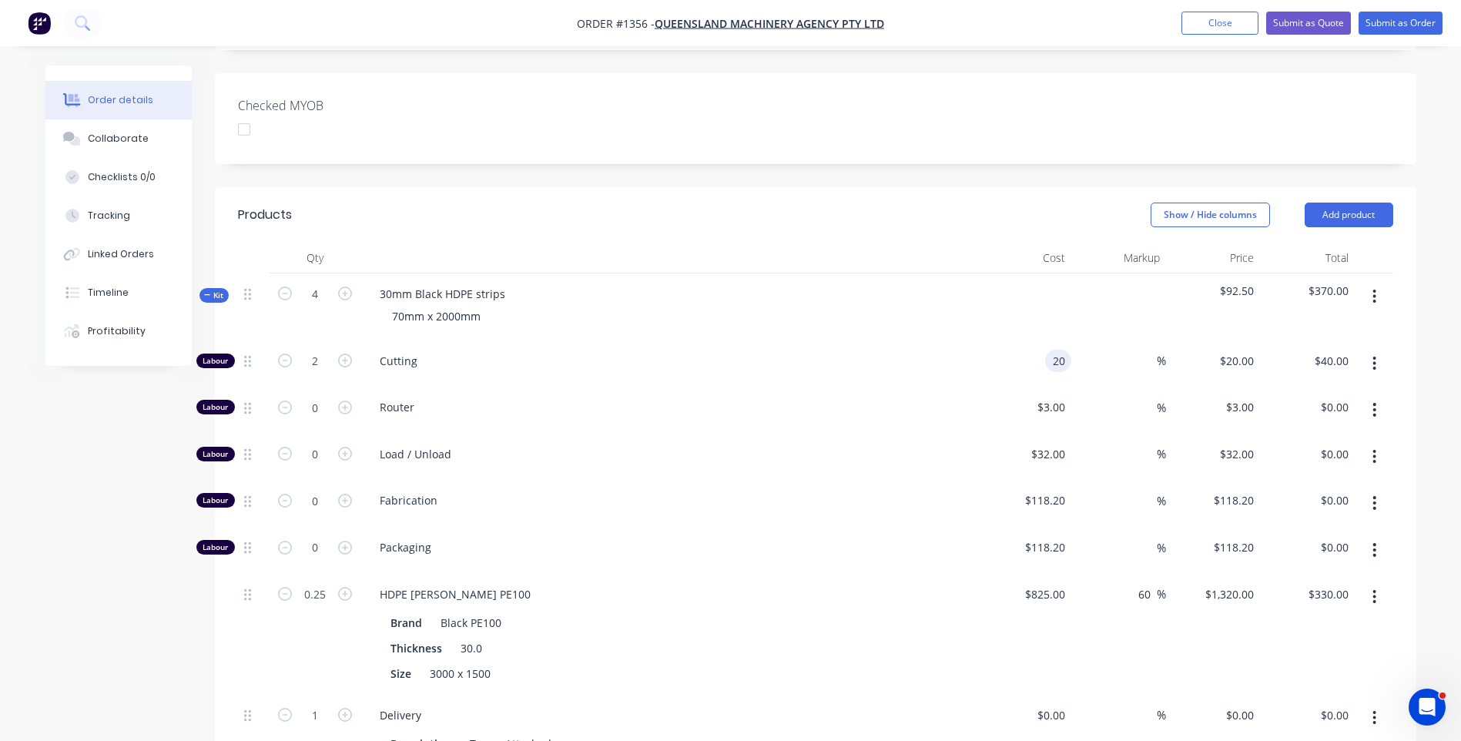
click at [1047, 350] on div "20 20" at bounding box center [1058, 361] width 26 height 22
type input "$10.00"
type input "$20.00"
click at [925, 353] on span "Cutting" at bounding box center [675, 361] width 591 height 16
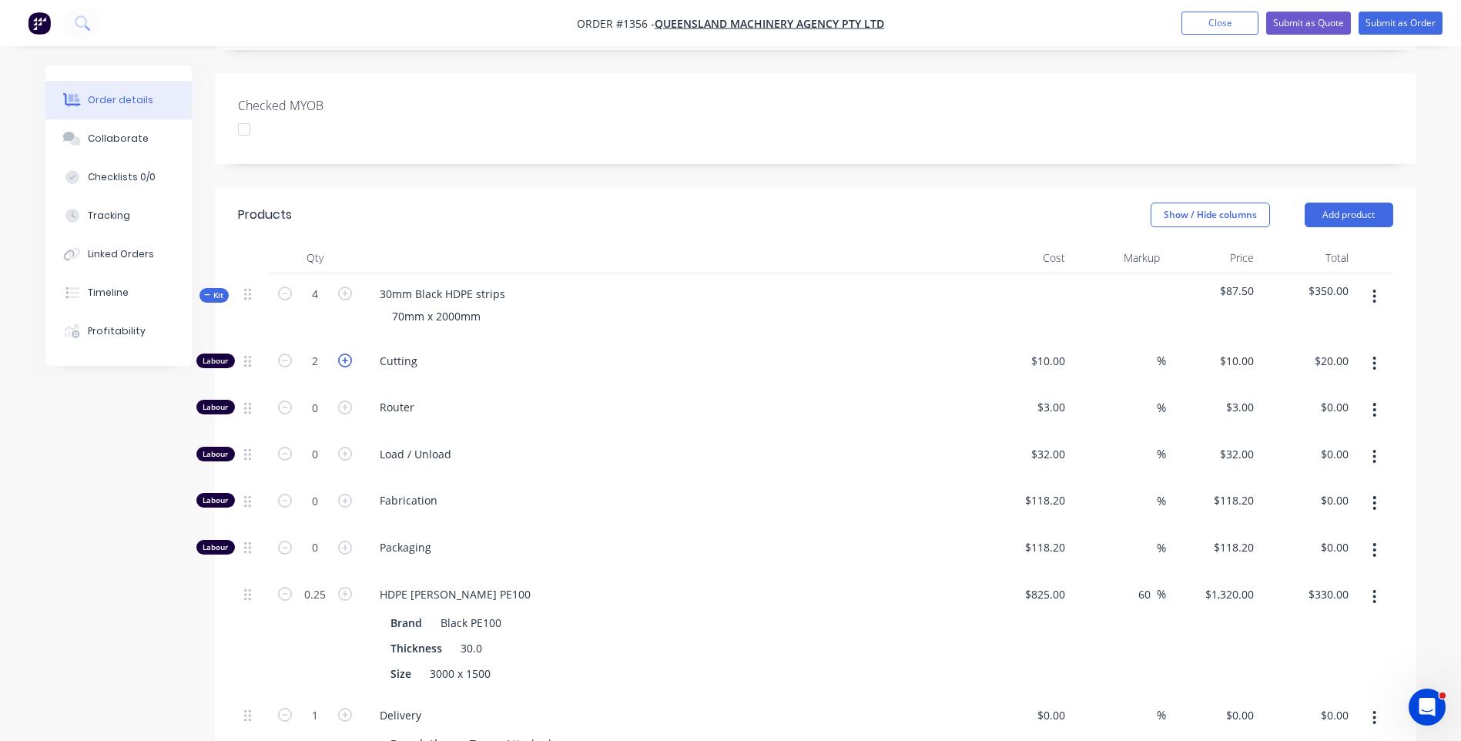
click at [345, 353] on icon "button" at bounding box center [345, 360] width 14 height 14
type input "3"
type input "$30.00"
click at [345, 353] on icon "button" at bounding box center [345, 360] width 14 height 14
type input "4"
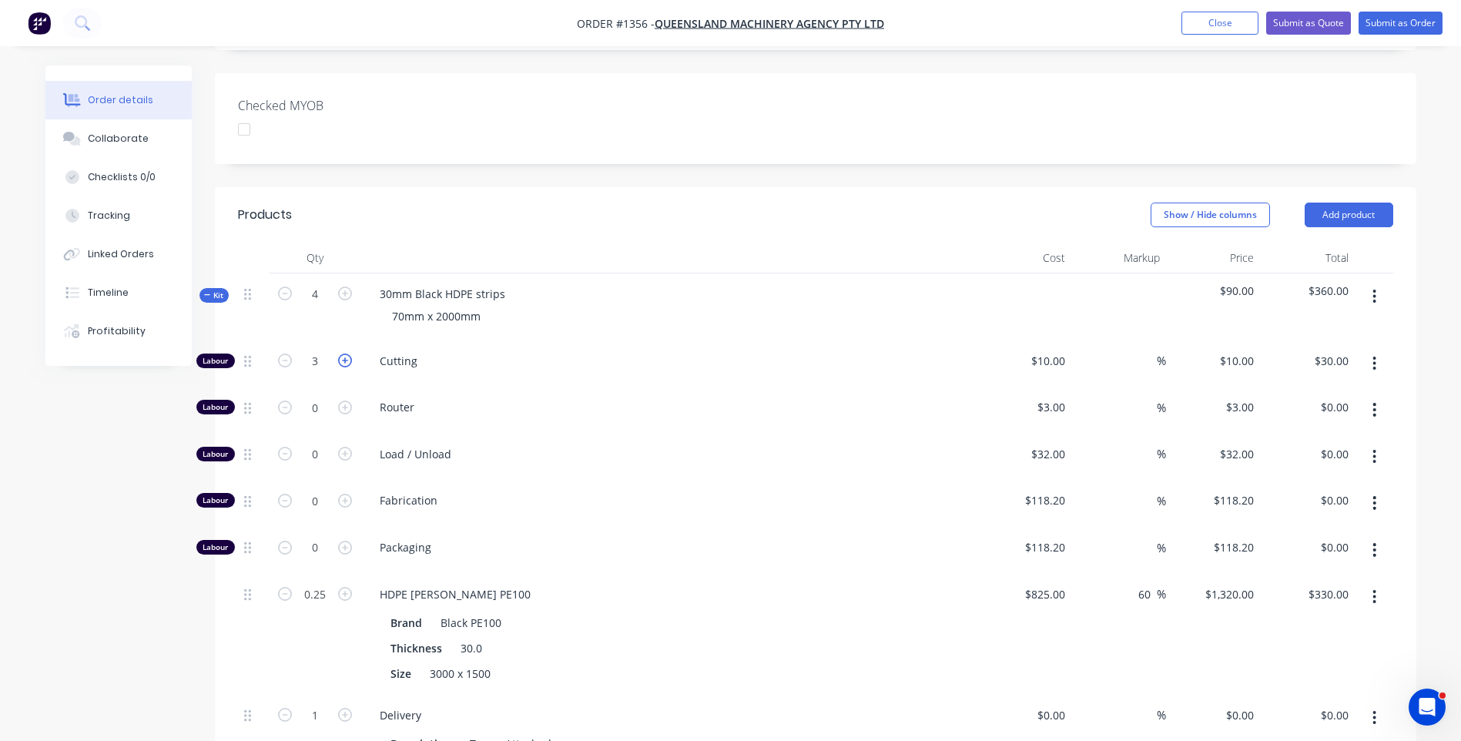
type input "$40.00"
drag, startPoint x: 675, startPoint y: 309, endPoint x: 867, endPoint y: 316, distance: 191.9
click at [674, 353] on span "Cutting" at bounding box center [675, 361] width 591 height 16
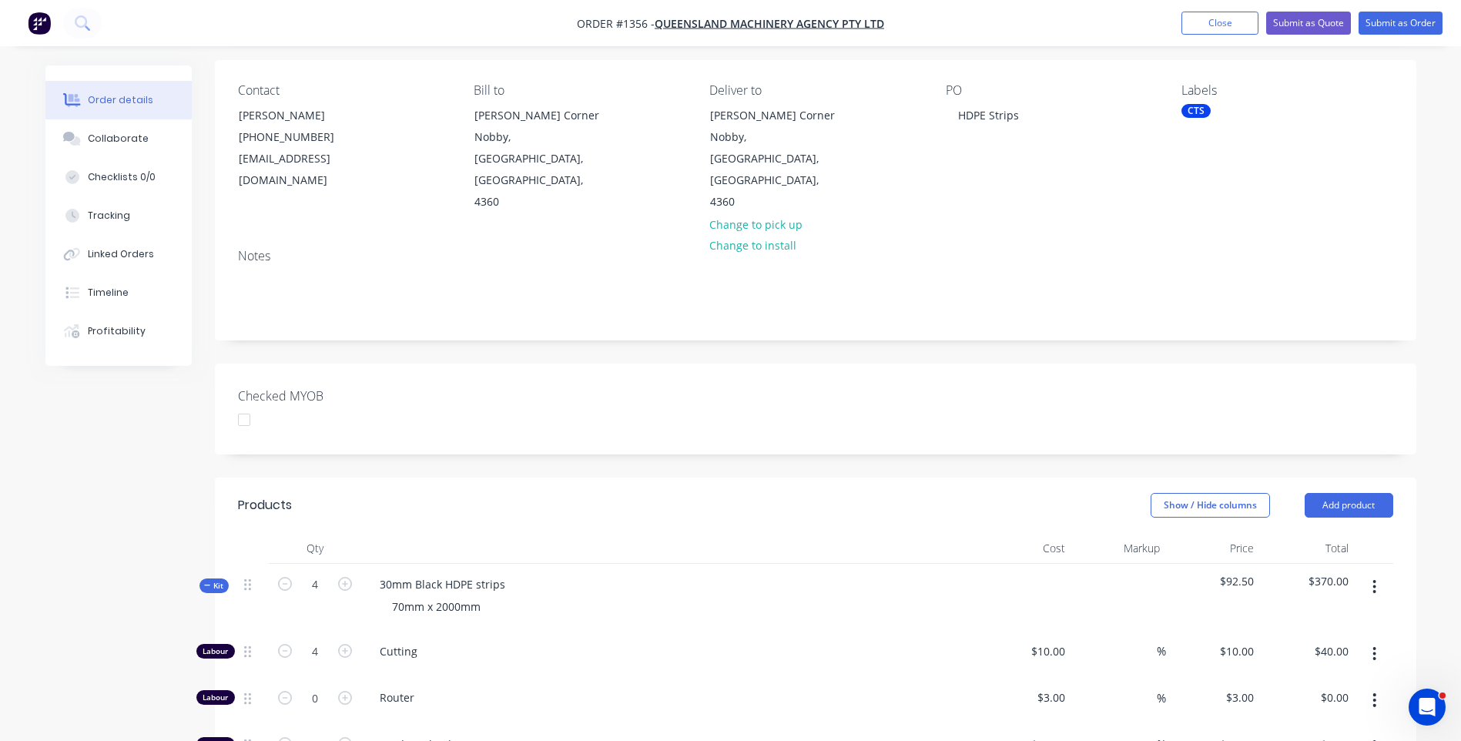
scroll to position [0, 0]
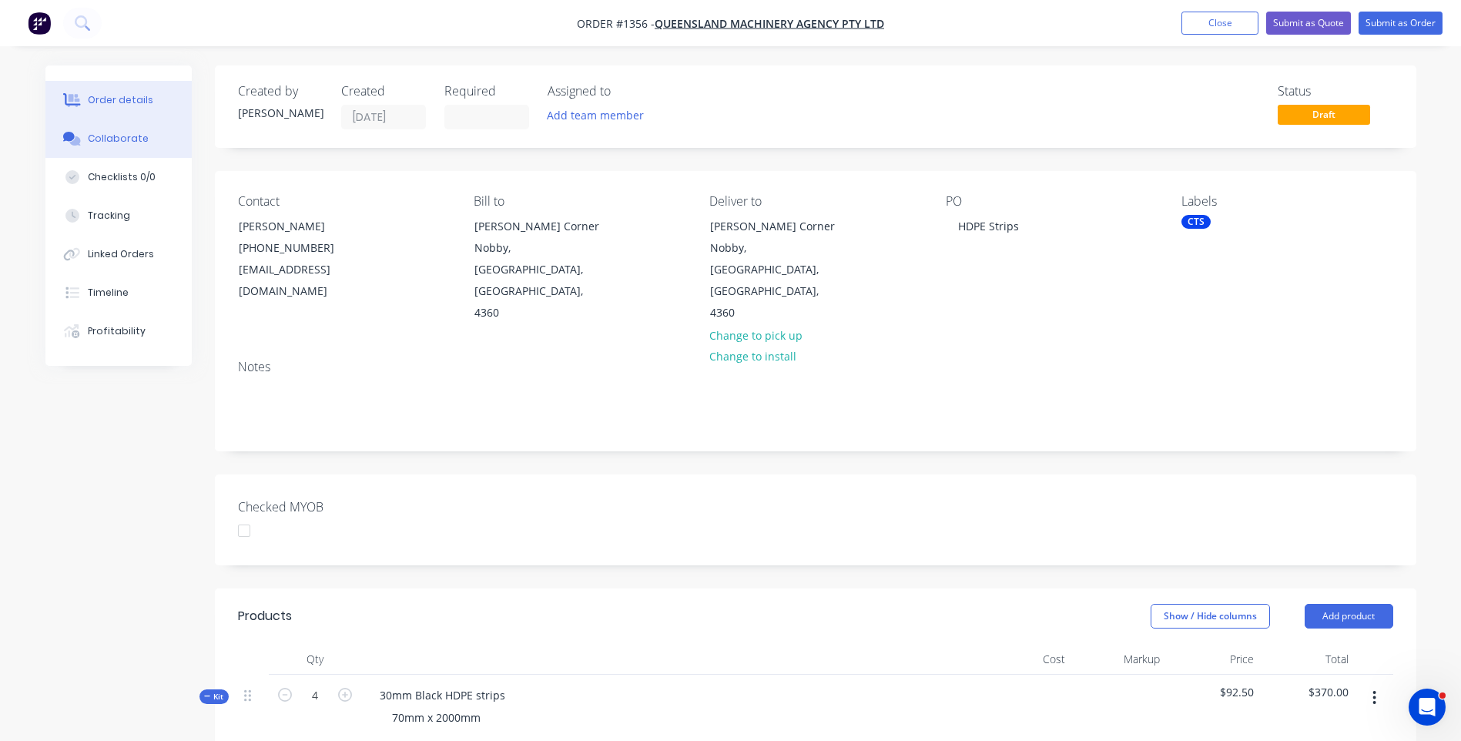
click at [107, 149] on button "Collaborate" at bounding box center [118, 138] width 146 height 38
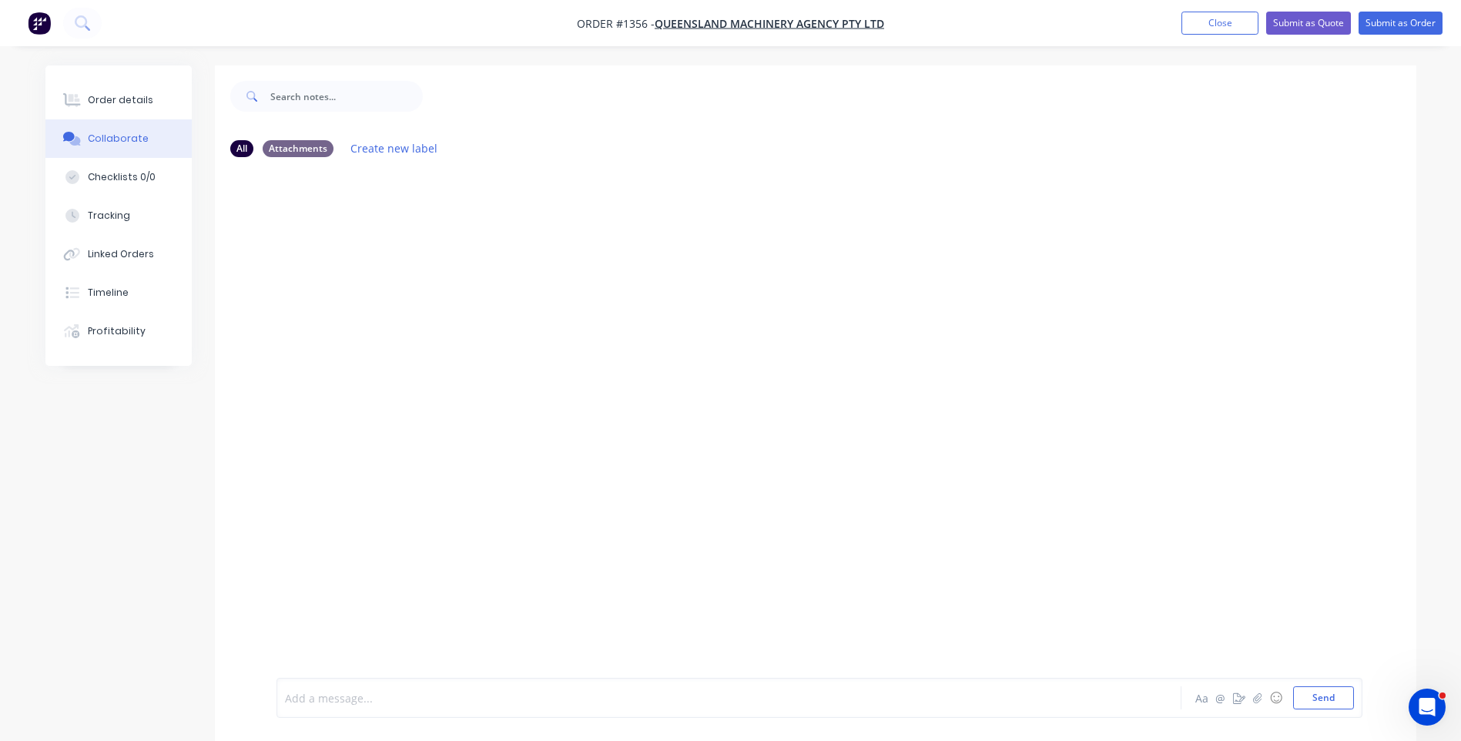
click at [332, 692] on div at bounding box center [686, 698] width 801 height 16
click at [1342, 709] on div "KIS Followmont $66.83+ 205x16x10x17kg bubble wrap Aa @ ☺ Send" at bounding box center [819, 698] width 1086 height 40
click at [1334, 707] on button "Send" at bounding box center [1323, 697] width 61 height 23
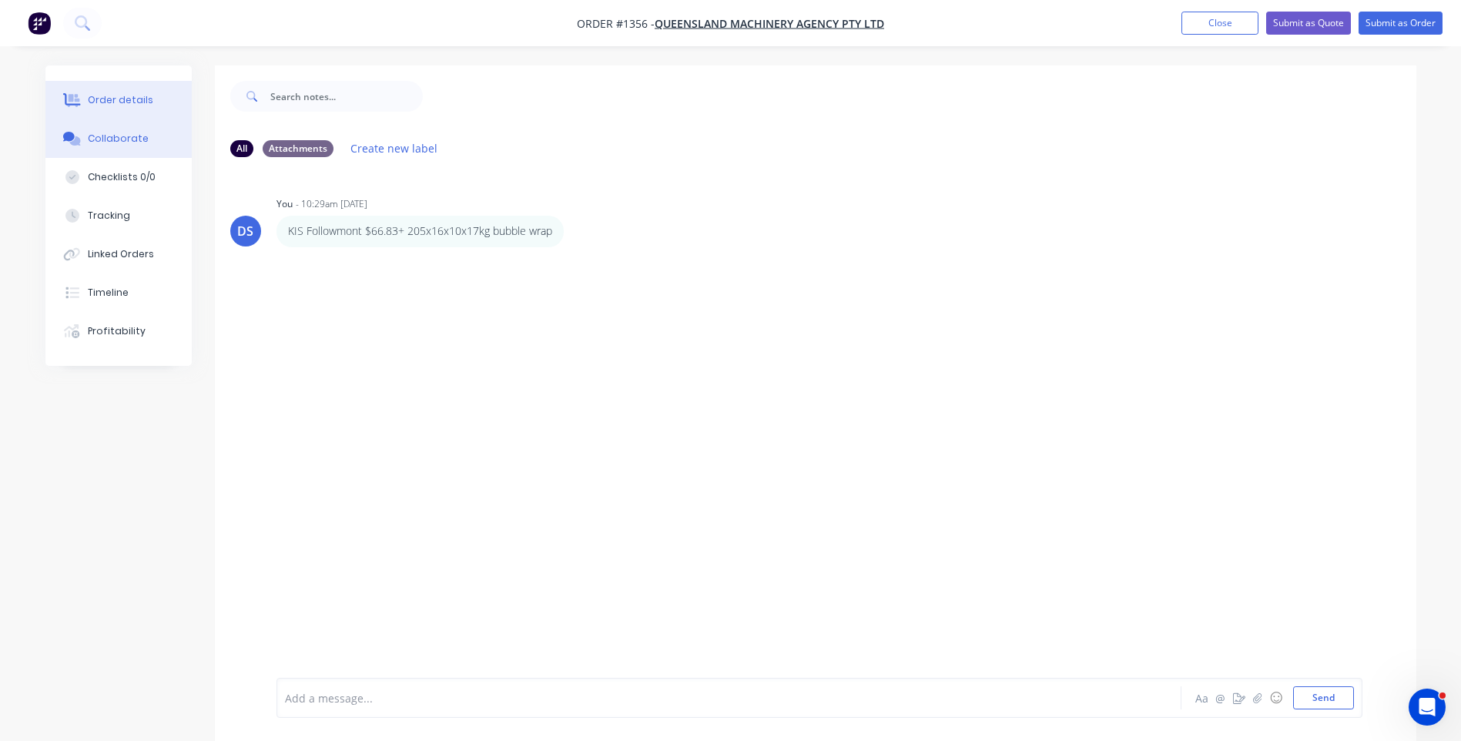
click at [117, 107] on button "Order details" at bounding box center [118, 100] width 146 height 38
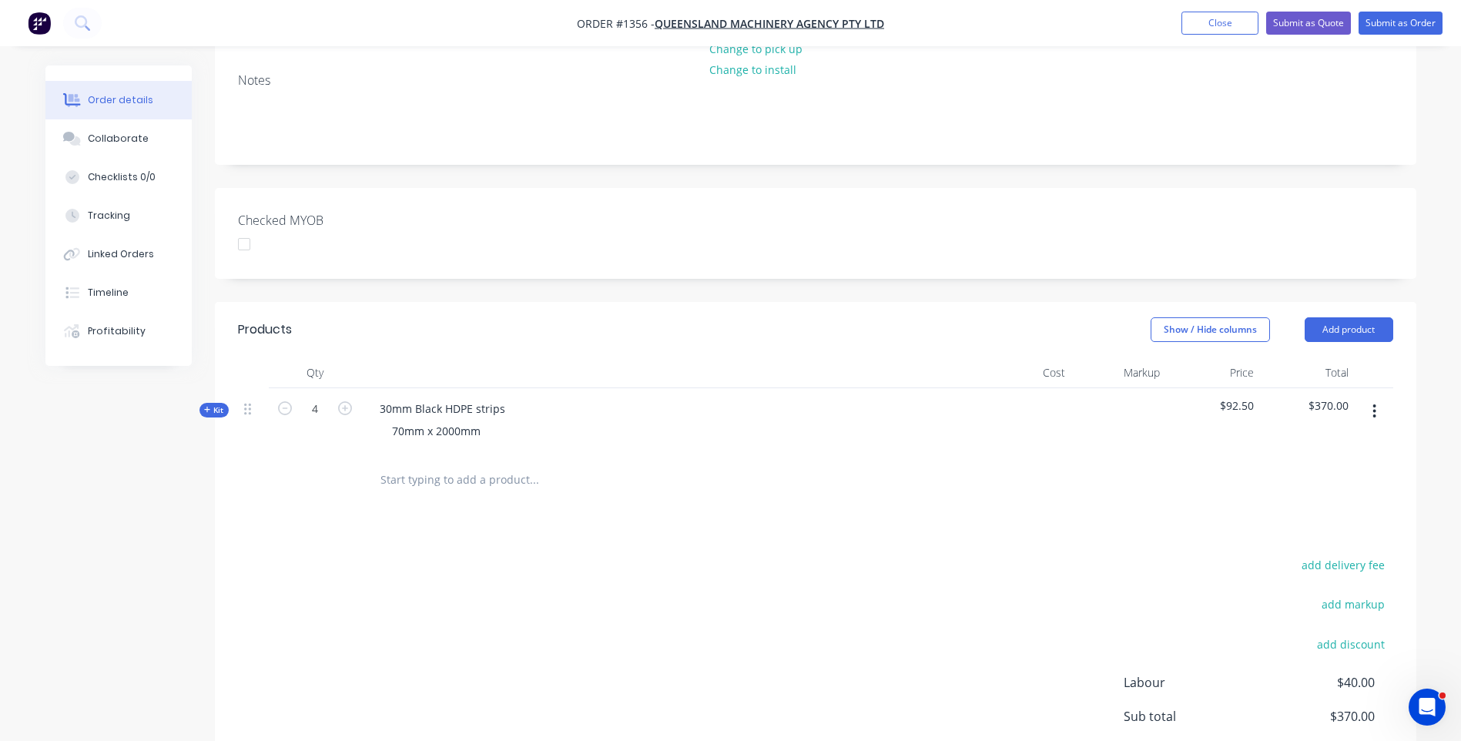
scroll to position [308, 0]
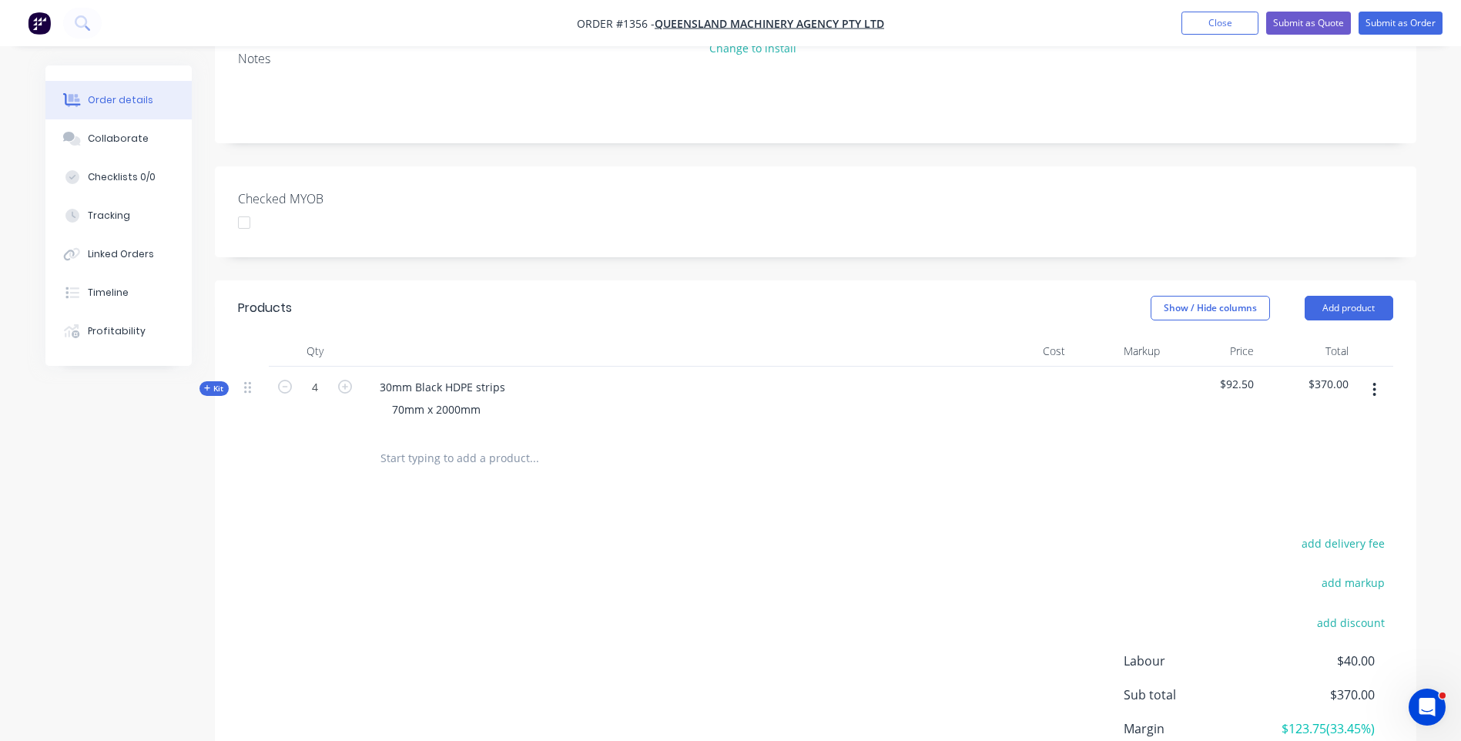
click at [209, 384] on icon at bounding box center [207, 388] width 7 height 8
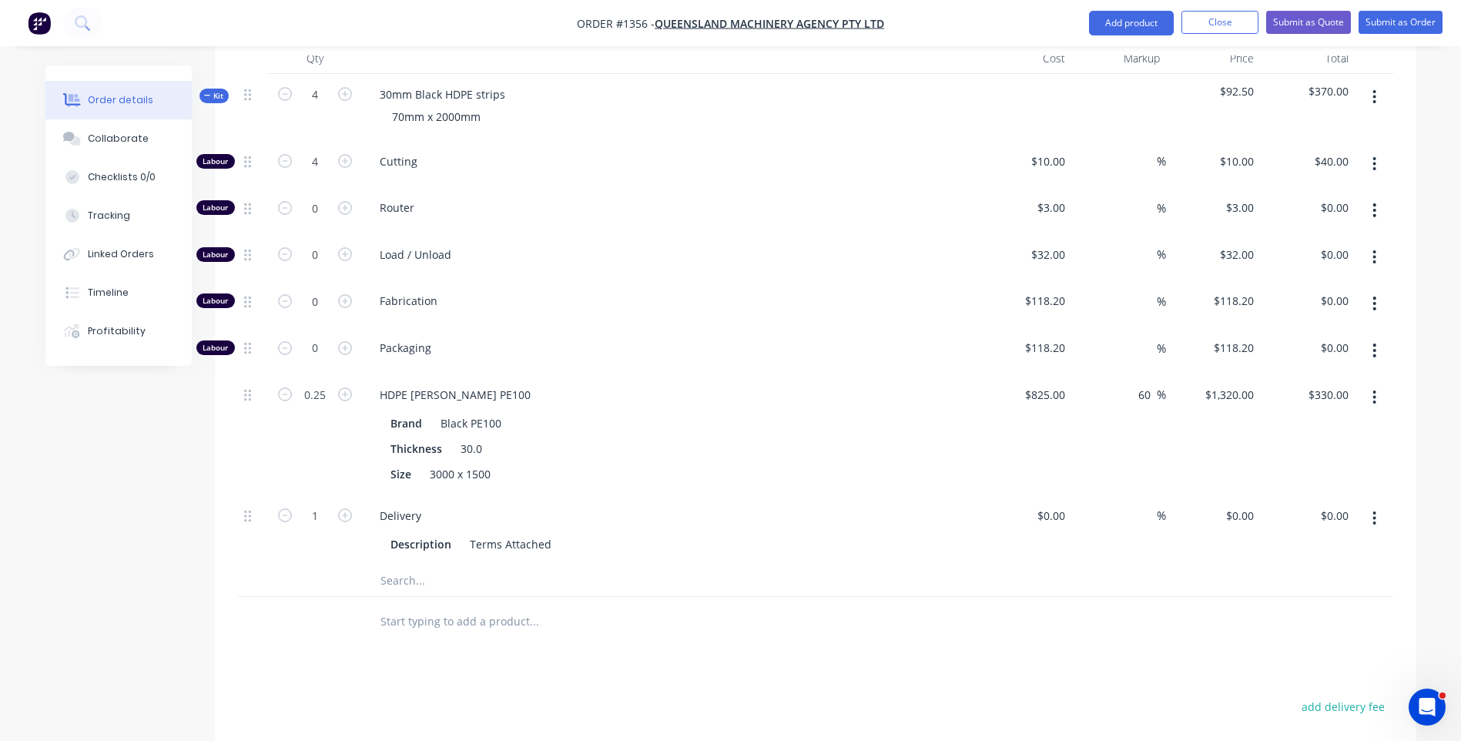
scroll to position [693, 0]
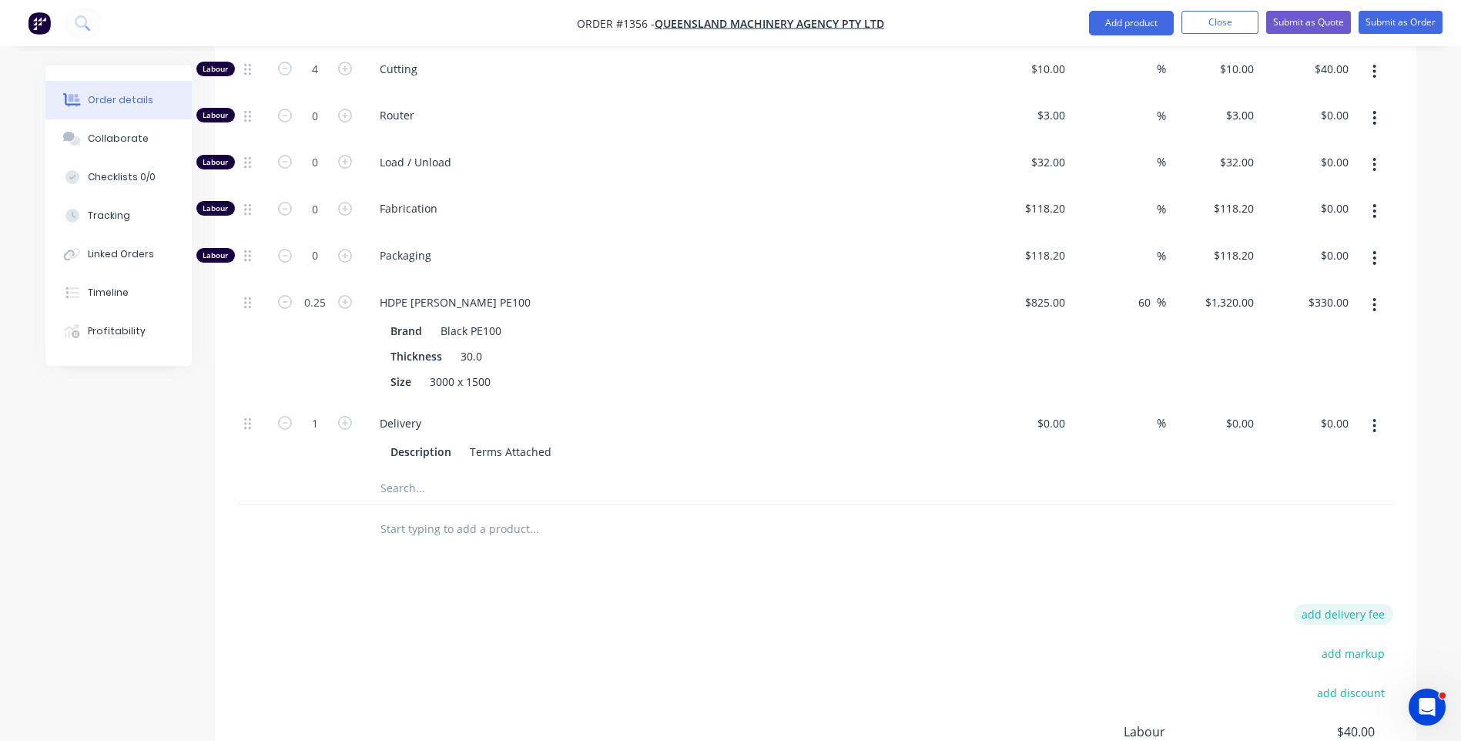
click at [1360, 604] on button "add delivery fee" at bounding box center [1343, 614] width 99 height 21
type input "84"
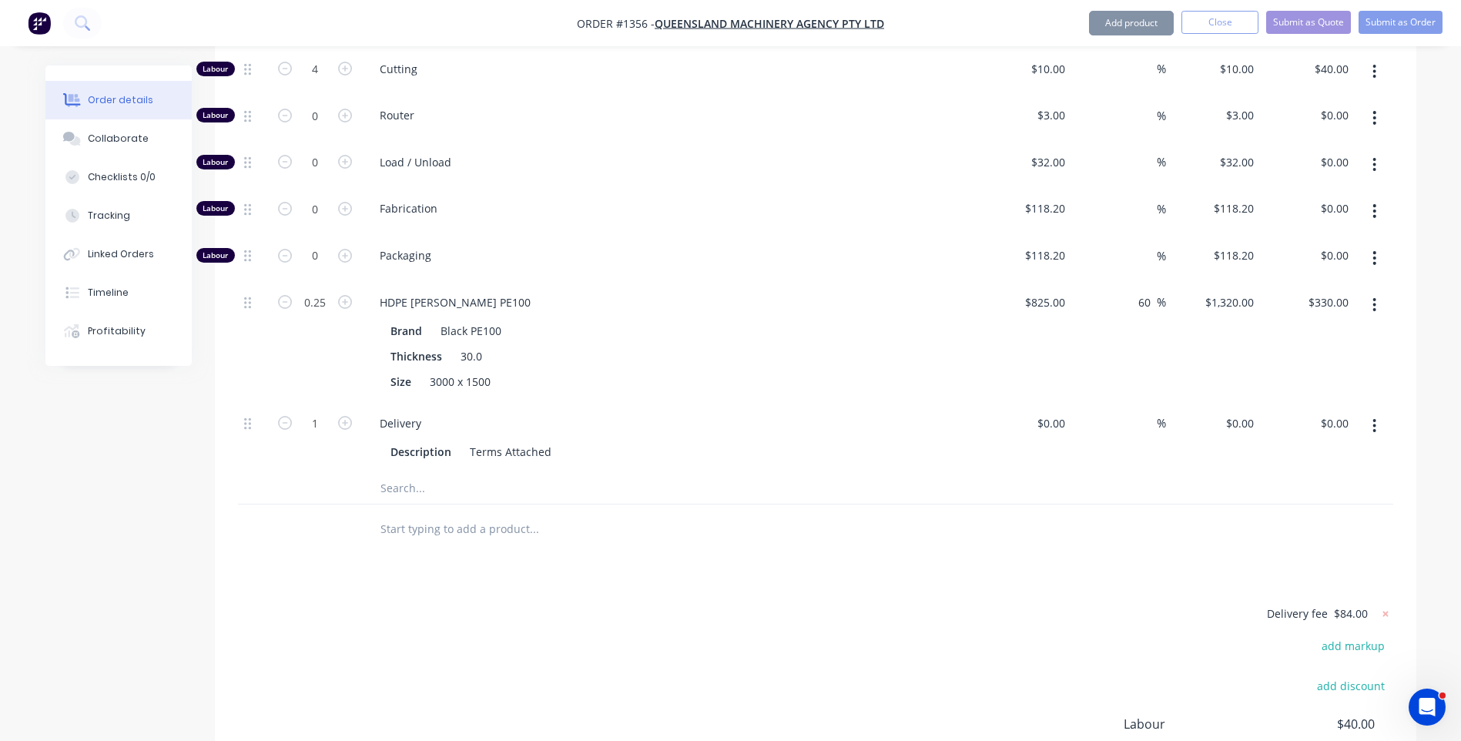
click at [1076, 604] on div "Delivery fee $84.00 add markup add discount Labour $40.00 Sub total $454.00 Mar…" at bounding box center [815, 749] width 1155 height 290
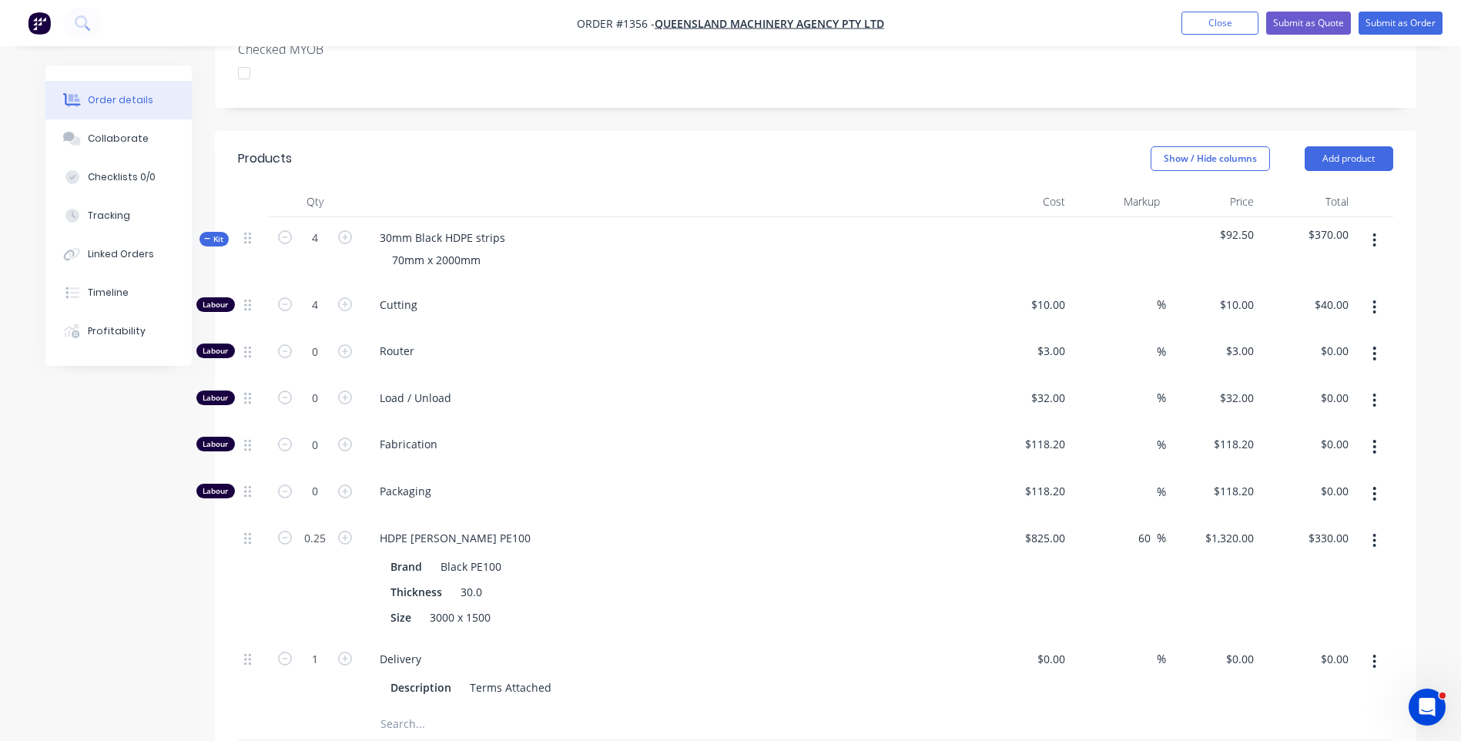
scroll to position [387, 0]
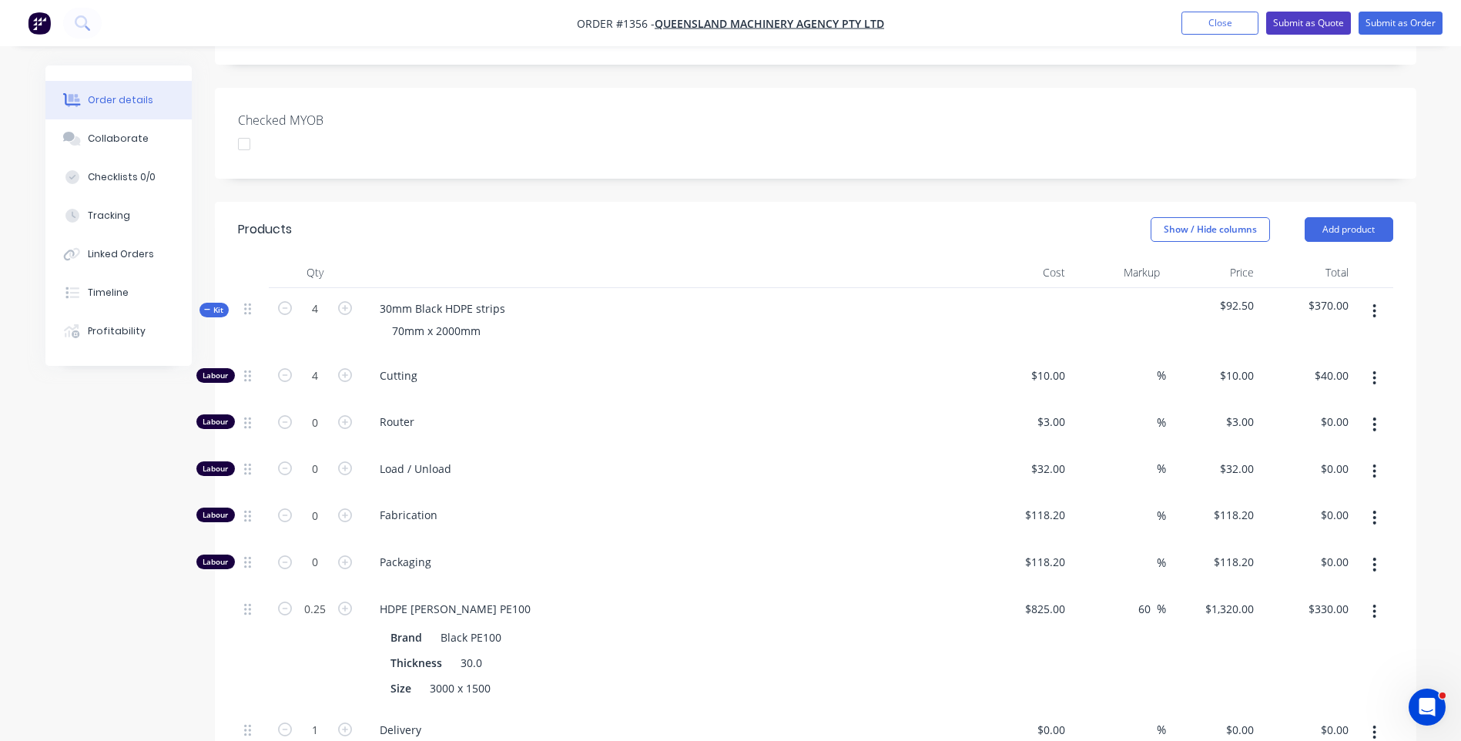
click at [1297, 31] on button "Submit as Quote" at bounding box center [1308, 23] width 85 height 23
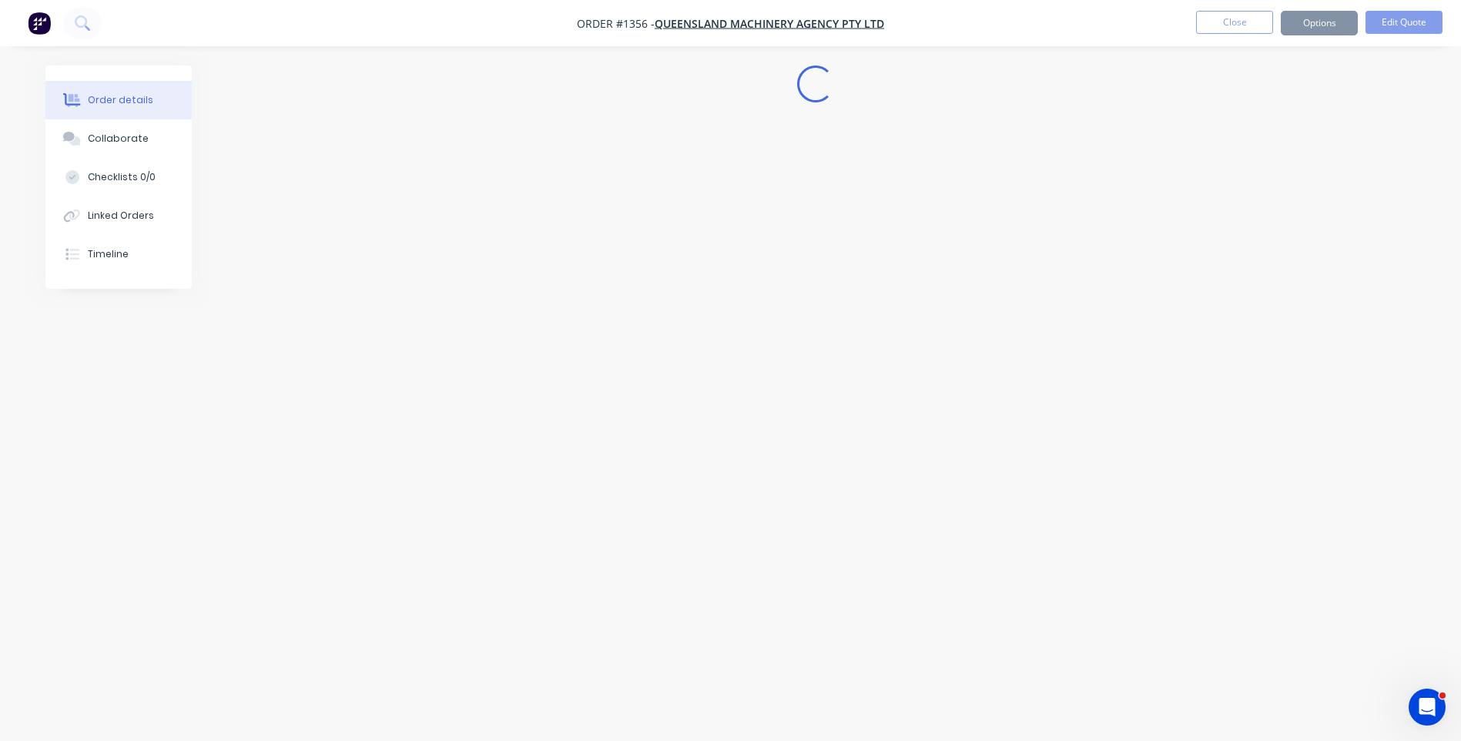
scroll to position [0, 0]
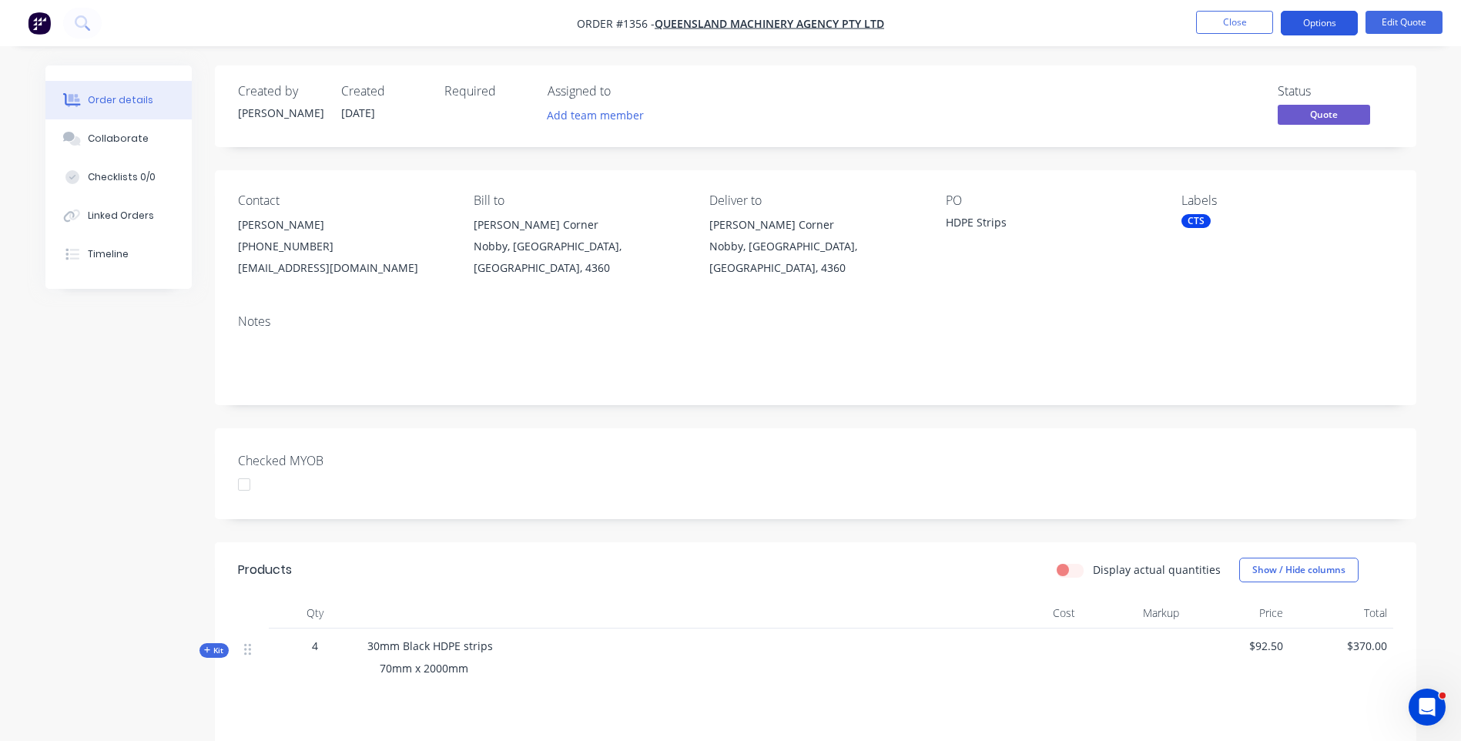
click at [1291, 22] on button "Options" at bounding box center [1318, 23] width 77 height 25
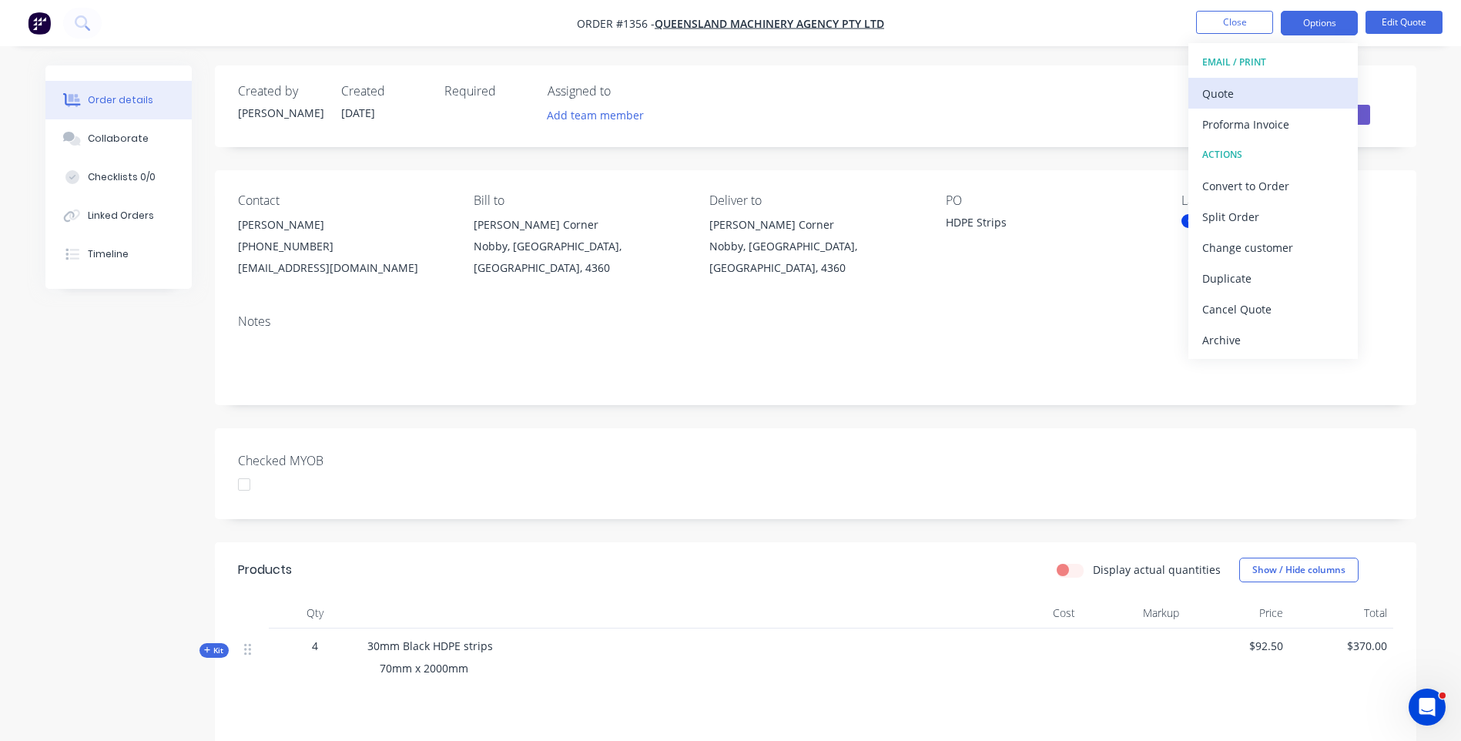
click at [1223, 93] on div "Quote" at bounding box center [1273, 93] width 142 height 22
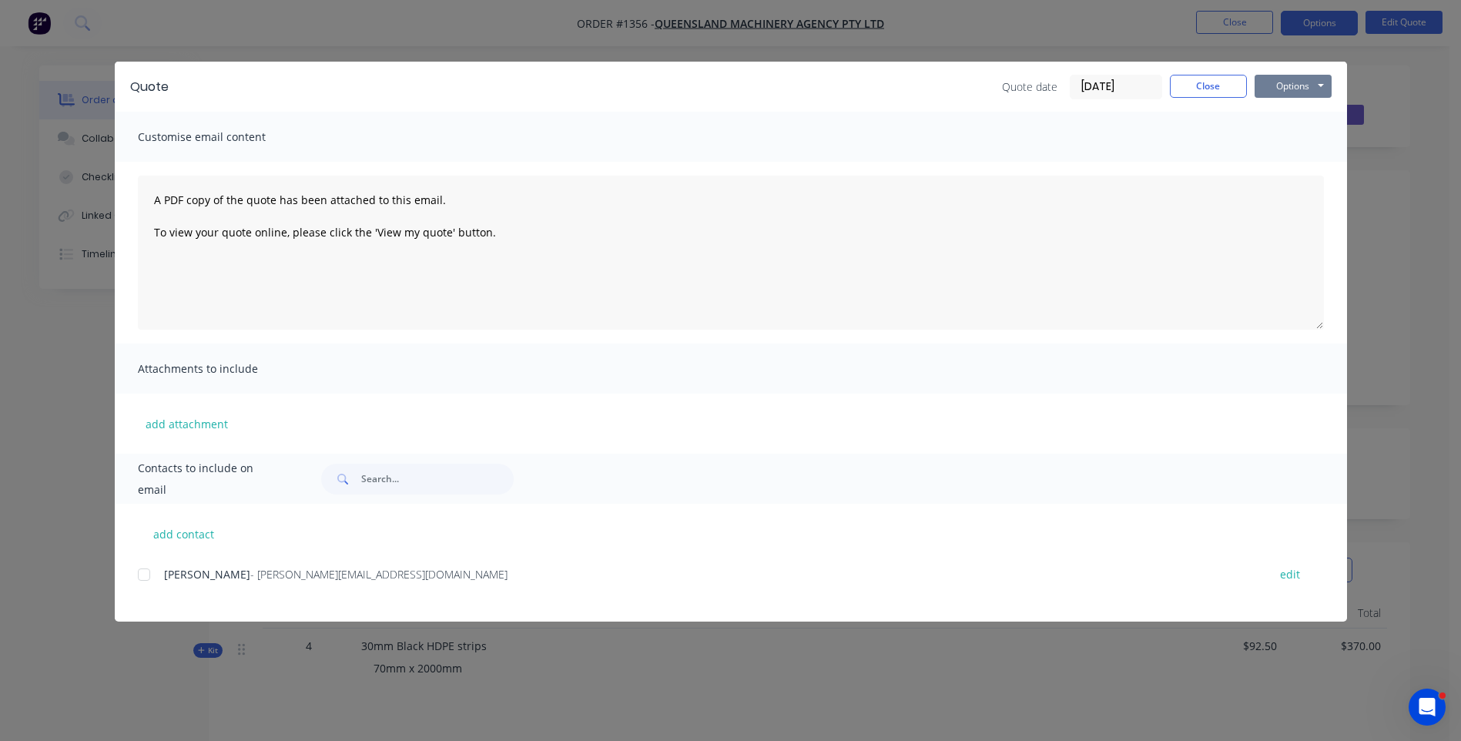
click at [1294, 95] on button "Options" at bounding box center [1292, 86] width 77 height 23
click at [1303, 119] on button "Preview" at bounding box center [1303, 113] width 99 height 25
click at [142, 577] on div at bounding box center [144, 574] width 31 height 31
click at [180, 420] on button "add attachment" at bounding box center [187, 423] width 98 height 23
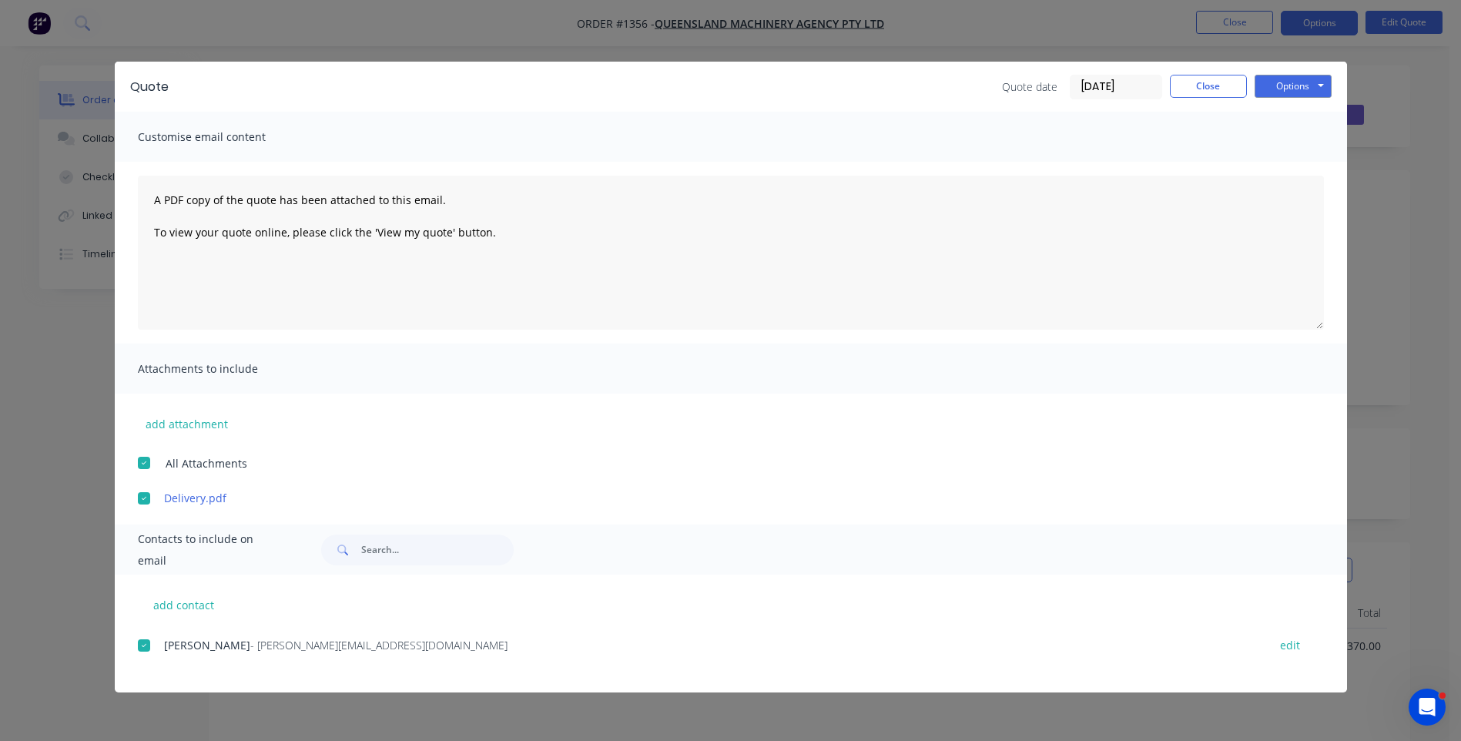
click at [382, 660] on div "Mark Coughran - mark@qma.net.au edit" at bounding box center [742, 653] width 1209 height 39
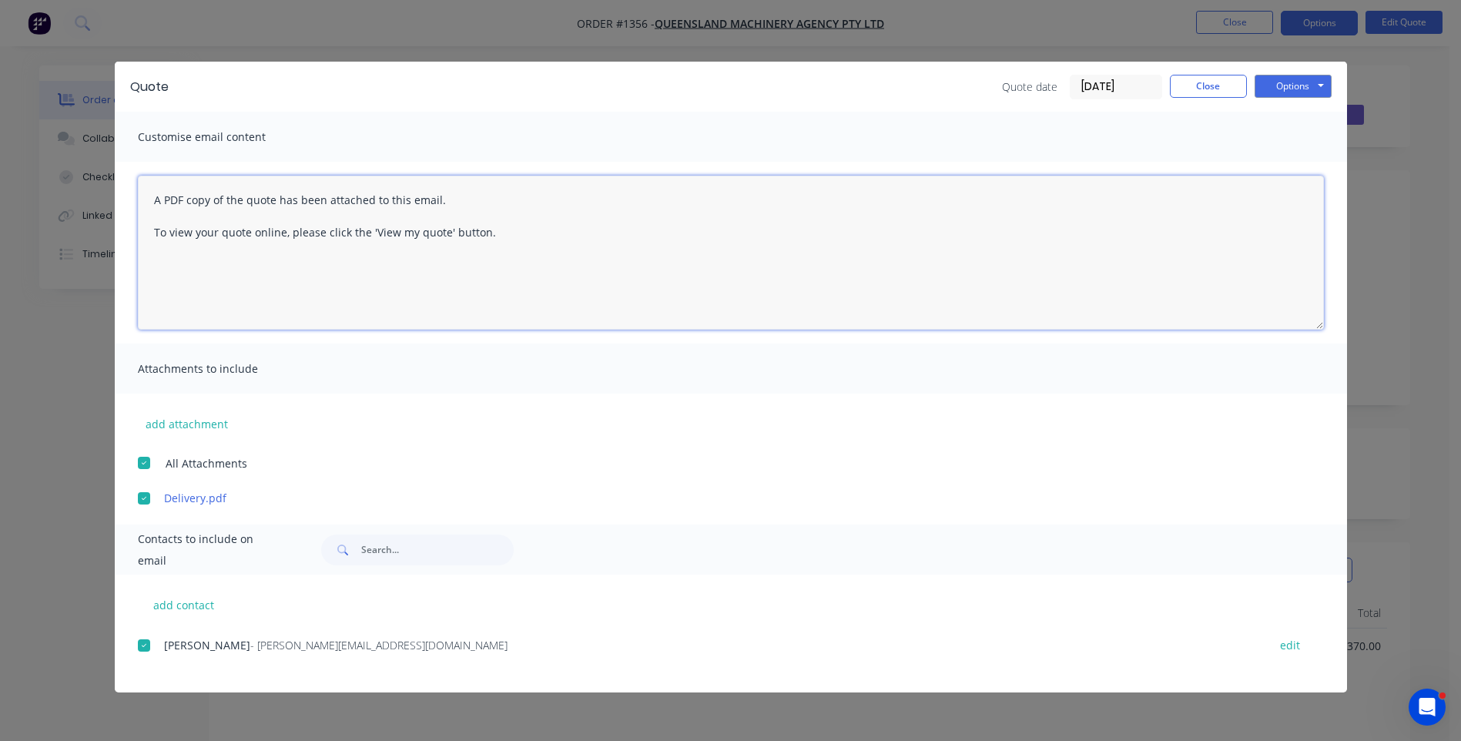
paste textarea "Hi, Please contact us if you have any questions. Regards, [PERSON_NAME] [EMAIL_…"
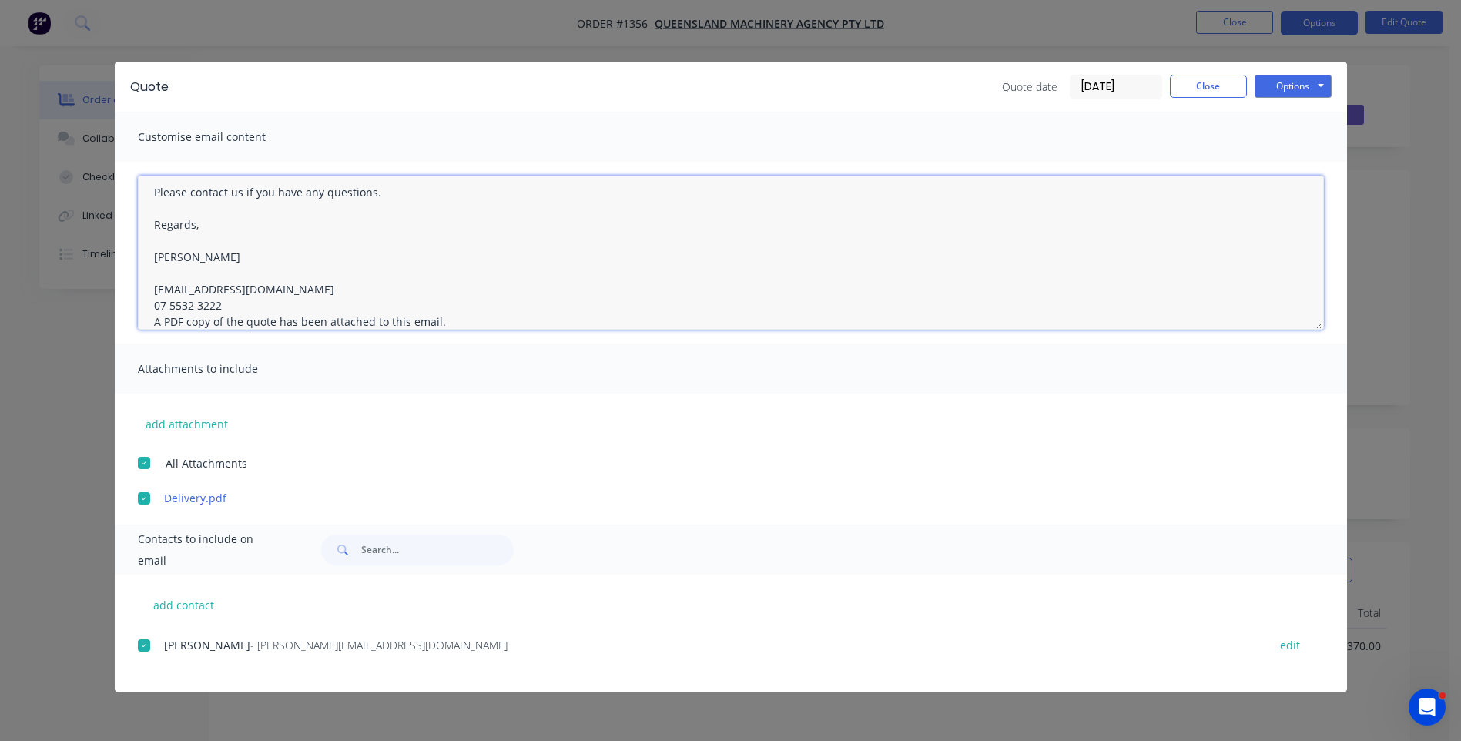
click at [223, 303] on textarea "Hi, Please contact us if you have any questions. Regards, [PERSON_NAME] [EMAIL_…" at bounding box center [731, 253] width 1186 height 154
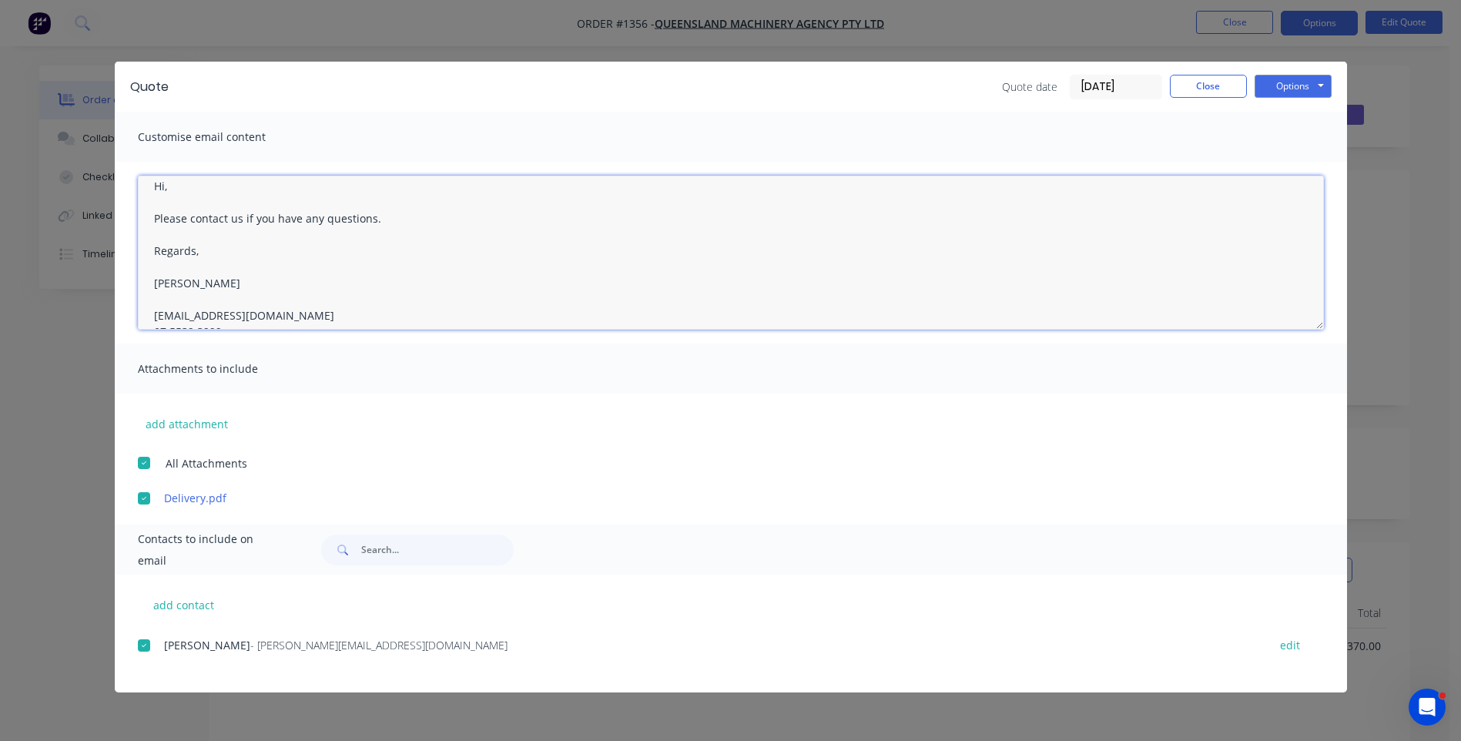
scroll to position [0, 0]
click at [180, 202] on textarea "Hi, Please contact us if you have any questions. Regards, [PERSON_NAME] [EMAIL_…" at bounding box center [731, 253] width 1186 height 154
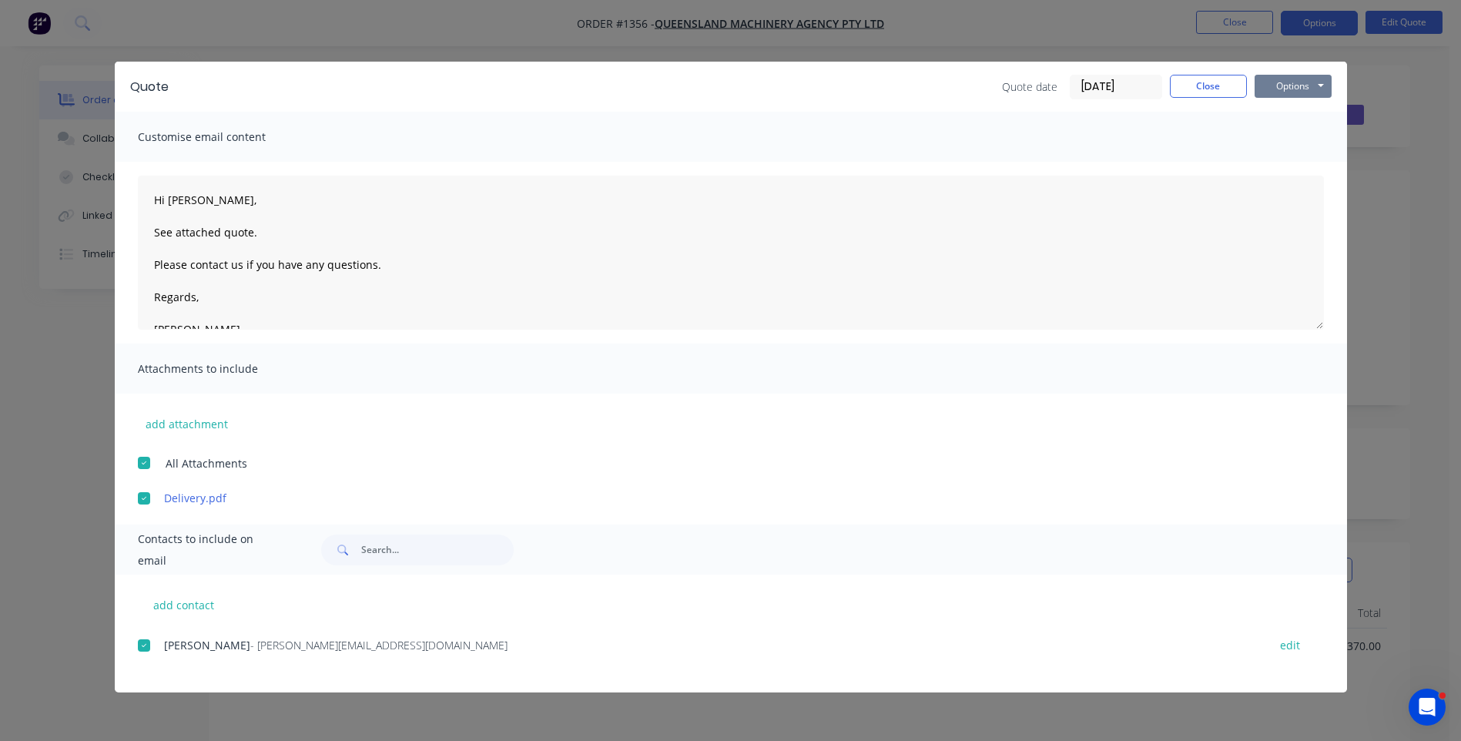
click at [1289, 90] on button "Options" at bounding box center [1292, 86] width 77 height 23
click at [1291, 115] on button "Preview" at bounding box center [1303, 113] width 99 height 25
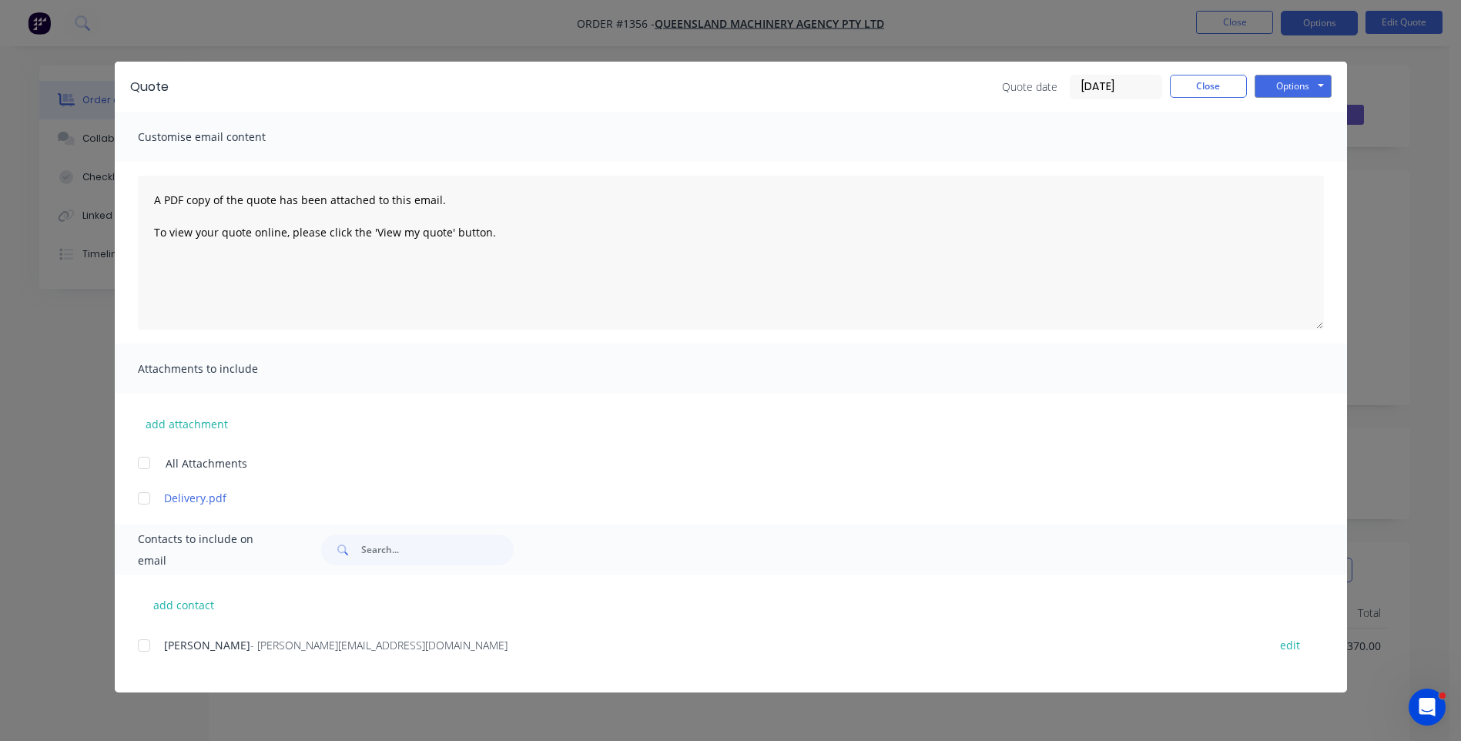
drag, startPoint x: 140, startPoint y: 644, endPoint x: 141, endPoint y: 637, distance: 7.7
click at [141, 641] on div at bounding box center [144, 645] width 31 height 31
click at [142, 500] on div at bounding box center [144, 498] width 31 height 31
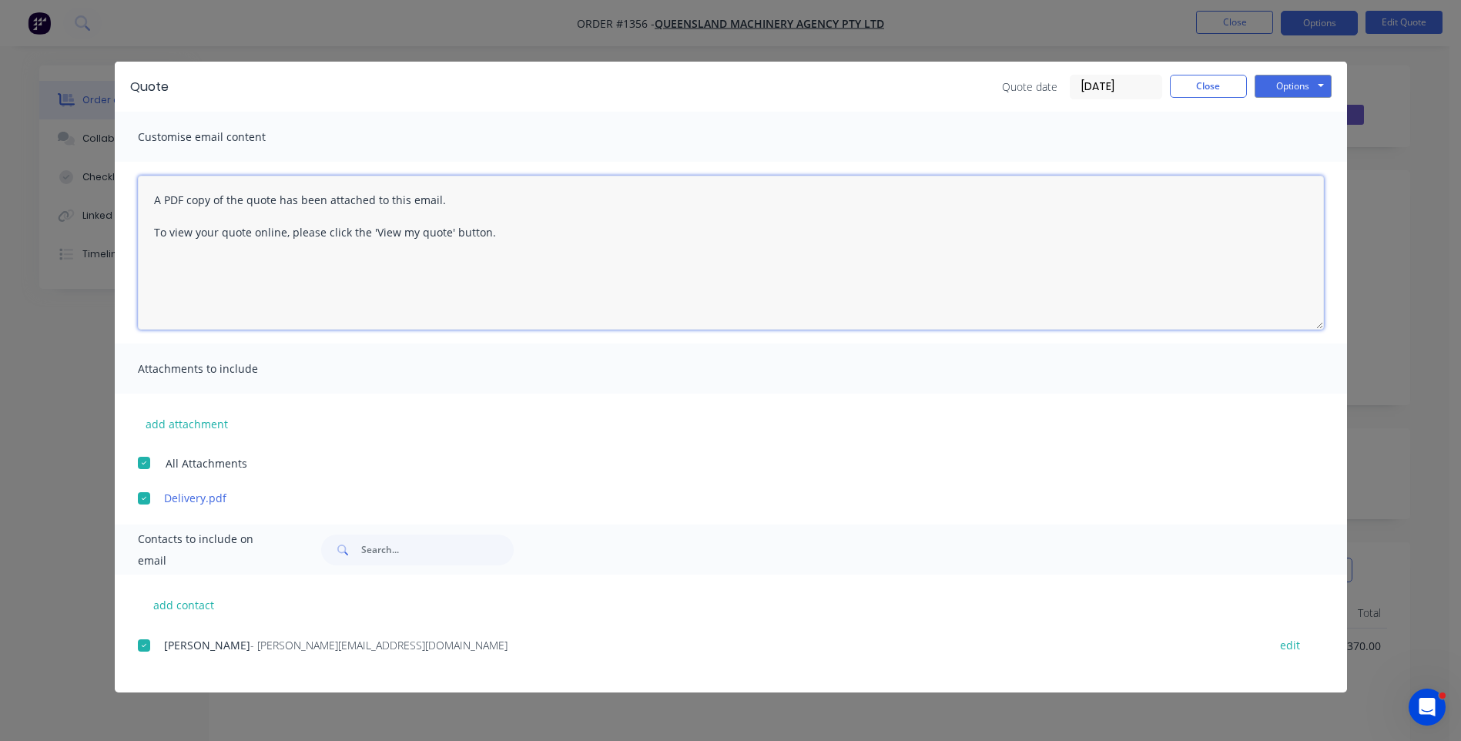
paste textarea "Hi, Please contact us if you have any questions. Regards, [PERSON_NAME] [EMAIL_…"
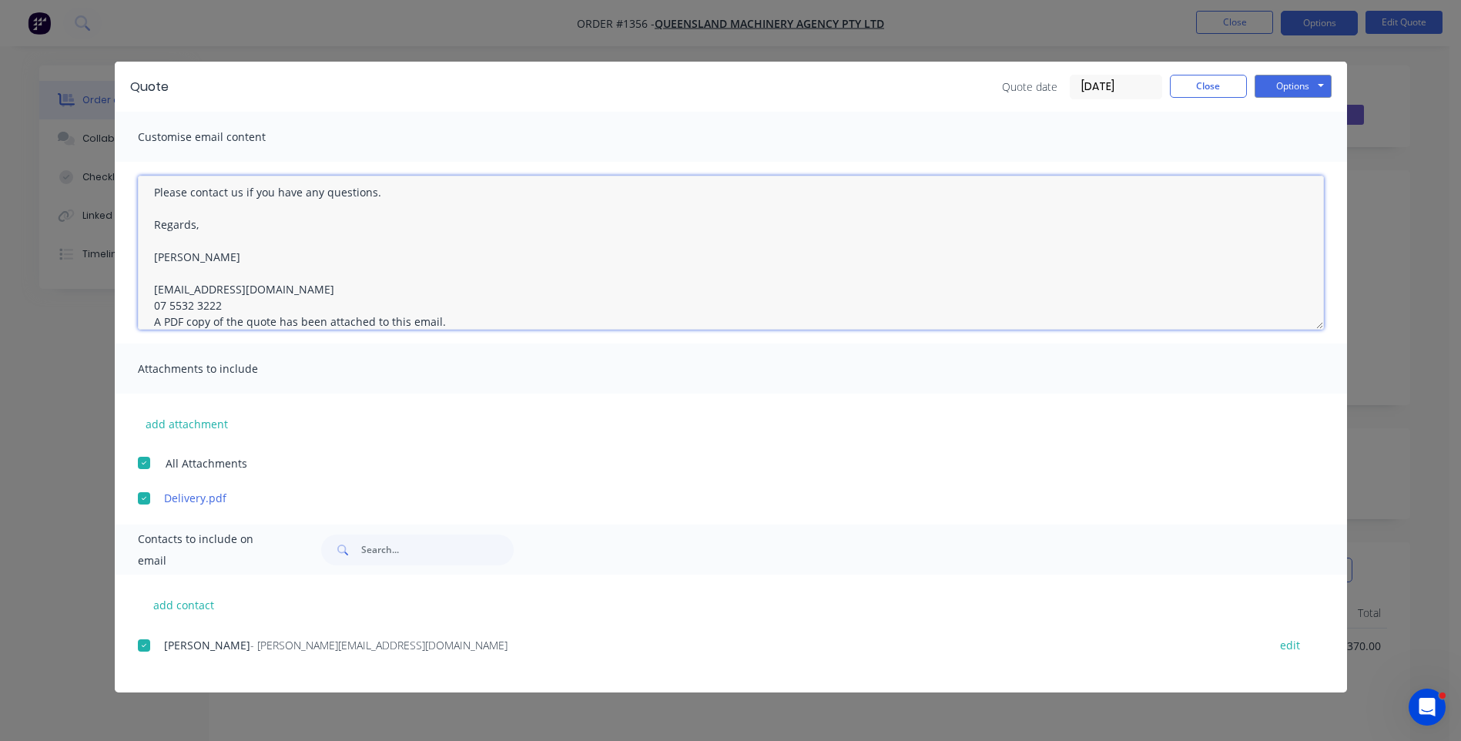
click at [242, 299] on textarea "Hi, Please contact us if you have any questions. Regards, [PERSON_NAME] [EMAIL_…" at bounding box center [731, 253] width 1186 height 154
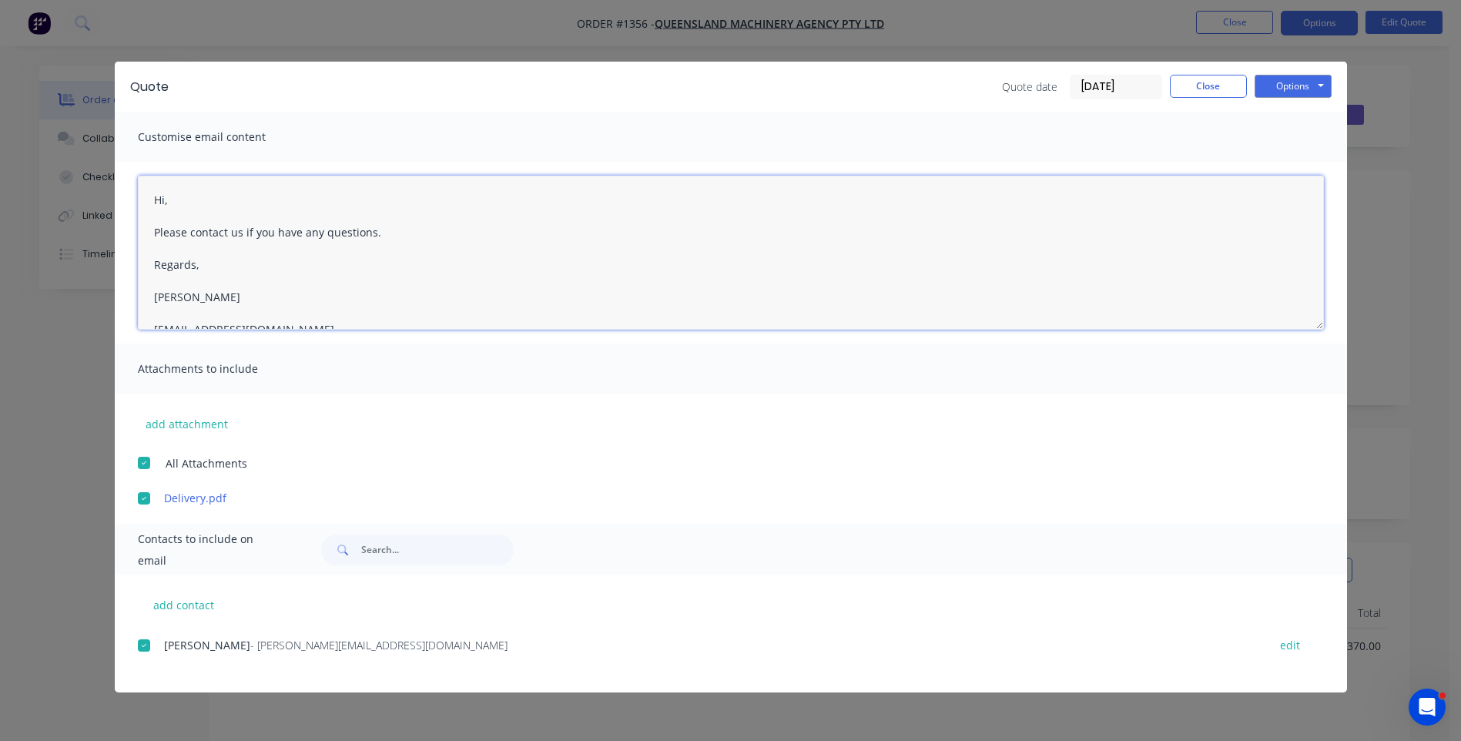
click at [190, 212] on textarea "Hi, Please contact us if you have any questions. Regards, [PERSON_NAME] [EMAIL_…" at bounding box center [731, 253] width 1186 height 154
click at [182, 196] on textarea "Hi, Please contact us if you have any questions. Regards, [PERSON_NAME] [EMAIL_…" at bounding box center [731, 253] width 1186 height 154
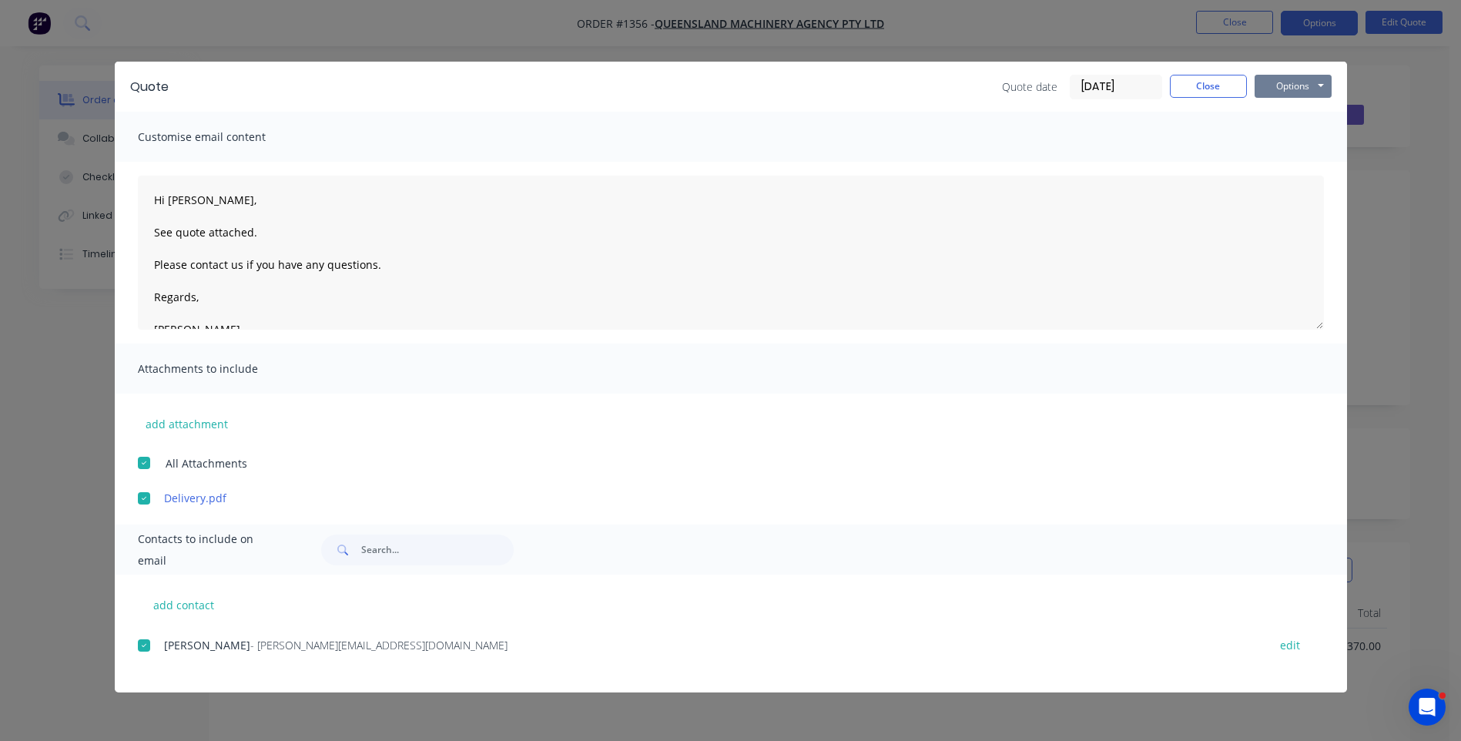
click at [1280, 87] on button "Options" at bounding box center [1292, 86] width 77 height 23
click at [1296, 170] on button "Email" at bounding box center [1303, 164] width 99 height 25
type textarea "A PDF copy of the quote has been attached to this email. To view your quote onl…"
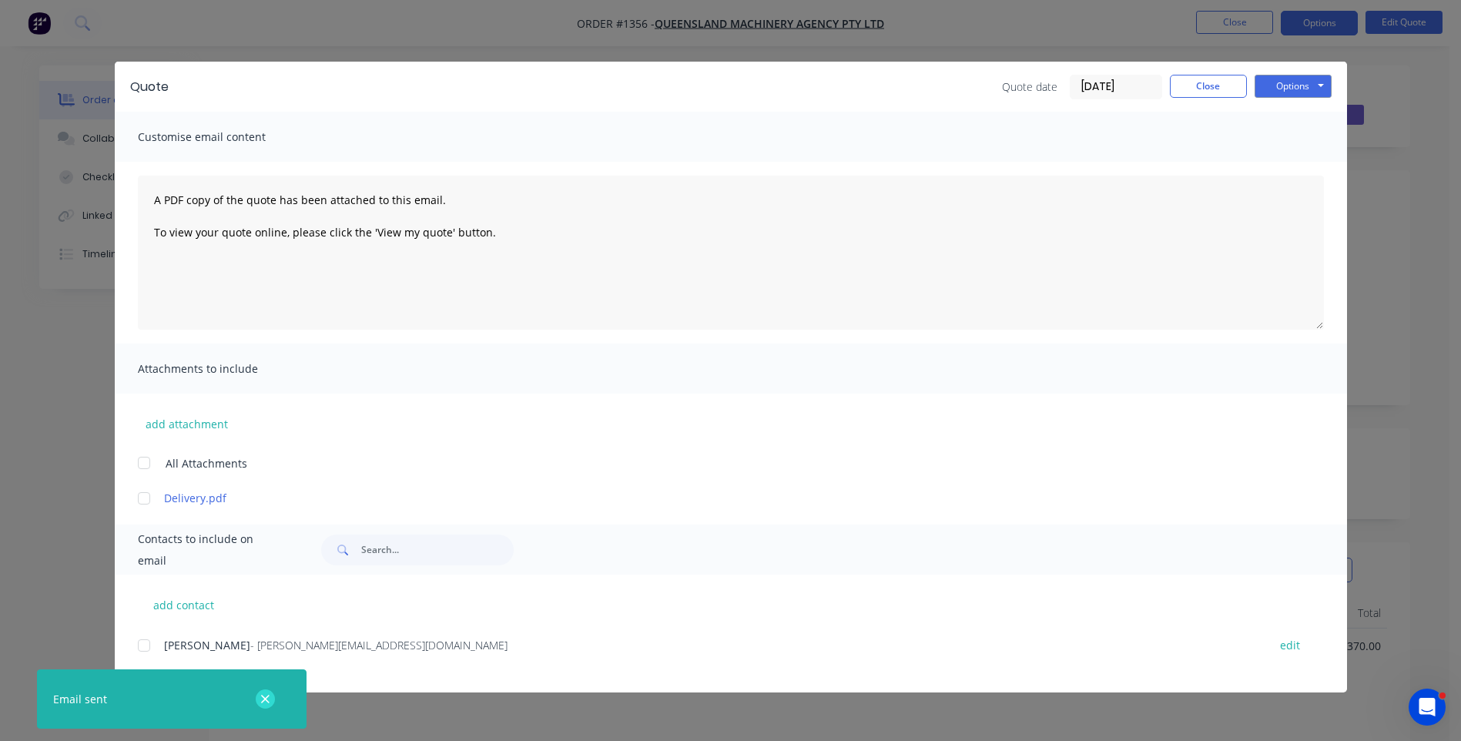
click at [266, 704] on icon "button" at bounding box center [265, 699] width 10 height 14
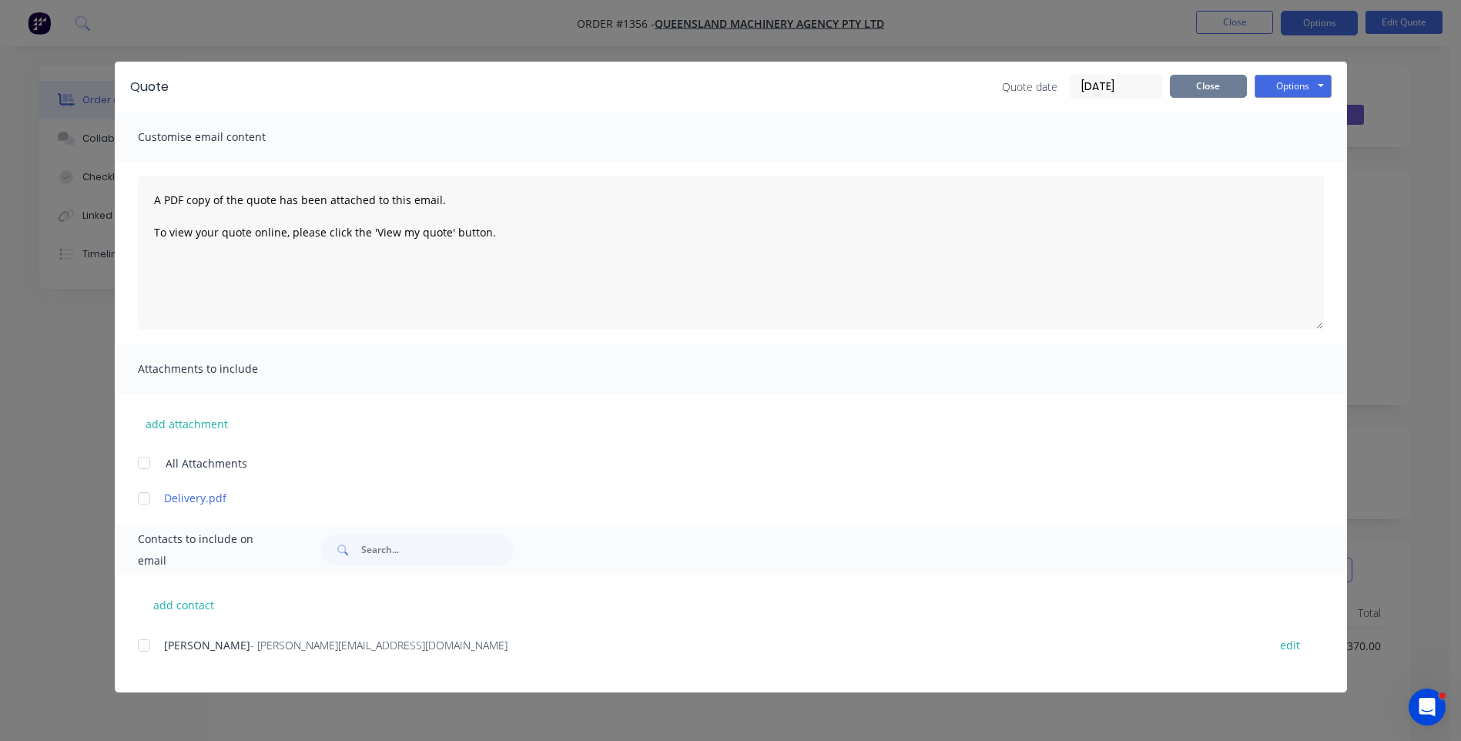
click at [1198, 87] on button "Close" at bounding box center [1208, 86] width 77 height 23
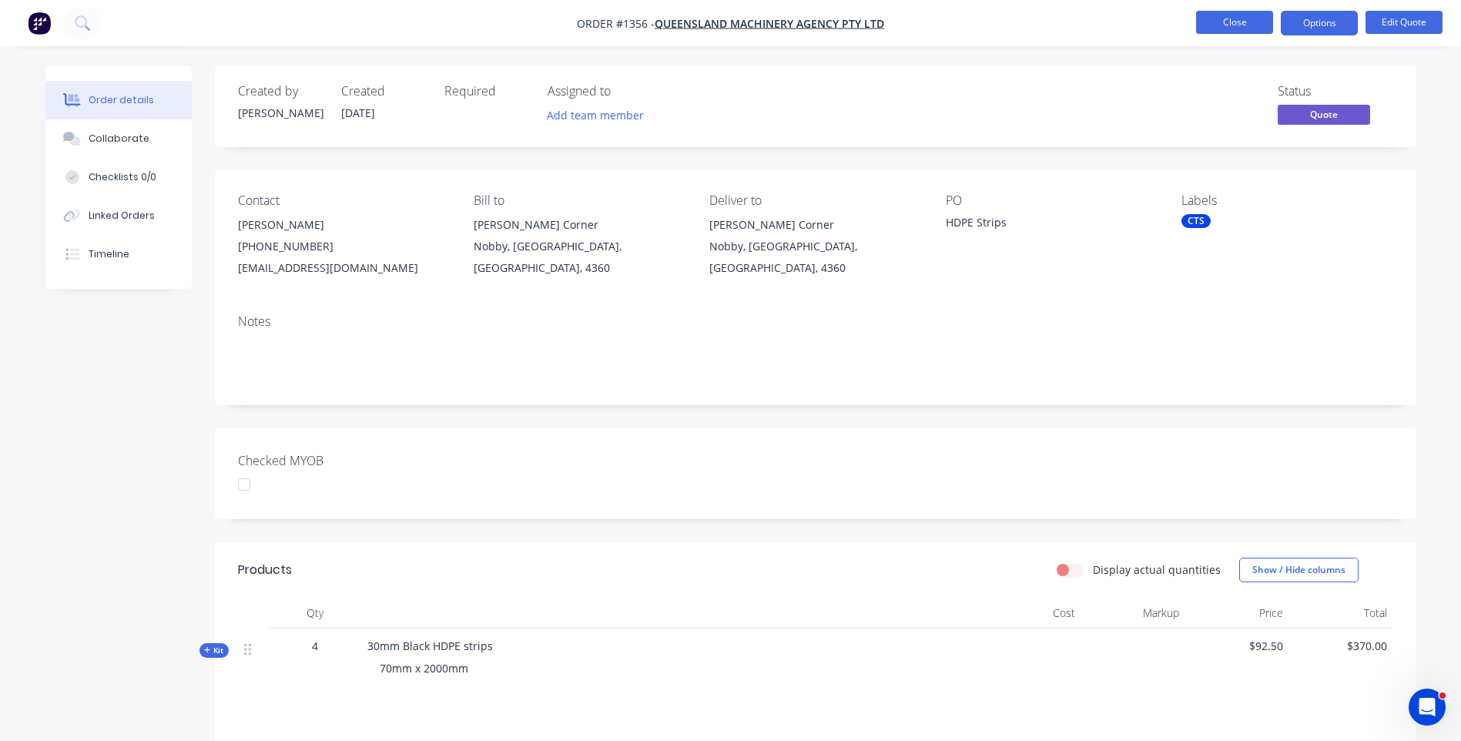
click at [1232, 26] on button "Close" at bounding box center [1234, 22] width 77 height 23
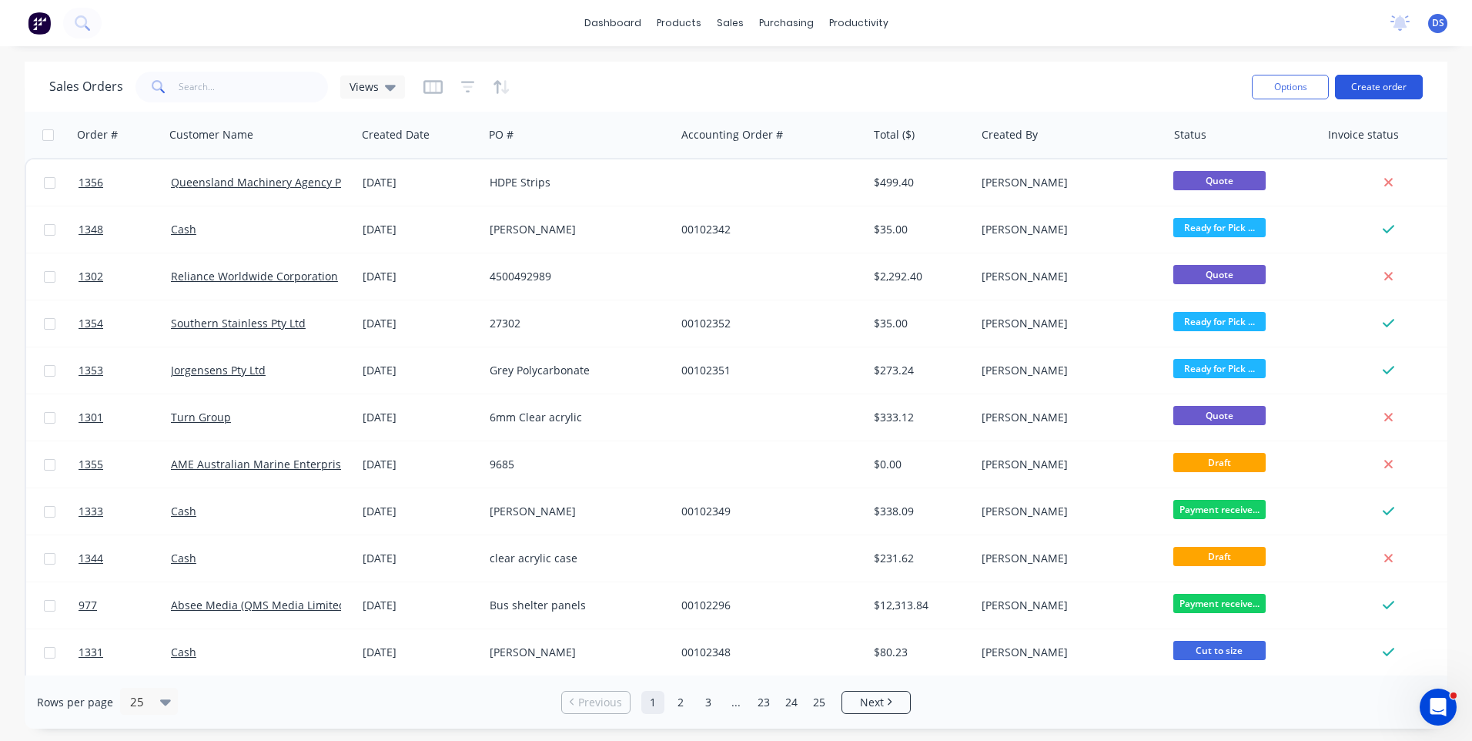
click at [1384, 89] on button "Create order" at bounding box center [1379, 87] width 88 height 25
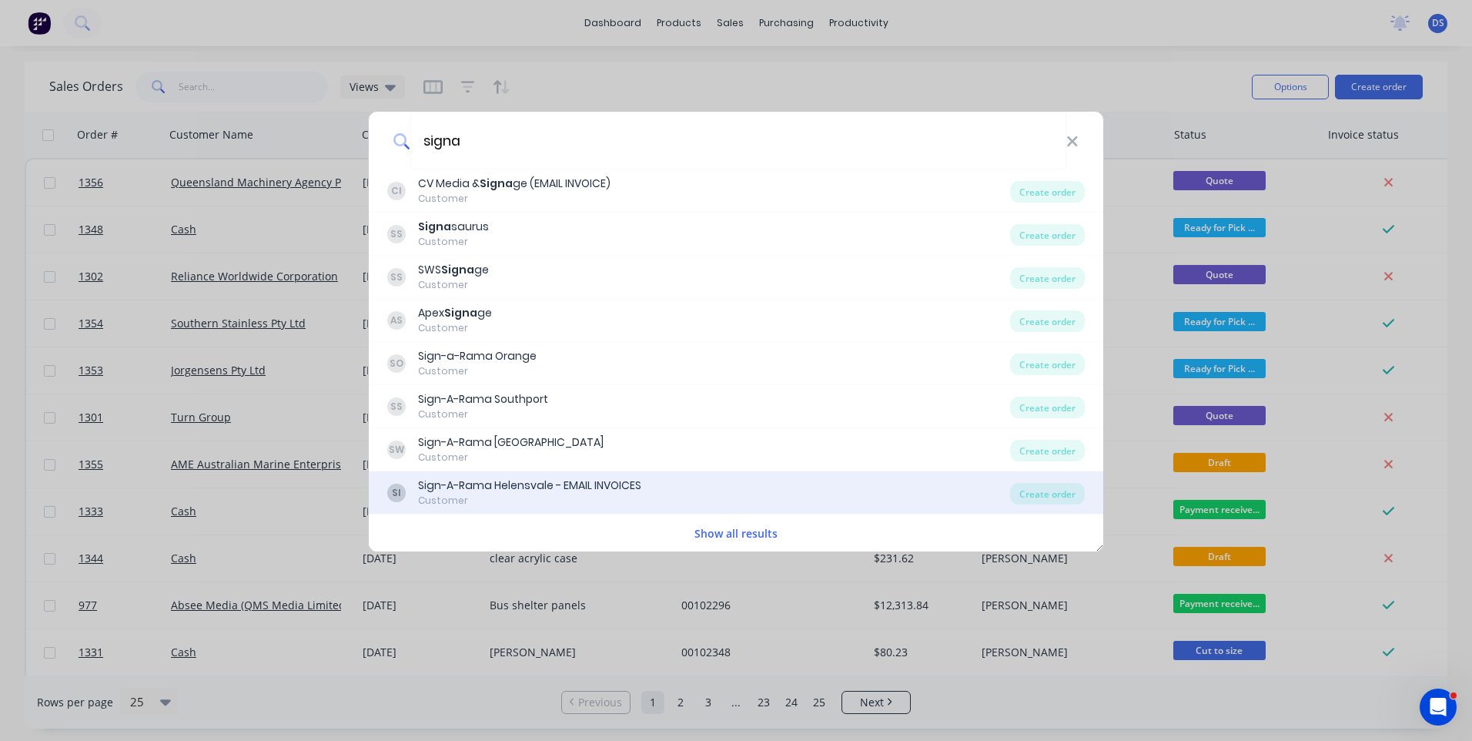
type input "signa"
click at [494, 488] on div "Sign-A-Rama Helensvale - EMAIL INVOICES" at bounding box center [529, 485] width 223 height 16
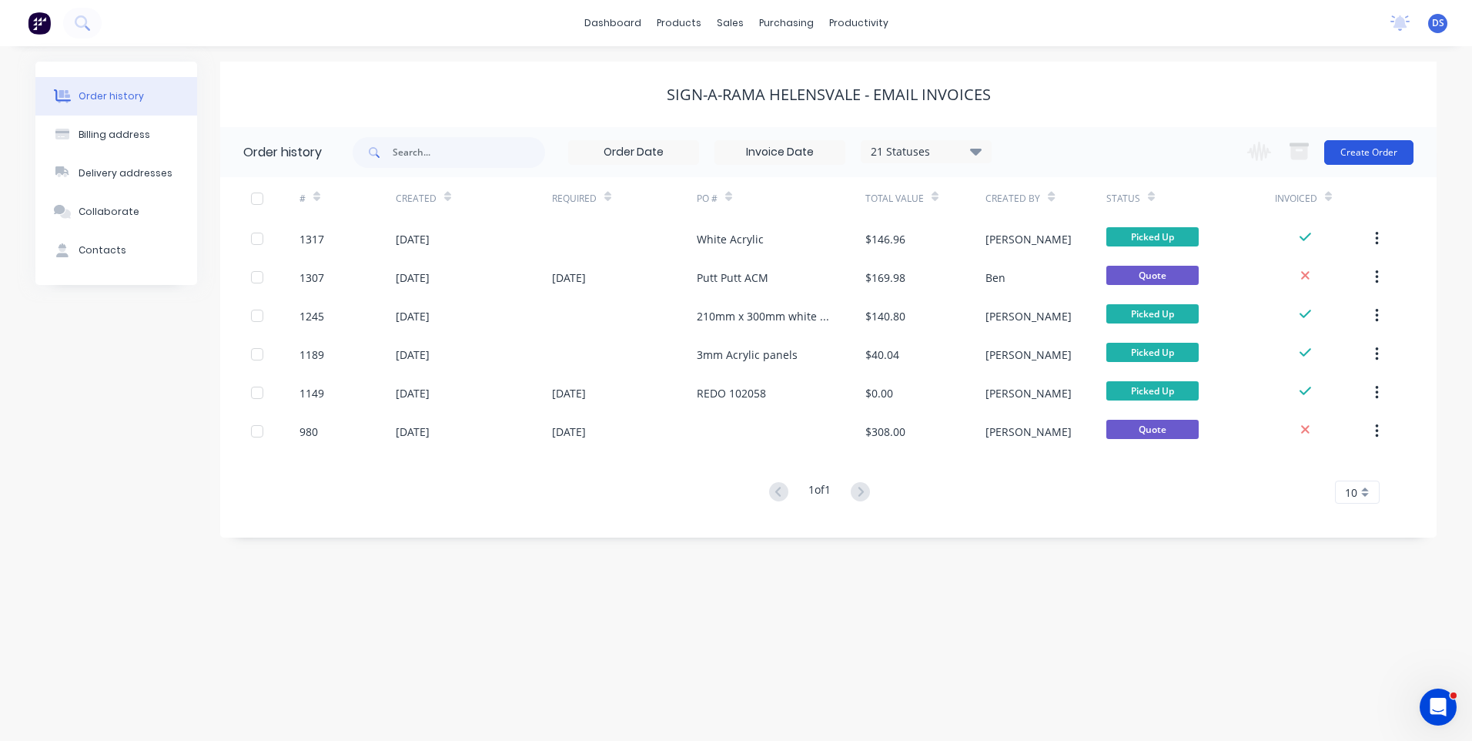
click at [1367, 161] on button "Create Order" at bounding box center [1368, 152] width 89 height 25
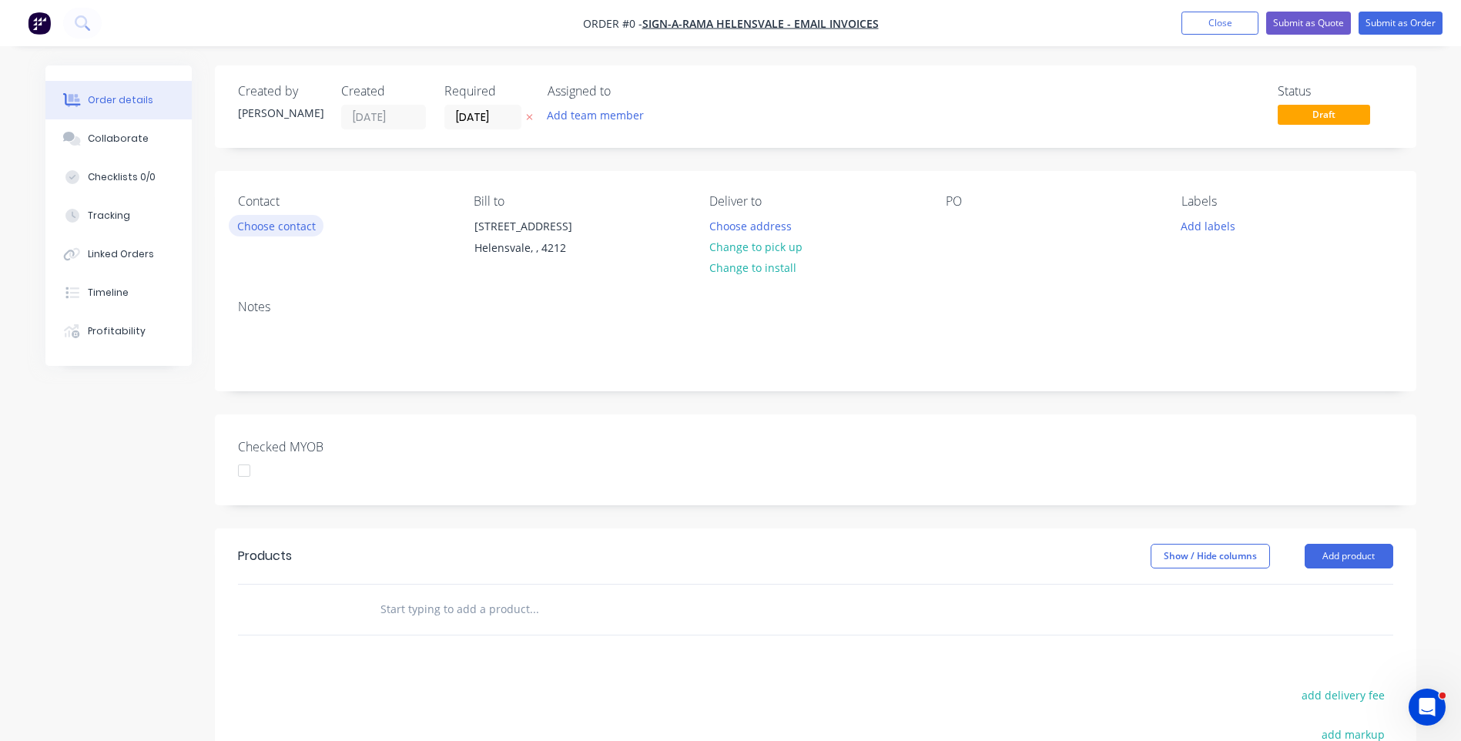
click at [286, 224] on button "Choose contact" at bounding box center [276, 225] width 95 height 21
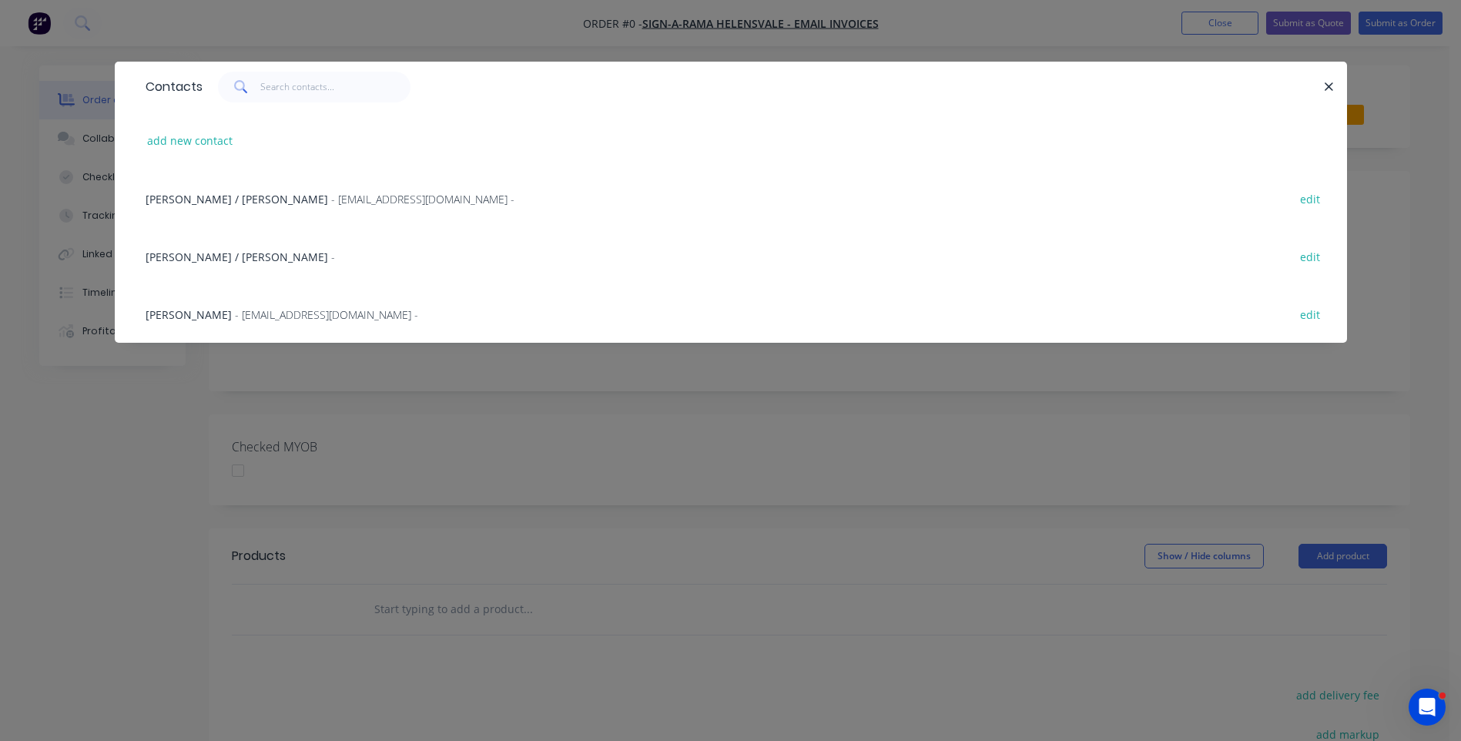
click at [229, 323] on div "Andres Vannin - art.helensvale@signarama.com.au - edit" at bounding box center [731, 314] width 1186 height 58
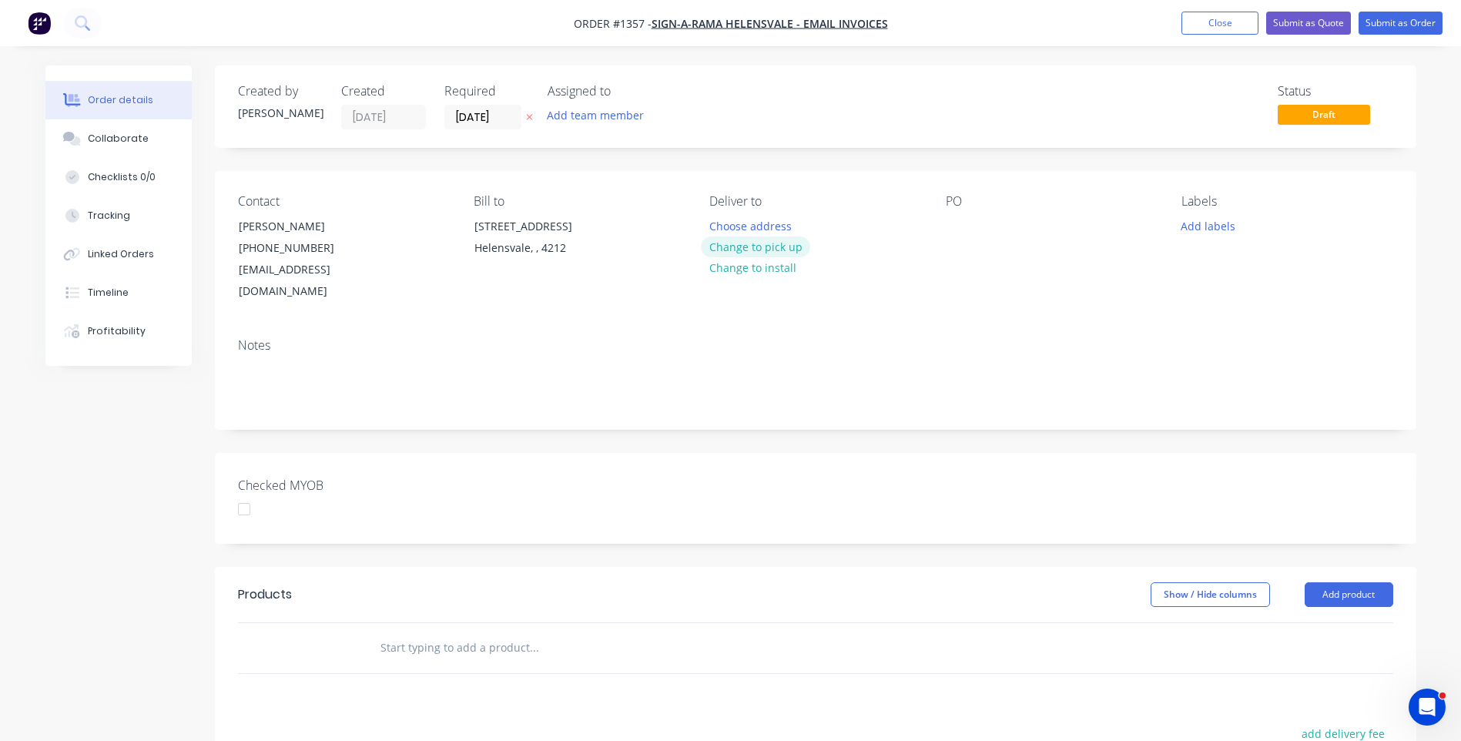
click at [767, 247] on button "Change to pick up" at bounding box center [755, 246] width 109 height 21
click at [952, 228] on div at bounding box center [958, 226] width 25 height 22
click at [1200, 230] on button "Add labels" at bounding box center [1208, 225] width 71 height 21
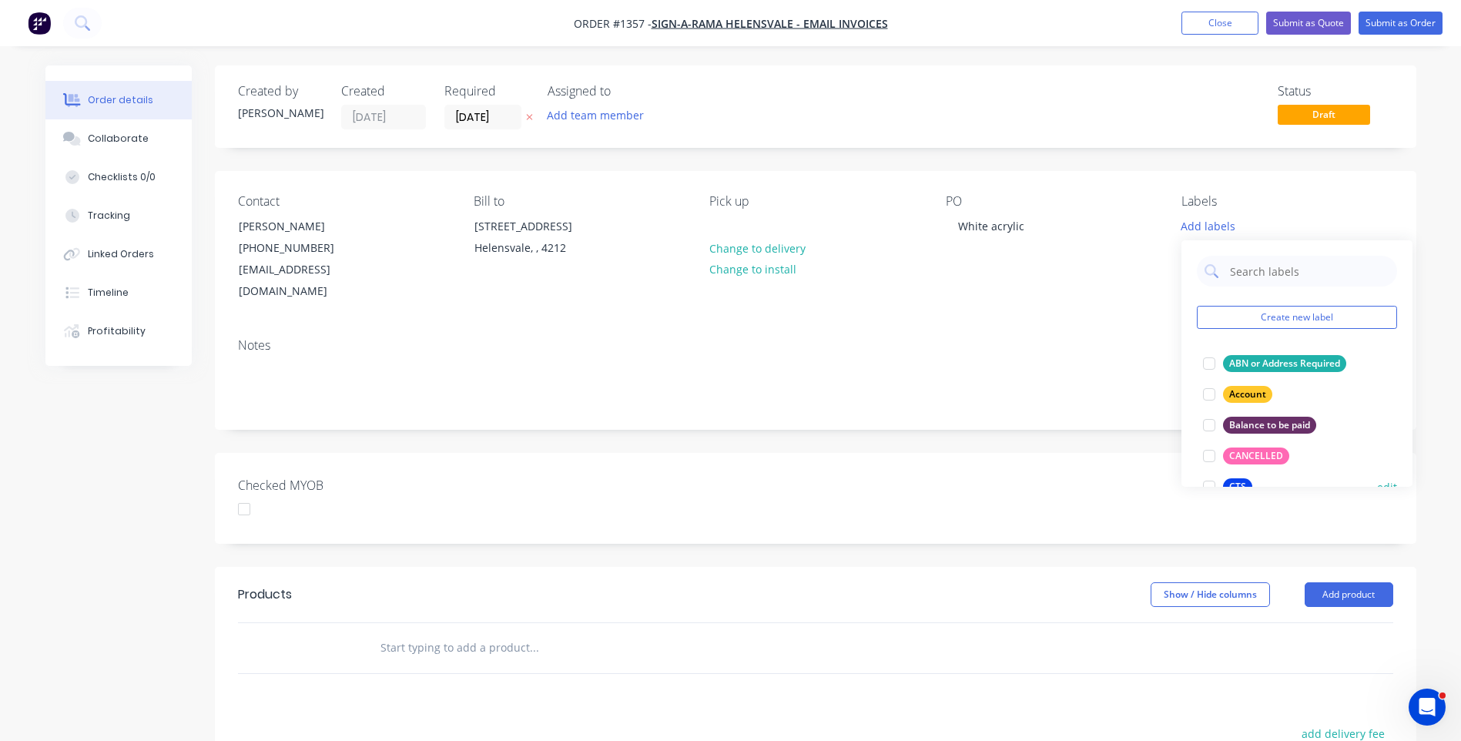
click at [1239, 480] on div "CTS" at bounding box center [1237, 486] width 29 height 17
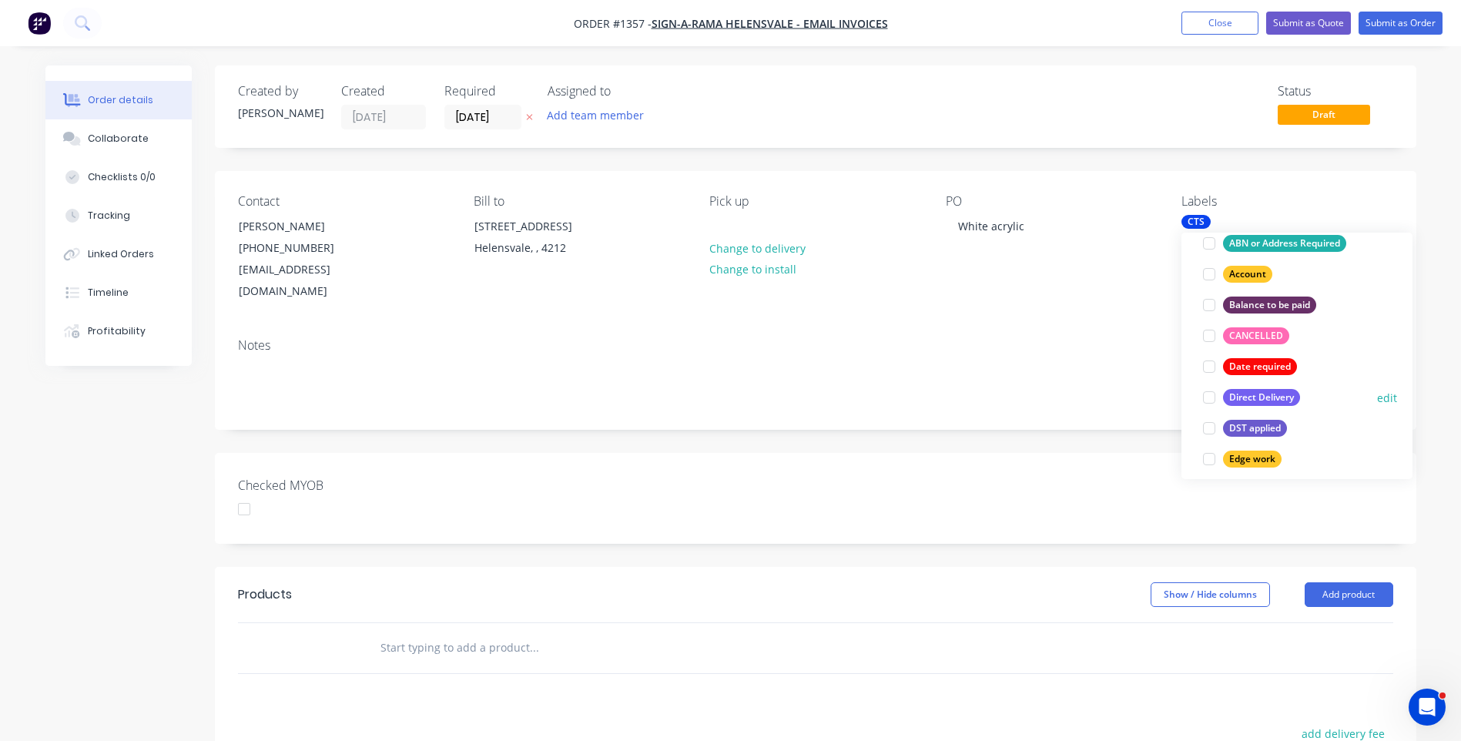
scroll to position [154, 0]
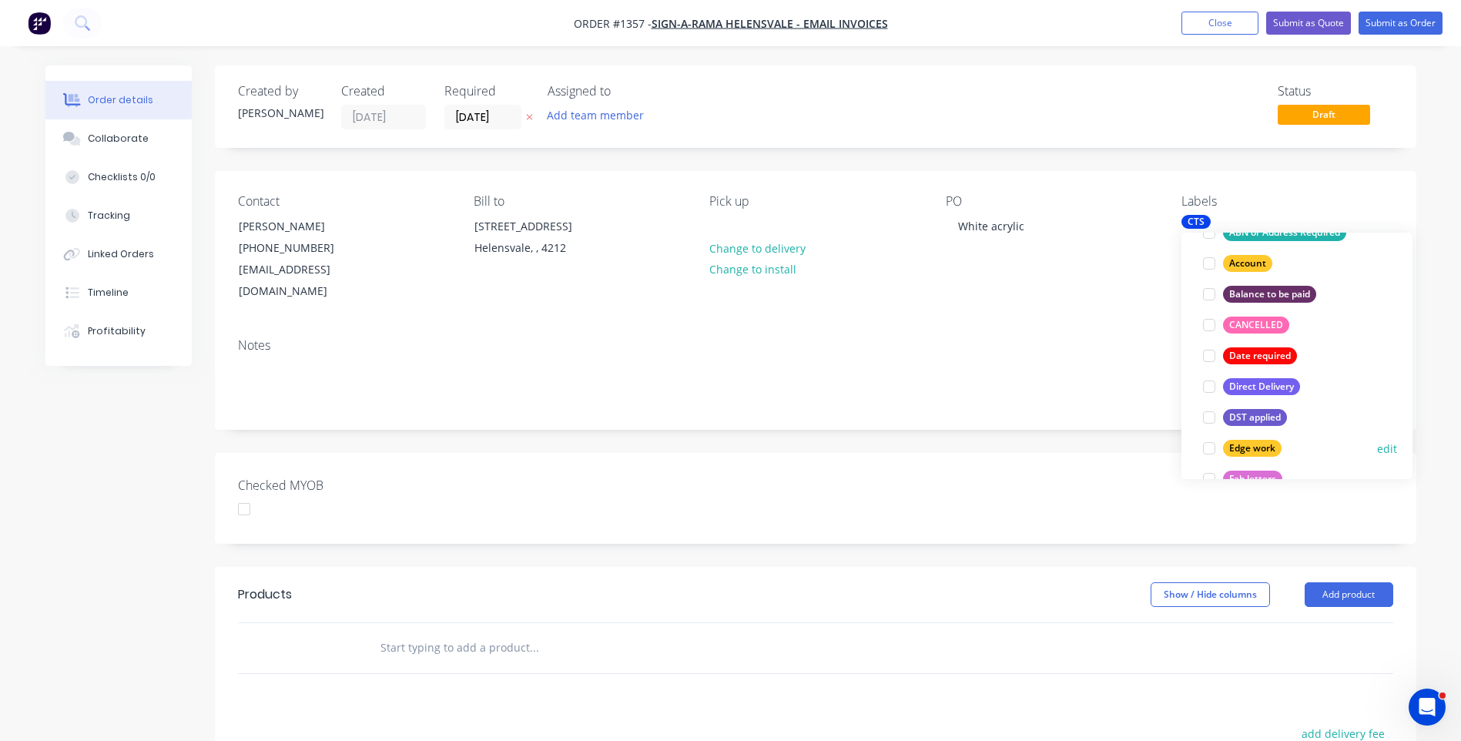
click at [1247, 454] on div "Edge work" at bounding box center [1252, 448] width 59 height 17
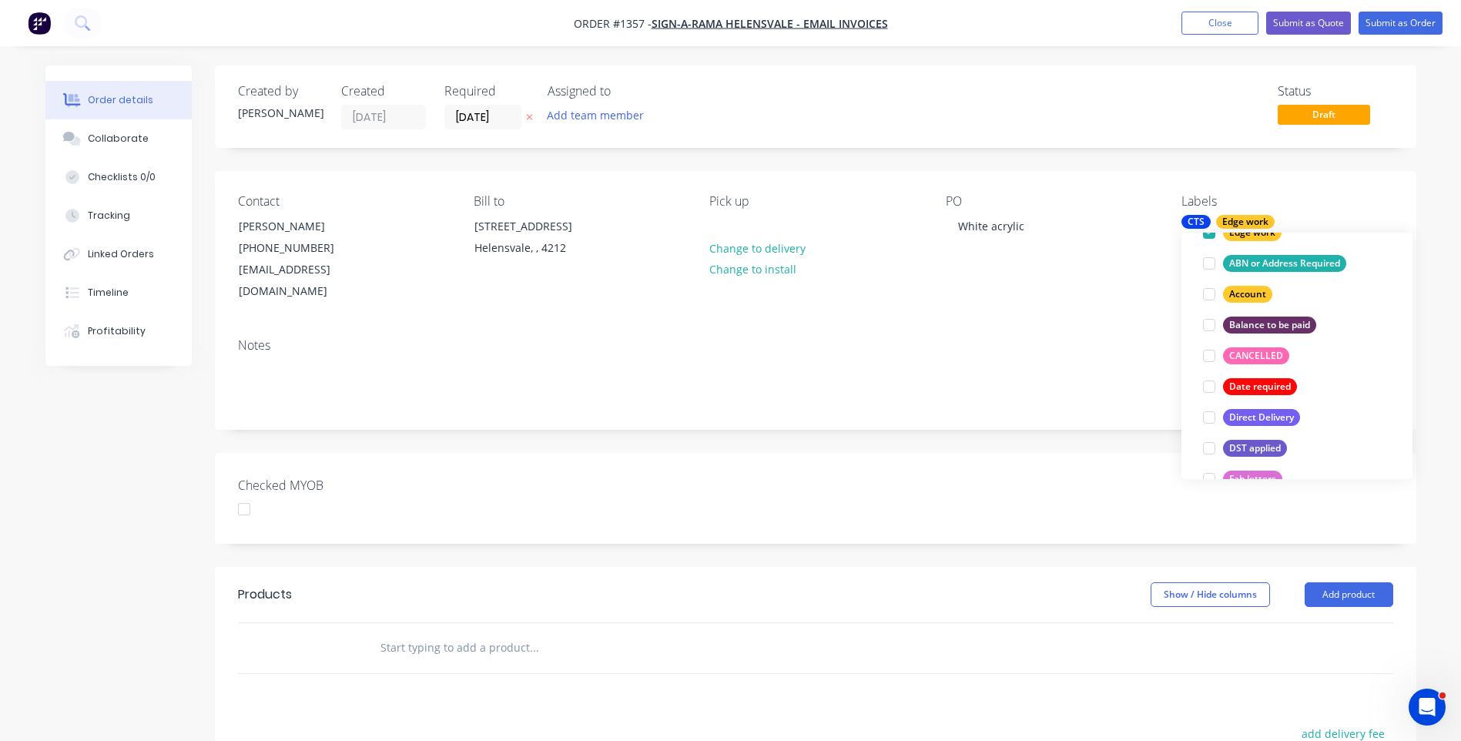
scroll to position [0, 0]
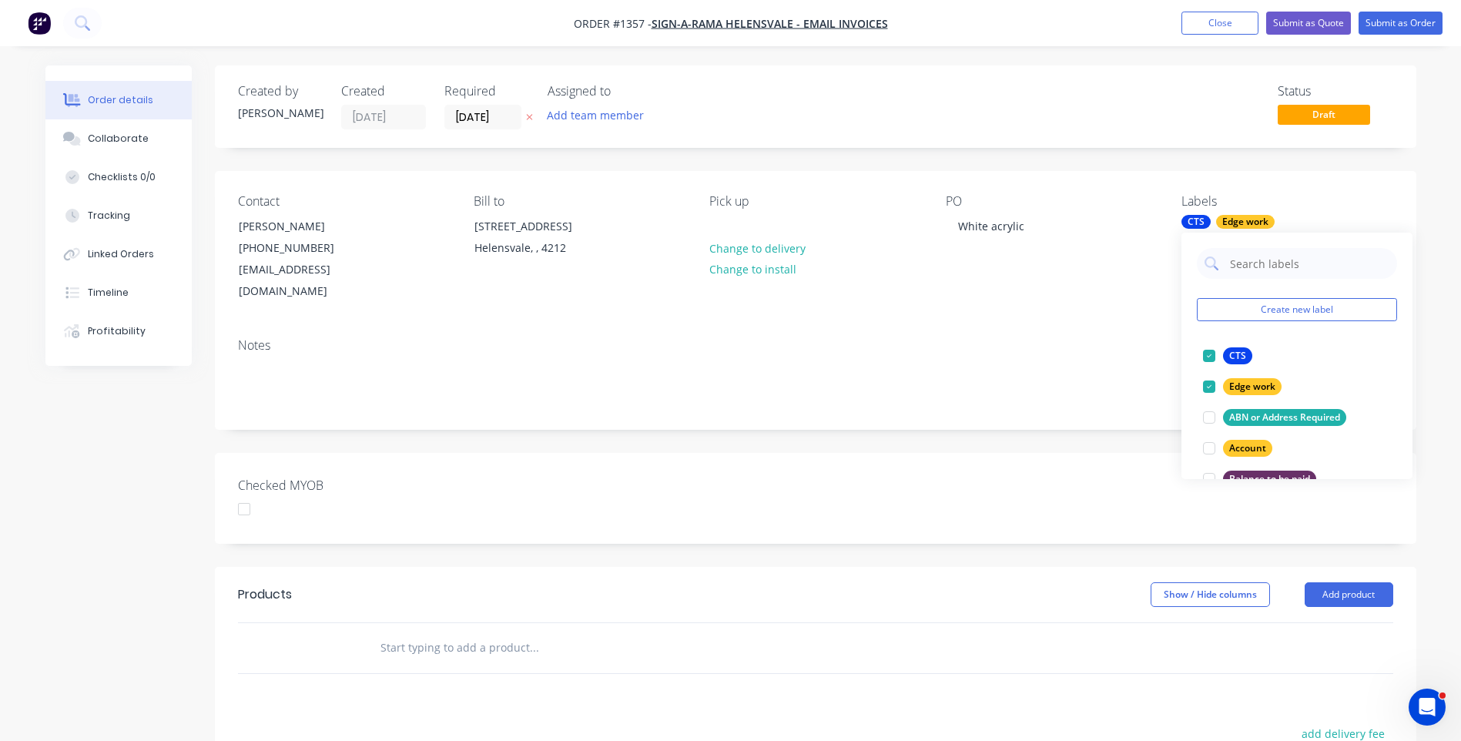
click at [1088, 326] on div "Notes" at bounding box center [815, 377] width 1201 height 103
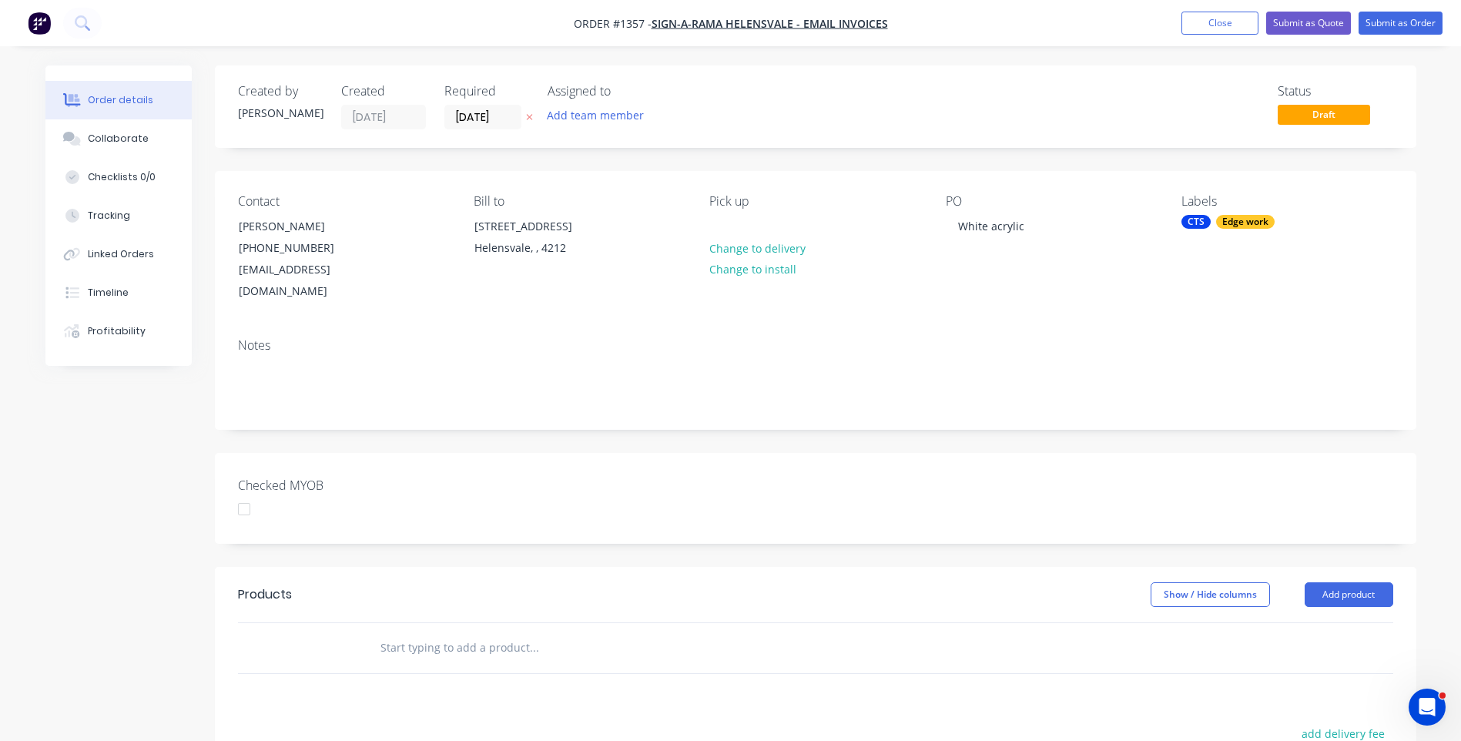
click at [528, 120] on icon at bounding box center [529, 116] width 7 height 9
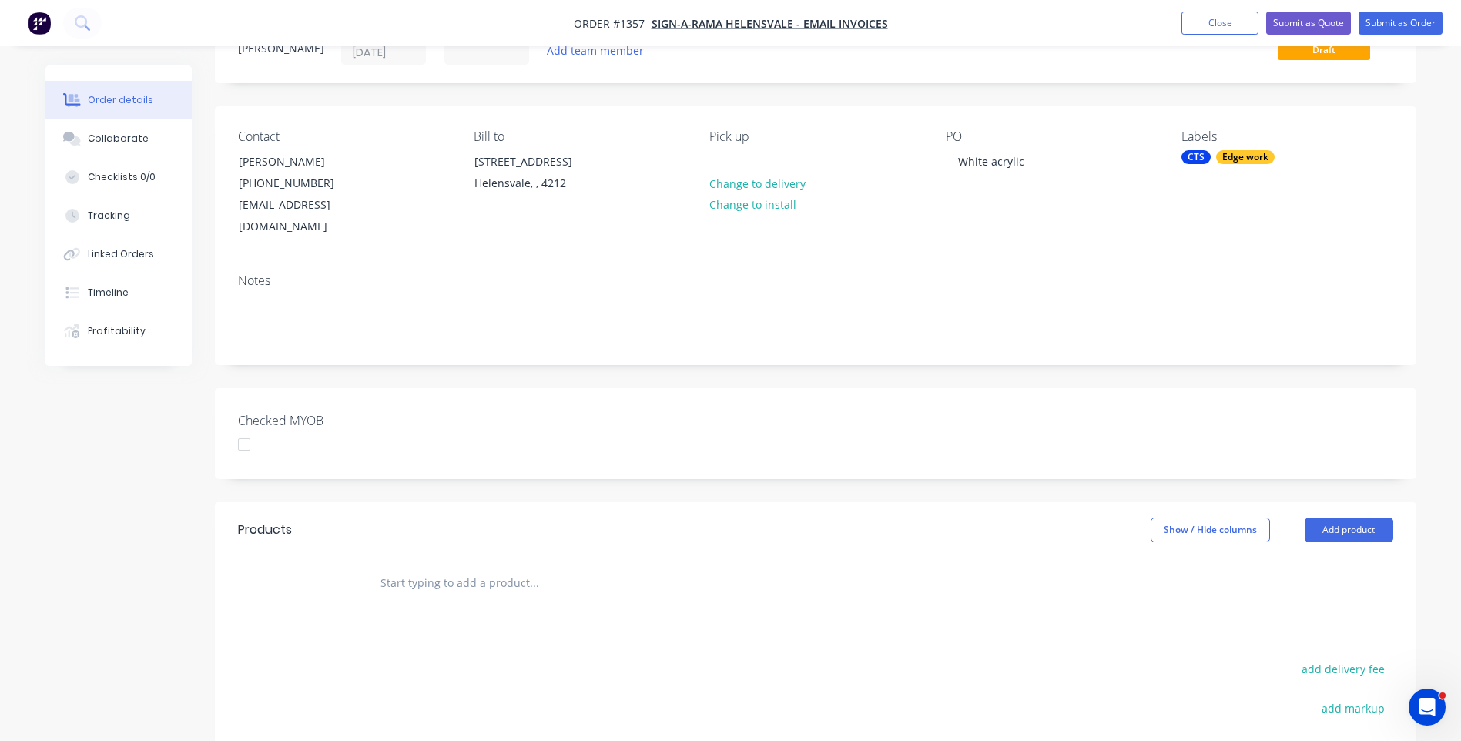
scroll to position [154, 0]
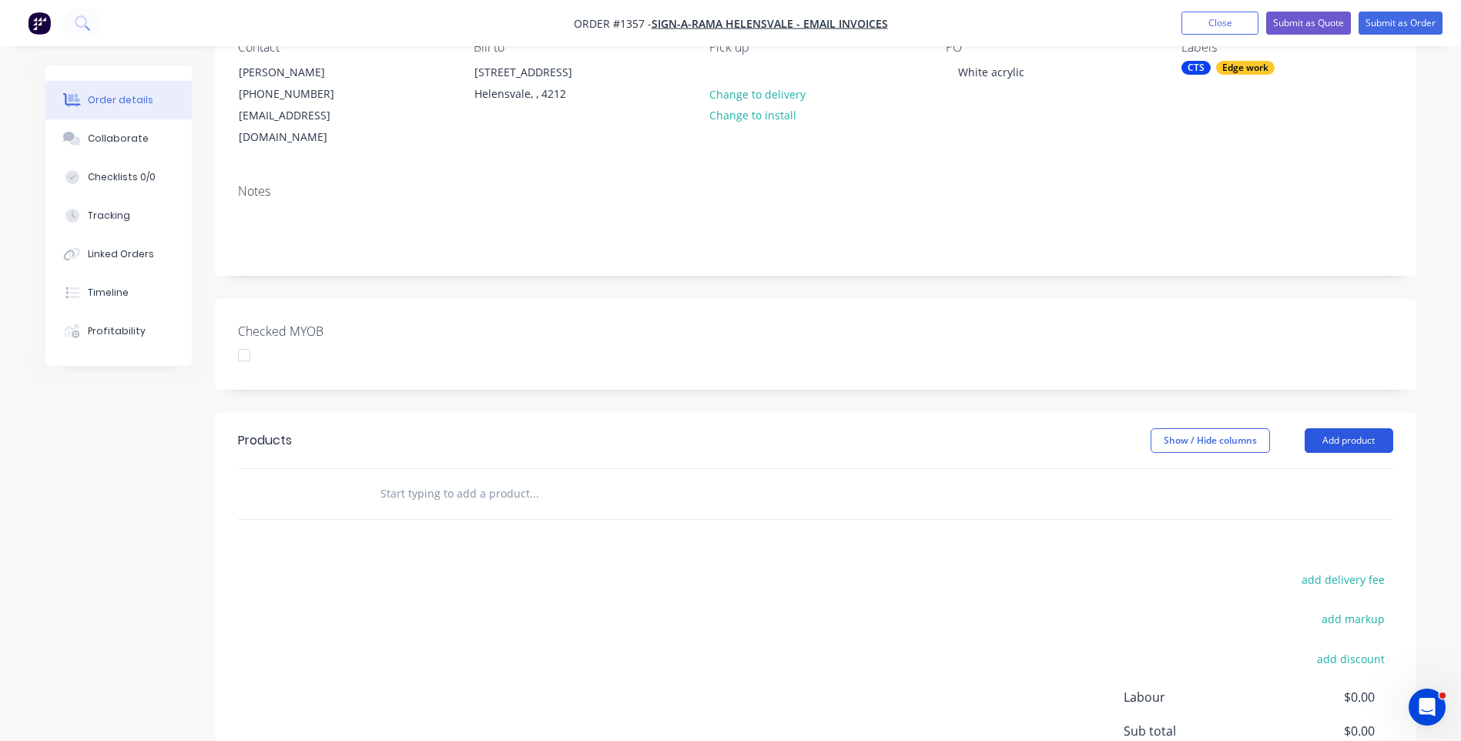
click at [1347, 428] on button "Add product" at bounding box center [1348, 440] width 89 height 25
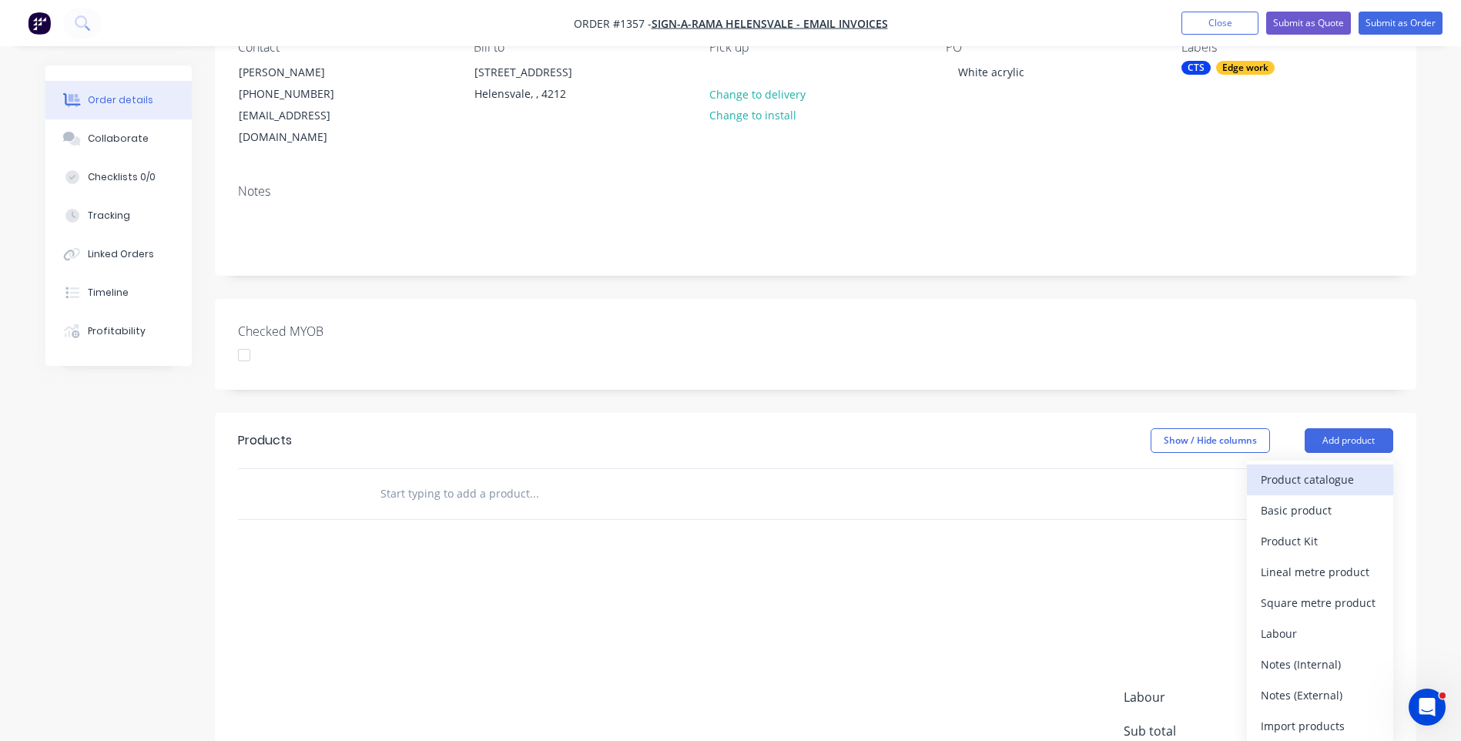
click at [1331, 468] on div "Product catalogue" at bounding box center [1319, 479] width 119 height 22
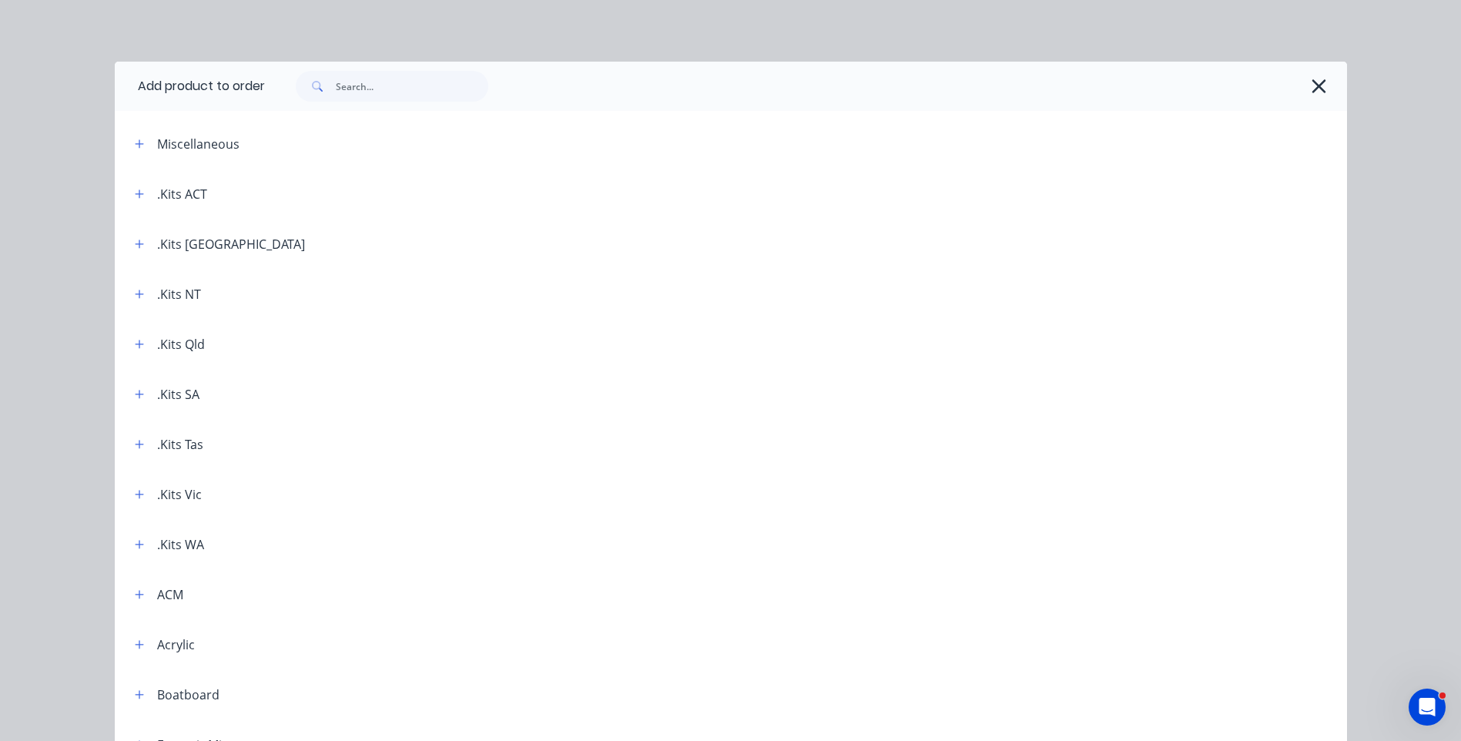
scroll to position [231, 0]
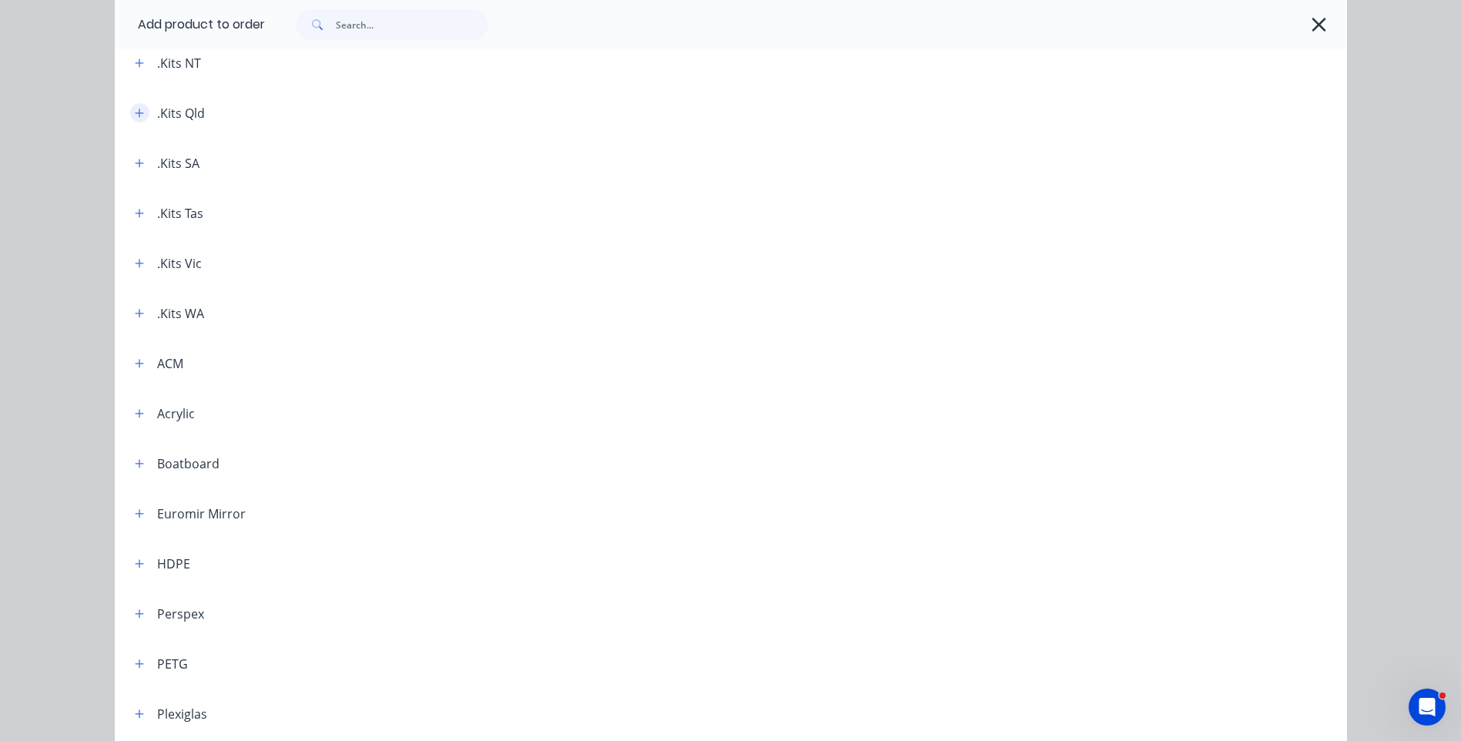
click at [137, 114] on icon "button" at bounding box center [139, 113] width 9 height 11
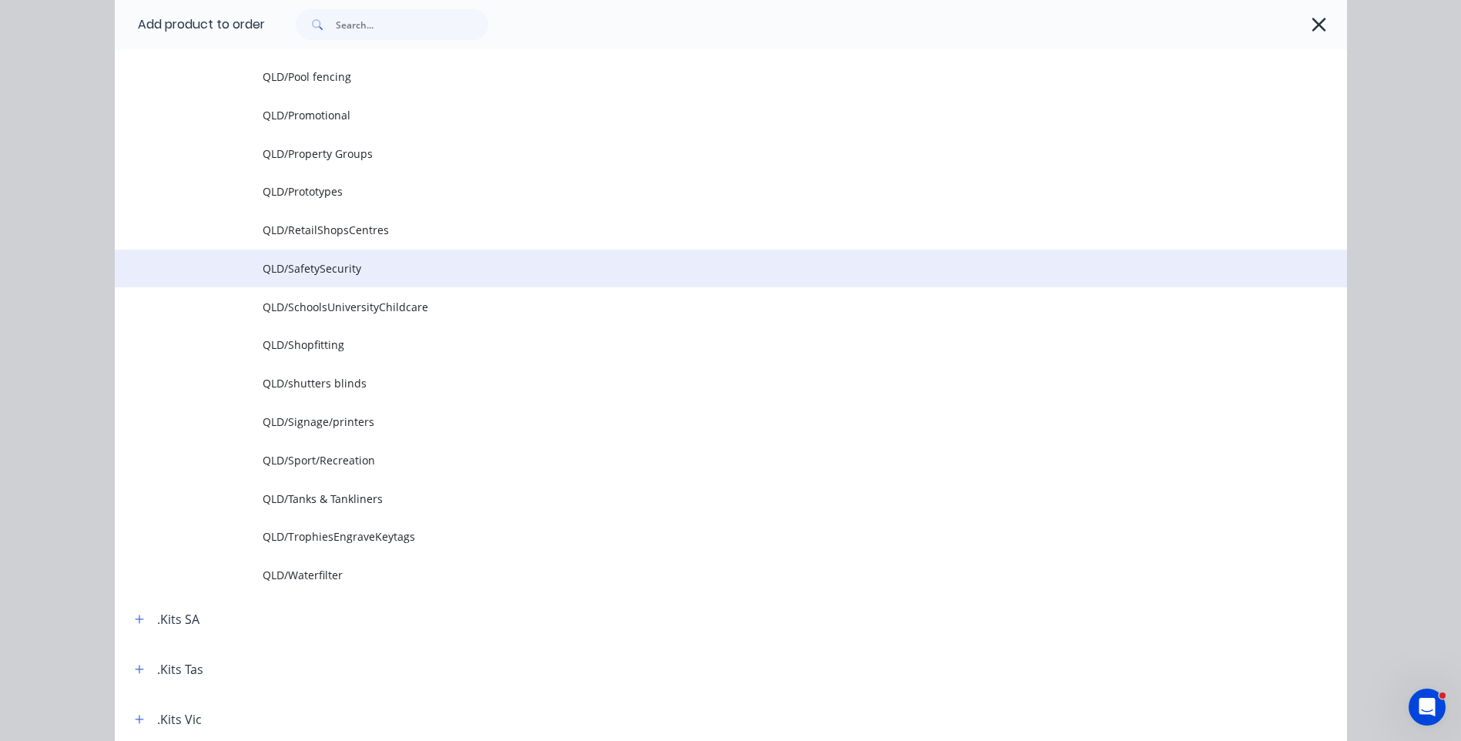
scroll to position [1925, 0]
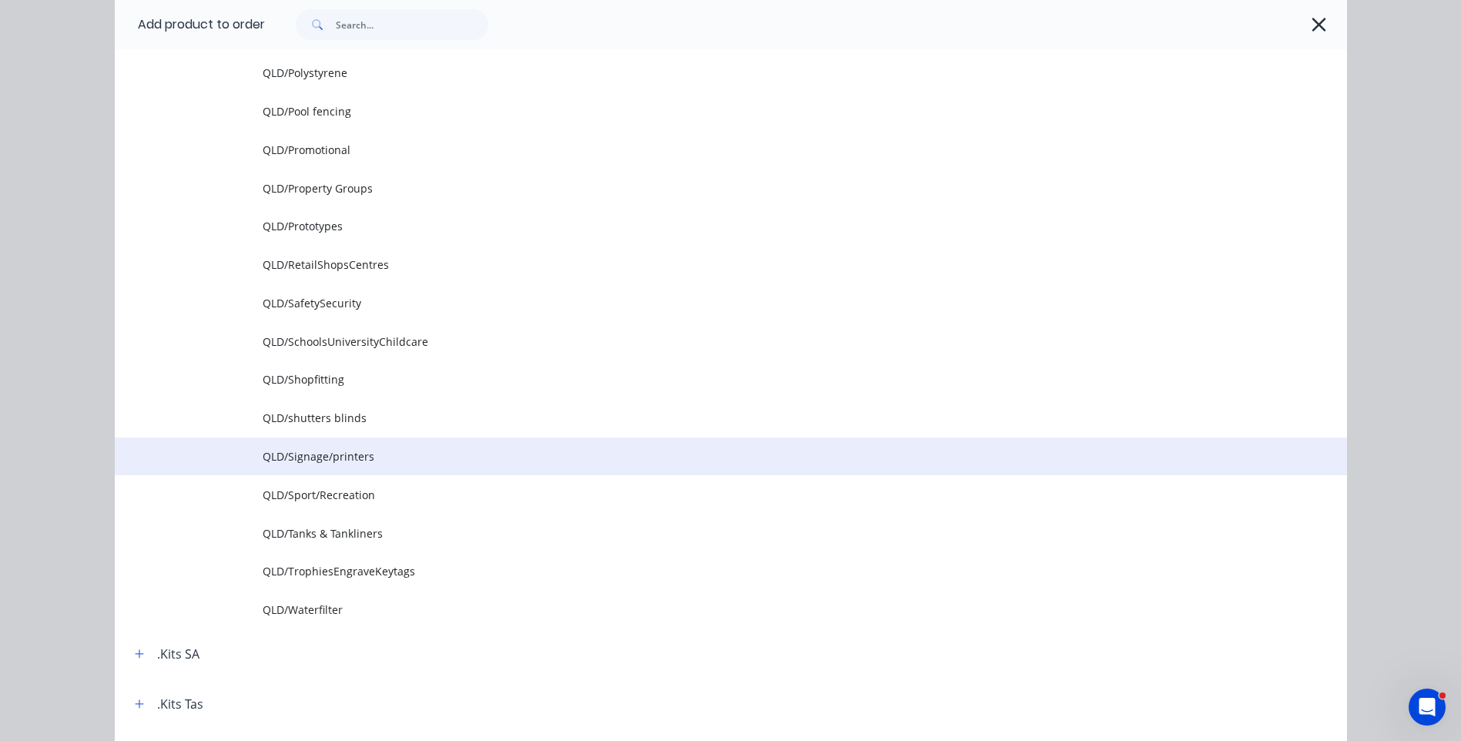
click at [329, 461] on span "QLD/Signage/printers" at bounding box center [696, 456] width 867 height 16
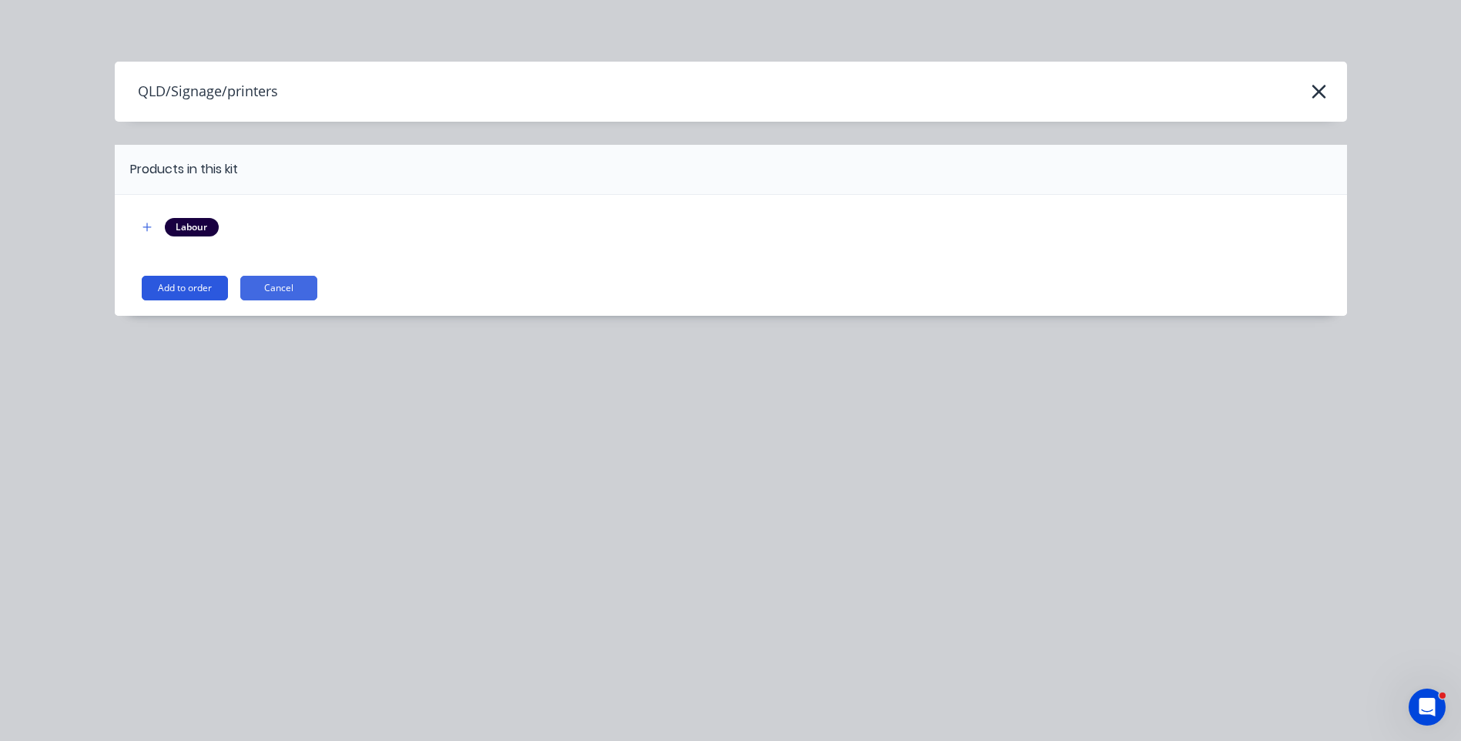
click at [199, 295] on button "Add to order" at bounding box center [185, 288] width 86 height 25
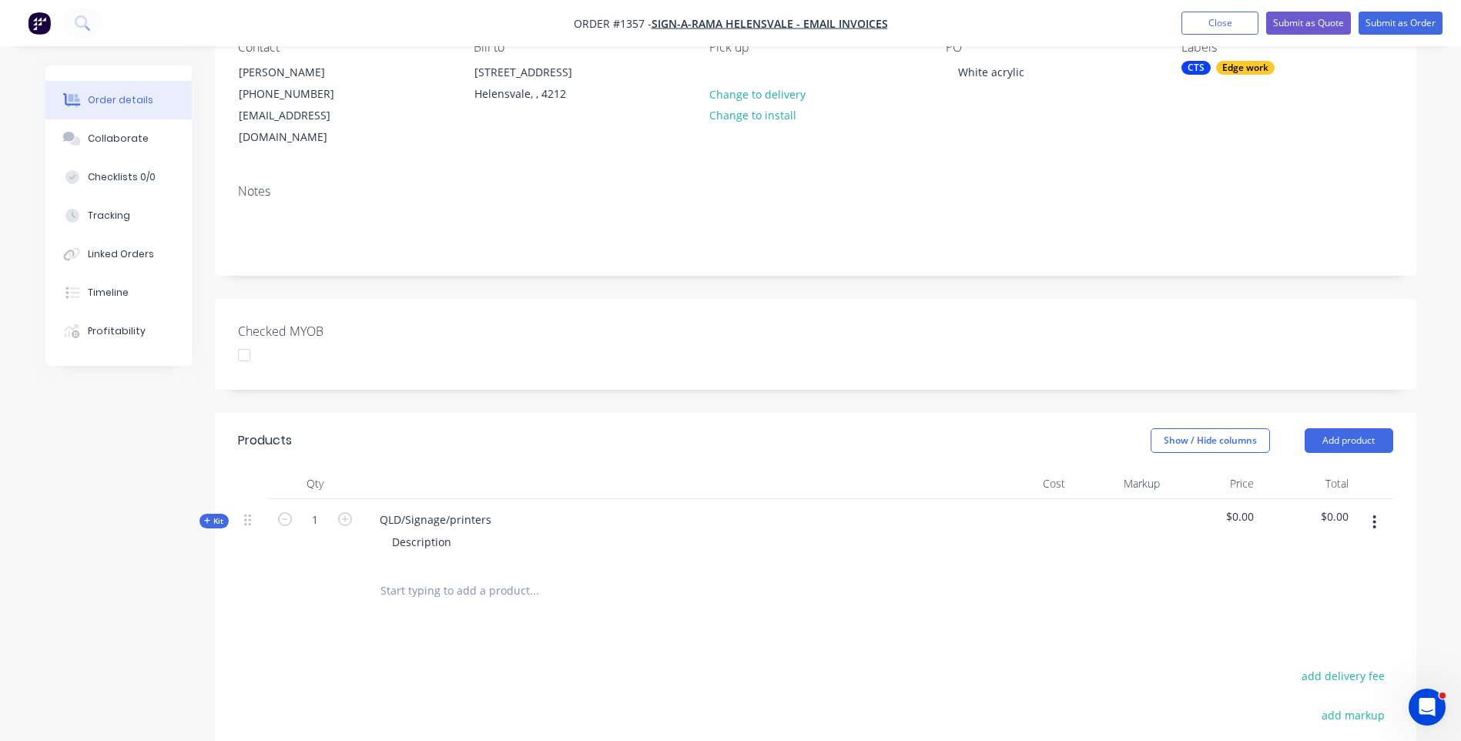
scroll to position [231, 0]
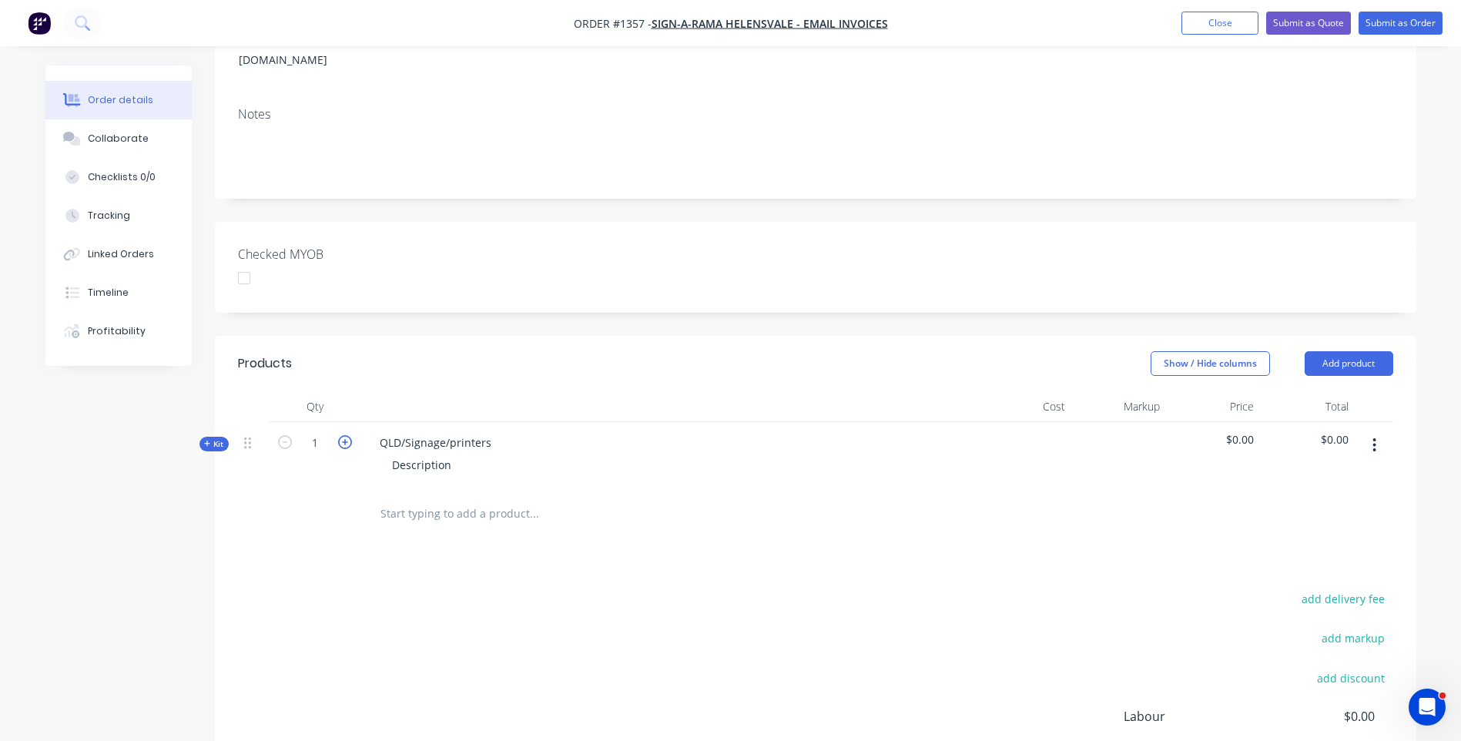
click at [343, 435] on icon "button" at bounding box center [345, 442] width 14 height 14
type input "2"
drag, startPoint x: 487, startPoint y: 420, endPoint x: 363, endPoint y: 423, distance: 123.3
click at [363, 423] on div "QLD/Signage/printers Description" at bounding box center [669, 455] width 616 height 67
click at [433, 454] on div "Description" at bounding box center [422, 465] width 84 height 22
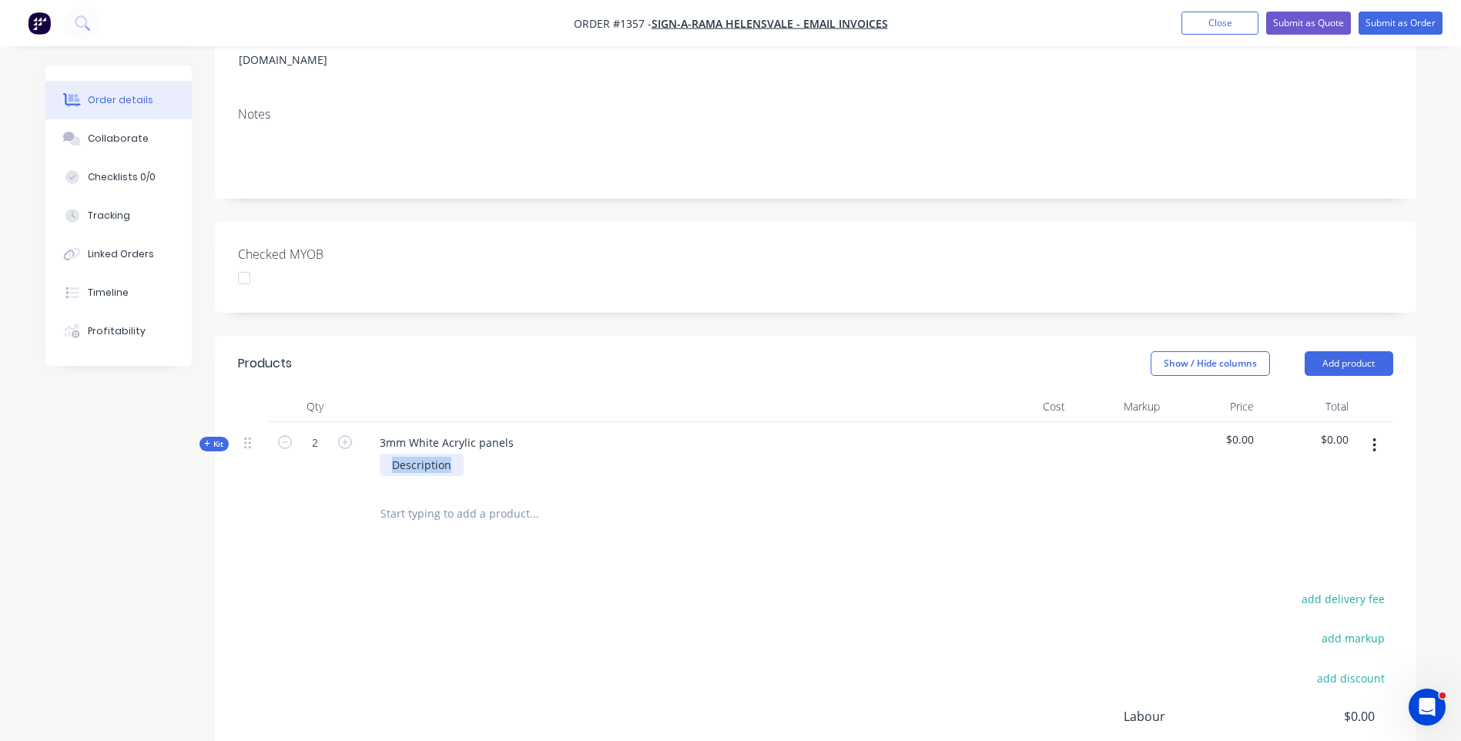
click at [433, 454] on div "Description" at bounding box center [422, 465] width 84 height 22
click at [206, 440] on icon at bounding box center [207, 444] width 7 height 8
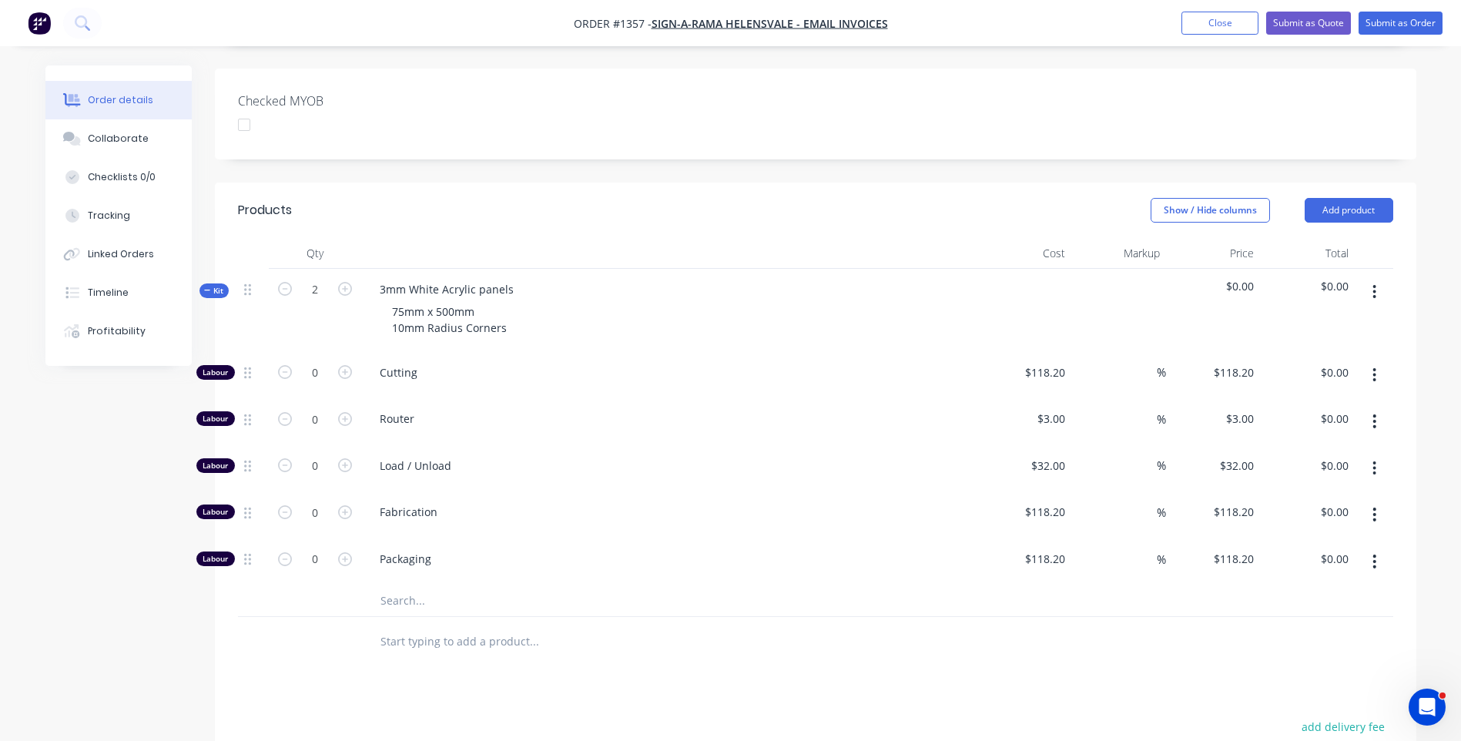
scroll to position [385, 0]
click at [385, 584] on input "text" at bounding box center [534, 599] width 308 height 31
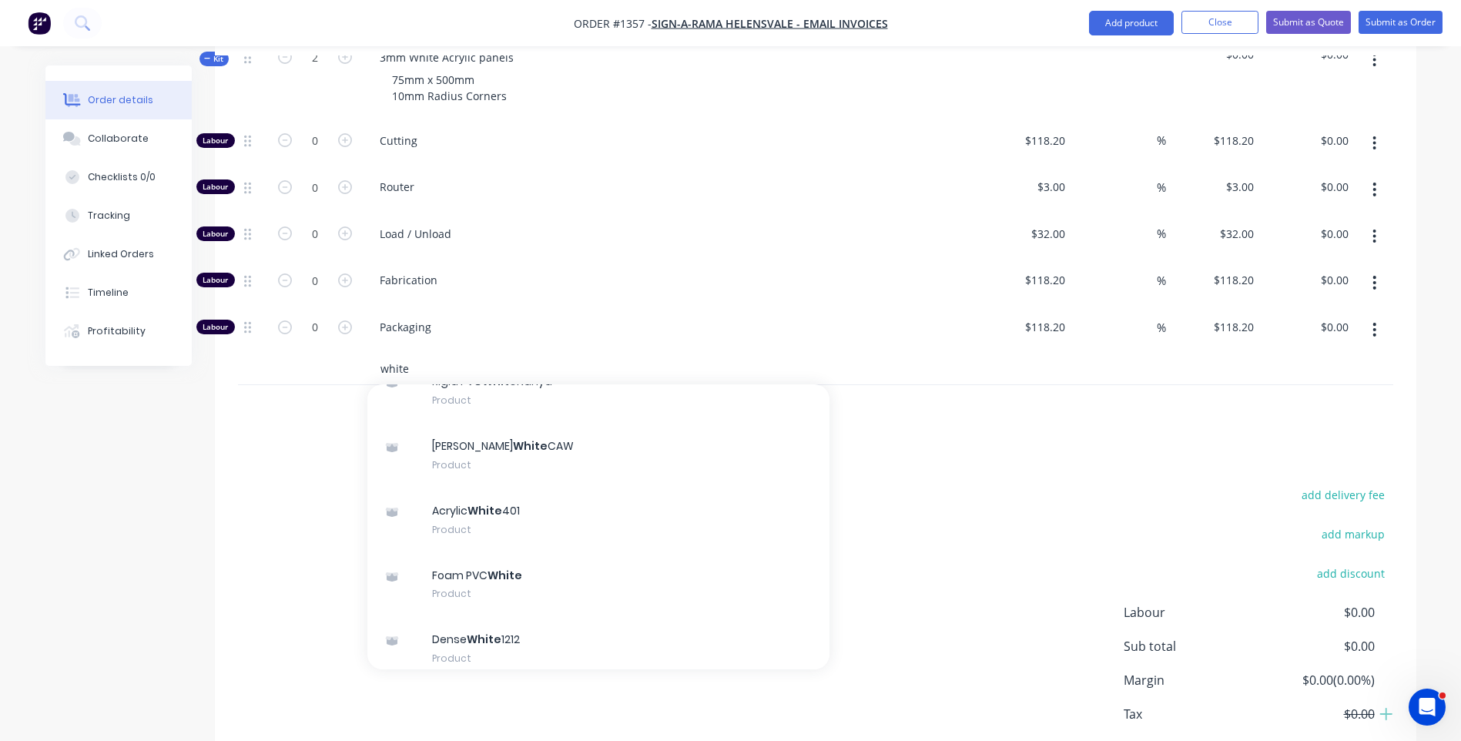
scroll to position [231, 0]
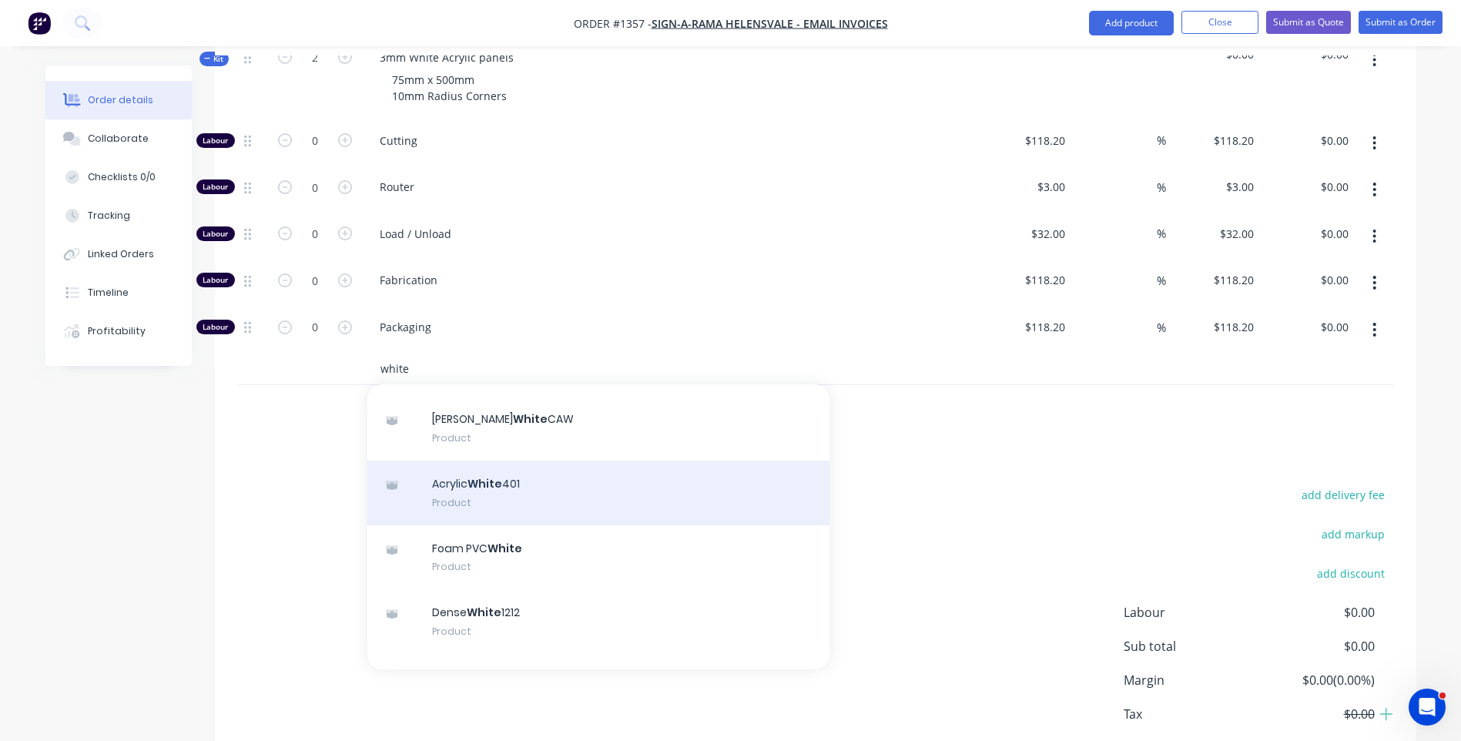
type input "white"
click at [467, 466] on div "Acrylic White 401 Product" at bounding box center [598, 492] width 462 height 65
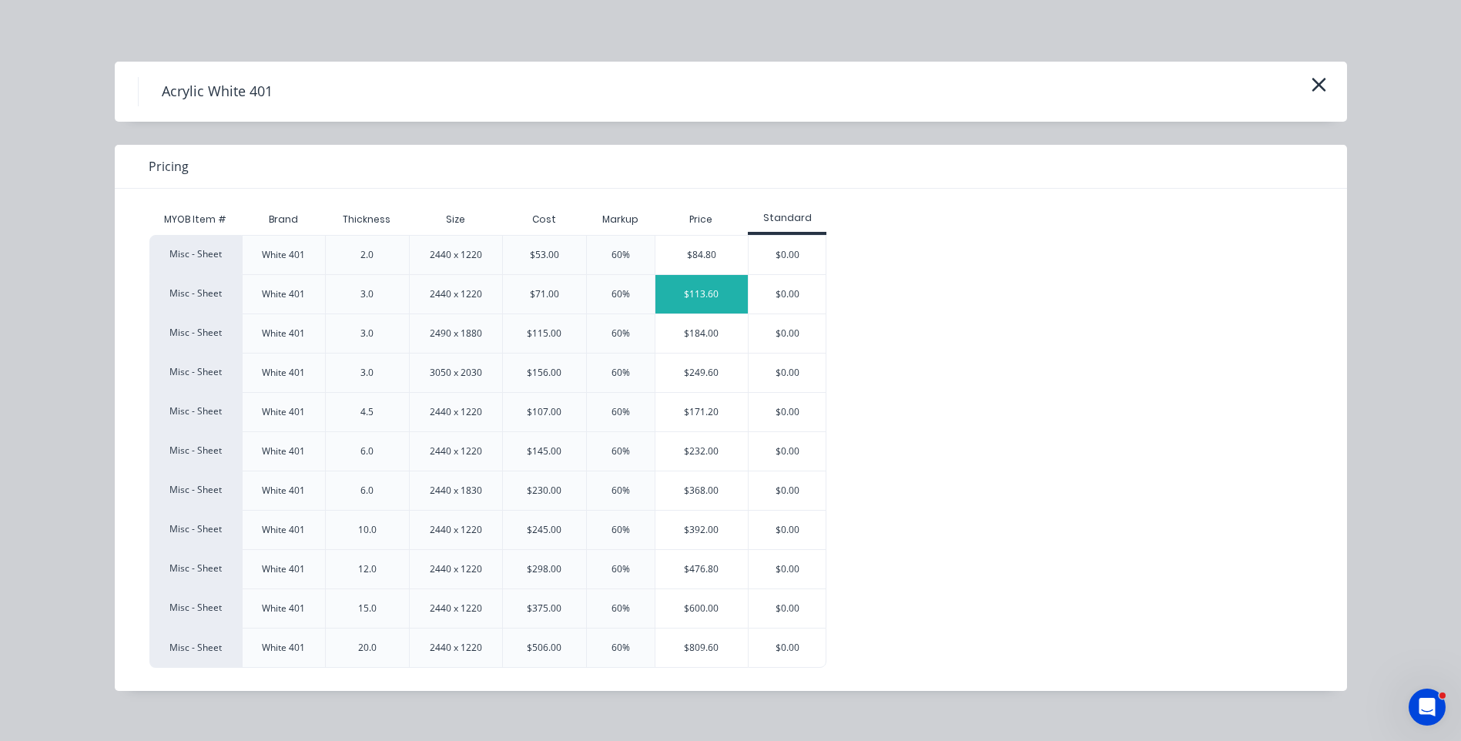
click at [710, 293] on div "$113.60" at bounding box center [701, 294] width 93 height 38
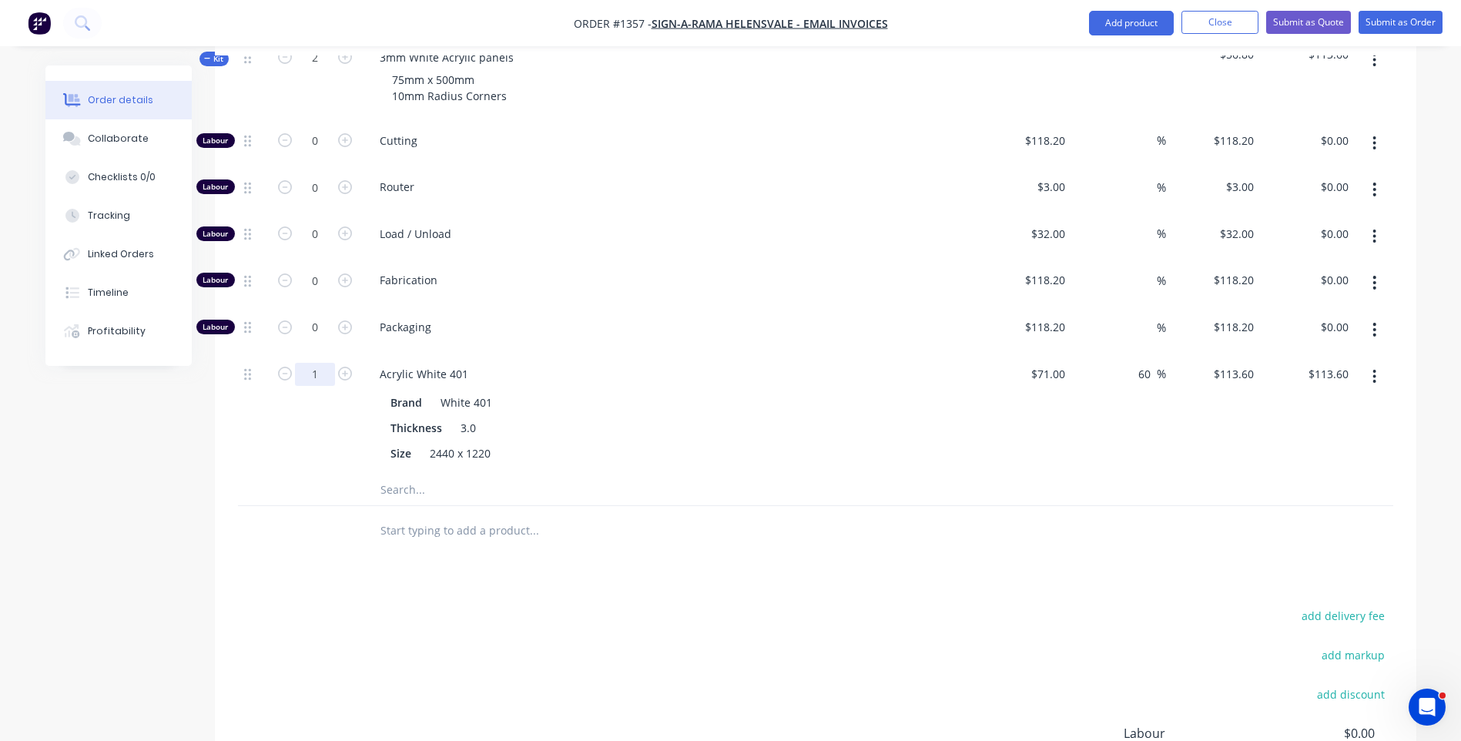
click at [328, 152] on input "1" at bounding box center [315, 140] width 40 height 23
type input "0.1"
type input "$11.36"
click at [604, 281] on div "Fabrication" at bounding box center [669, 282] width 616 height 47
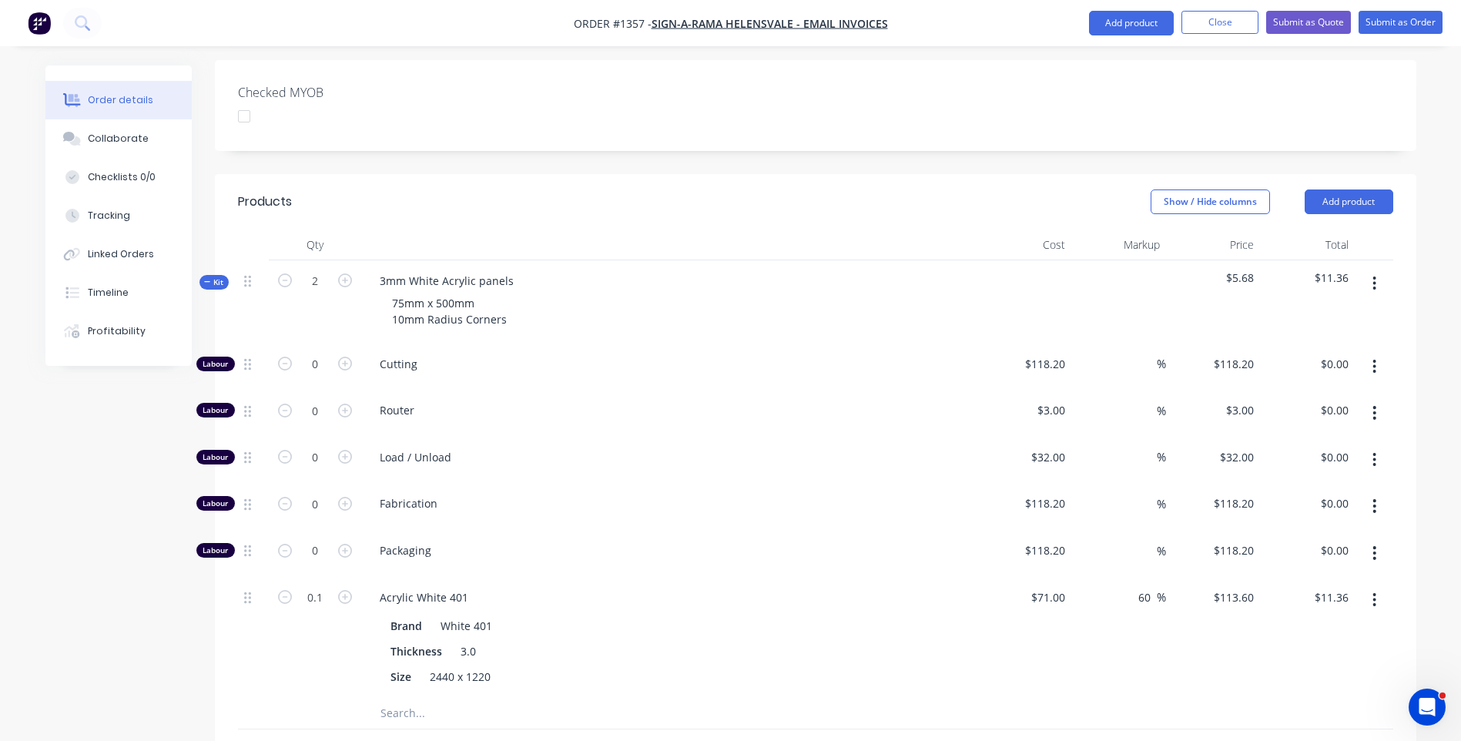
scroll to position [385, 0]
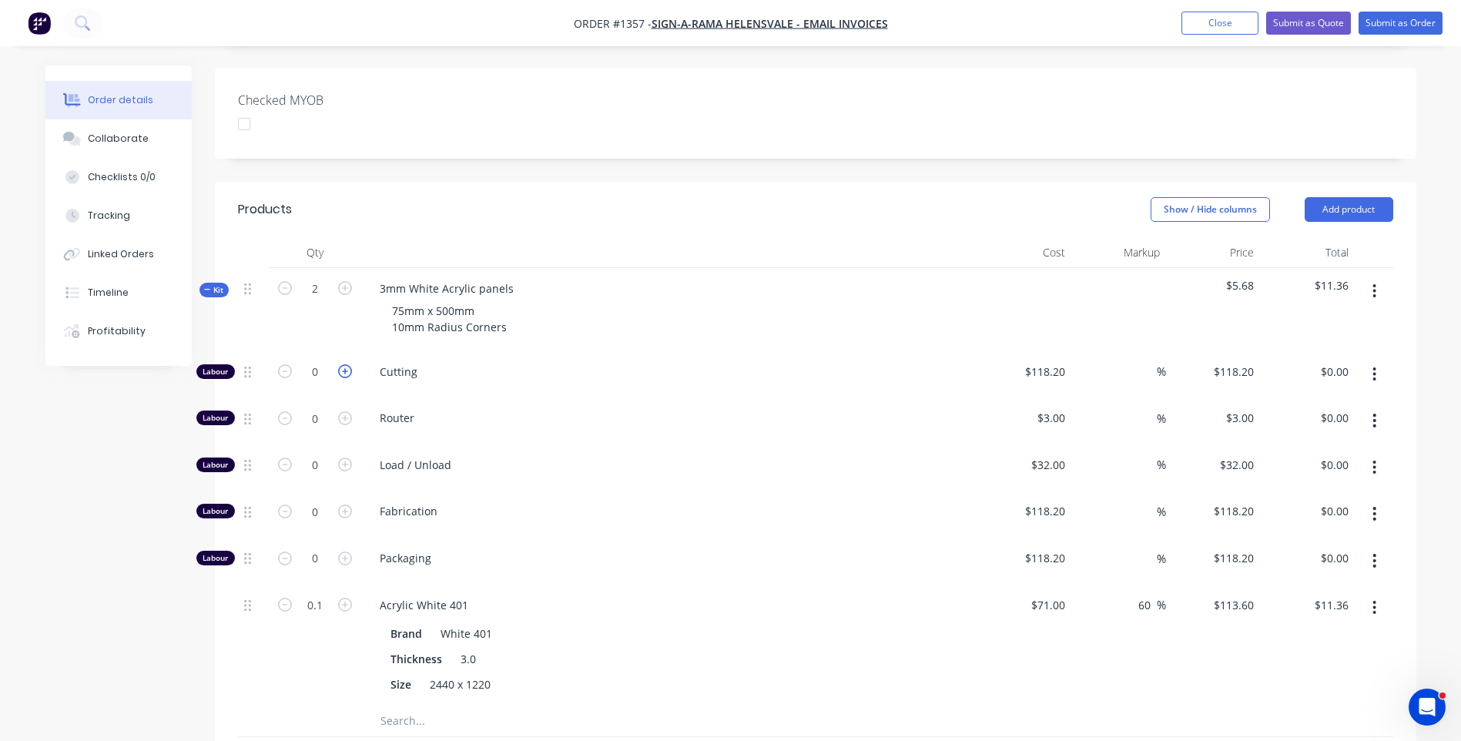
click at [347, 364] on icon "button" at bounding box center [345, 371] width 14 height 14
type input "1"
type input "$118.20"
click at [1034, 360] on div "118.2 $118.20" at bounding box center [1044, 371] width 54 height 22
type input "$10.00"
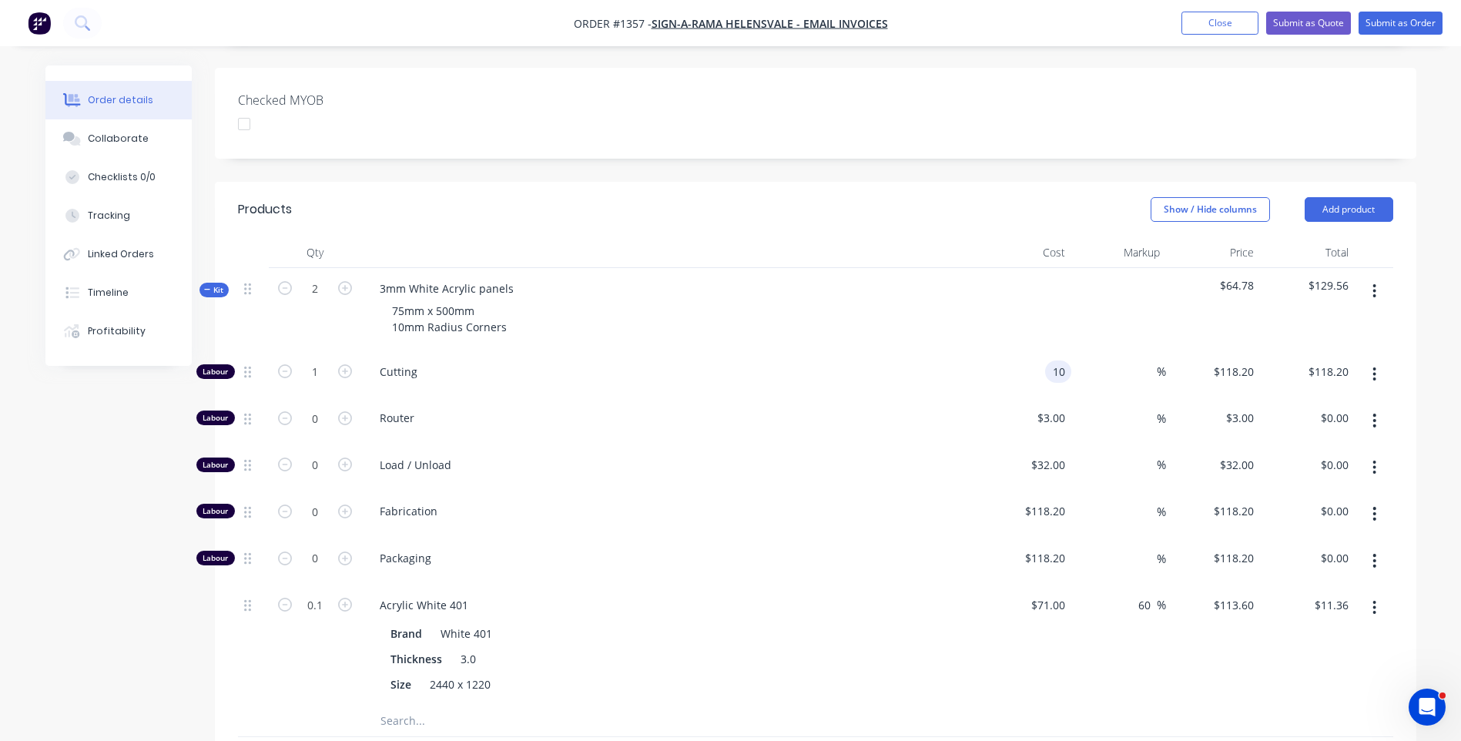
type input "$10.00"
click at [945, 397] on div "Router" at bounding box center [669, 420] width 616 height 47
click at [342, 364] on icon "button" at bounding box center [345, 371] width 14 height 14
type input "2"
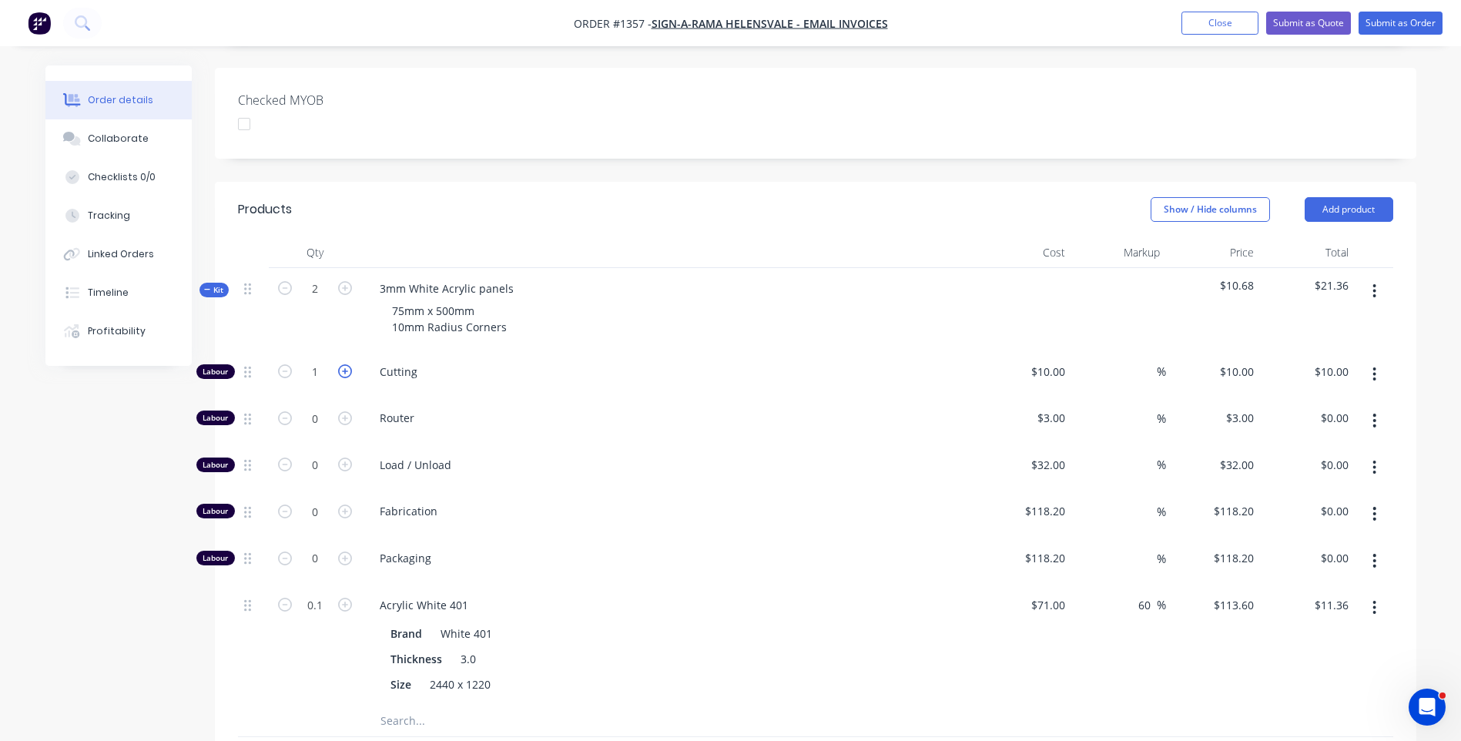
type input "$20.00"
click at [342, 364] on icon "button" at bounding box center [345, 371] width 14 height 14
type input "3"
type input "$30.00"
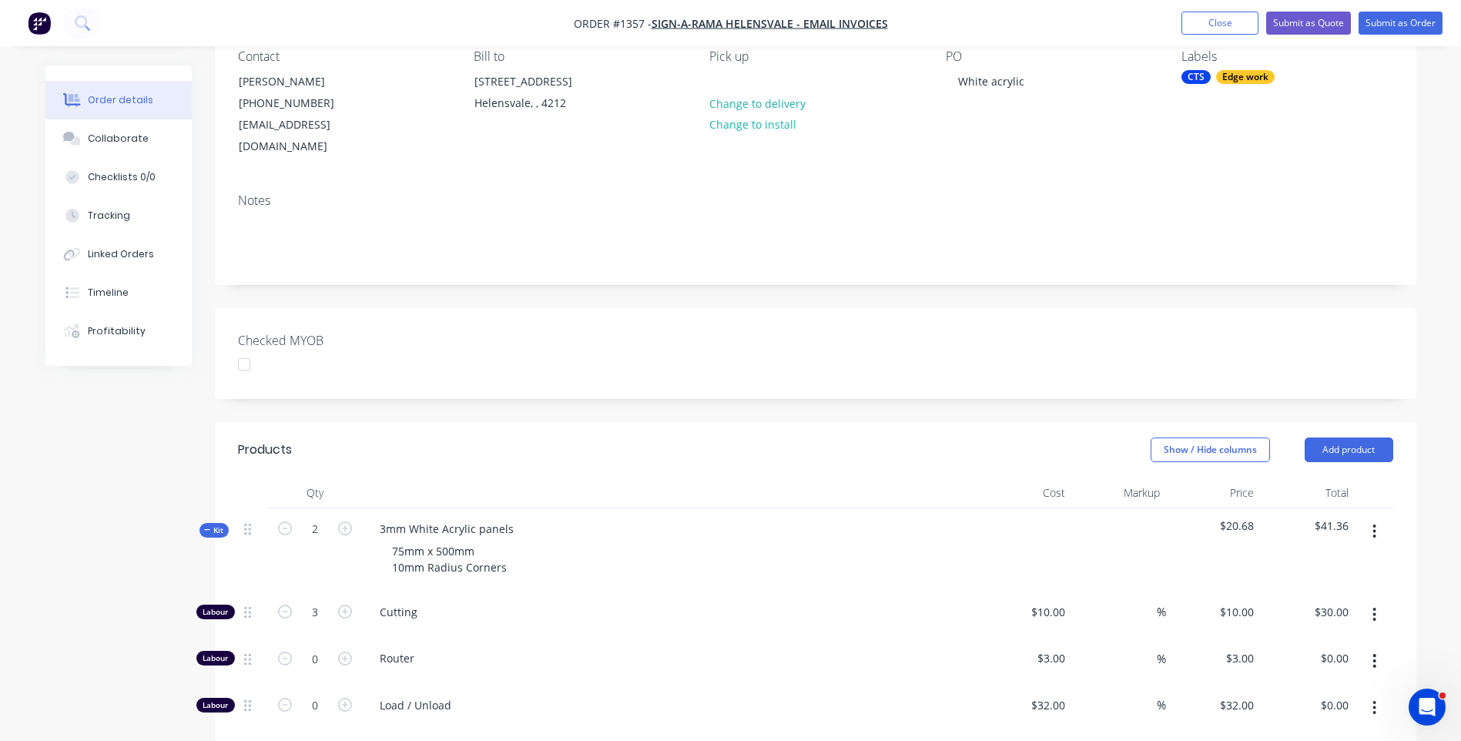
scroll to position [109, 0]
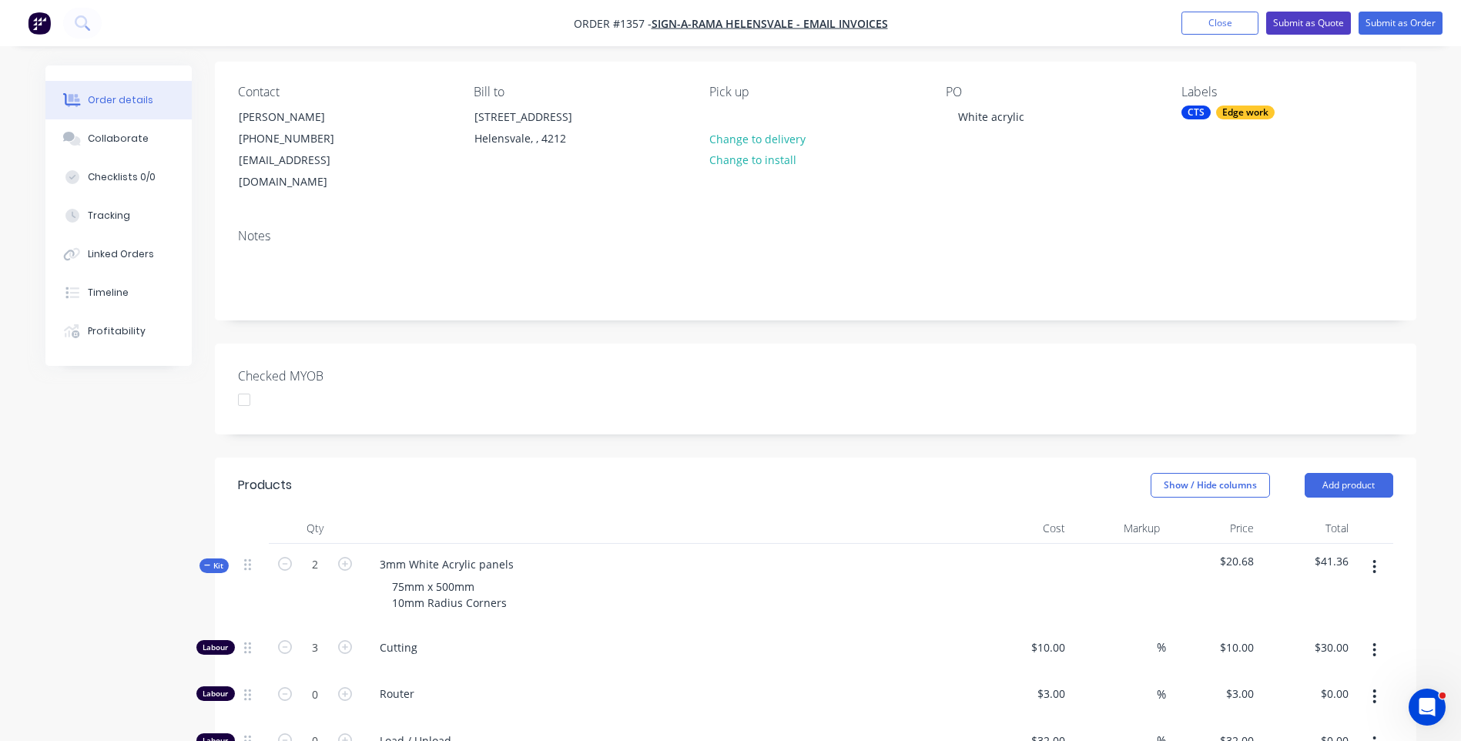
click at [1319, 25] on button "Submit as Quote" at bounding box center [1308, 23] width 85 height 23
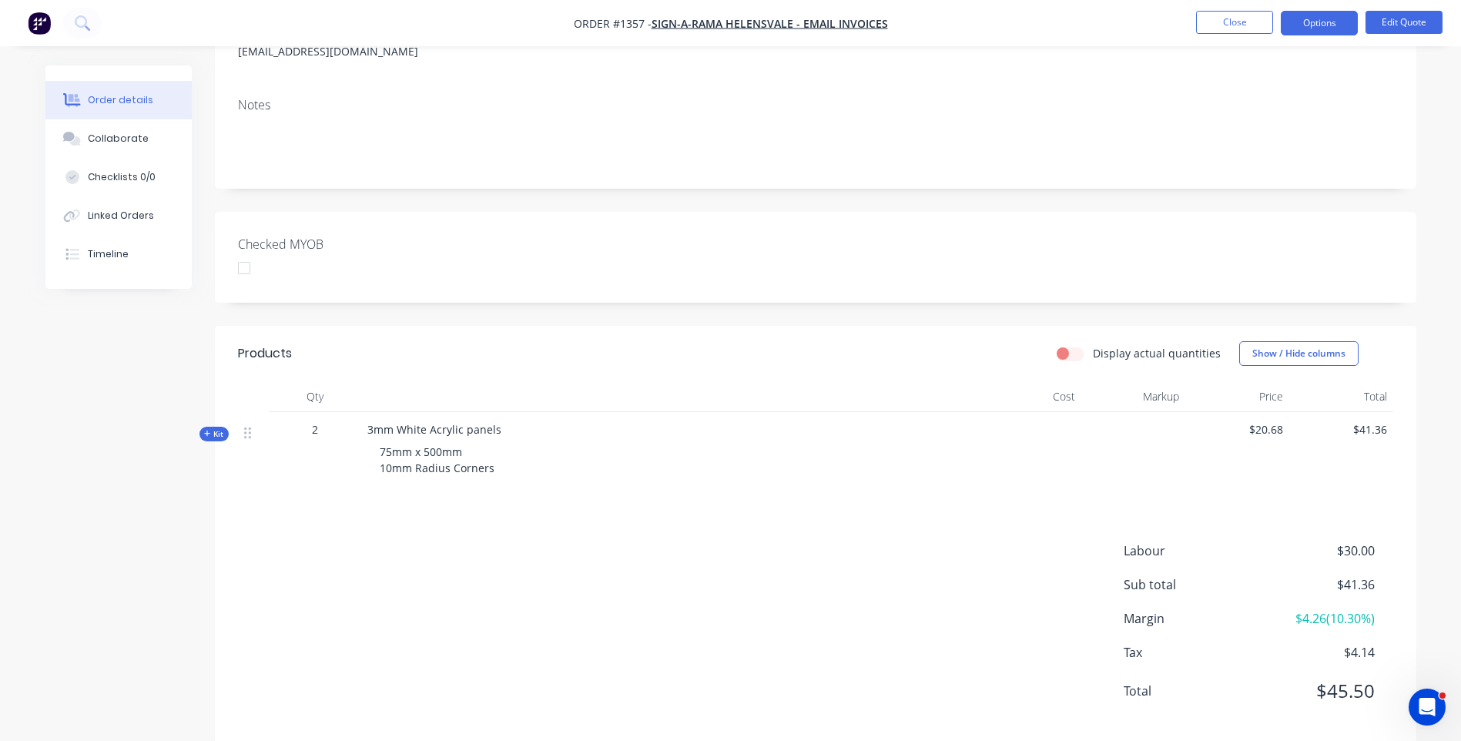
scroll to position [231, 0]
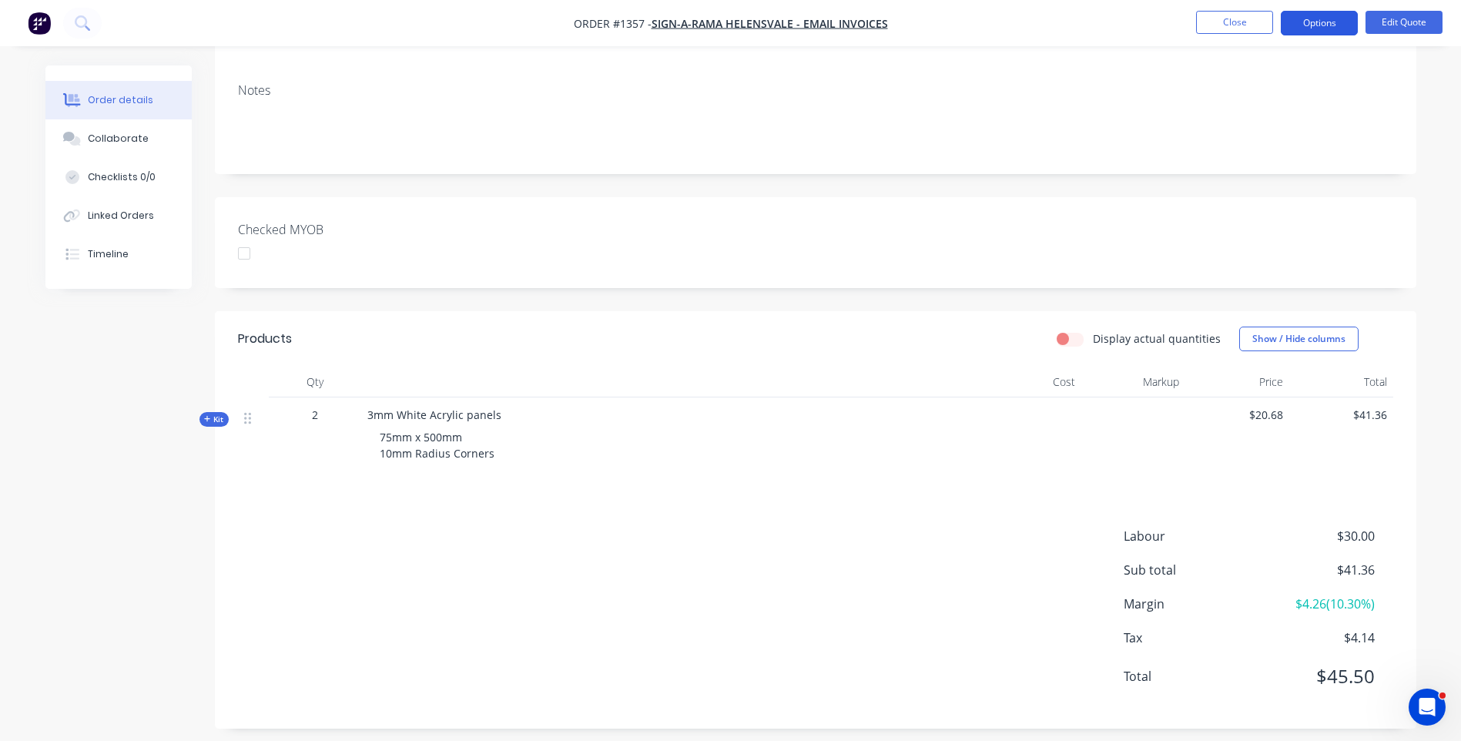
click at [1331, 25] on button "Options" at bounding box center [1318, 23] width 77 height 25
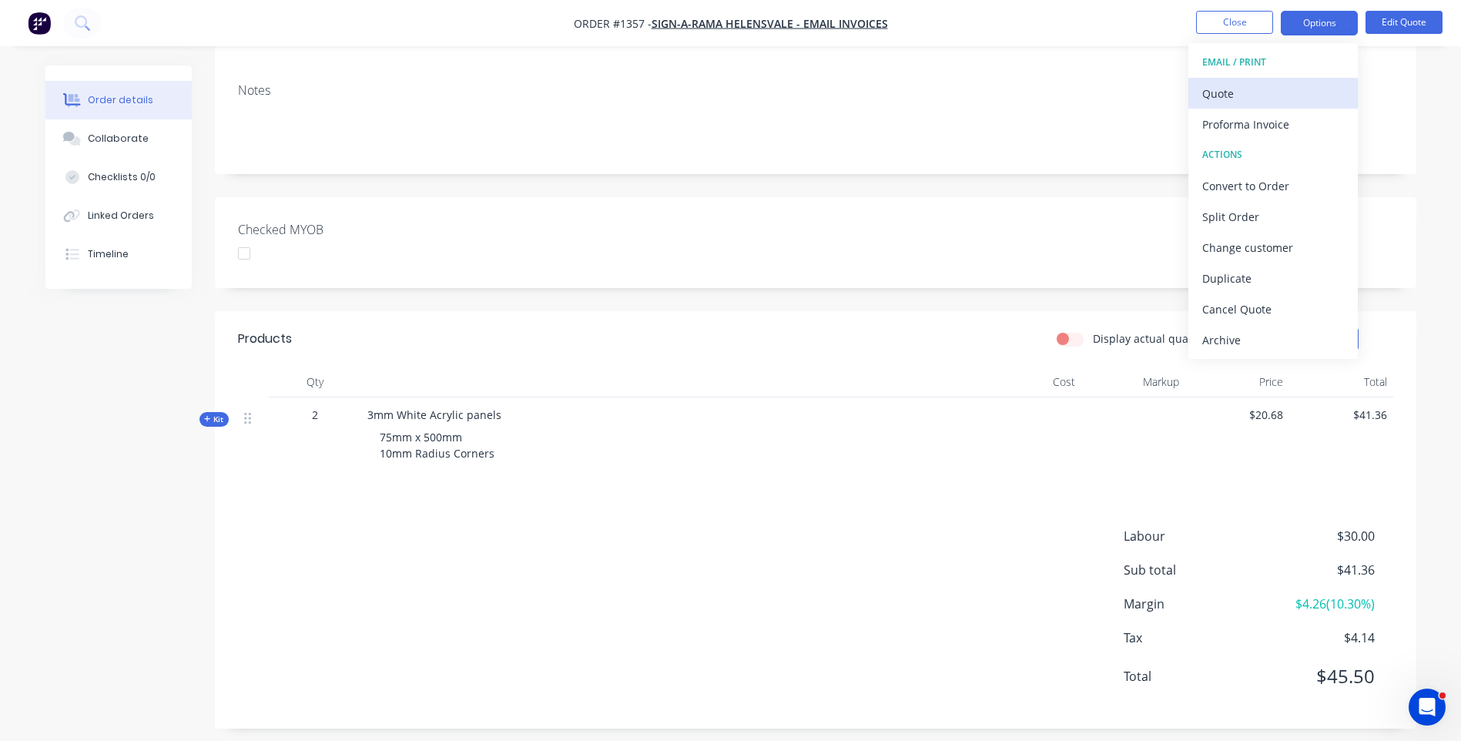
click at [1216, 92] on div "Quote" at bounding box center [1273, 93] width 142 height 22
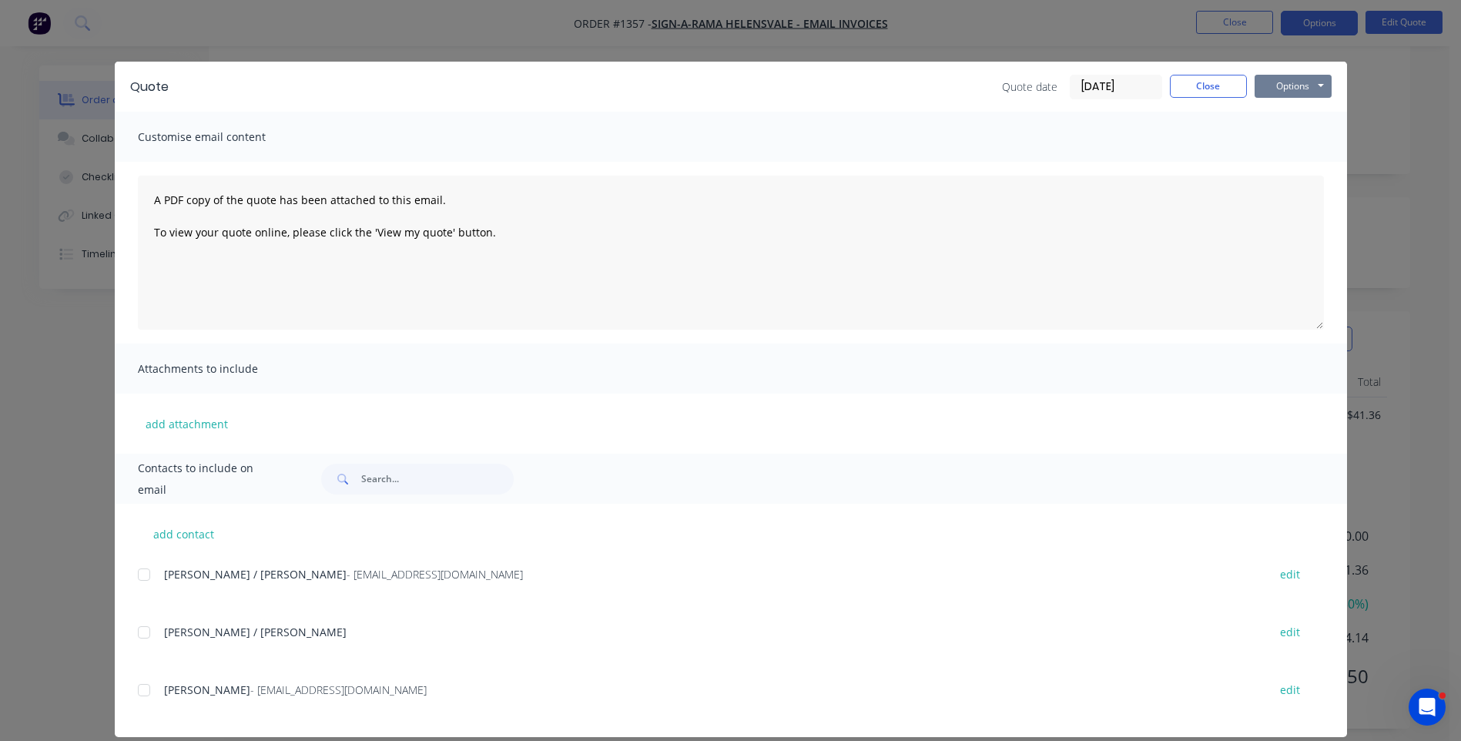
click at [1279, 94] on button "Options" at bounding box center [1292, 86] width 77 height 23
click at [1293, 109] on button "Preview" at bounding box center [1303, 113] width 99 height 25
click at [1224, 91] on button "Close" at bounding box center [1208, 86] width 77 height 23
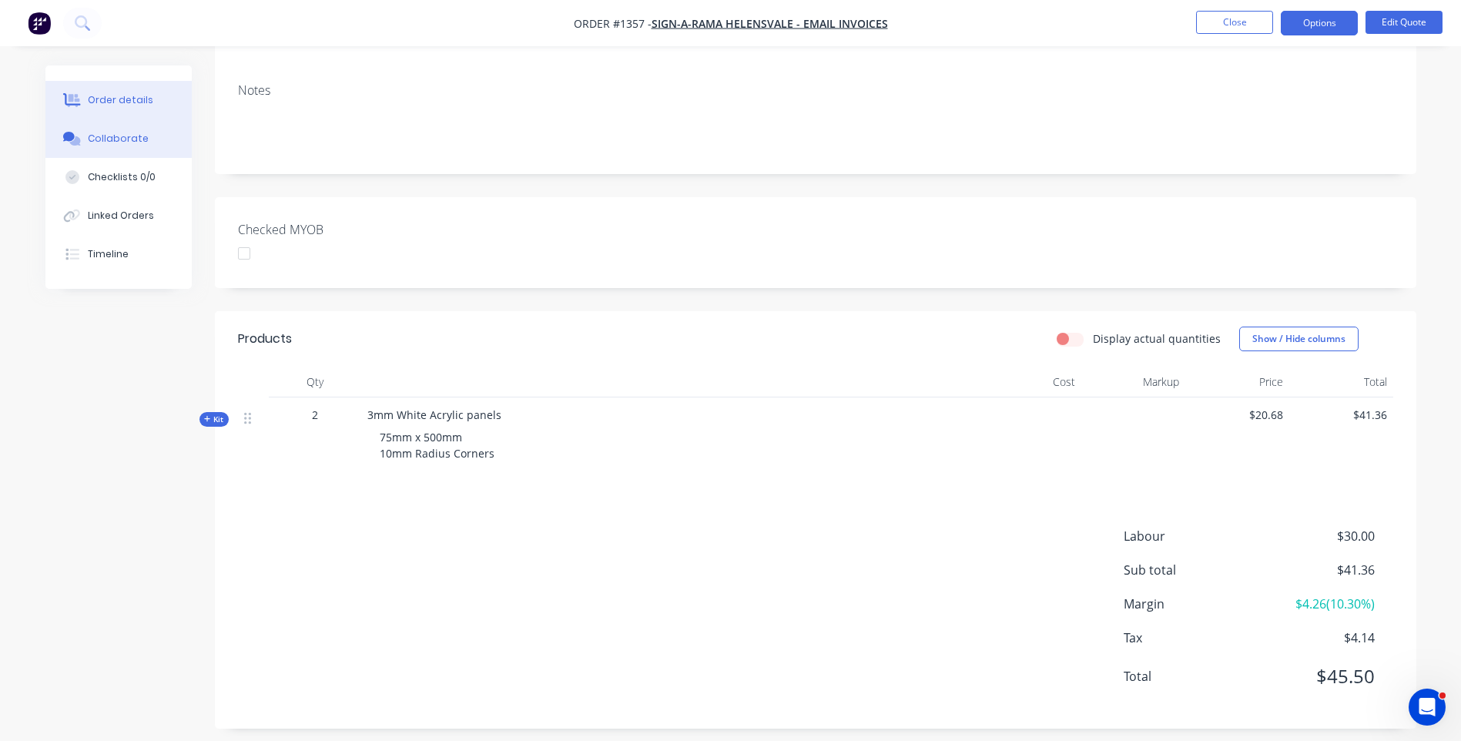
click at [133, 144] on div "Collaborate" at bounding box center [118, 139] width 61 height 14
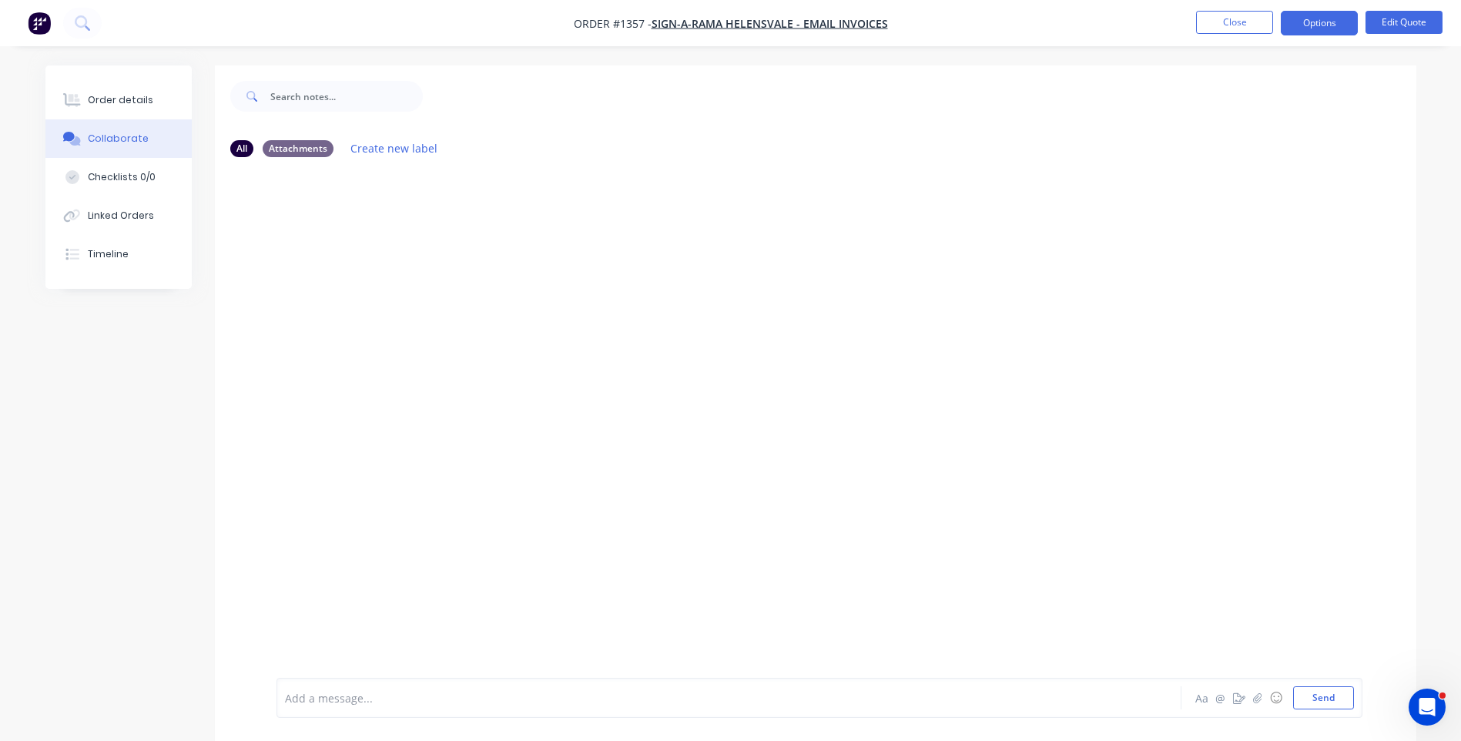
click at [385, 691] on div at bounding box center [686, 698] width 801 height 16
click at [1333, 701] on button "Send" at bounding box center [1323, 697] width 61 height 23
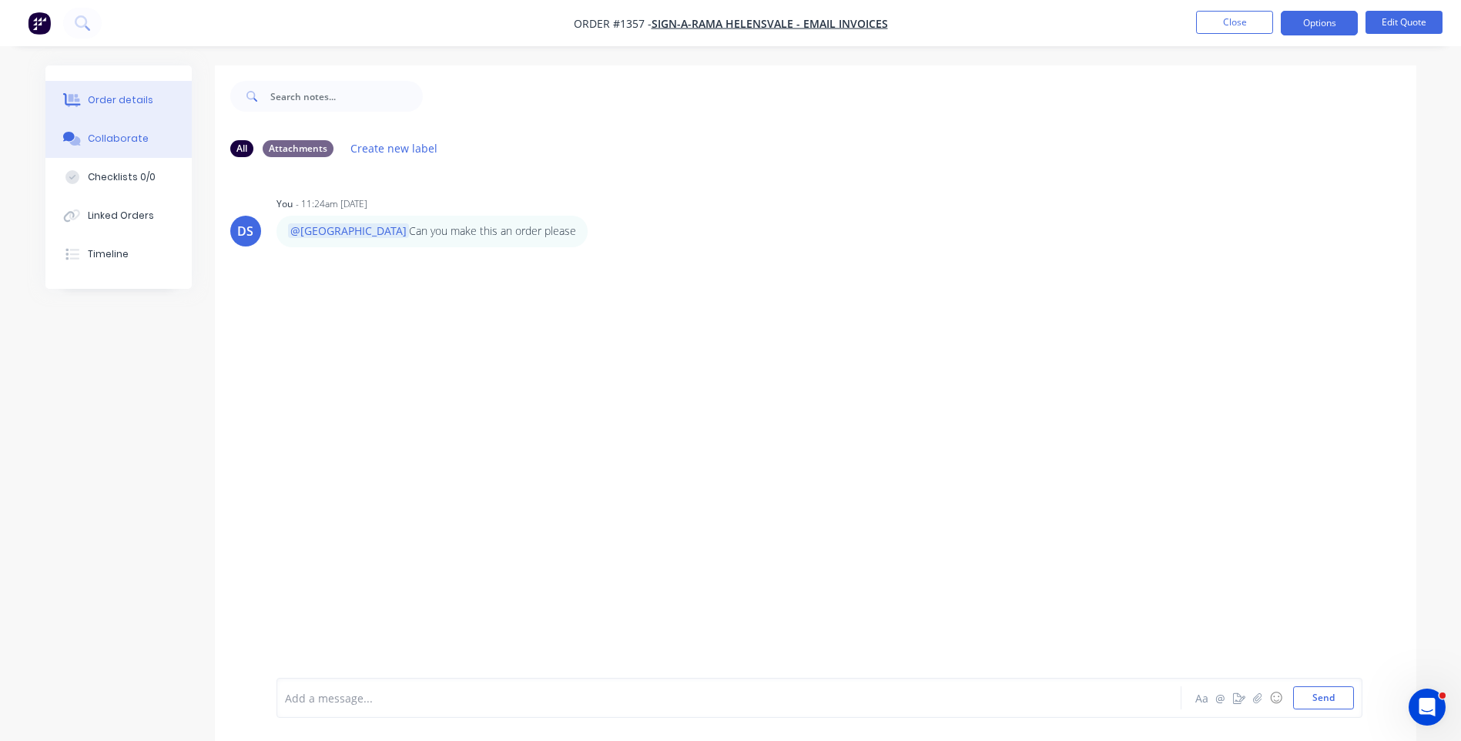
click at [102, 100] on div "Order details" at bounding box center [120, 100] width 65 height 14
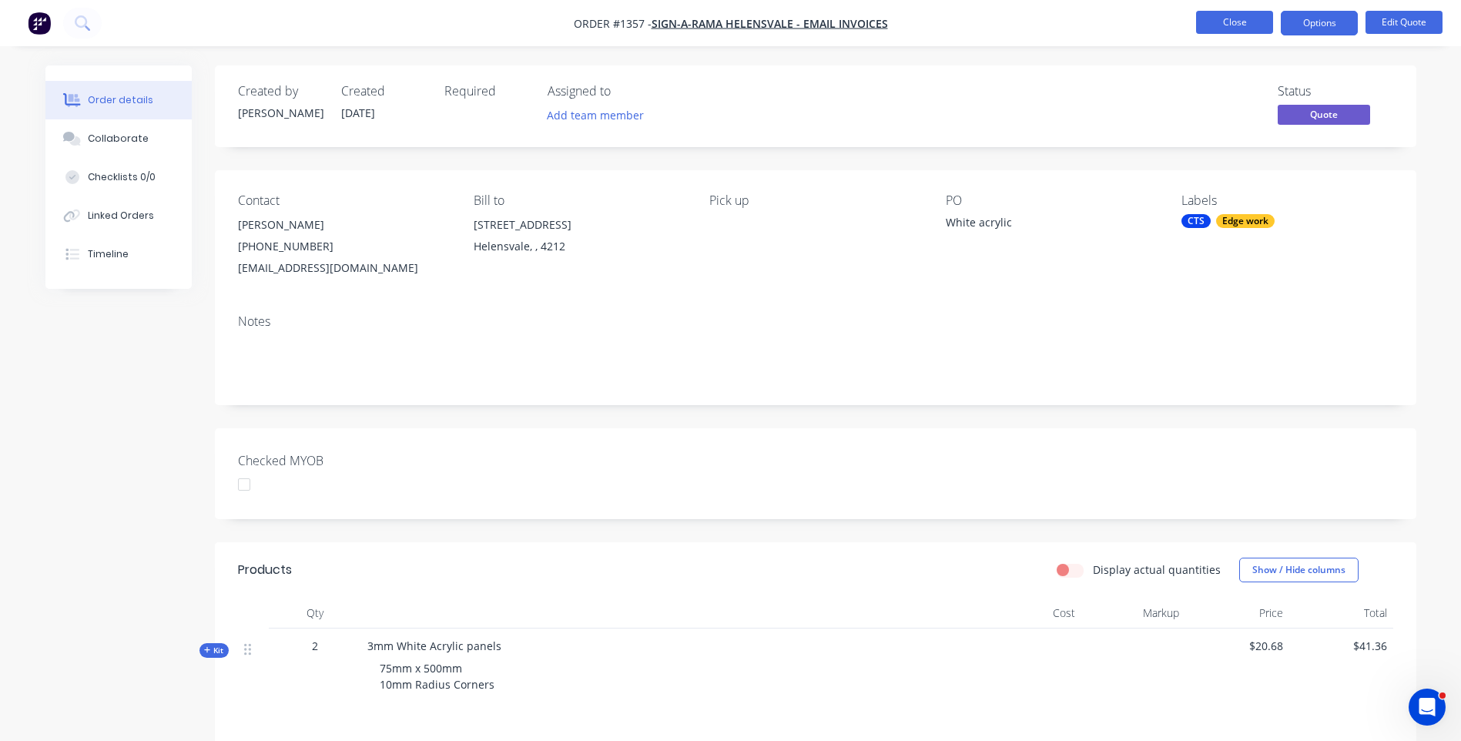
click at [1220, 18] on button "Close" at bounding box center [1234, 22] width 77 height 23
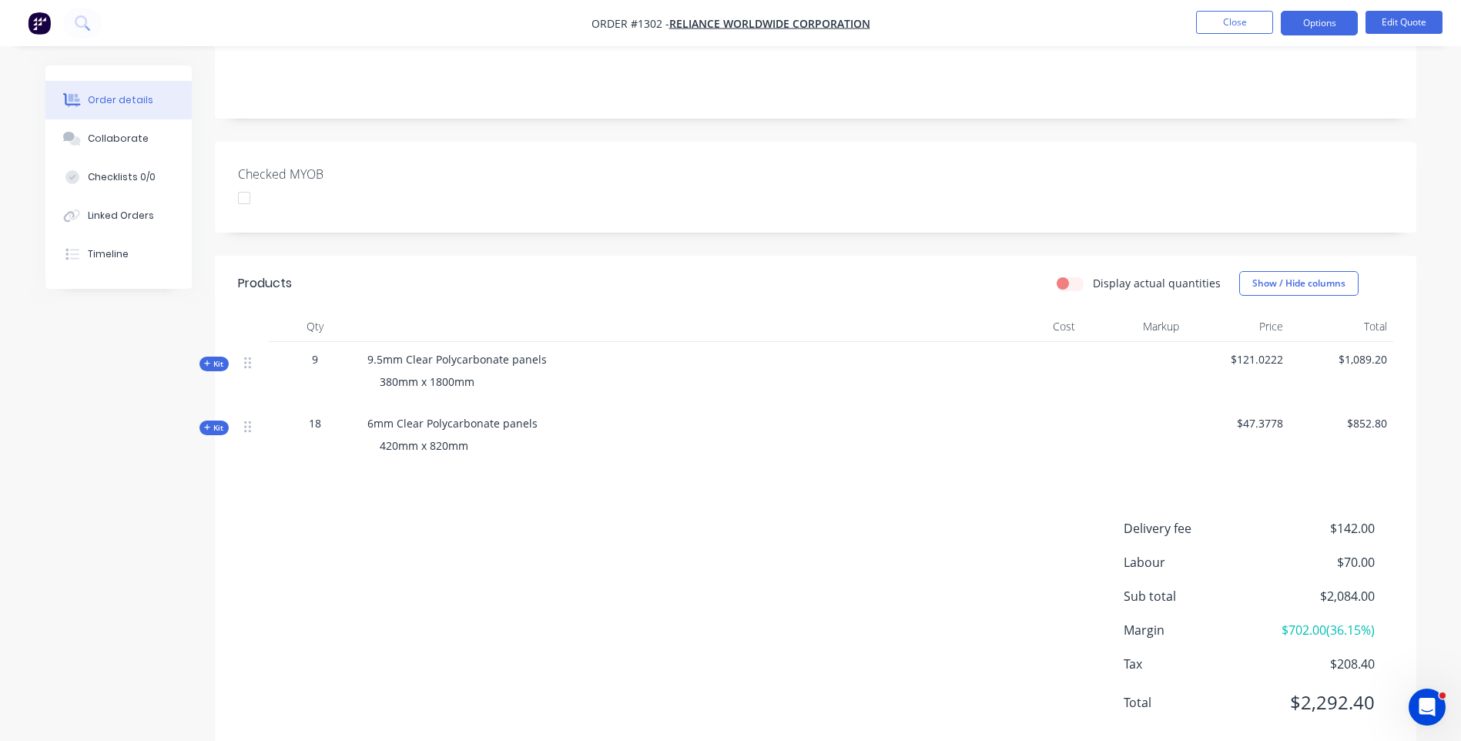
click at [1208, 21] on button "Close" at bounding box center [1234, 22] width 77 height 23
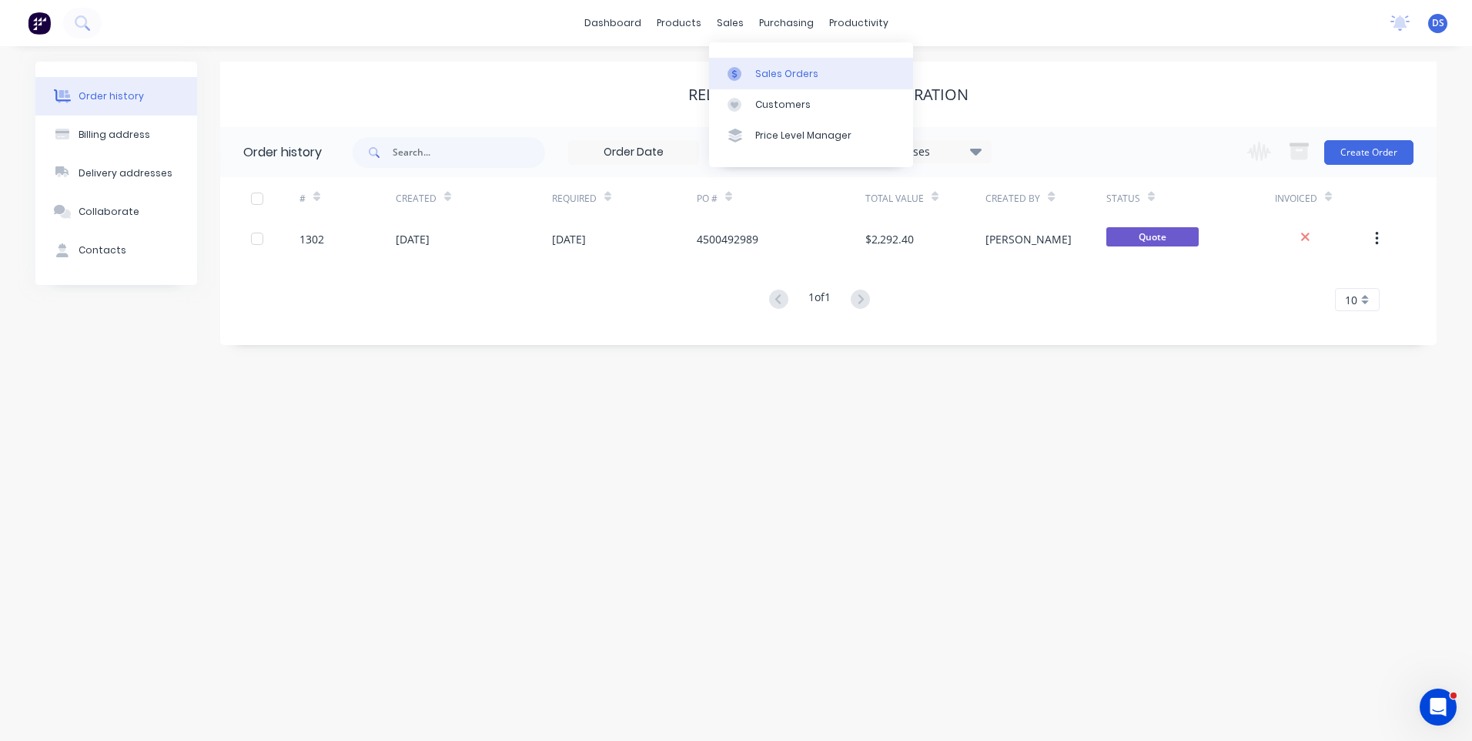
click at [774, 75] on div "Sales Orders" at bounding box center [786, 74] width 63 height 14
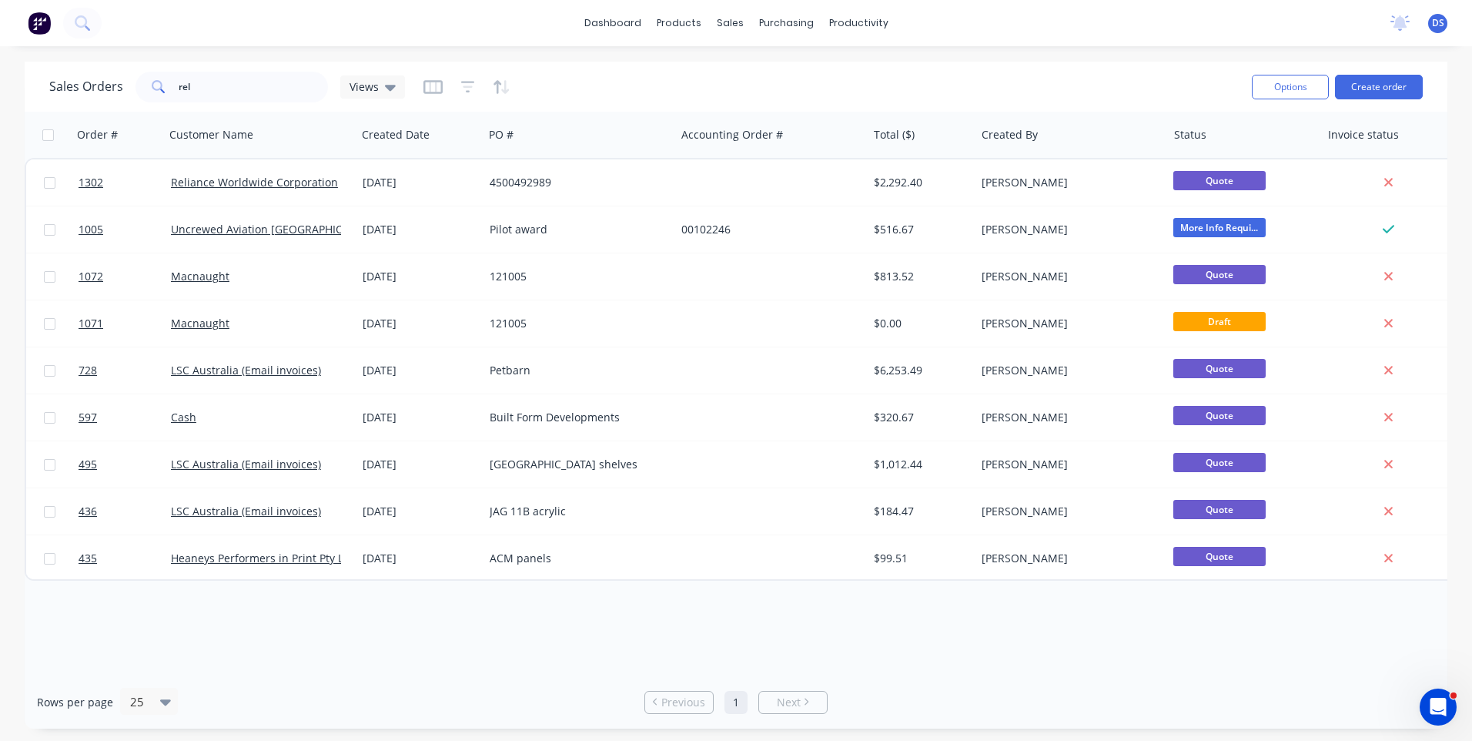
click at [790, 707] on span "Next" at bounding box center [789, 702] width 24 height 15
drag, startPoint x: 273, startPoint y: 93, endPoint x: 165, endPoint y: 25, distance: 127.7
click at [163, 72] on div "rel" at bounding box center [232, 87] width 192 height 31
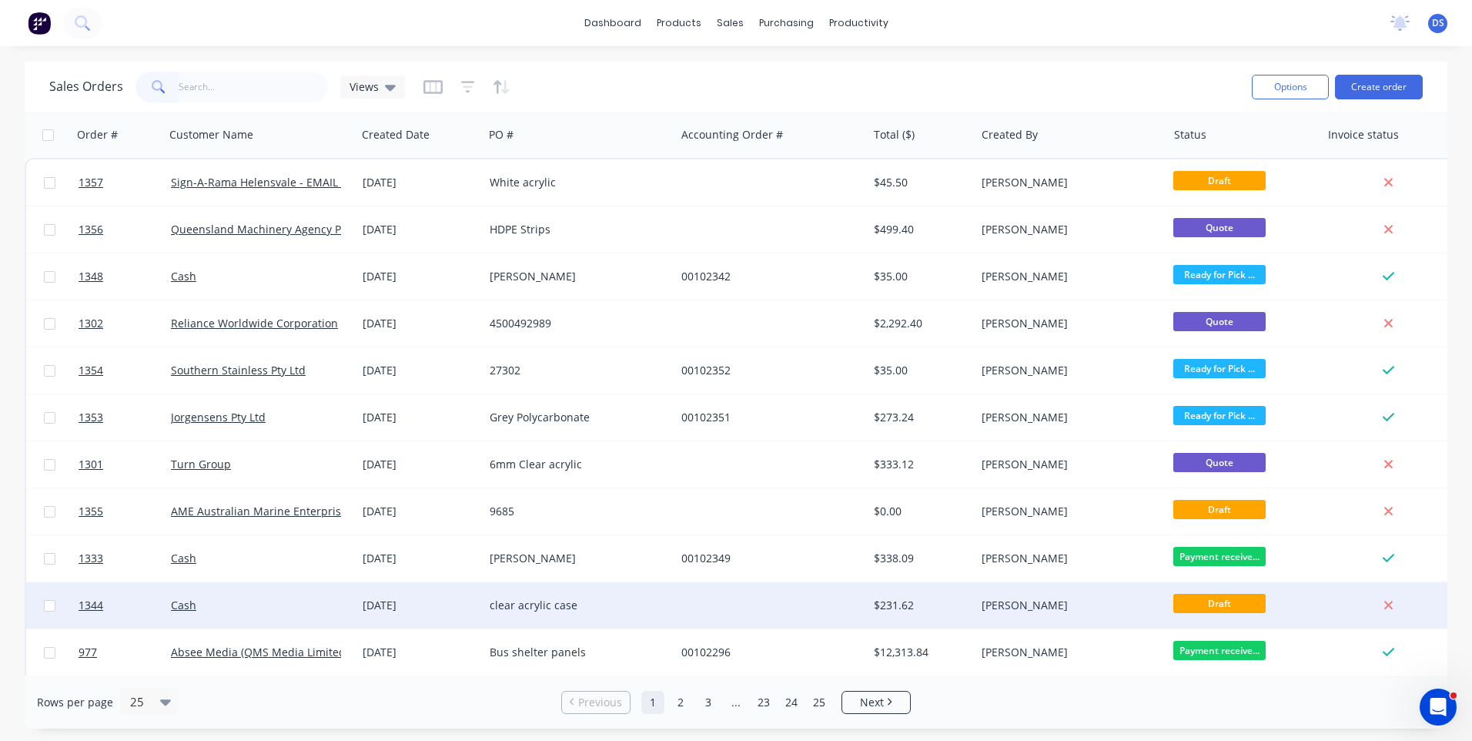
click at [557, 605] on div "clear acrylic case" at bounding box center [575, 605] width 171 height 15
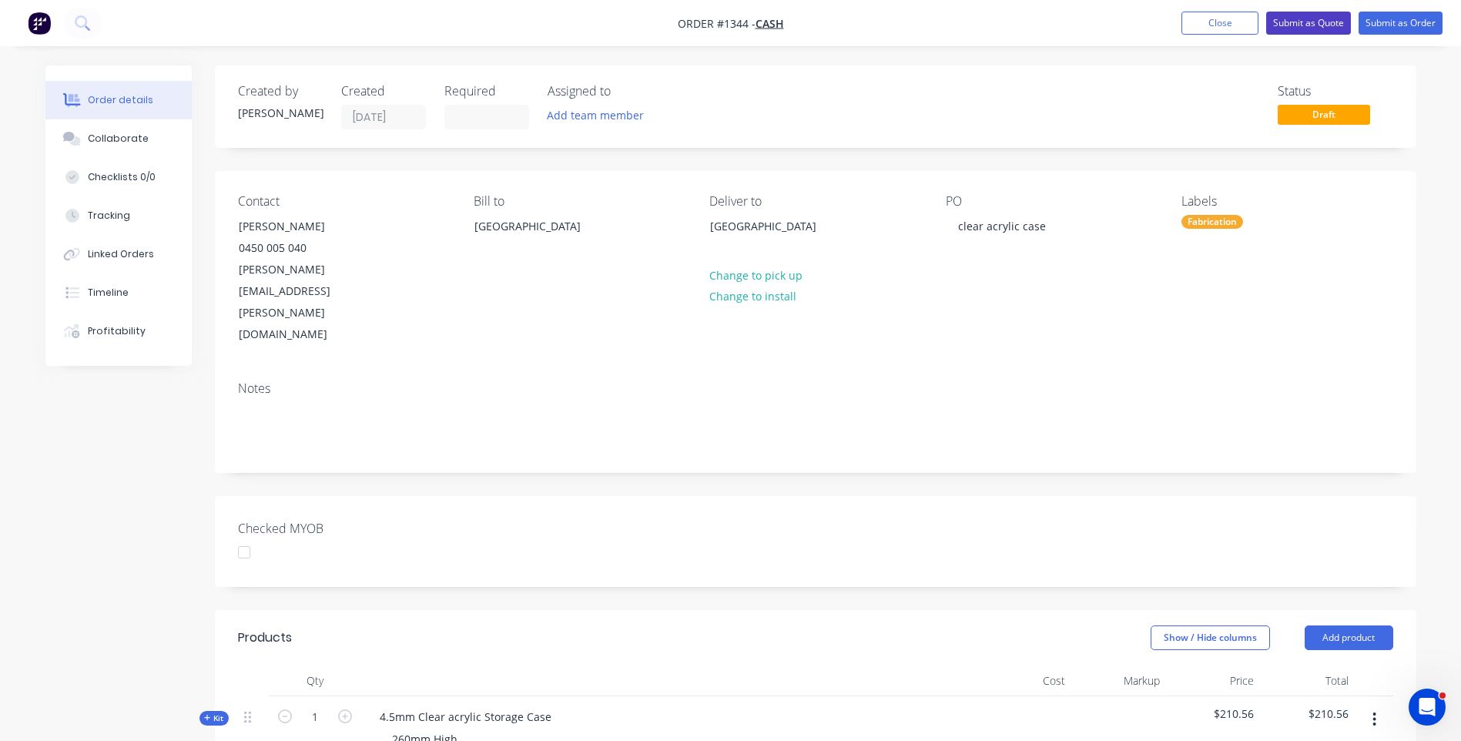
click at [1287, 26] on button "Submit as Quote" at bounding box center [1308, 23] width 85 height 23
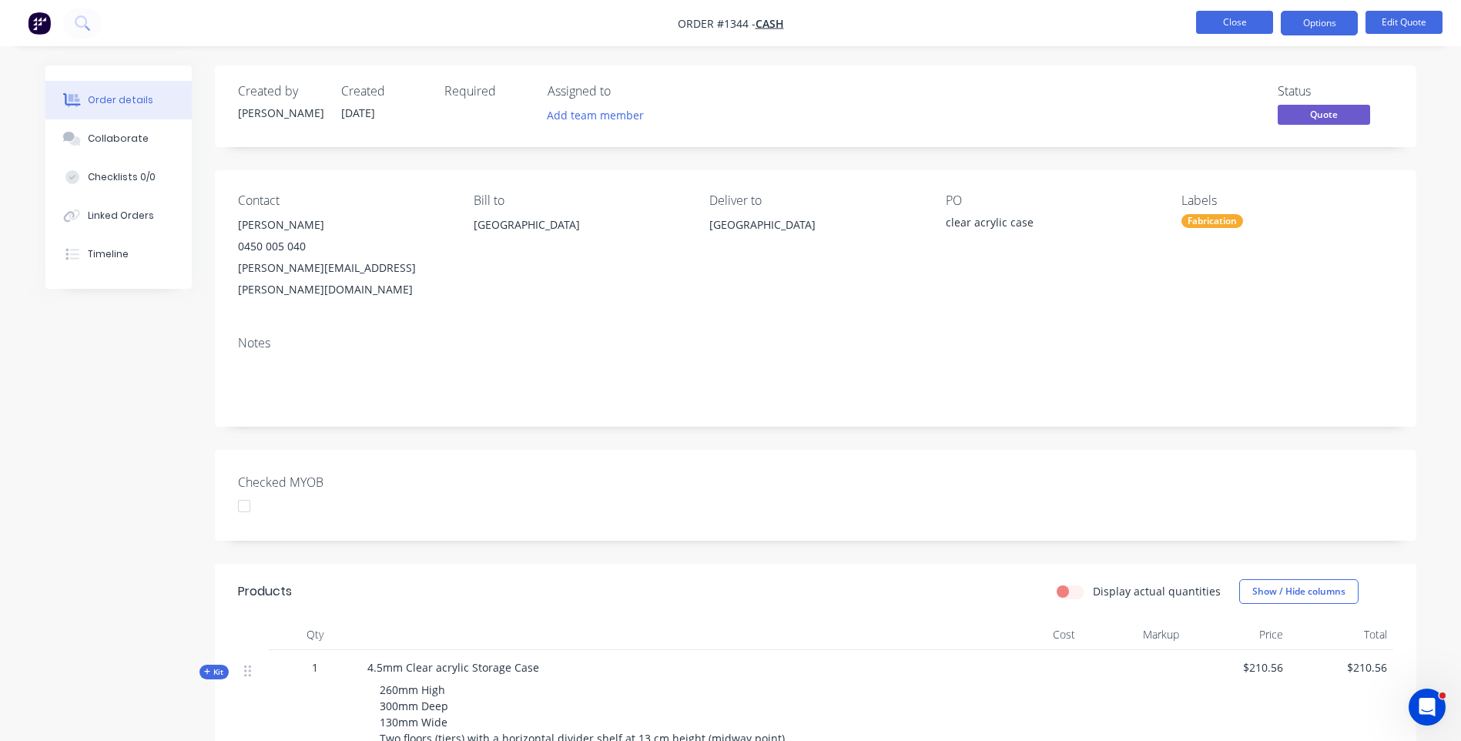
click at [1255, 28] on button "Close" at bounding box center [1234, 22] width 77 height 23
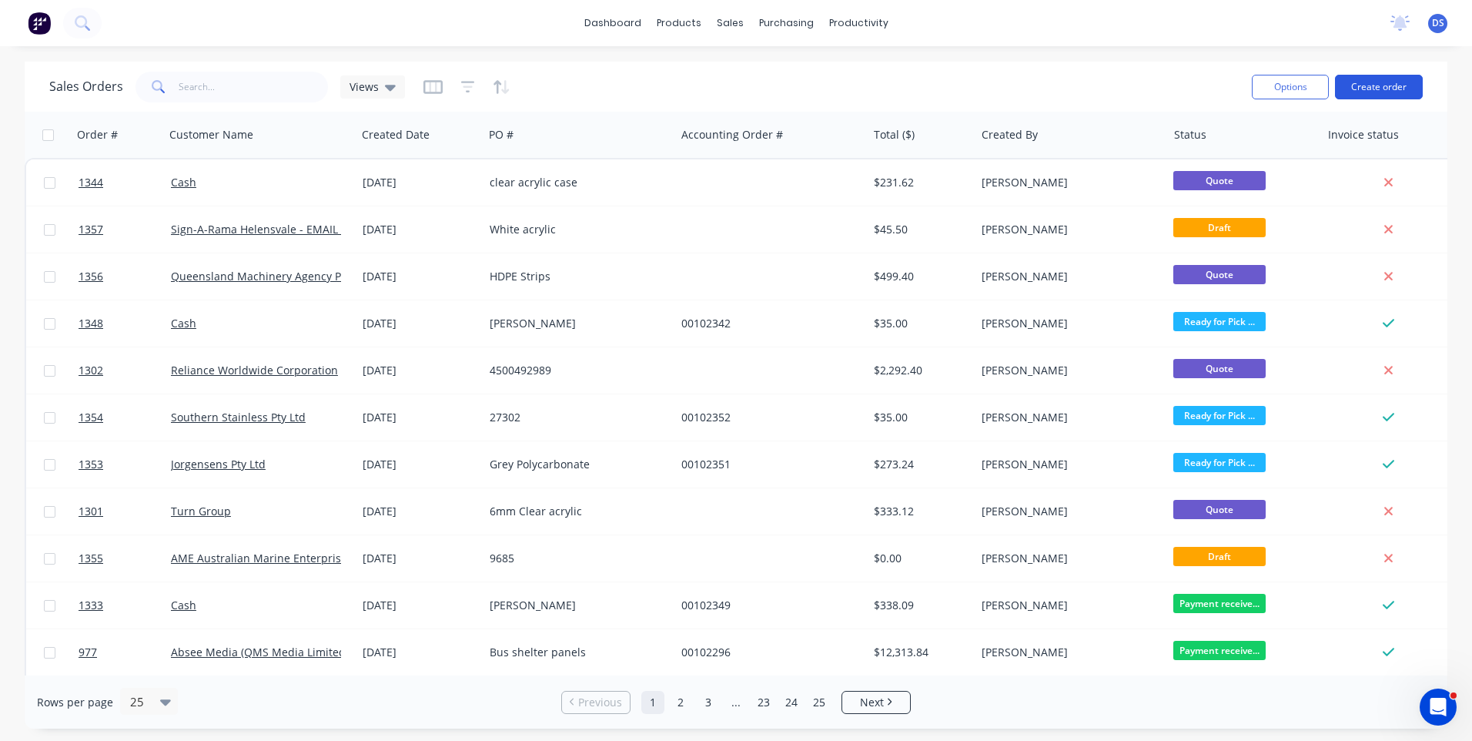
click at [1388, 85] on button "Create order" at bounding box center [1379, 87] width 88 height 25
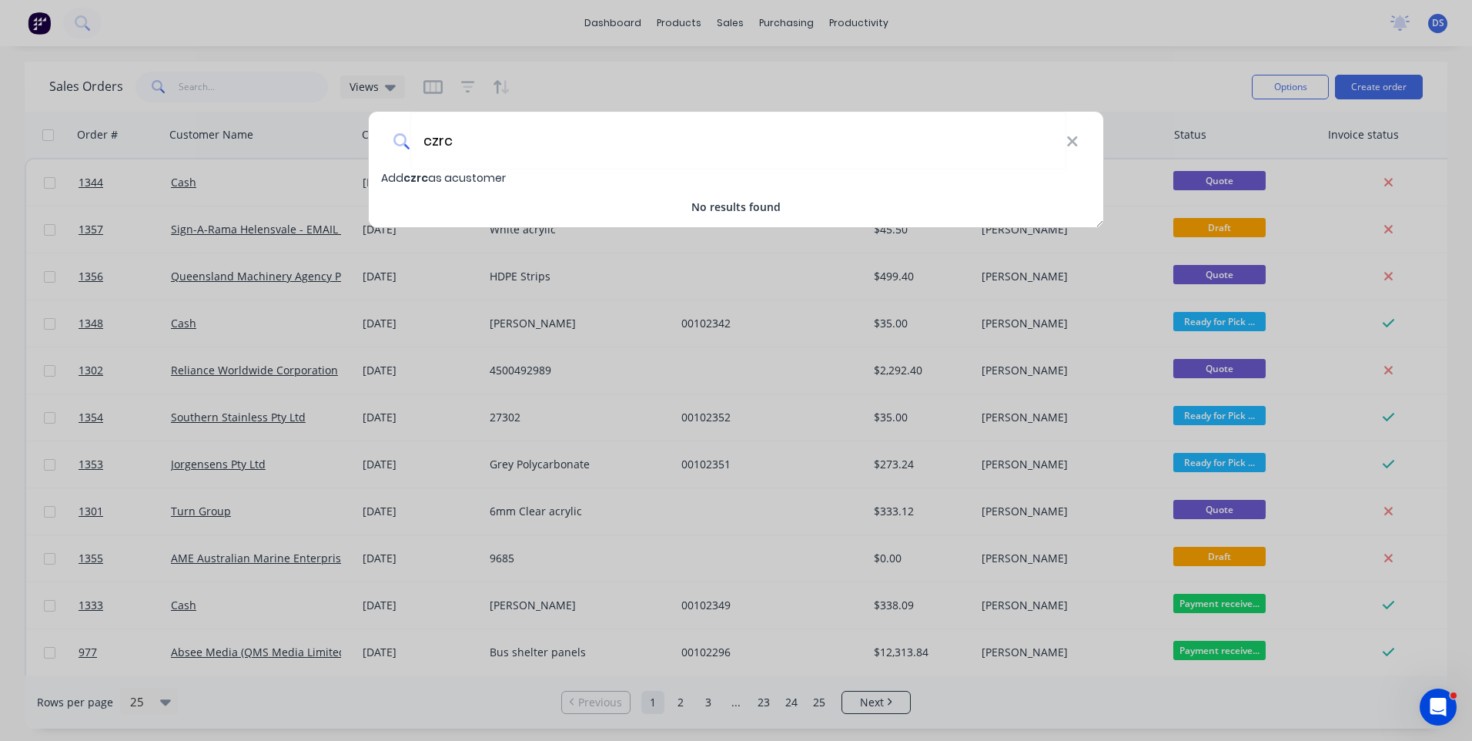
type input "czrc"
click at [479, 149] on input "czrc" at bounding box center [738, 141] width 656 height 58
type input "t"
type input "The Copper and Zinc"
drag, startPoint x: 495, startPoint y: 23, endPoint x: 517, endPoint y: 36, distance: 25.2
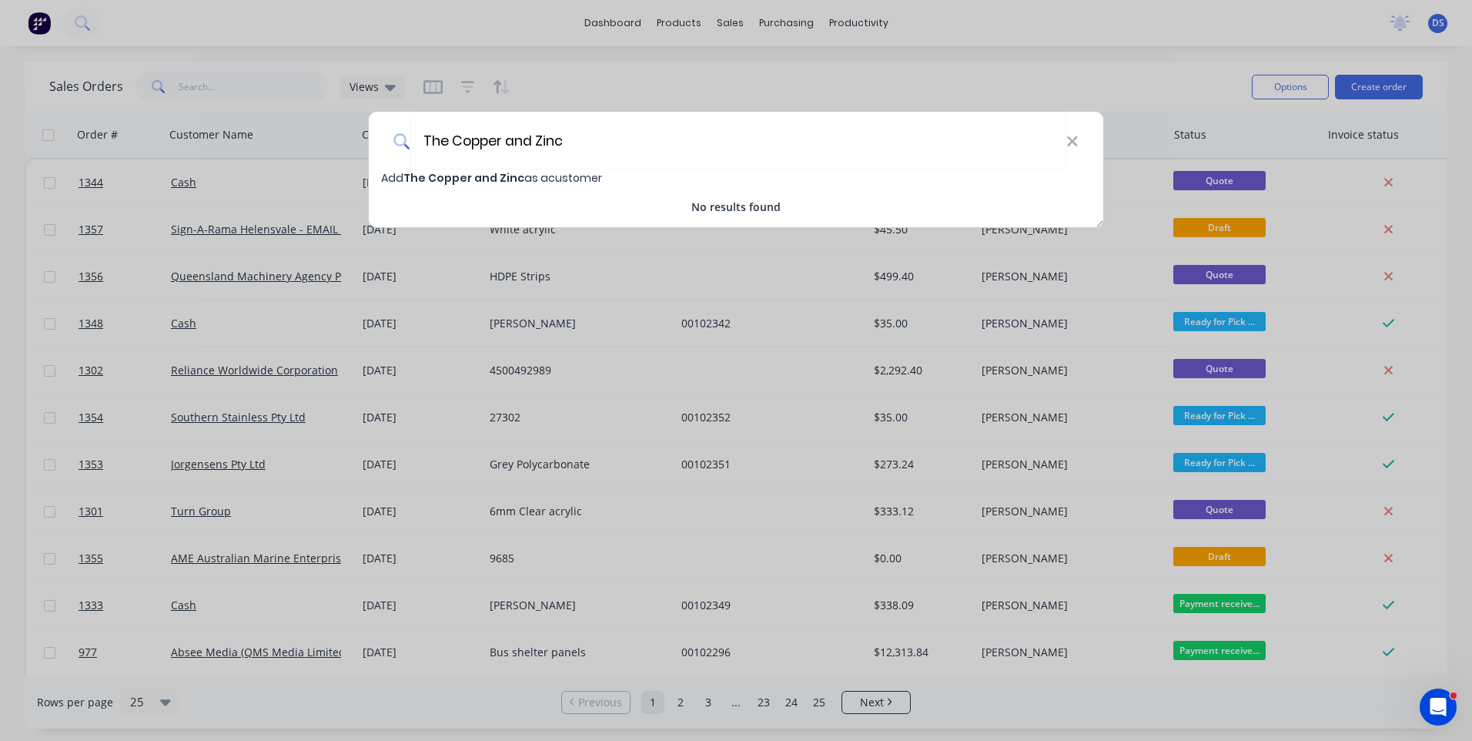
click at [495, 23] on div "The Copper and Zinc Add The Copper and Zinc as a customer No results found" at bounding box center [736, 370] width 1472 height 741
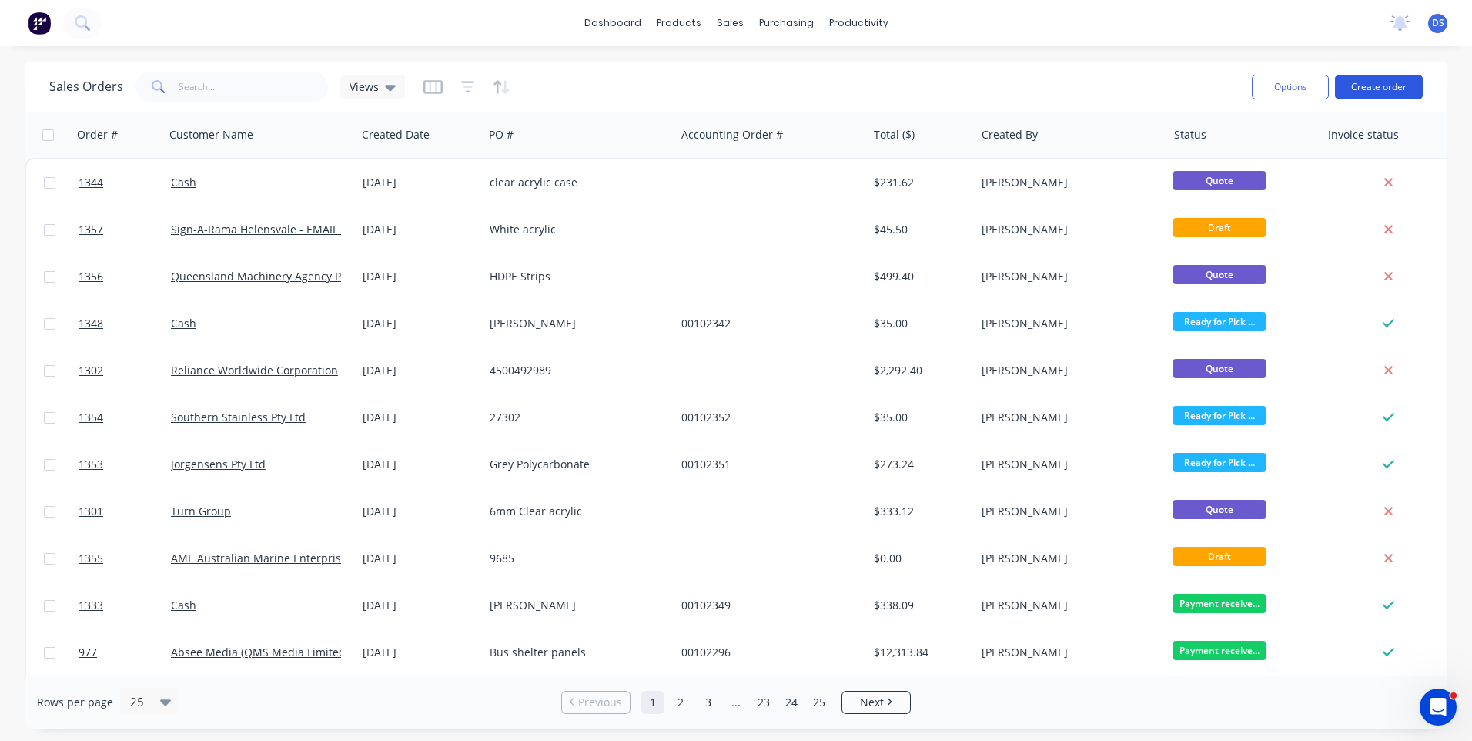
click at [1381, 88] on button "Create order" at bounding box center [1379, 87] width 88 height 25
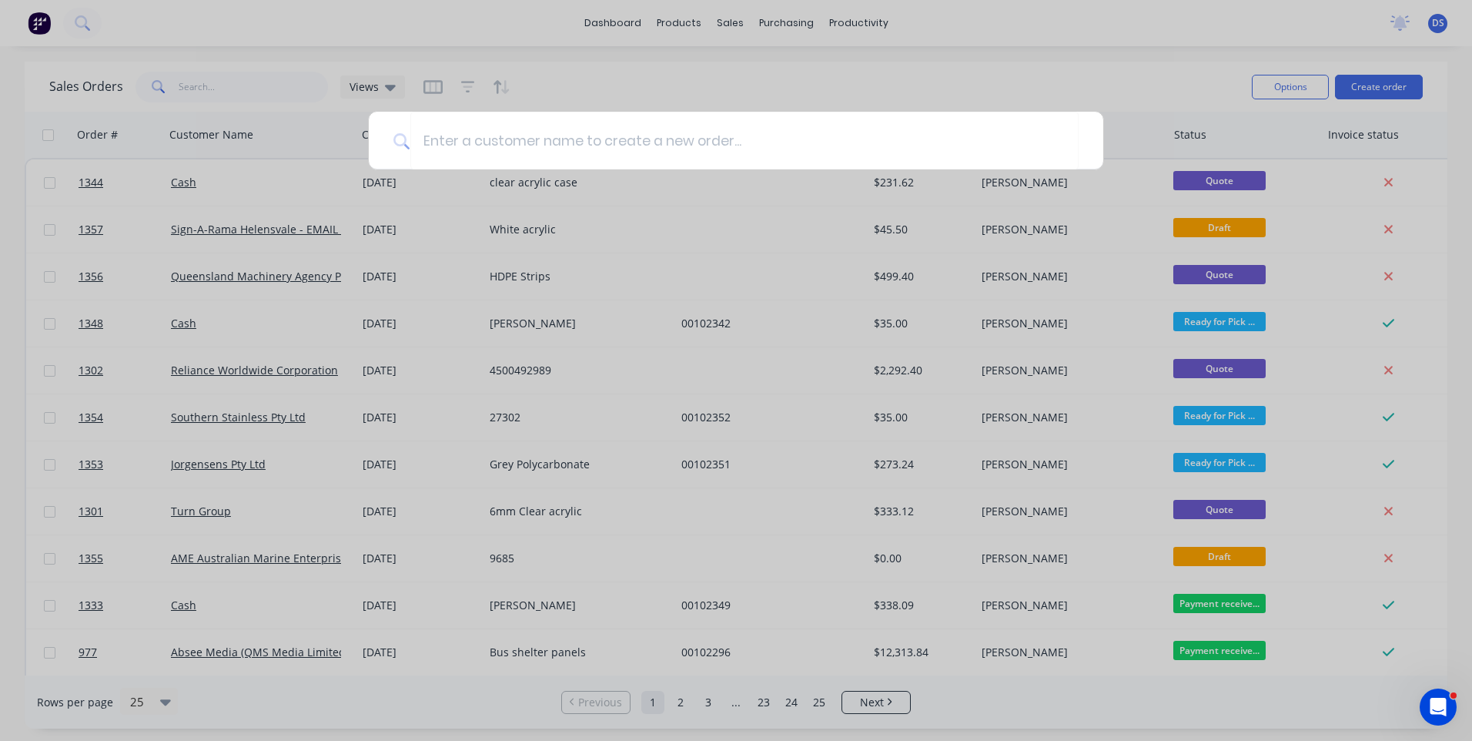
click at [1120, 74] on div at bounding box center [736, 370] width 1472 height 741
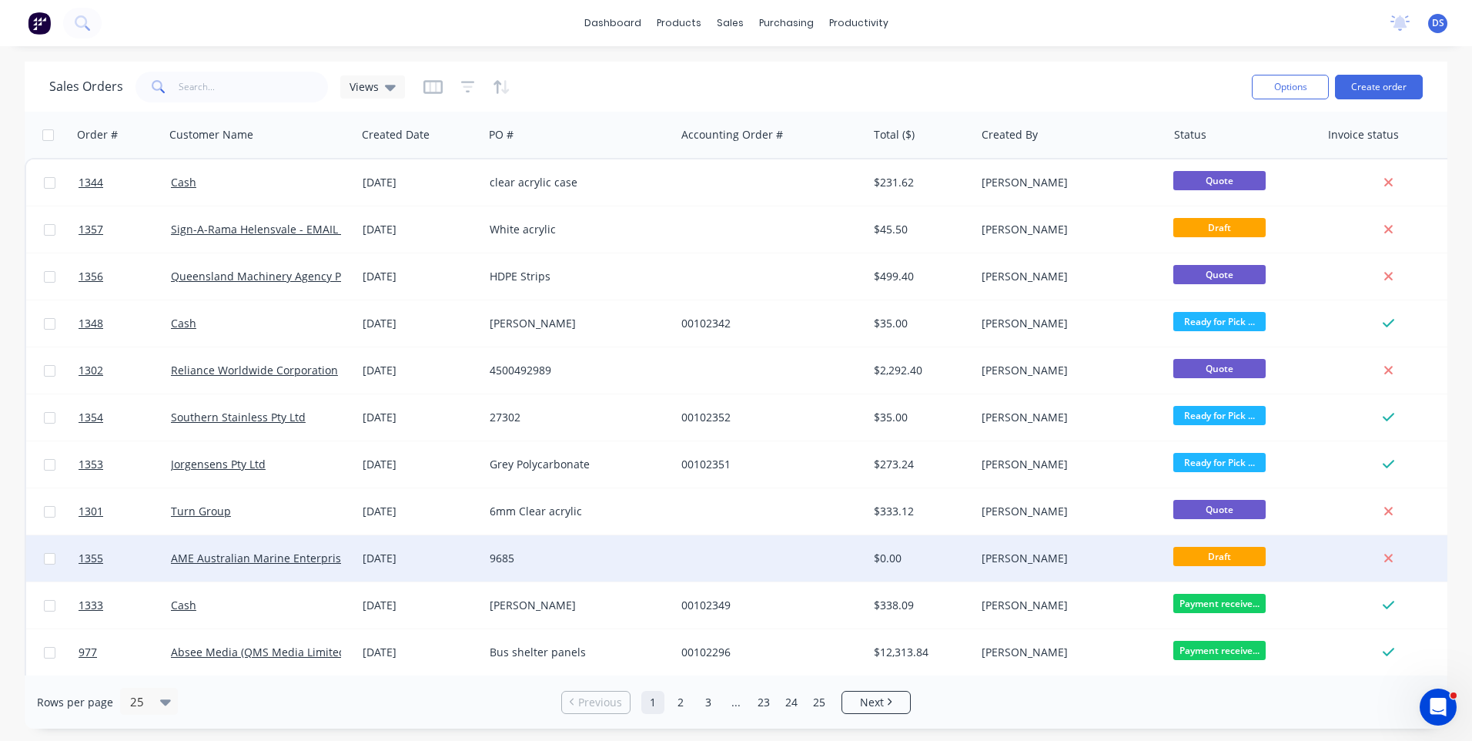
click at [517, 561] on div "9685" at bounding box center [575, 558] width 171 height 15
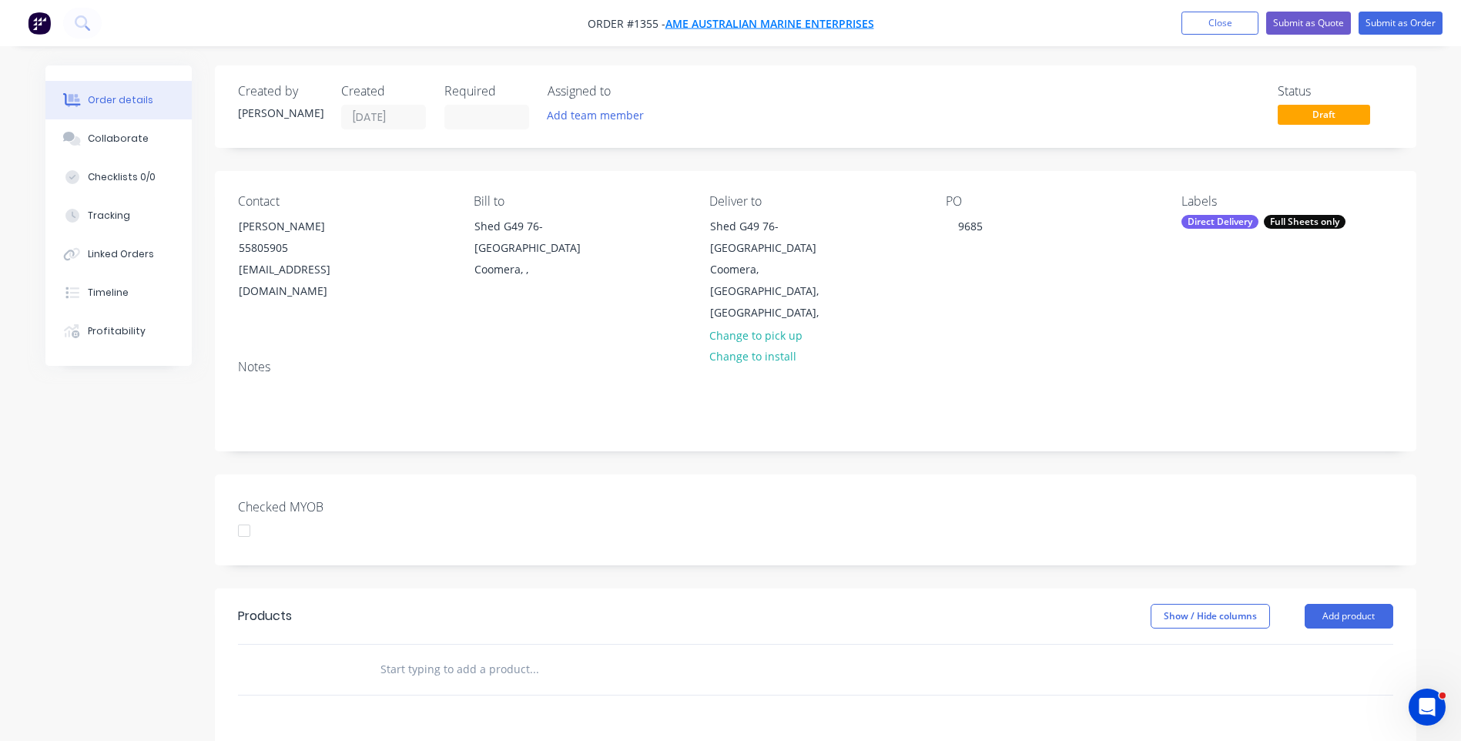
click at [855, 25] on span "AME Australian Marine Enterprises" at bounding box center [769, 23] width 209 height 15
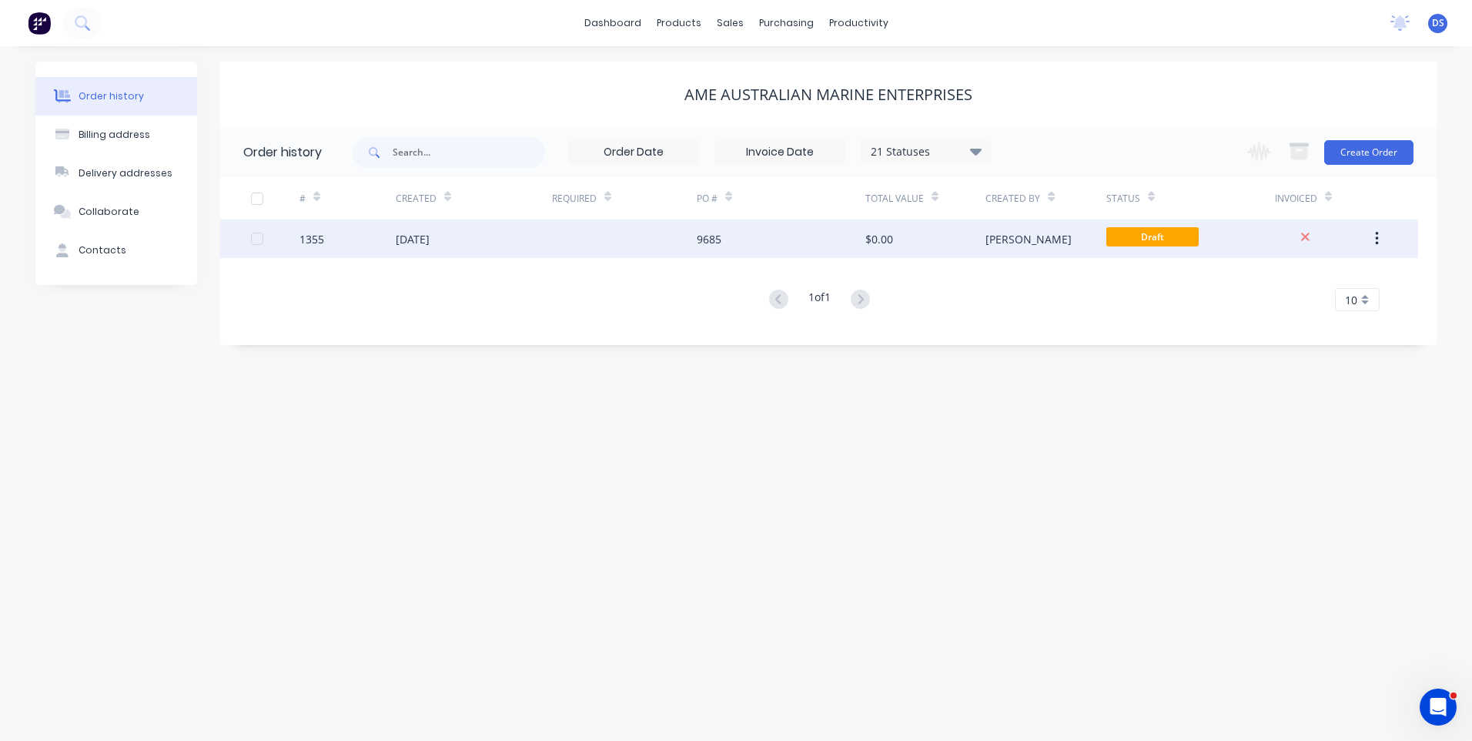
click at [469, 255] on div "[DATE]" at bounding box center [474, 238] width 156 height 38
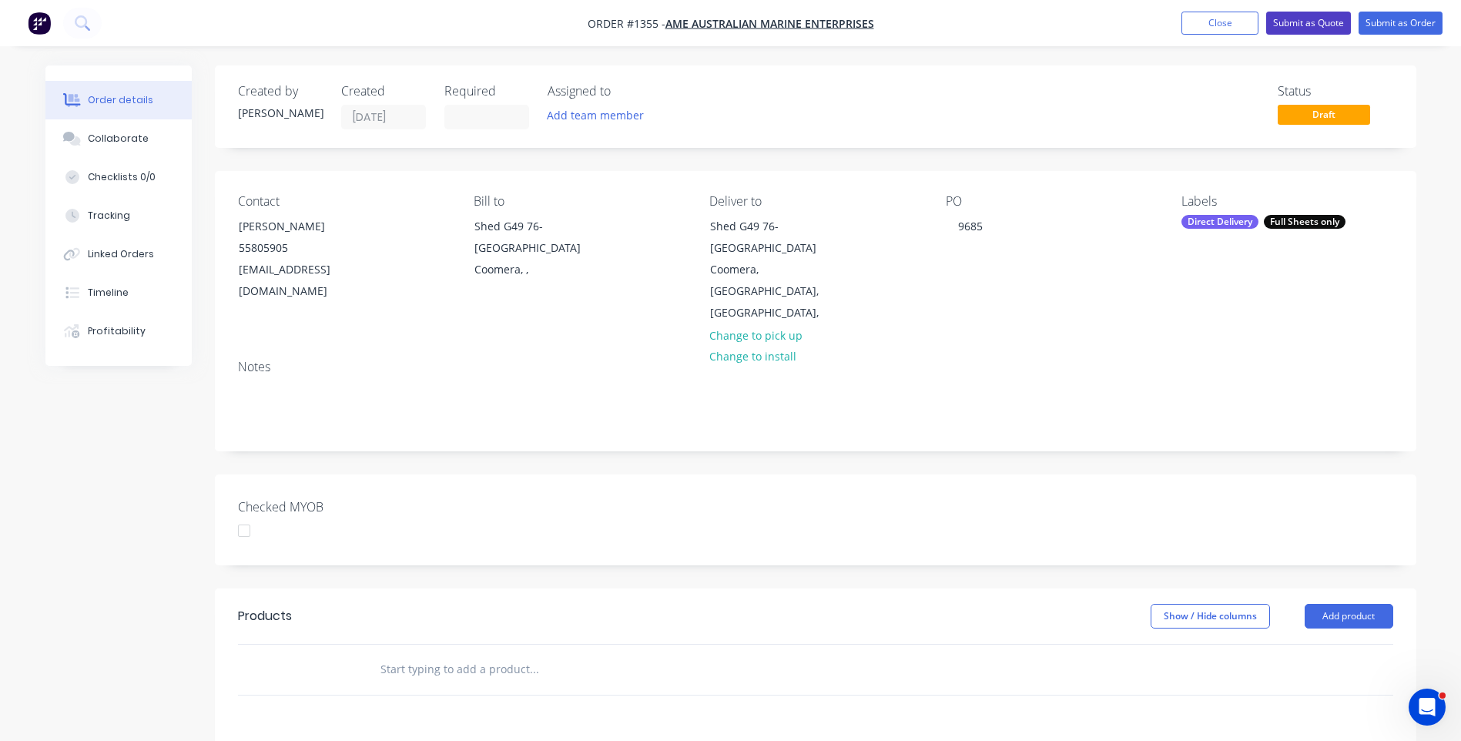
click at [1288, 27] on button "Submit as Quote" at bounding box center [1308, 23] width 85 height 23
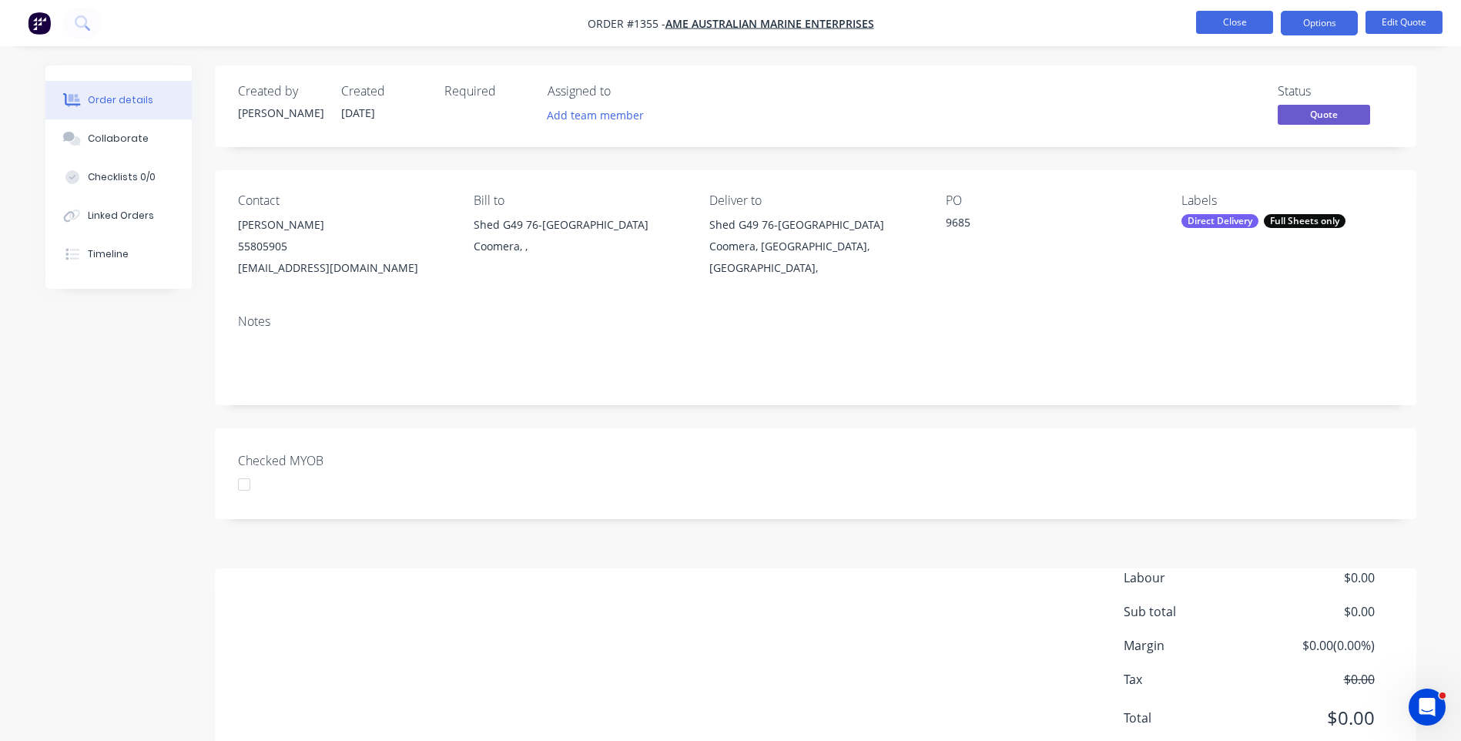
click at [1221, 23] on button "Close" at bounding box center [1234, 22] width 77 height 23
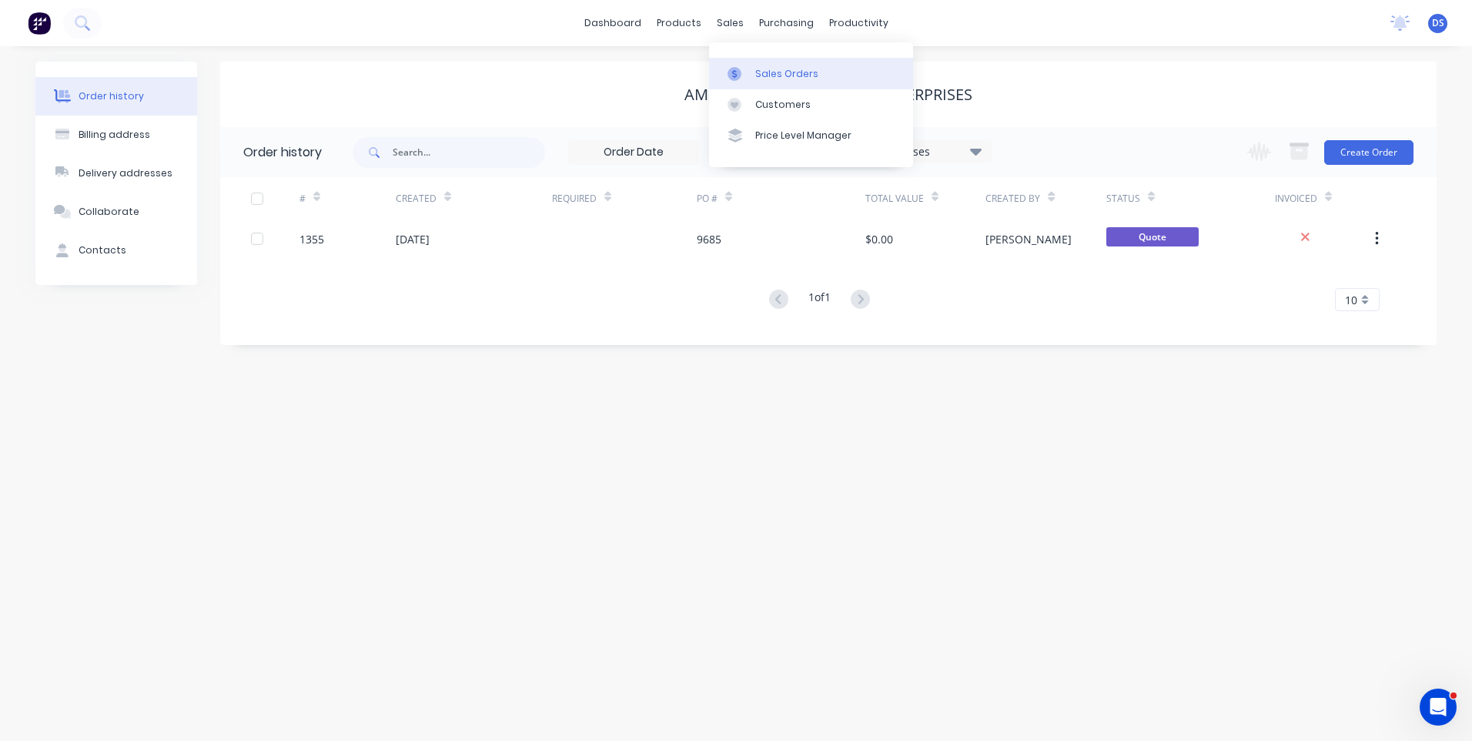
click at [779, 69] on div "Sales Orders" at bounding box center [786, 74] width 63 height 14
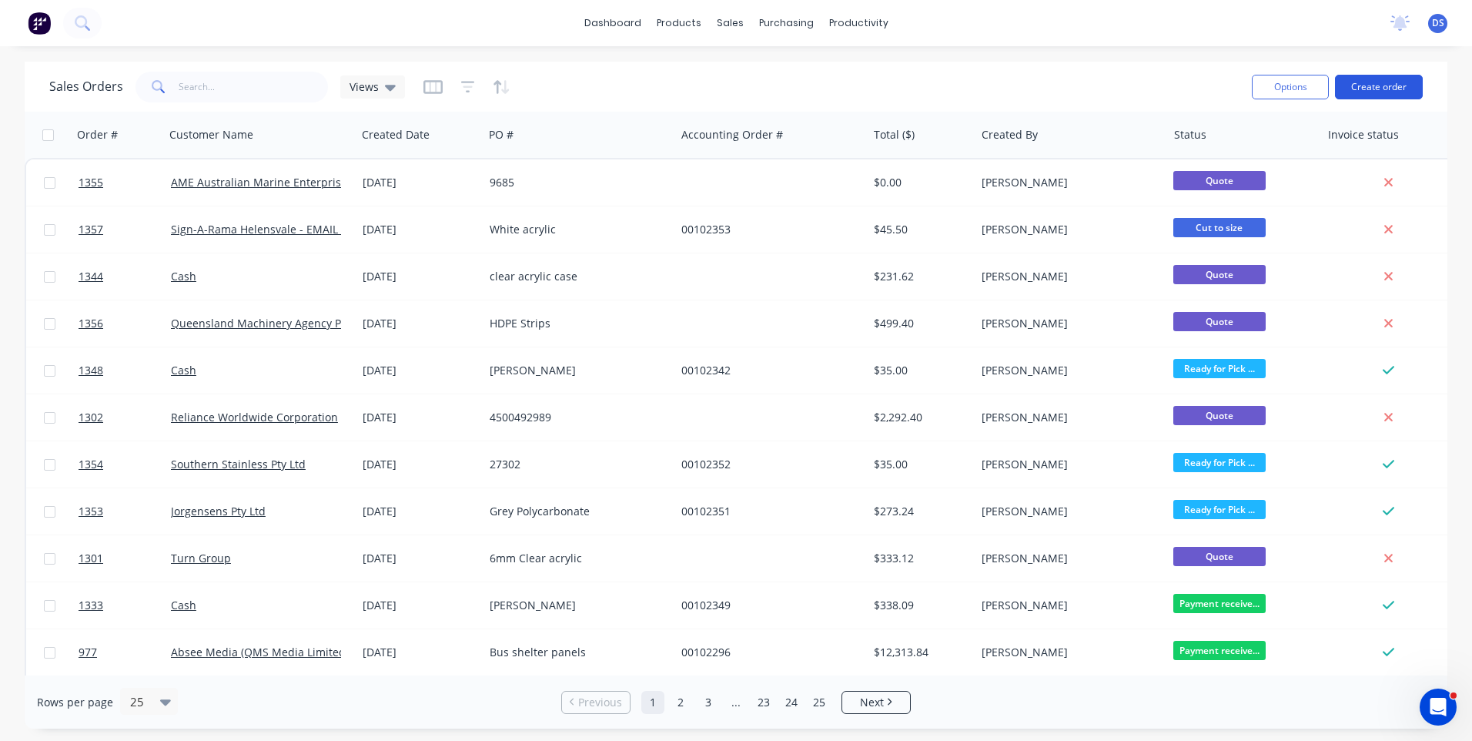
click at [1386, 85] on button "Create order" at bounding box center [1379, 87] width 88 height 25
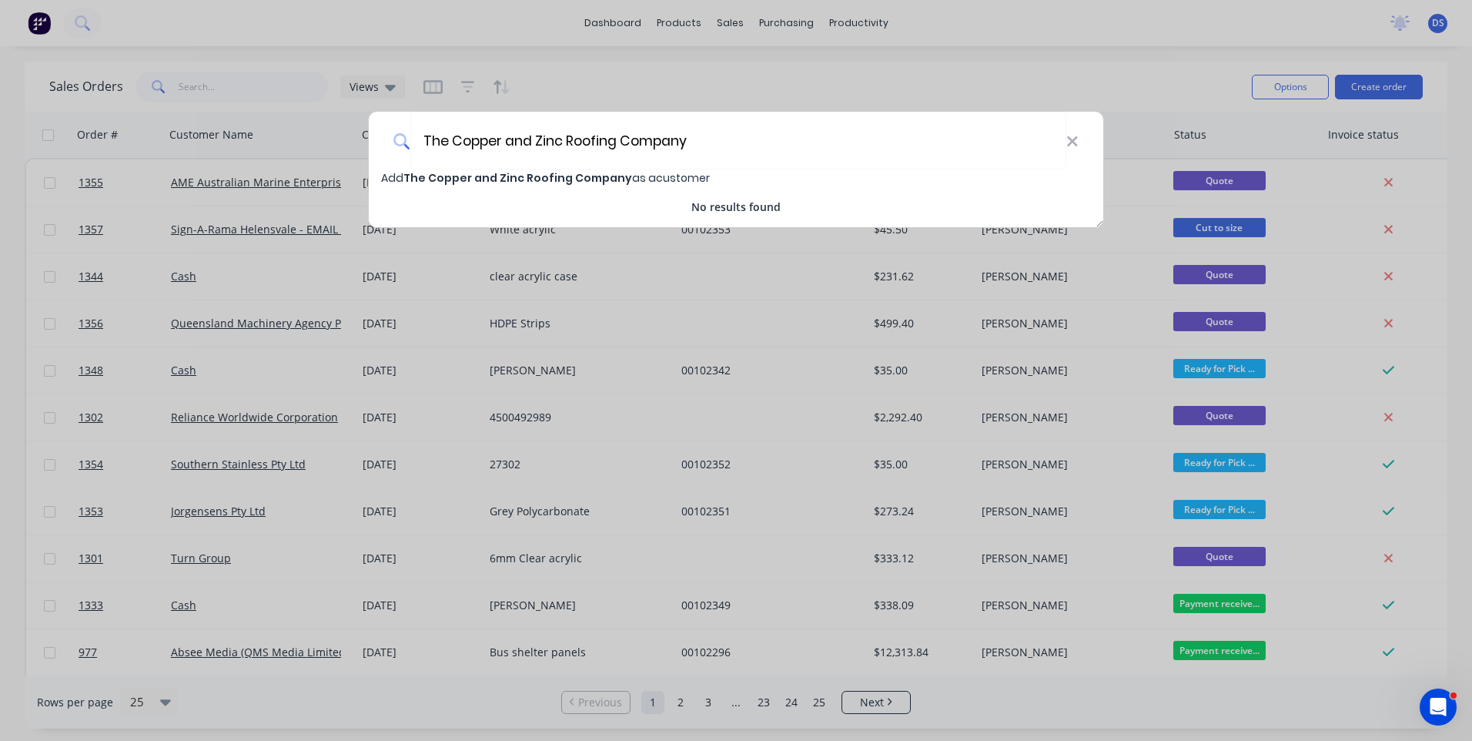
type input "The Copper and Zinc Roofing Company"
click at [513, 179] on span "The Copper and Zinc Roofing Company" at bounding box center [517, 177] width 229 height 15
select select "AU"
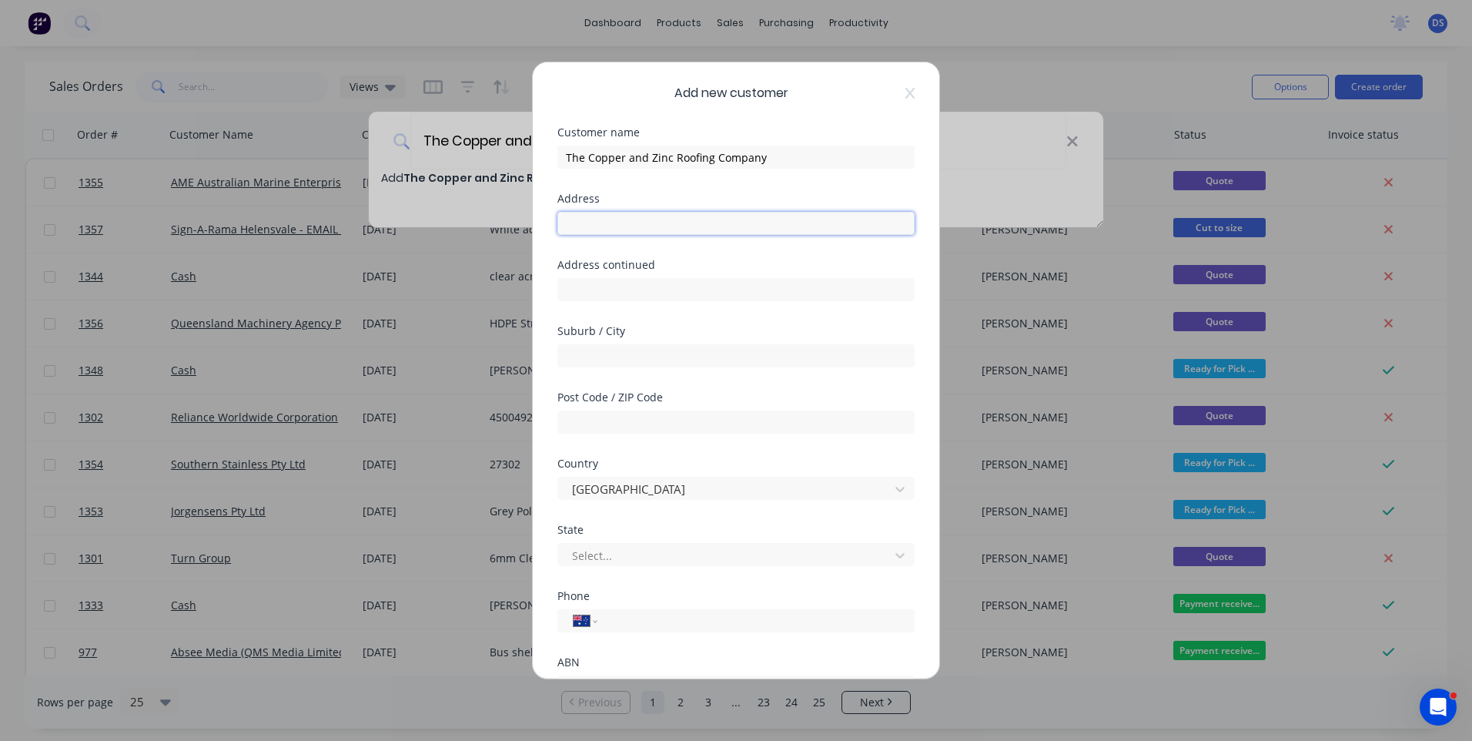
click at [625, 231] on input "text" at bounding box center [735, 223] width 357 height 23
click at [969, 32] on div "Add new customer Customer name The Copper and Zinc Roofing Company Address Addr…" at bounding box center [736, 370] width 1472 height 741
paste input "Unit 6/1-3 Jubilee Ave Warriewood, NSW 2102"
type input "Unit 6/1-3 Jubilee Ave Warriewood, NSW 2102"
click at [646, 417] on input "text" at bounding box center [735, 421] width 357 height 23
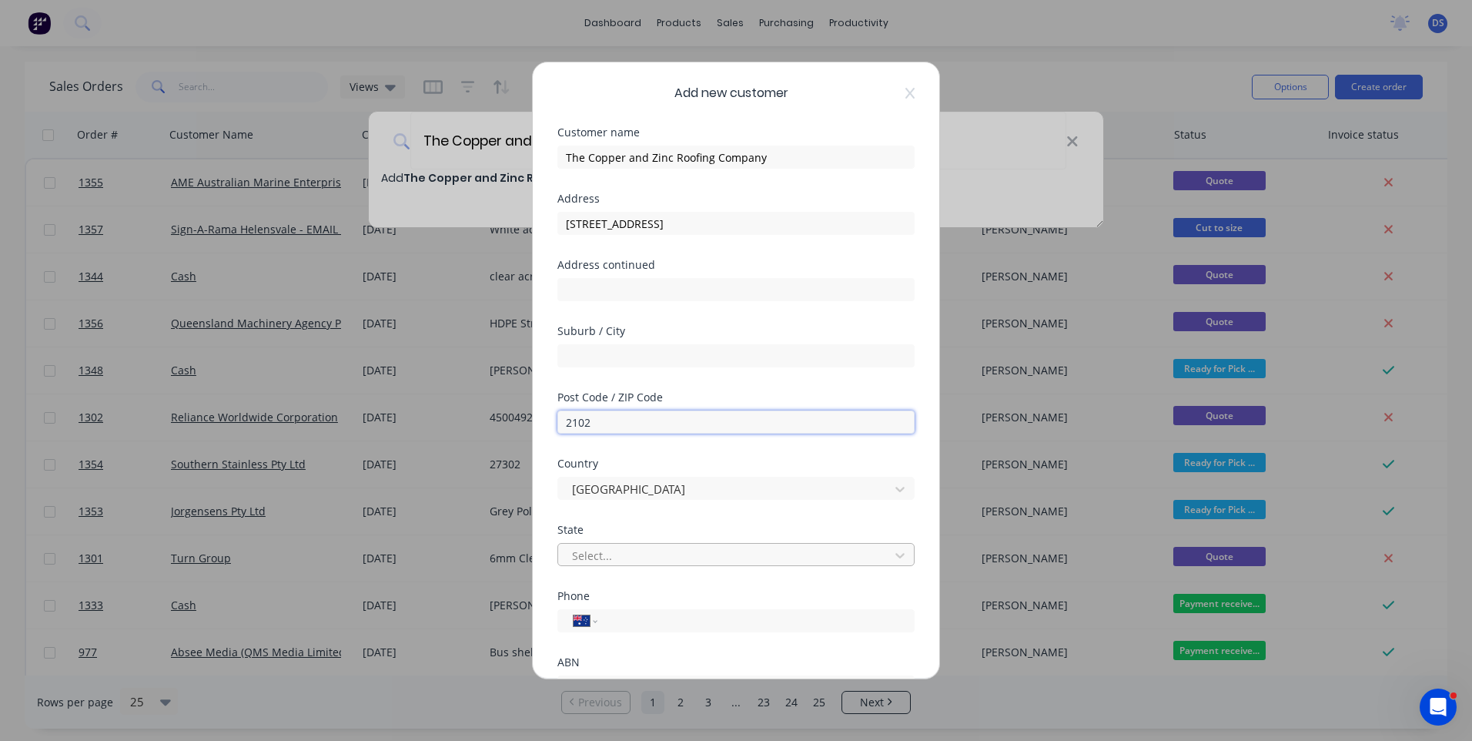
type input "2102"
click at [645, 557] on div at bounding box center [726, 555] width 311 height 19
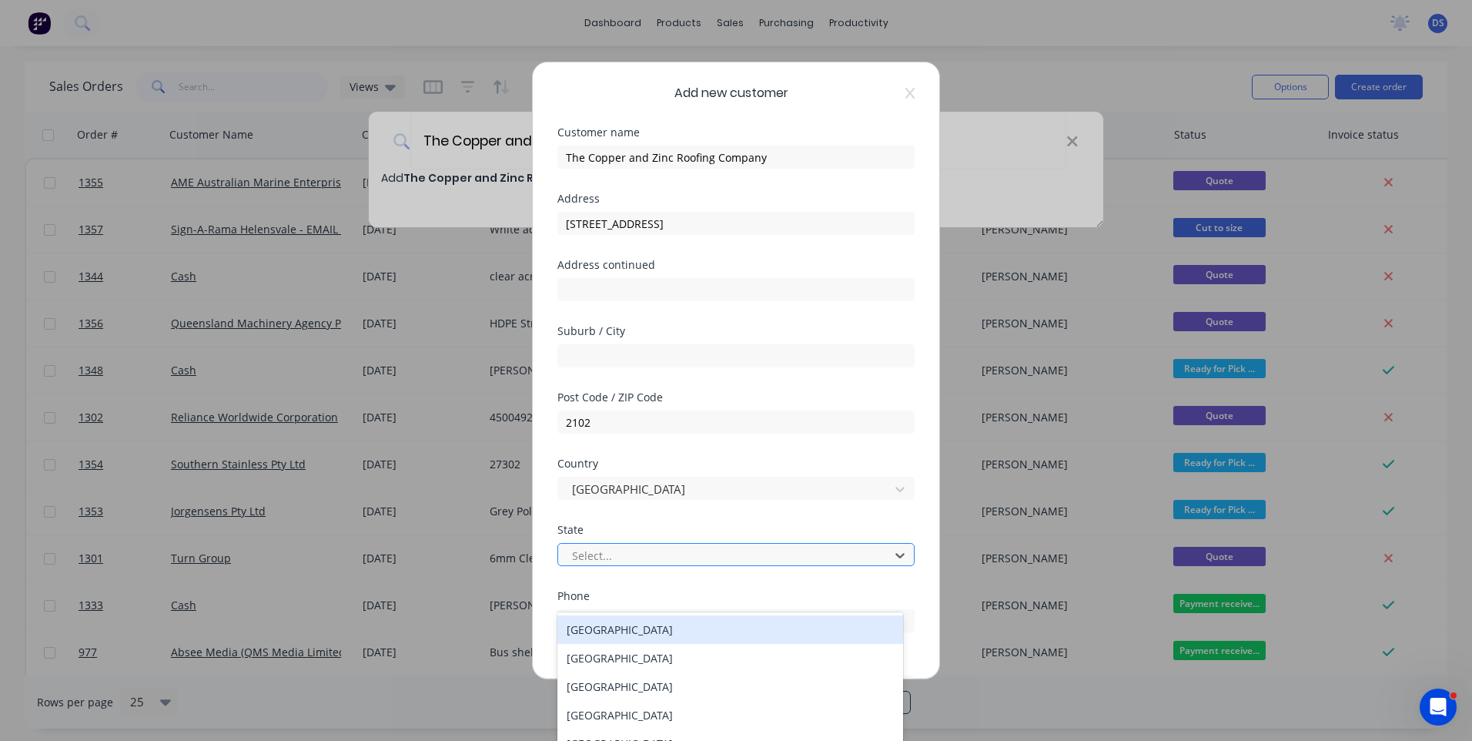
scroll to position [45, 0]
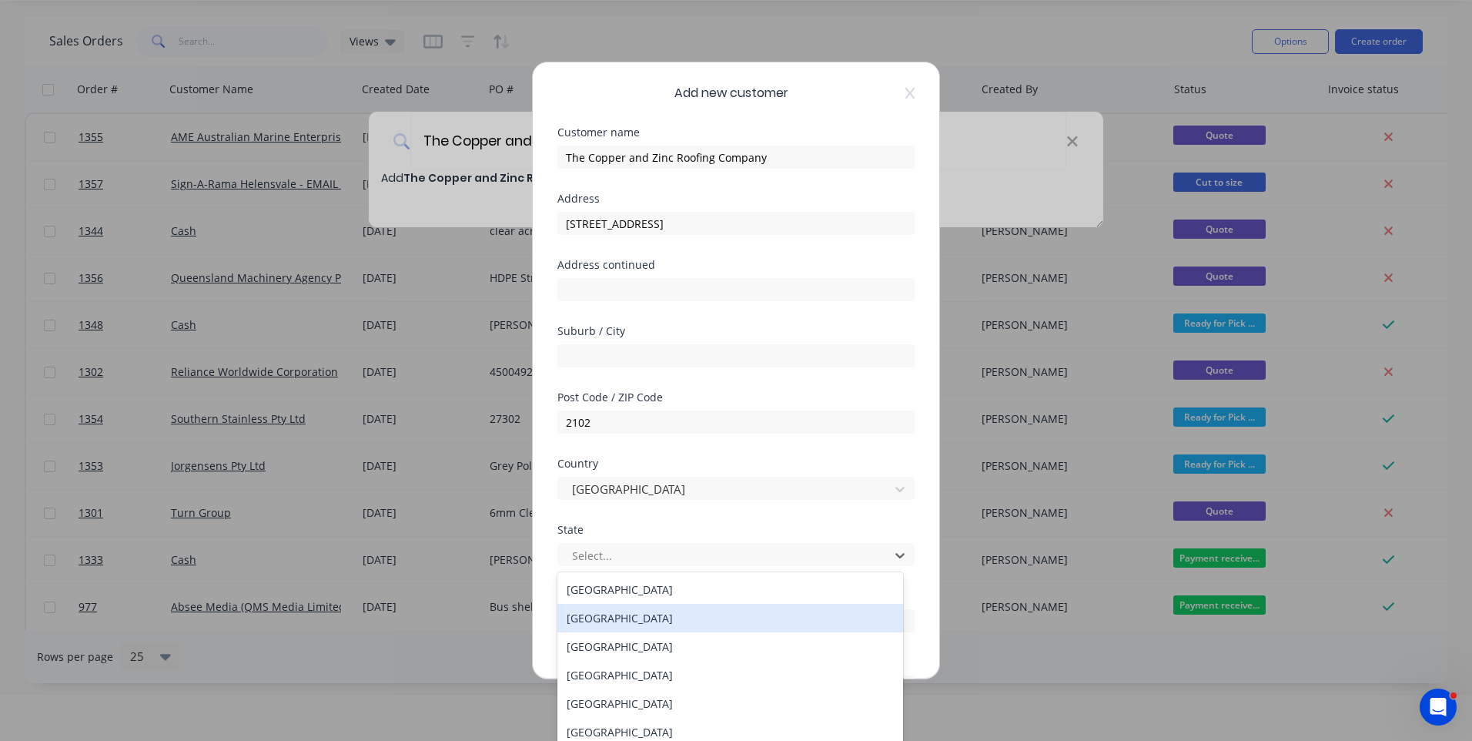
click at [628, 621] on div "New South Wales" at bounding box center [730, 618] width 346 height 28
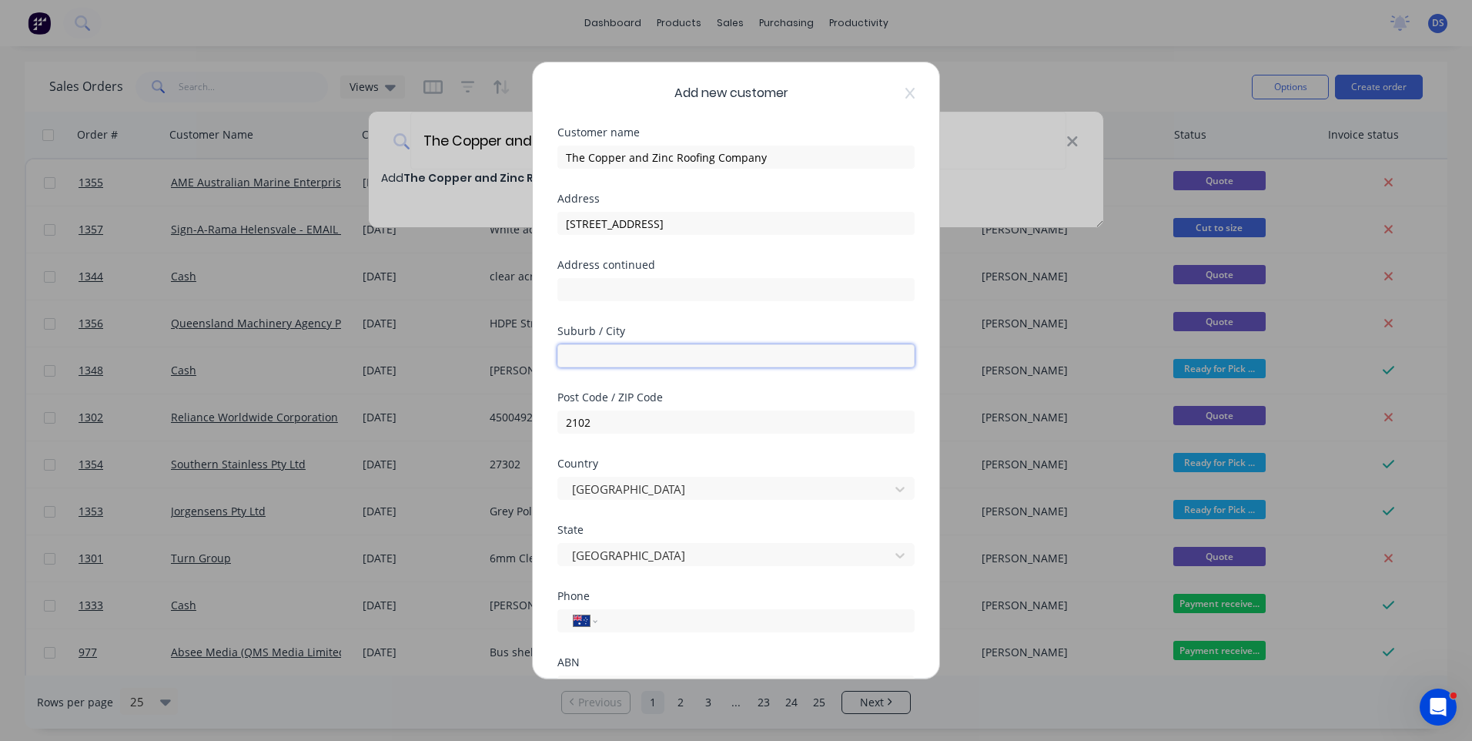
click at [623, 357] on input "text" at bounding box center [735, 355] width 357 height 23
type input "Warriewood"
drag, startPoint x: 801, startPoint y: 226, endPoint x: 675, endPoint y: 216, distance: 126.7
click at [675, 216] on input "Unit 6/1-3 Jubilee Ave Warriewood, NSW 2102" at bounding box center [735, 223] width 357 height 23
type input "[STREET_ADDRESS]"
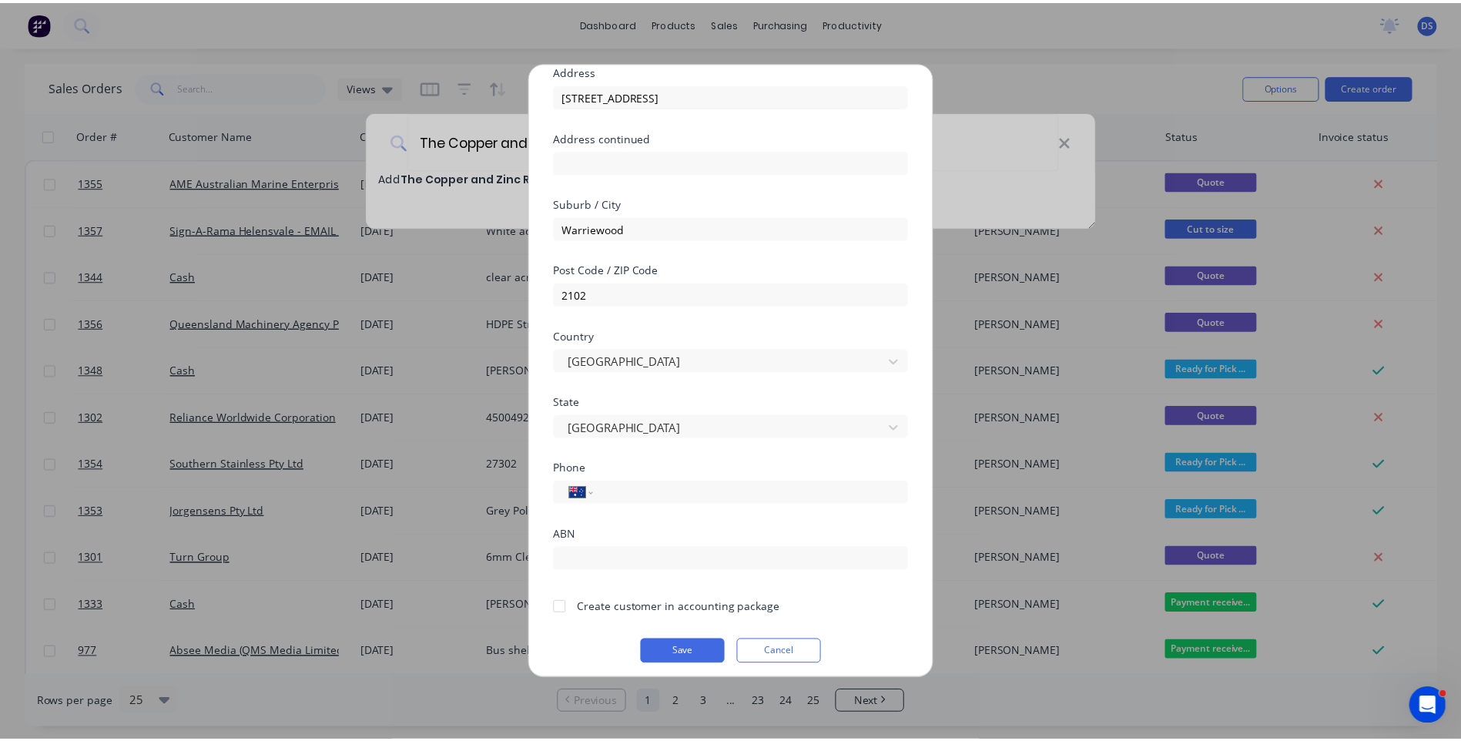
scroll to position [136, 0]
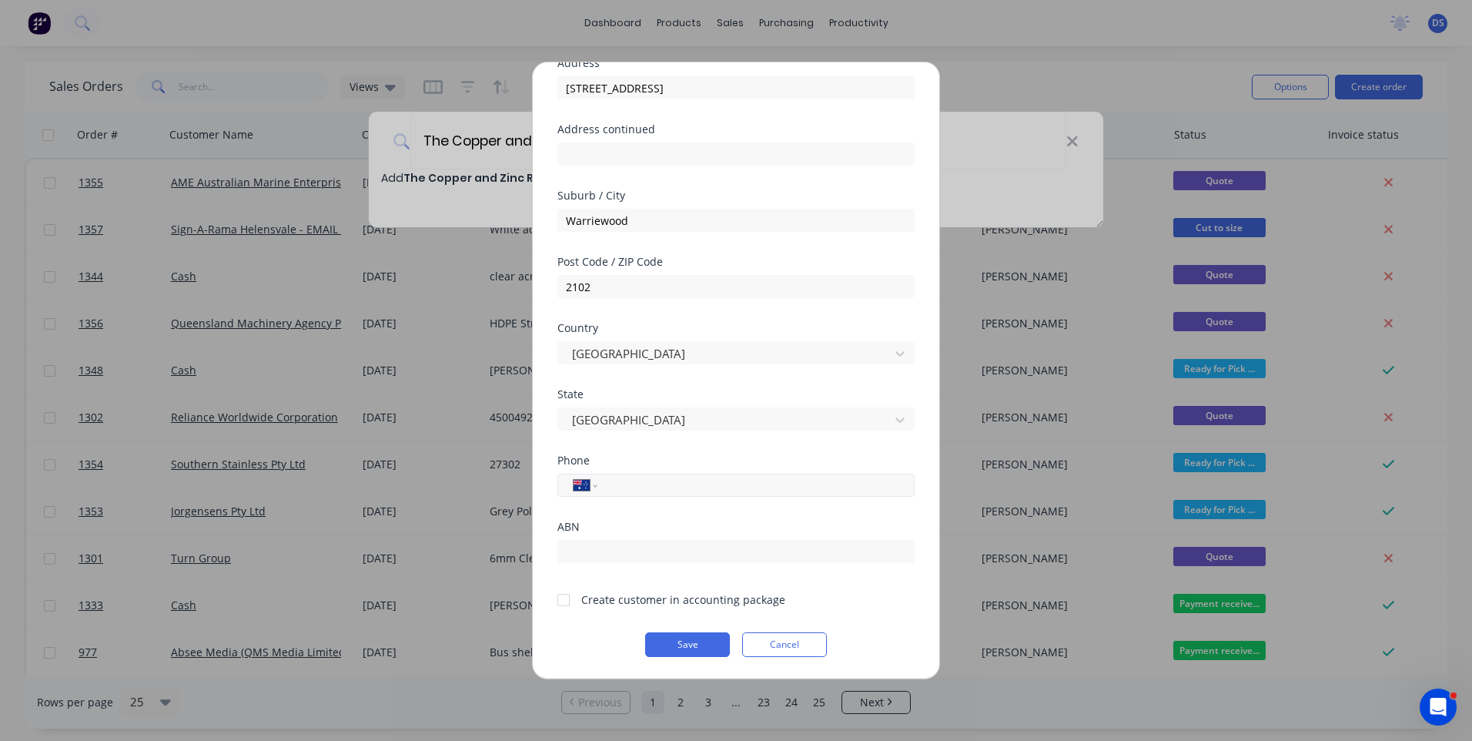
click at [684, 491] on input "tel" at bounding box center [753, 486] width 290 height 18
click at [474, 695] on div "Add new customer Customer name The Copper and Zinc Roofing Company Address Unit…" at bounding box center [736, 370] width 1472 height 741
click at [366, 705] on div "Add new customer Customer name The Copper and Zinc Roofing Company Address Unit…" at bounding box center [736, 370] width 1472 height 741
paste input "0450 775 660"
type input "0450 775 660"
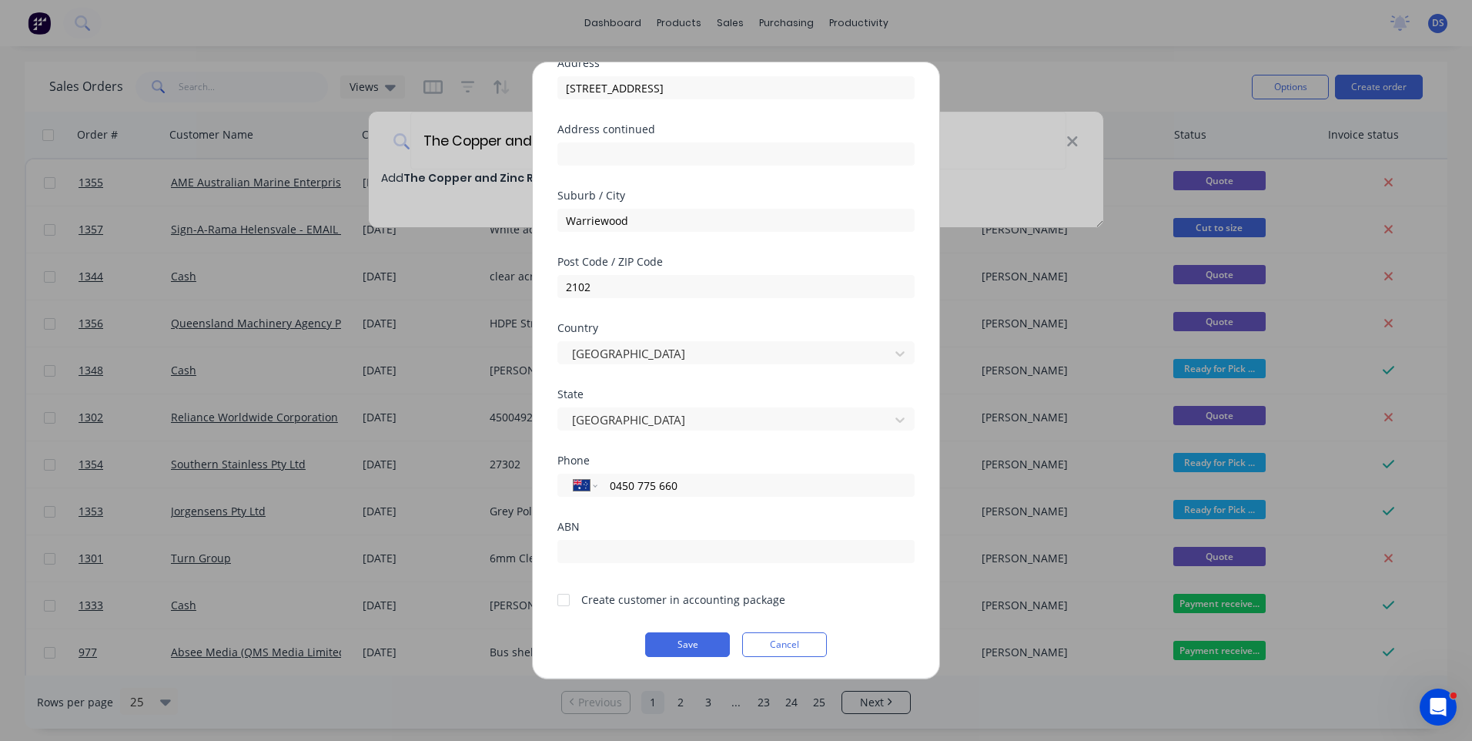
click at [563, 602] on div at bounding box center [563, 599] width 31 height 31
click at [690, 645] on button "Save" at bounding box center [687, 644] width 85 height 25
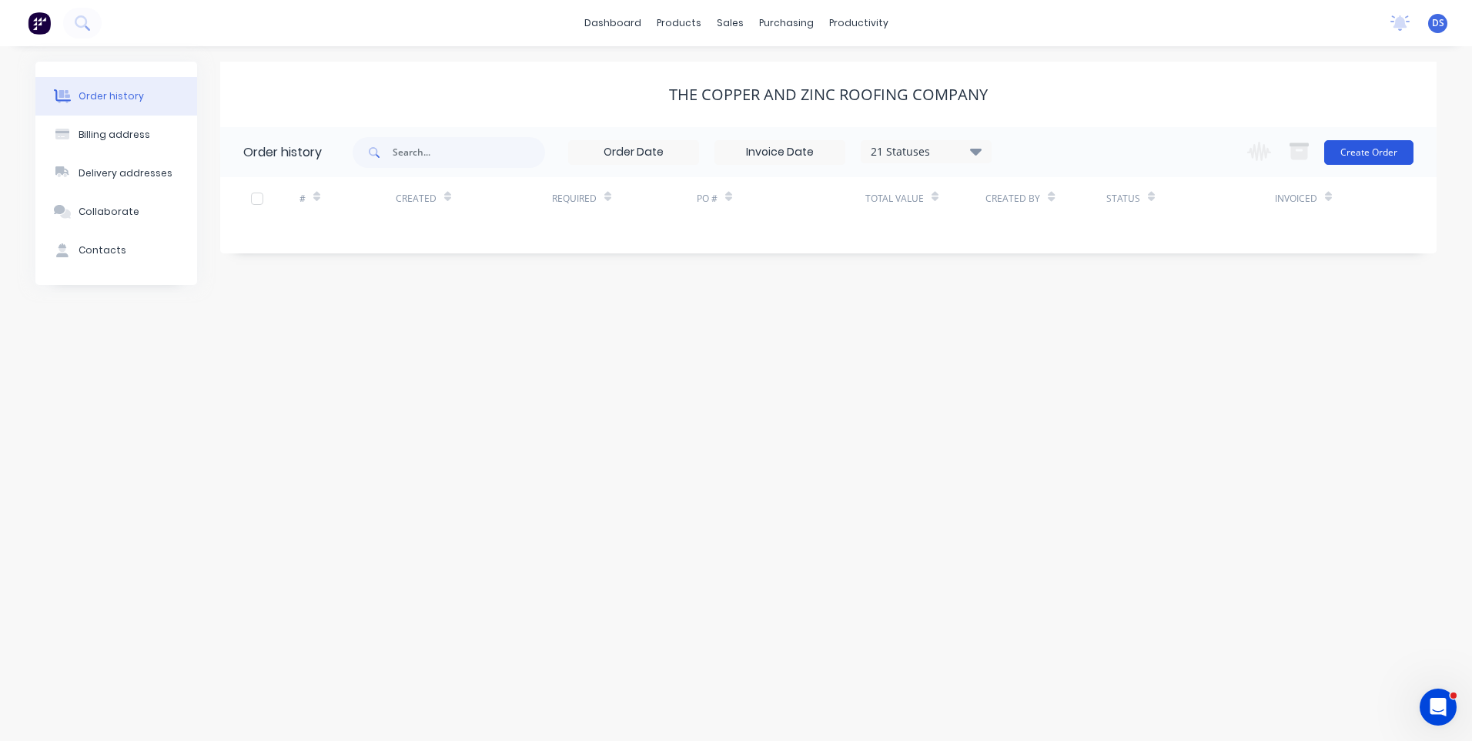
click at [1381, 153] on button "Create Order" at bounding box center [1368, 152] width 89 height 25
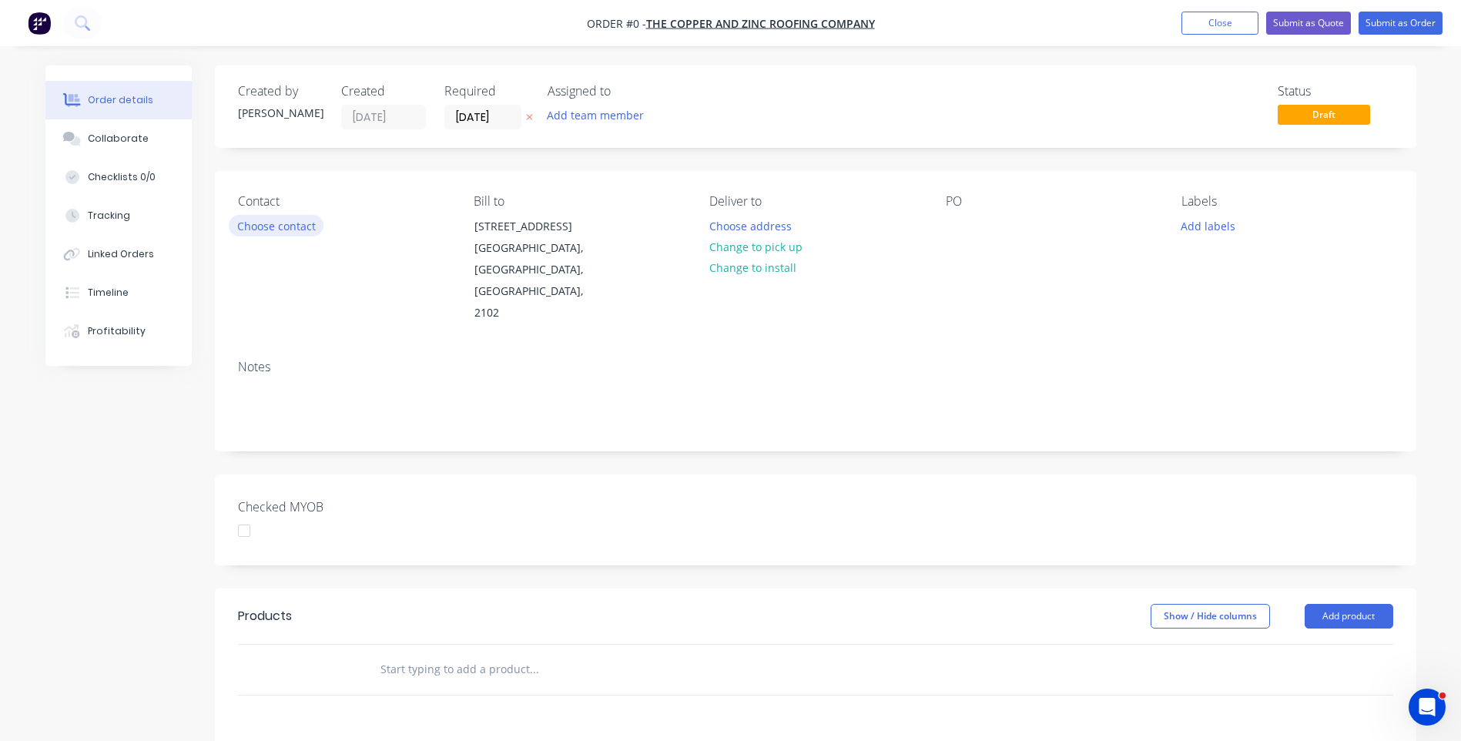
click at [286, 223] on button "Choose contact" at bounding box center [276, 225] width 95 height 21
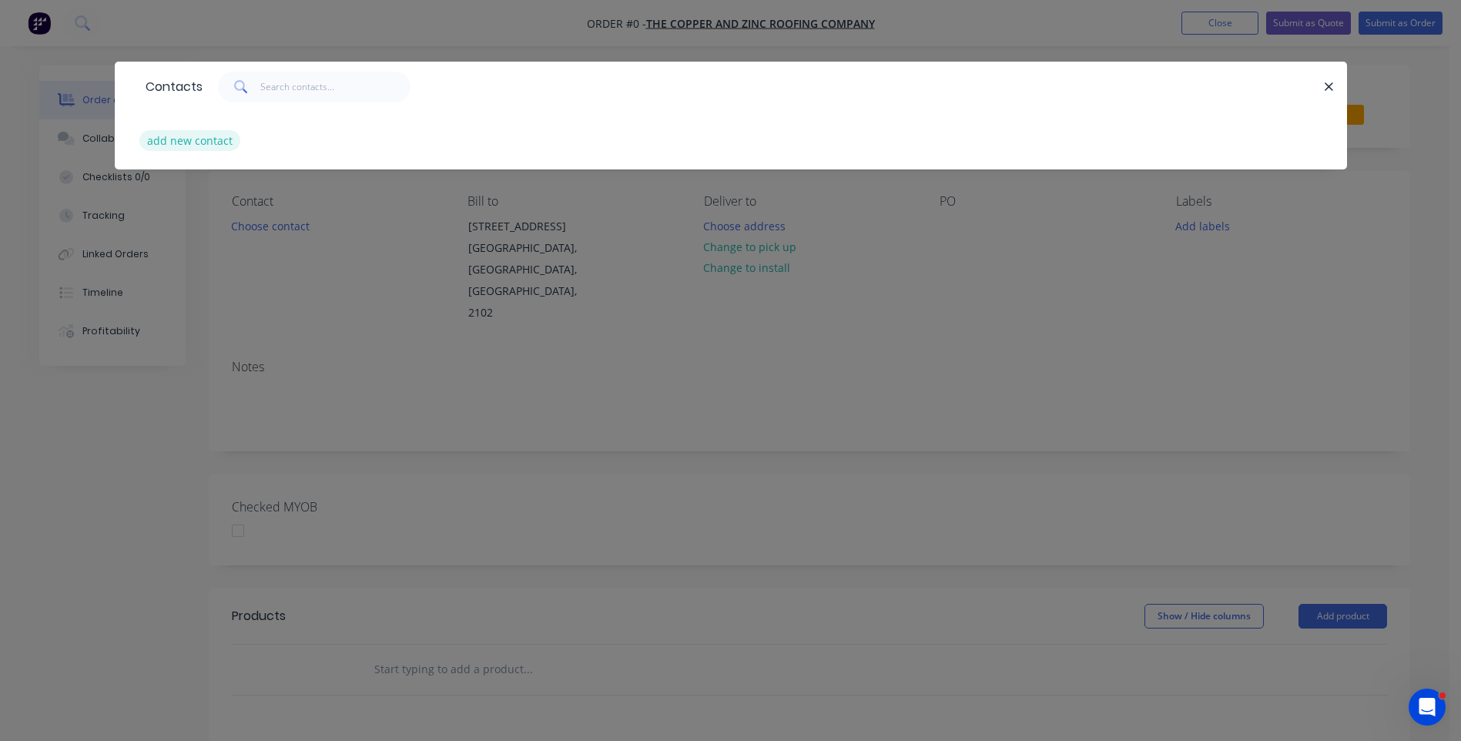
click at [188, 146] on button "add new contact" at bounding box center [190, 140] width 102 height 21
select select "AU"
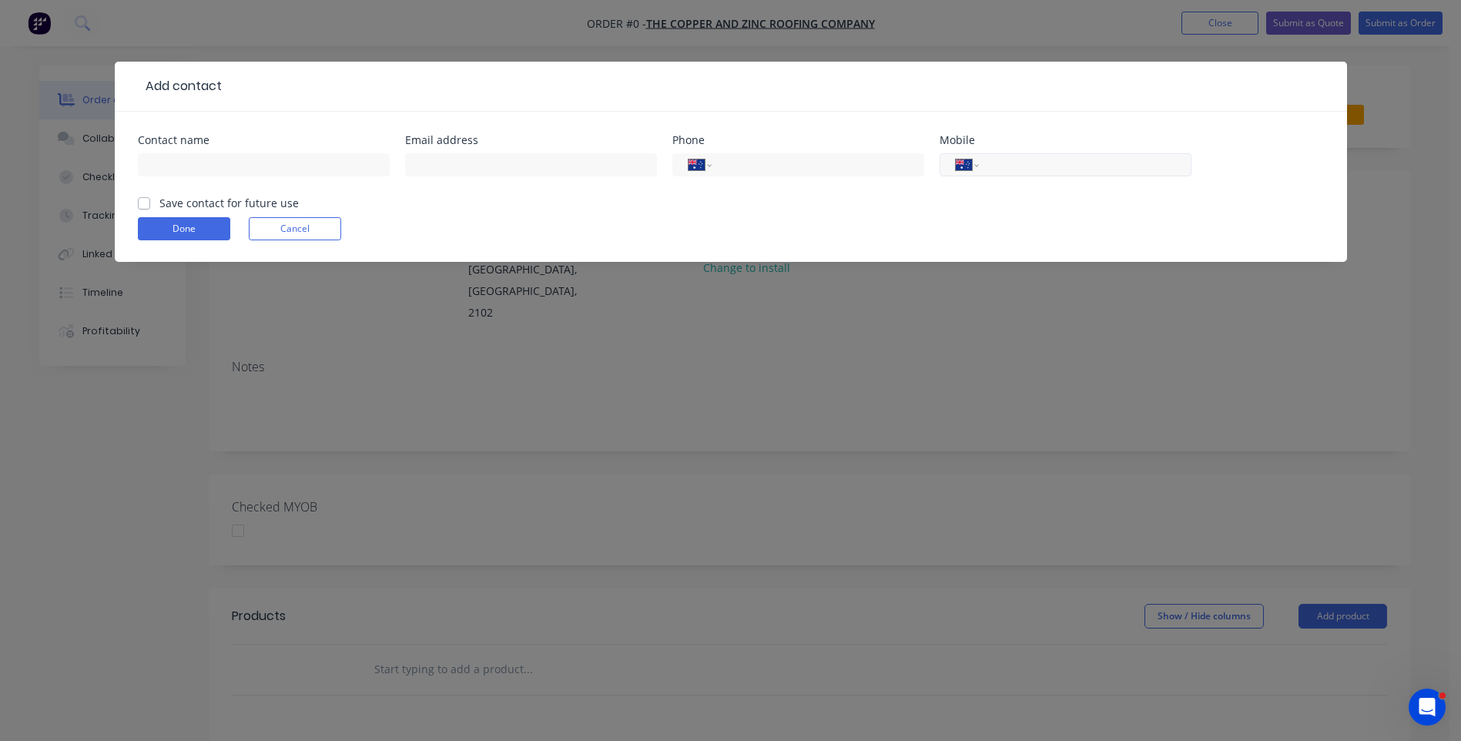
paste input "0450 775 660"
type input "0450 775 660"
click at [246, 161] on input "text" at bounding box center [264, 164] width 252 height 23
type input "[PERSON_NAME]"
click at [469, 159] on input "text" at bounding box center [531, 164] width 252 height 23
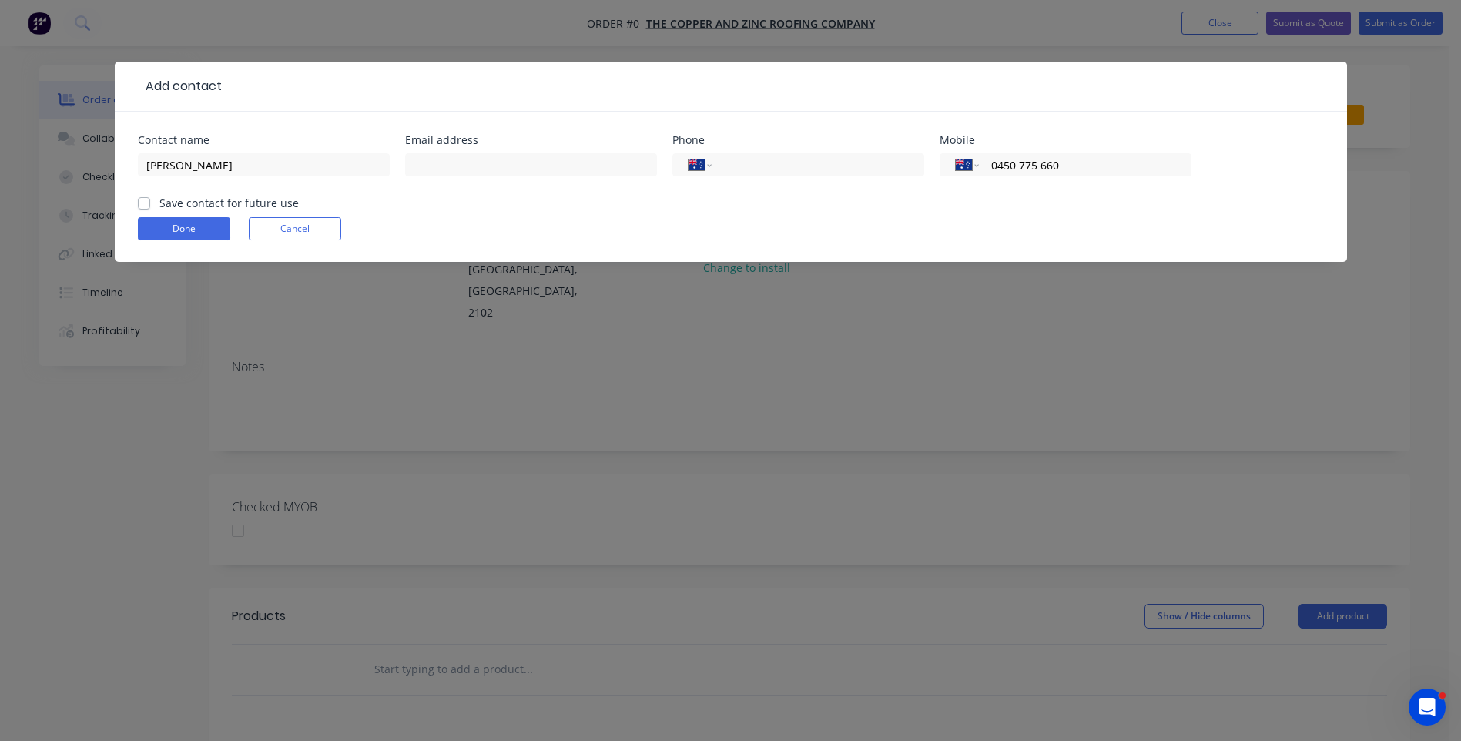
click at [252, 85] on div at bounding box center [773, 86] width 1102 height 18
click at [442, 174] on input "text" at bounding box center [531, 164] width 252 height 23
type input "[EMAIL_ADDRESS][DOMAIN_NAME]"
click at [159, 203] on label "Save contact for future use" at bounding box center [228, 203] width 139 height 16
click at [139, 203] on input "Save contact for future use" at bounding box center [144, 202] width 12 height 15
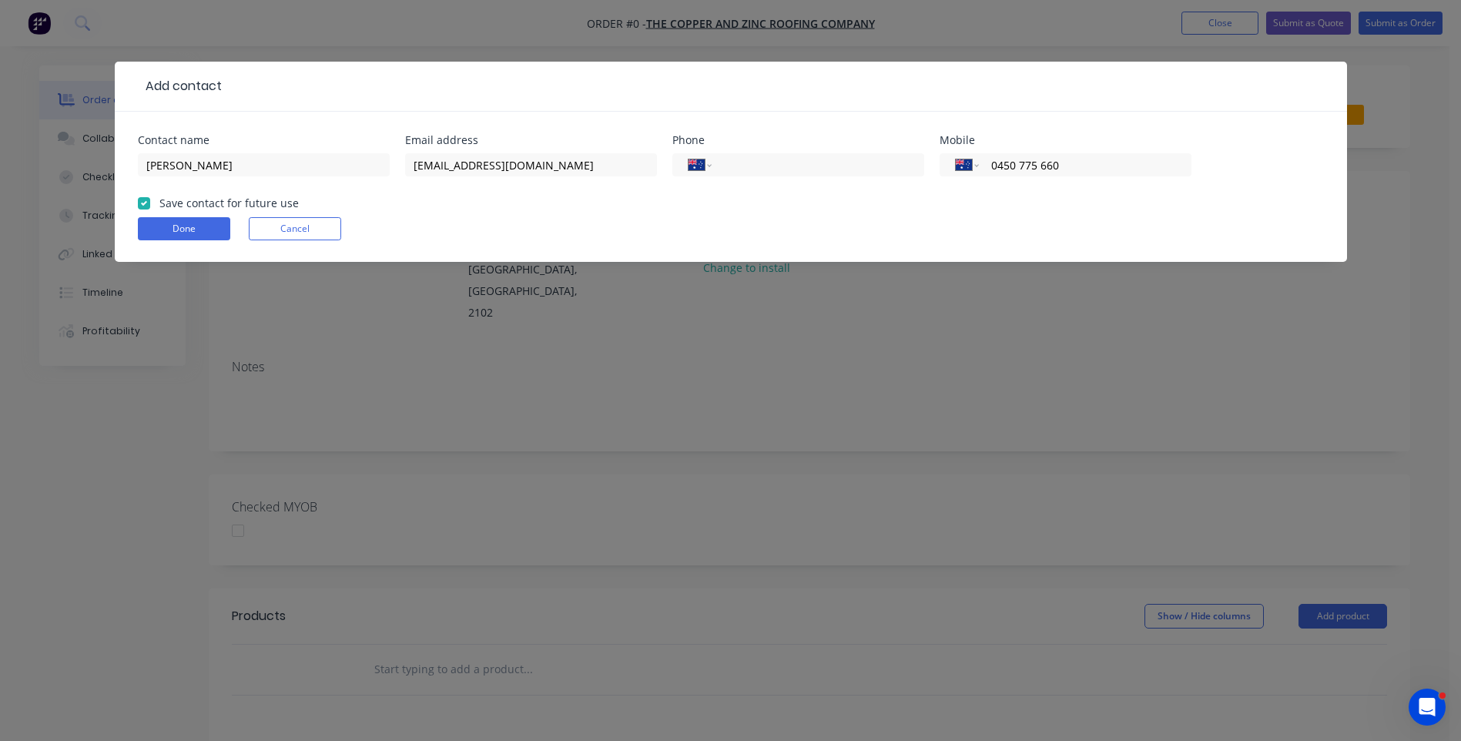
checkbox input "true"
click at [192, 229] on button "Done" at bounding box center [184, 228] width 92 height 23
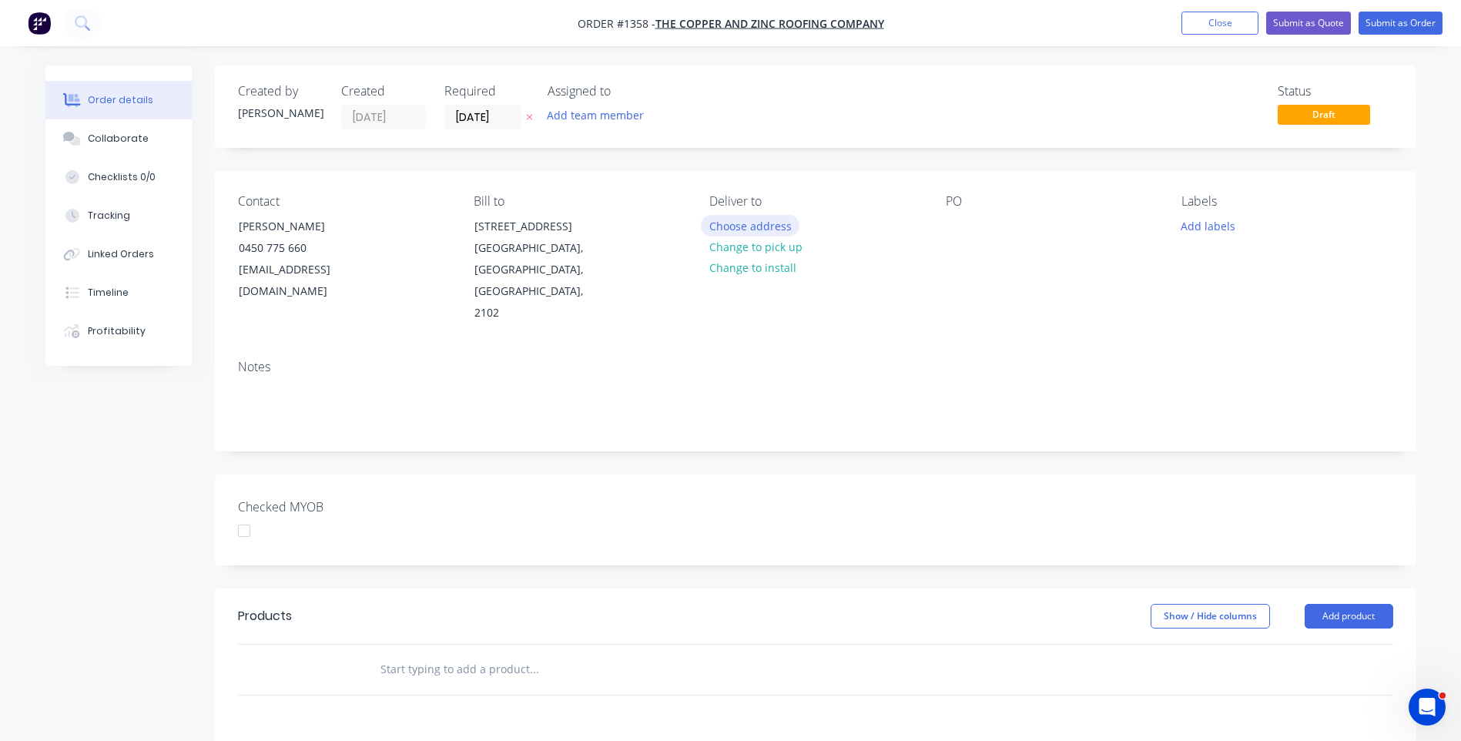
click at [758, 230] on button "Choose address" at bounding box center [750, 225] width 99 height 21
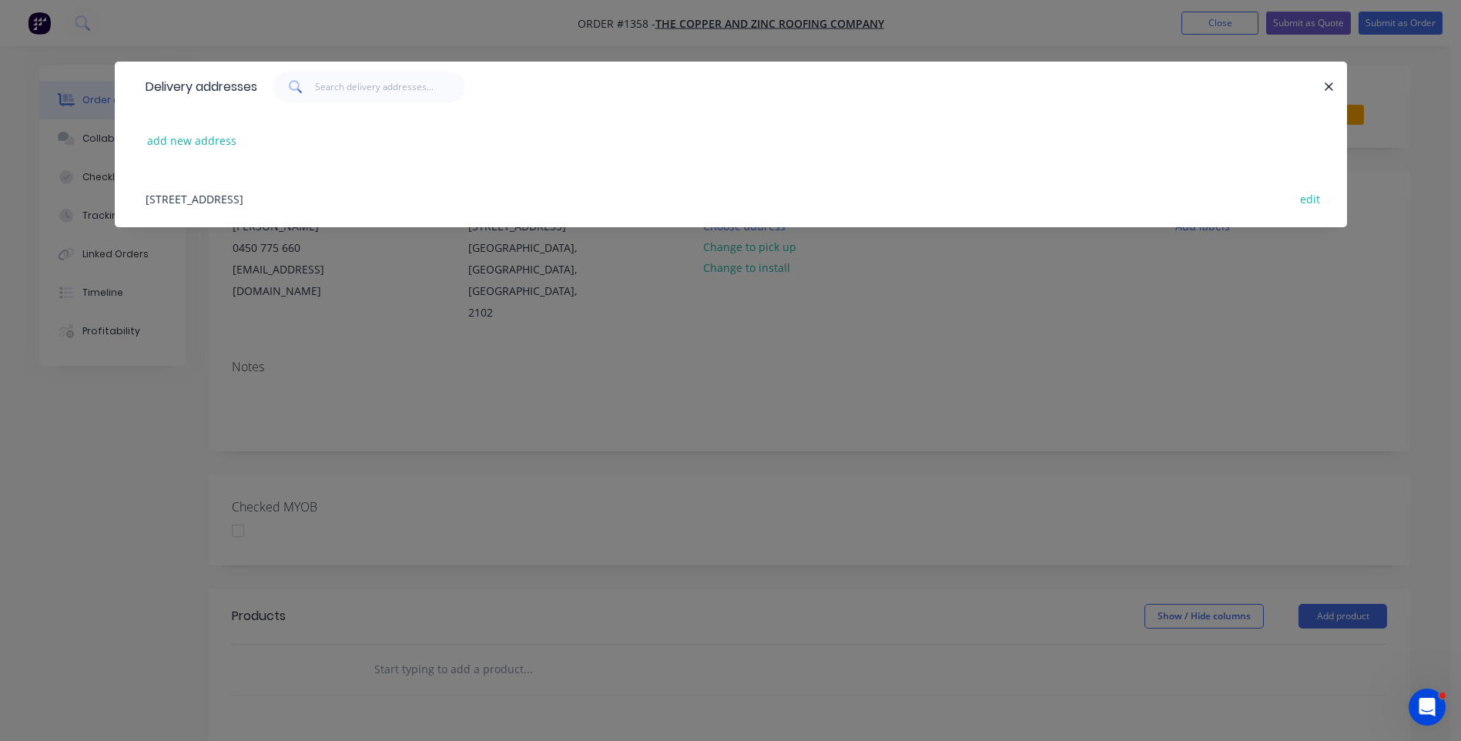
click at [357, 204] on div "Unit 6/1-3 Jubilee Ave, Warriewood, New South Wales, Australia, 2102 edit" at bounding box center [731, 198] width 1186 height 58
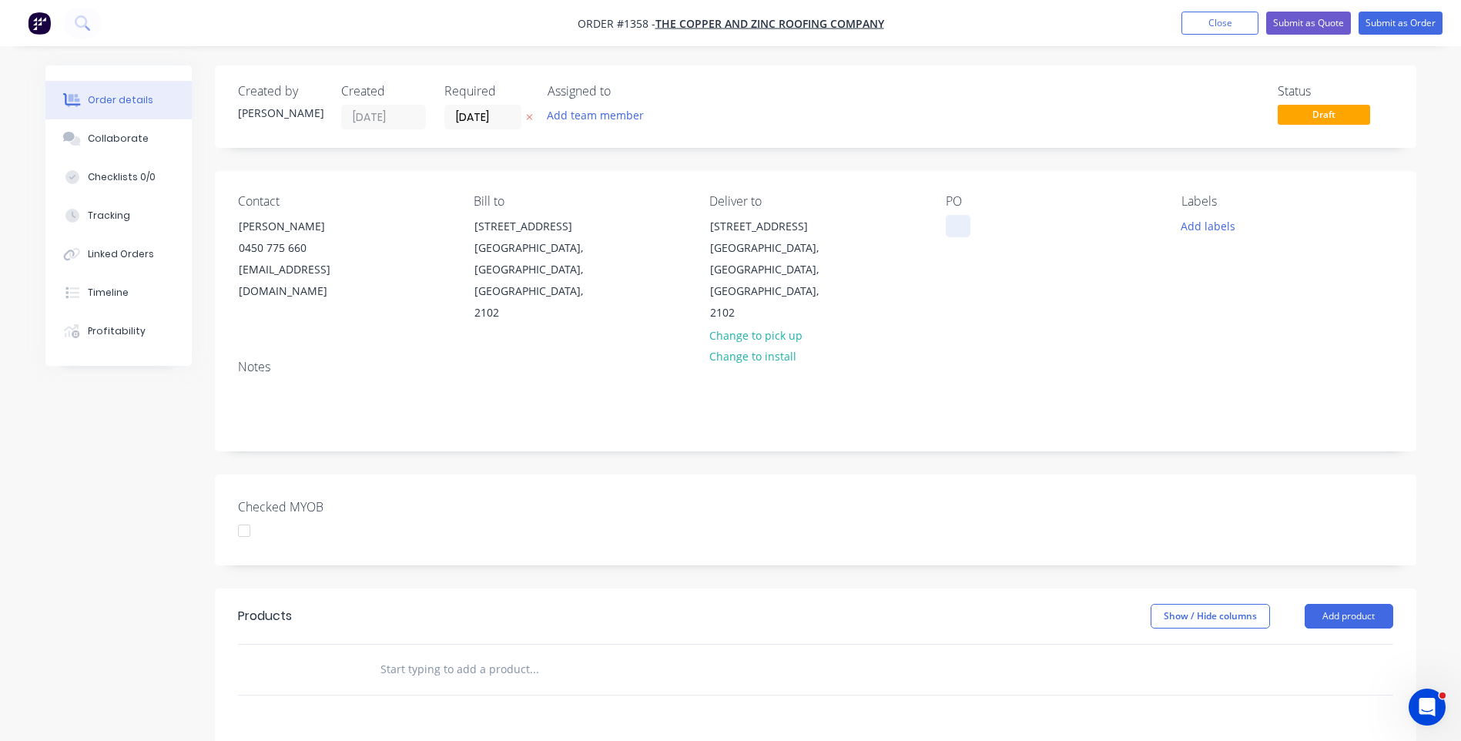
click at [956, 225] on div at bounding box center [958, 226] width 25 height 22
click at [1197, 223] on button "Add labels" at bounding box center [1208, 225] width 71 height 21
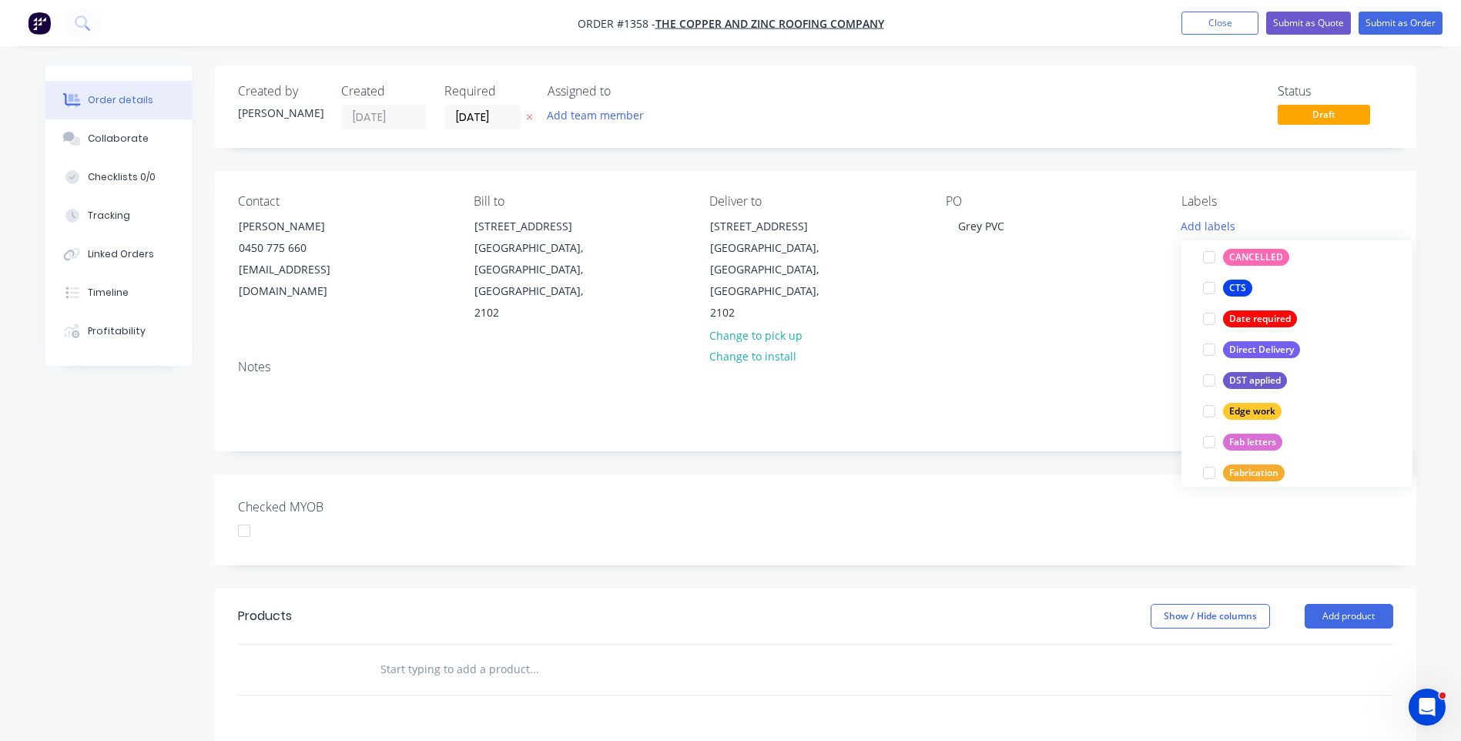
scroll to position [231, 0]
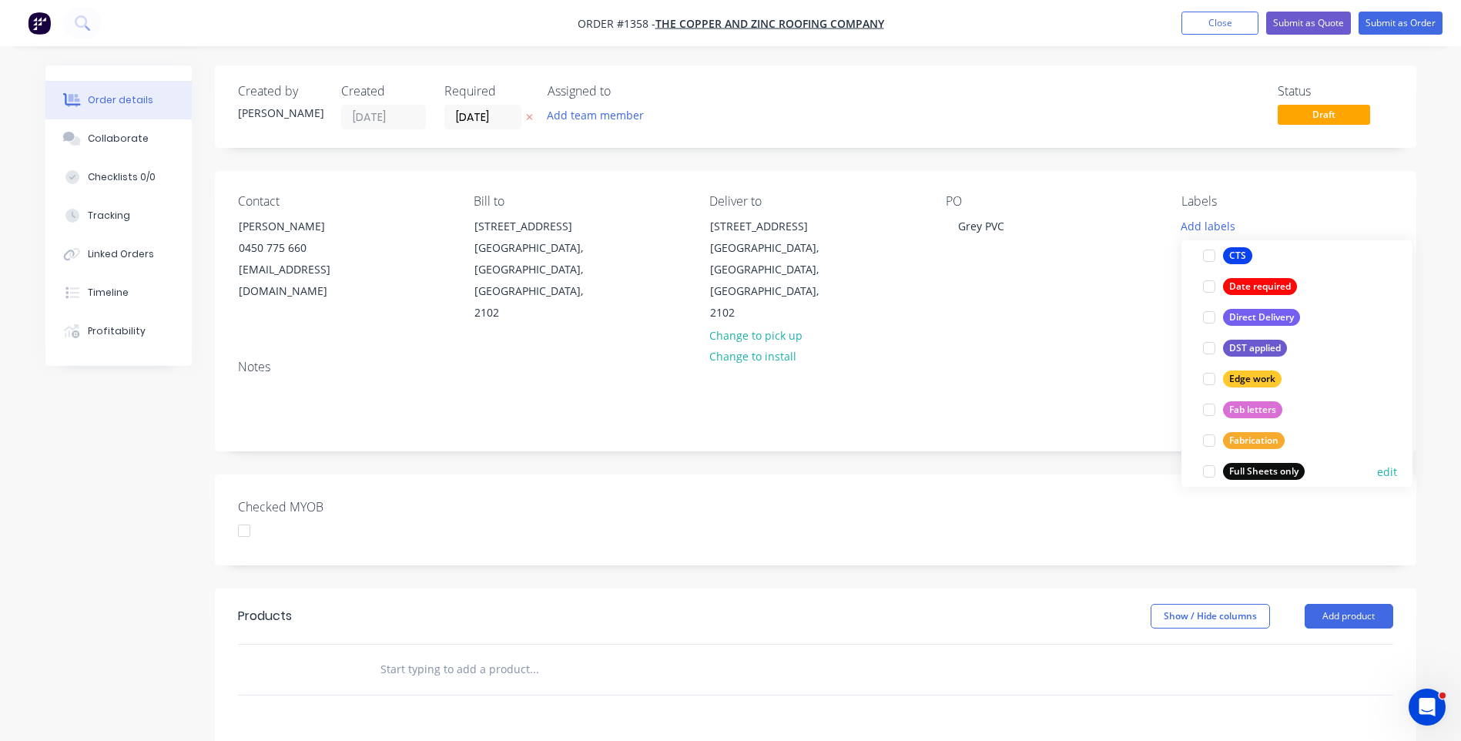
click at [1280, 467] on div "Full Sheets only" at bounding box center [1264, 471] width 82 height 17
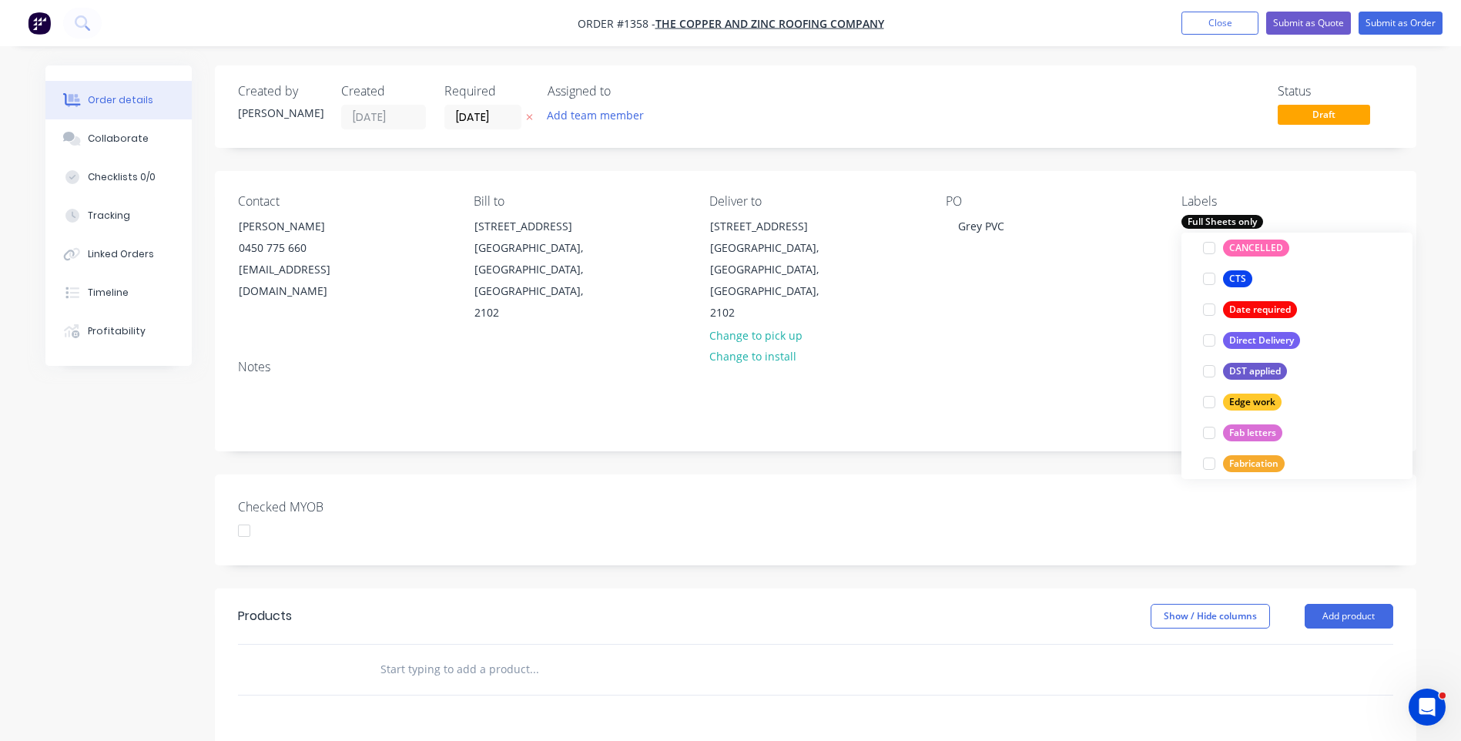
scroll to position [0, 0]
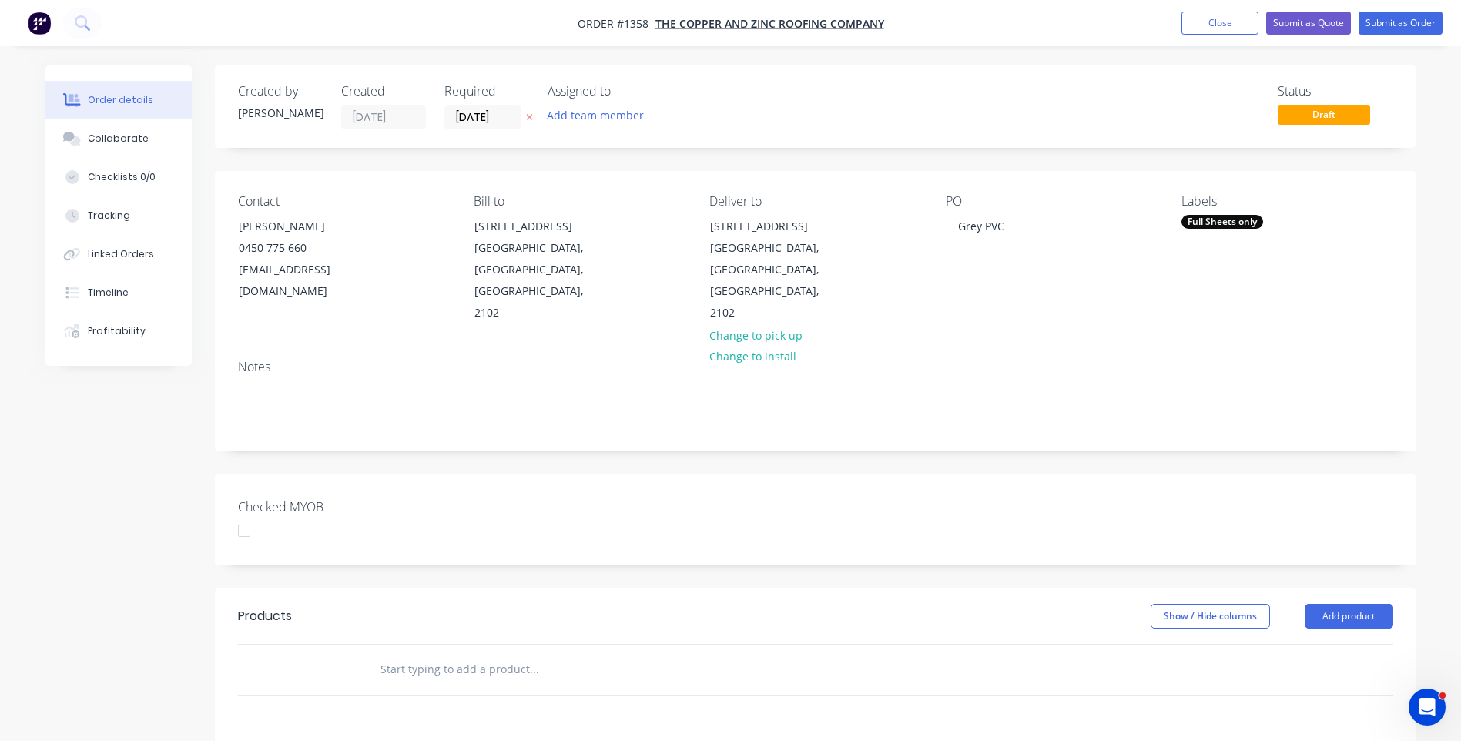
click at [1039, 347] on div "Notes" at bounding box center [815, 398] width 1201 height 103
click at [1361, 604] on button "Add product" at bounding box center [1348, 616] width 89 height 25
click at [1313, 644] on div "Product catalogue" at bounding box center [1319, 655] width 119 height 22
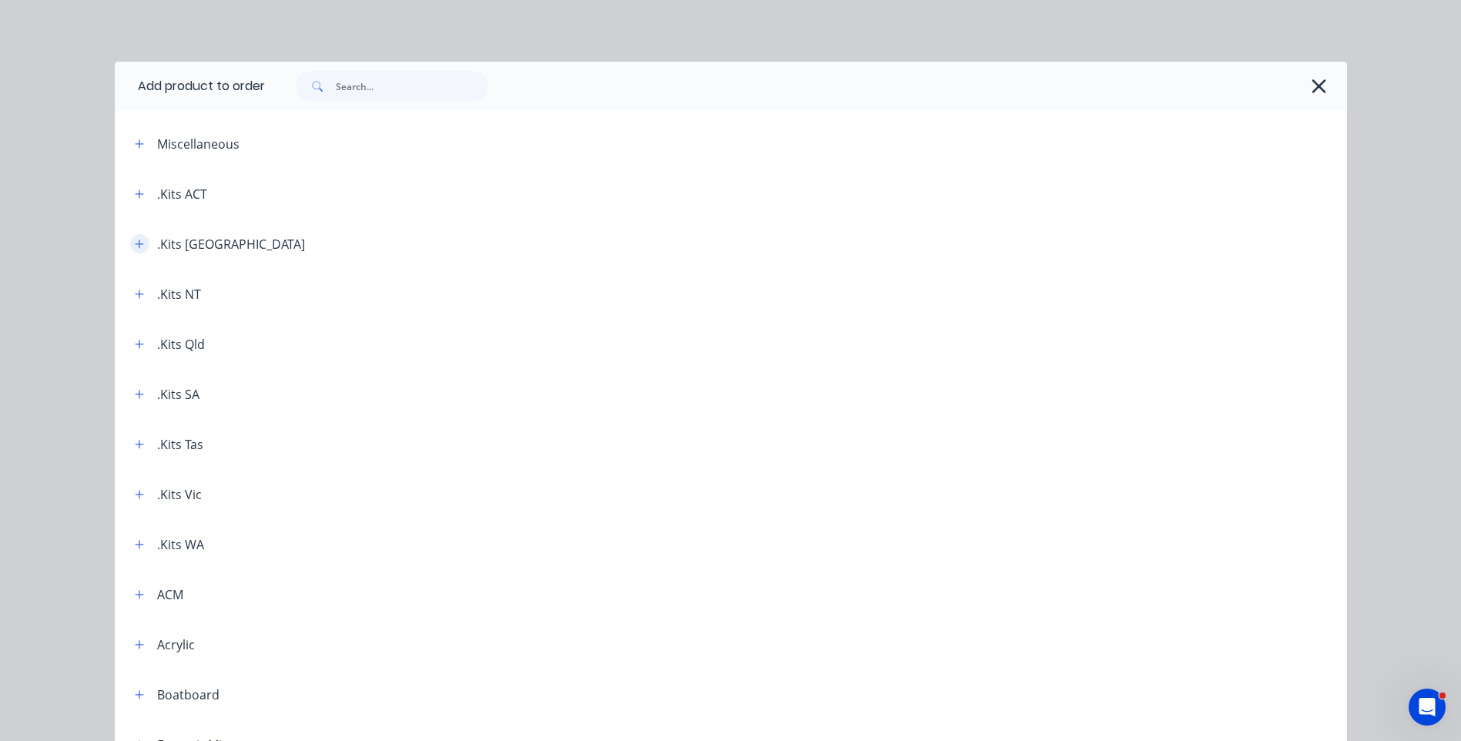
click at [135, 250] on button "button" at bounding box center [139, 243] width 19 height 19
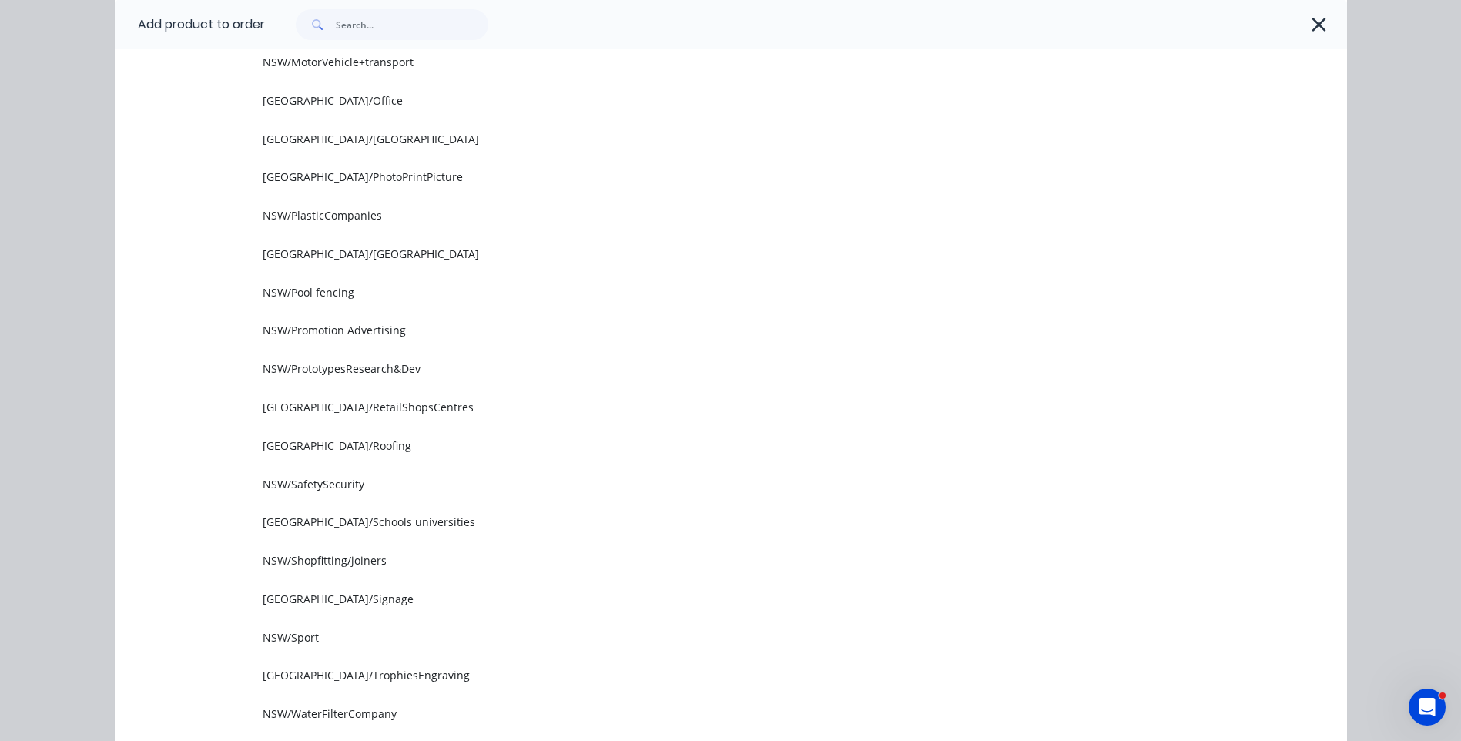
scroll to position [1540, 0]
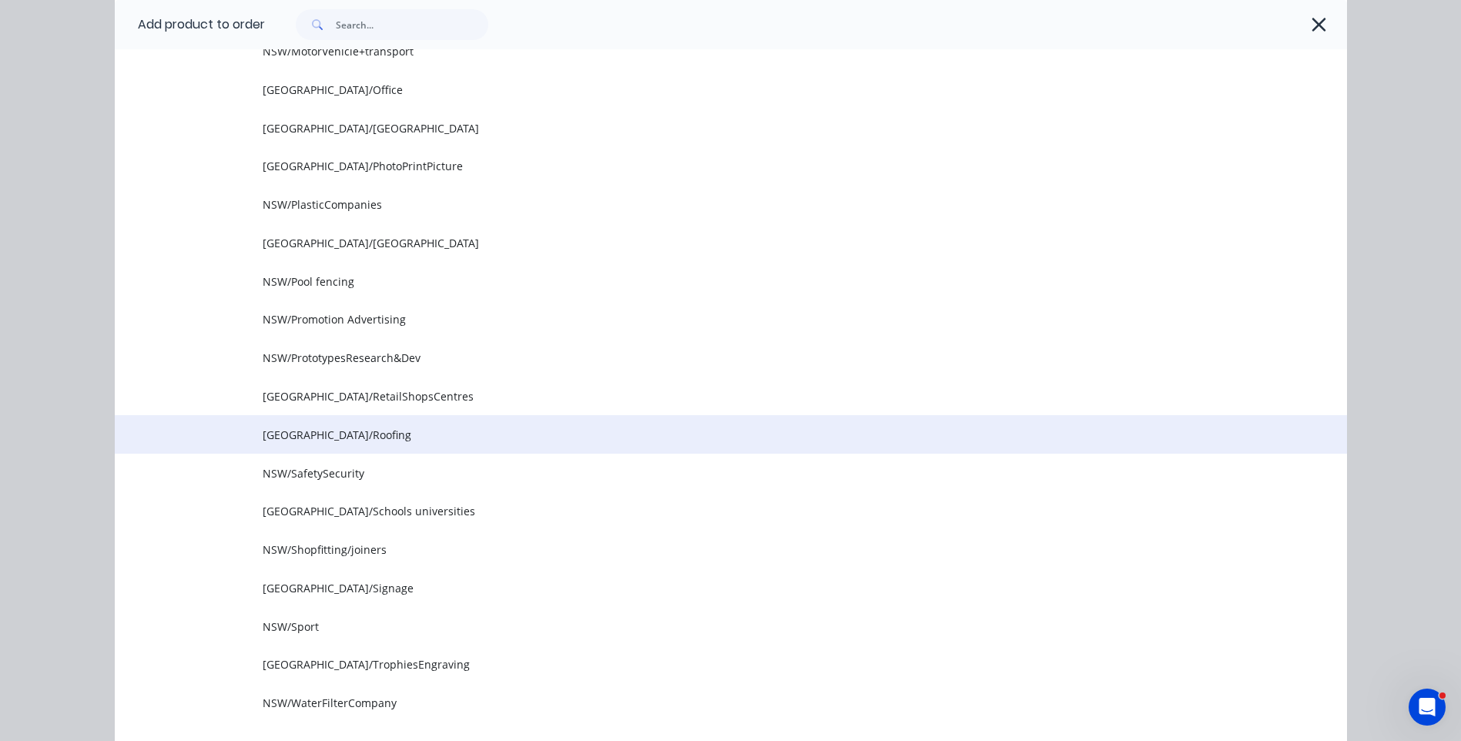
click at [303, 436] on span "NSW/Roofing" at bounding box center [696, 435] width 867 height 16
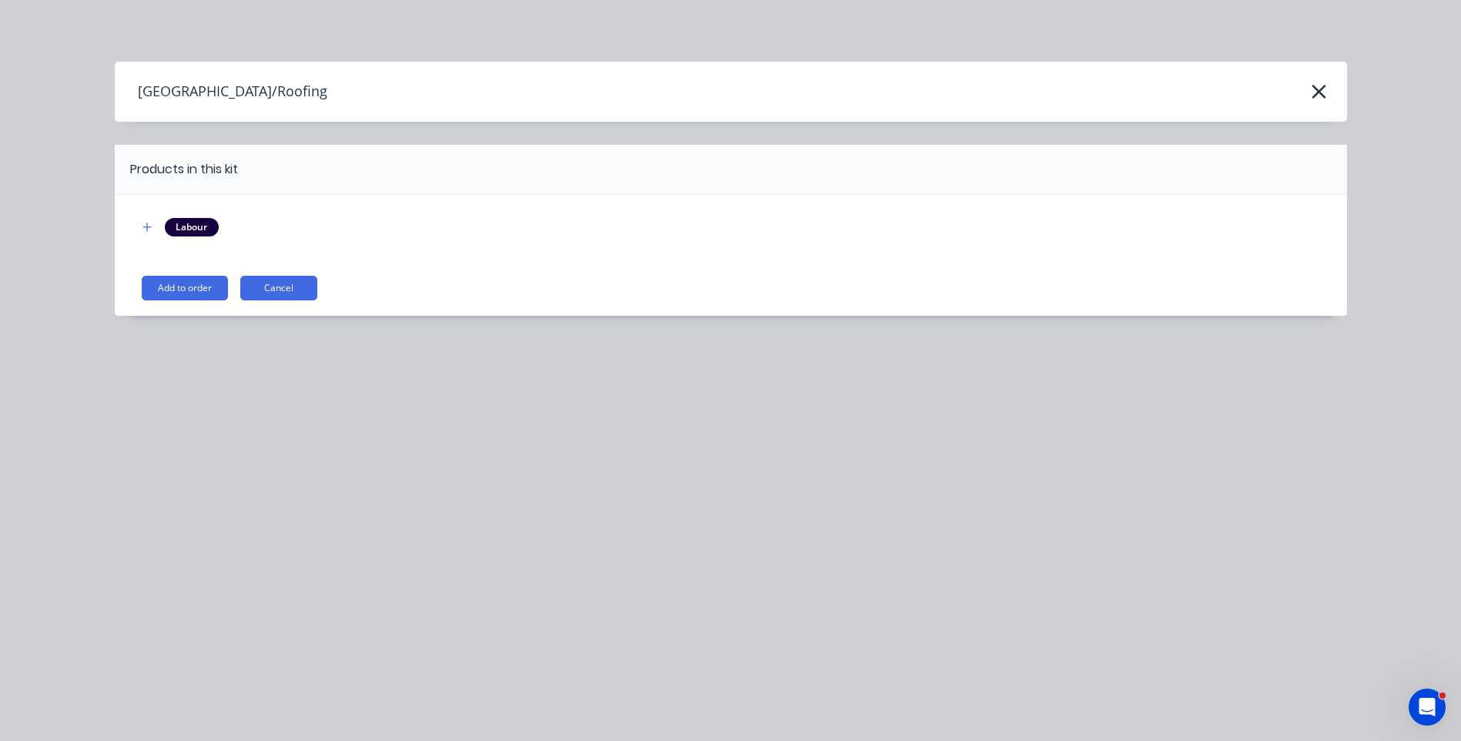
scroll to position [0, 0]
click at [177, 286] on button "Add to order" at bounding box center [185, 288] width 86 height 25
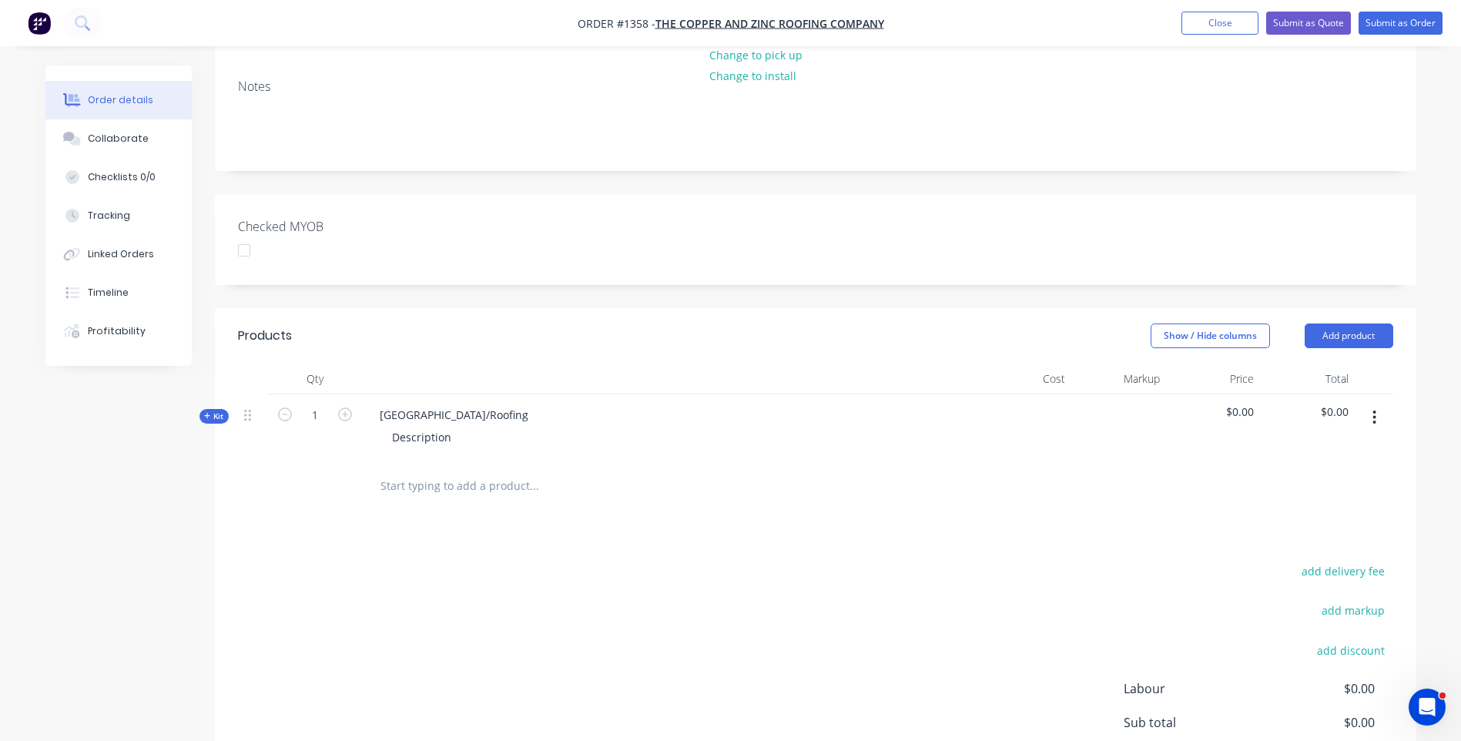
scroll to position [308, 0]
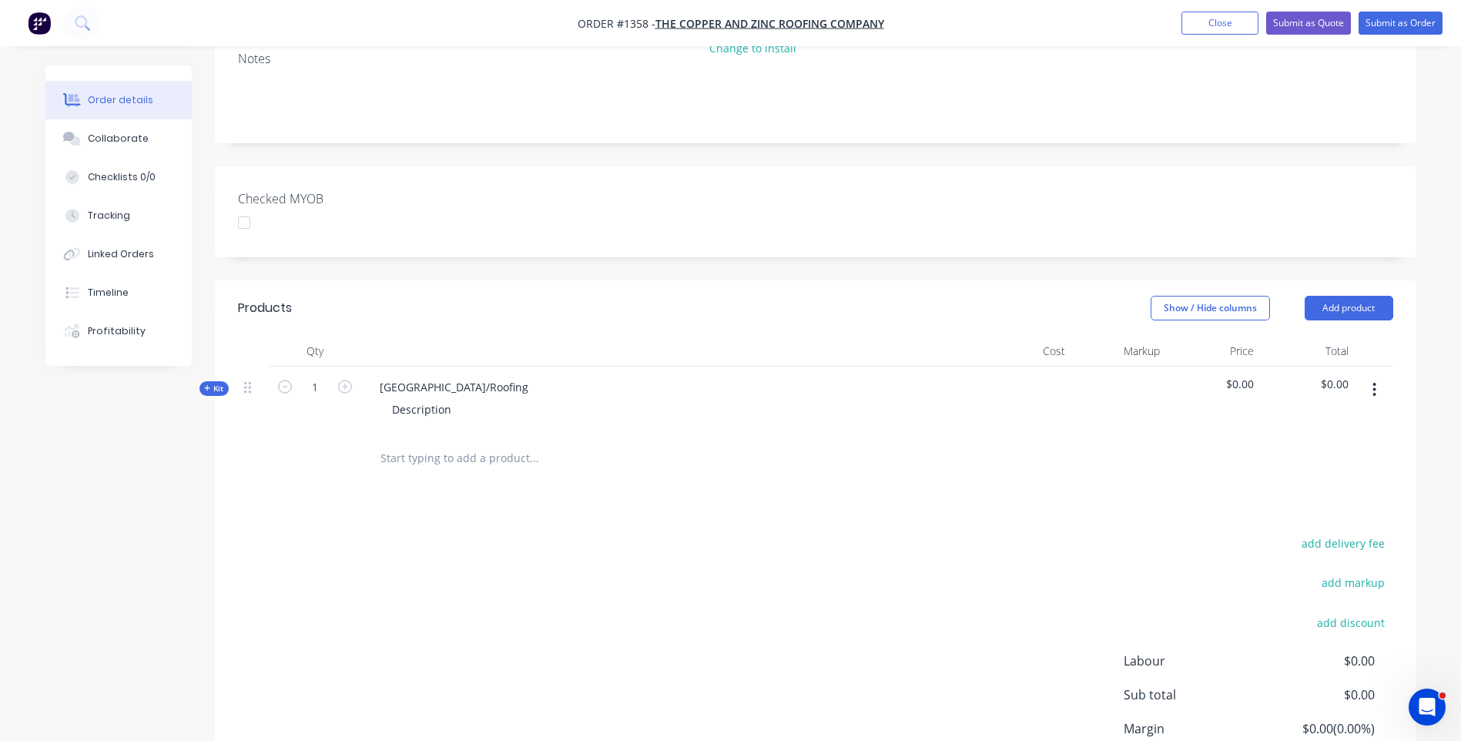
click at [206, 384] on icon at bounding box center [207, 388] width 7 height 8
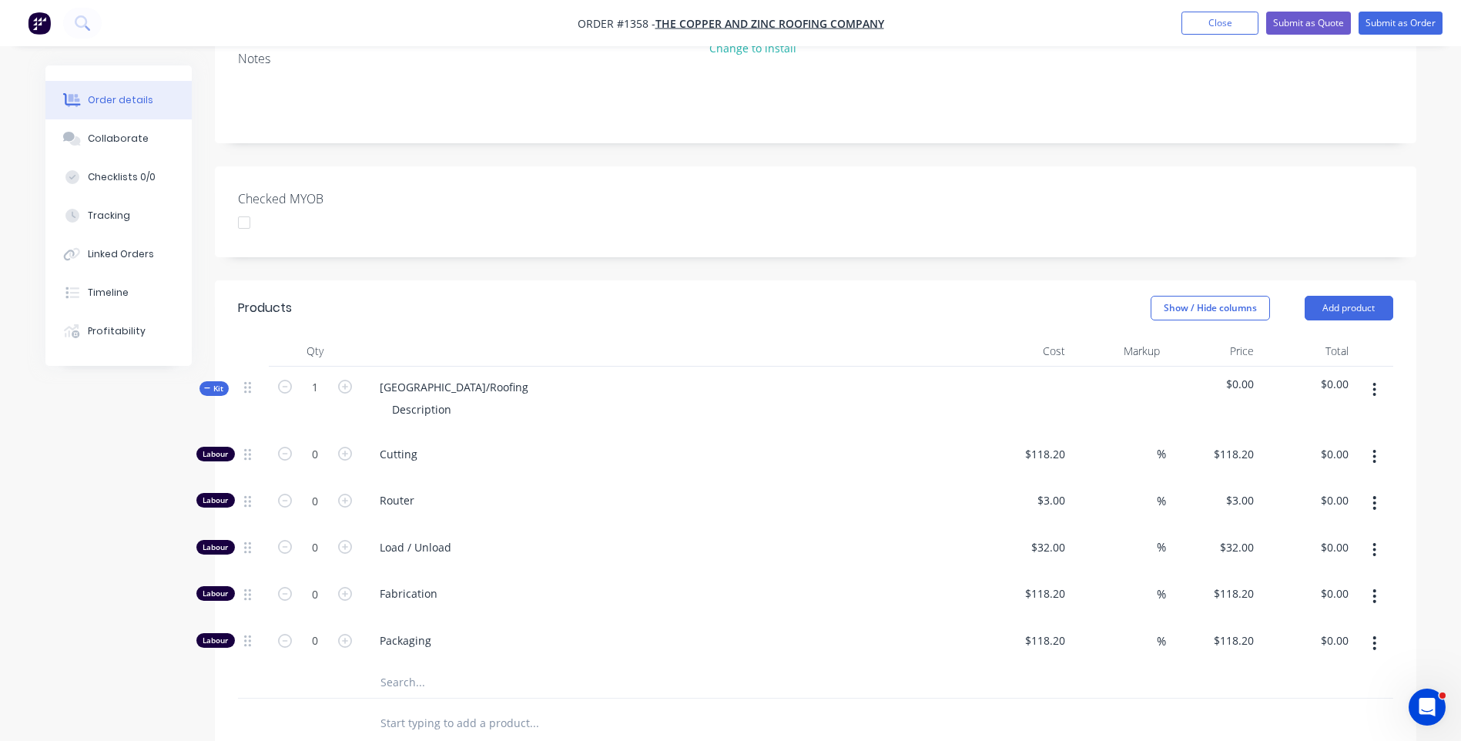
click at [403, 667] on input "text" at bounding box center [534, 682] width 308 height 31
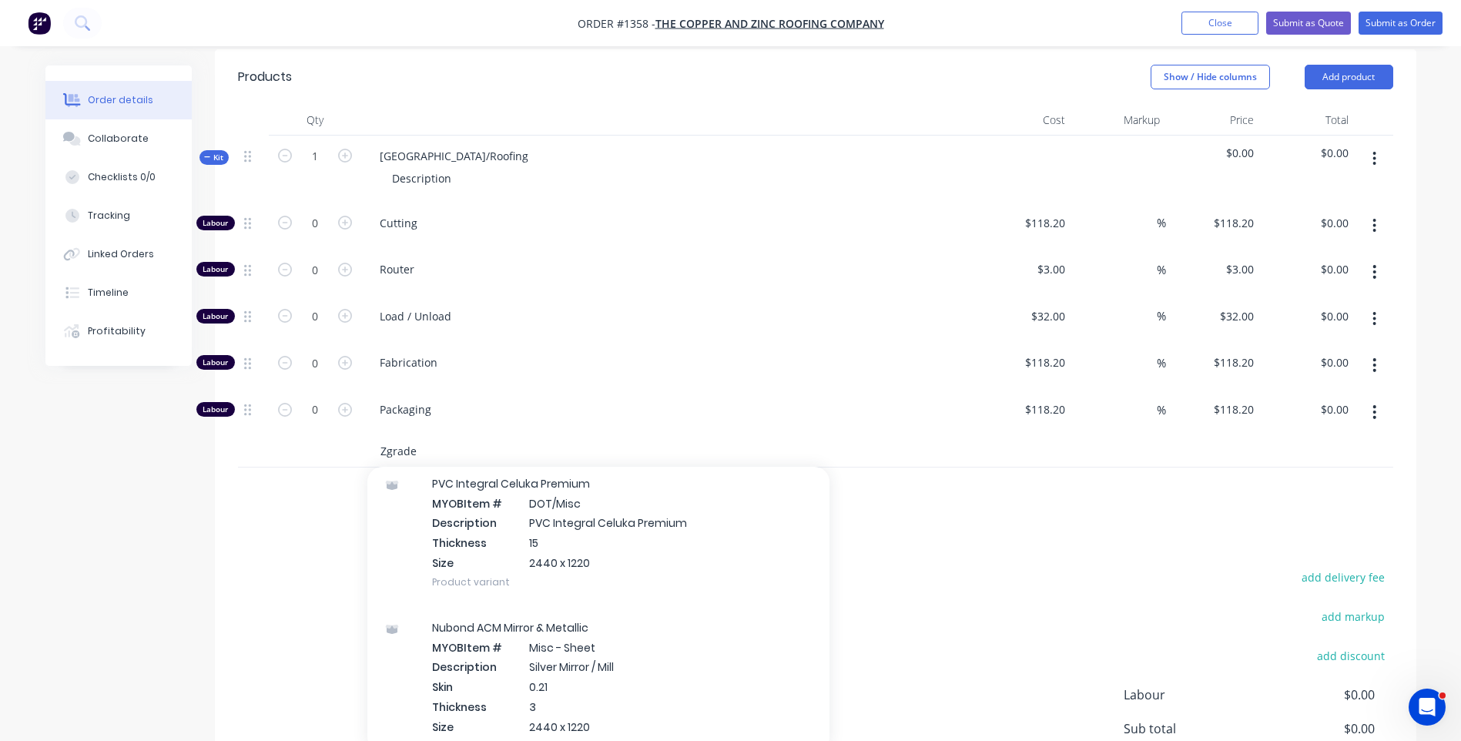
scroll to position [1309, 0]
drag, startPoint x: 431, startPoint y: 410, endPoint x: 338, endPoint y: 363, distance: 104.3
click at [354, 436] on div "Zgrade Add Zgrade to kit SA/CutToSizeHome Product Weldon 16 MYOB Item # Weldon1…" at bounding box center [815, 452] width 1155 height 32
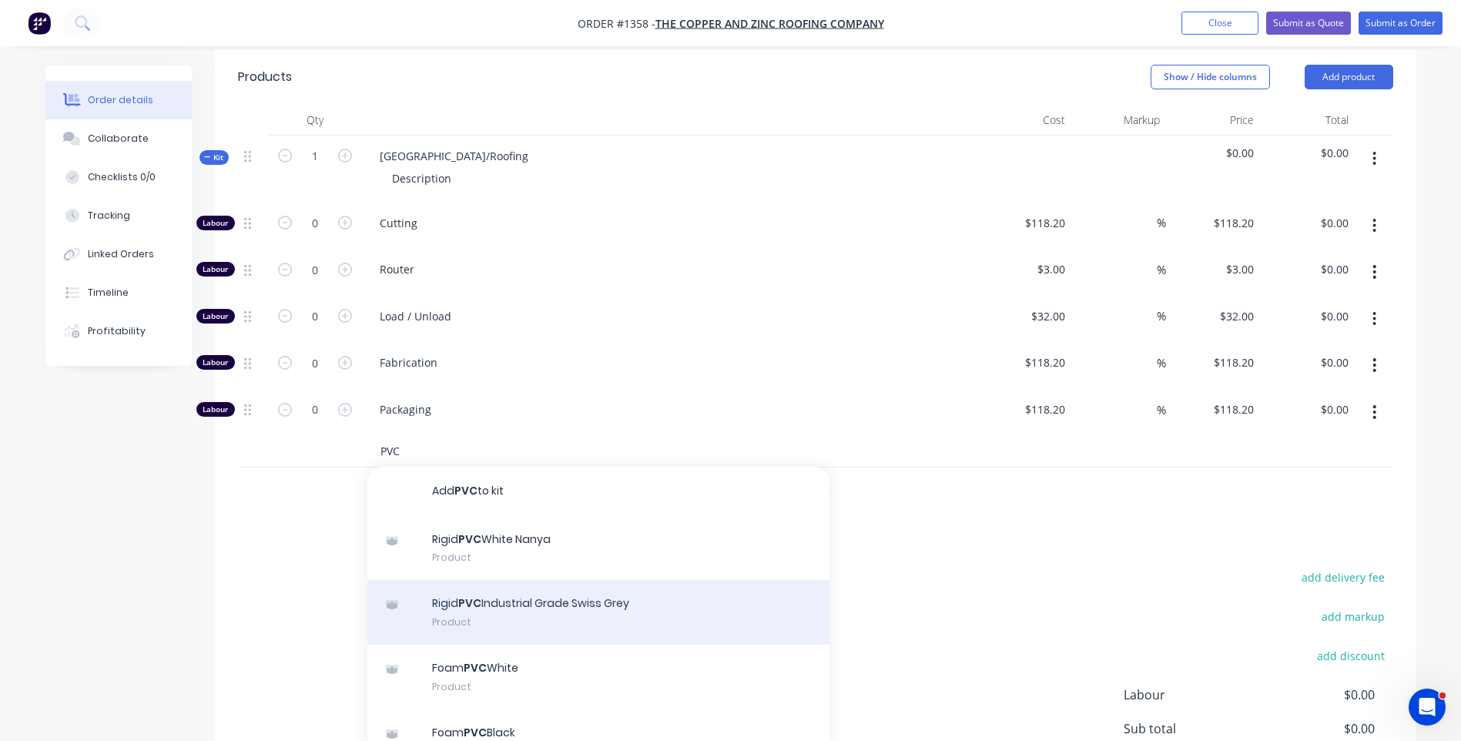
type input "PVC"
click at [593, 580] on div "Rigid PVC Industrial Grade Swiss Grey Product" at bounding box center [598, 612] width 462 height 65
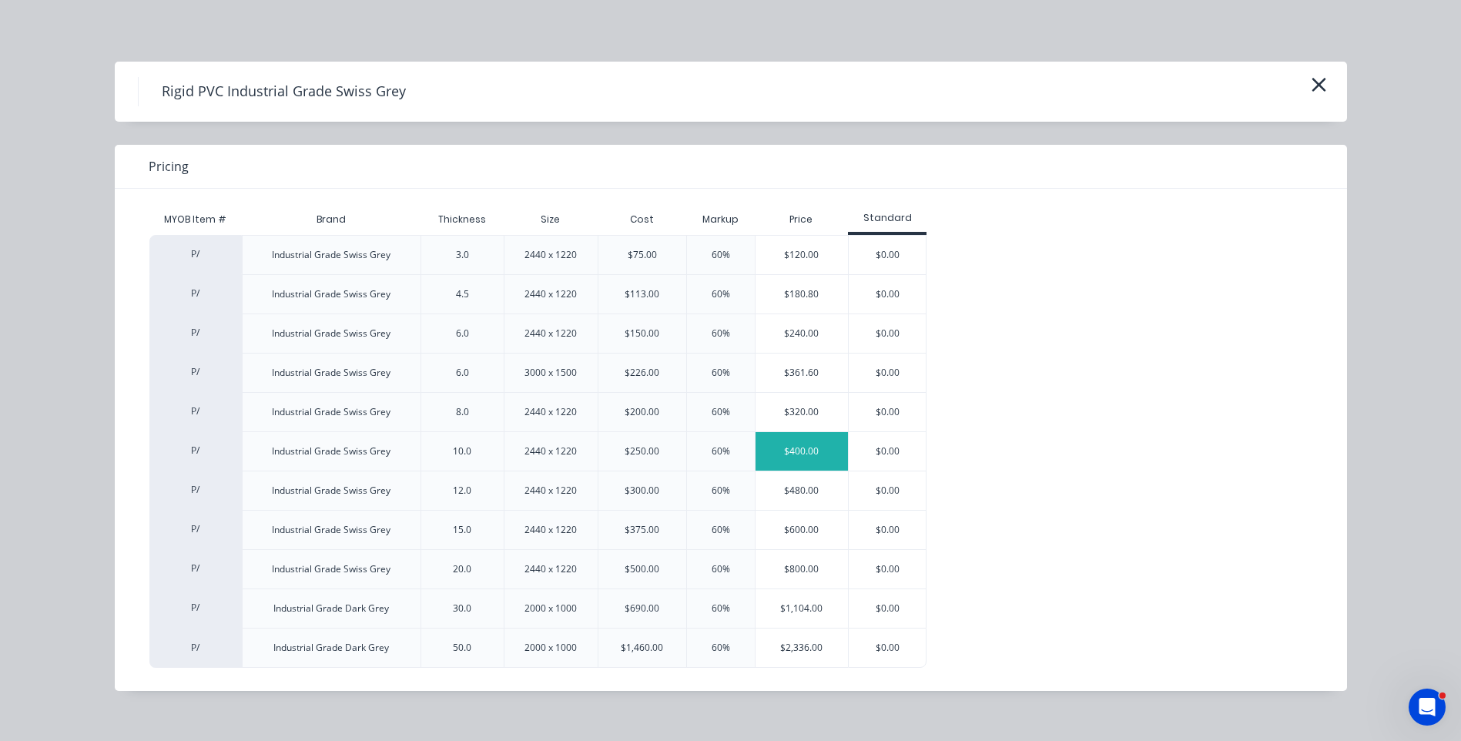
click at [795, 454] on div "$400.00" at bounding box center [801, 451] width 93 height 38
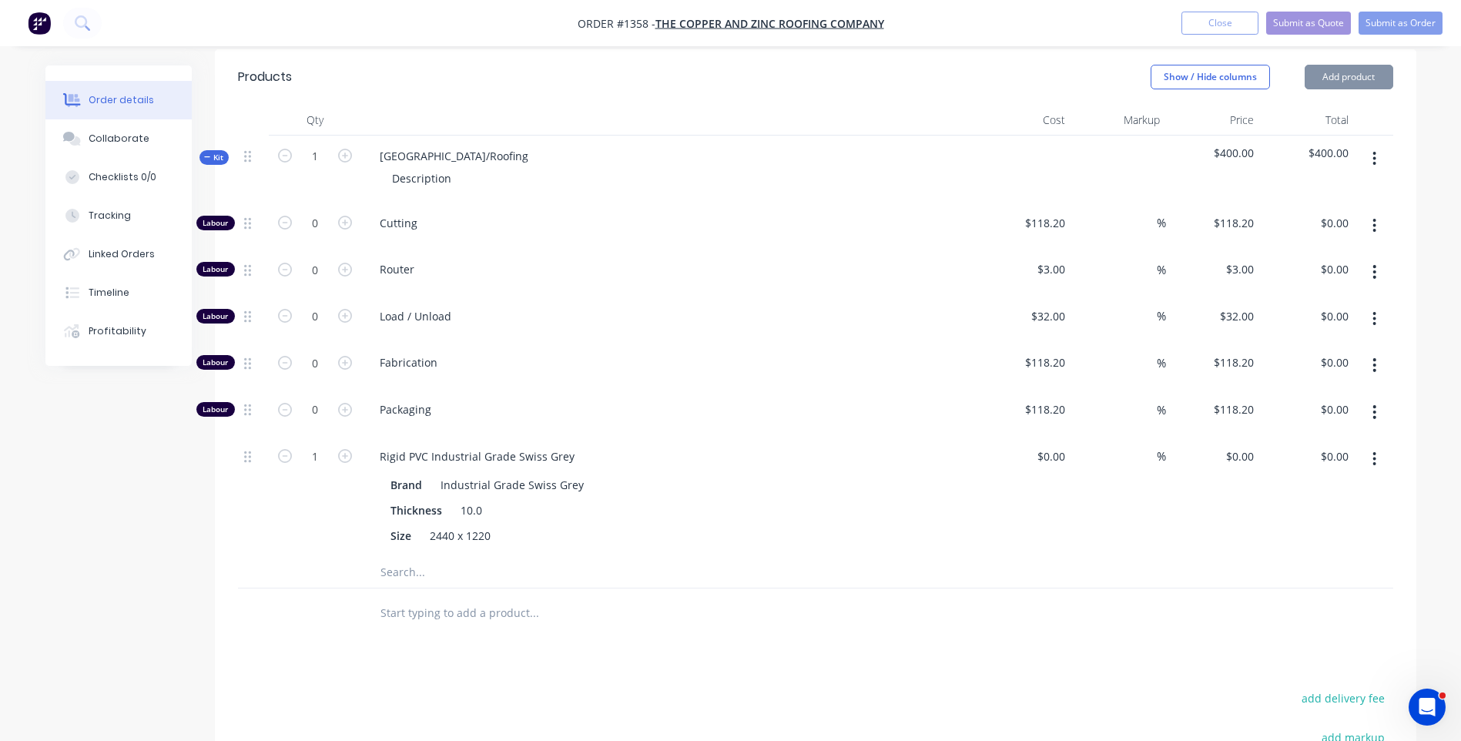
type input "$250.00"
type input "60"
type input "$400.00"
click at [317, 145] on input "1" at bounding box center [315, 156] width 40 height 23
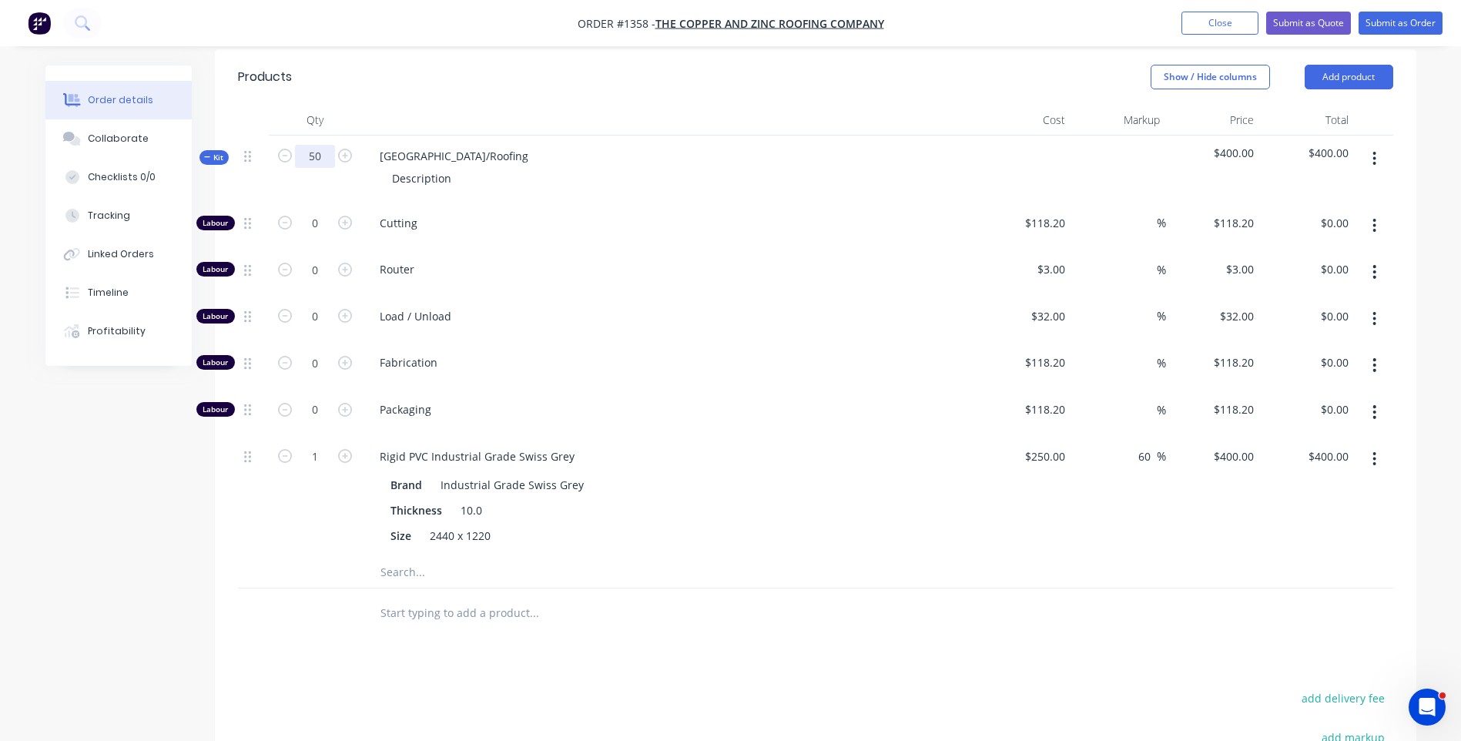
type input "50"
type input "$20,000.00"
click at [618, 203] on div "Cutting" at bounding box center [669, 226] width 616 height 47
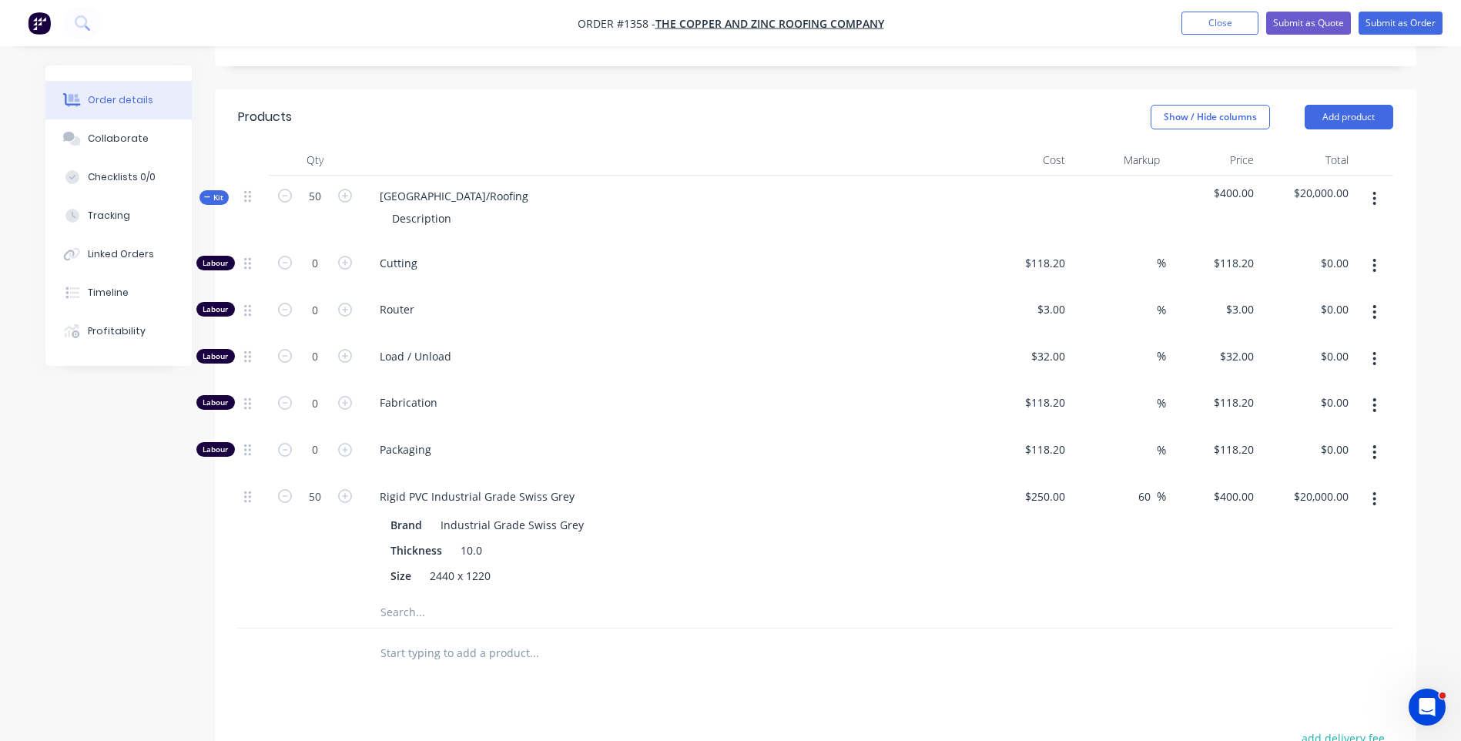
scroll to position [462, 0]
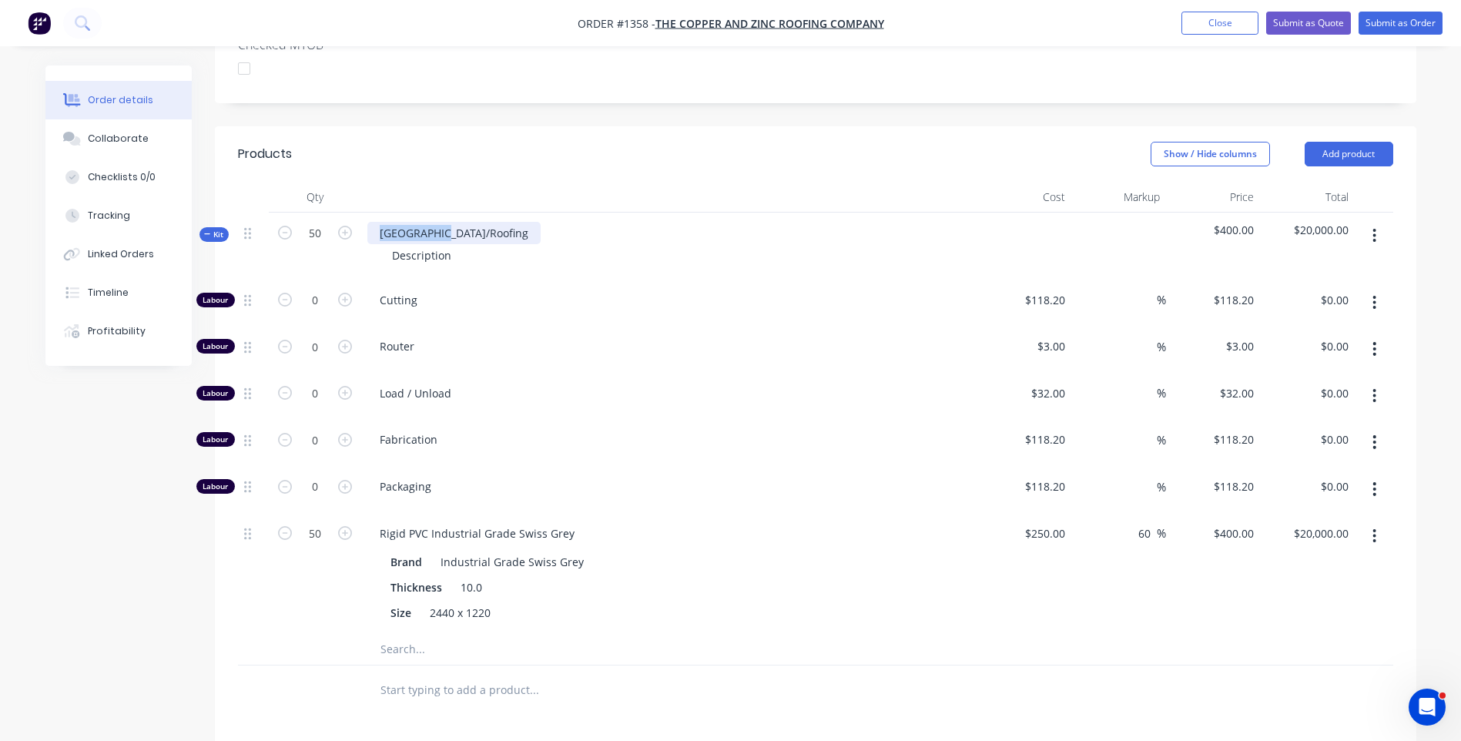
drag, startPoint x: 453, startPoint y: 191, endPoint x: 370, endPoint y: 195, distance: 83.2
click at [370, 222] on div "NSW/Roofing" at bounding box center [453, 233] width 173 height 22
drag, startPoint x: 460, startPoint y: 212, endPoint x: 390, endPoint y: 216, distance: 70.2
click at [390, 244] on div "Description" at bounding box center [422, 255] width 84 height 22
click at [574, 326] on div "Router" at bounding box center [669, 349] width 616 height 47
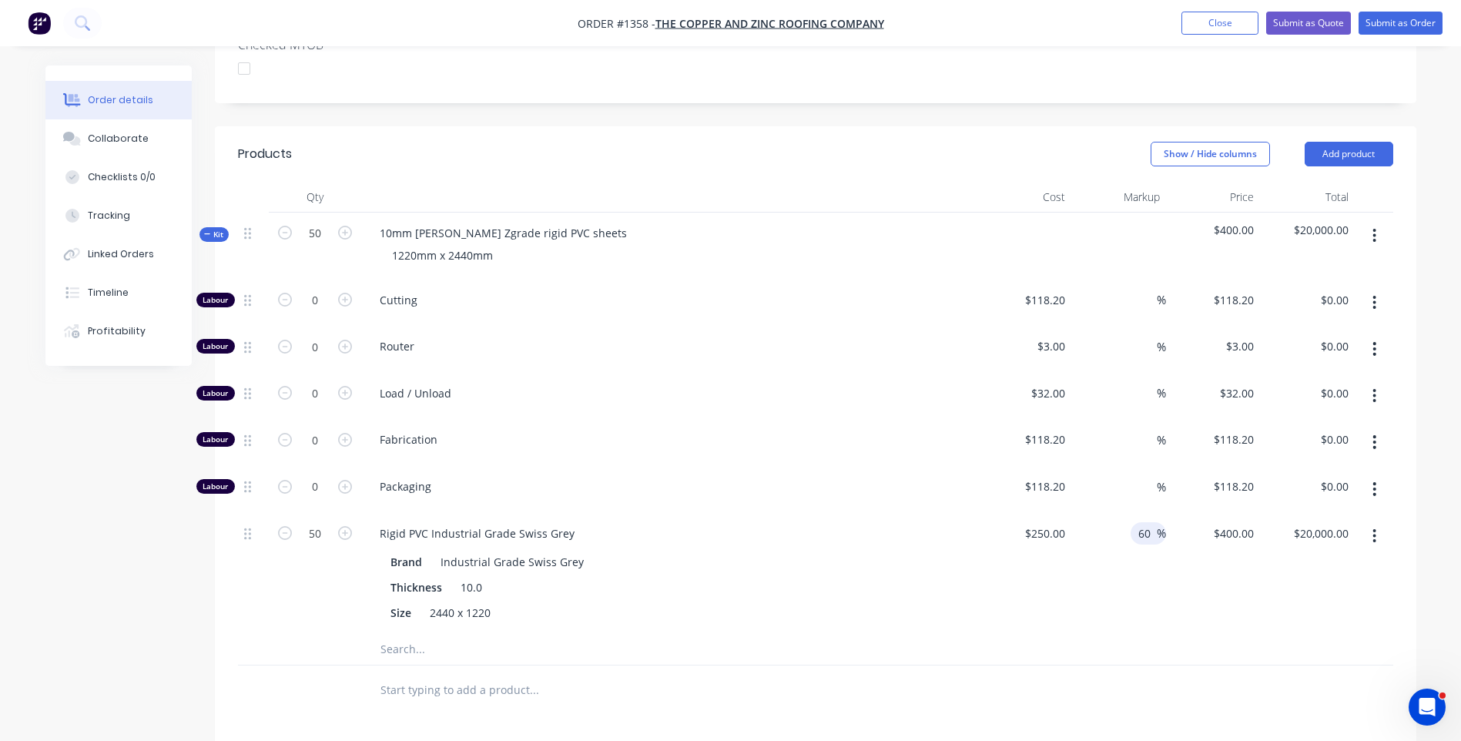
click at [1152, 522] on input "60" at bounding box center [1146, 533] width 20 height 22
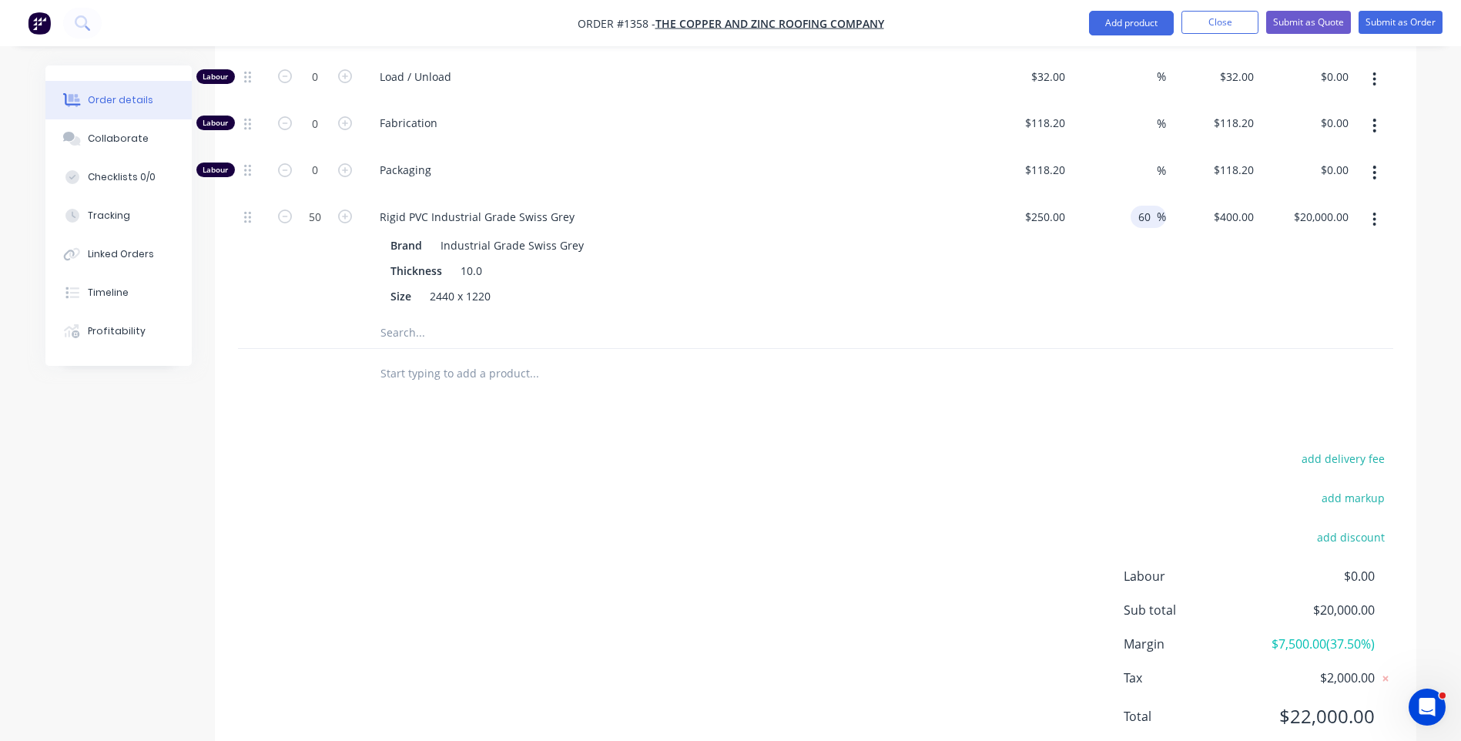
scroll to position [786, 0]
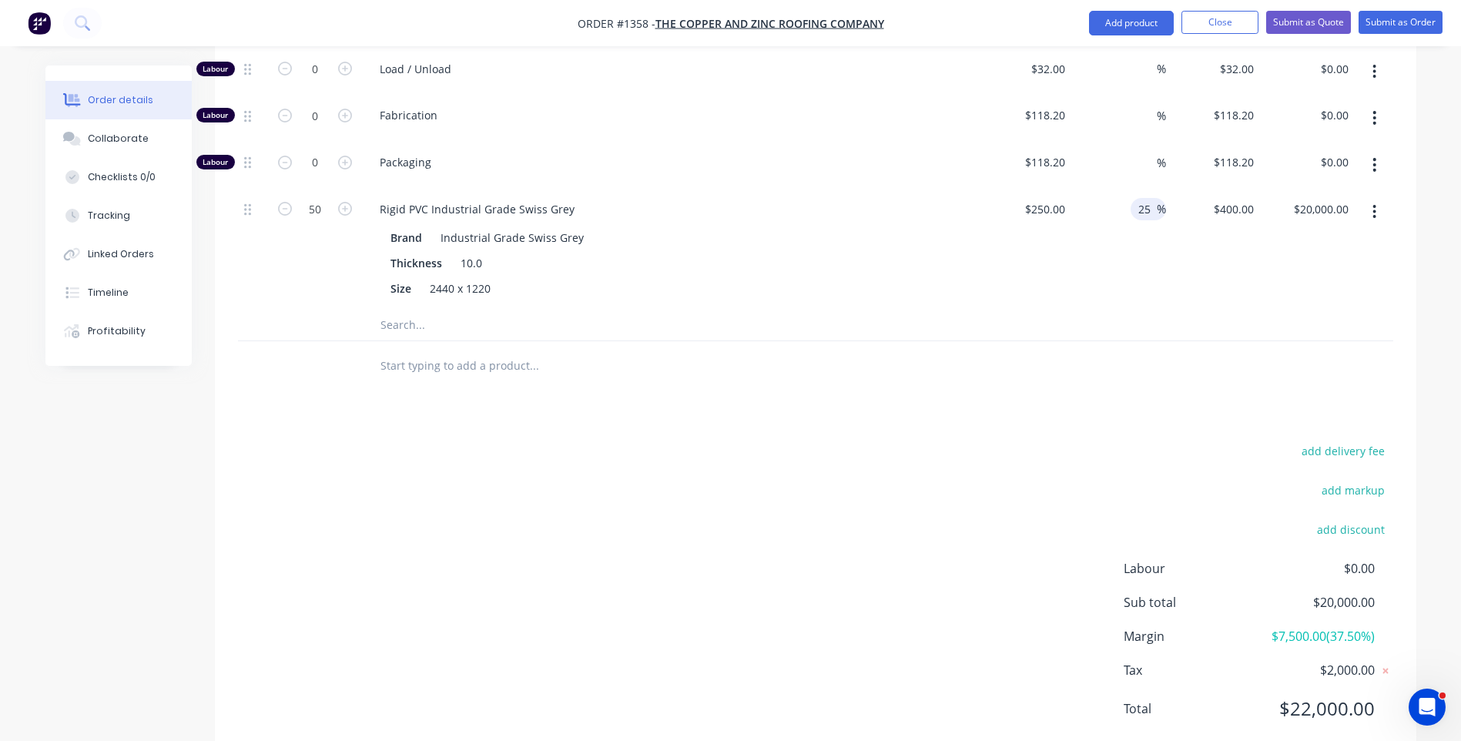
type input "25"
type input "$312.50"
type input "$15,625.00"
click at [1011, 440] on div "add delivery fee add markup add discount Labour $0.00 Sub total $20,000.00 Marg…" at bounding box center [815, 588] width 1155 height 297
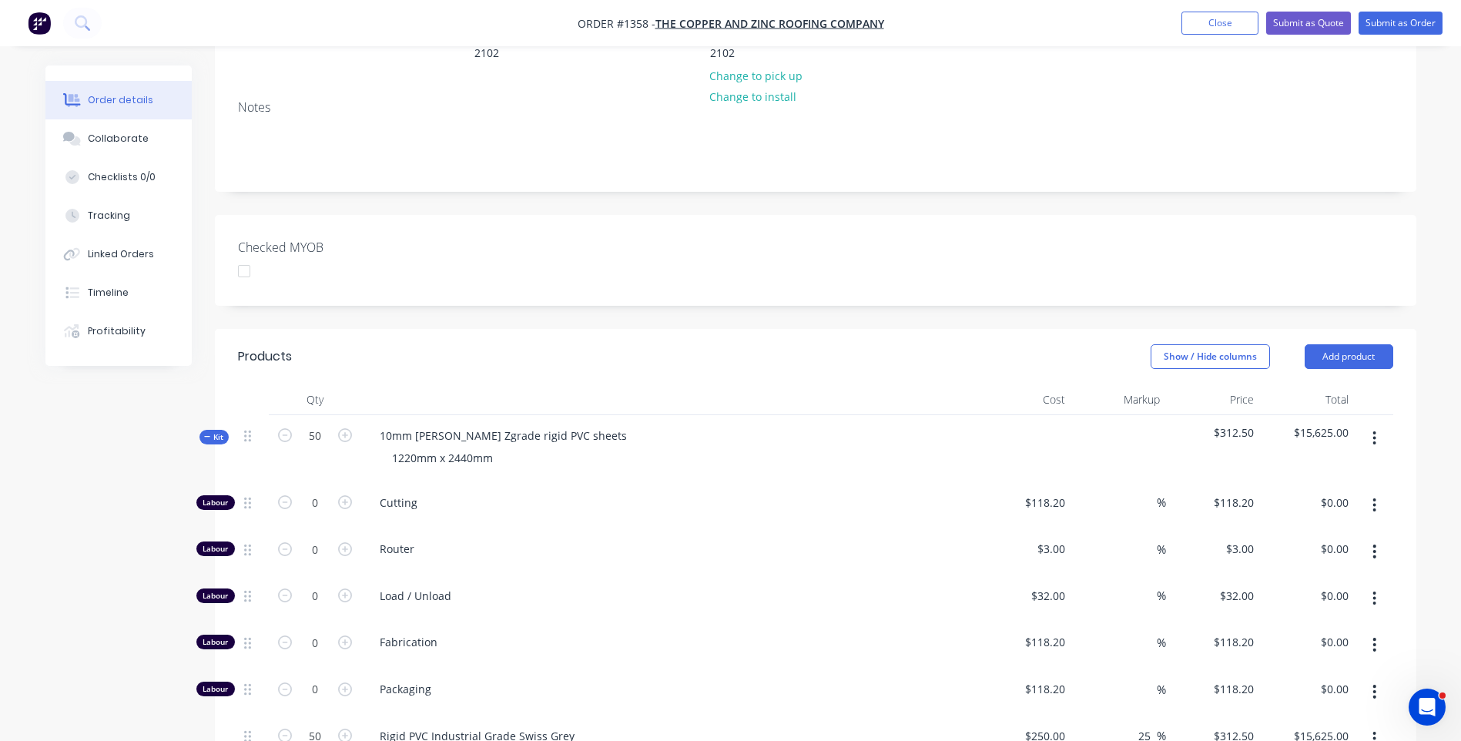
scroll to position [401, 0]
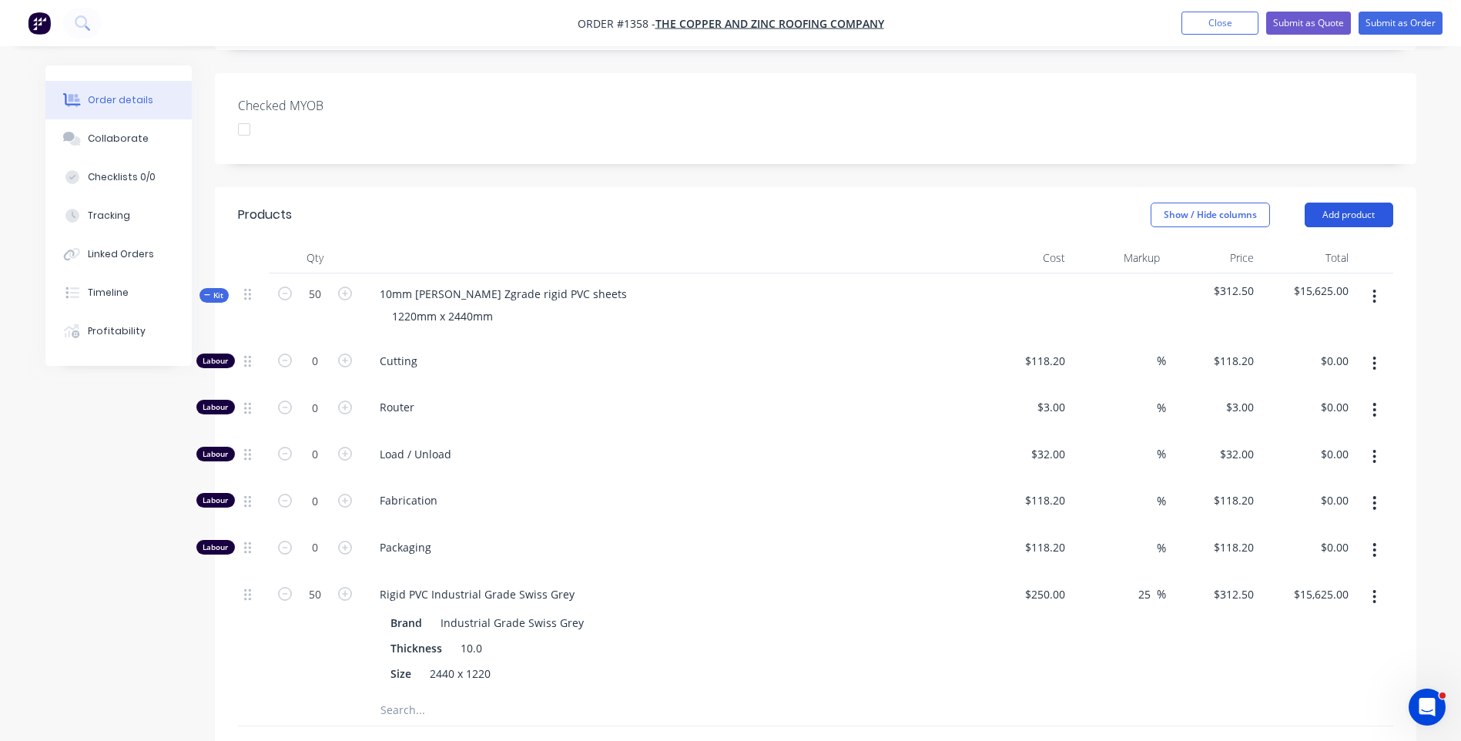
click at [1337, 203] on button "Add product" at bounding box center [1348, 215] width 89 height 25
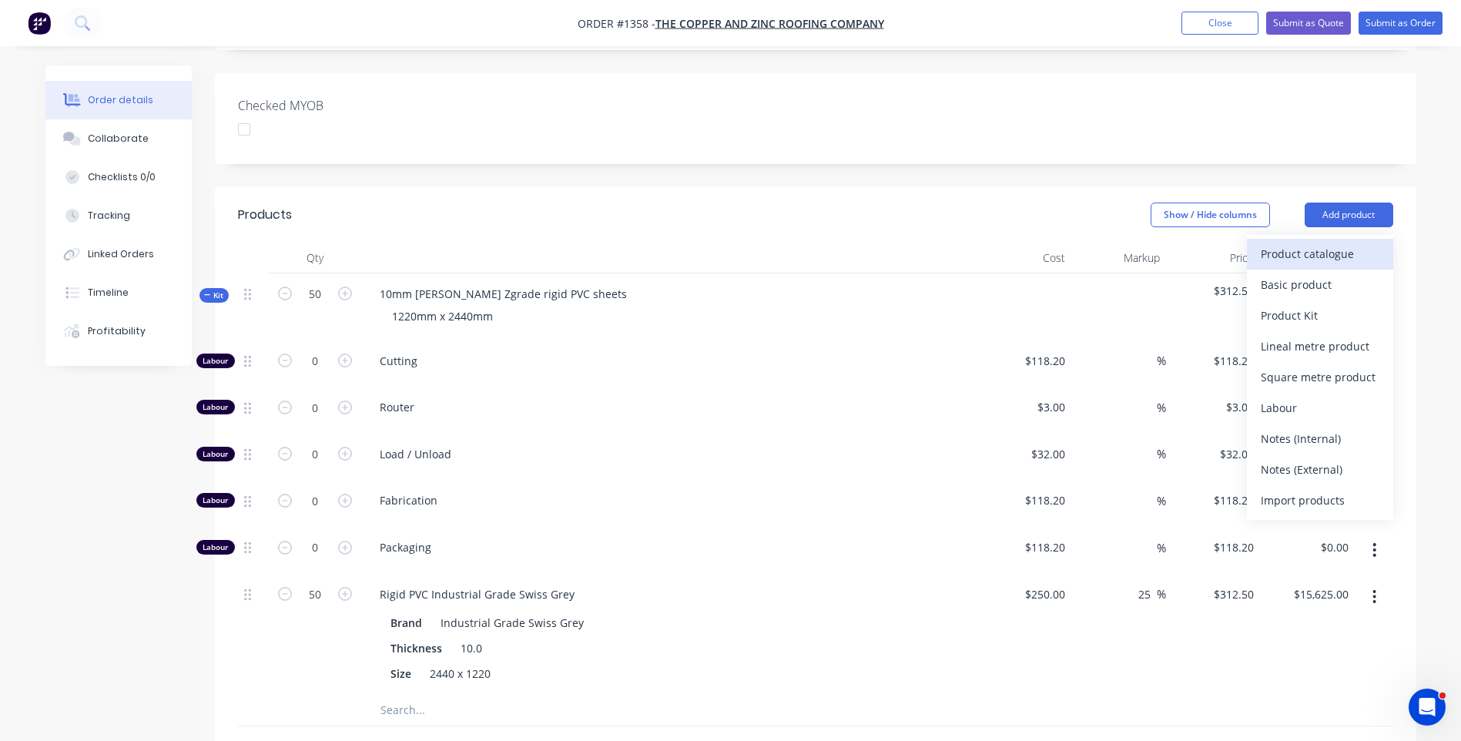
click at [1314, 243] on div "Product catalogue" at bounding box center [1319, 254] width 119 height 22
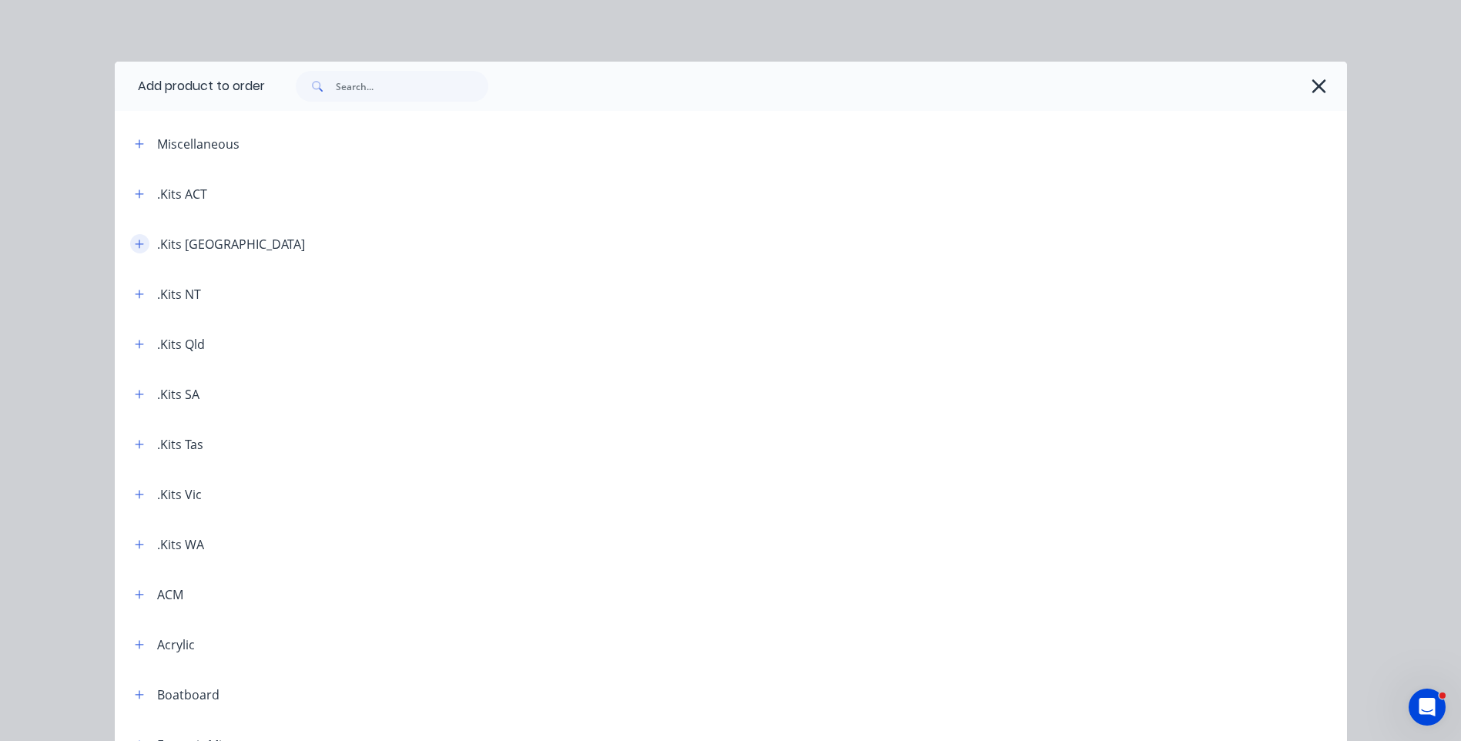
click at [135, 245] on icon "button" at bounding box center [139, 244] width 9 height 11
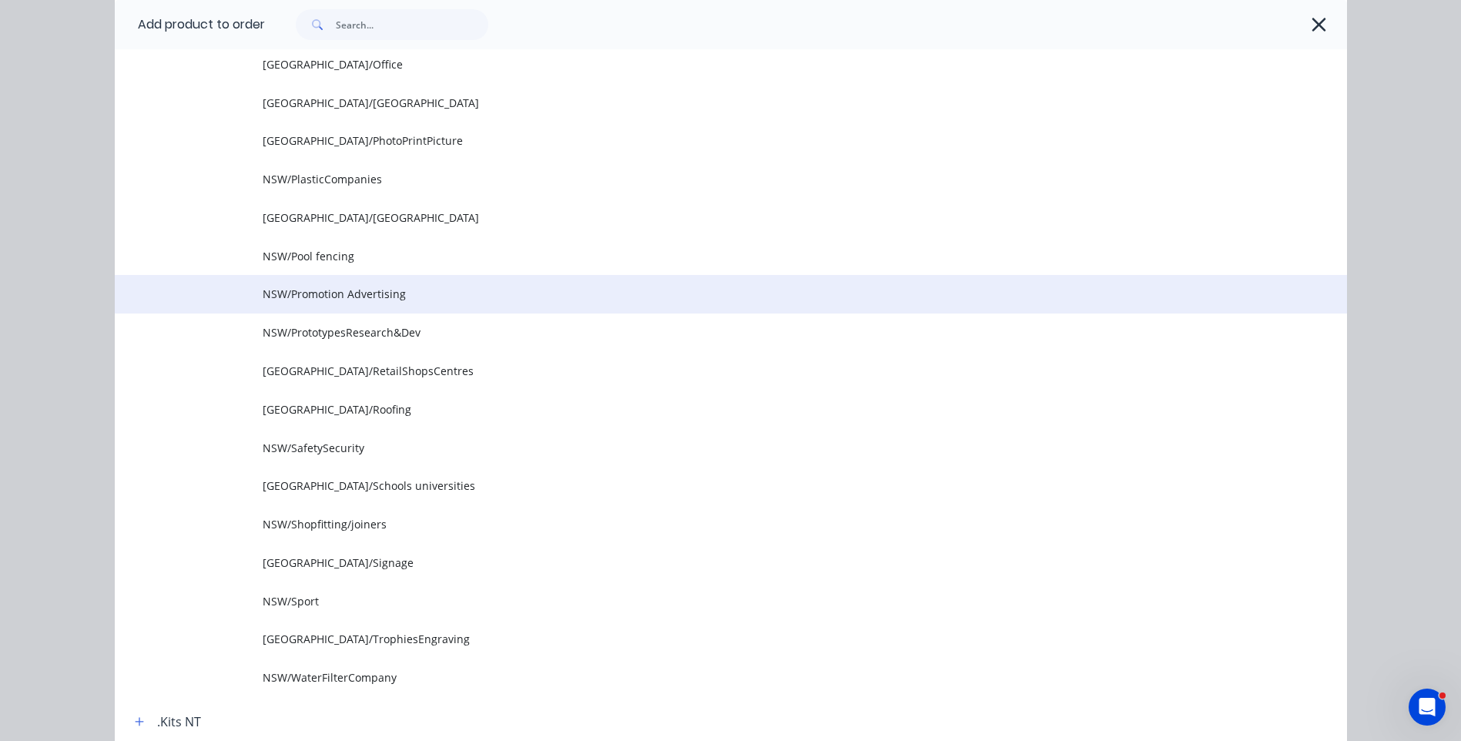
scroll to position [1617, 0]
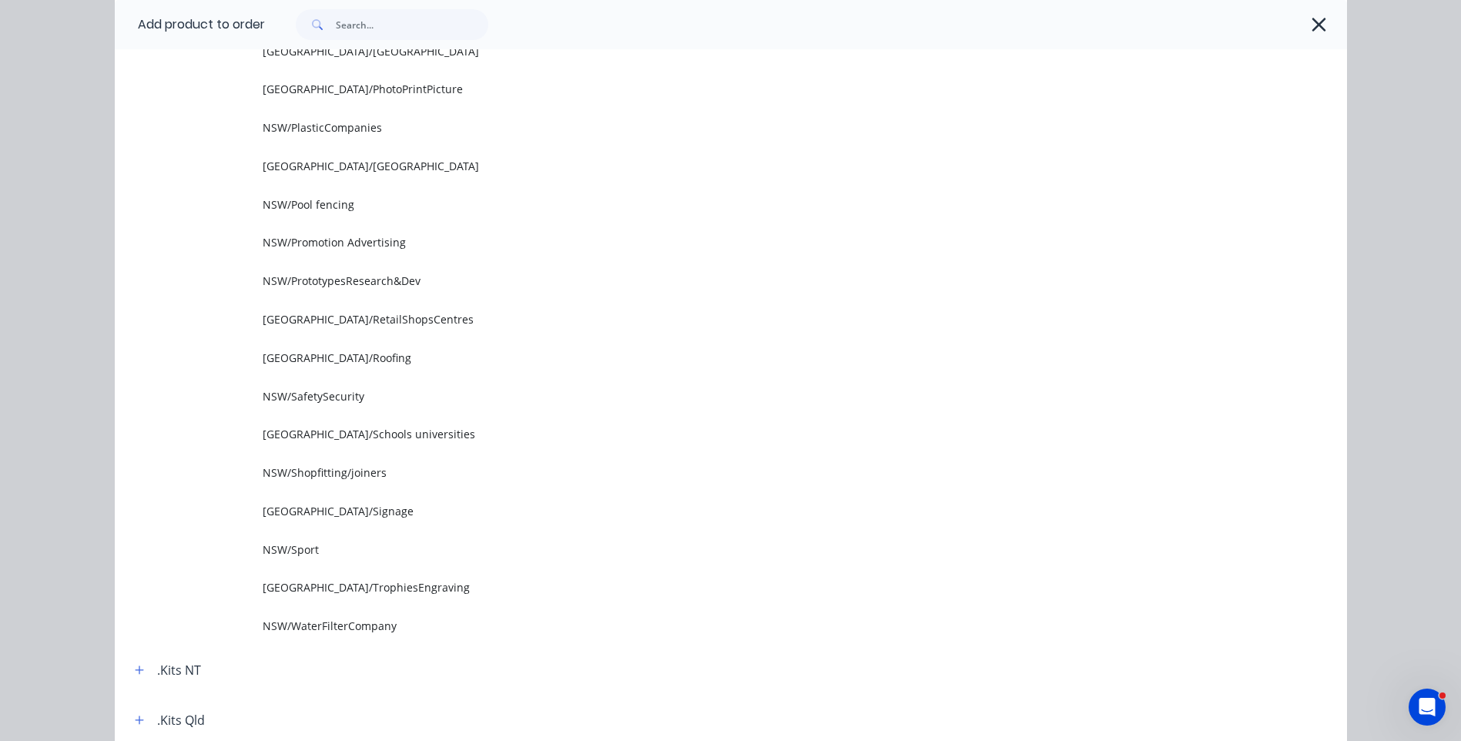
click at [314, 357] on span "NSW/Roofing" at bounding box center [696, 358] width 867 height 16
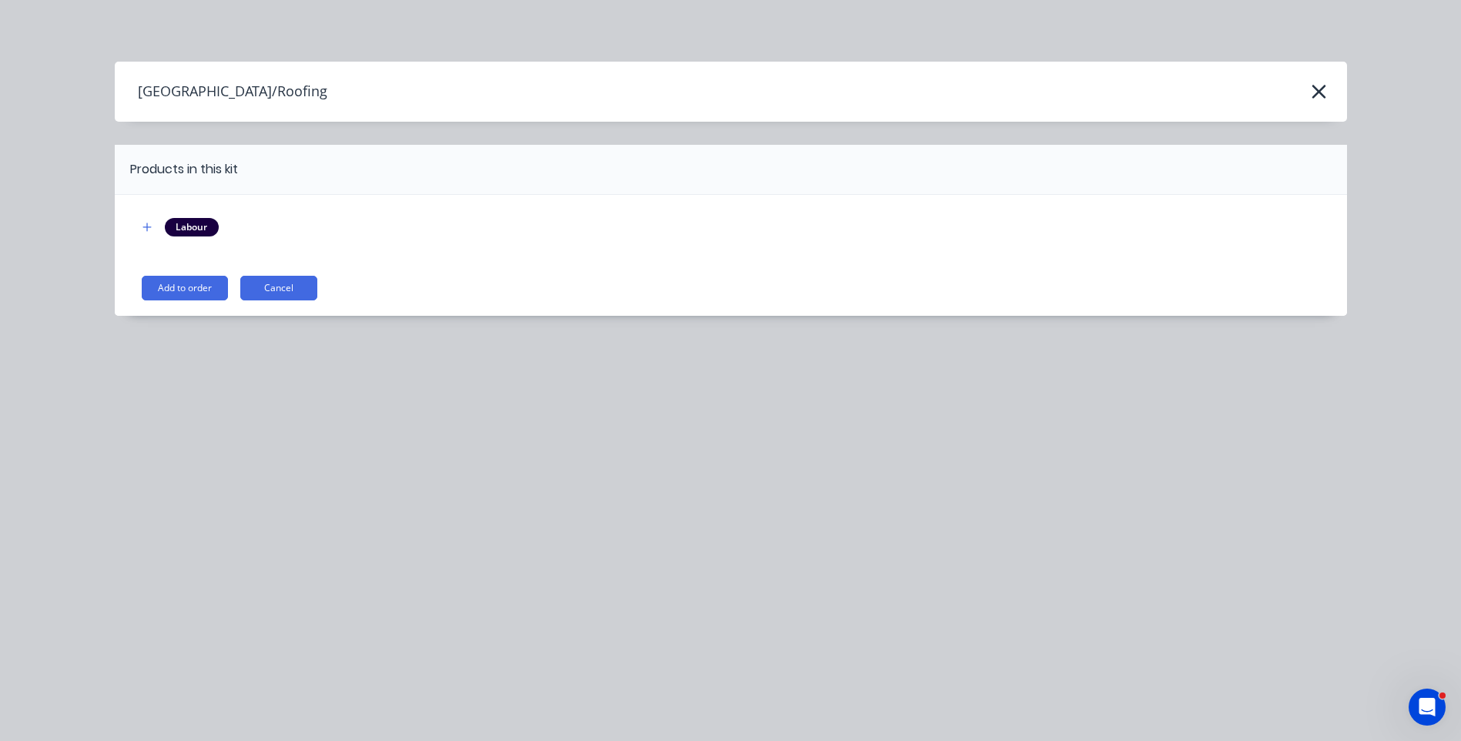
scroll to position [0, 0]
click at [185, 289] on button "Add to order" at bounding box center [185, 288] width 86 height 25
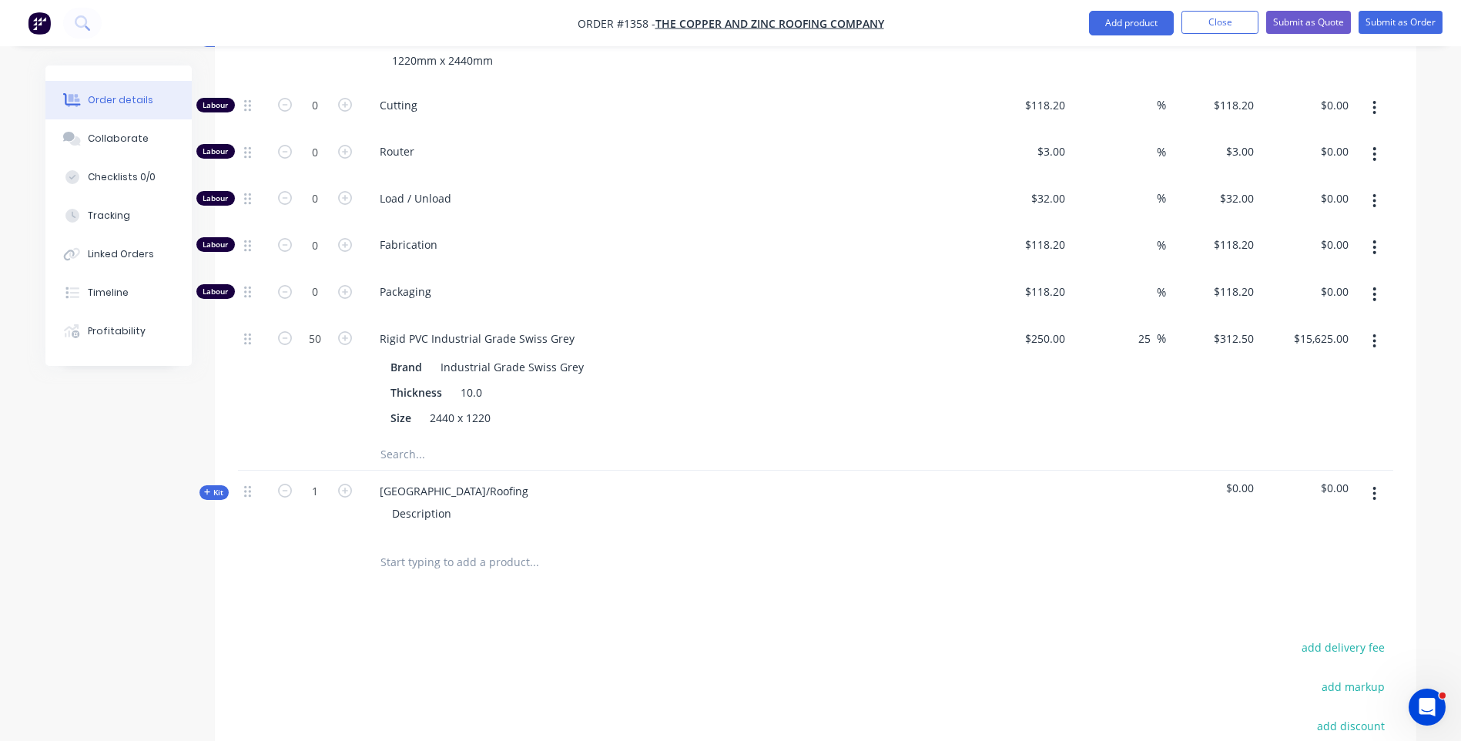
scroll to position [709, 0]
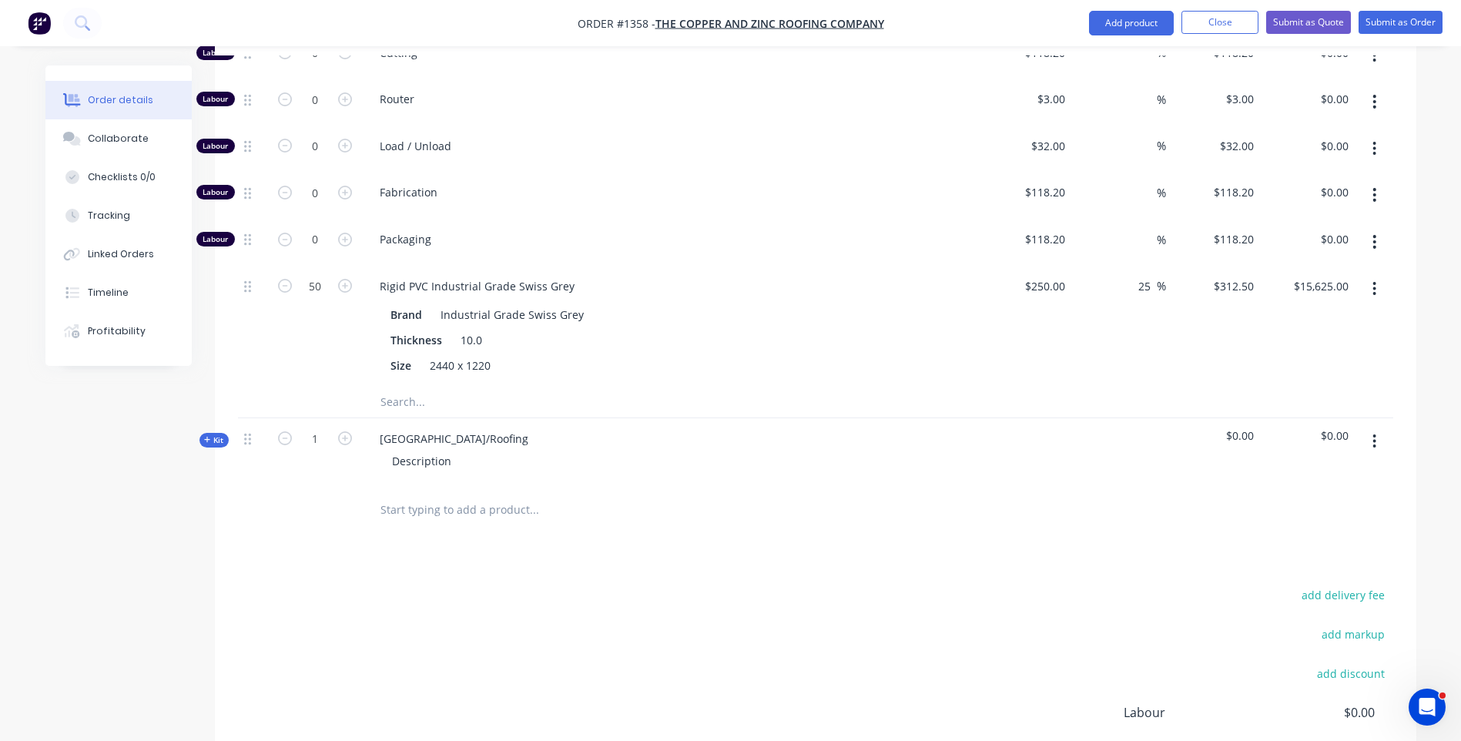
click at [206, 436] on icon at bounding box center [207, 440] width 7 height 8
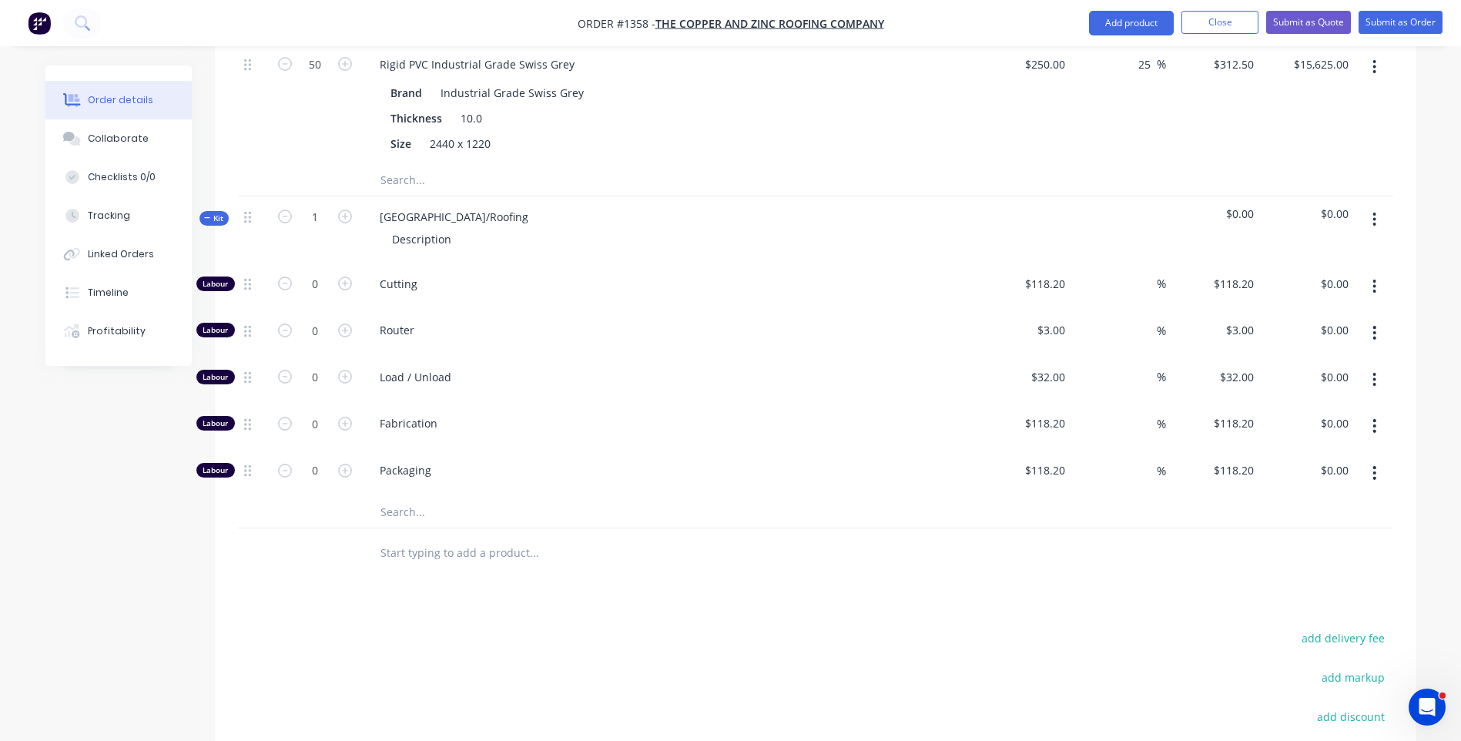
scroll to position [940, 0]
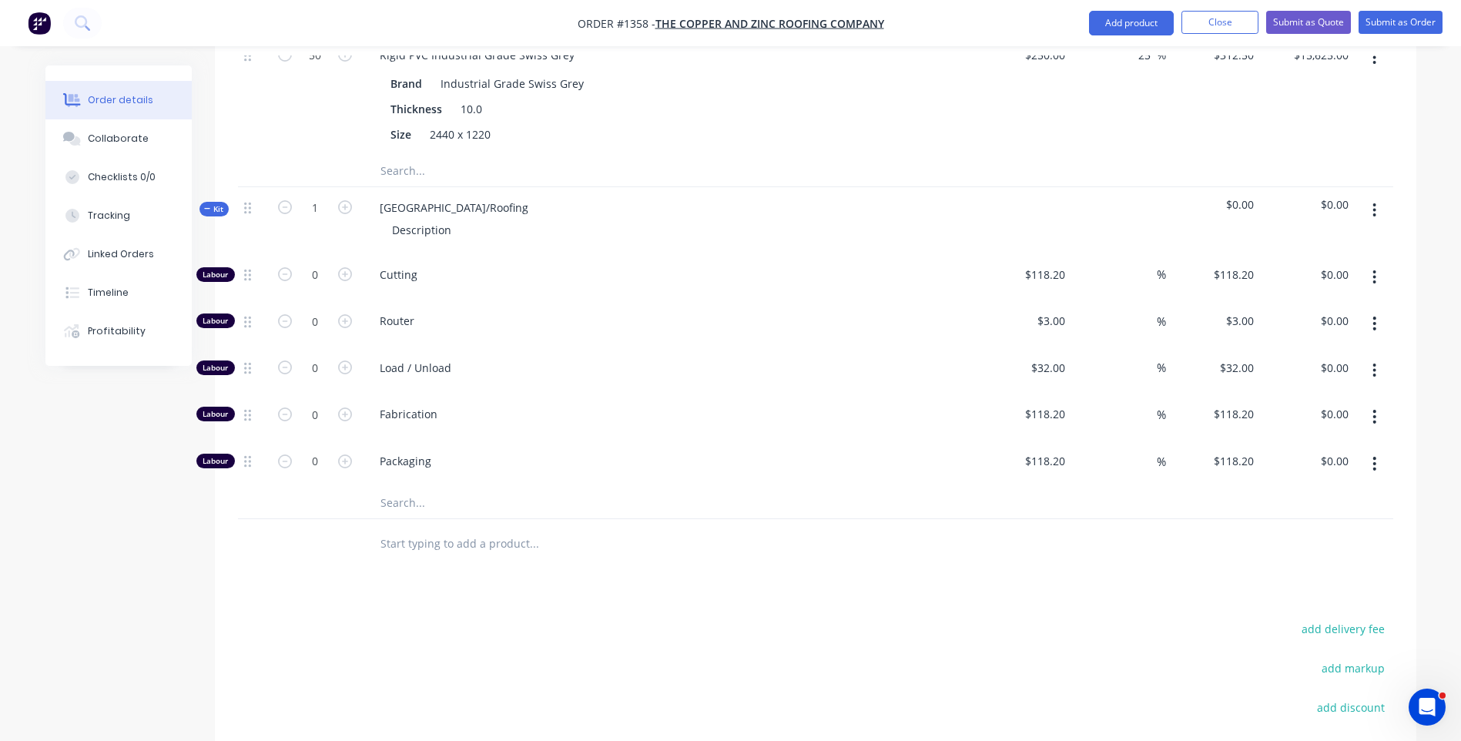
click at [396, 487] on input "text" at bounding box center [534, 502] width 308 height 31
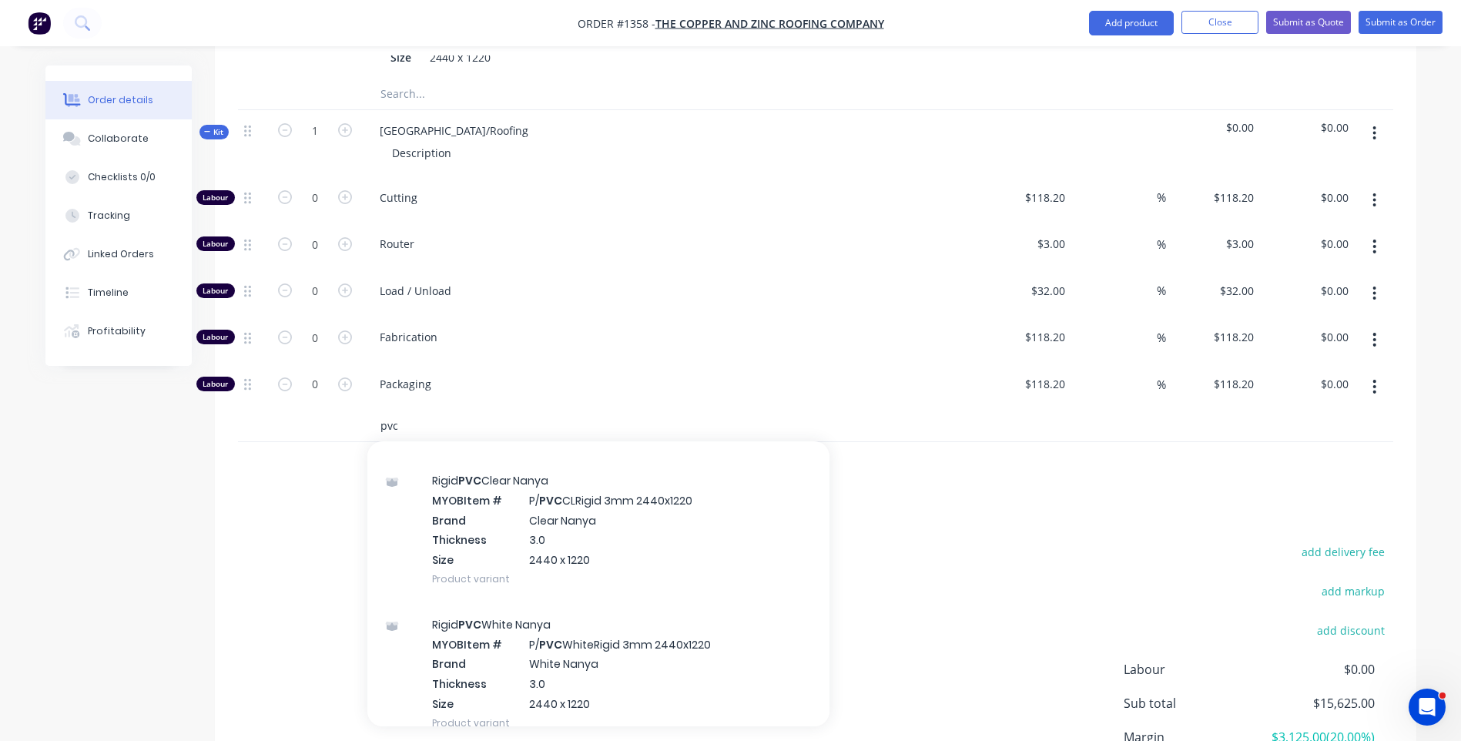
scroll to position [1540, 0]
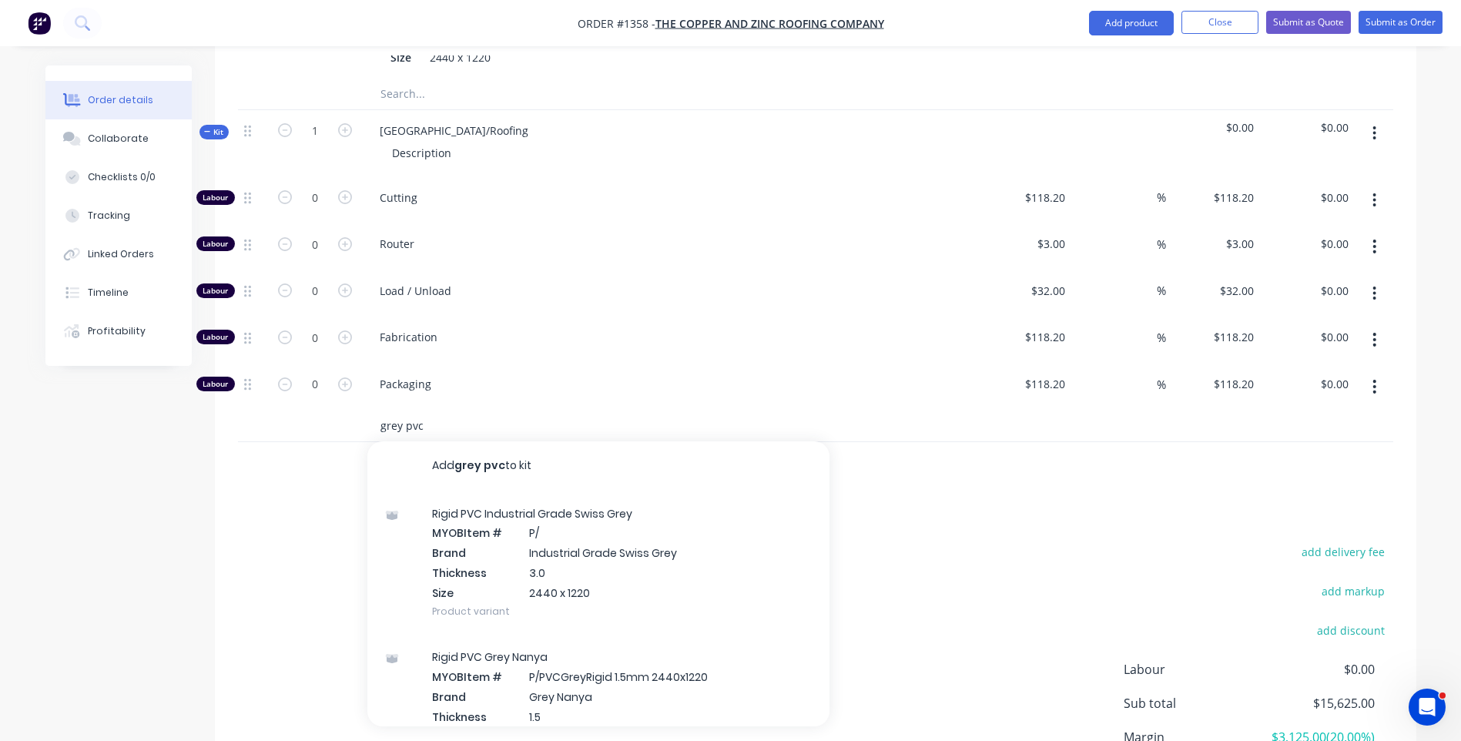
type input "grey pvc"
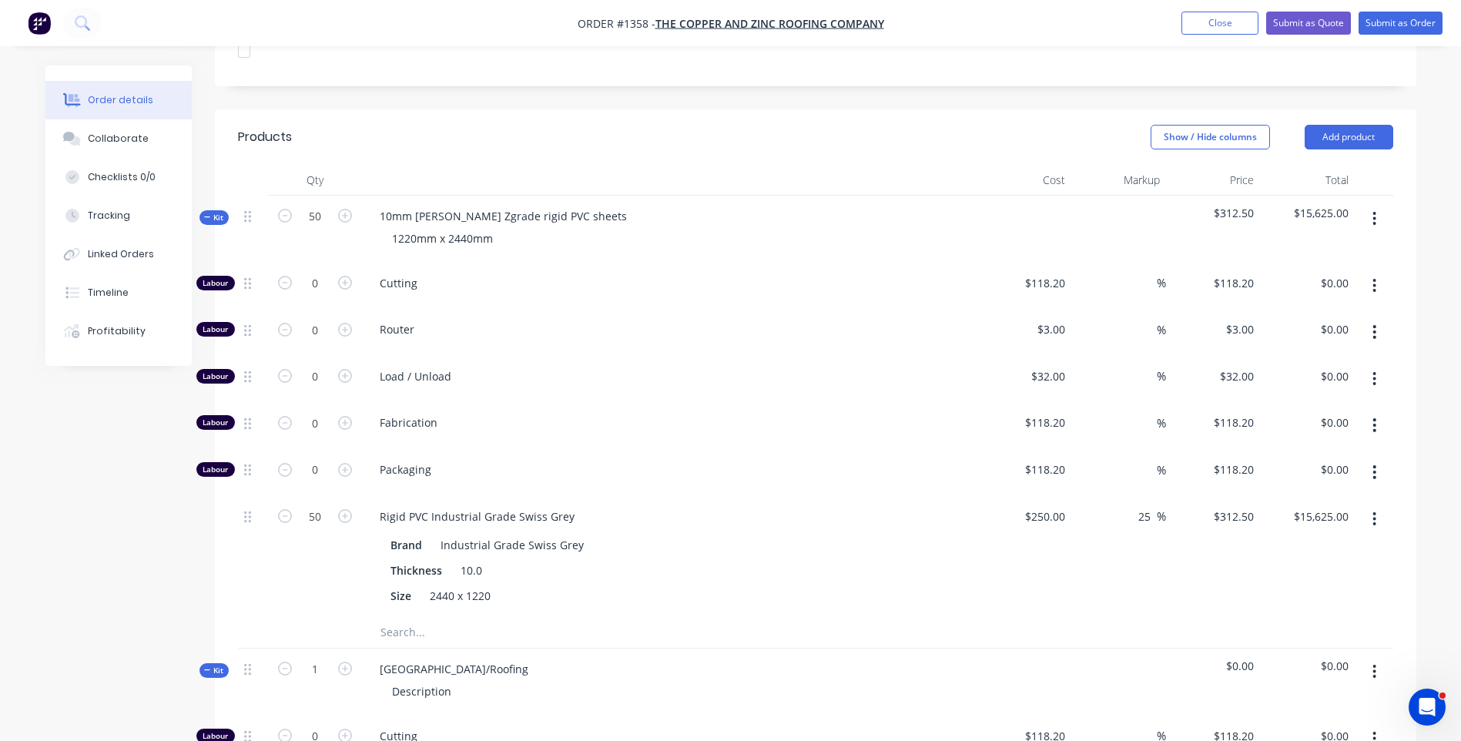
scroll to position [478, 0]
click at [1150, 506] on input "25" at bounding box center [1146, 517] width 20 height 22
type input "20"
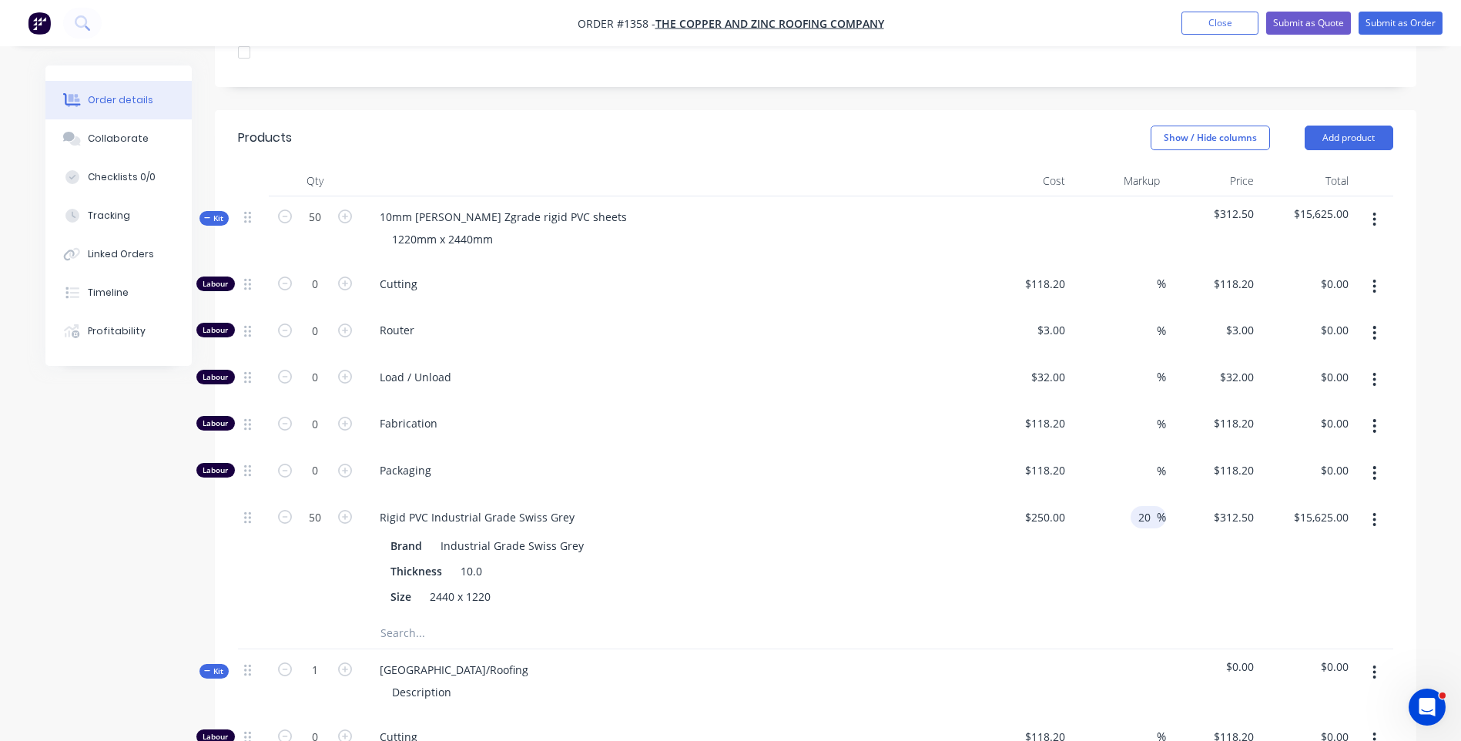
type input "$300.00"
type input "$15,000.00"
click at [919, 403] on div "Fabrication" at bounding box center [669, 426] width 616 height 47
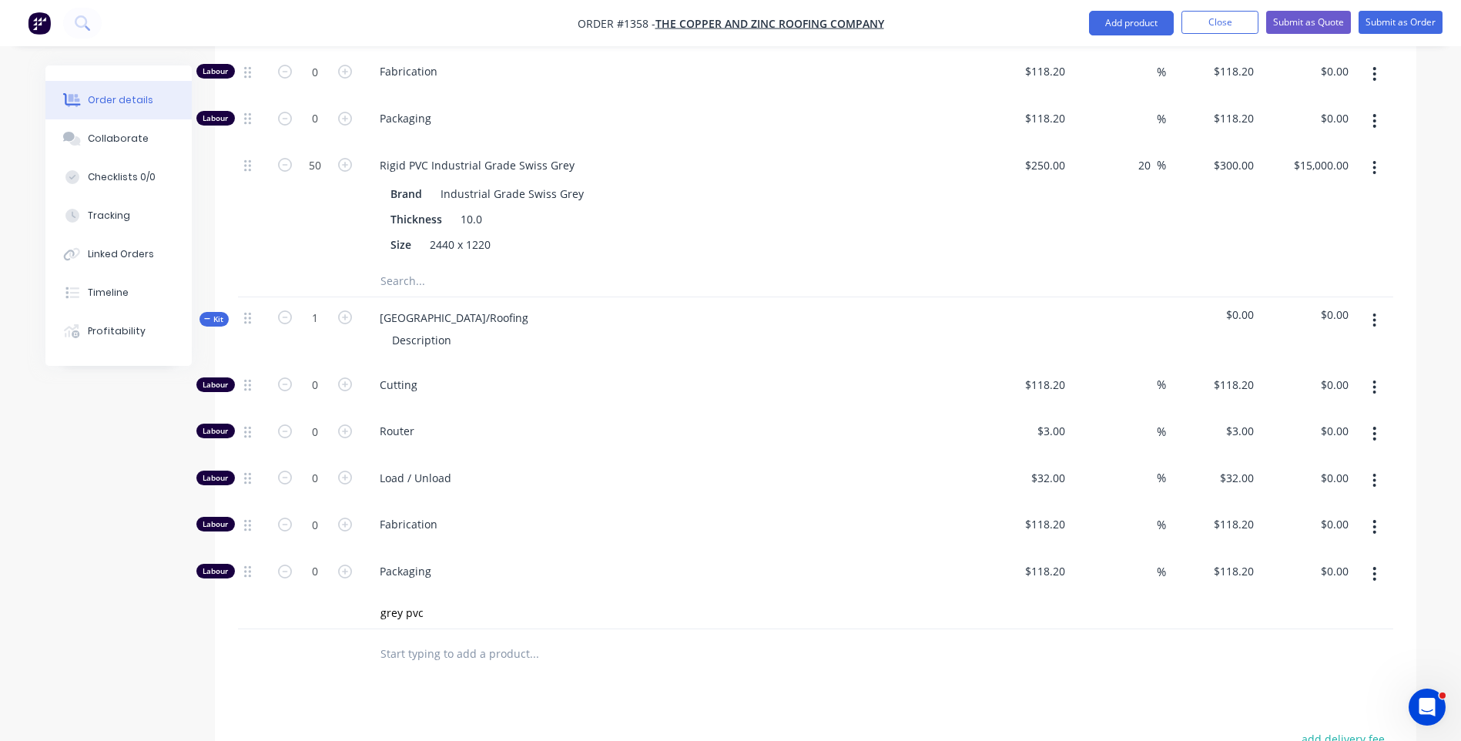
scroll to position [863, 0]
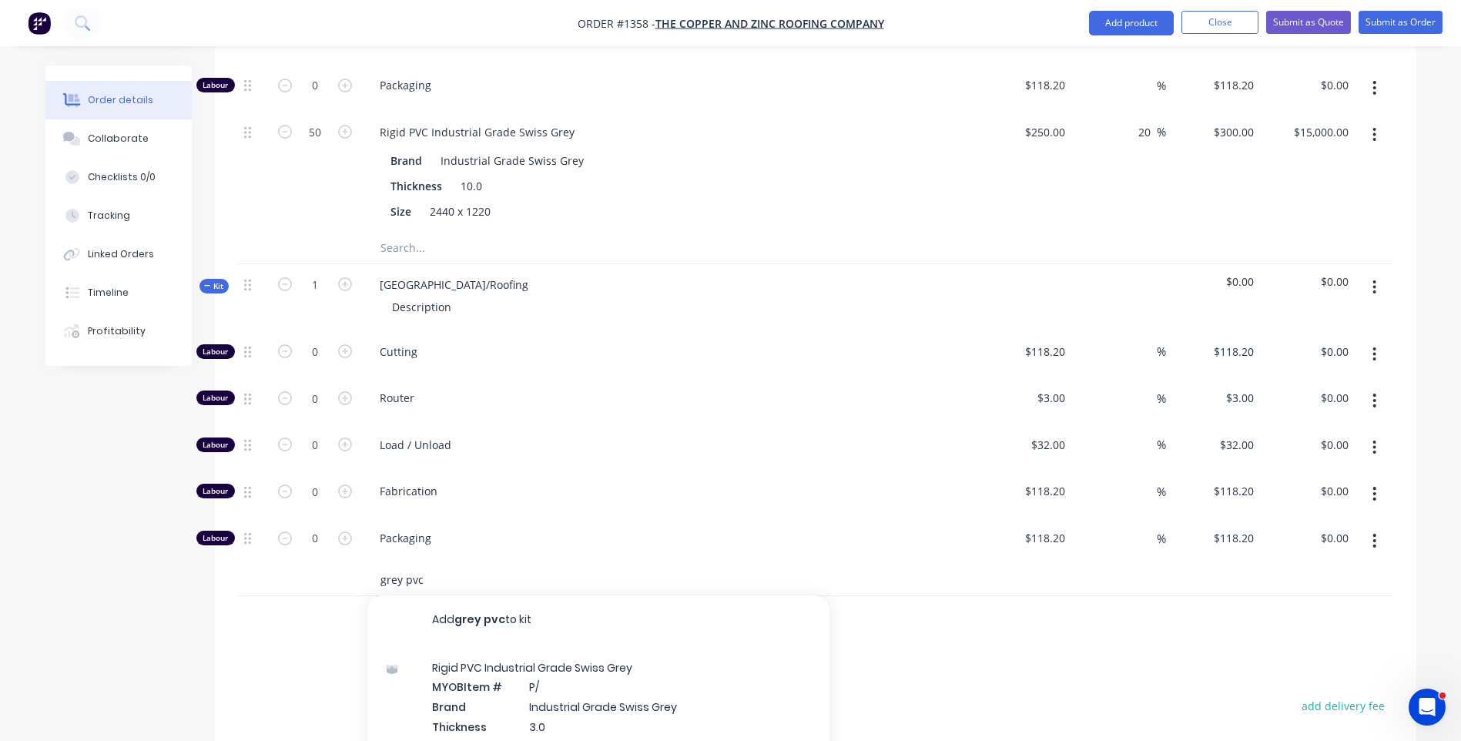
drag, startPoint x: 425, startPoint y: 541, endPoint x: 380, endPoint y: 540, distance: 44.7
click at [380, 564] on input "grey pvc" at bounding box center [534, 579] width 308 height 31
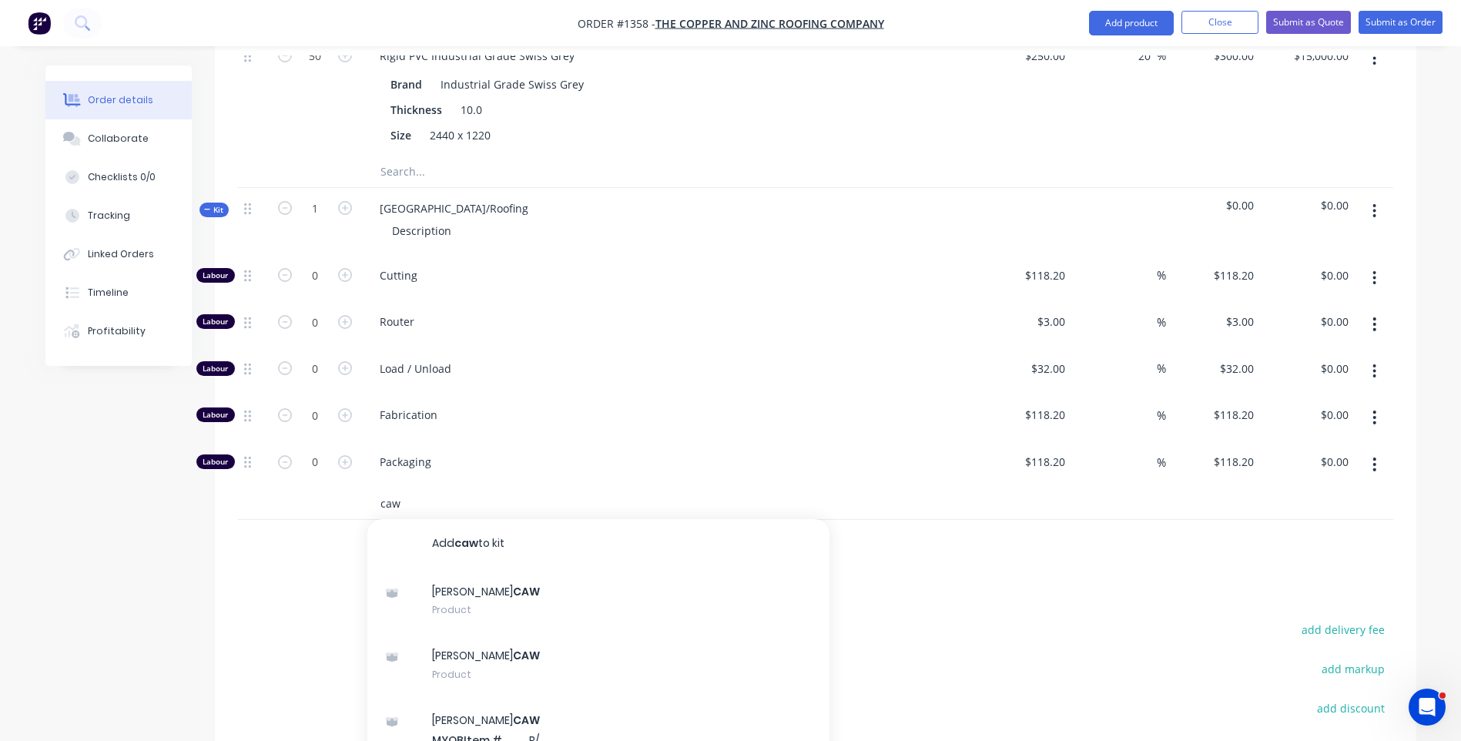
scroll to position [940, 0]
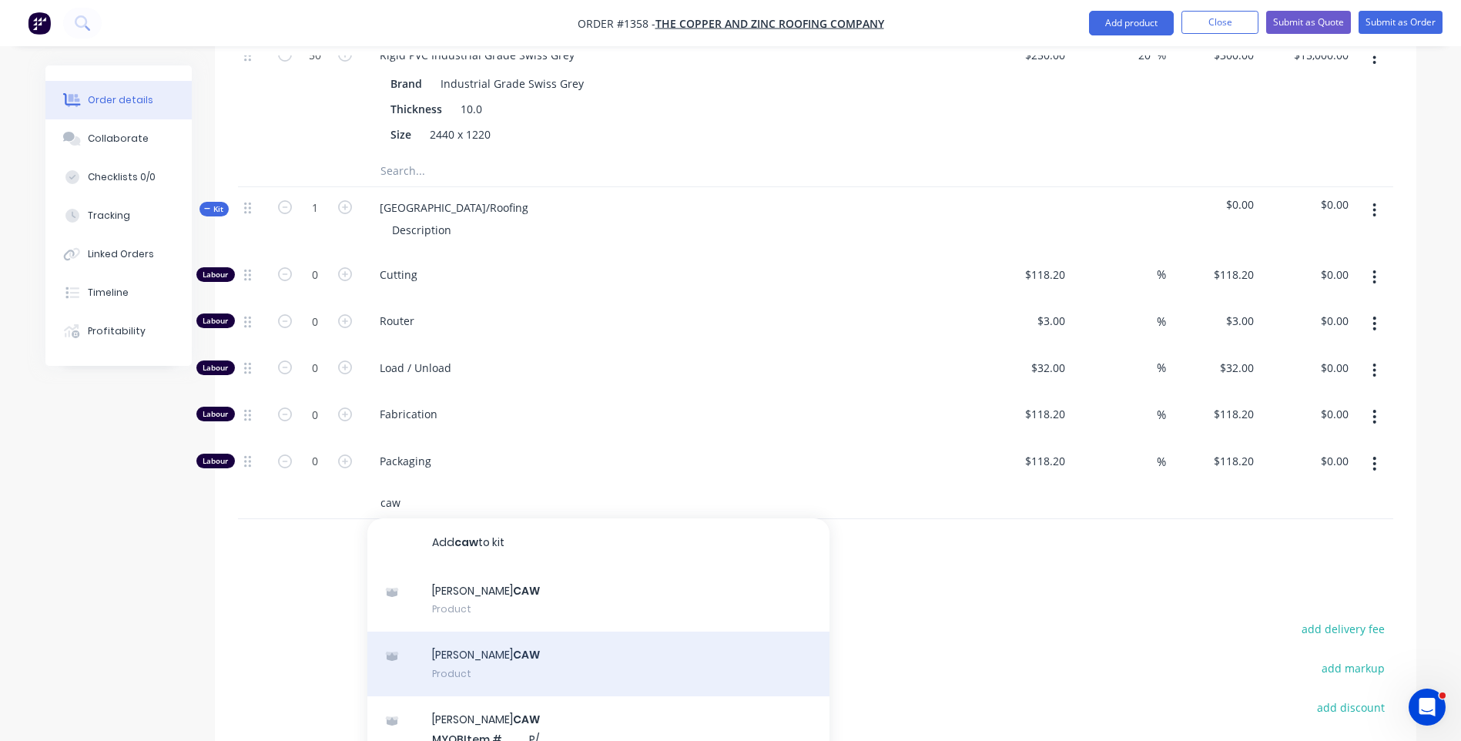
type input "caw"
click at [511, 631] on div "Simone Grey CAW Product" at bounding box center [598, 663] width 462 height 65
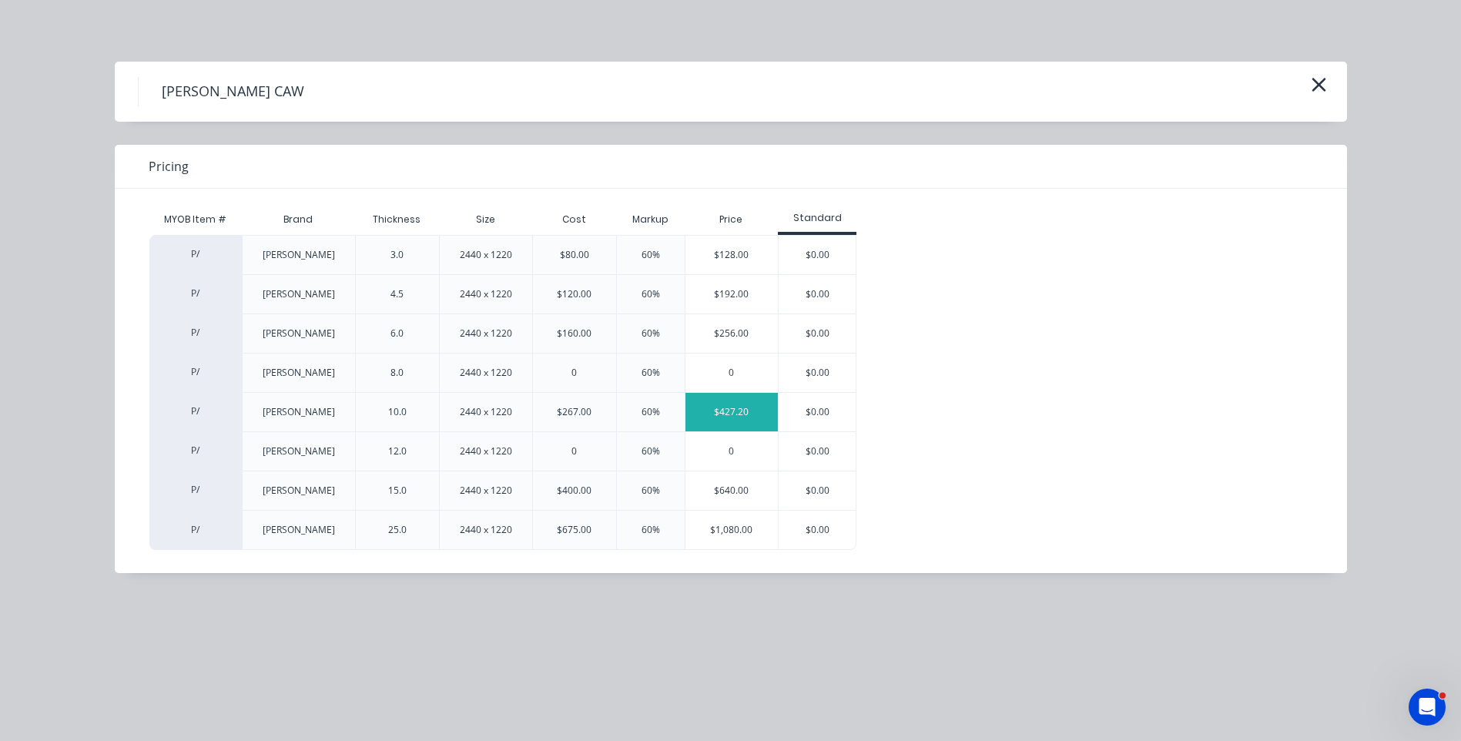
click at [764, 420] on div "$427.20" at bounding box center [731, 412] width 93 height 38
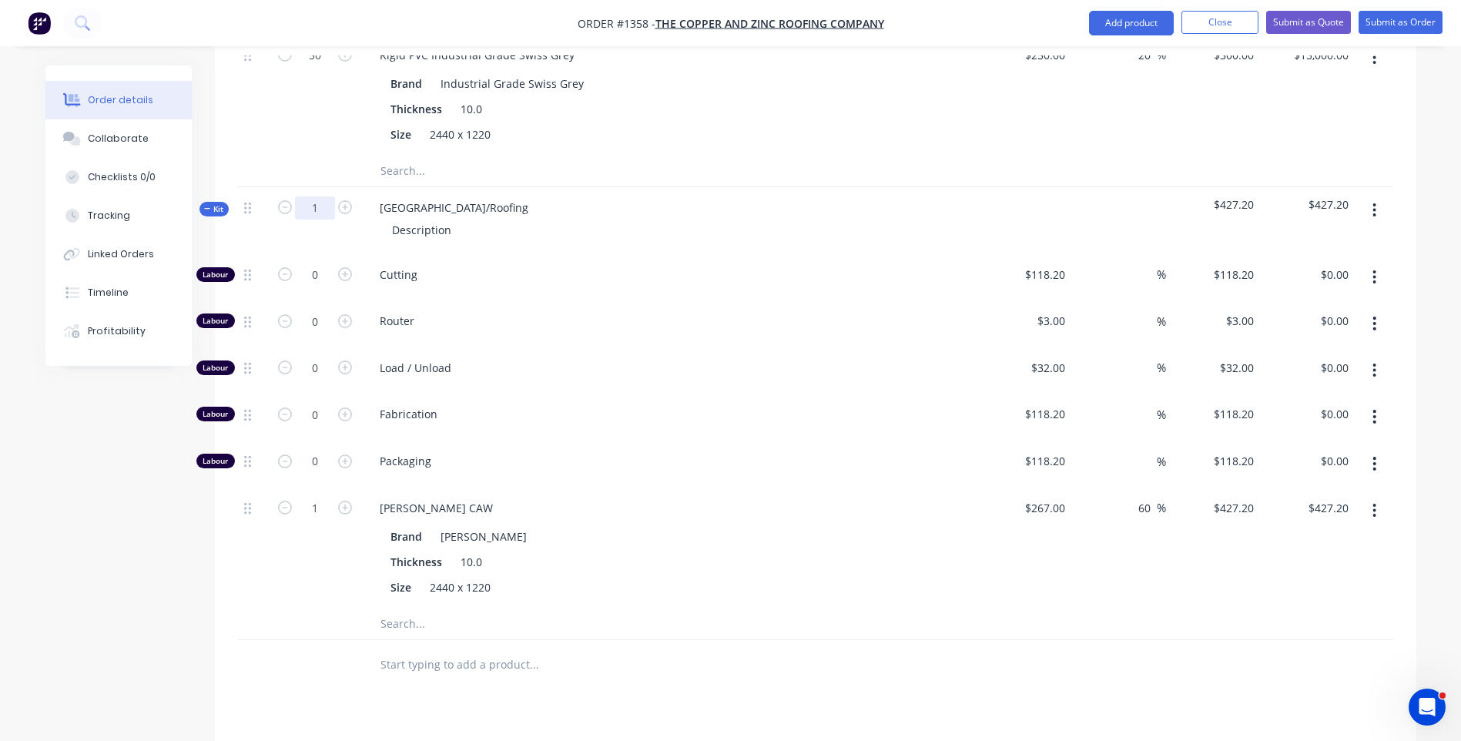
type input "50"
type input "$21,360.00"
click at [624, 347] on div "Load / Unload" at bounding box center [669, 370] width 616 height 47
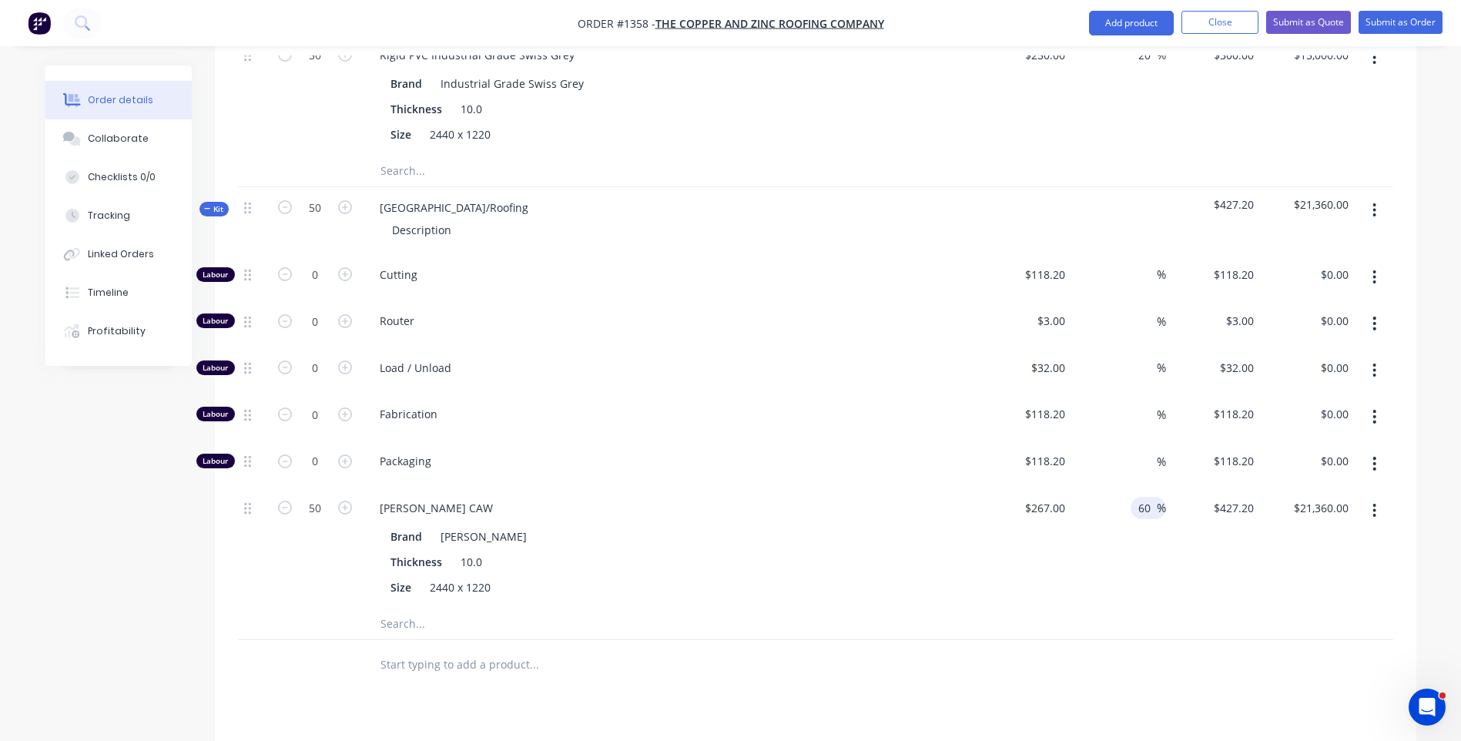
click at [1149, 497] on input "60" at bounding box center [1146, 508] width 20 height 22
type input "20"
type input "$320.40"
type input "$16,020.00"
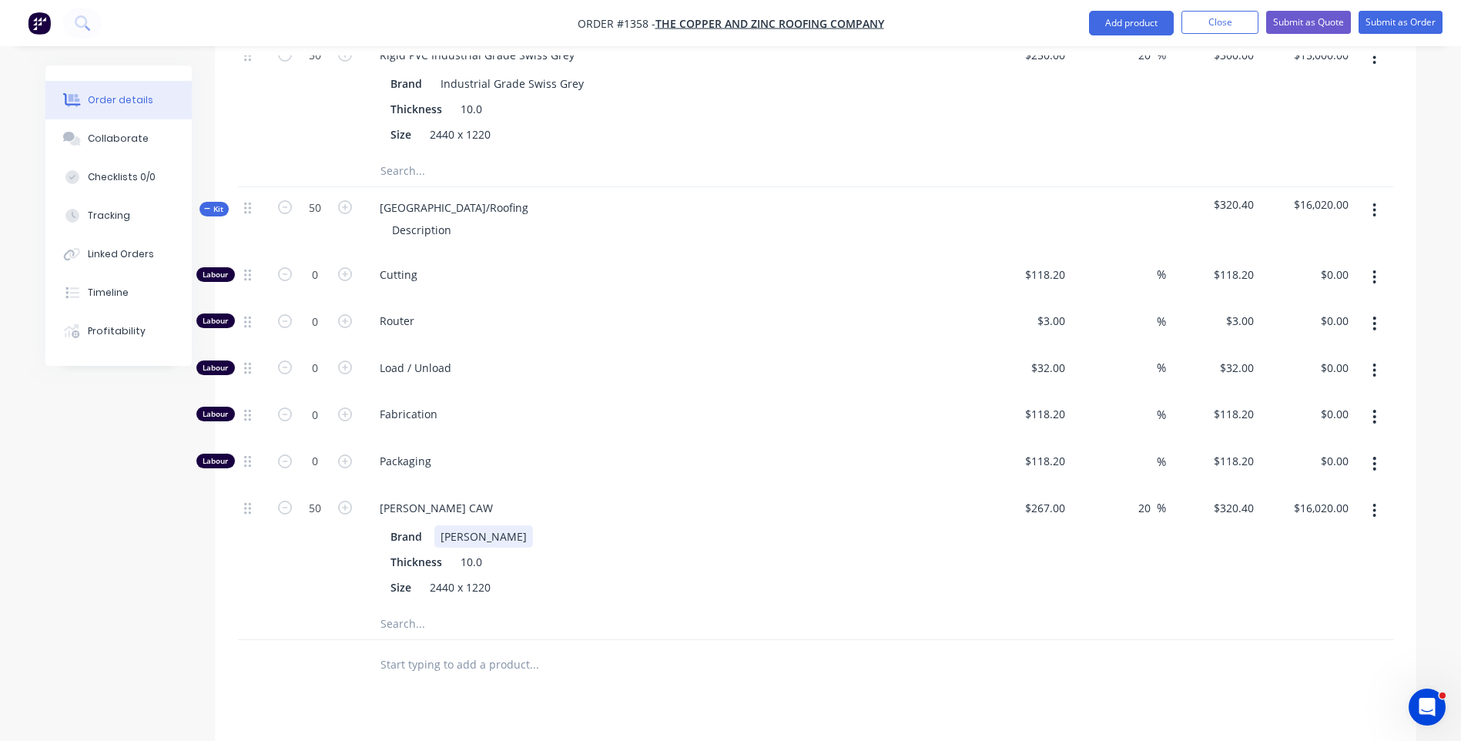
click at [966, 522] on div "Brand Grey Simona CAW Thickness 10.0 Size 2440 x 1220" at bounding box center [669, 560] width 604 height 76
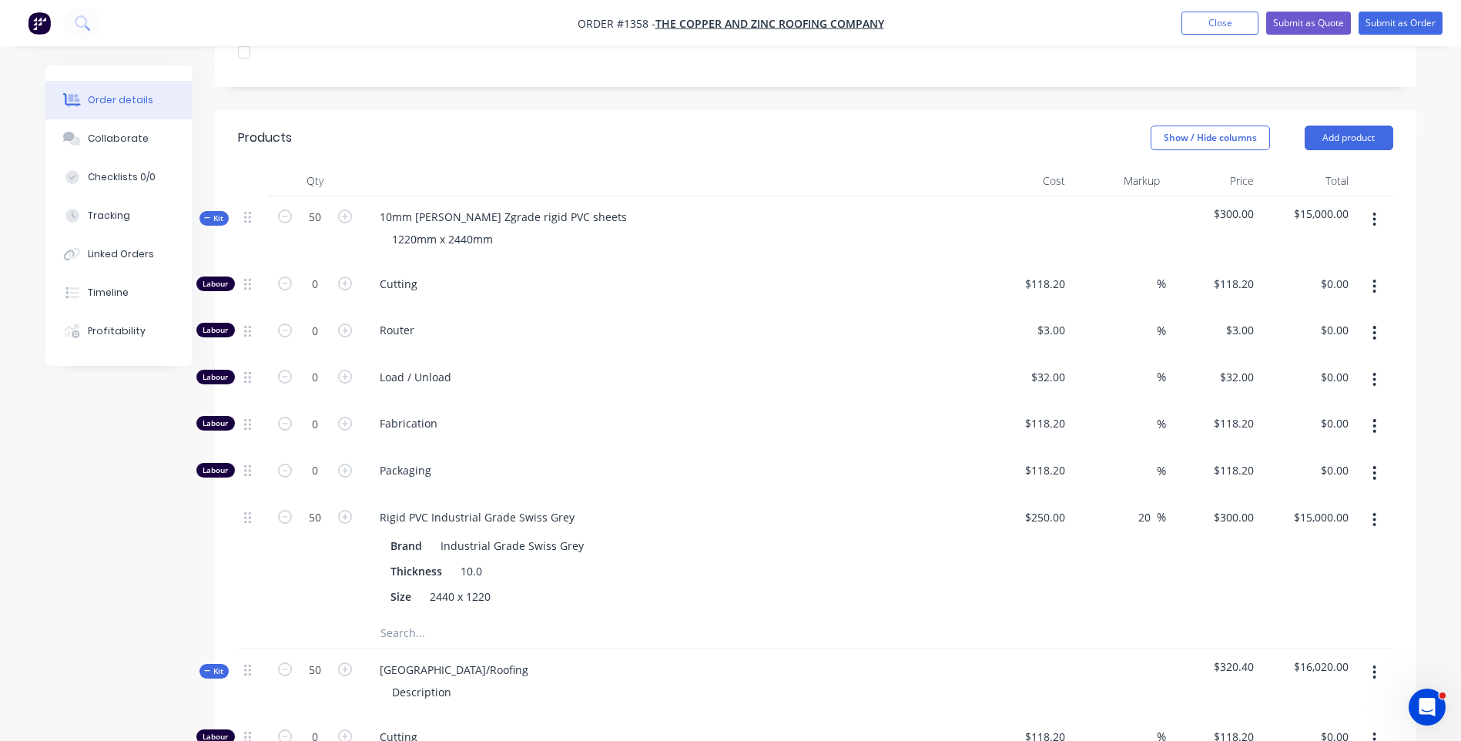
scroll to position [555, 0]
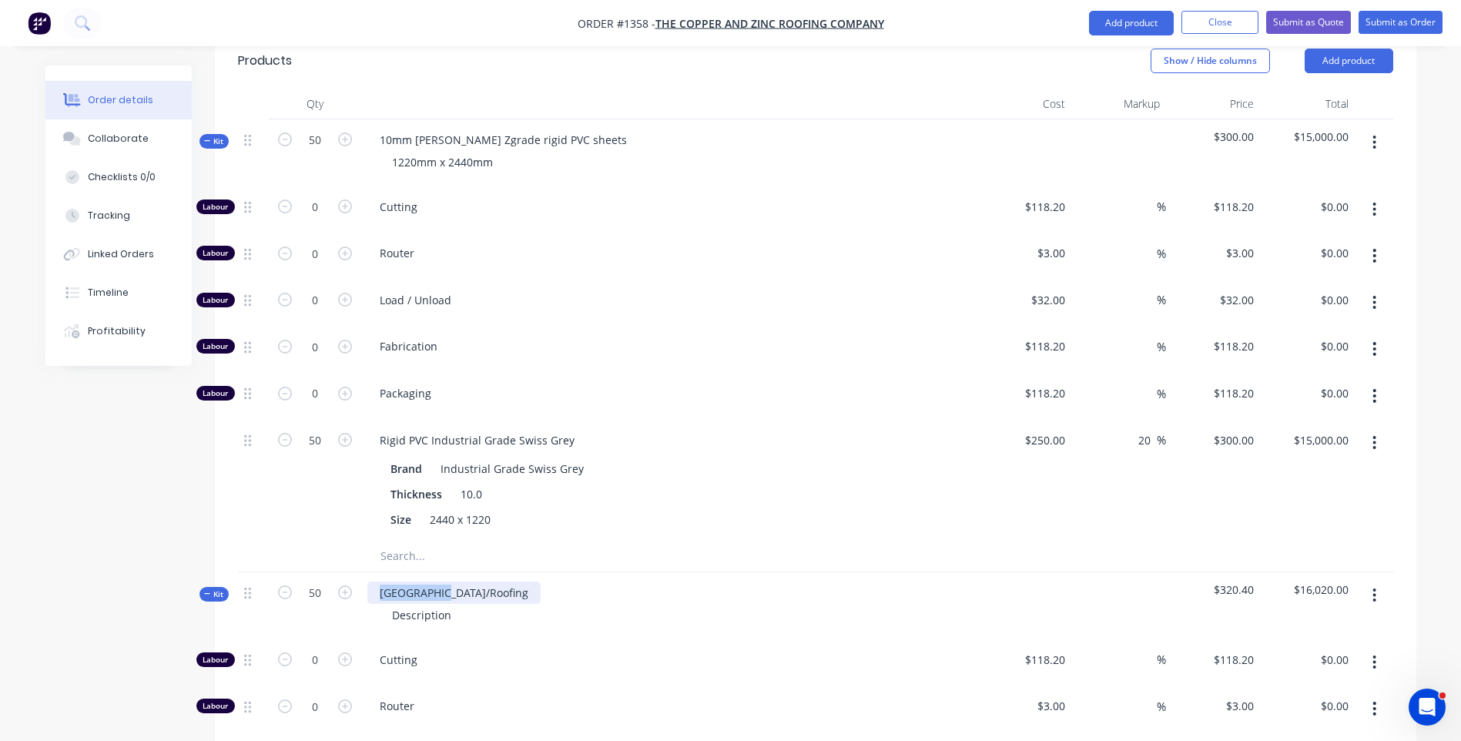
drag, startPoint x: 447, startPoint y: 546, endPoint x: 363, endPoint y: 540, distance: 84.9
click at [363, 572] on div "NSW/Roofing Description" at bounding box center [669, 605] width 616 height 67
click at [508, 581] on div "10mm Grey Simona CAW" at bounding box center [440, 592] width 146 height 22
click at [722, 483] on div "Thickness 10.0" at bounding box center [666, 494] width 564 height 22
drag, startPoint x: 454, startPoint y: 571, endPoint x: 383, endPoint y: 568, distance: 71.6
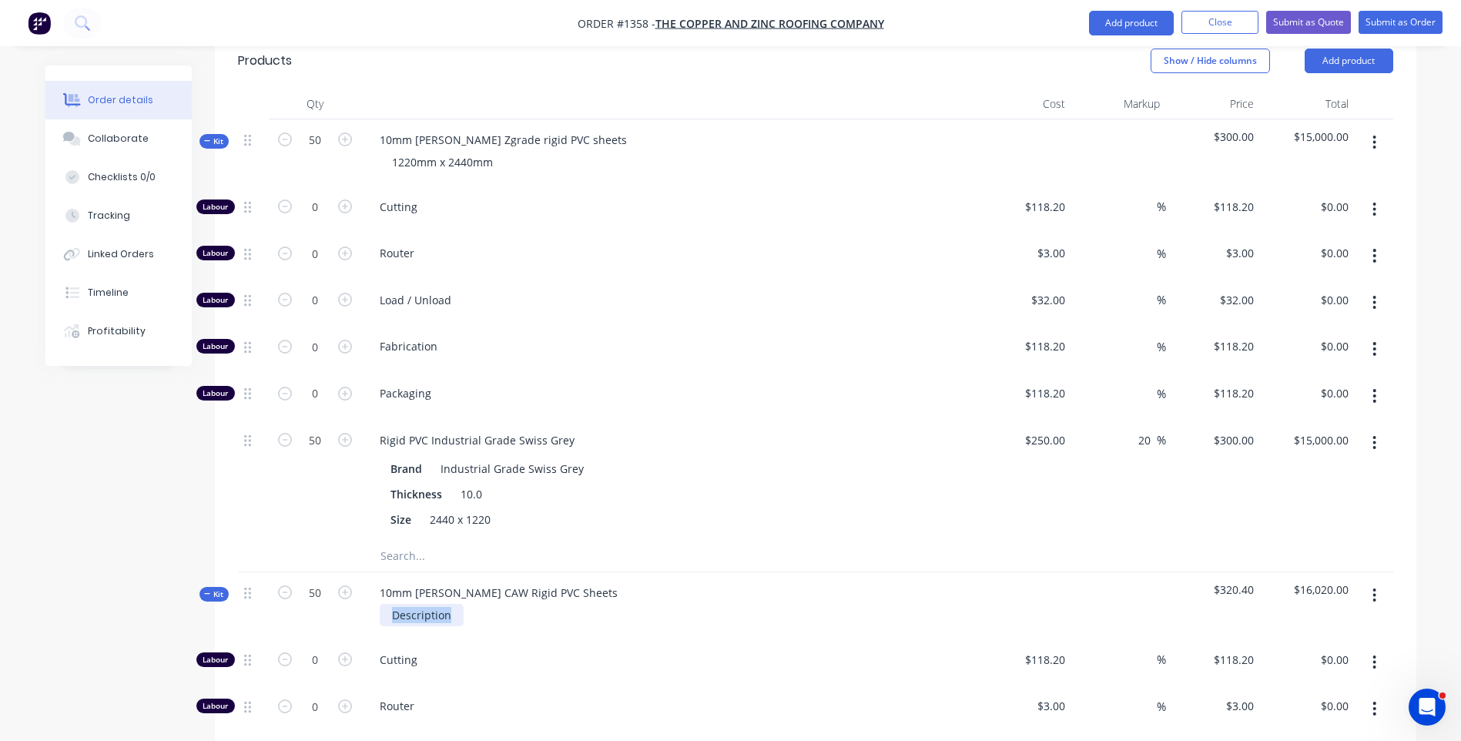
click at [383, 604] on div "Description" at bounding box center [422, 615] width 84 height 22
click at [767, 508] on div "Size 2440 x 1220" at bounding box center [666, 519] width 564 height 22
click at [735, 541] on div at bounding box center [598, 556] width 462 height 31
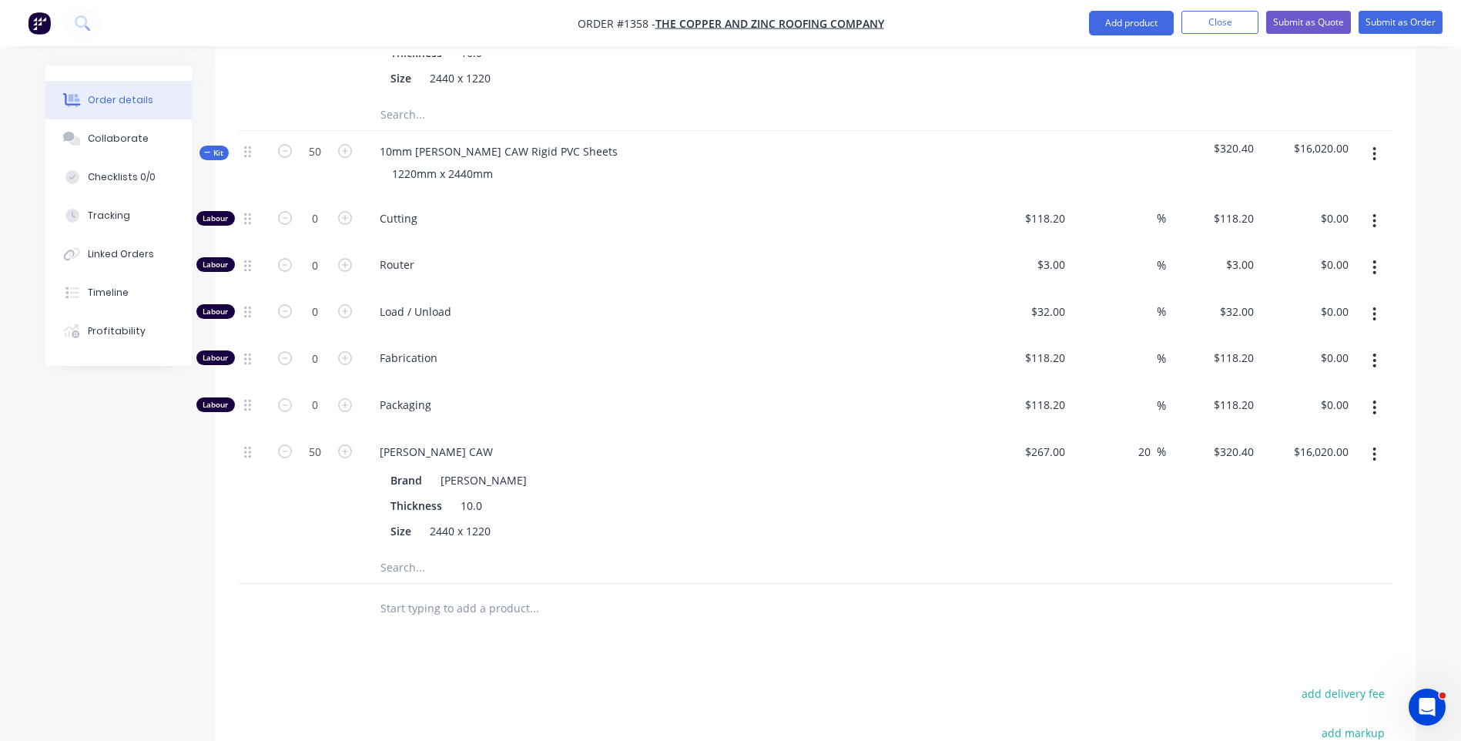
scroll to position [1001, 0]
click at [407, 547] on input "text" at bounding box center [534, 562] width 308 height 31
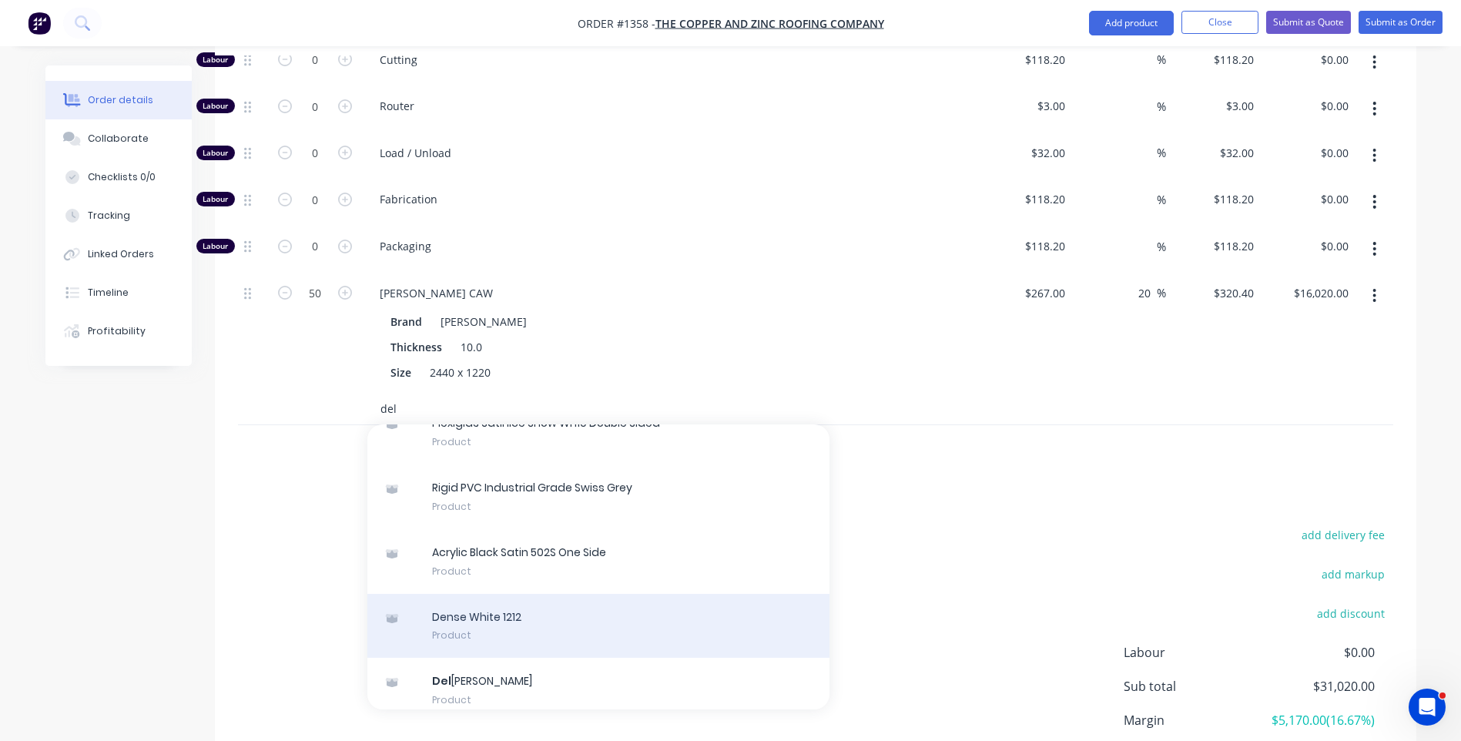
scroll to position [0, 0]
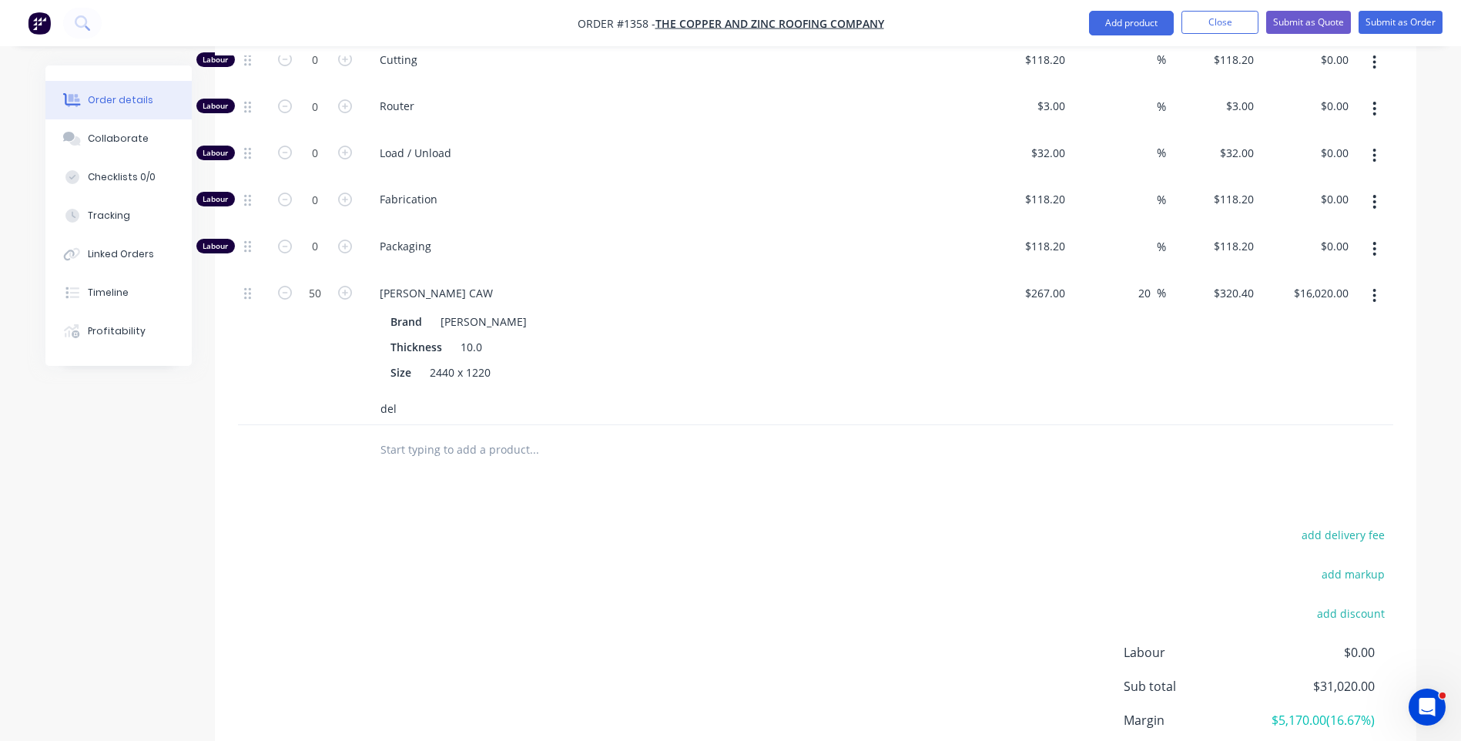
click at [425, 393] on input "del" at bounding box center [534, 408] width 308 height 31
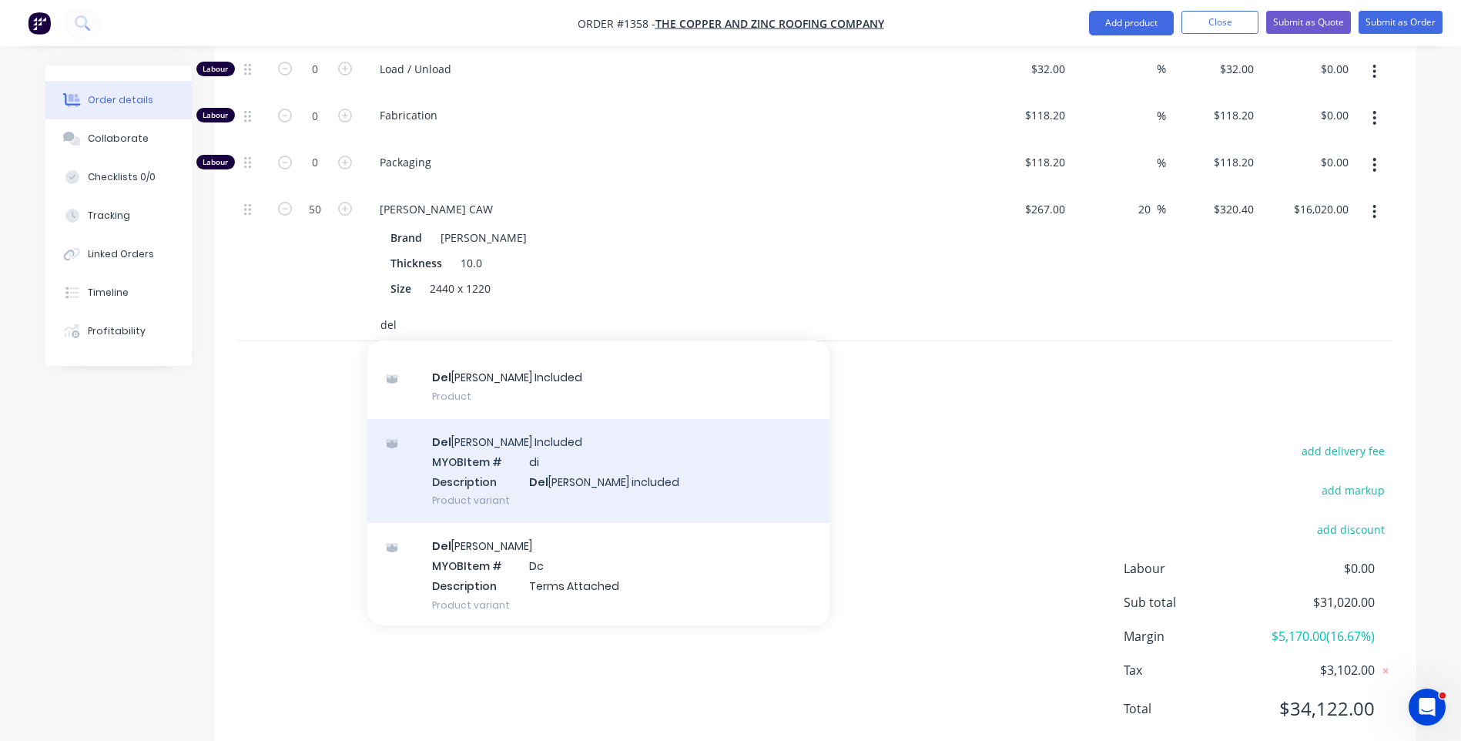
scroll to position [102, 0]
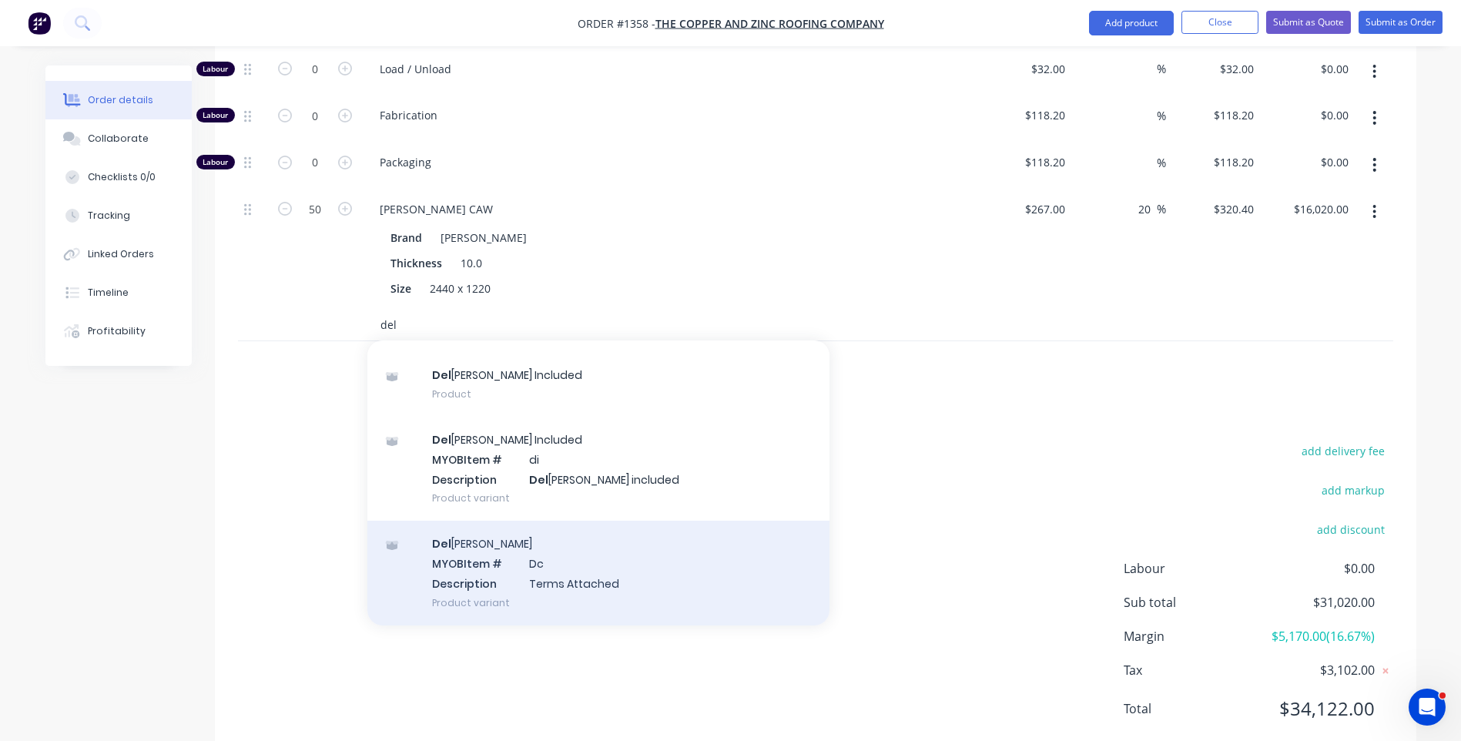
type input "del"
drag, startPoint x: 570, startPoint y: 502, endPoint x: 564, endPoint y: 511, distance: 10.7
click at [564, 521] on div "Del ivery MYOB Item # Dc Description Terms Attached Product variant" at bounding box center [598, 573] width 462 height 104
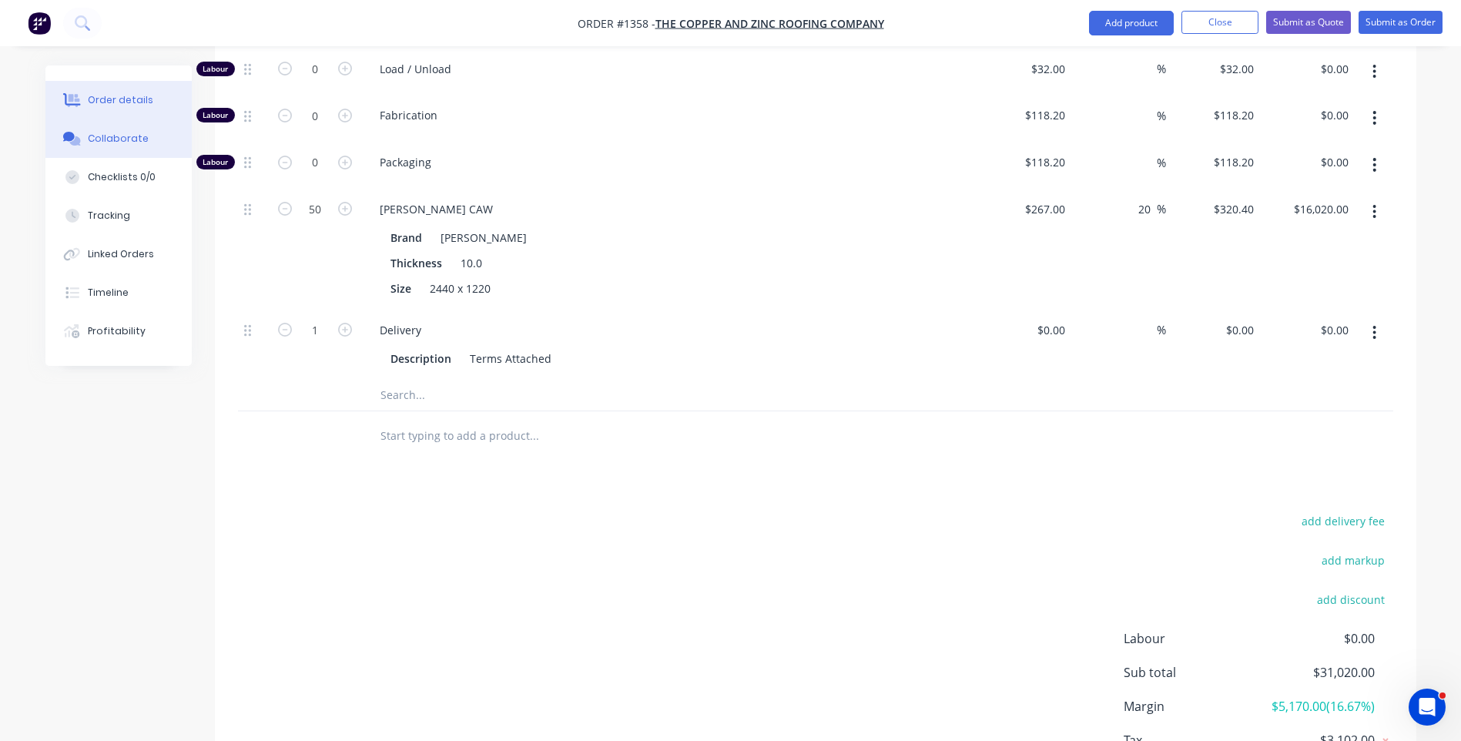
click at [126, 138] on div "Collaborate" at bounding box center [118, 139] width 61 height 14
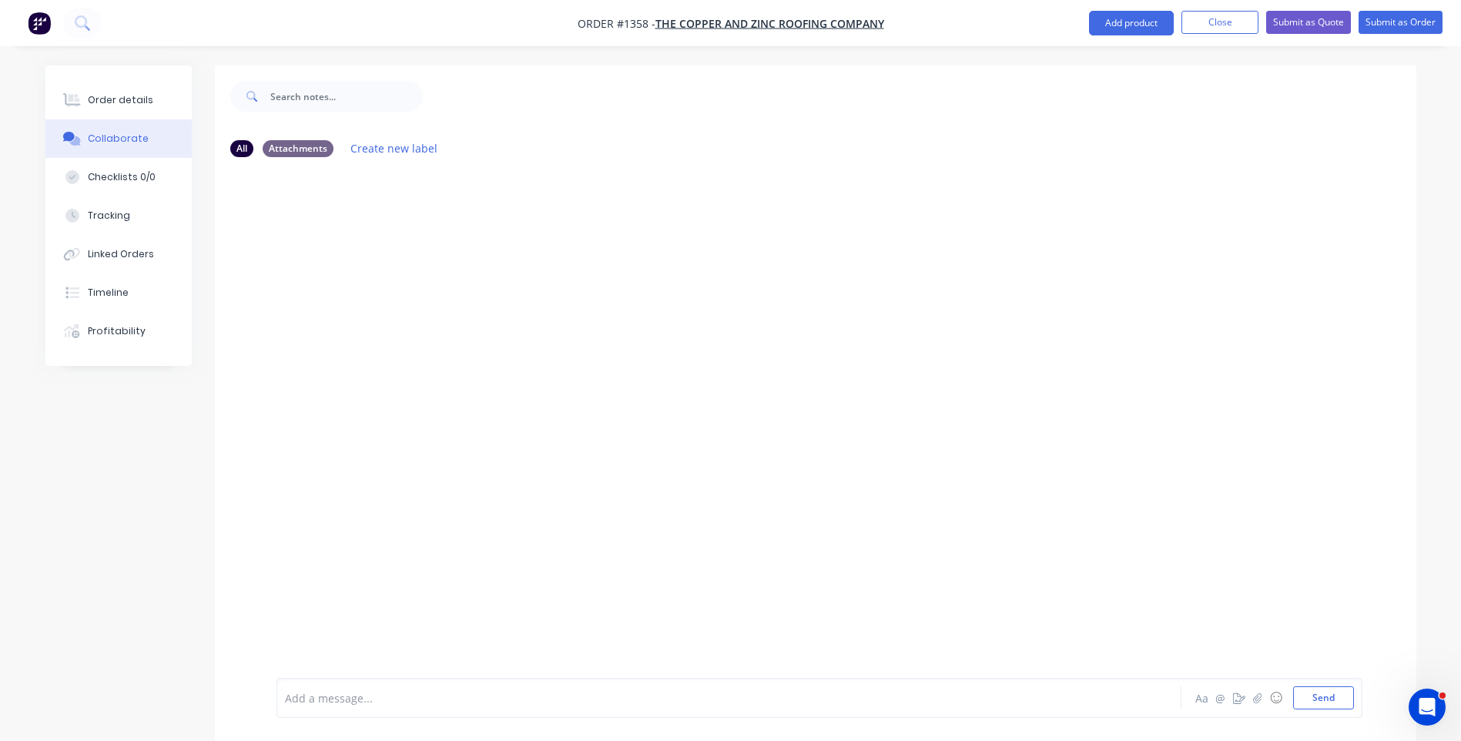
click at [401, 713] on div "Add a message... Aa @ ☺ Send" at bounding box center [819, 698] width 1086 height 40
click at [343, 695] on div at bounding box center [686, 698] width 801 height 16
click at [1321, 698] on button "Send" at bounding box center [1323, 697] width 61 height 23
click at [408, 705] on div at bounding box center [686, 698] width 801 height 16
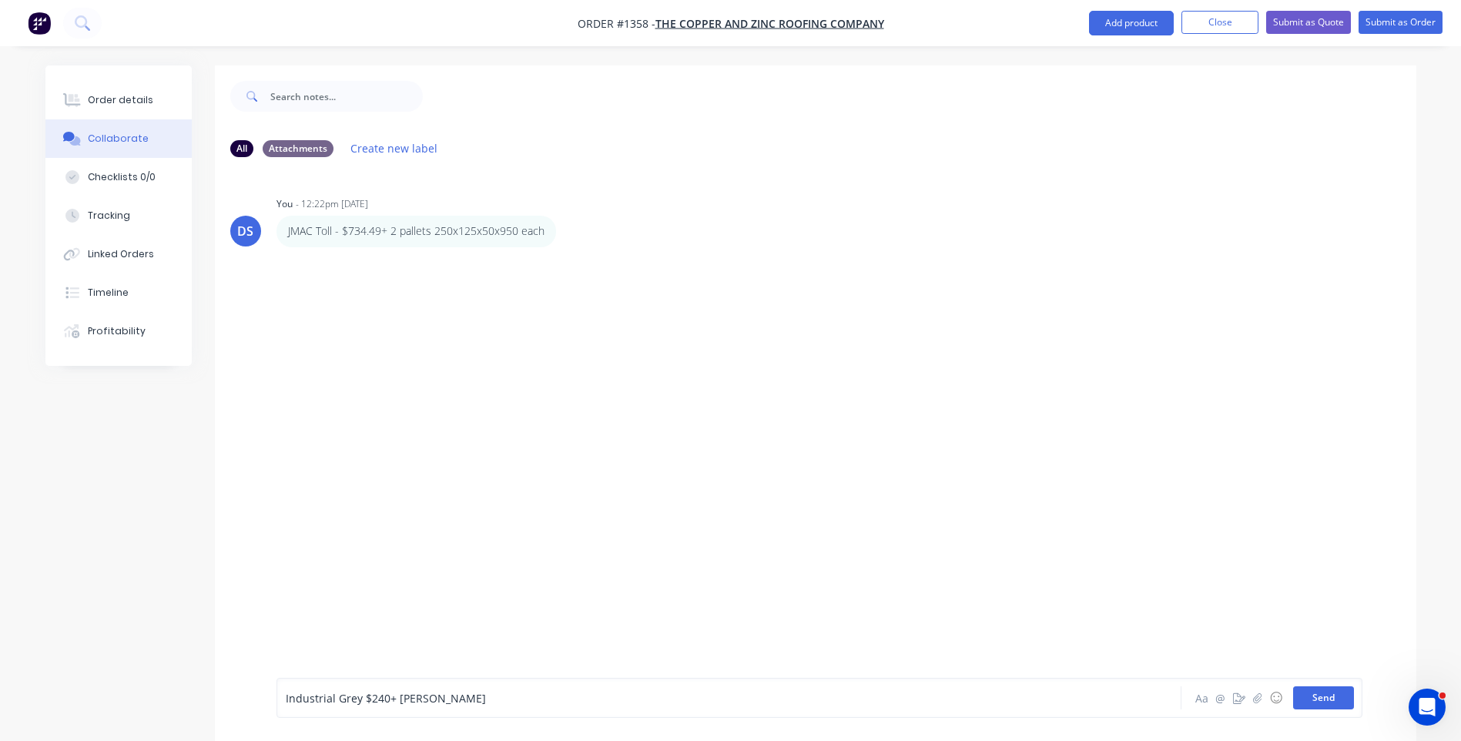
click at [1326, 701] on button "Send" at bounding box center [1323, 697] width 61 height 23
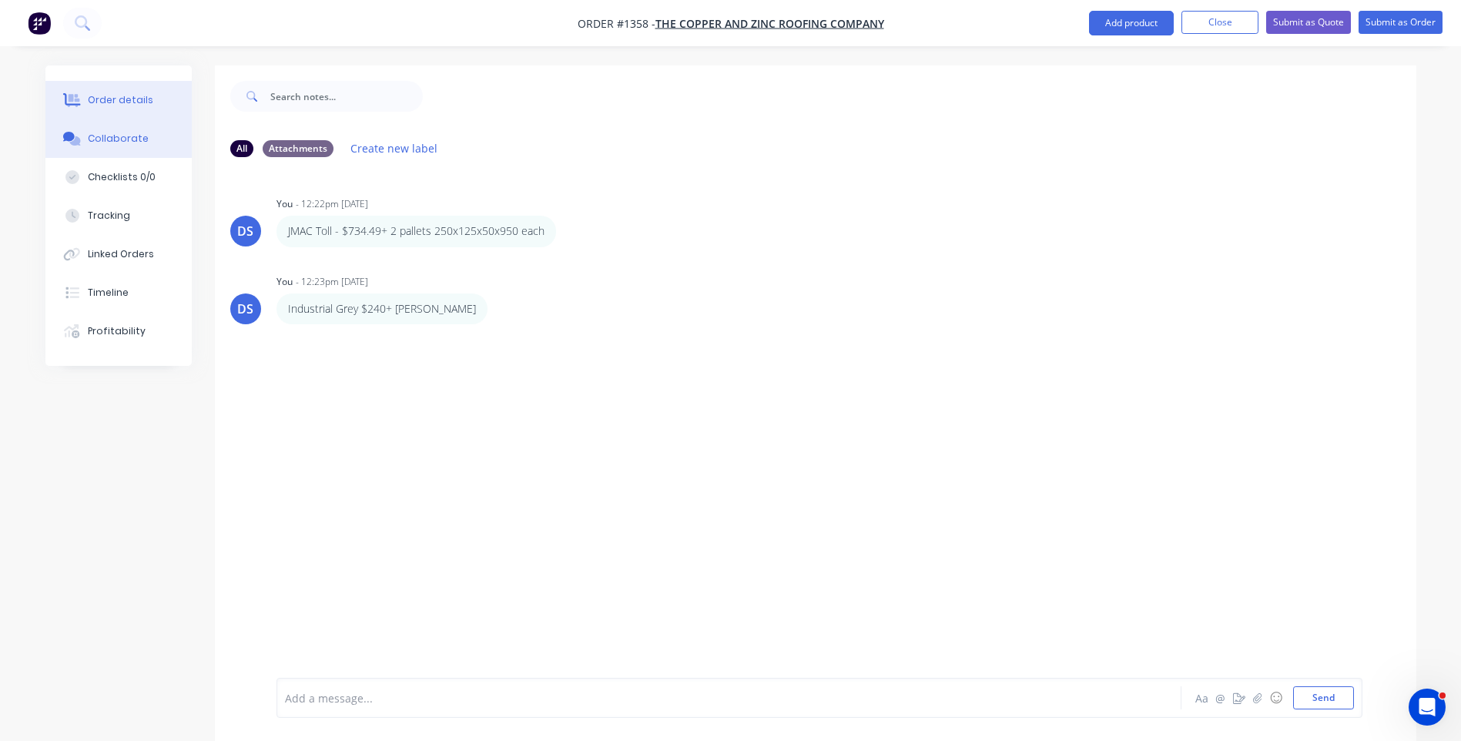
click at [143, 100] on div "Order details" at bounding box center [120, 100] width 65 height 14
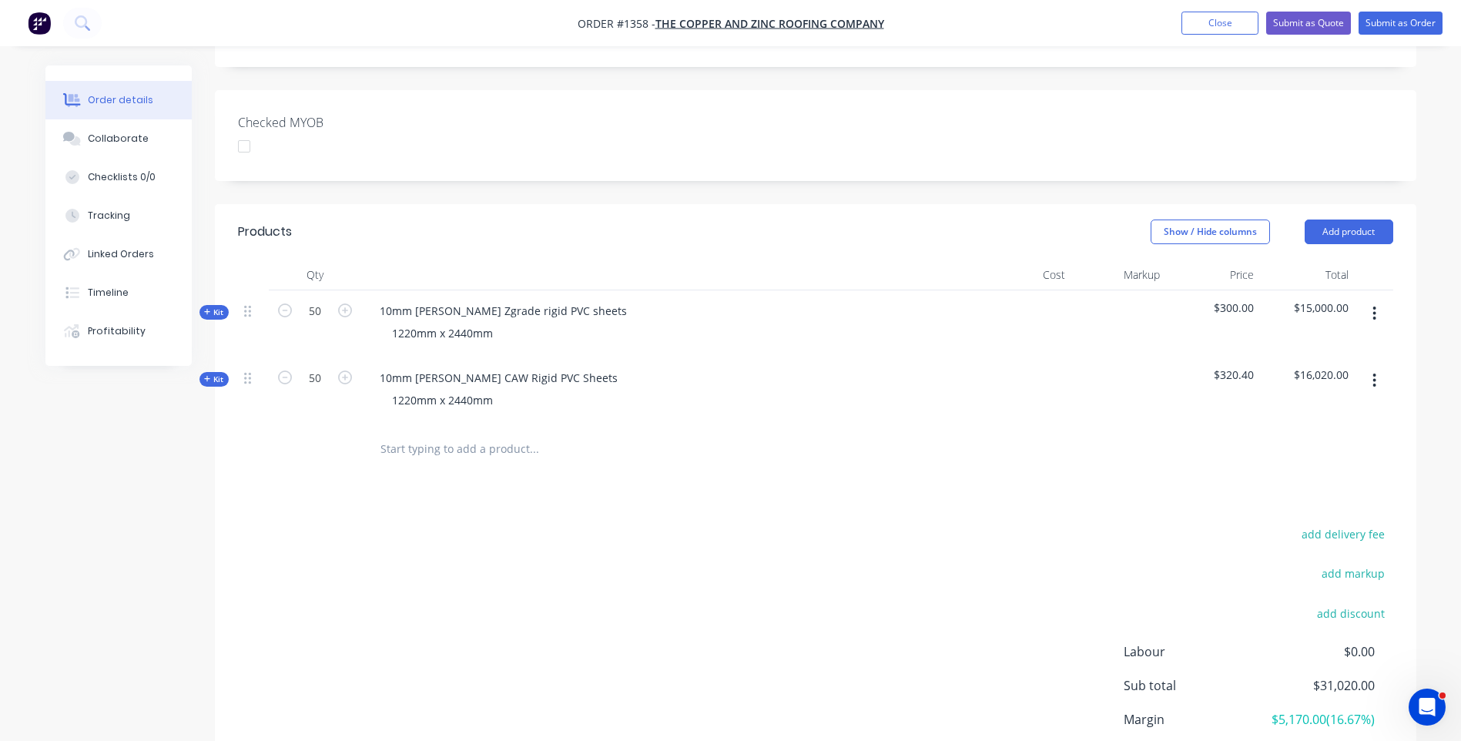
scroll to position [385, 0]
click at [1359, 523] on button "add delivery fee" at bounding box center [1343, 533] width 99 height 21
type input "885"
click at [1023, 523] on div "Delivery fee Delivery fee Delivery fee name (Optional) 885 885 $0 add markup ad…" at bounding box center [815, 669] width 1155 height 293
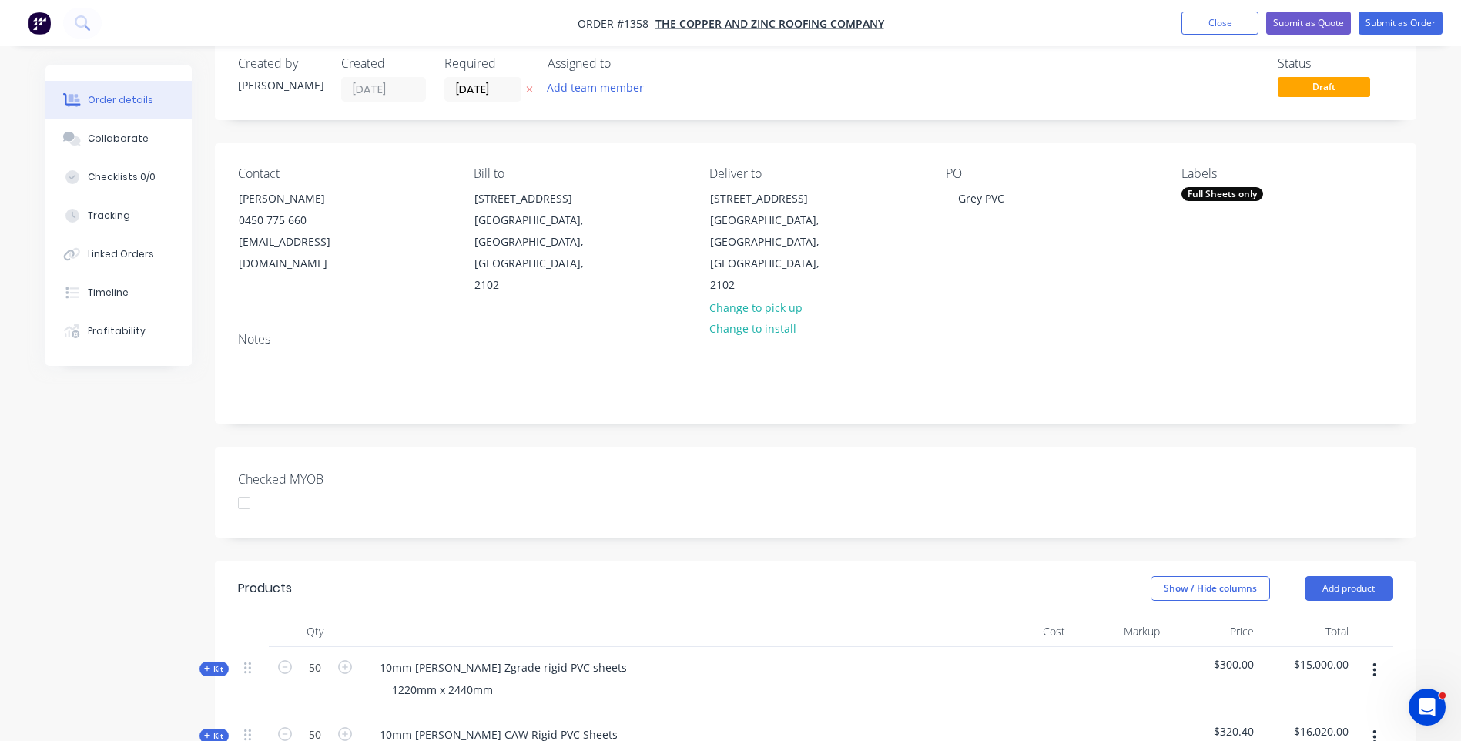
scroll to position [0, 0]
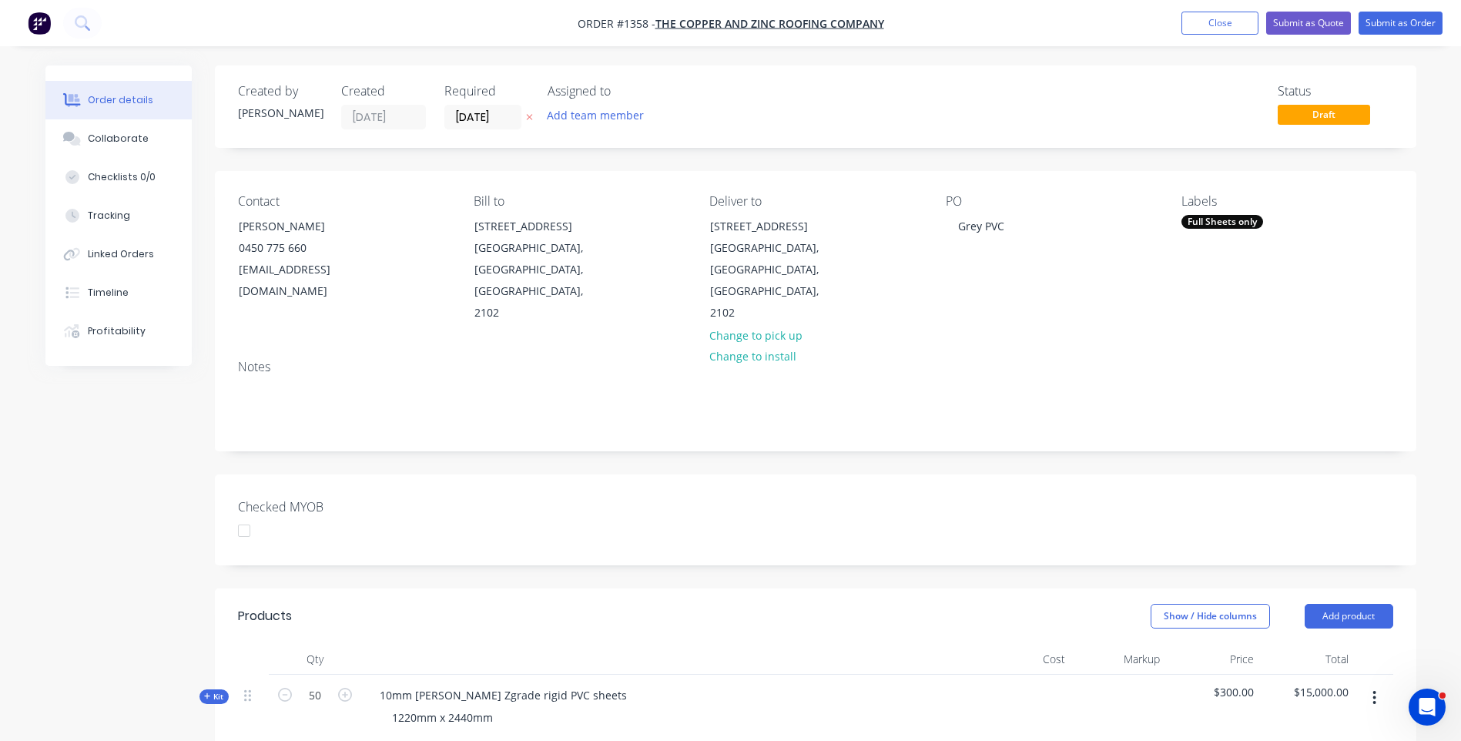
click at [528, 115] on icon at bounding box center [529, 116] width 7 height 9
click at [1310, 32] on button "Submit as Quote" at bounding box center [1308, 23] width 85 height 23
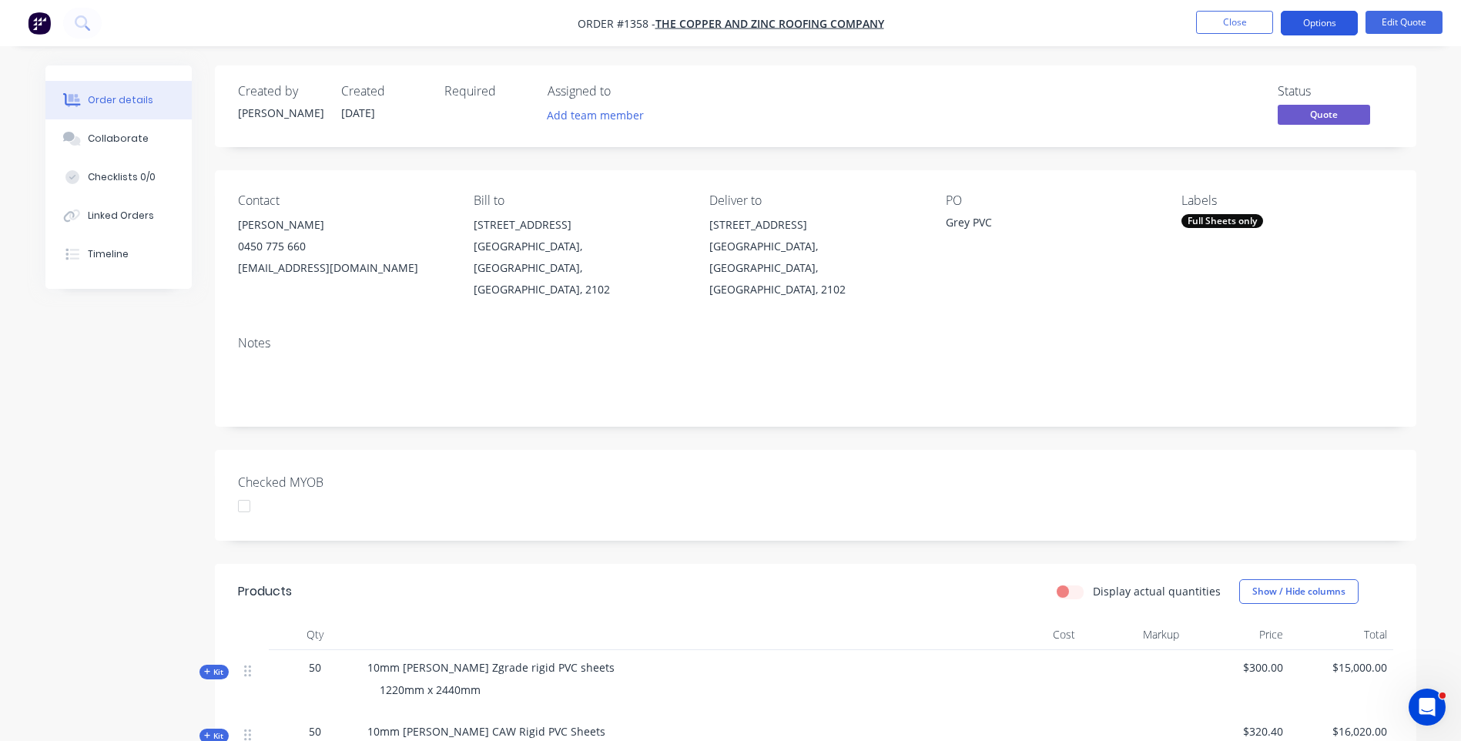
click at [1317, 25] on button "Options" at bounding box center [1318, 23] width 77 height 25
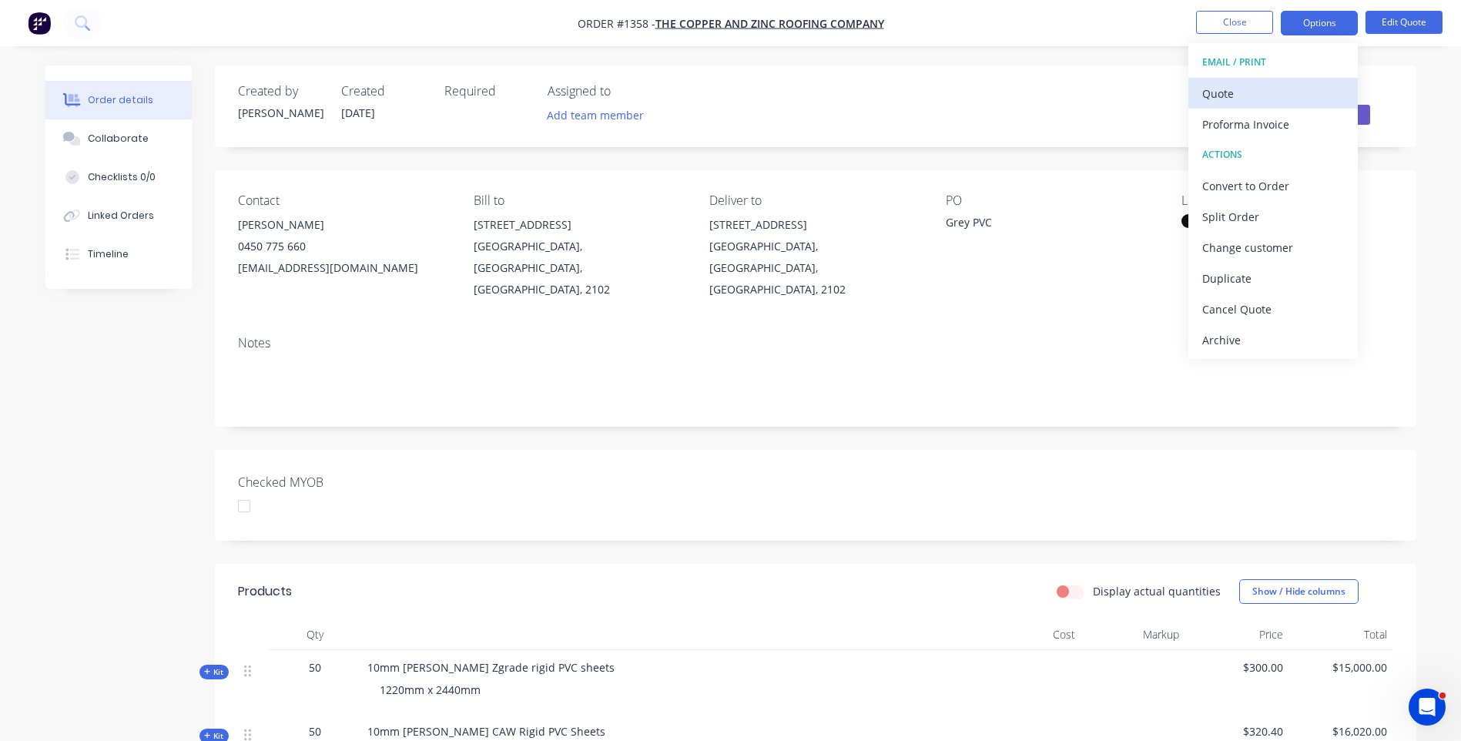
click at [1233, 94] on div "Quote" at bounding box center [1273, 93] width 142 height 22
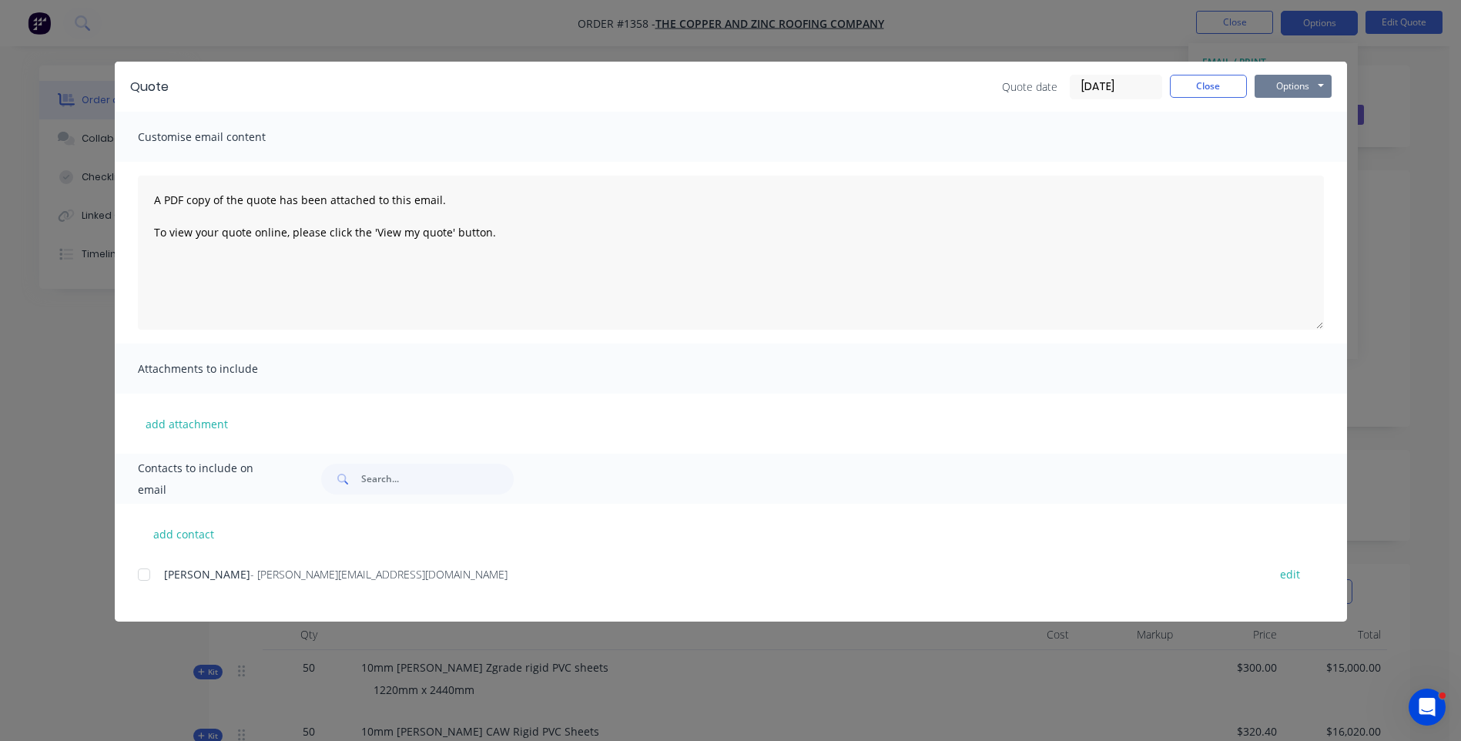
click at [1289, 91] on button "Options" at bounding box center [1292, 86] width 77 height 23
click at [1287, 115] on button "Preview" at bounding box center [1303, 113] width 99 height 25
click at [211, 422] on button "add attachment" at bounding box center [187, 423] width 98 height 23
click at [216, 429] on button "add attachment" at bounding box center [187, 423] width 98 height 23
click at [1220, 93] on button "Close" at bounding box center [1208, 86] width 77 height 23
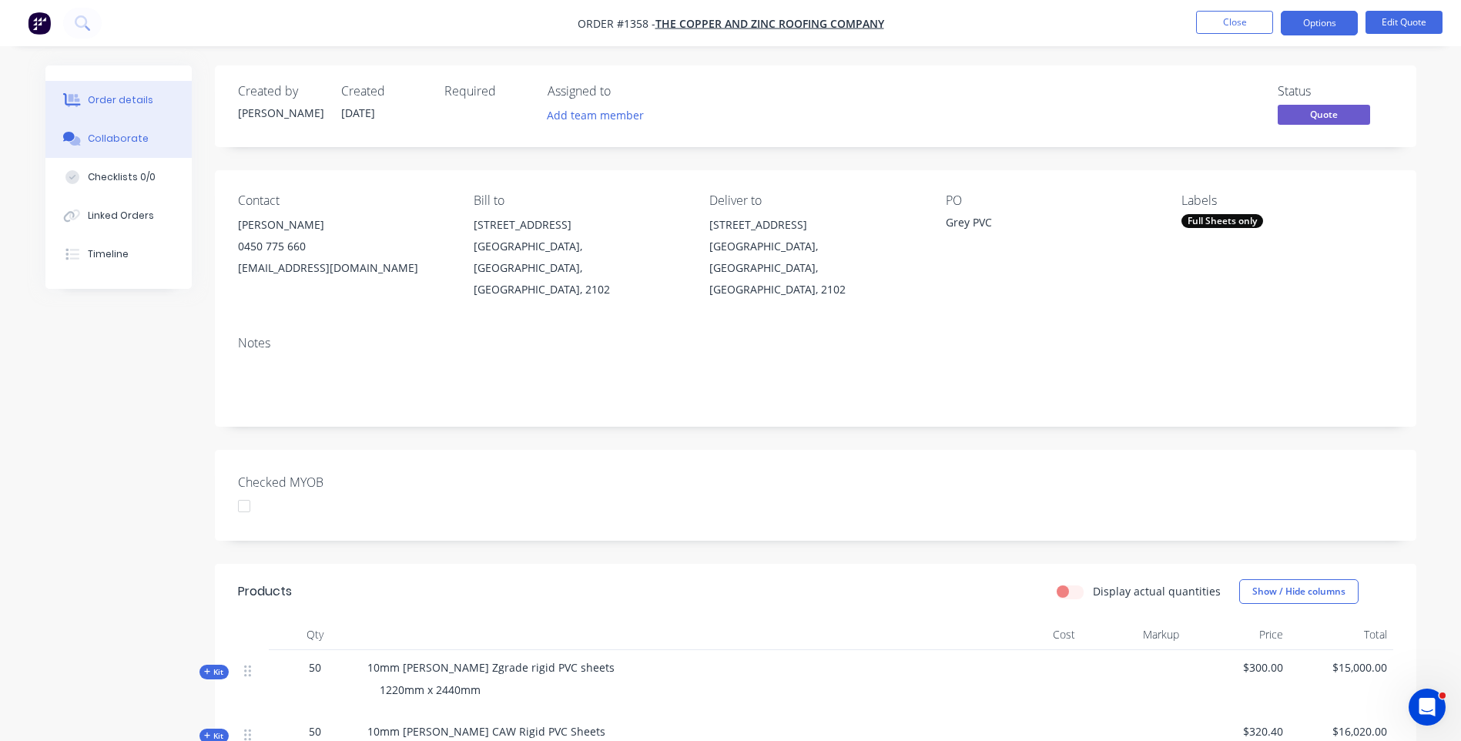
click at [134, 138] on div "Collaborate" at bounding box center [118, 139] width 61 height 14
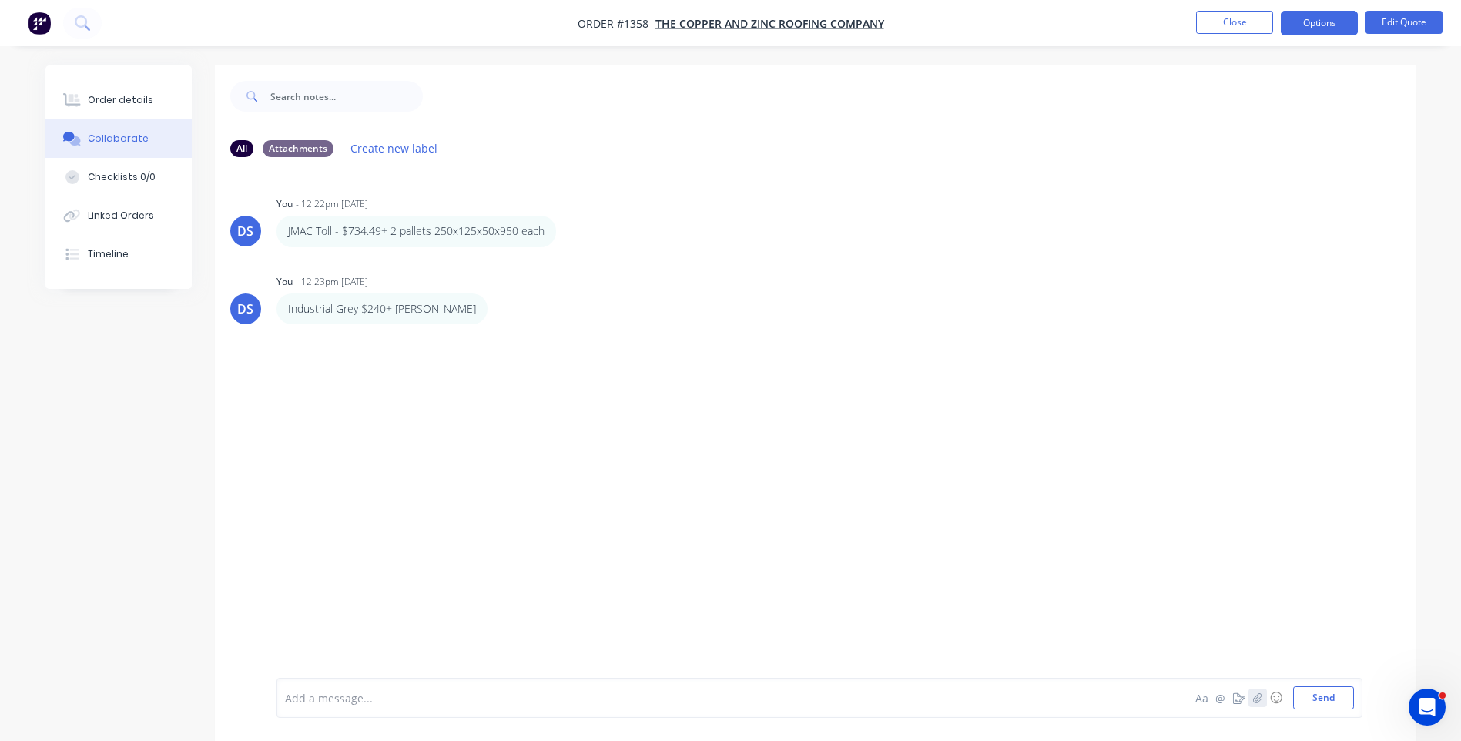
click at [1260, 701] on icon "button" at bounding box center [1256, 697] width 9 height 11
click at [1324, 697] on button "Send" at bounding box center [1323, 697] width 61 height 23
click at [114, 95] on div "Order details" at bounding box center [120, 100] width 65 height 14
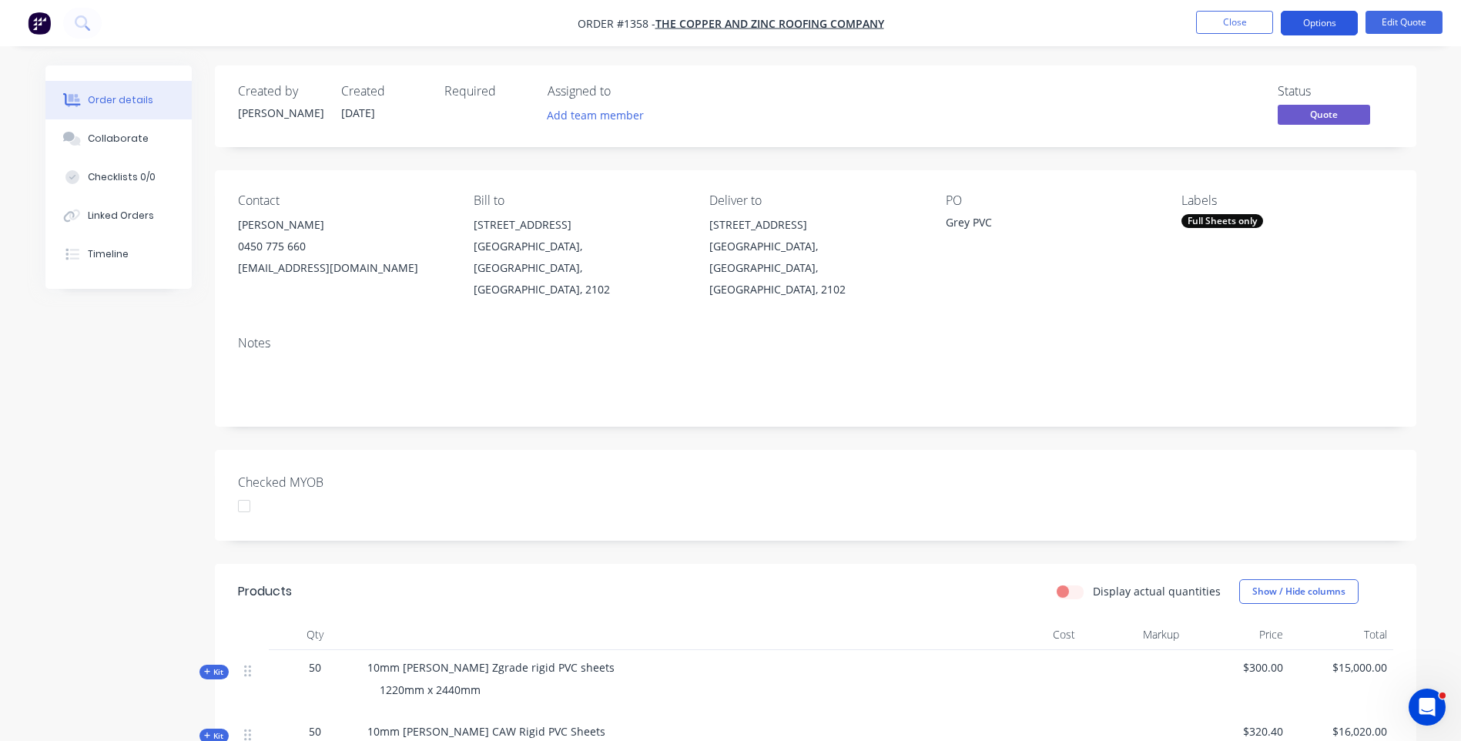
click at [1295, 27] on button "Options" at bounding box center [1318, 23] width 77 height 25
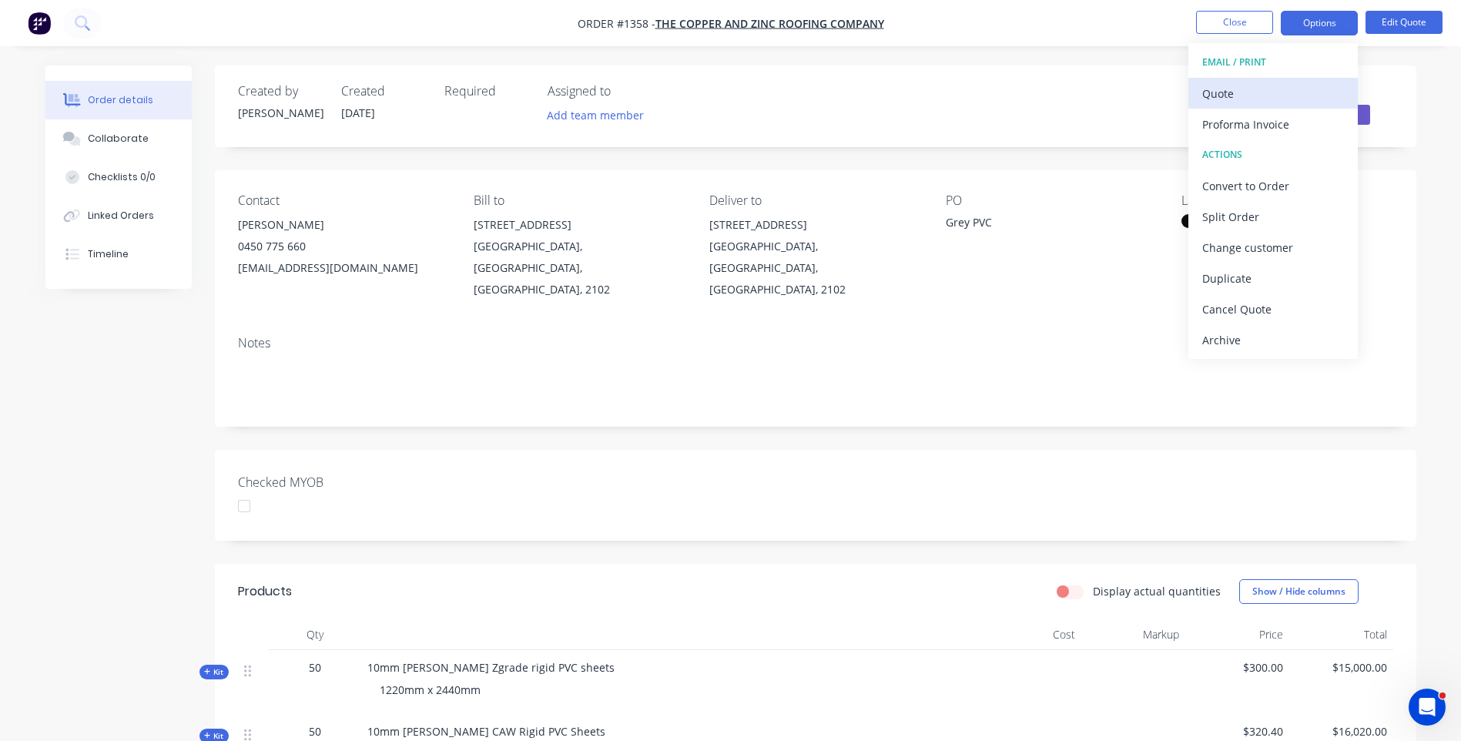
click at [1213, 90] on div "Quote" at bounding box center [1273, 93] width 142 height 22
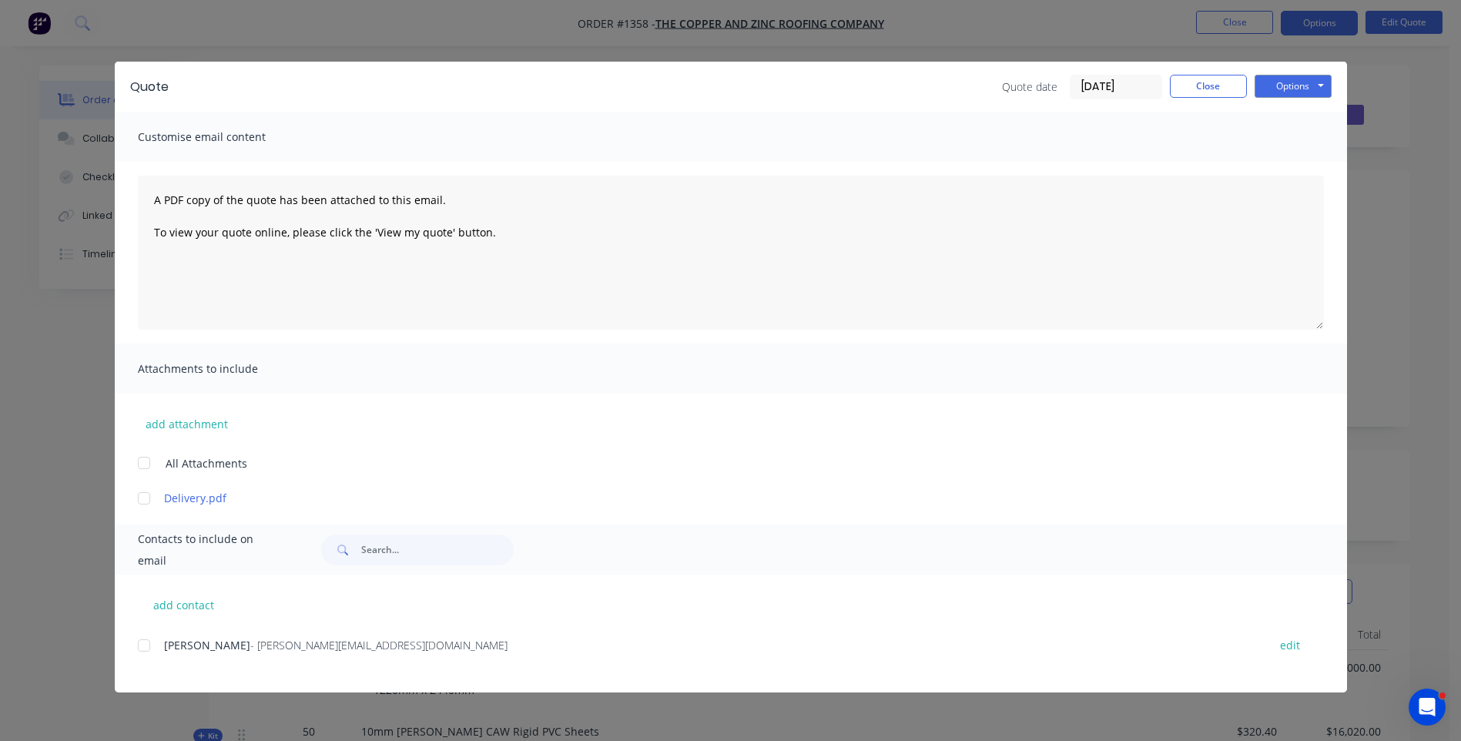
click at [144, 497] on div at bounding box center [144, 498] width 31 height 31
click at [146, 648] on div at bounding box center [144, 645] width 31 height 31
click at [143, 501] on div at bounding box center [144, 498] width 31 height 31
click at [651, 598] on div "add contact [PERSON_NAME] - [PERSON_NAME][EMAIL_ADDRESS][DOMAIN_NAME] edit" at bounding box center [731, 633] width 1232 height 118
click at [142, 643] on div at bounding box center [144, 645] width 31 height 31
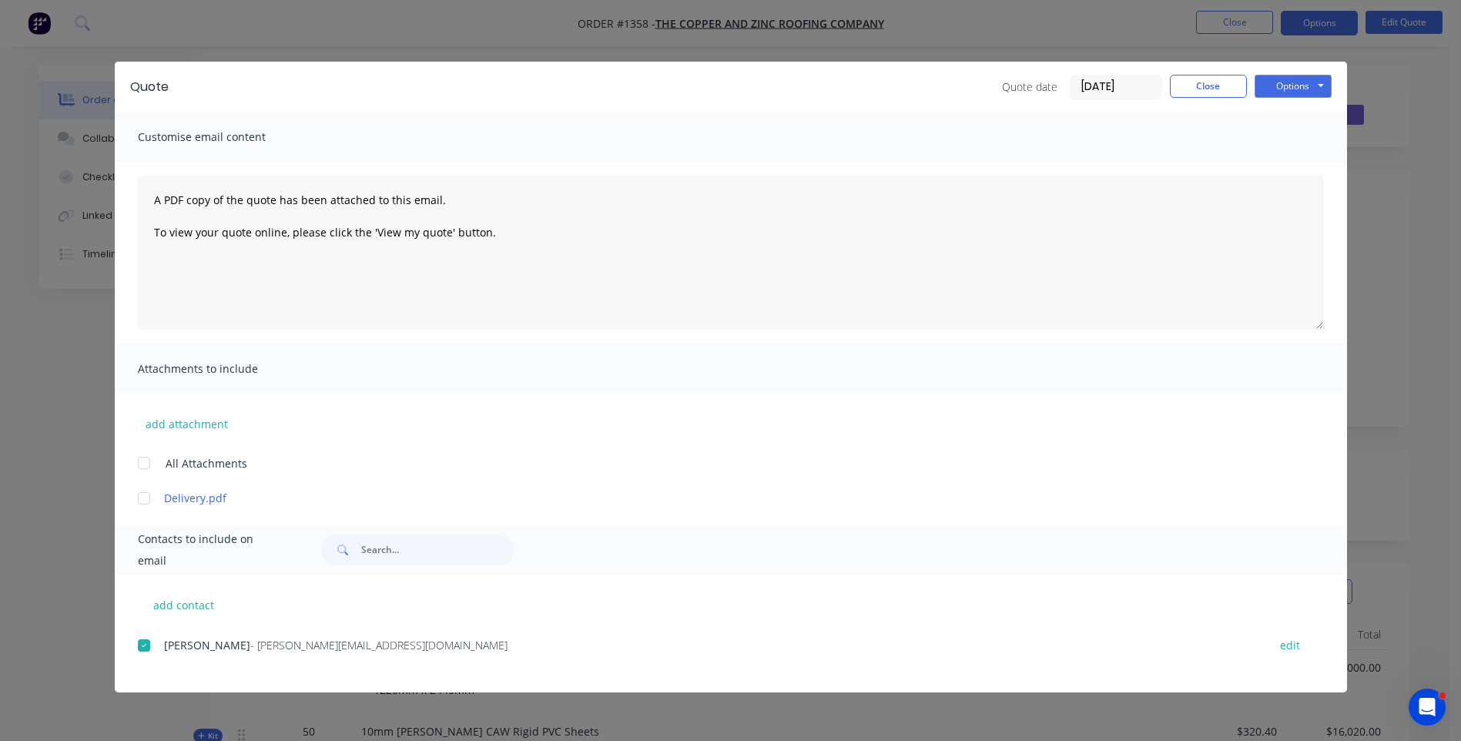
click at [145, 497] on div at bounding box center [144, 498] width 31 height 31
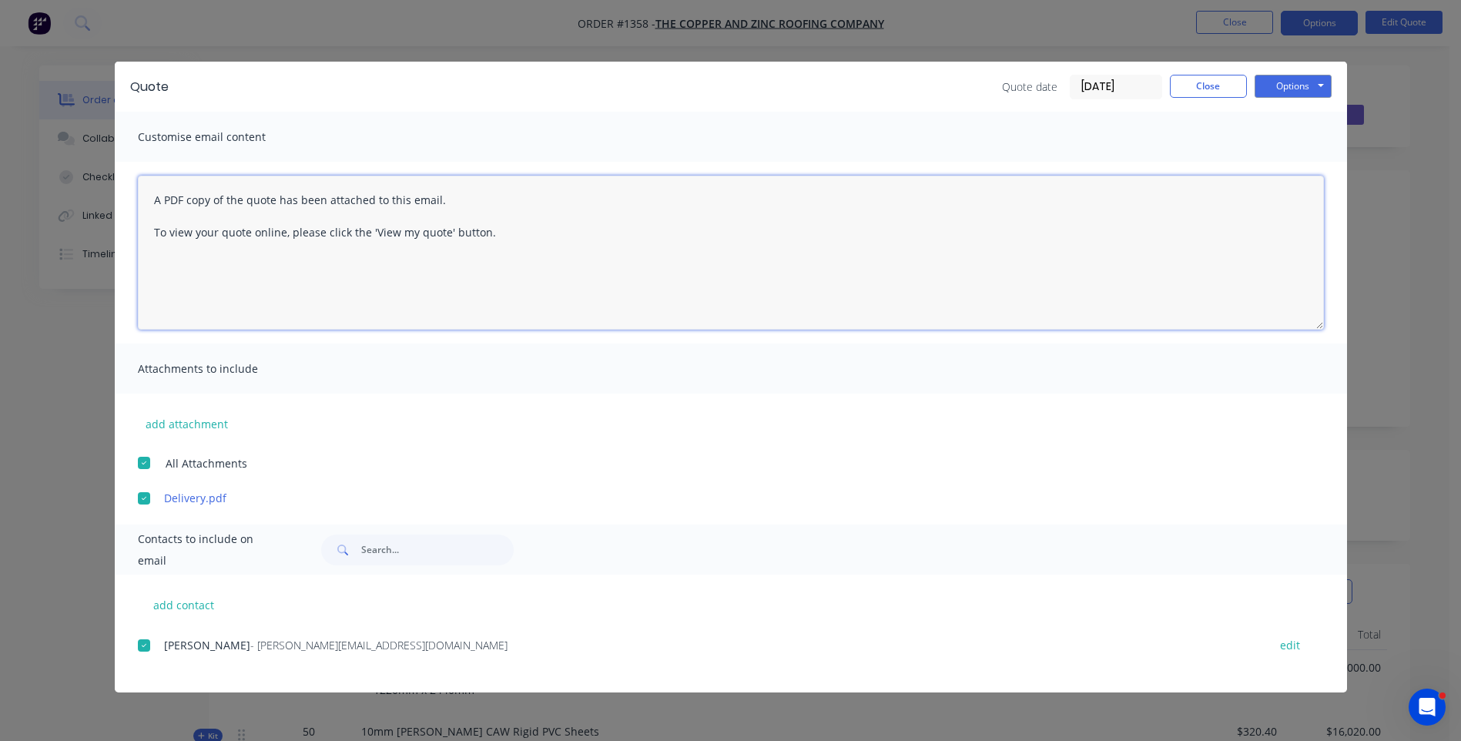
paste textarea "Hi, Please contact us if you have any questions. Regards, [PERSON_NAME] [EMAIL_…"
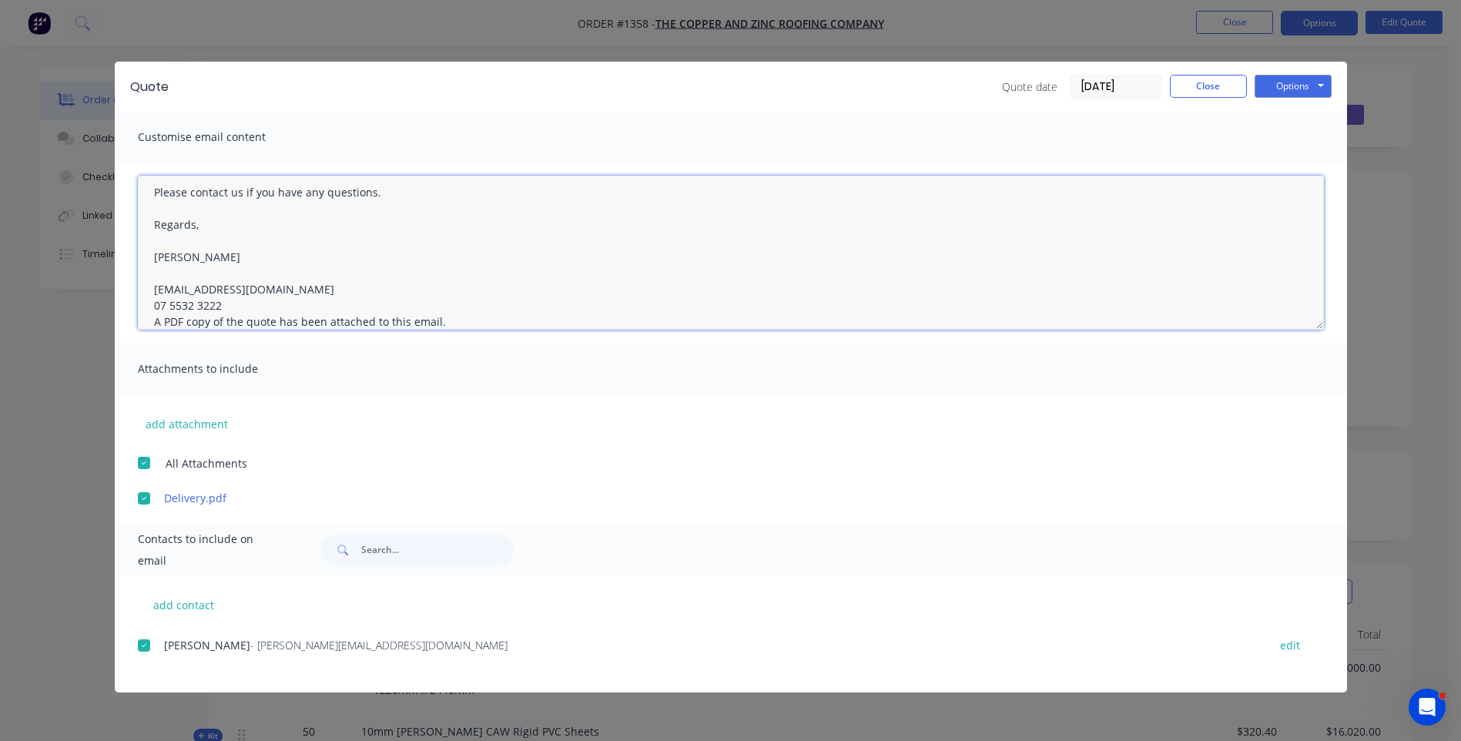
type textarea "A PDF copy of the quote has been attached to this email. To view your quote onl…"
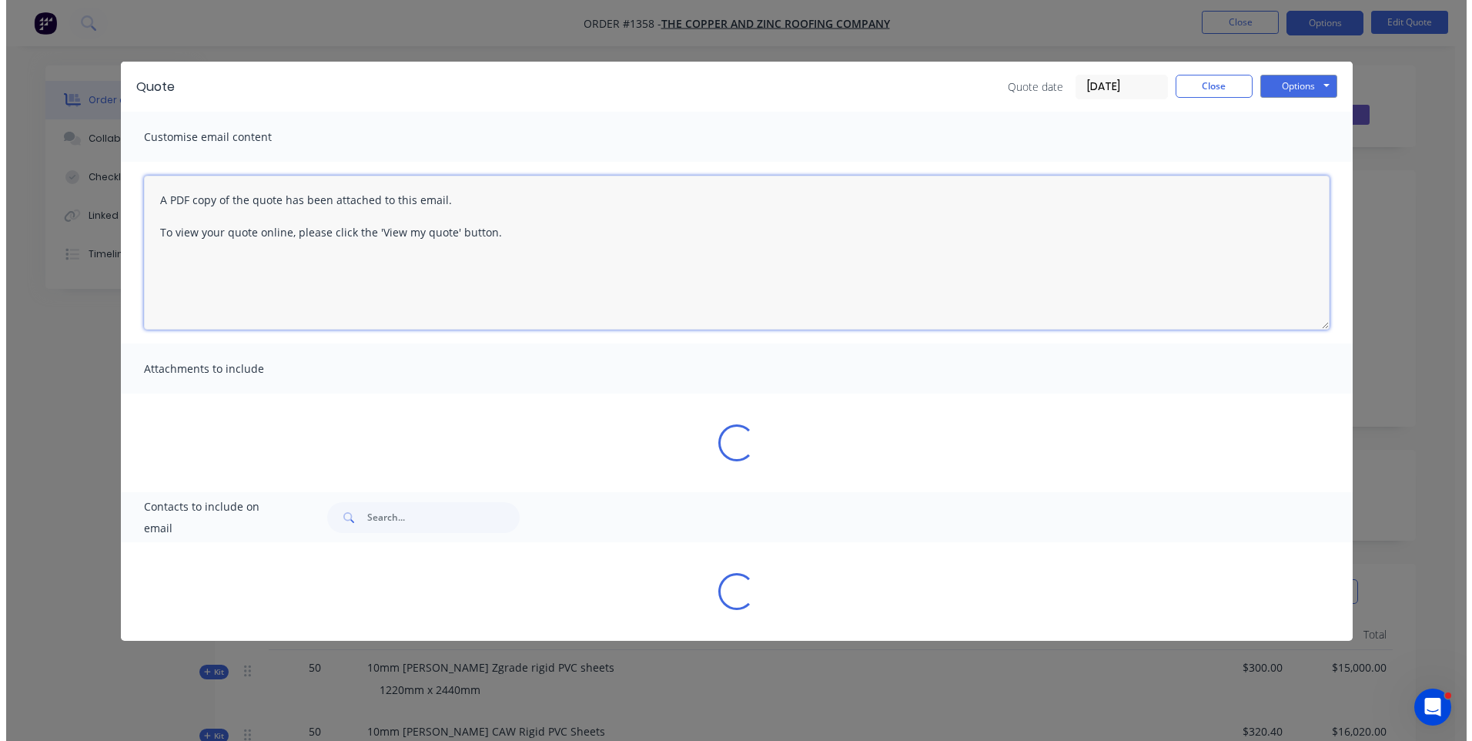
scroll to position [0, 0]
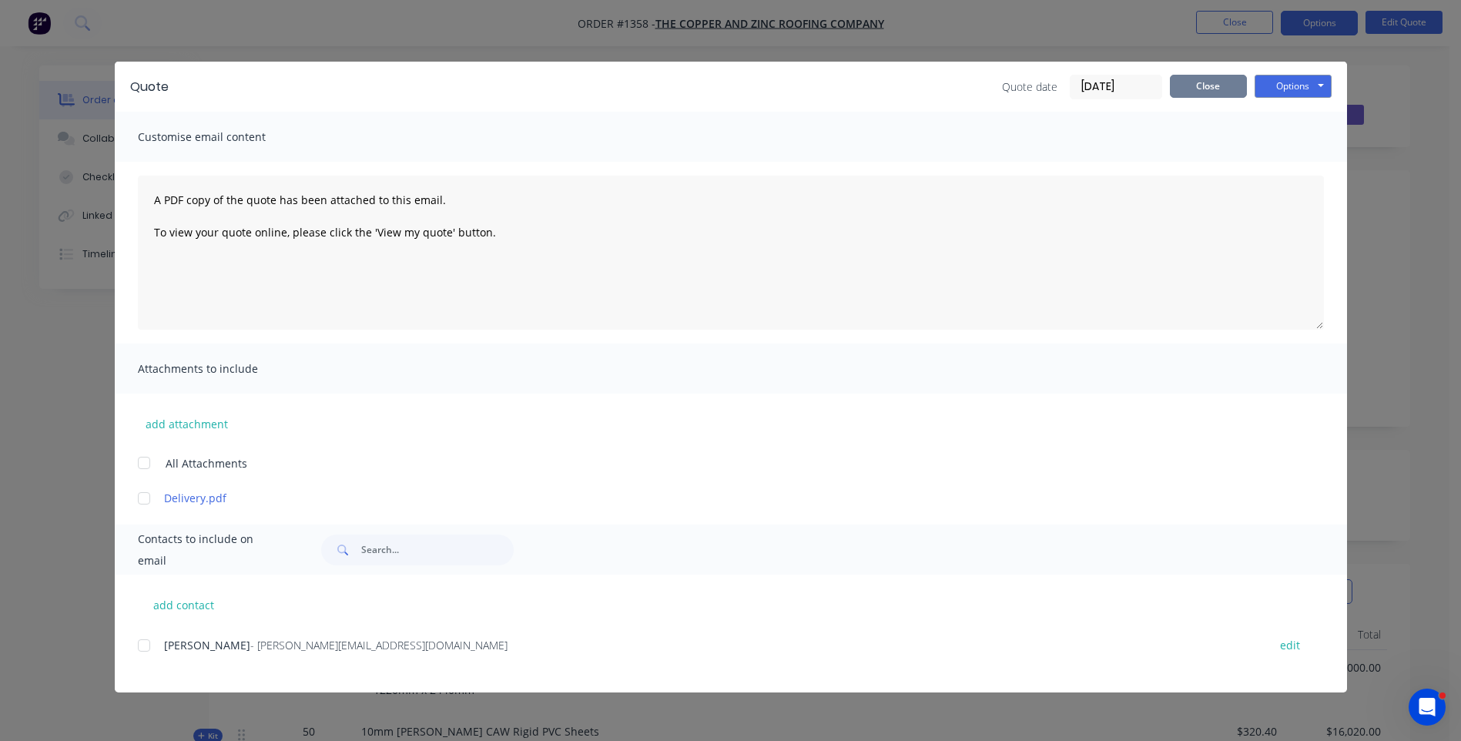
click at [1198, 85] on button "Close" at bounding box center [1208, 86] width 77 height 23
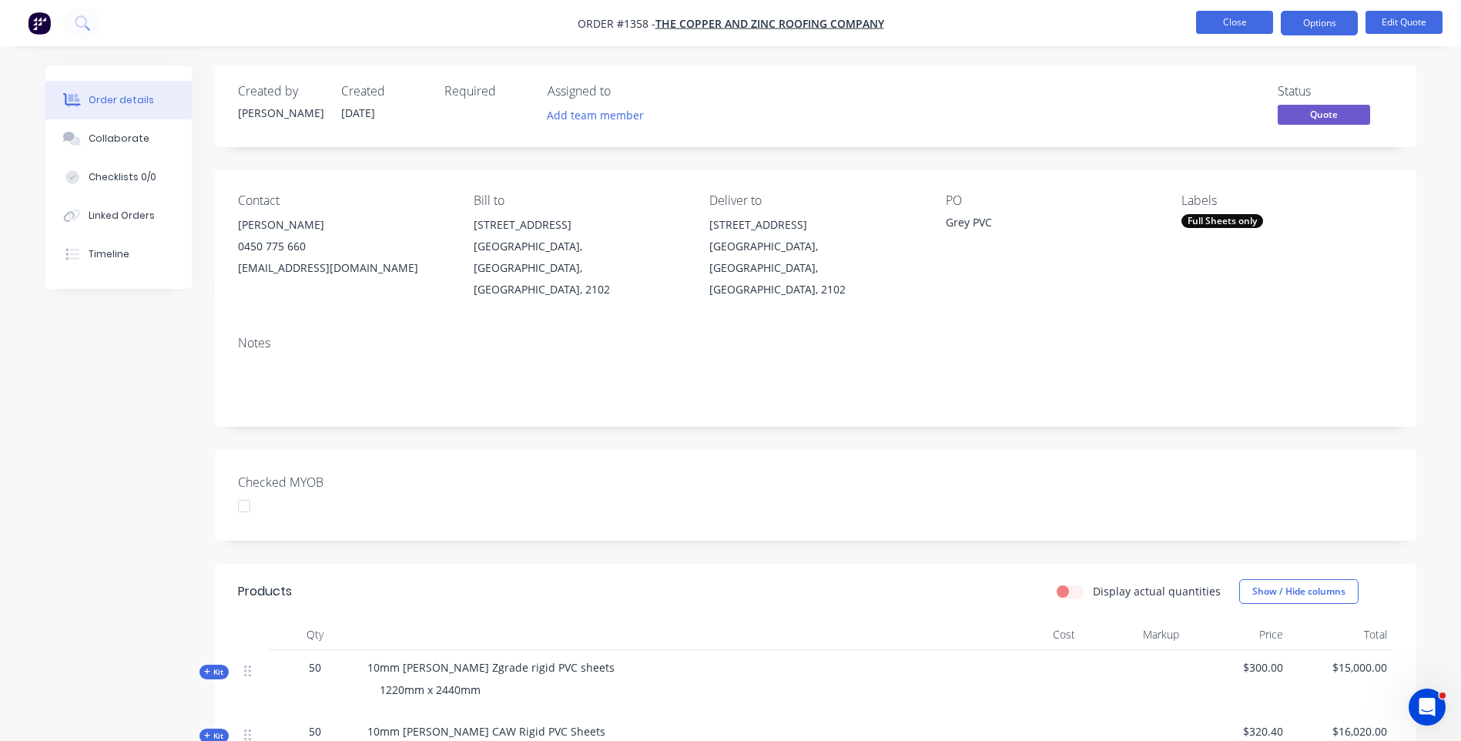
click at [1224, 25] on button "Close" at bounding box center [1234, 22] width 77 height 23
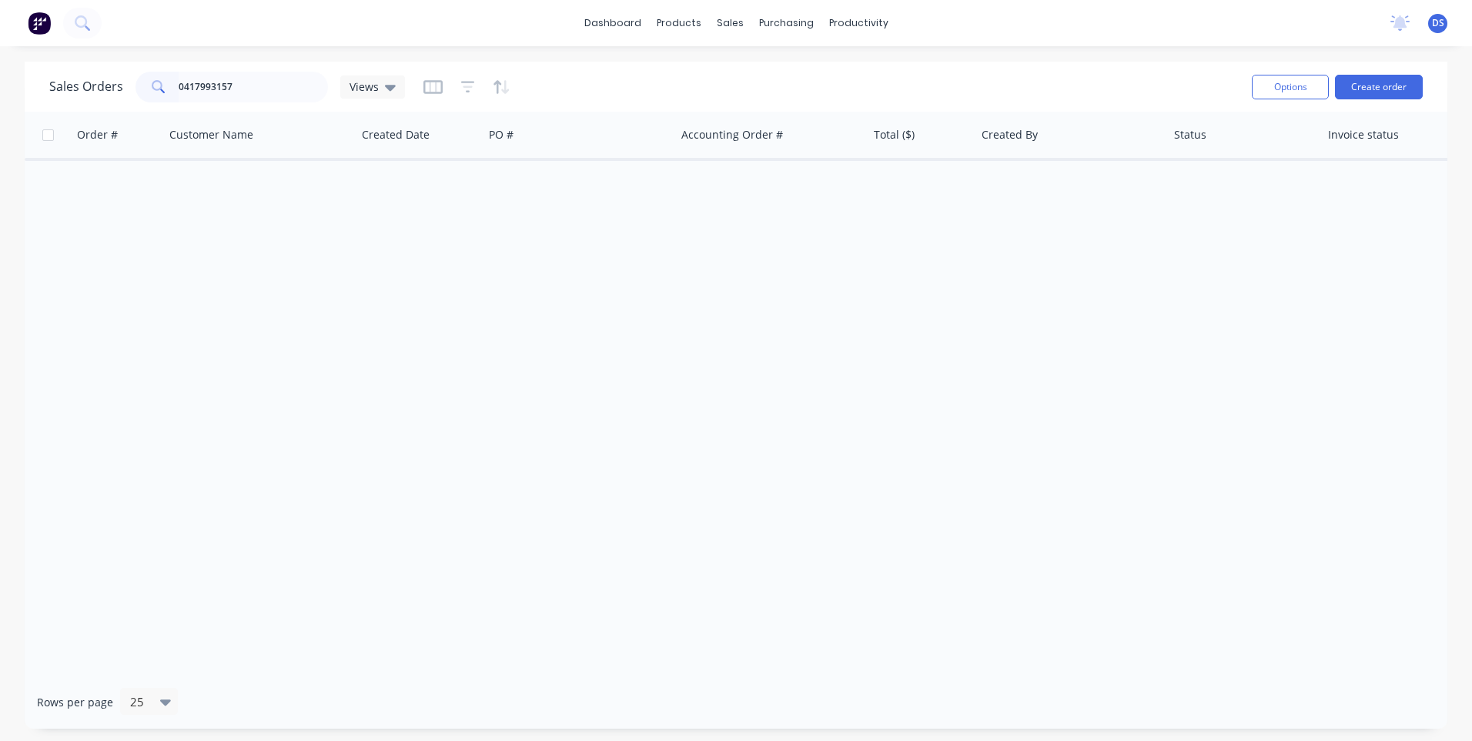
drag, startPoint x: 255, startPoint y: 81, endPoint x: 173, endPoint y: 81, distance: 81.6
click at [173, 81] on div "0417993157" at bounding box center [232, 87] width 192 height 31
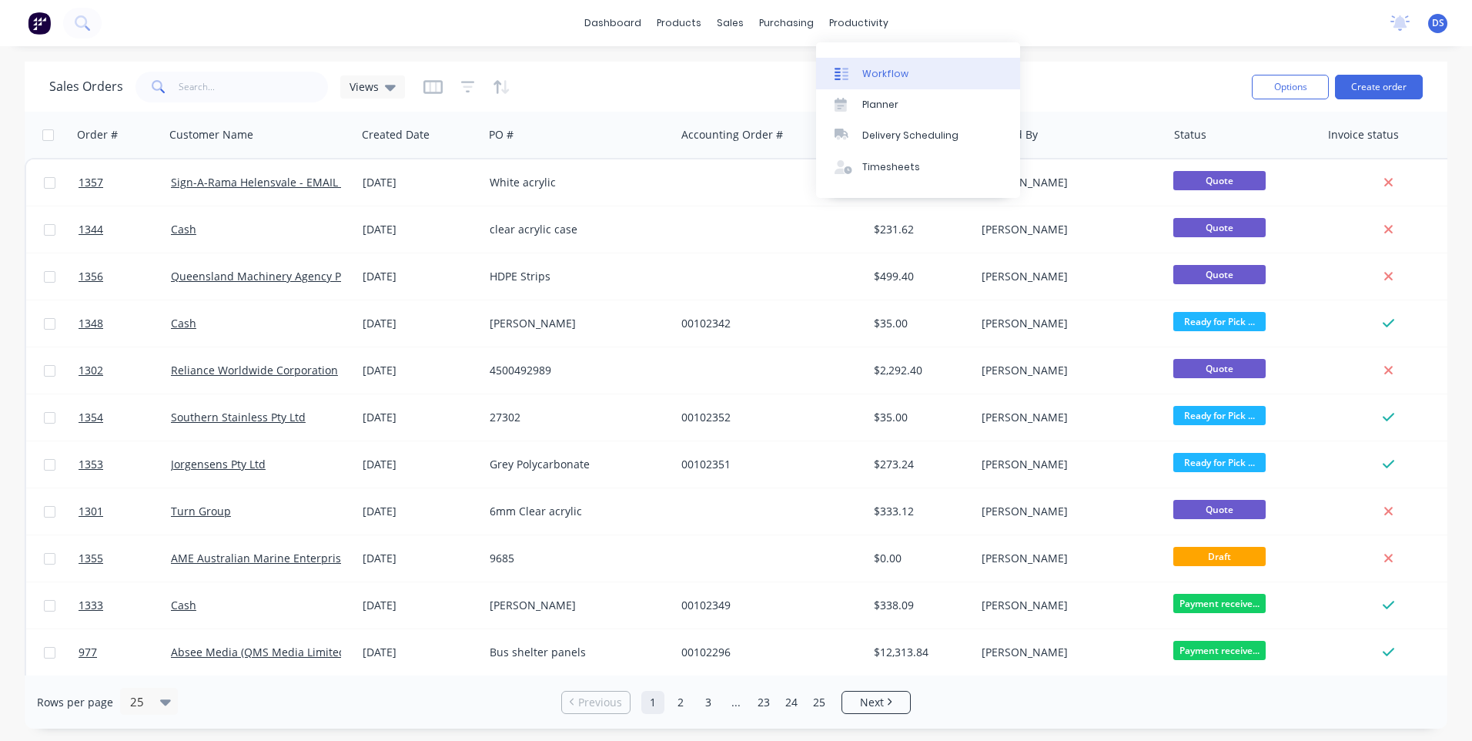
click at [891, 80] on div "Workflow" at bounding box center [885, 74] width 46 height 14
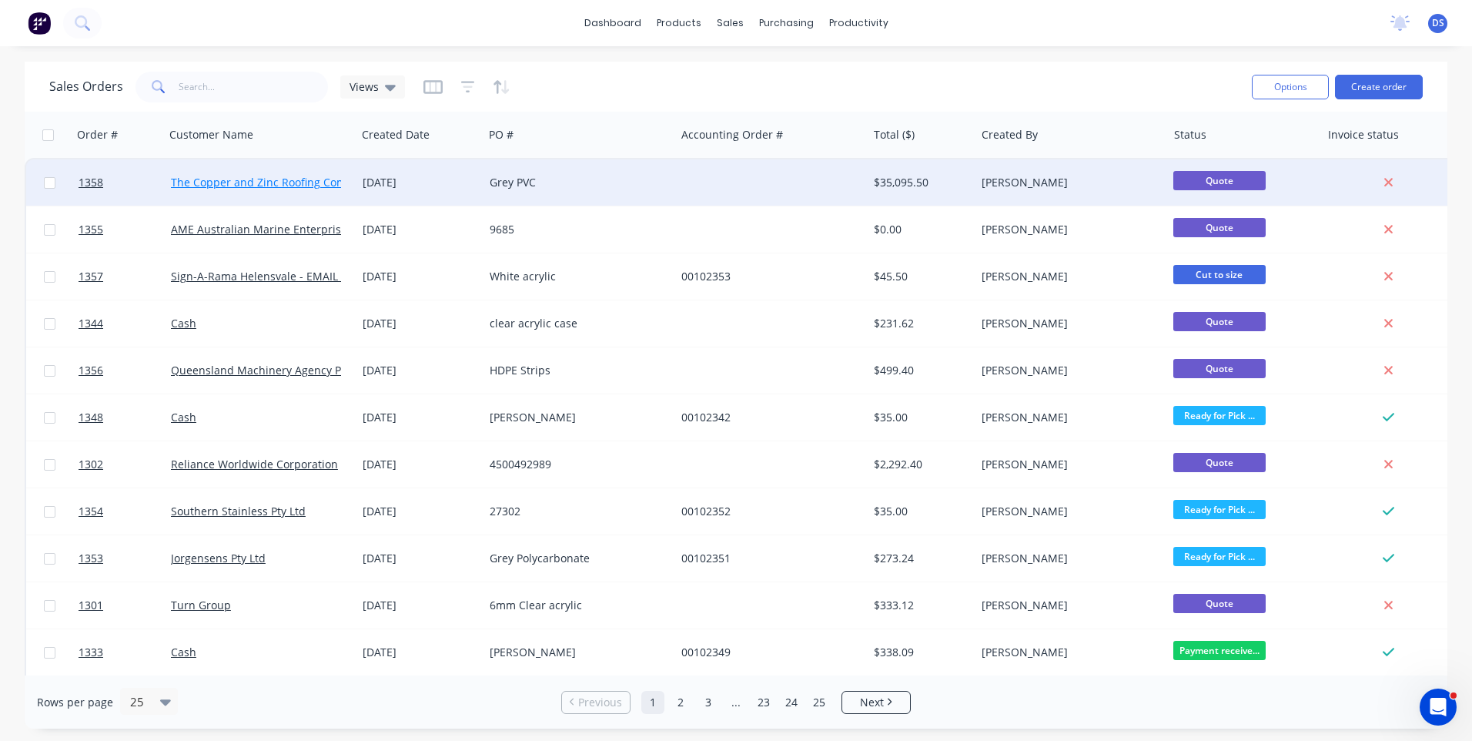
click at [321, 187] on link "The Copper and Zinc Roofing Company" at bounding box center [271, 182] width 201 height 15
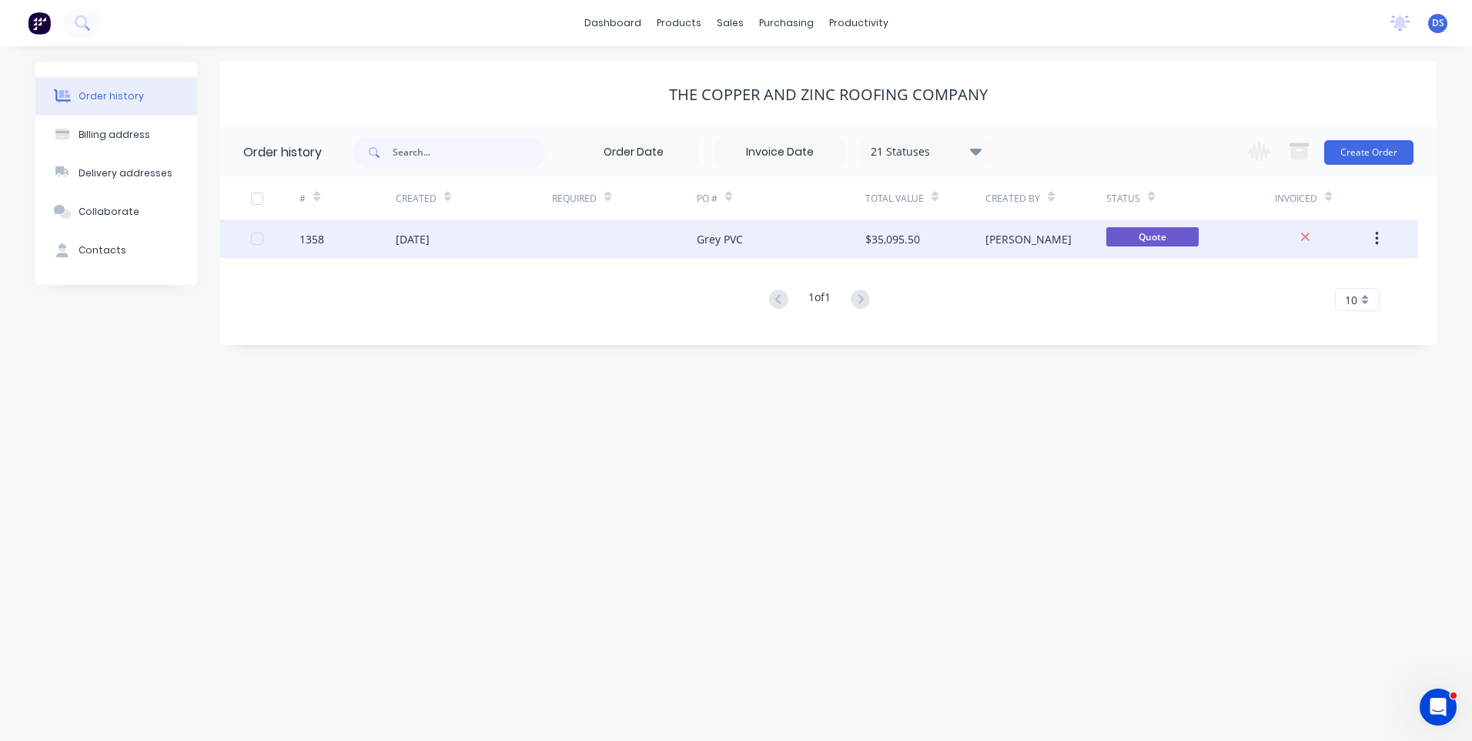
click at [467, 234] on div "[DATE]" at bounding box center [474, 238] width 156 height 38
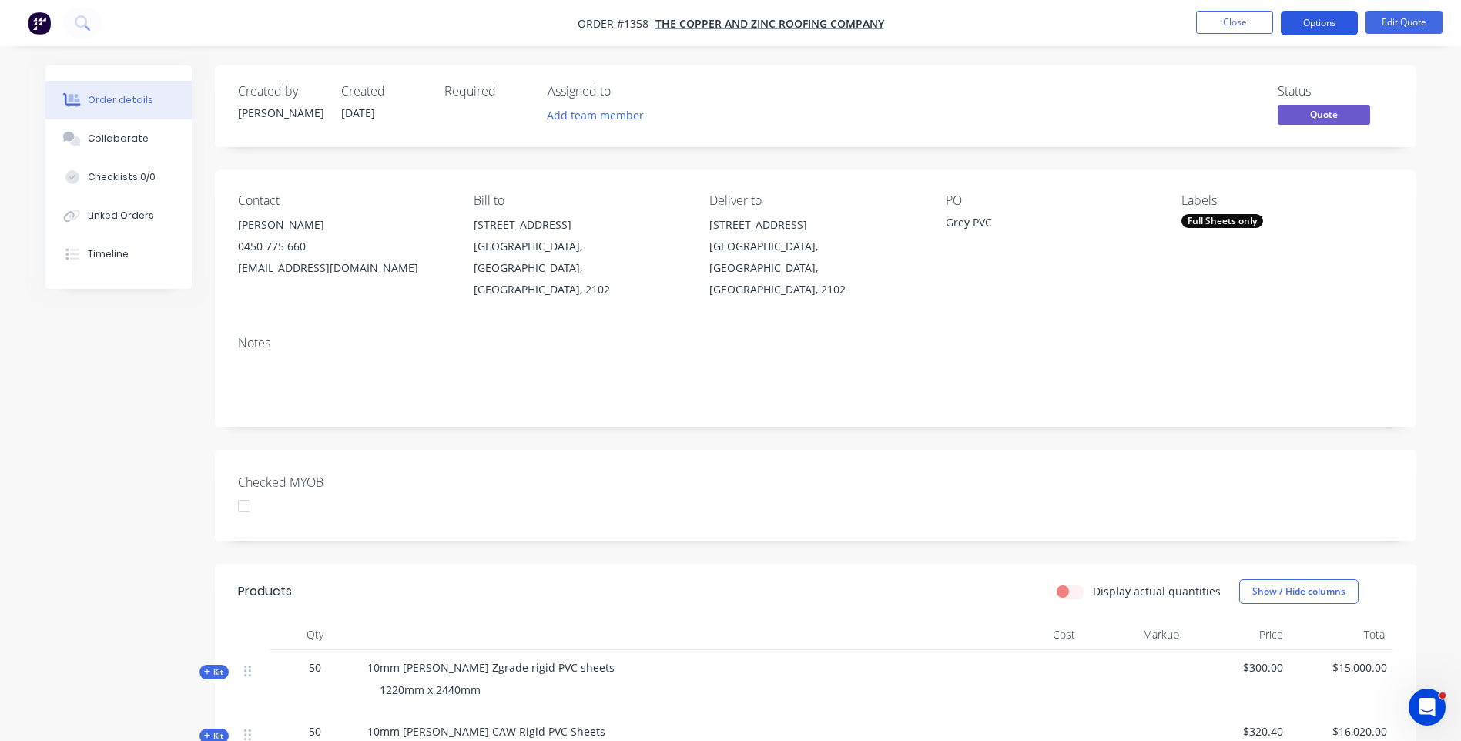
click at [1320, 19] on button "Options" at bounding box center [1318, 23] width 77 height 25
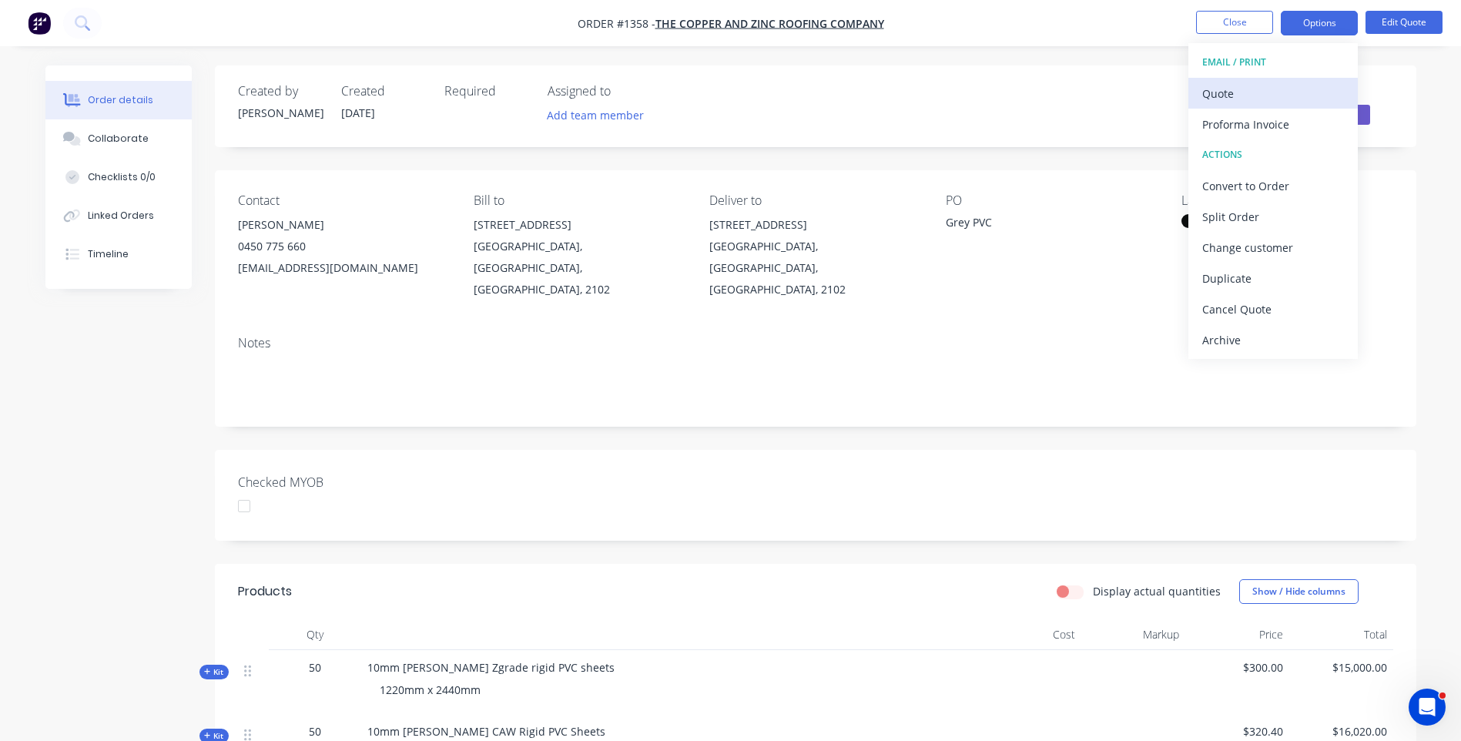
click at [1233, 95] on div "Quote" at bounding box center [1273, 93] width 142 height 22
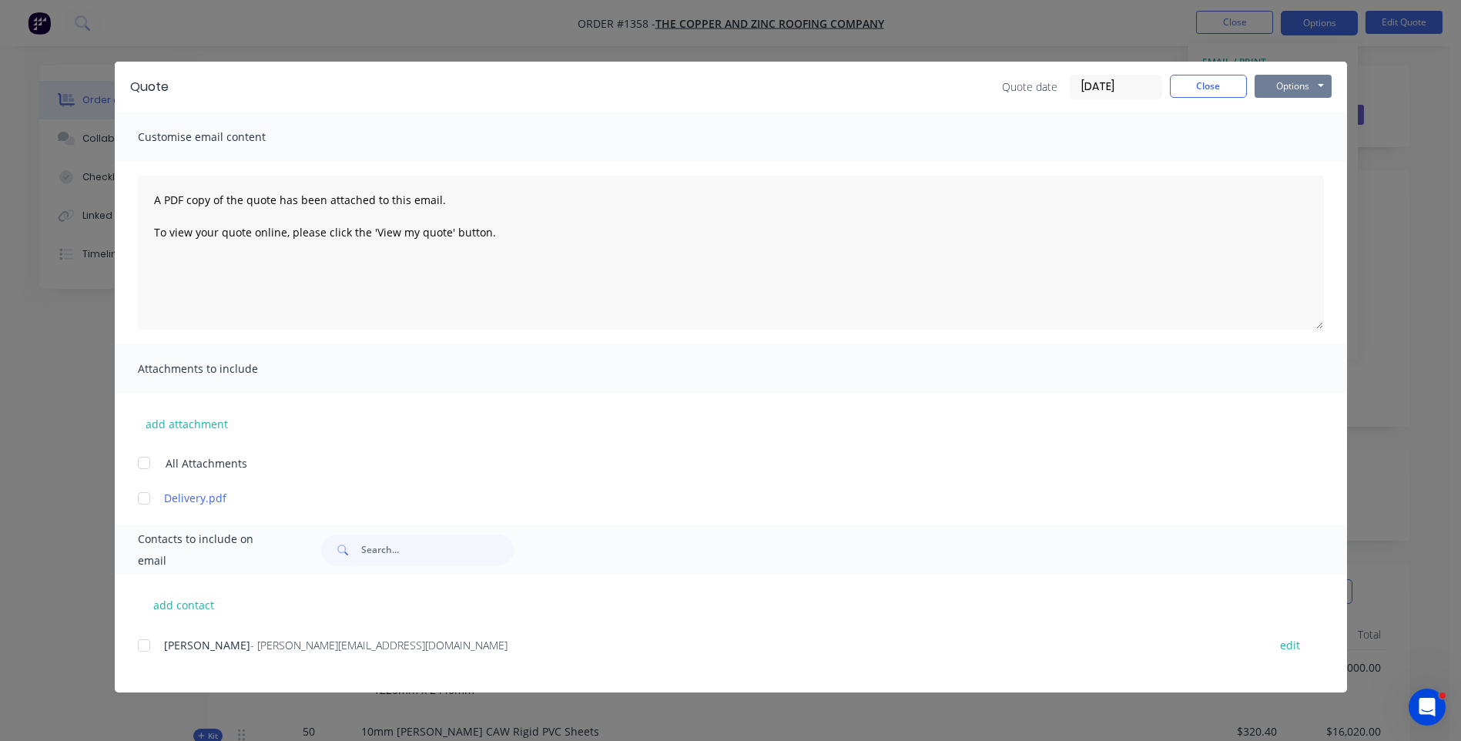
click at [1256, 87] on button "Options" at bounding box center [1292, 86] width 77 height 23
click at [1296, 116] on button "Preview" at bounding box center [1303, 113] width 99 height 25
click at [200, 425] on button "add attachment" at bounding box center [187, 423] width 98 height 23
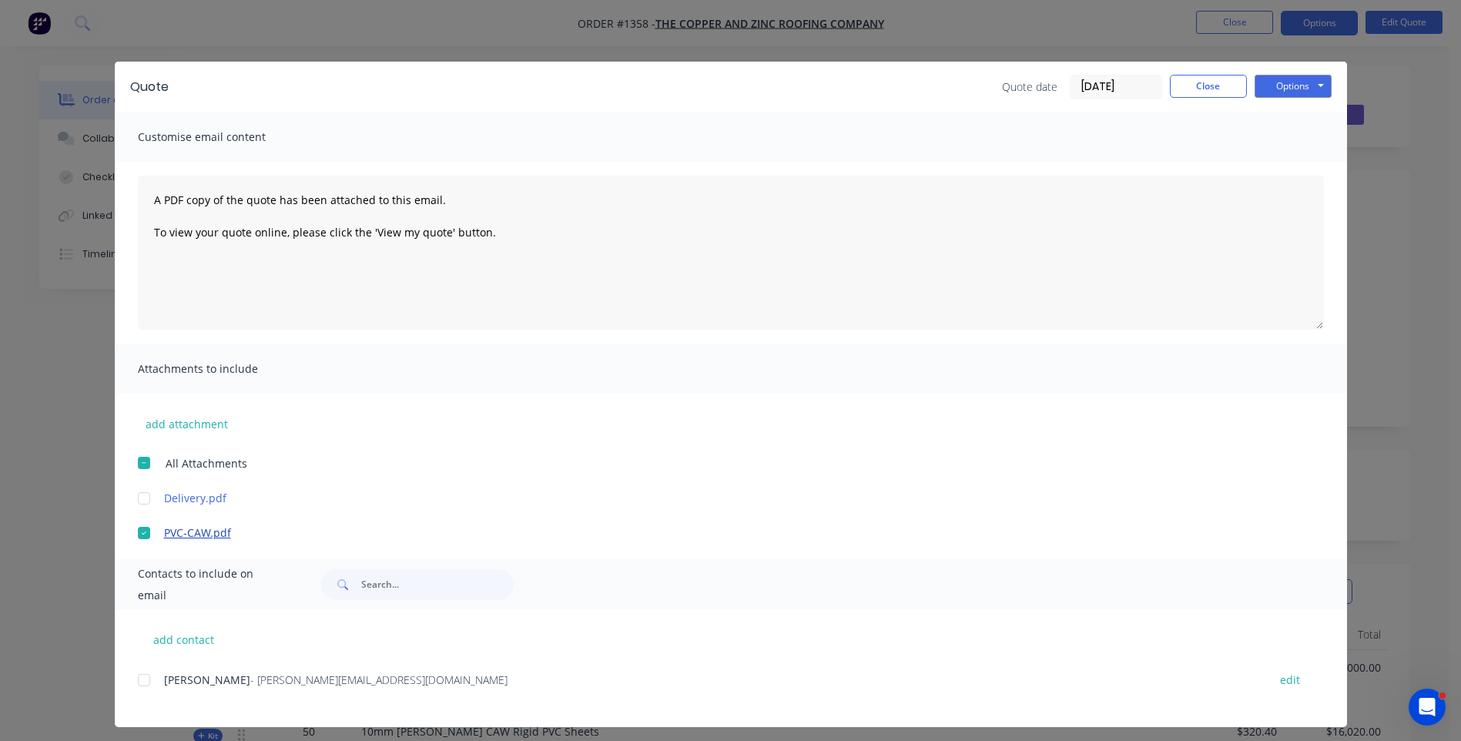
click at [201, 532] on link "PVC-CAW.pdf" at bounding box center [708, 532] width 1088 height 16
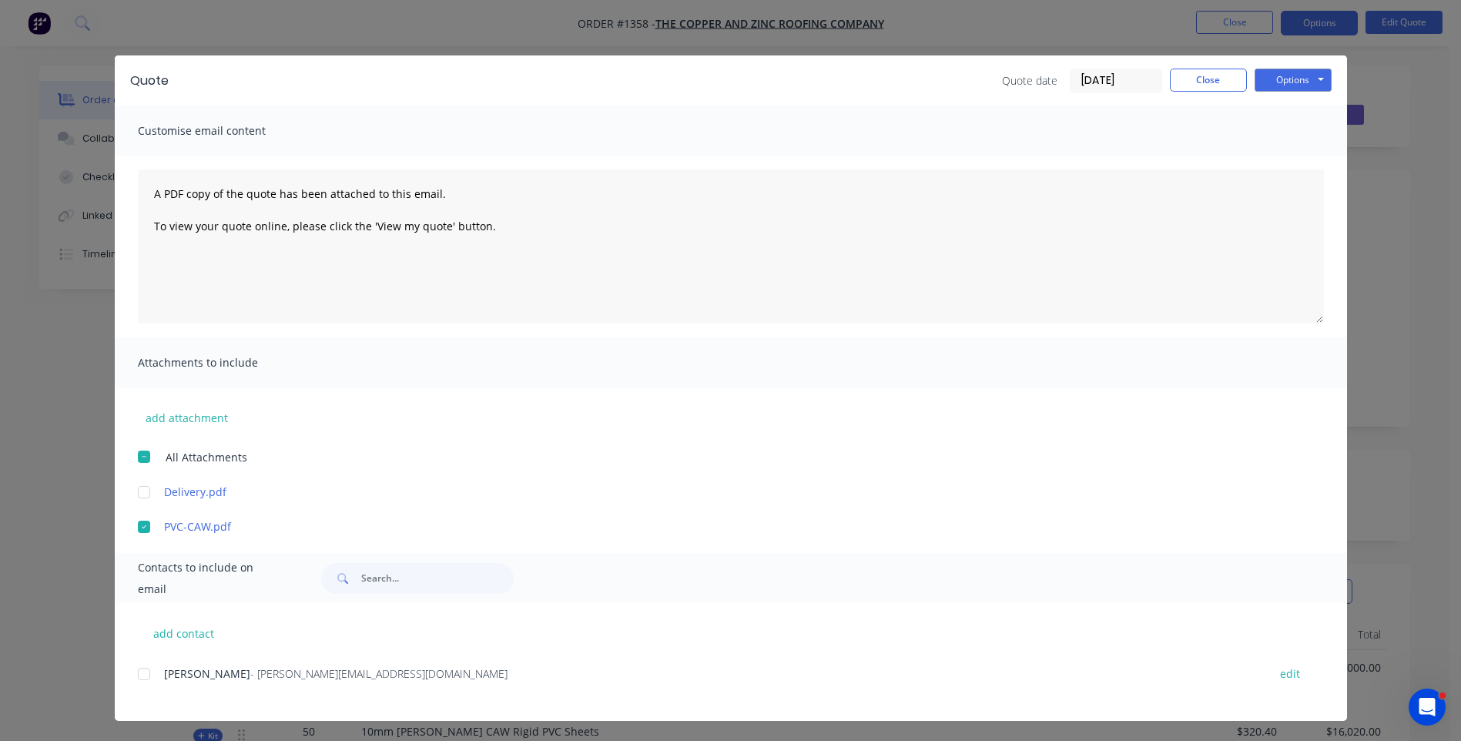
scroll to position [8, 0]
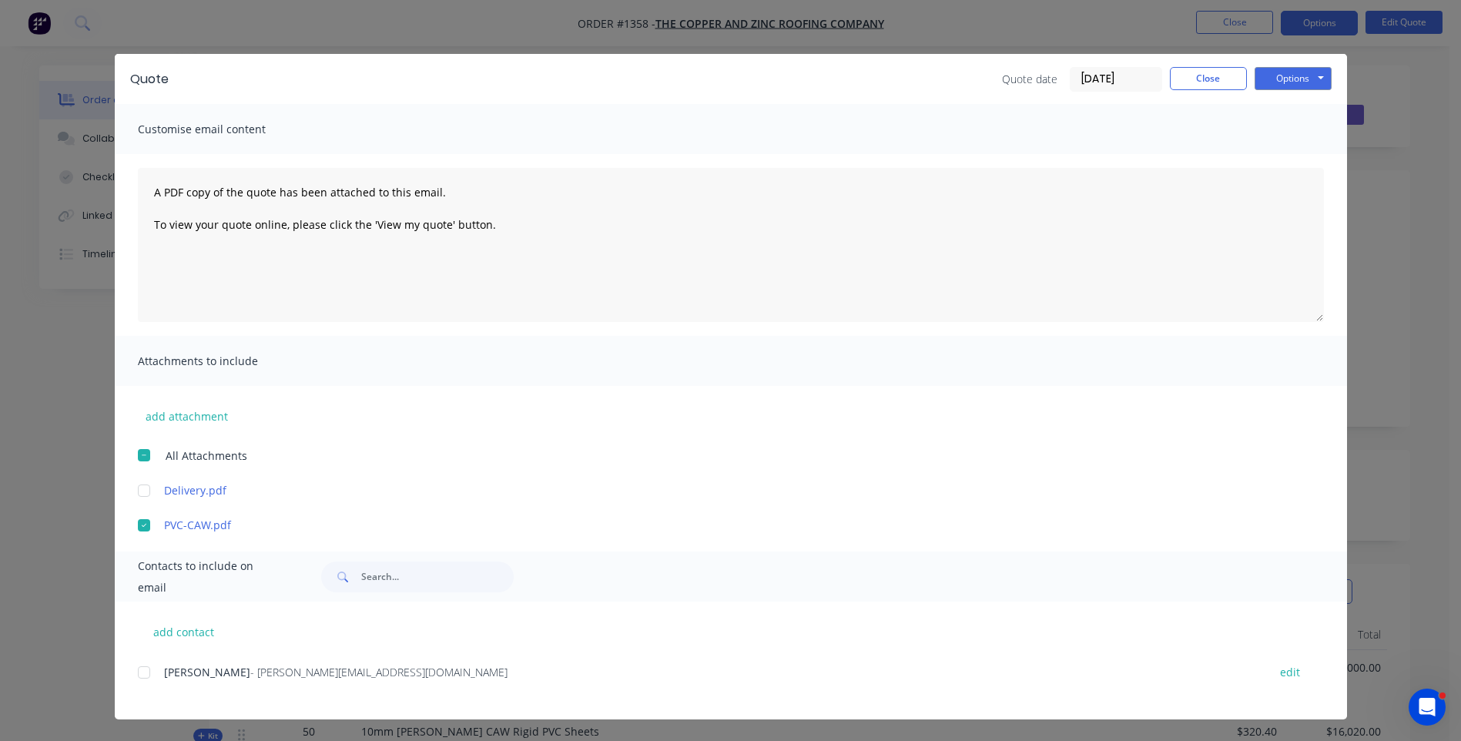
click at [139, 525] on div at bounding box center [144, 525] width 31 height 31
click at [191, 416] on button "add attachment" at bounding box center [187, 415] width 98 height 23
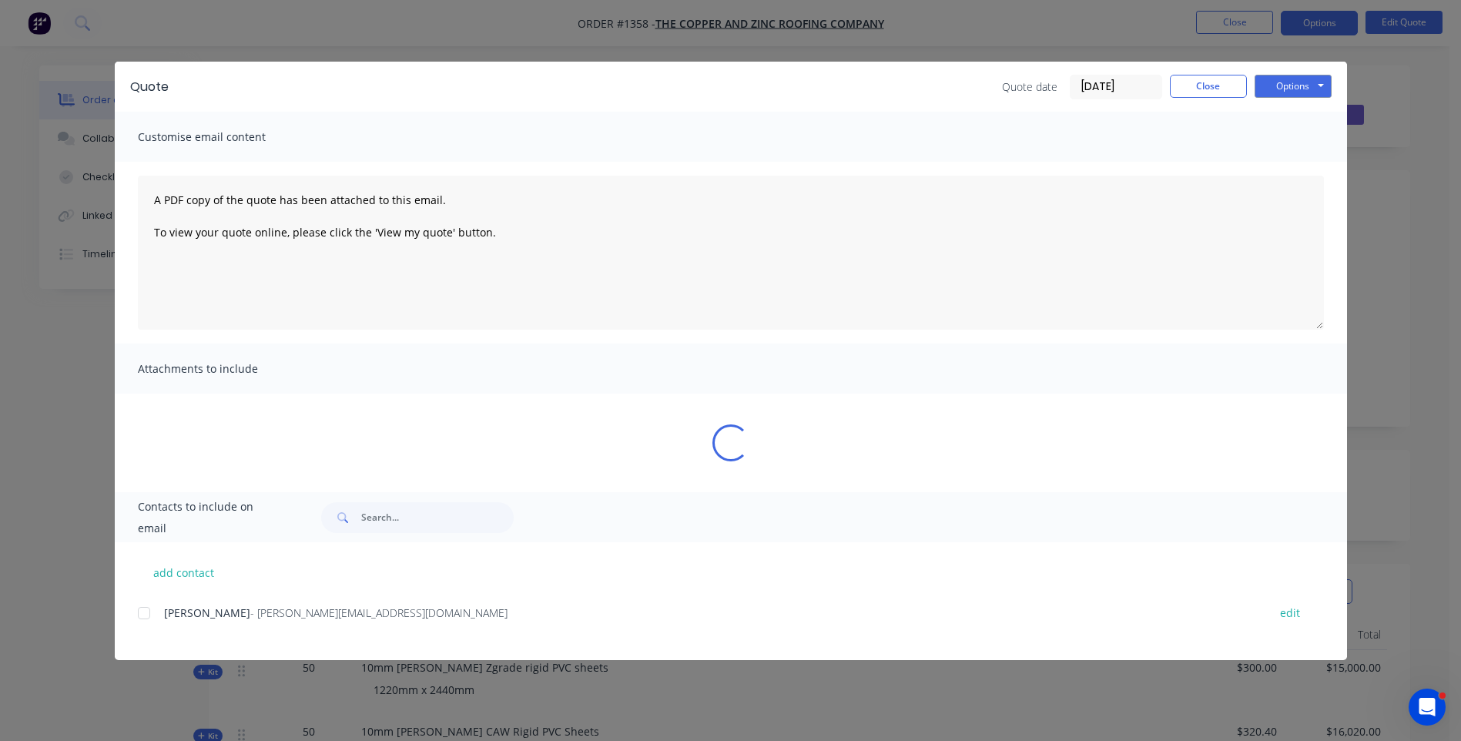
scroll to position [0, 0]
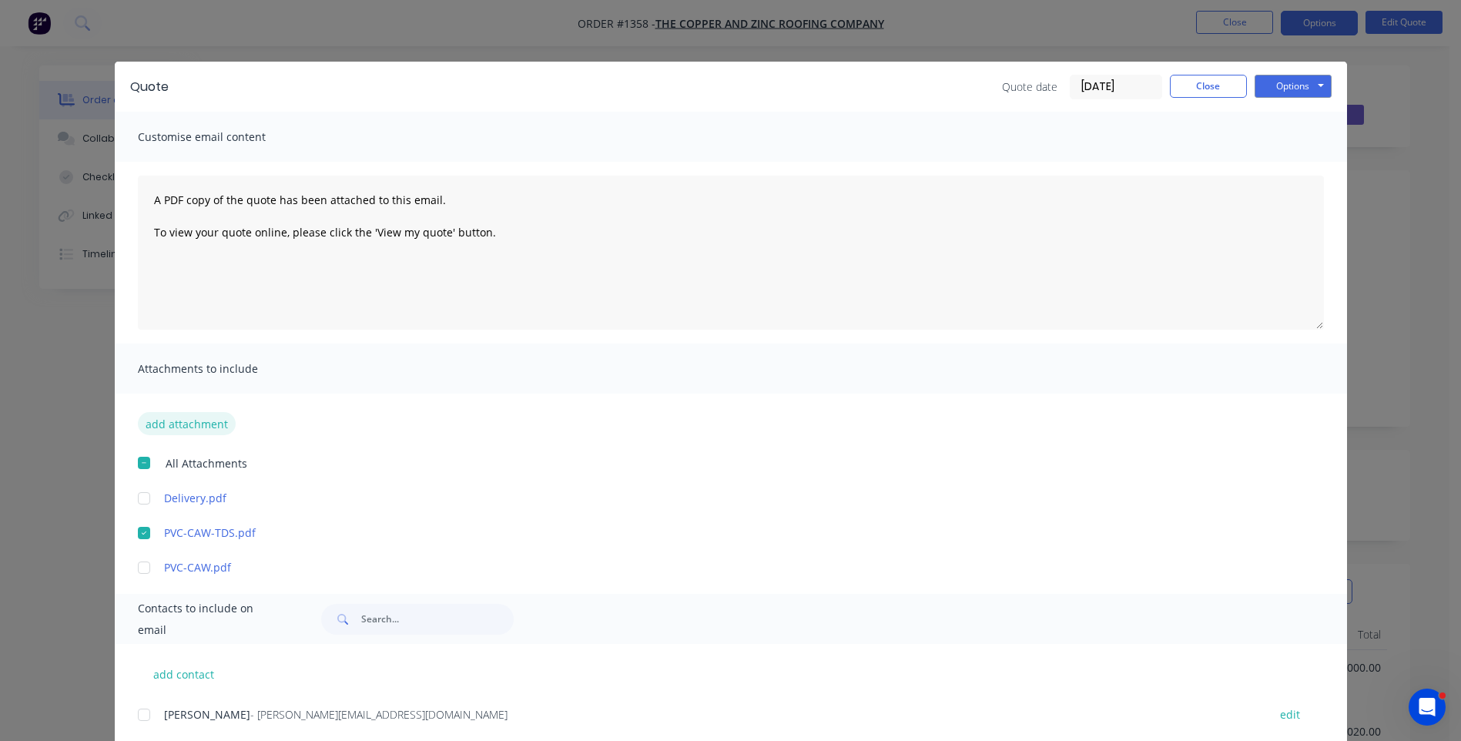
click at [194, 428] on button "add attachment" at bounding box center [187, 423] width 98 height 23
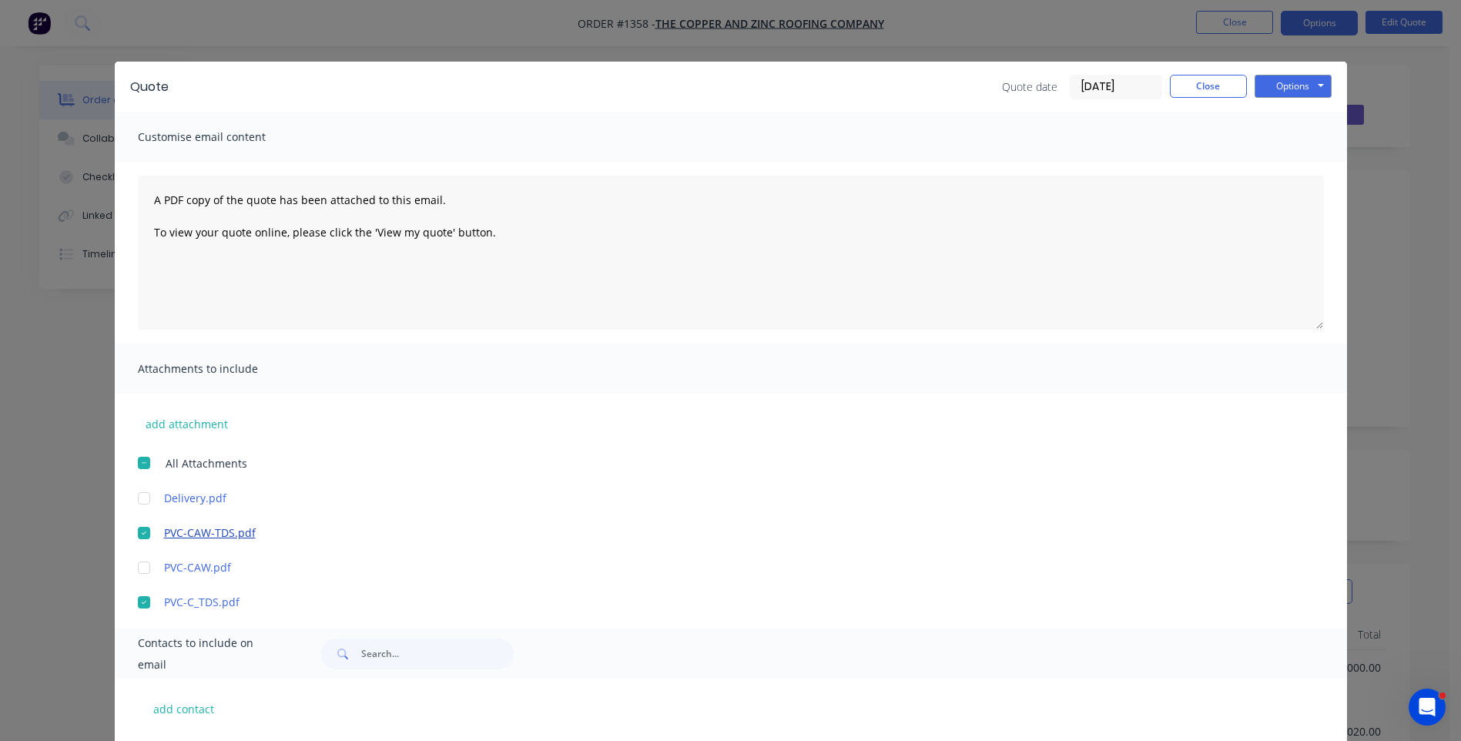
scroll to position [77, 0]
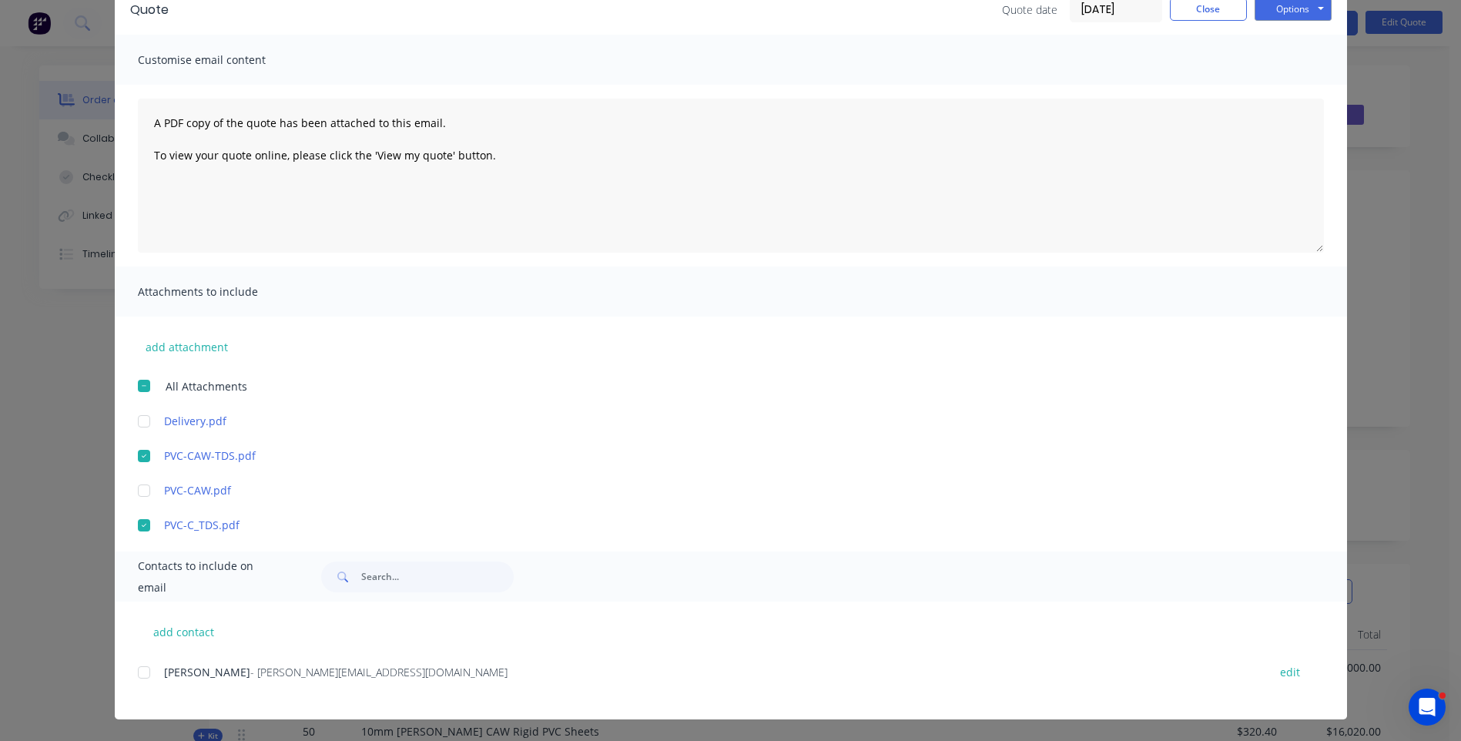
click at [135, 675] on div at bounding box center [144, 672] width 31 height 31
click at [474, 657] on div "add contact [PERSON_NAME] - [PERSON_NAME][EMAIL_ADDRESS][DOMAIN_NAME] edit" at bounding box center [731, 660] width 1232 height 118
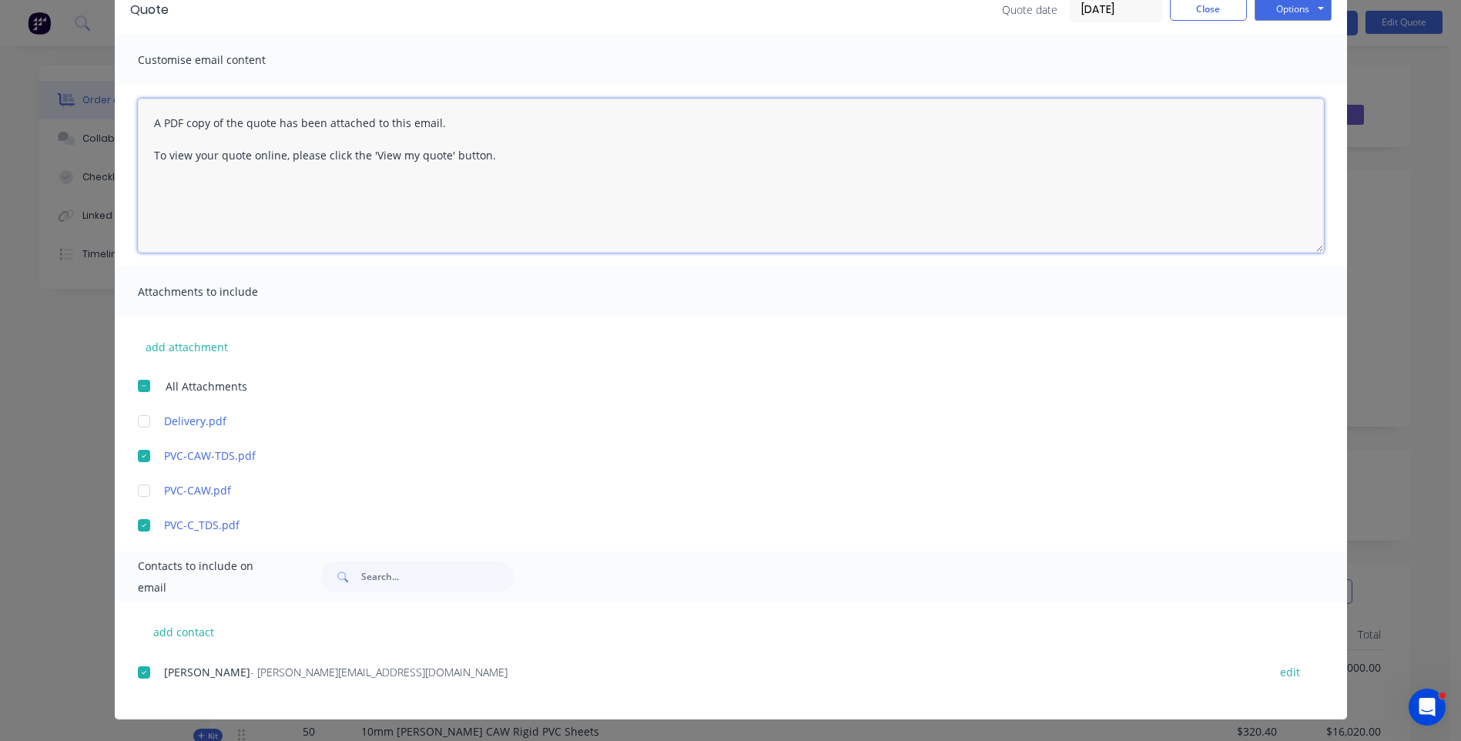
paste textarea "Hi, Please contact us if you have any questions. Regards, [PERSON_NAME] [EMAIL_…"
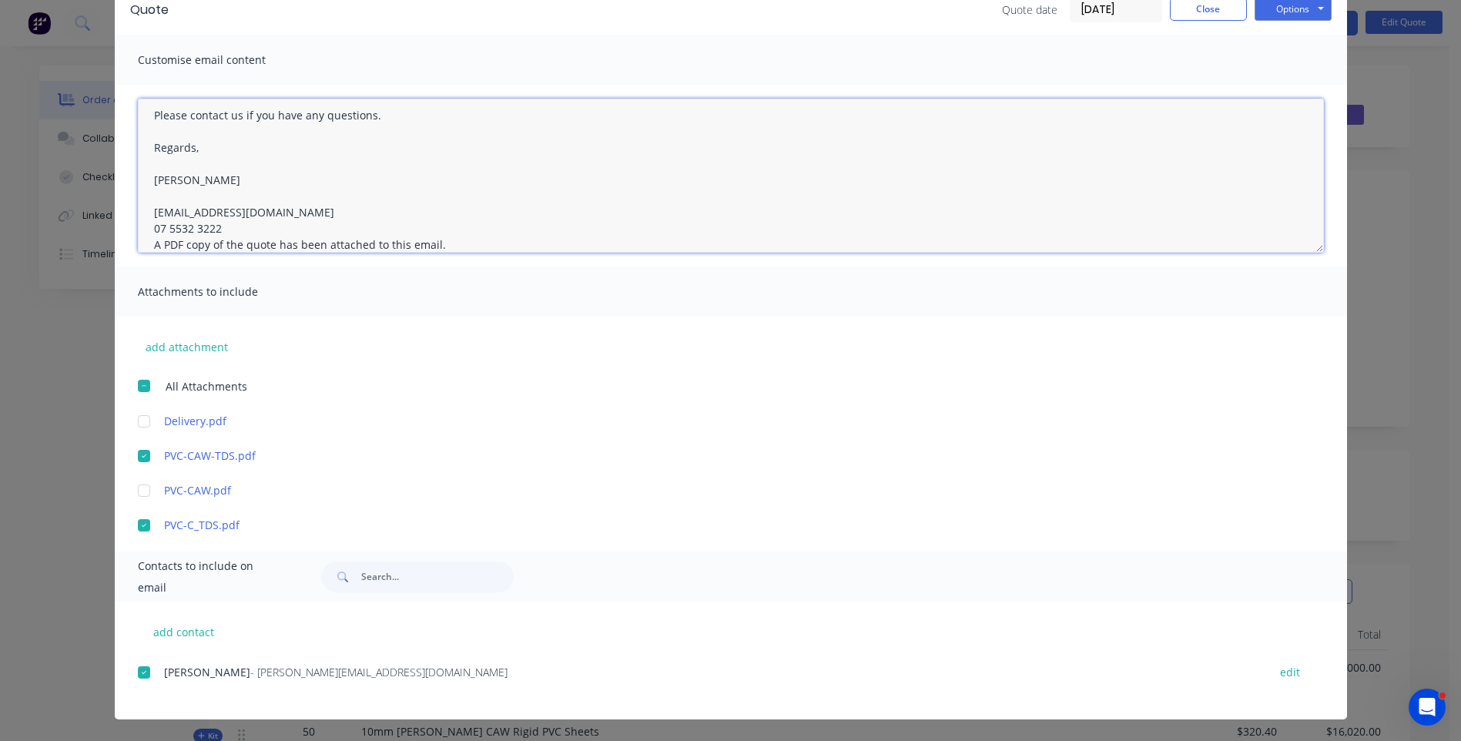
click at [235, 227] on textarea "Hi, Please contact us if you have any questions. Regards, [PERSON_NAME] [EMAIL_…" at bounding box center [731, 176] width 1186 height 154
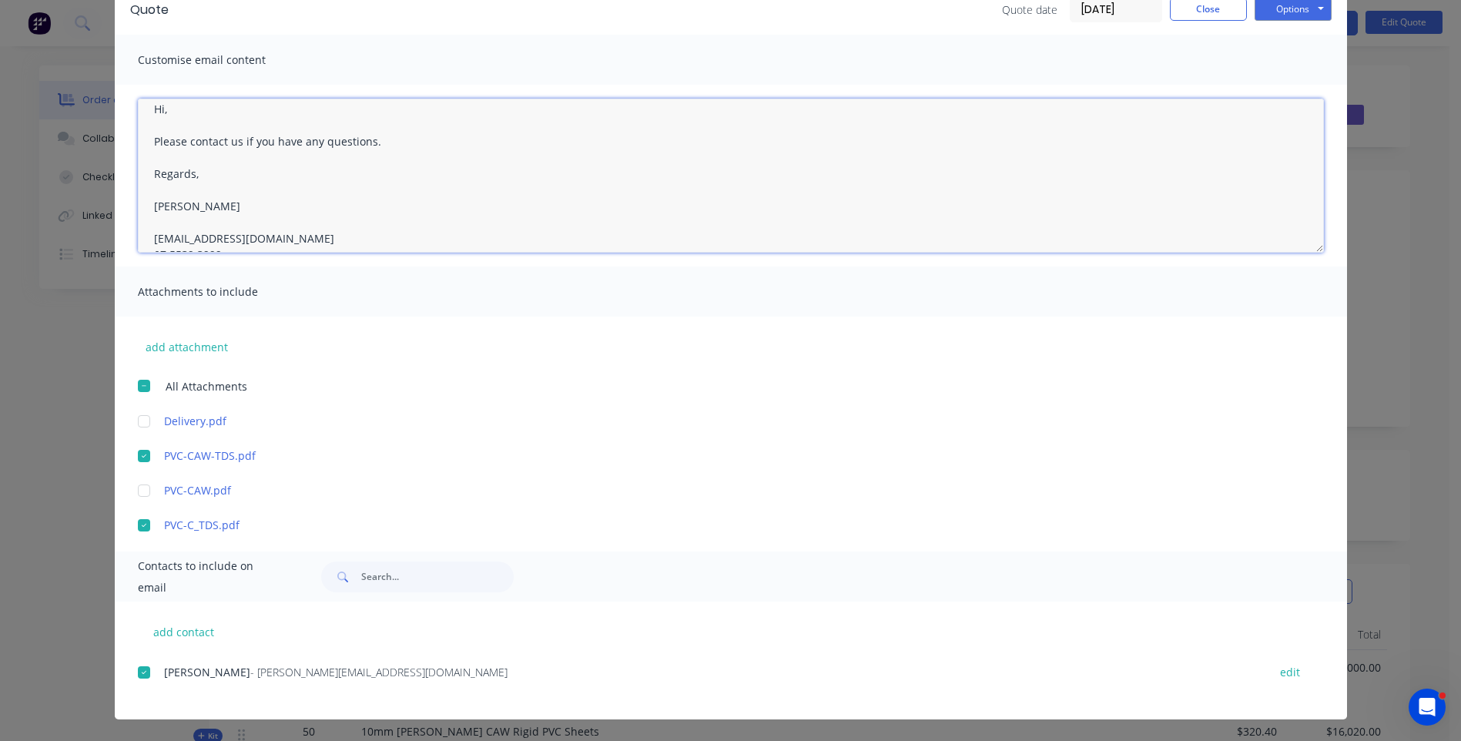
scroll to position [0, 0]
click at [176, 123] on textarea "Hi, Please contact us if you have any questions. Regards, [PERSON_NAME] [EMAIL_…" at bounding box center [731, 176] width 1186 height 154
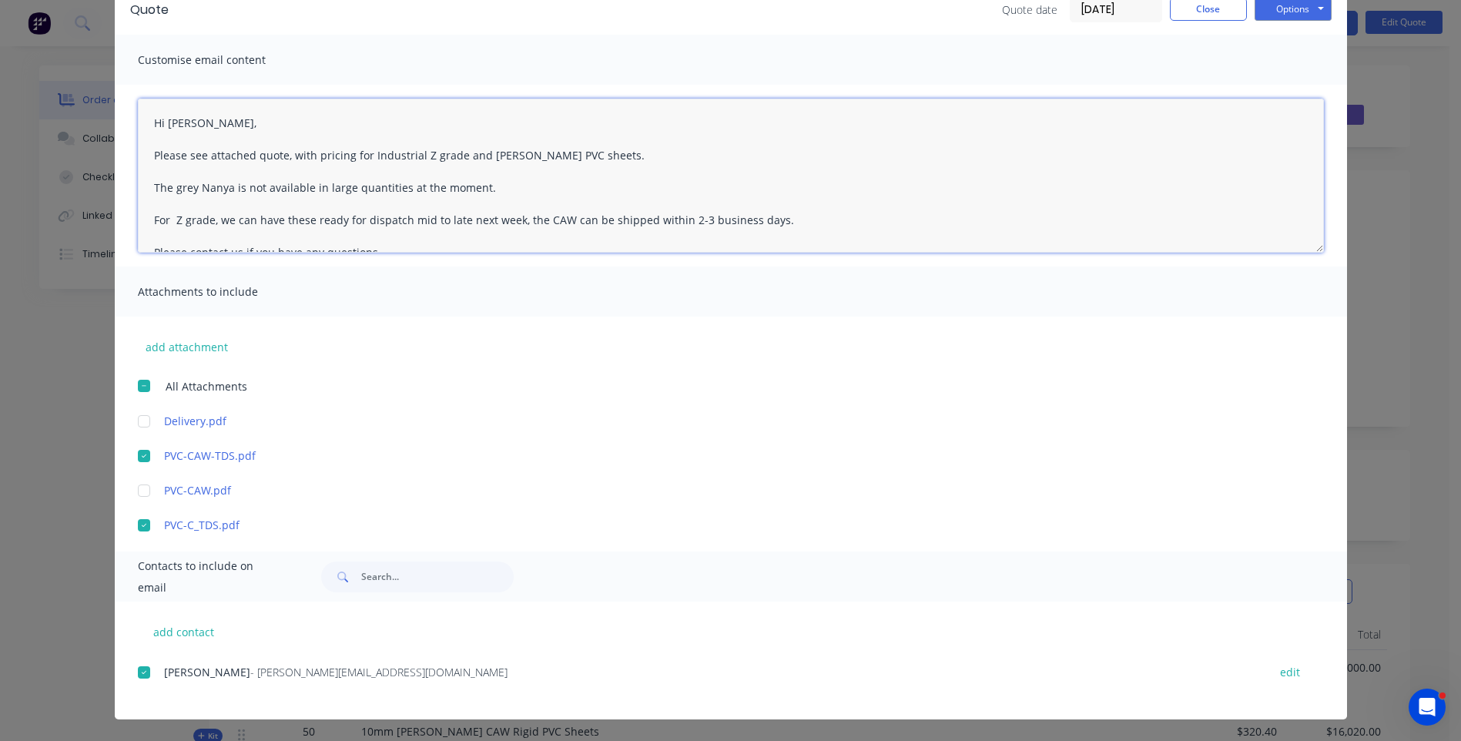
click at [784, 221] on textarea "Hi [PERSON_NAME], Please see attached quote, with pricing for Industrial Z grad…" at bounding box center [731, 176] width 1186 height 154
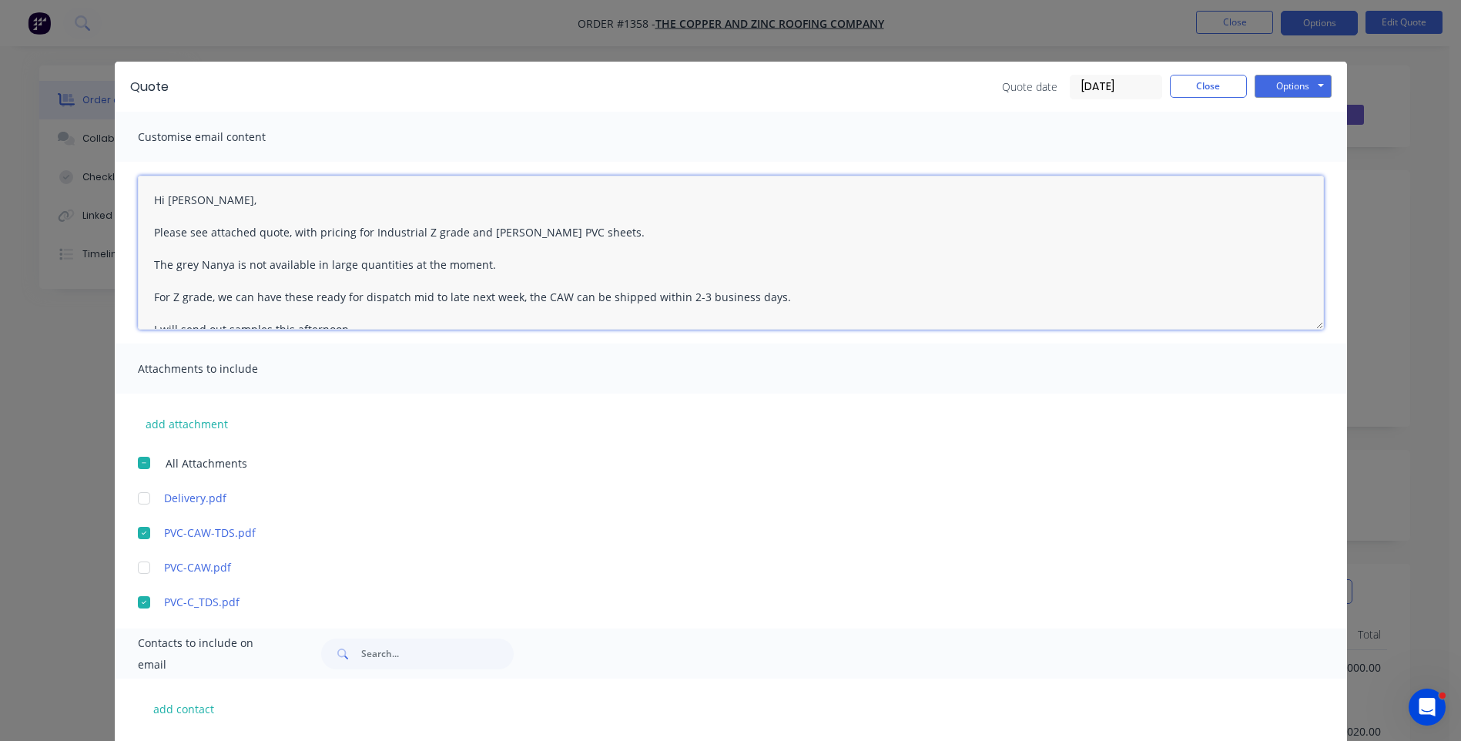
click at [601, 231] on textarea "Hi [PERSON_NAME], Please see attached quote, with pricing for Industrial Z grad…" at bounding box center [731, 253] width 1186 height 154
type textarea "Hi [PERSON_NAME], Please see attached quote, with pricing for Industrial Z grad…"
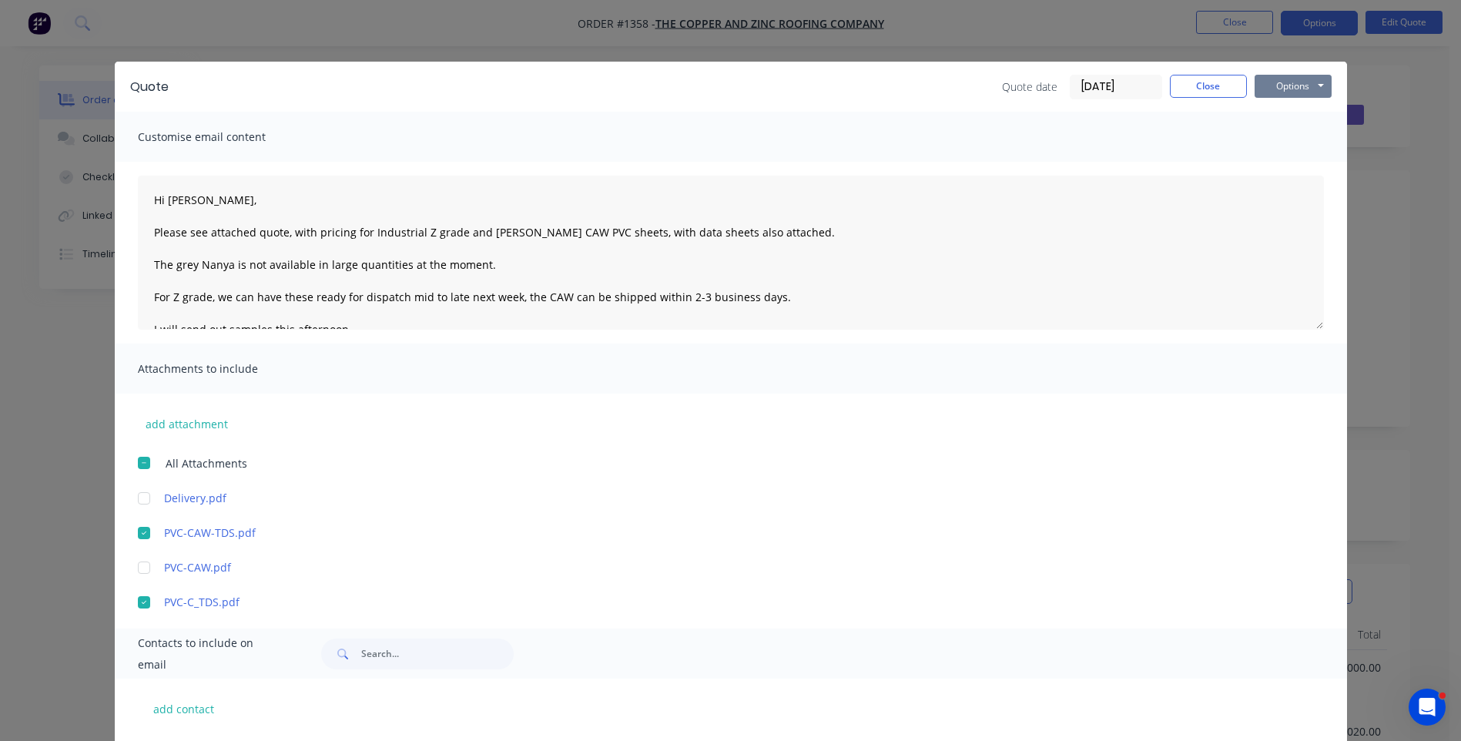
click at [1288, 83] on button "Options" at bounding box center [1292, 86] width 77 height 23
click at [1285, 165] on button "Email" at bounding box center [1303, 164] width 99 height 25
